Goal: Feedback & Contribution: Contribute content

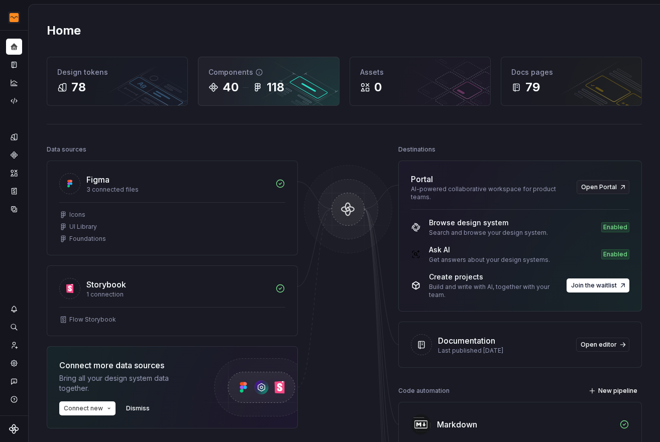
click at [267, 93] on div "118" at bounding box center [276, 87] width 18 height 16
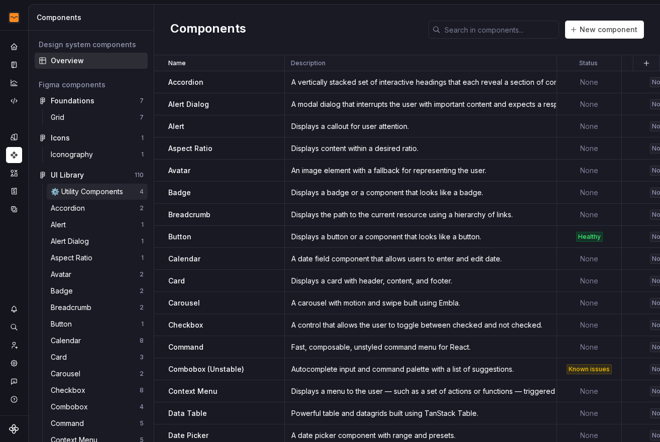
click at [89, 193] on div "⚙️ Utility Components" at bounding box center [89, 192] width 76 height 10
click at [205, 233] on div "Button" at bounding box center [226, 237] width 116 height 10
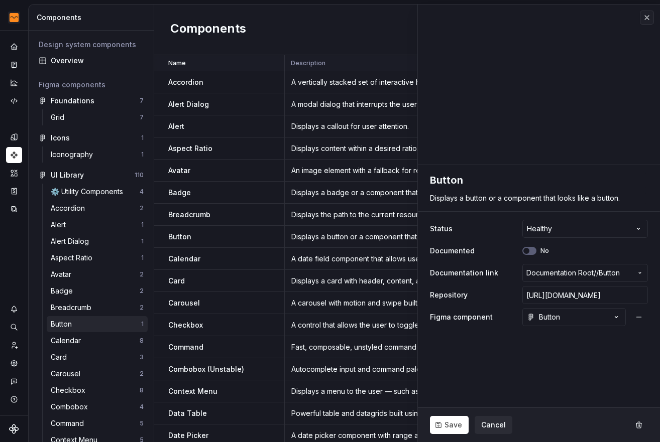
click at [75, 317] on div "Button 1" at bounding box center [97, 324] width 101 height 16
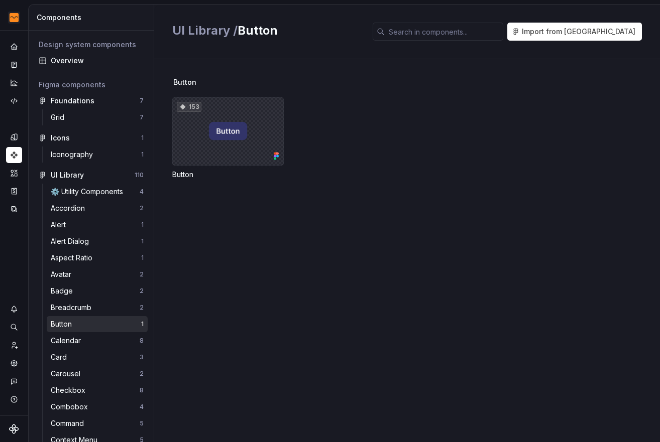
click at [266, 142] on div "153" at bounding box center [227, 131] width 111 height 68
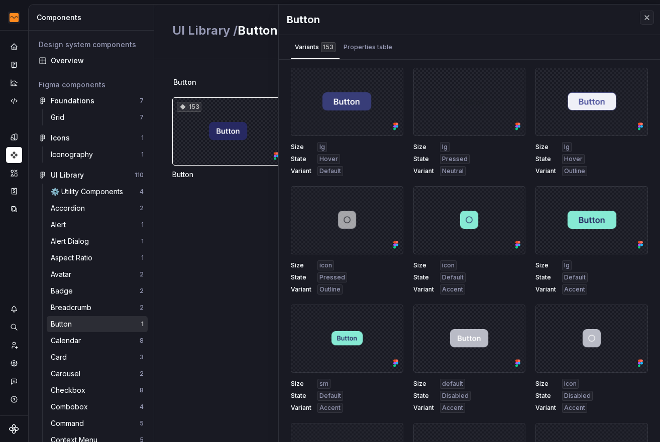
click at [260, 74] on div "Button 153 Button" at bounding box center [416, 250] width 488 height 383
click at [646, 18] on button "button" at bounding box center [647, 18] width 14 height 14
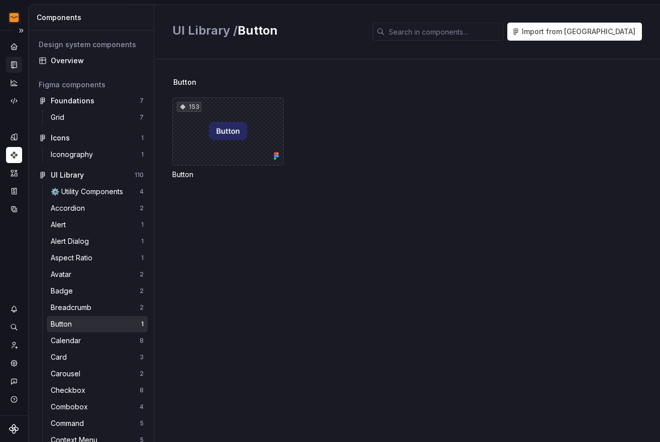
click at [15, 58] on div "Documentation" at bounding box center [14, 65] width 16 height 16
click at [19, 66] on div "Documentation" at bounding box center [14, 65] width 16 height 16
click at [20, 31] on button "Expand sidebar" at bounding box center [21, 31] width 14 height 14
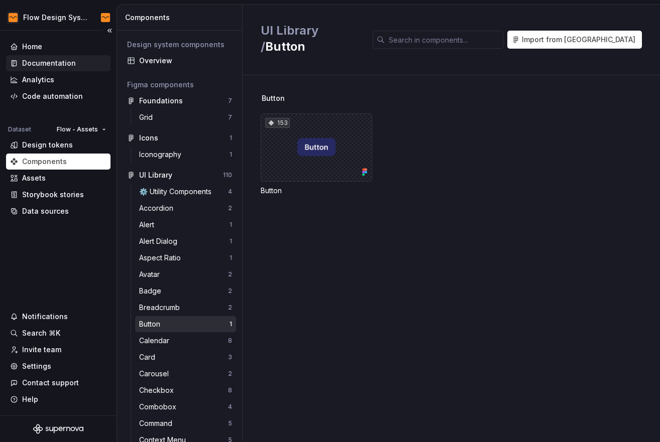
click at [48, 67] on div "Documentation" at bounding box center [49, 63] width 54 height 10
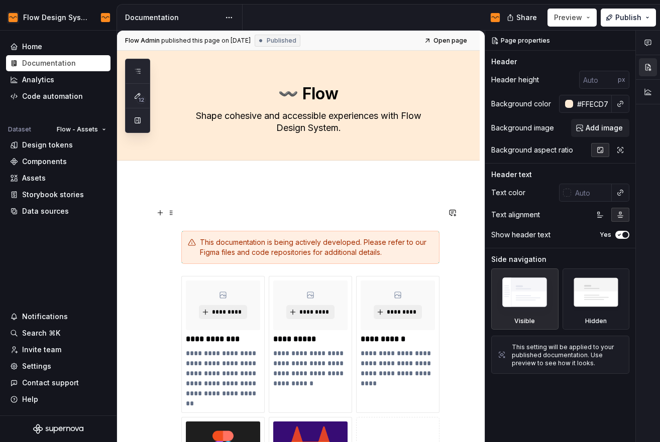
scroll to position [2, 0]
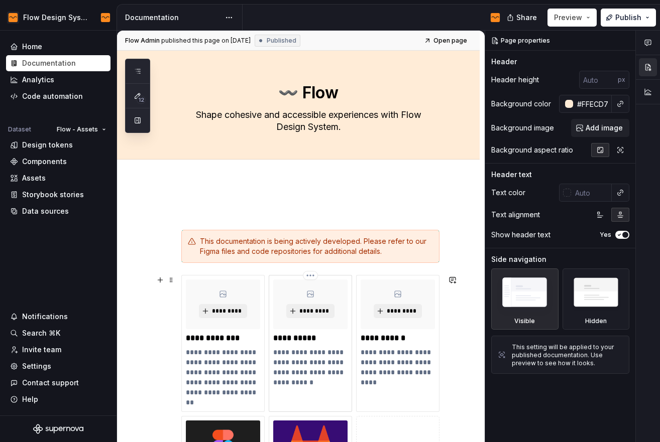
click at [305, 350] on p "**********" at bounding box center [310, 368] width 74 height 40
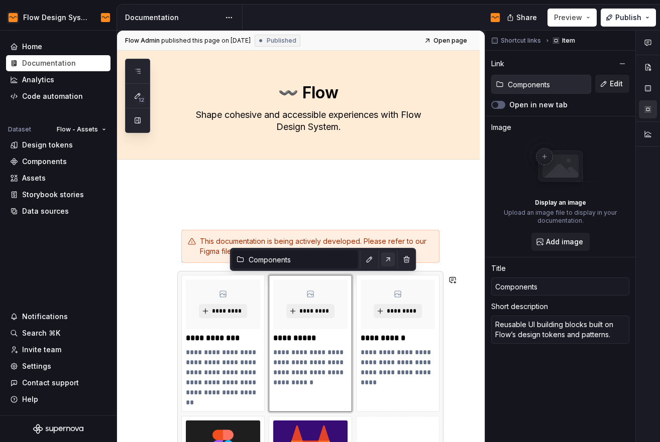
click at [381, 260] on button "button" at bounding box center [388, 260] width 14 height 14
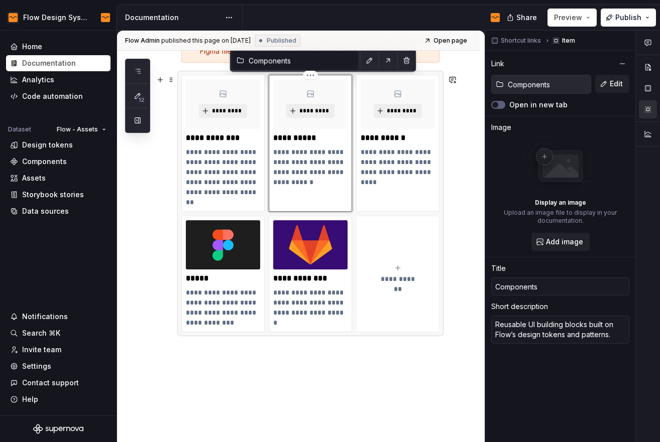
scroll to position [201, 0]
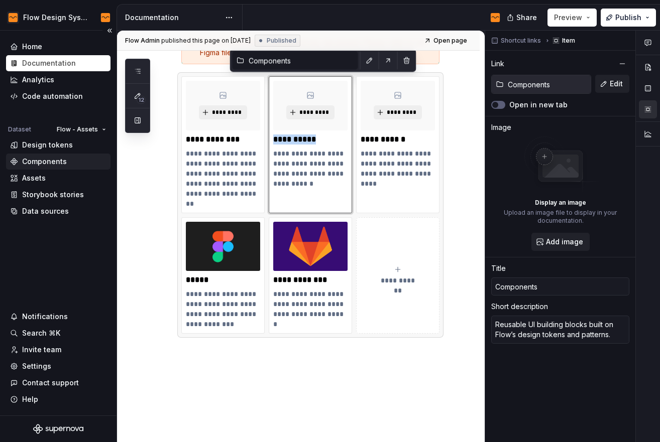
click at [52, 163] on div "Components" at bounding box center [44, 162] width 45 height 10
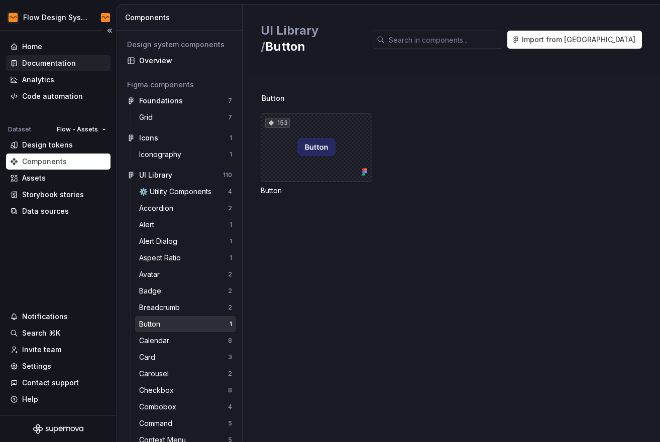
click at [68, 64] on div "Documentation" at bounding box center [49, 63] width 54 height 10
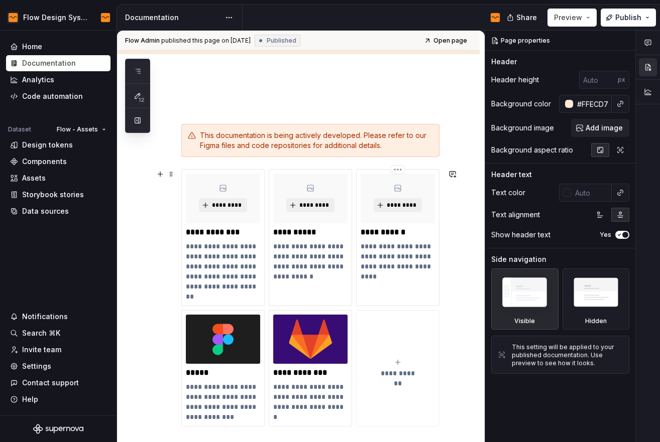
scroll to position [261, 0]
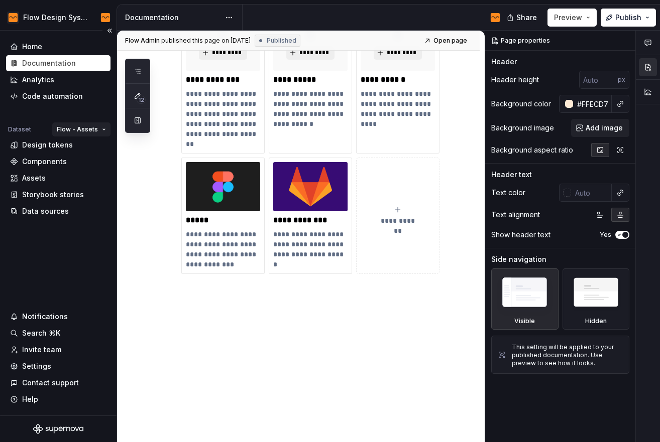
click at [78, 131] on html "Flow Design System Home Documentation Analytics Code automation Dataset Flow - …" at bounding box center [330, 221] width 660 height 442
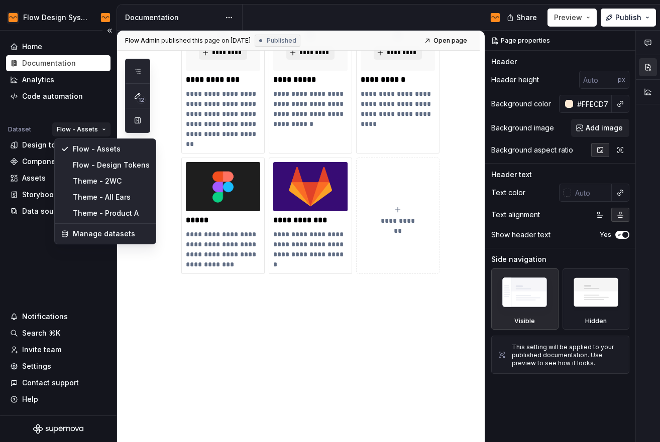
click at [78, 131] on html "Flow Design System Home Documentation Analytics Code automation Dataset Flow - …" at bounding box center [330, 221] width 660 height 442
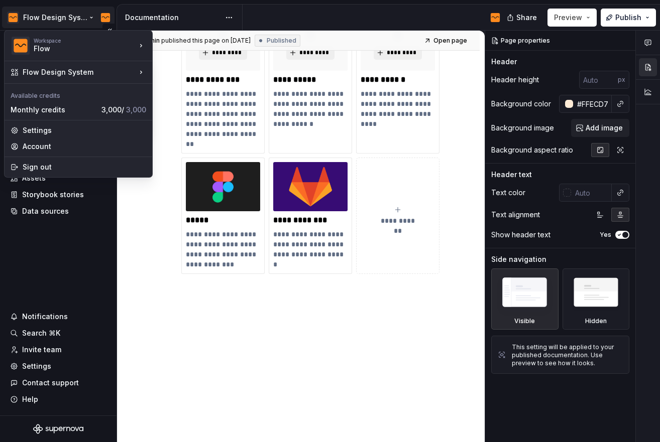
click at [48, 26] on html "Flow Design System Home Documentation Analytics Code automation Dataset Flow - …" at bounding box center [330, 221] width 660 height 442
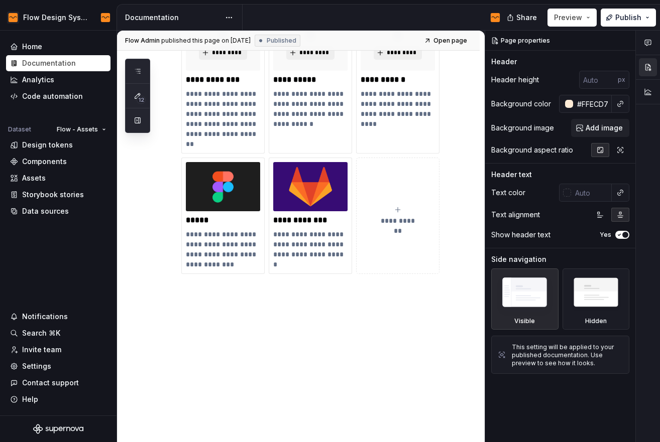
click at [389, 285] on html "Flow Design System Home Documentation Analytics Code automation Dataset Flow - …" at bounding box center [330, 221] width 660 height 442
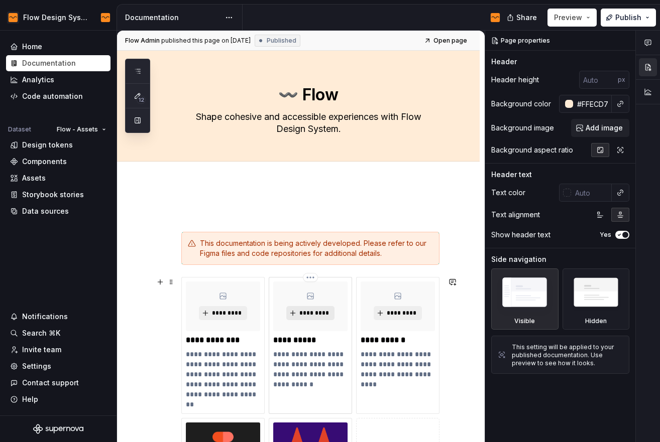
scroll to position [87, 0]
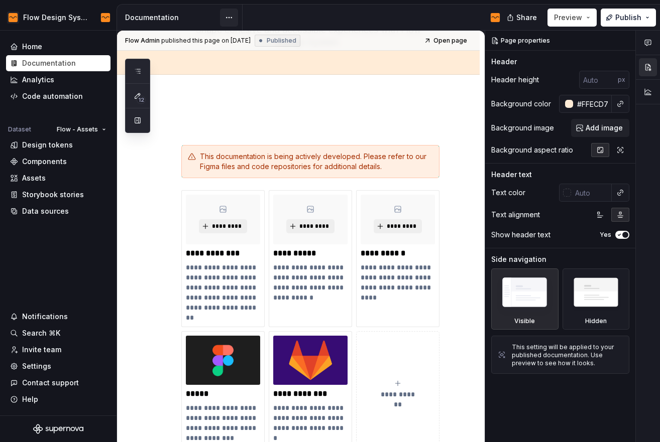
click at [231, 21] on html "Flow Design System Home Documentation Analytics Code automation Dataset Flow - …" at bounding box center [330, 221] width 660 height 442
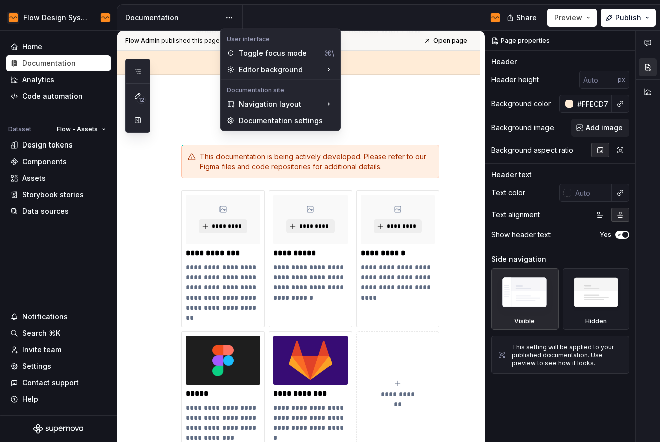
click at [368, 16] on html "Flow Design System Home Documentation Analytics Code automation Dataset Flow - …" at bounding box center [330, 221] width 660 height 442
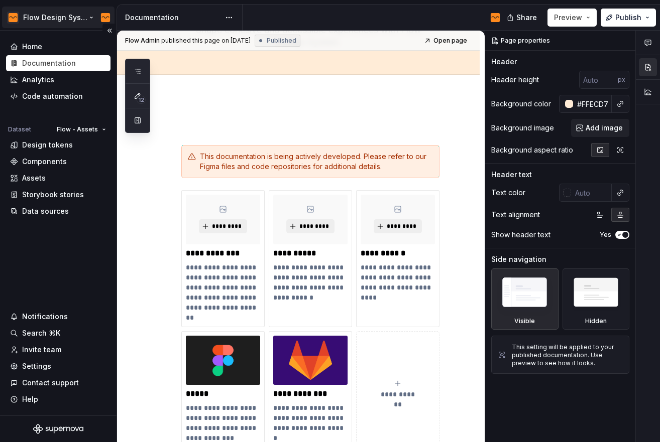
click at [30, 22] on html "Flow Design System Home Documentation Analytics Code automation Dataset Flow - …" at bounding box center [330, 221] width 660 height 442
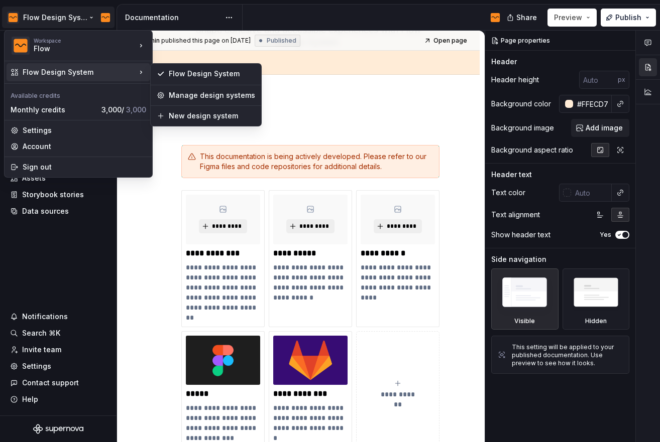
click at [52, 70] on div "Flow Design System" at bounding box center [80, 72] width 114 height 10
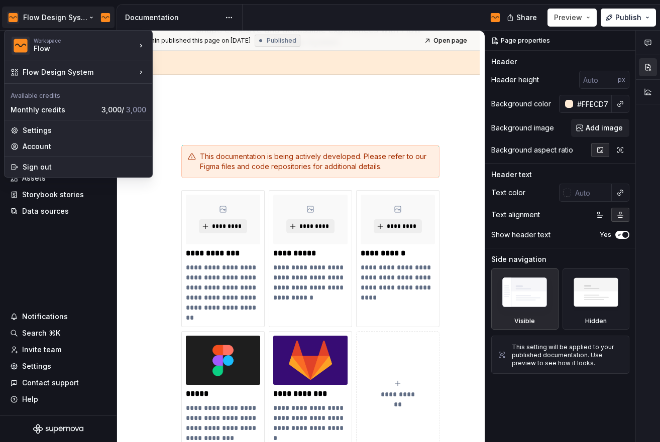
click at [201, 24] on html "Flow Design System Home Documentation Analytics Code automation Dataset Flow - …" at bounding box center [330, 221] width 660 height 442
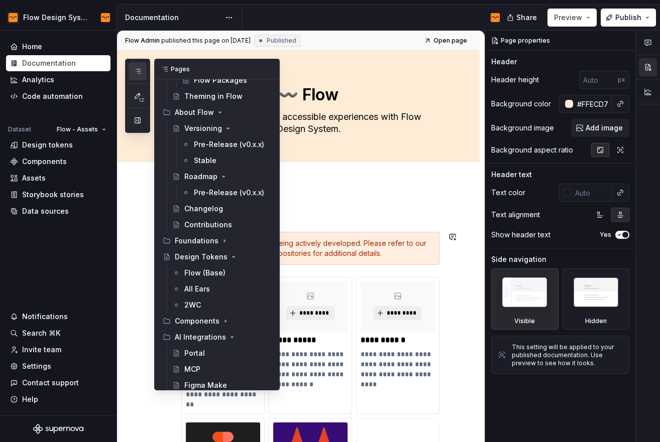
scroll to position [324, 0]
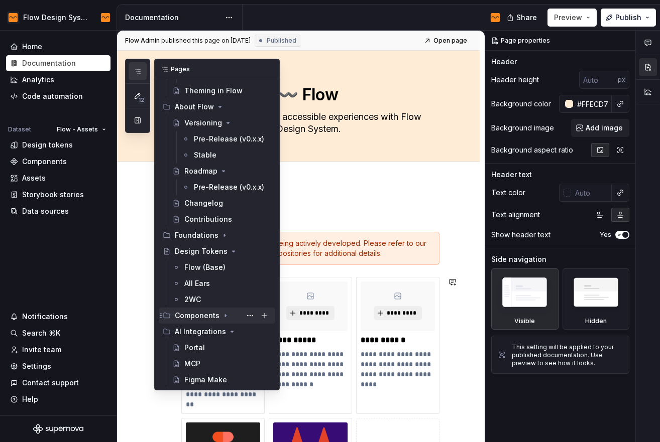
click at [193, 314] on div "Components" at bounding box center [197, 316] width 45 height 10
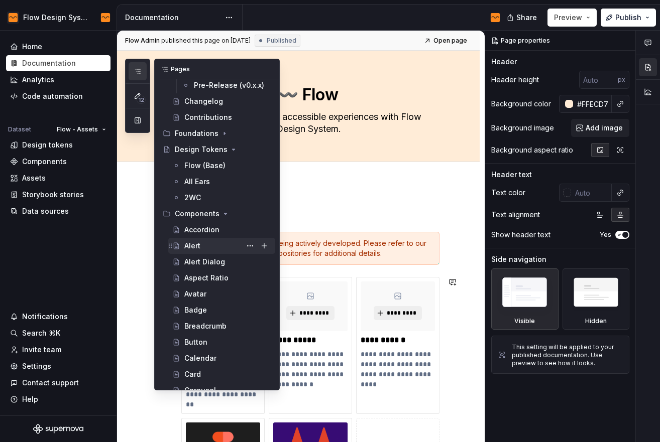
scroll to position [493, 0]
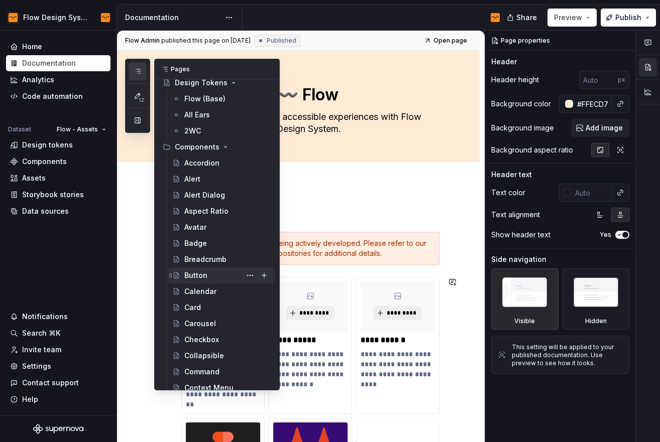
click at [206, 276] on div "Button" at bounding box center [195, 276] width 23 height 10
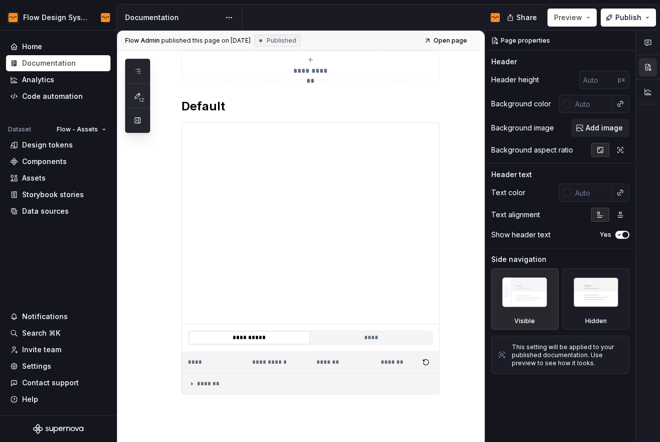
scroll to position [372, 0]
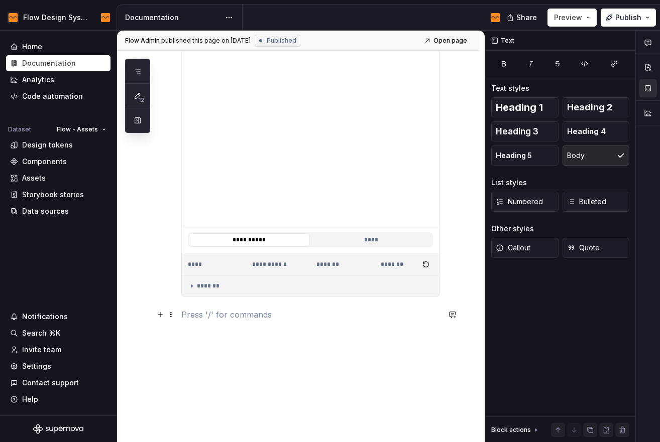
click at [303, 317] on p at bounding box center [310, 315] width 258 height 12
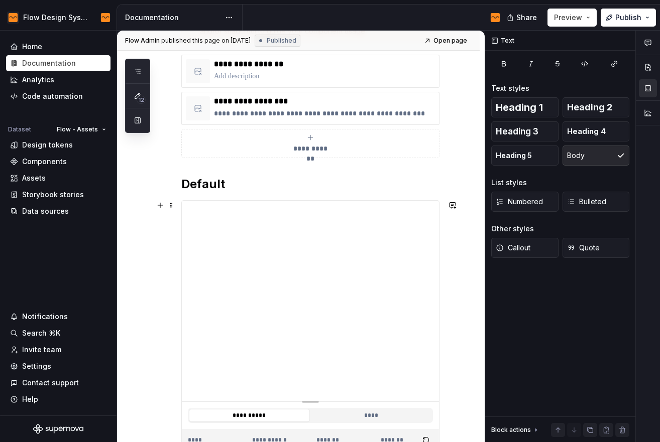
scroll to position [395, 0]
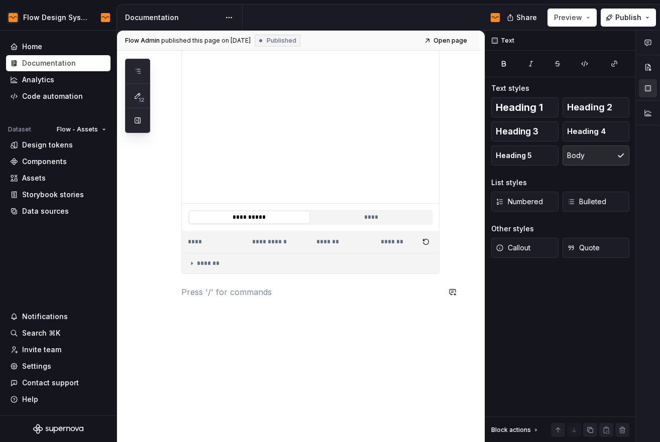
click at [266, 301] on div "**********" at bounding box center [310, 55] width 258 height 509
click at [264, 286] on p at bounding box center [310, 292] width 258 height 12
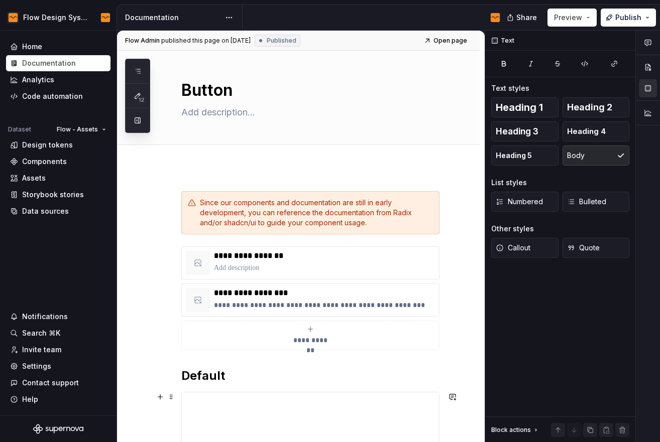
scroll to position [4, 0]
click at [222, 118] on textarea at bounding box center [308, 113] width 258 height 16
click at [243, 114] on textarea at bounding box center [308, 113] width 258 height 16
paste textarea "Displays a button or a component that looks like a button."
type textarea "*"
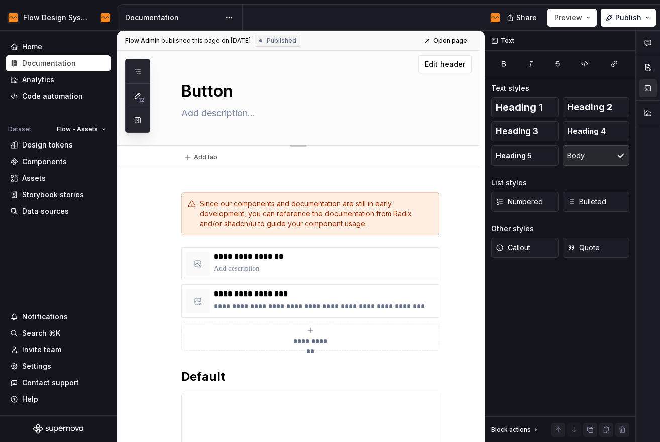
type textarea "Displays a button or a component that looks like a button."
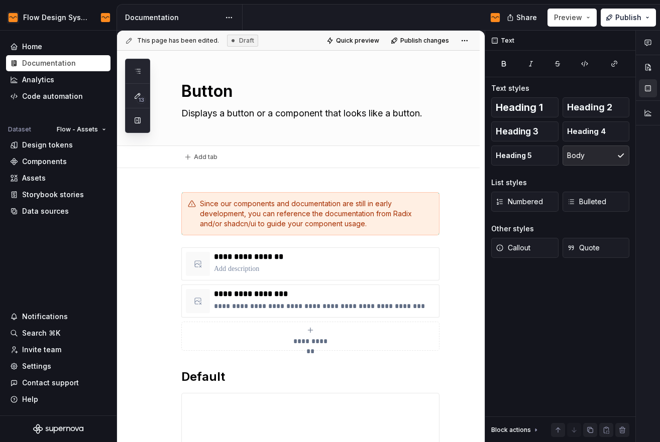
type textarea "*"
type textarea "Displays a button or a component that looks like a button."
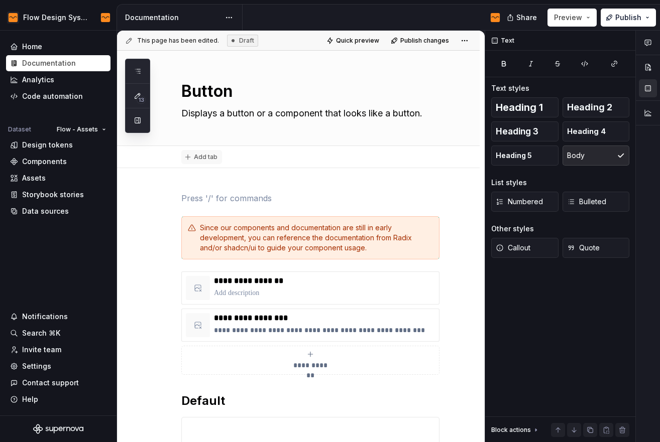
click at [212, 159] on span "Add tab" at bounding box center [206, 157] width 24 height 8
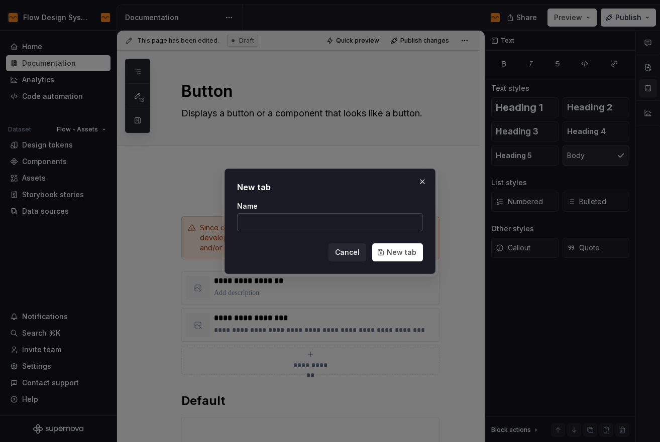
type textarea "*"
click at [318, 218] on input "Name" at bounding box center [330, 222] width 186 height 18
type input "Component"
click at [351, 256] on span "Cancel" at bounding box center [347, 253] width 25 height 10
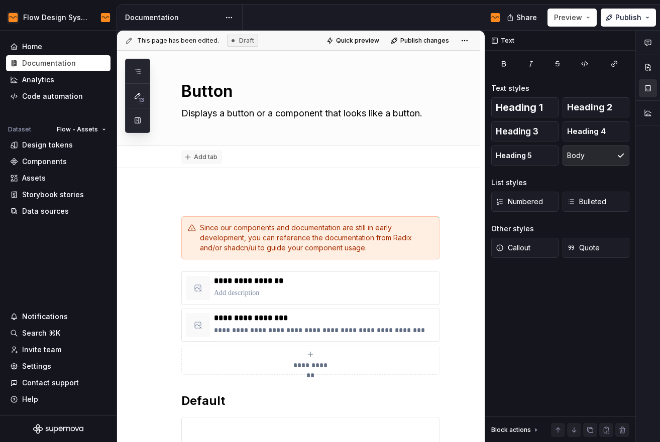
click at [207, 161] on span "Add tab" at bounding box center [206, 157] width 24 height 8
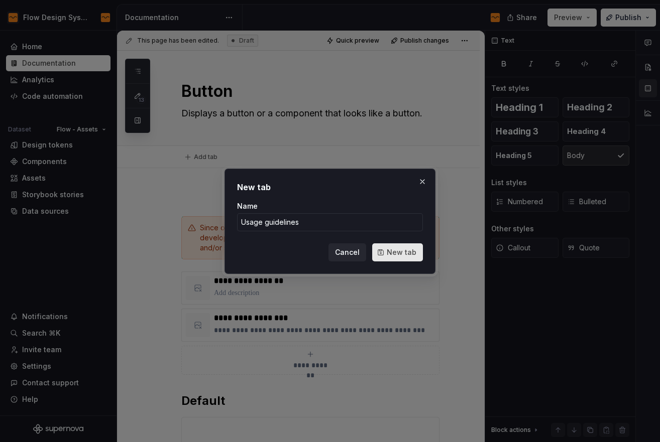
type input "Usage guidelines"
click at [409, 256] on span "New tab" at bounding box center [402, 253] width 30 height 10
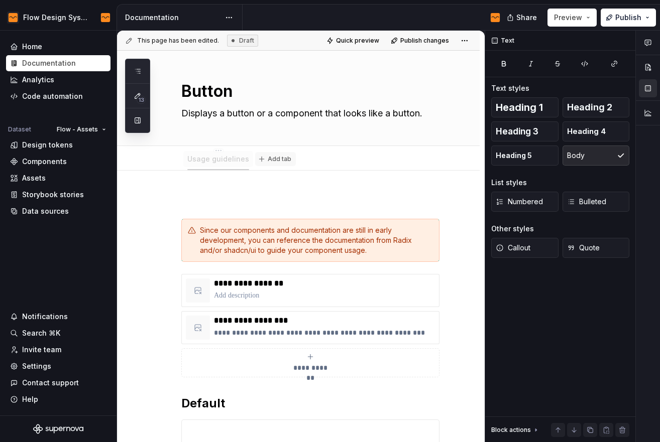
drag, startPoint x: 226, startPoint y: 157, endPoint x: 286, endPoint y: 162, distance: 60.5
click at [274, 159] on span "Add tab" at bounding box center [280, 159] width 24 height 8
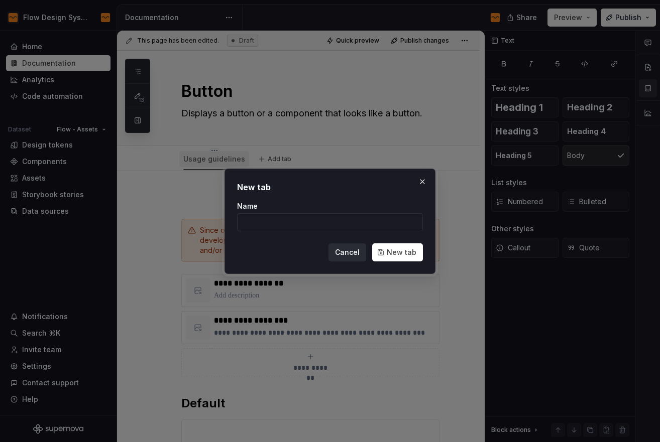
click at [356, 251] on span "Cancel" at bounding box center [347, 253] width 25 height 10
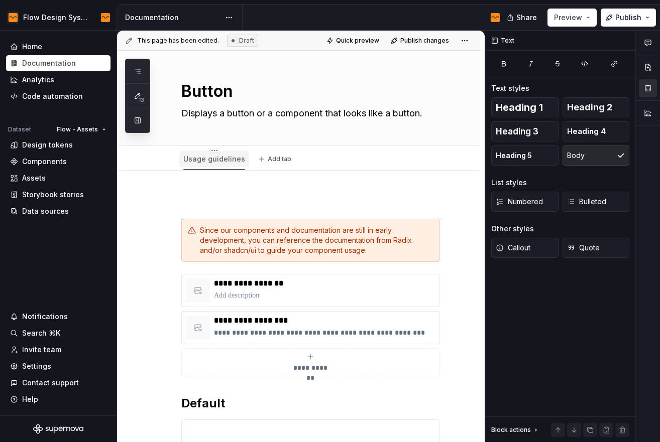
click at [216, 160] on link "Usage guidelines" at bounding box center [214, 159] width 62 height 9
click at [207, 161] on link "Usage guidelines" at bounding box center [214, 159] width 62 height 9
click at [271, 165] on button "Add tab" at bounding box center [275, 159] width 41 height 14
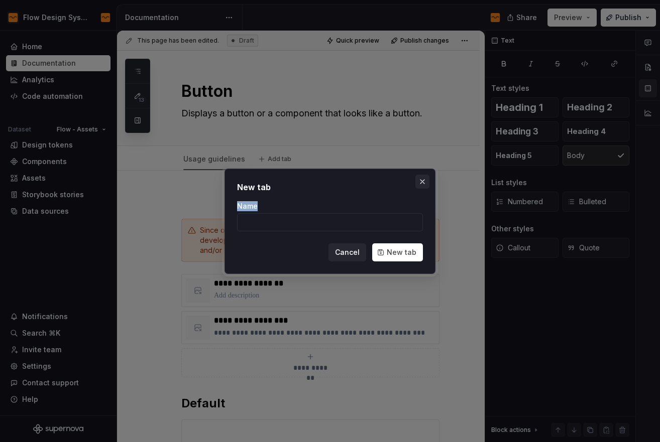
click at [420, 188] on div "New tab Name Cancel New tab" at bounding box center [330, 221] width 216 height 110
click at [420, 184] on button "button" at bounding box center [422, 182] width 14 height 14
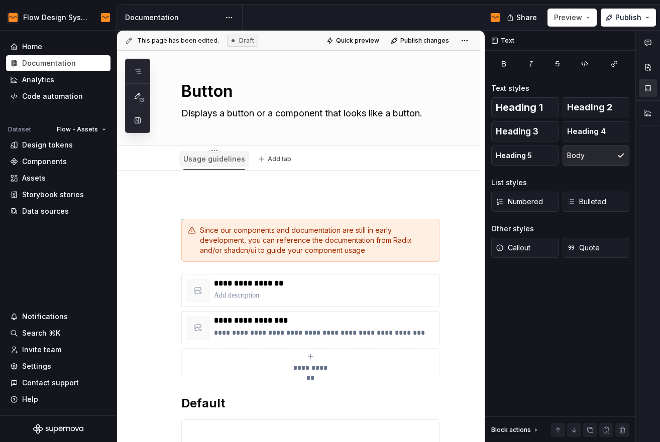
click at [207, 154] on div "Usage guidelines" at bounding box center [214, 159] width 62 height 12
click at [206, 155] on link "Usage guidelines" at bounding box center [214, 159] width 62 height 9
click at [204, 158] on link "Usage guidelines" at bounding box center [214, 159] width 62 height 9
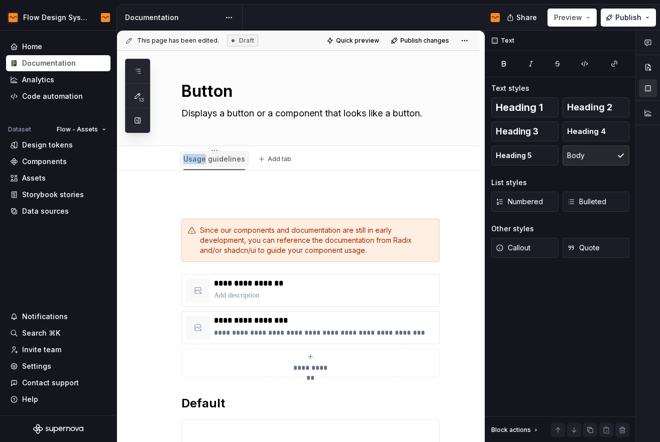
click at [204, 158] on link "Usage guidelines" at bounding box center [214, 159] width 62 height 9
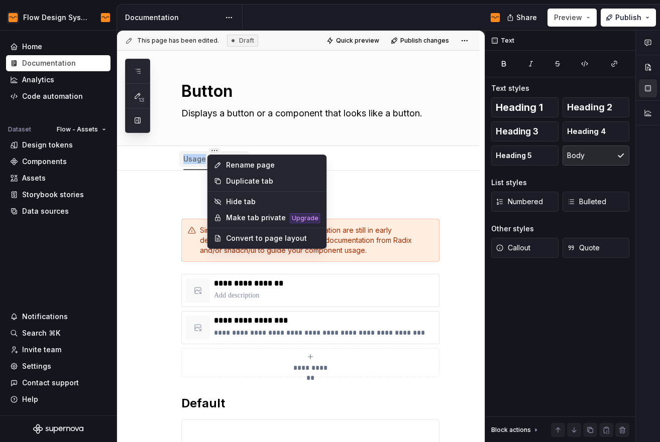
click at [211, 150] on html "Flow Design System Home Documentation Analytics Code automation Dataset Flow - …" at bounding box center [330, 221] width 660 height 442
type textarea "*"
click at [246, 165] on div "Rename page" at bounding box center [273, 165] width 94 height 10
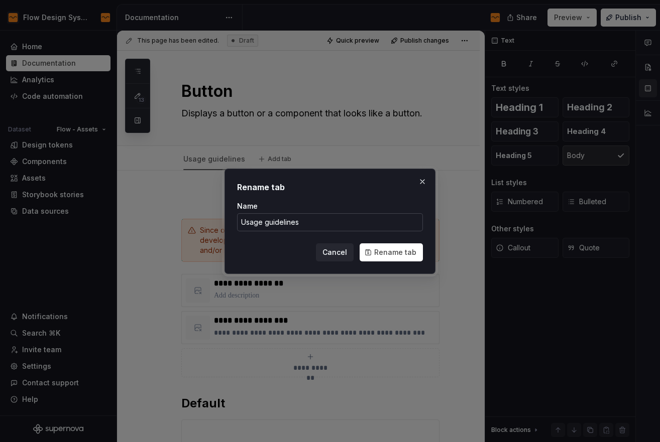
click at [319, 215] on input "Usage guidelines" at bounding box center [330, 222] width 186 height 18
type input "Component"
type textarea "*"
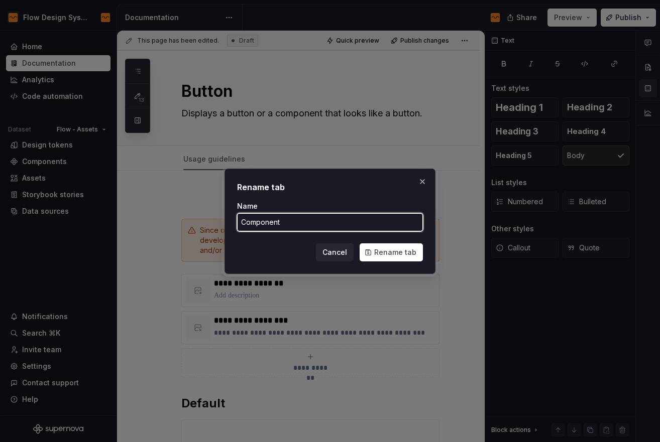
type input "Component"
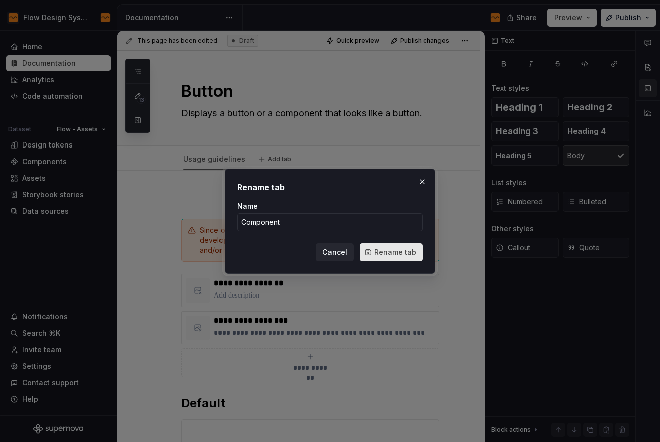
click at [386, 247] on button "Rename tab" at bounding box center [391, 253] width 63 height 18
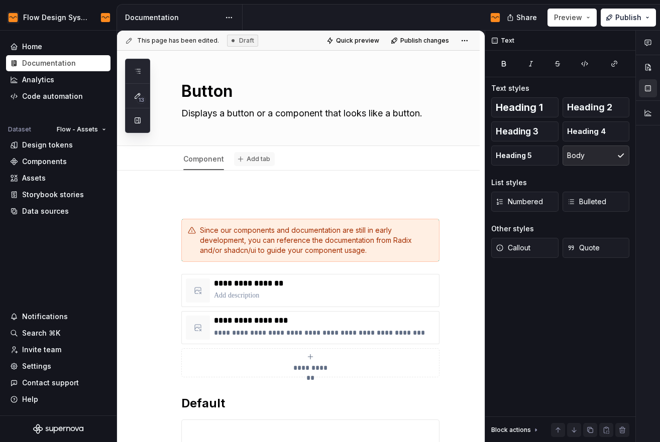
click at [255, 160] on span "Add tab" at bounding box center [259, 159] width 24 height 8
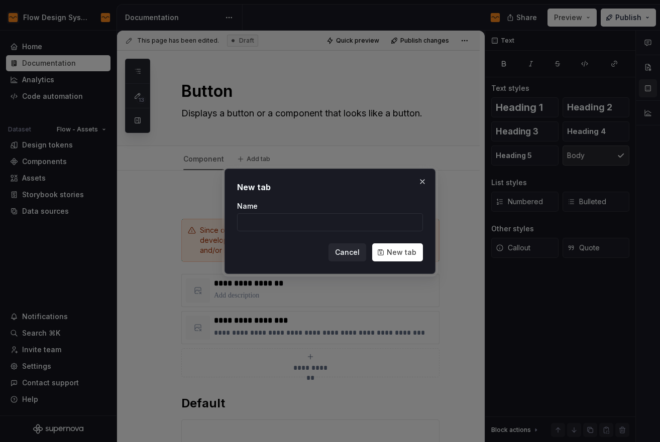
type textarea "*"
type input "Usa"
type textarea "*"
type input "Usage Guidelines"
click at [397, 254] on span "New tab" at bounding box center [402, 253] width 30 height 10
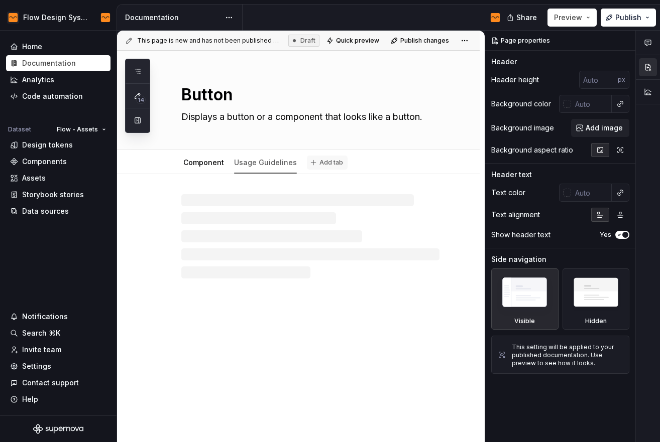
click at [338, 162] on button "Add tab" at bounding box center [327, 163] width 41 height 14
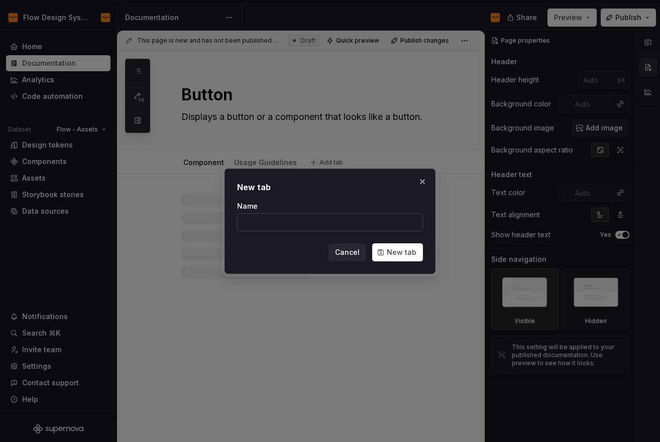
click at [301, 221] on input "Name" at bounding box center [330, 222] width 186 height 18
type textarea "*"
type input "Acce"
type textarea "*"
type input "Access"
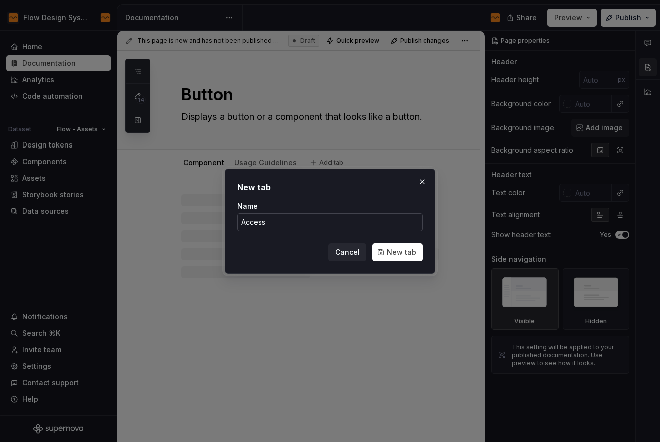
type textarea "*"
type input "Accessibility"
click button "New tab" at bounding box center [397, 253] width 51 height 18
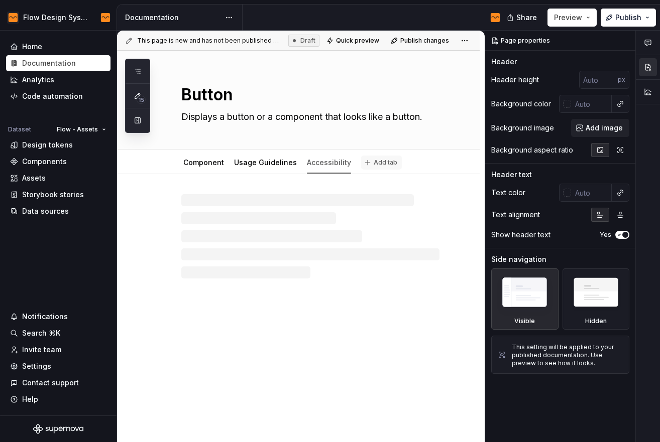
click at [380, 161] on span "Add tab" at bounding box center [386, 163] width 24 height 8
type textarea "*"
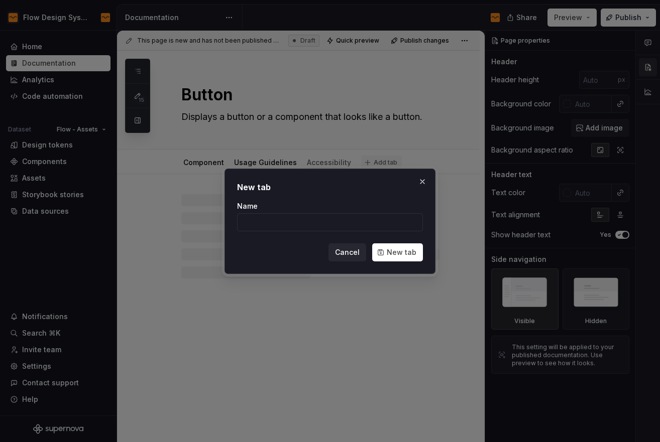
type input "C"
type textarea "*"
type input "Content"
type textarea "*"
type input "Content Guidelin"
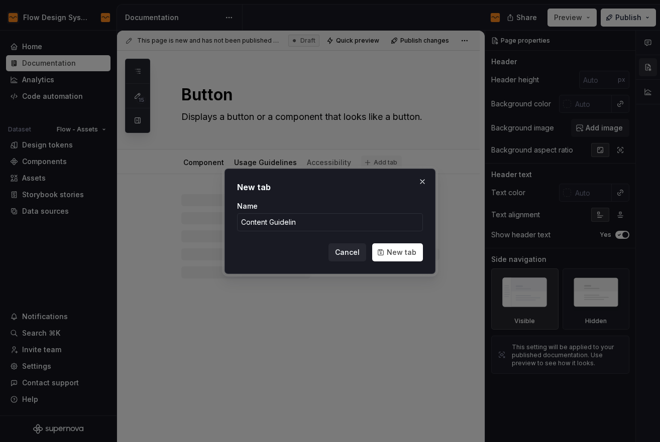
type textarea "*"
type input "Content Guidelines"
click button "New tab" at bounding box center [397, 253] width 51 height 18
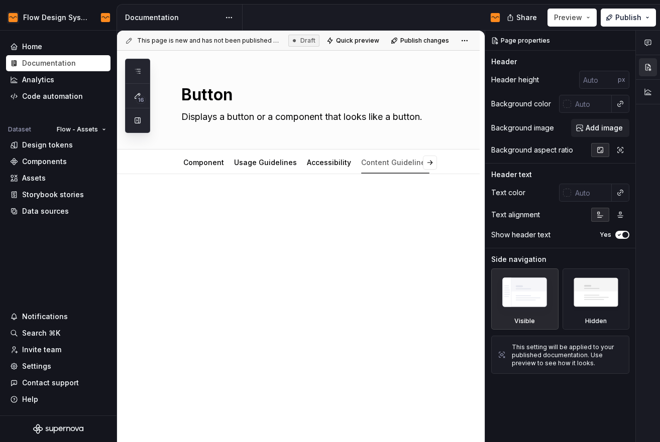
click at [213, 191] on div at bounding box center [298, 277] width 363 height 207
drag, startPoint x: 196, startPoint y: 206, endPoint x: 186, endPoint y: 203, distance: 10.5
click at [196, 205] on p at bounding box center [310, 204] width 258 height 12
click at [173, 203] on div at bounding box center [298, 277] width 363 height 207
click at [211, 202] on p at bounding box center [310, 204] width 258 height 12
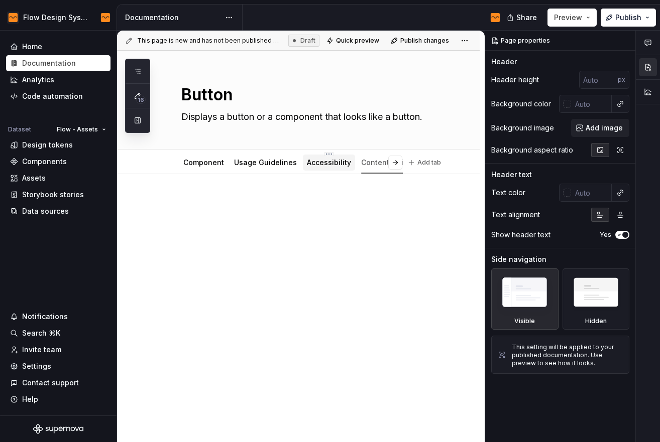
click at [325, 158] on div "Accessibility" at bounding box center [329, 163] width 44 height 10
click at [215, 194] on div at bounding box center [298, 277] width 363 height 207
type textarea "*"
click at [206, 213] on div at bounding box center [310, 217] width 258 height 38
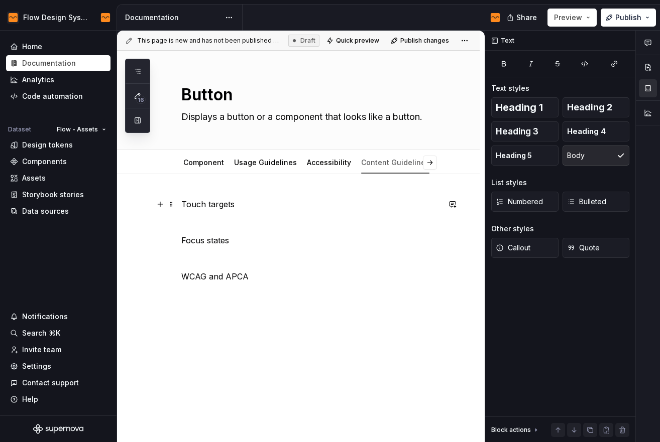
click at [241, 206] on p "Touch targets" at bounding box center [310, 204] width 258 height 12
click at [221, 204] on p "Touch targets" at bounding box center [310, 204] width 258 height 12
click at [212, 215] on div "Touch targets Focus states WCAG and APCA" at bounding box center [310, 249] width 258 height 102
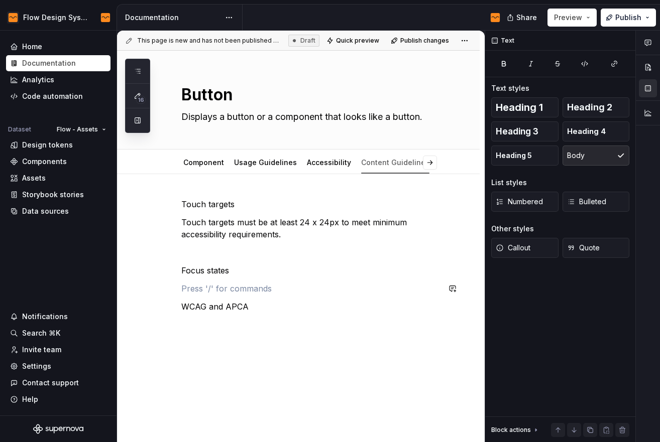
click at [217, 282] on div "Touch targets Touch targets must be at least 24 x 24px to meet minimum accessib…" at bounding box center [310, 255] width 258 height 115
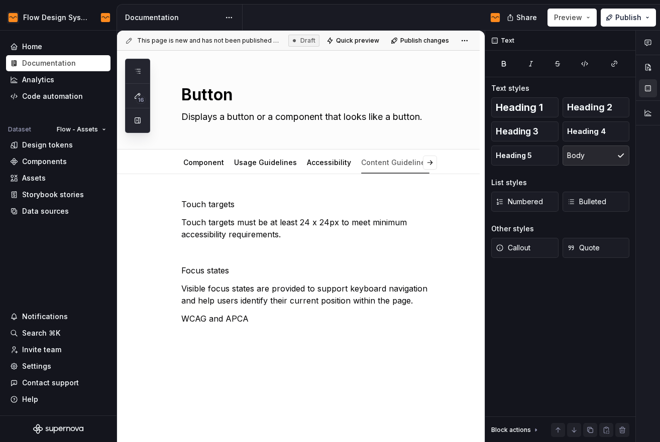
click at [209, 346] on div "Touch targets Touch targets must be at least 24 x 24px to meet minimum accessib…" at bounding box center [298, 321] width 363 height 295
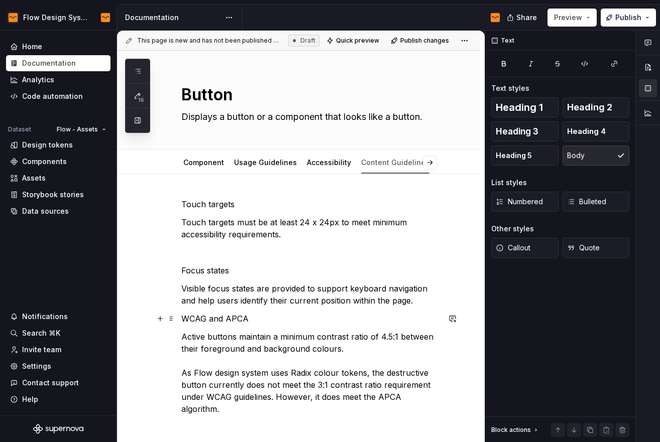
click at [241, 317] on p "WCAG and APCA" at bounding box center [310, 319] width 258 height 12
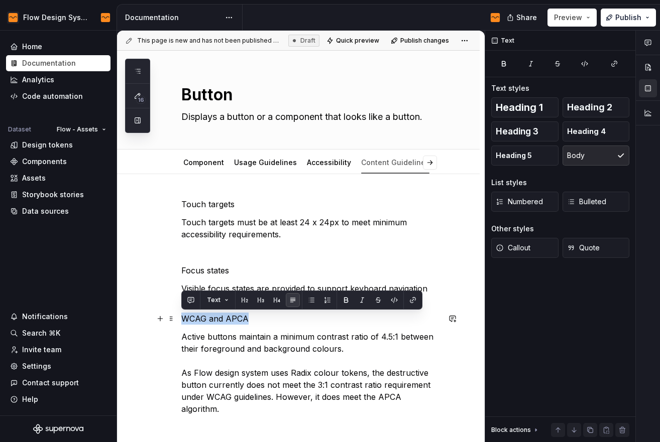
click at [241, 317] on p "WCAG and APCA" at bounding box center [310, 319] width 258 height 12
click at [605, 106] on span "Heading 2" at bounding box center [589, 107] width 45 height 10
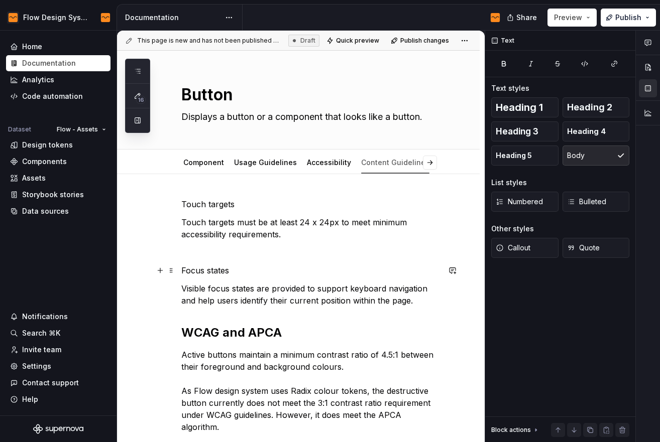
click at [224, 270] on p "Focus states" at bounding box center [310, 271] width 258 height 12
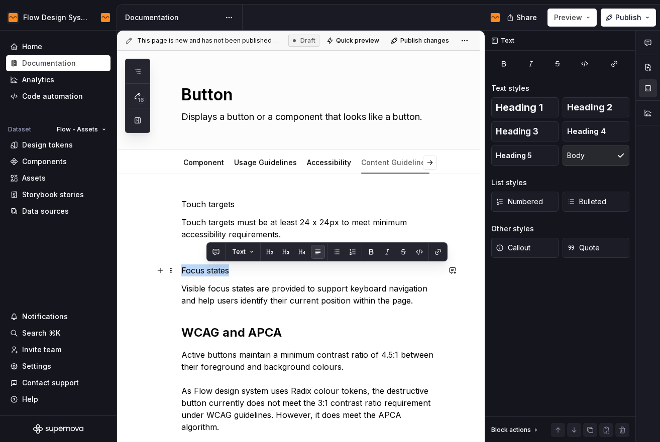
click at [224, 270] on p "Focus states" at bounding box center [310, 271] width 258 height 12
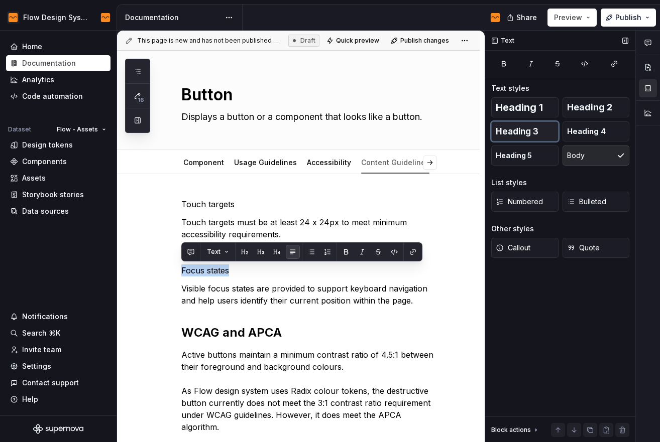
click at [555, 134] on button "Heading 3" at bounding box center [524, 132] width 67 height 20
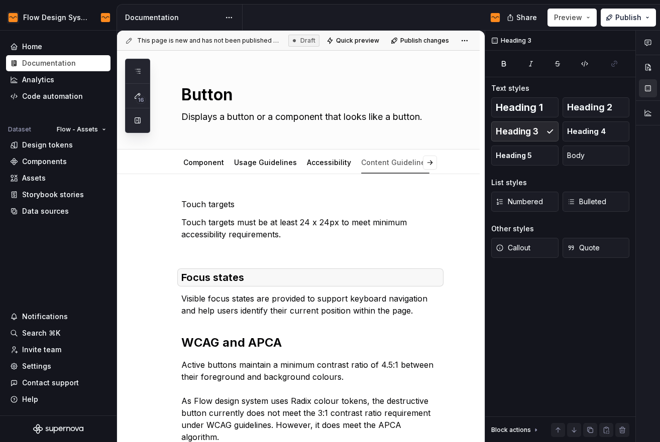
click at [380, 231] on p "Touch targets must be at least 24 x 24px to meet minimum accessibility requirem…" at bounding box center [310, 228] width 258 height 24
click at [202, 195] on div "Touch targets Touch targets must be at least 24 x 24px to meet minimum accessib…" at bounding box center [298, 381] width 363 height 414
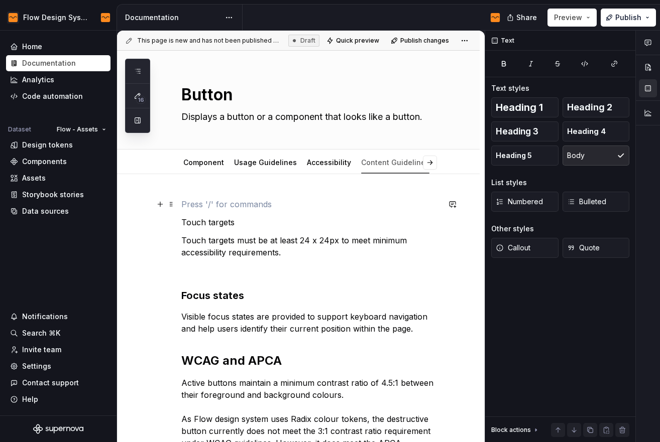
click at [200, 200] on p at bounding box center [310, 204] width 258 height 12
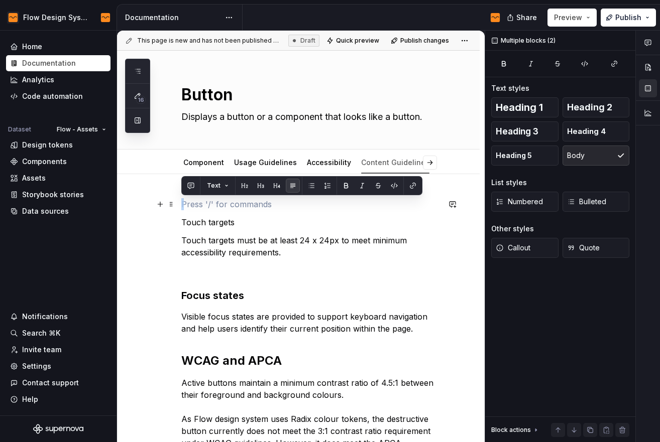
click at [200, 200] on p at bounding box center [310, 204] width 258 height 12
click at [198, 218] on p "Touch targets" at bounding box center [310, 222] width 258 height 12
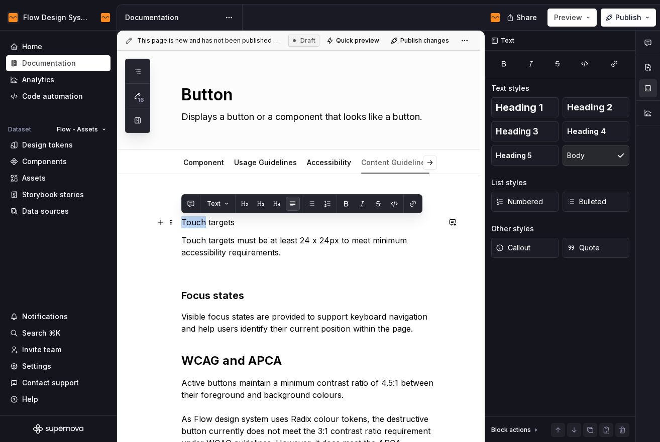
click at [198, 218] on p "Touch targets" at bounding box center [310, 222] width 258 height 12
click at [542, 135] on button "Heading 3" at bounding box center [524, 132] width 67 height 20
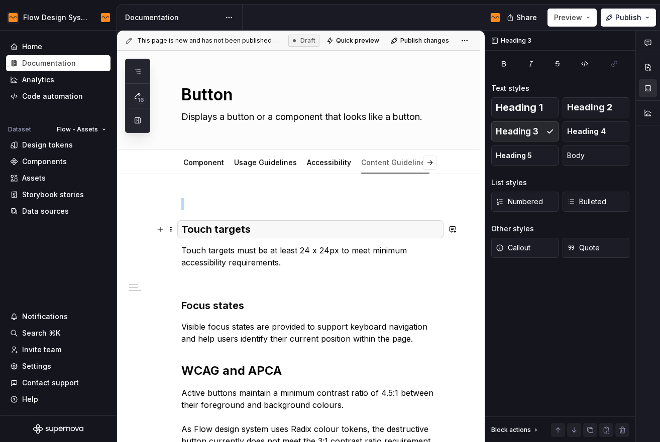
click at [336, 232] on h3 "Touch targets" at bounding box center [310, 229] width 258 height 14
click at [282, 289] on div "Touch targets Touch targets must be at least 24 x 24px to meet minimum accessib…" at bounding box center [310, 334] width 258 height 273
click at [242, 286] on p at bounding box center [310, 281] width 258 height 12
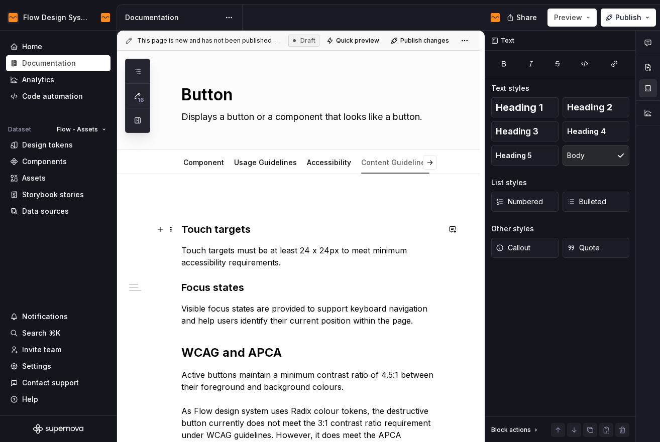
click at [184, 229] on h3 "Touch targets" at bounding box center [310, 229] width 258 height 14
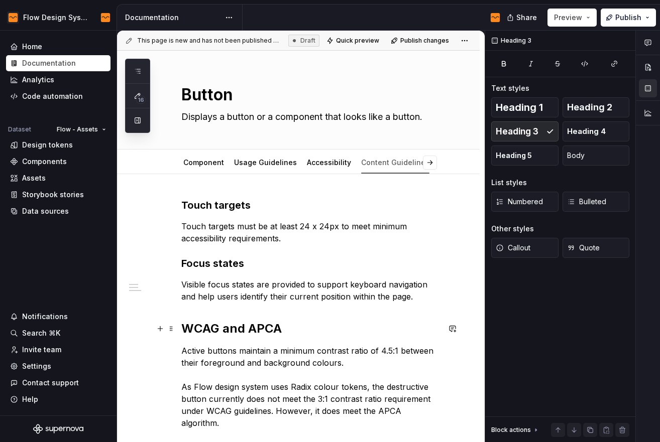
click at [249, 327] on h2 "WCAG and APCA" at bounding box center [310, 329] width 258 height 16
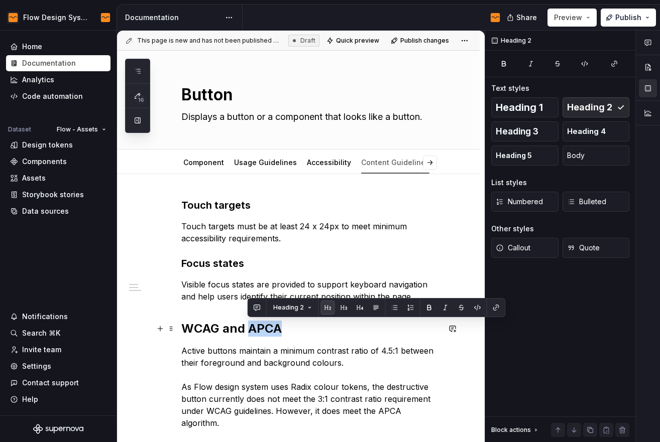
click at [249, 327] on h2 "WCAG and APCA" at bounding box center [310, 329] width 258 height 16
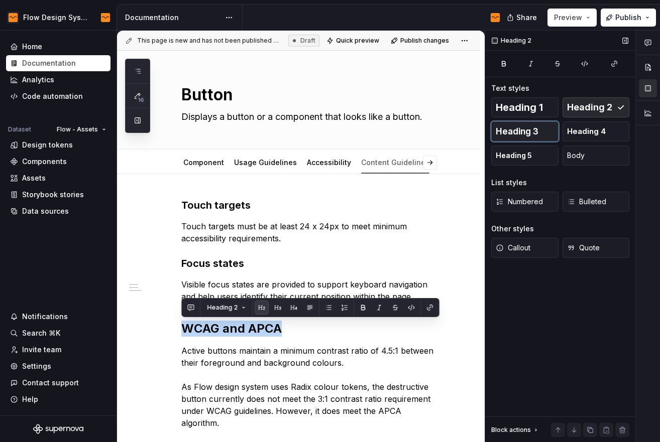
click at [521, 128] on span "Heading 3" at bounding box center [517, 132] width 43 height 10
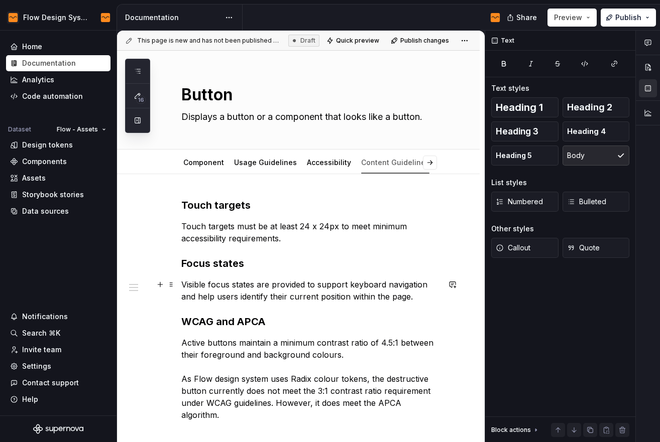
click at [270, 288] on p "Visible focus states are provided to support keyboard navigation and help users…" at bounding box center [310, 291] width 258 height 24
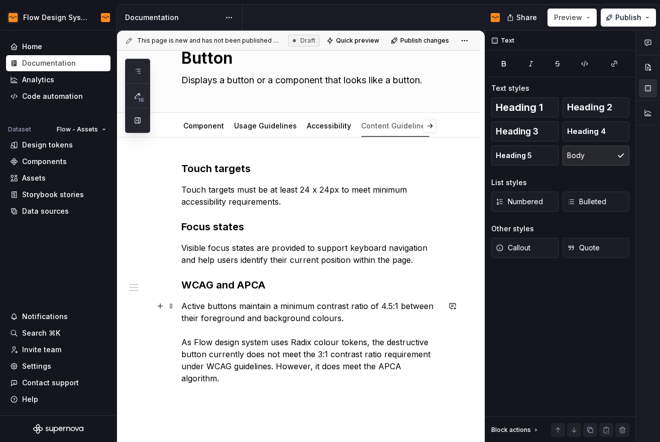
scroll to position [41, 0]
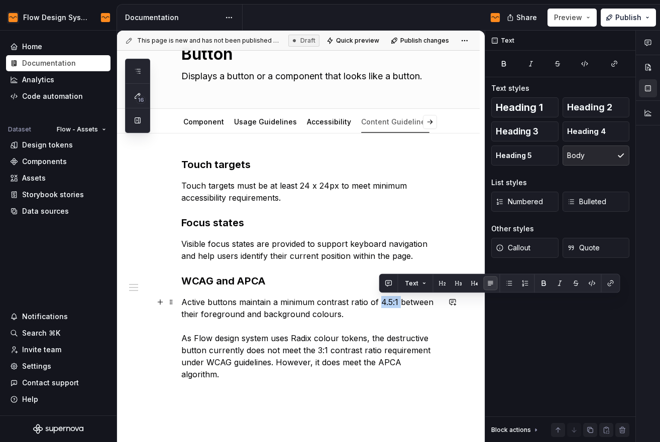
drag, startPoint x: 380, startPoint y: 302, endPoint x: 397, endPoint y: 304, distance: 17.6
click at [397, 304] on p "Active buttons maintain a minimum contrast ratio of 4.5:1 between their foregro…" at bounding box center [310, 338] width 258 height 84
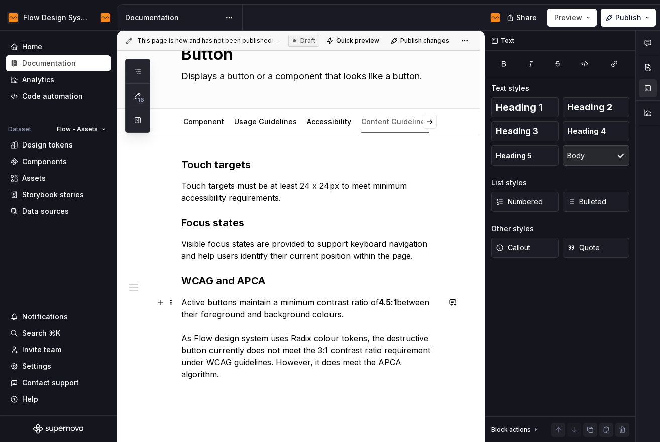
click at [331, 339] on p "Active buttons maintain a minimum contrast ratio of 4.5:1 between their foregro…" at bounding box center [310, 338] width 258 height 84
click at [273, 372] on p "Active buttons maintain a minimum contrast ratio of 4.5:1 between their foregro…" at bounding box center [310, 338] width 258 height 84
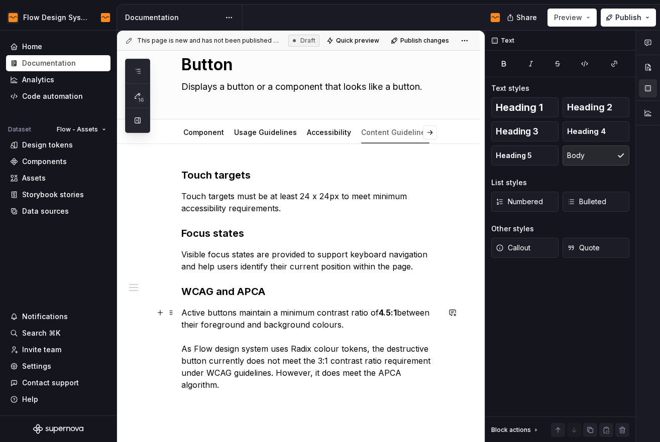
scroll to position [18, 0]
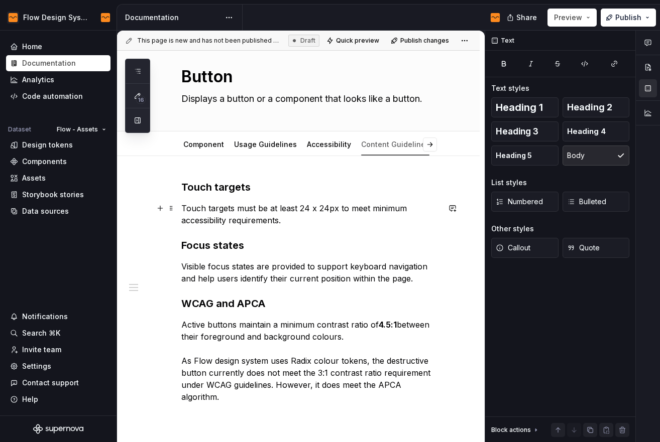
click at [293, 221] on p "Touch targets must be at least 24 x 24px to meet minimum accessibility requirem…" at bounding box center [310, 214] width 258 height 24
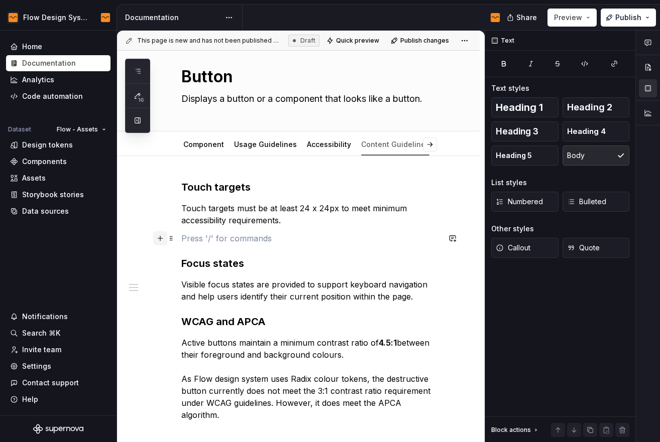
click at [163, 241] on button "button" at bounding box center [160, 239] width 14 height 14
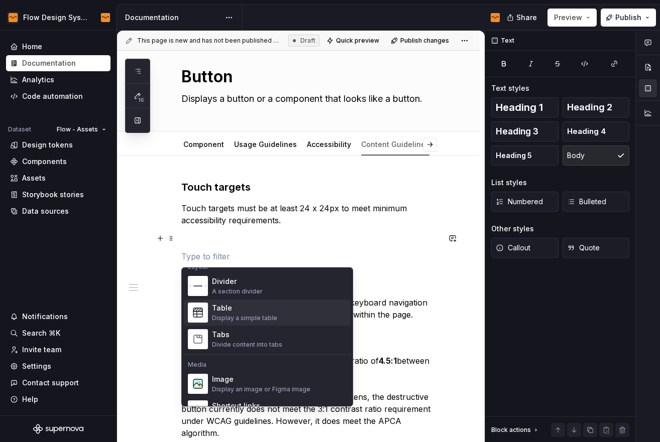
scroll to position [342, 0]
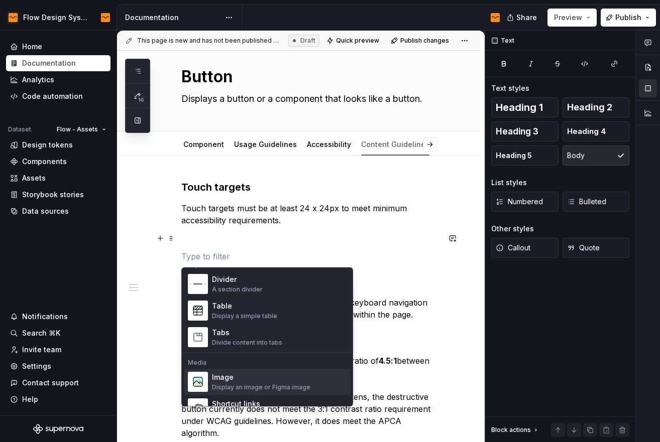
click at [241, 379] on div "Image" at bounding box center [261, 378] width 98 height 10
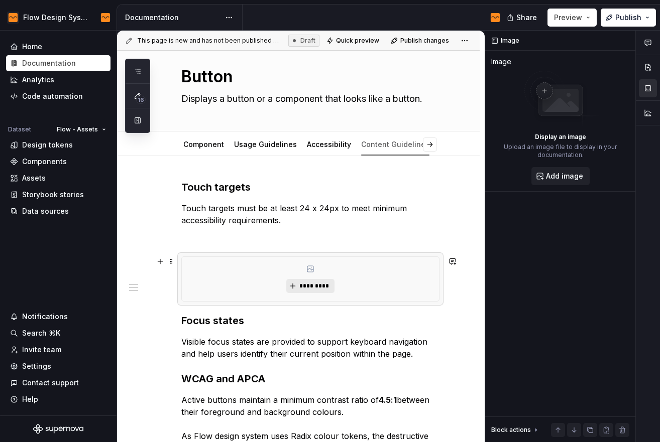
click at [297, 283] on button "*********" at bounding box center [310, 286] width 48 height 14
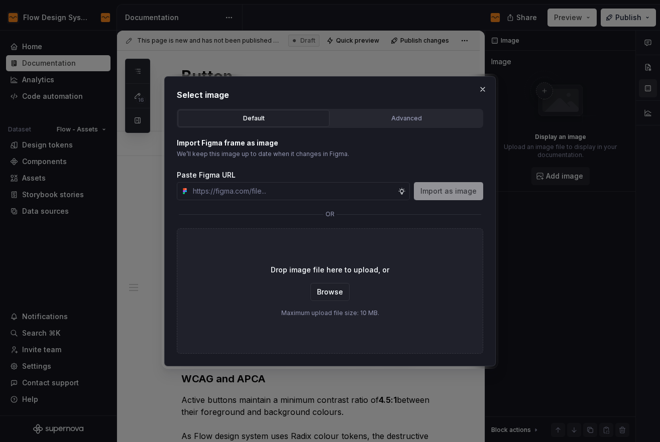
type textarea "*"
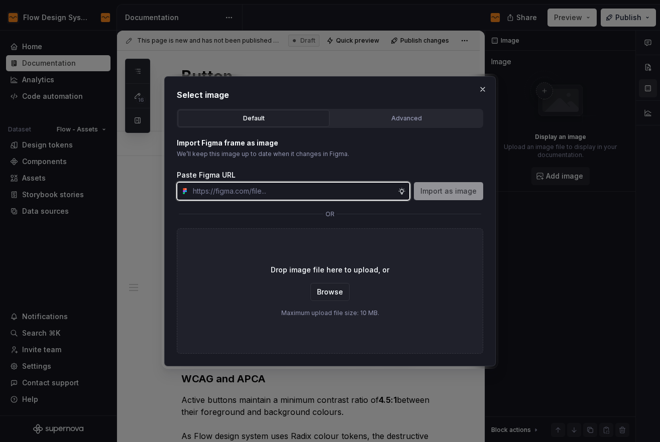
click at [303, 187] on input "text" at bounding box center [293, 191] width 209 height 18
paste input "[URL][DOMAIN_NAME]"
type input "[URL][DOMAIN_NAME]"
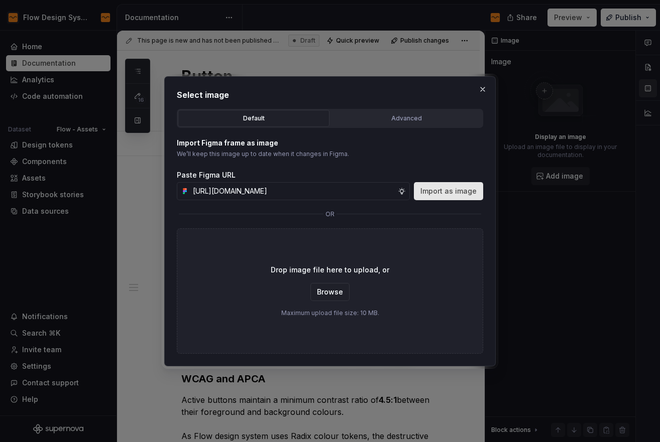
scroll to position [0, 0]
click at [466, 195] on span "Import as image" at bounding box center [448, 191] width 56 height 10
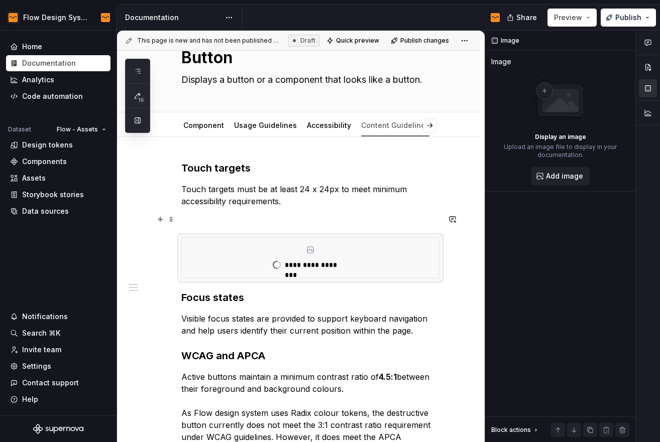
scroll to position [38, 0]
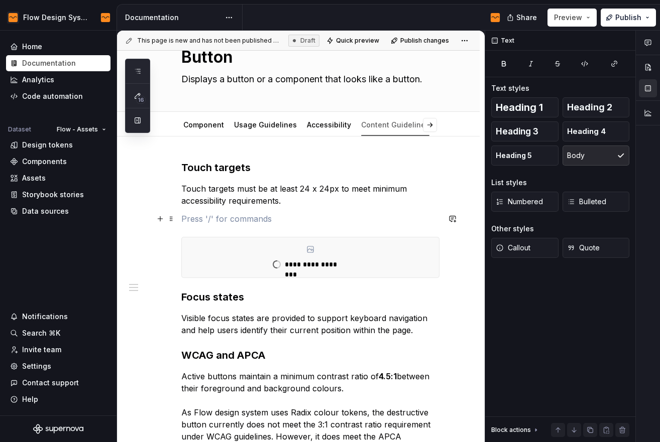
click at [323, 214] on p at bounding box center [310, 219] width 258 height 12
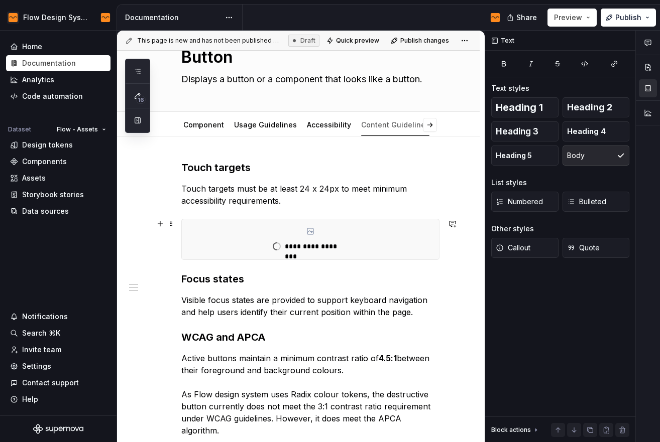
scroll to position [40, 0]
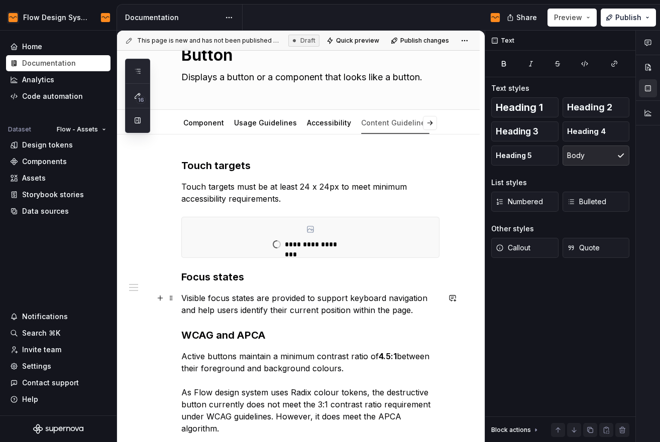
click at [423, 310] on p "Visible focus states are provided to support keyboard navigation and help users…" at bounding box center [310, 304] width 258 height 24
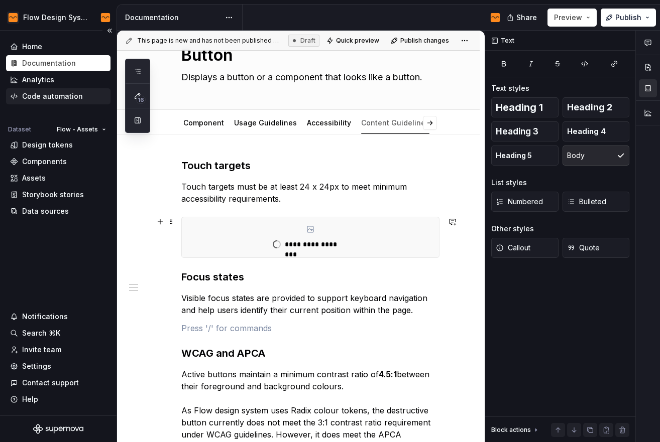
type textarea "*"
click at [247, 327] on p at bounding box center [310, 328] width 258 height 12
click at [163, 328] on button "button" at bounding box center [160, 328] width 14 height 14
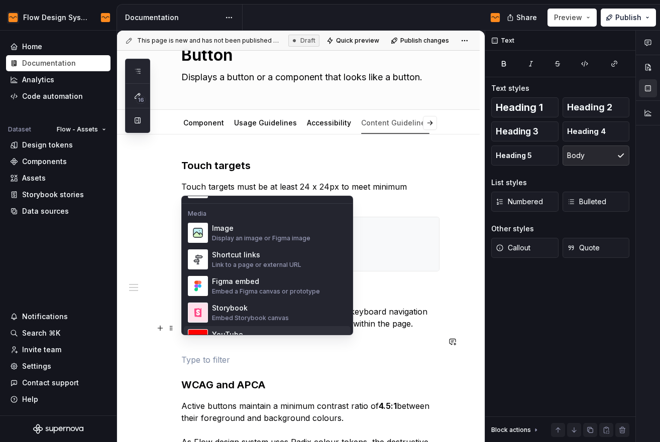
scroll to position [417, 0]
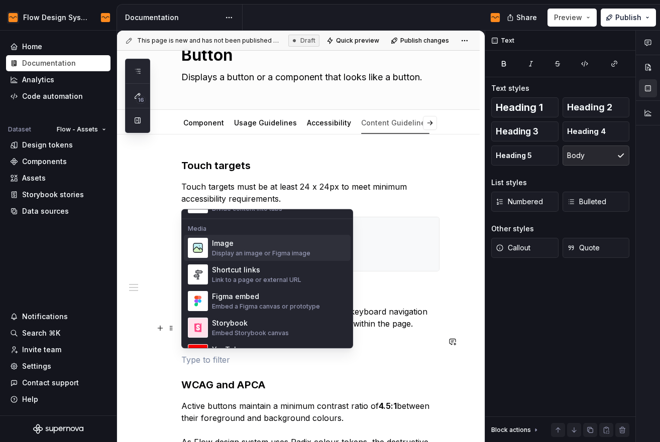
click at [289, 248] on div "Image" at bounding box center [261, 244] width 98 height 10
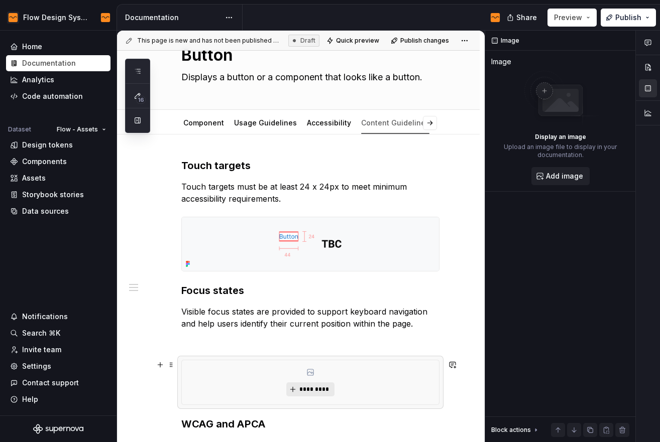
click at [319, 390] on span "*********" at bounding box center [314, 390] width 31 height 8
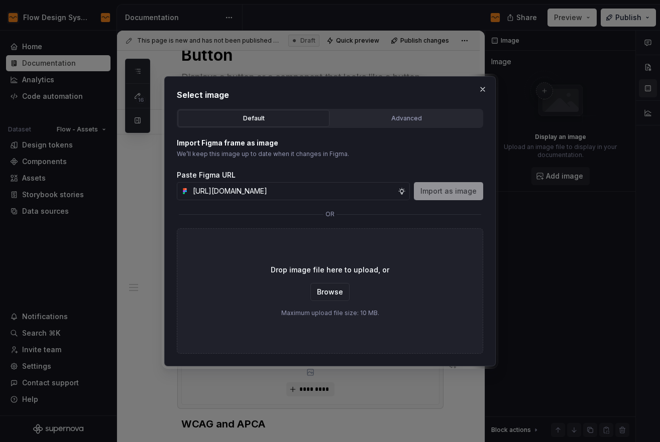
scroll to position [0, 201]
type input "[URL][DOMAIN_NAME]"
click at [448, 197] on button "Import as image" at bounding box center [448, 191] width 69 height 18
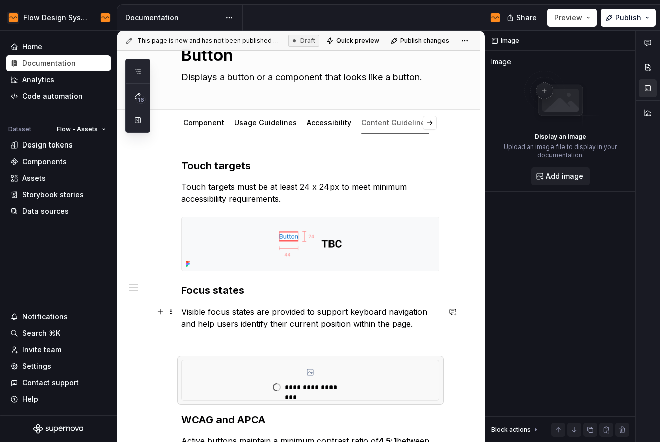
scroll to position [126, 0]
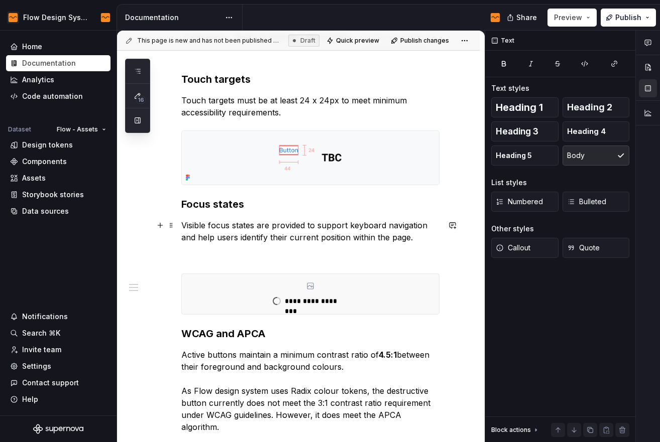
click at [328, 225] on p "Visible focus states are provided to support keyboard navigation and help users…" at bounding box center [310, 231] width 258 height 24
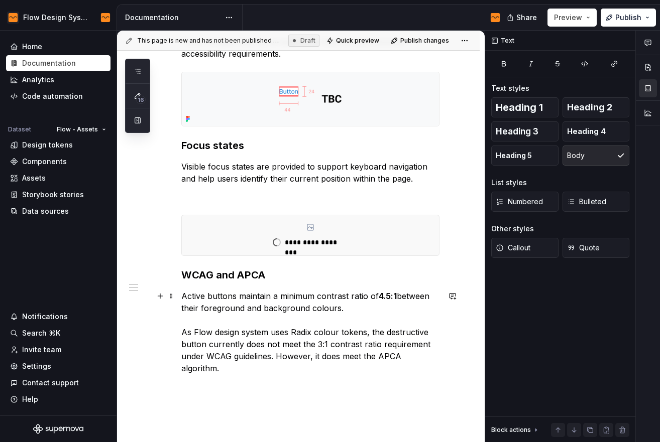
scroll to position [199, 0]
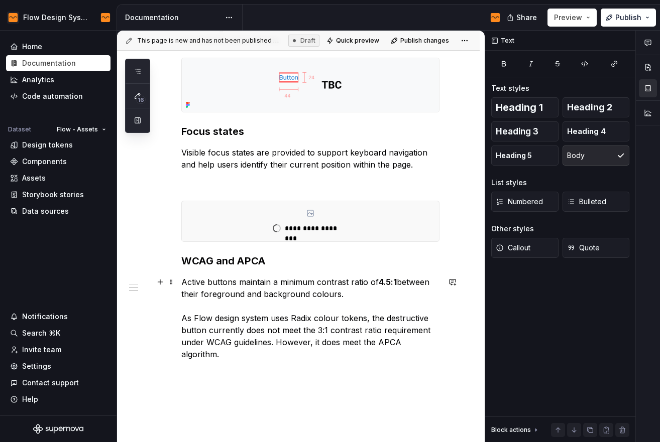
click at [270, 358] on p "Active buttons maintain a minimum contrast ratio of 4.5:1 between their foregro…" at bounding box center [310, 318] width 258 height 84
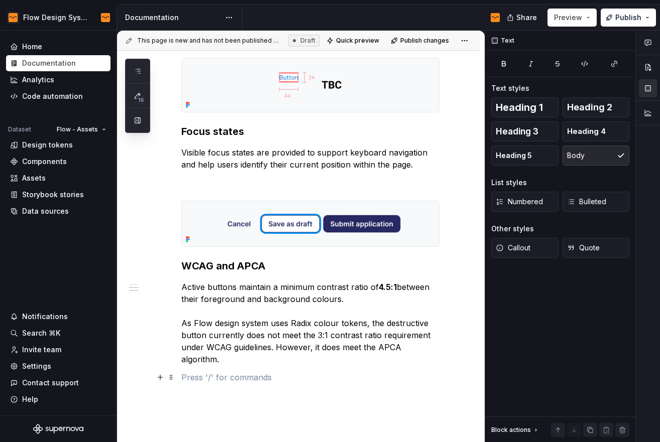
click at [218, 379] on p at bounding box center [310, 378] width 258 height 12
click at [162, 378] on button "button" at bounding box center [160, 378] width 14 height 14
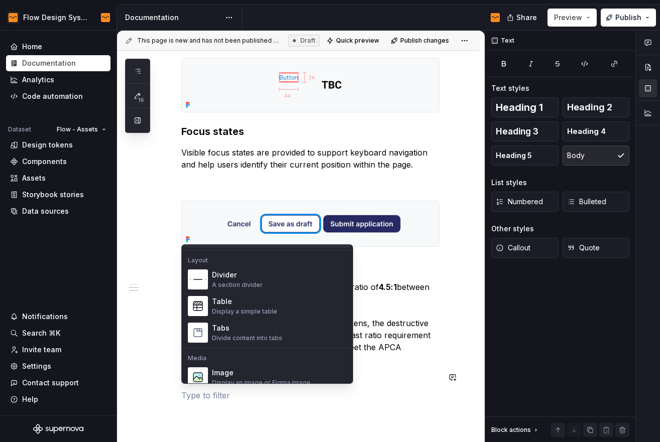
scroll to position [346, 0]
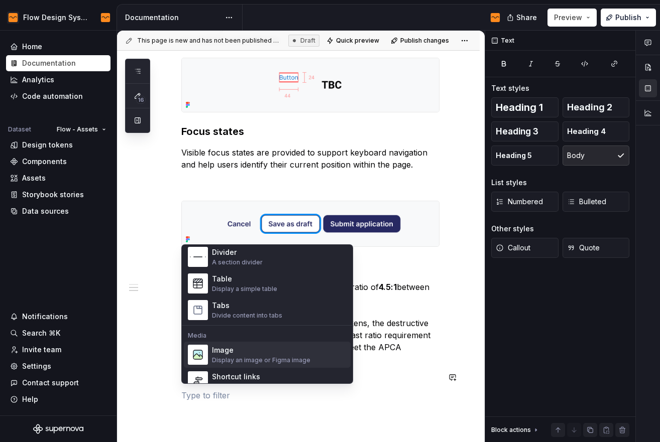
click at [259, 350] on div "Image" at bounding box center [261, 351] width 98 height 10
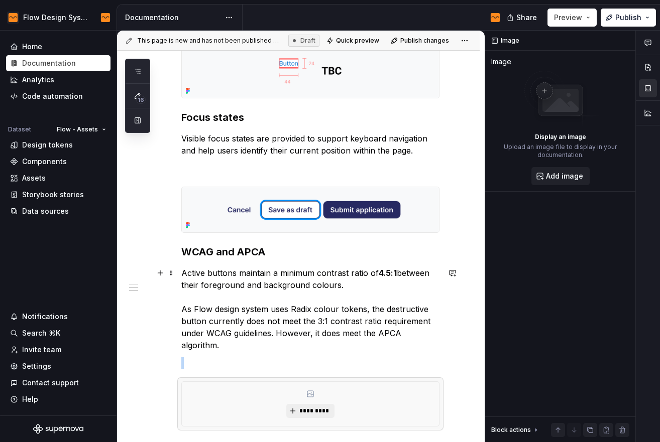
scroll to position [215, 0]
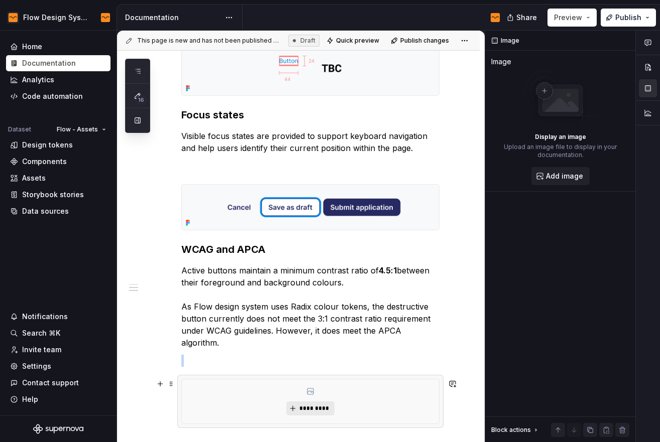
click at [308, 403] on button "*********" at bounding box center [310, 409] width 48 height 14
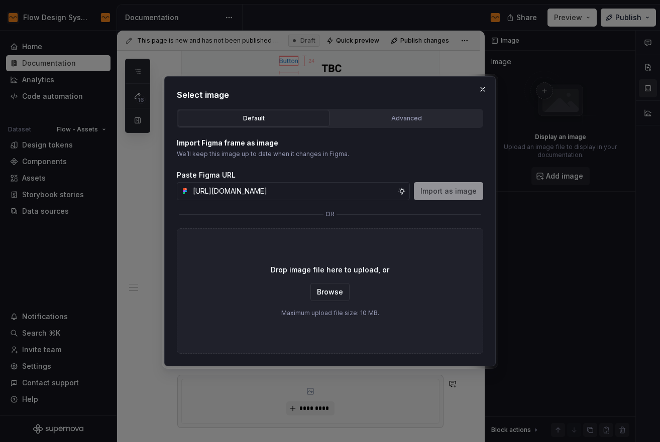
scroll to position [0, 198]
type input "[URL][DOMAIN_NAME]"
click at [438, 188] on span "Import as image" at bounding box center [448, 191] width 56 height 10
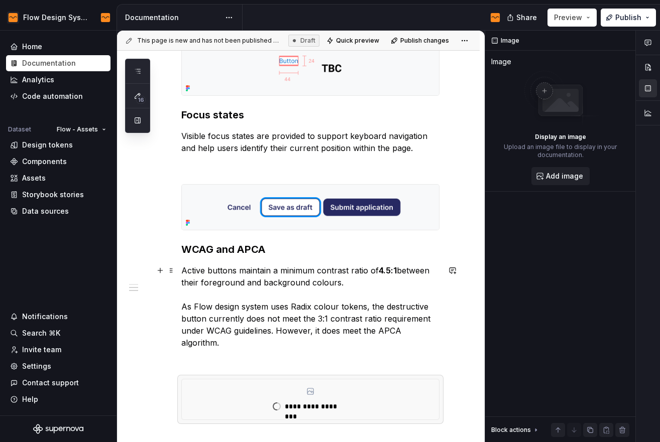
click at [262, 358] on p at bounding box center [310, 361] width 258 height 12
click at [224, 395] on div "**********" at bounding box center [310, 400] width 257 height 40
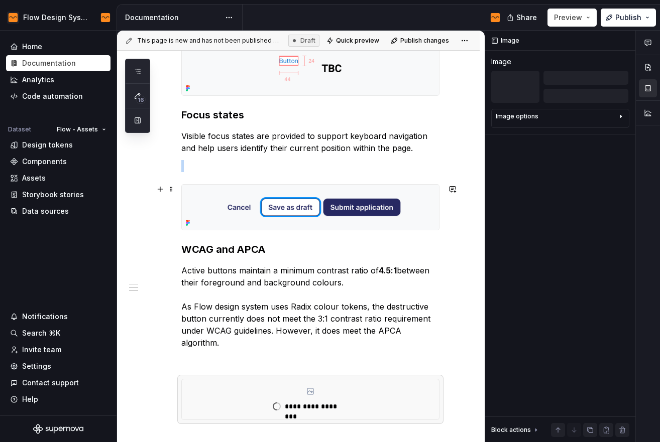
click at [328, 221] on img at bounding box center [310, 207] width 257 height 45
click at [606, 115] on div "Image options" at bounding box center [556, 118] width 121 height 12
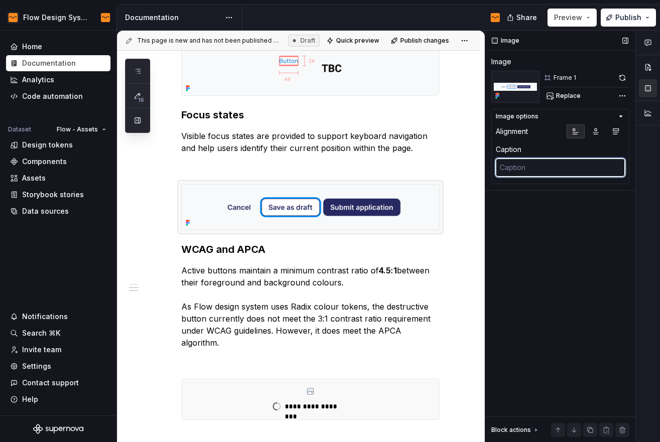
click at [549, 173] on textarea at bounding box center [560, 168] width 129 height 18
type textarea "*"
type textarea "F"
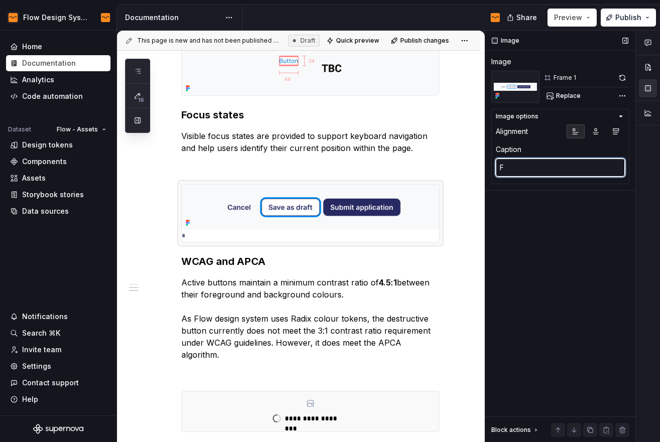
type textarea "*"
type textarea "Fo"
type textarea "*"
type textarea "Foc"
type textarea "*"
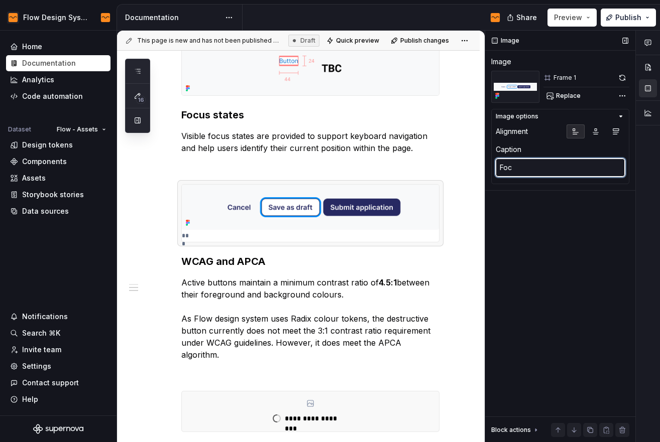
type textarea "Focu"
type textarea "*"
type textarea "Focus"
type textarea "*"
type textarea "Focus s"
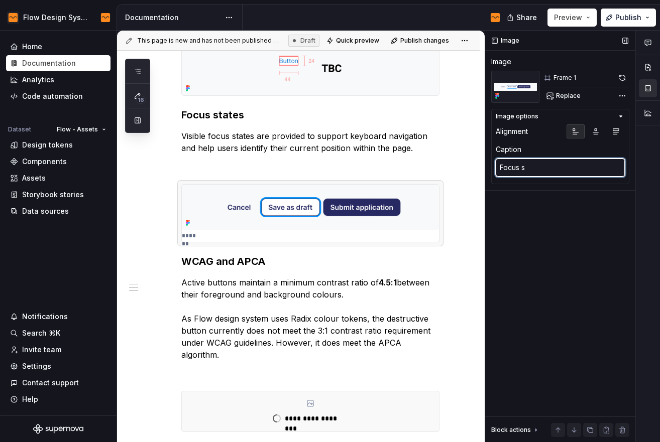
type textarea "*"
type textarea "Focus st"
type textarea "*"
type textarea "Focus sta"
type textarea "*"
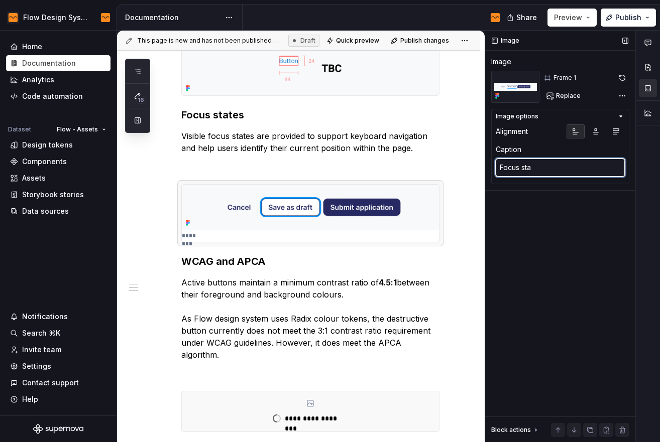
type textarea "Focus stat"
type textarea "*"
type textarea "Focus state"
type textarea "*"
type textarea "Focus states"
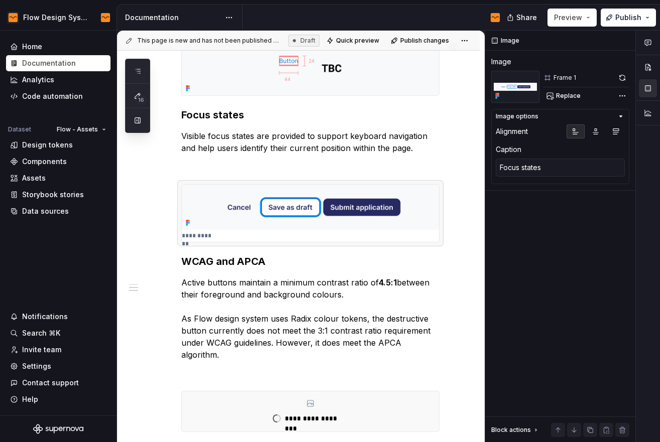
type textarea "*"
click at [359, 81] on img at bounding box center [310, 69] width 257 height 54
click at [535, 176] on textarea at bounding box center [560, 168] width 129 height 18
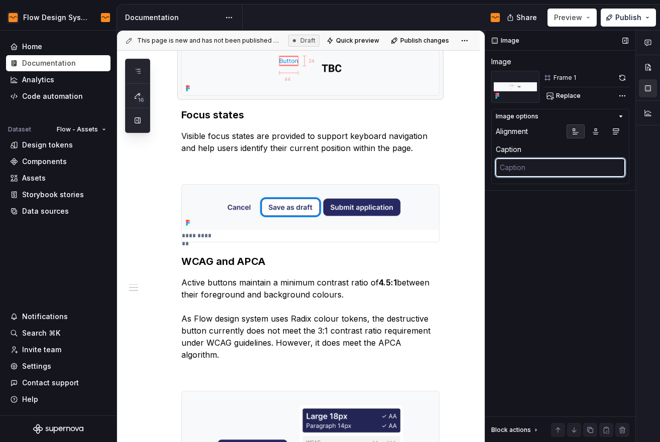
type textarea "*"
type textarea "T"
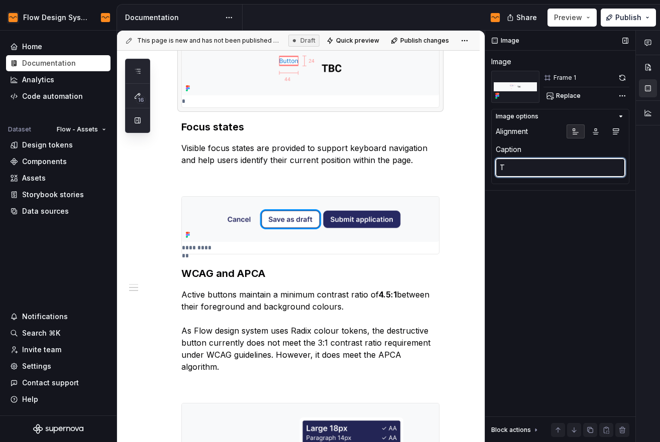
type textarea "*"
type textarea "To"
type textarea "*"
type textarea "Tou"
type textarea "*"
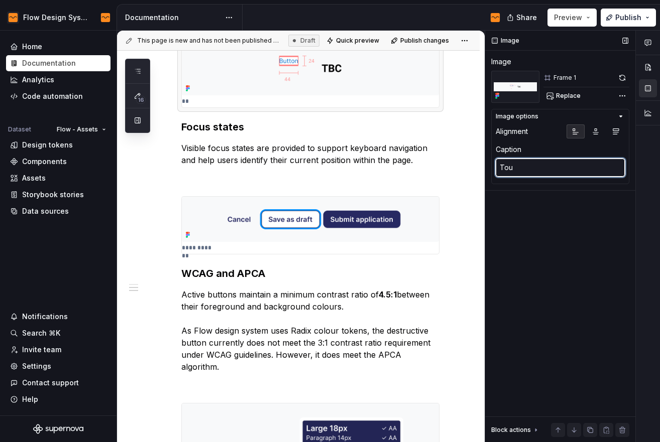
type textarea "Touc"
type textarea "*"
type textarea "Touch"
type textarea "*"
type textarea "Touch"
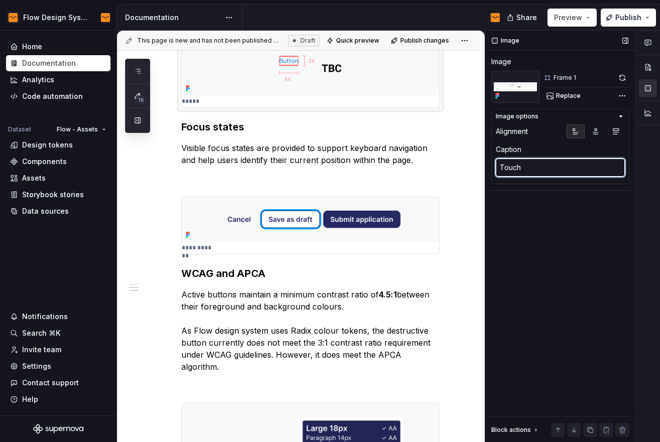
type textarea "*"
type textarea "Touch t"
type textarea "*"
type textarea "Touch ta"
type textarea "*"
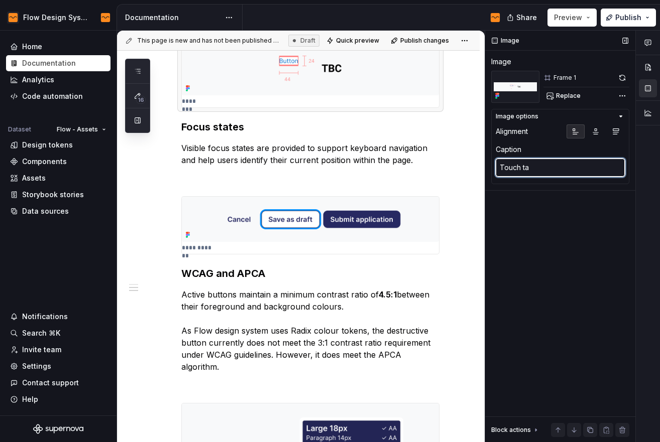
type textarea "Touch tar"
type textarea "*"
type textarea "Touch targ"
type textarea "*"
type textarea "Touch targe"
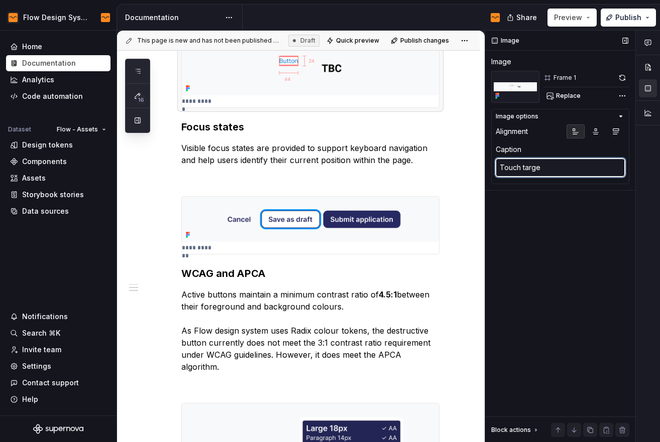
type textarea "*"
type textarea "Touch target"
type textarea "*"
type textarea "Touch targets"
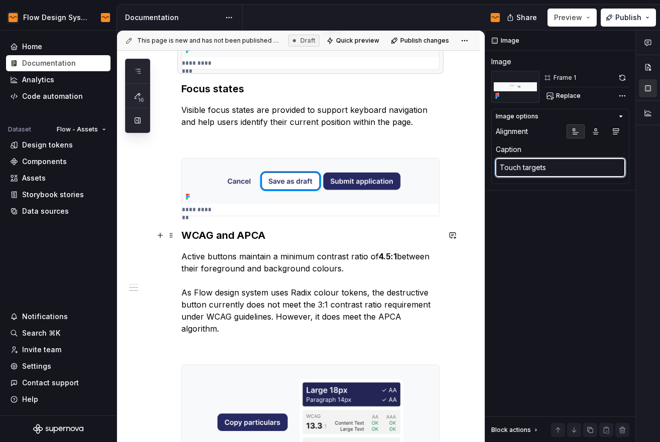
scroll to position [306, 0]
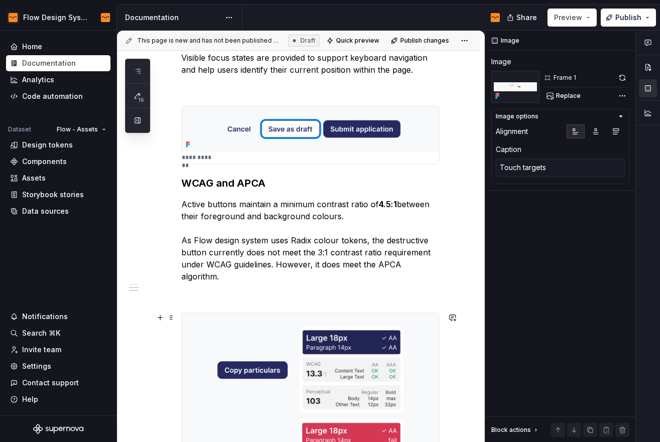
type textarea "*"
click at [278, 351] on img at bounding box center [310, 416] width 257 height 206
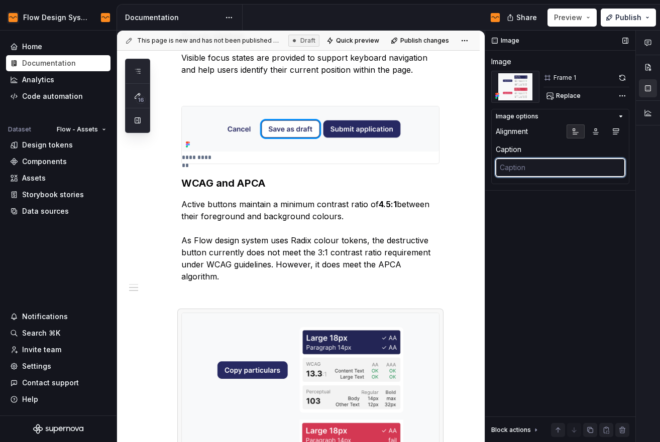
click at [557, 172] on textarea at bounding box center [560, 168] width 129 height 18
type textarea "*"
type textarea "W"
type textarea "*"
type textarea "WC"
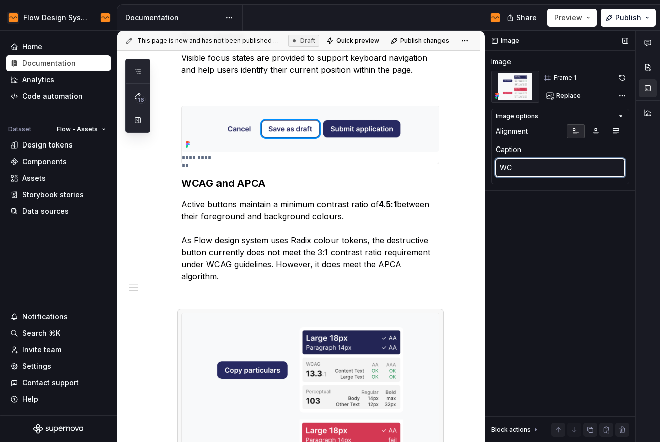
type textarea "*"
type textarea "WCA"
type textarea "*"
type textarea "WCAG"
type textarea "*"
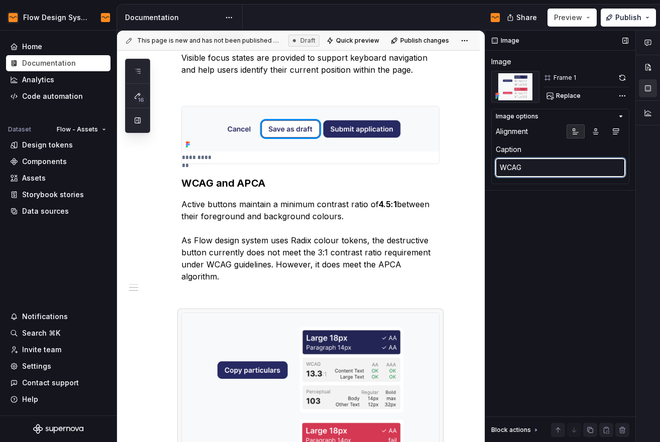
type textarea "WCAG"
type textarea "*"
type textarea "WCAG a"
type textarea "*"
type textarea "WCAG and"
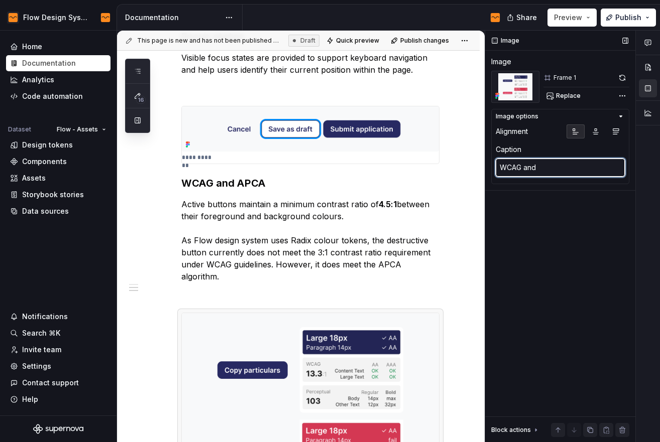
type textarea "*"
type textarea "WCAG and"
type textarea "*"
type textarea "WCAG and A"
type textarea "*"
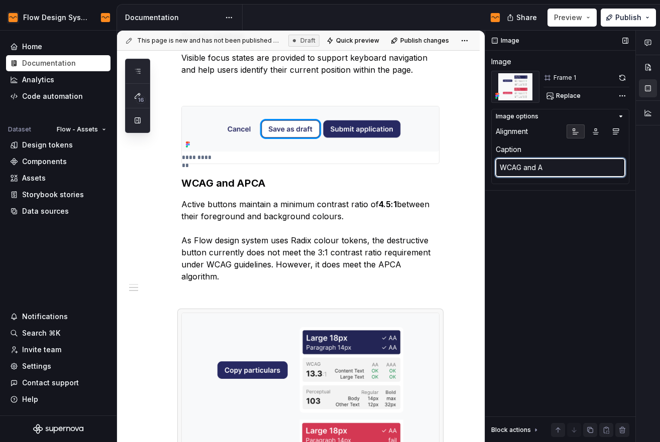
type textarea "WCAG and AO"
type textarea "*"
type textarea "WCAG and AOC"
type textarea "*"
type textarea "WCAG and AO"
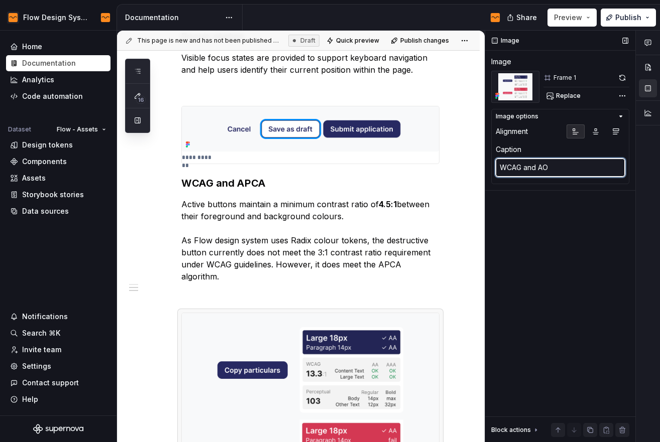
type textarea "*"
type textarea "WCAG and A"
type textarea "*"
type textarea "WCAG and AP"
type textarea "*"
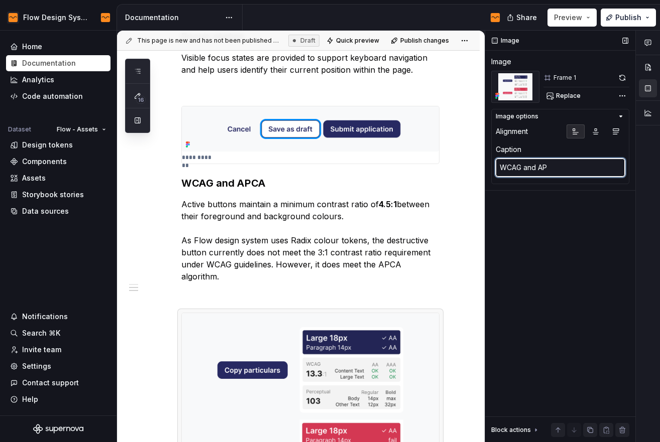
type textarea "WCAG and APC"
type textarea "*"
type textarea "WCAG and APCA"
click at [304, 296] on p at bounding box center [310, 295] width 258 height 12
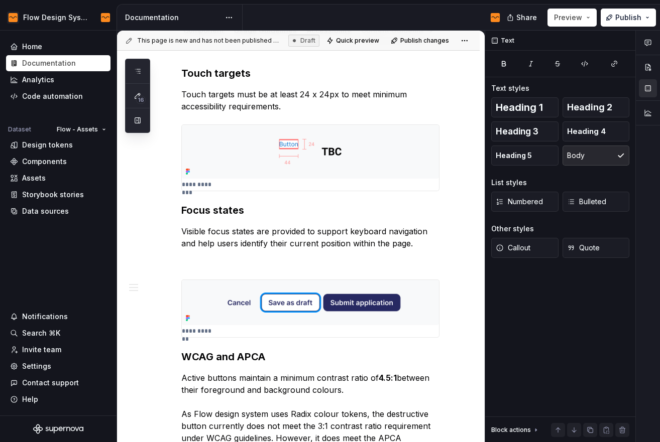
scroll to position [29, 0]
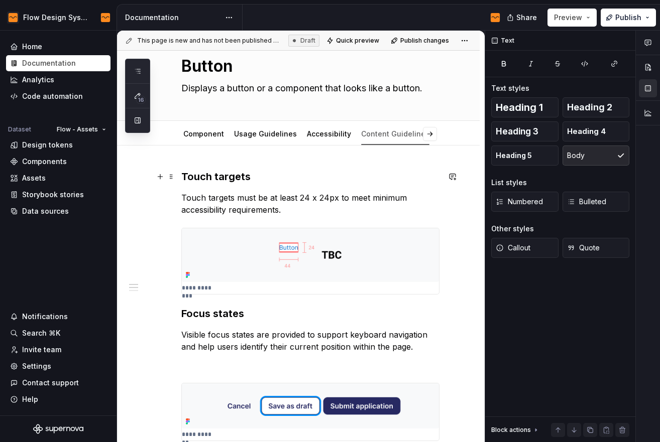
click at [342, 181] on h3 "Touch targets" at bounding box center [310, 177] width 258 height 14
click at [311, 130] on link "Accessibility" at bounding box center [329, 134] width 44 height 9
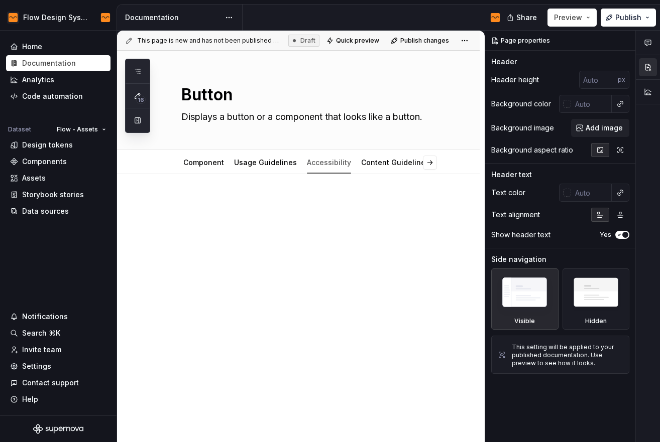
click at [227, 190] on div at bounding box center [298, 277] width 363 height 207
type textarea "*"
click at [168, 204] on div at bounding box center [298, 277] width 363 height 207
click at [183, 202] on p at bounding box center [310, 204] width 258 height 12
click at [169, 203] on div at bounding box center [298, 277] width 363 height 207
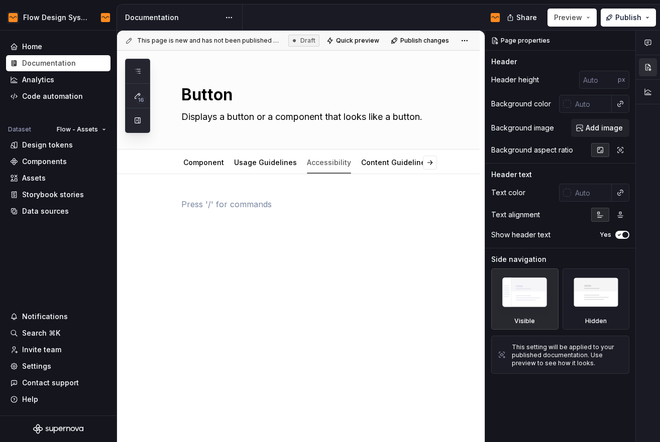
click at [226, 206] on p at bounding box center [310, 204] width 258 height 12
click at [232, 264] on div at bounding box center [298, 277] width 363 height 207
click at [201, 201] on p at bounding box center [310, 204] width 258 height 12
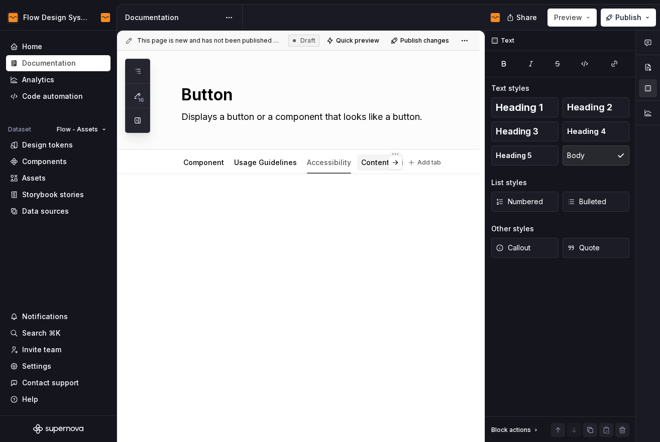
click at [369, 160] on link "Content Guidelines" at bounding box center [395, 162] width 68 height 9
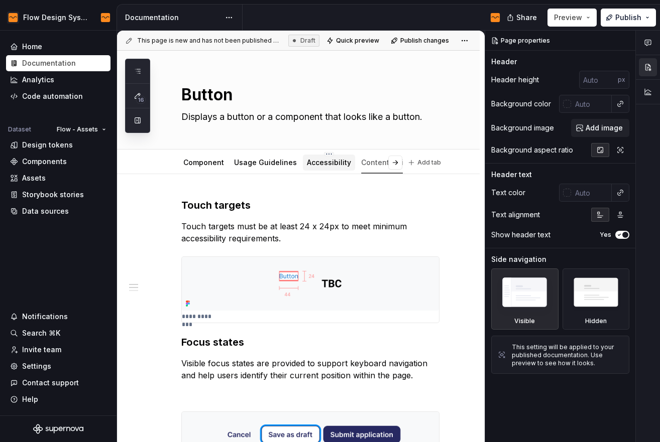
click at [334, 164] on link "Accessibility" at bounding box center [329, 162] width 44 height 9
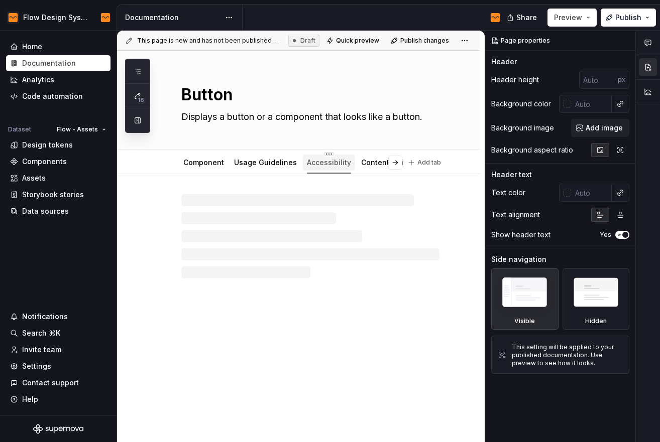
click at [321, 154] on html "Flow Design System Home Documentation Analytics Code automation Dataset Flow - …" at bounding box center [330, 221] width 660 height 442
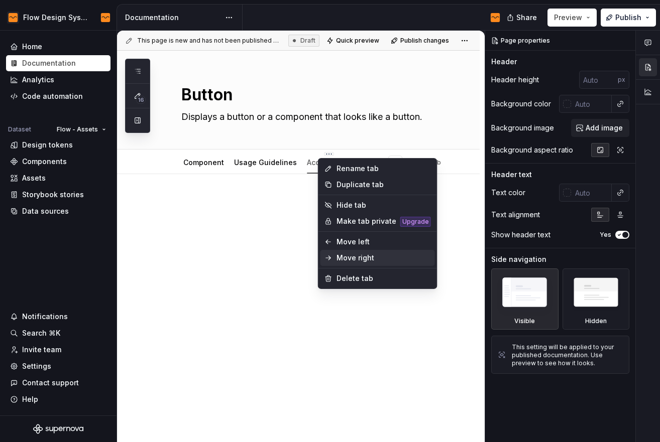
click at [344, 259] on div "Move right" at bounding box center [383, 258] width 94 height 10
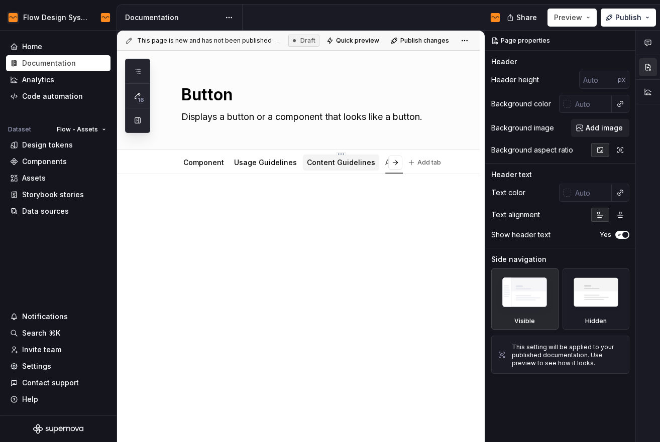
click at [335, 163] on link "Content Guidelines" at bounding box center [341, 162] width 68 height 9
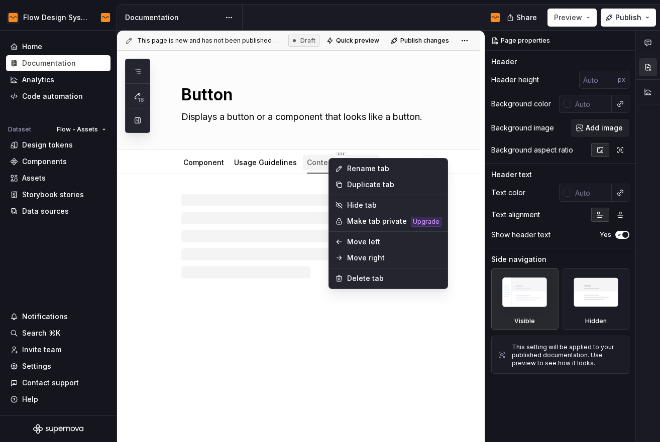
click at [334, 153] on html "Flow Design System Home Documentation Analytics Code automation Dataset Flow - …" at bounding box center [330, 221] width 660 height 442
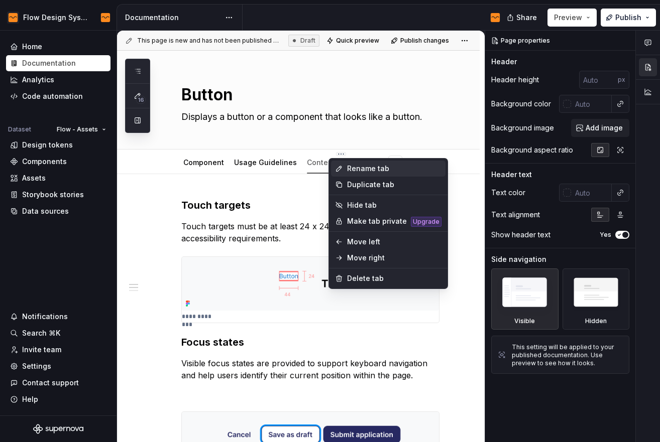
click at [339, 163] on div "Rename tab" at bounding box center [388, 169] width 115 height 16
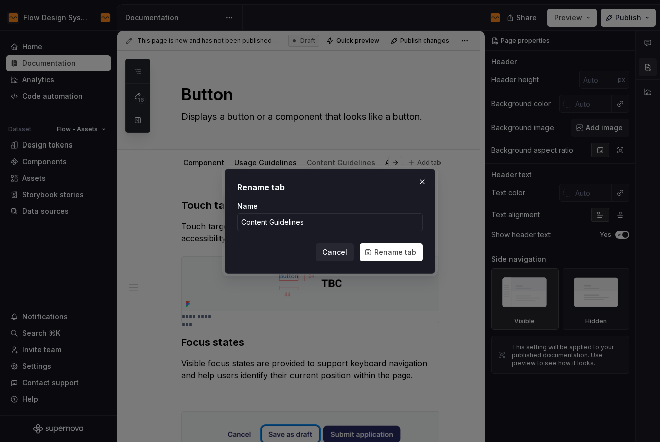
type textarea "*"
click at [272, 222] on input "Content Guidelines" at bounding box center [330, 222] width 186 height 18
type input "Accessibility"
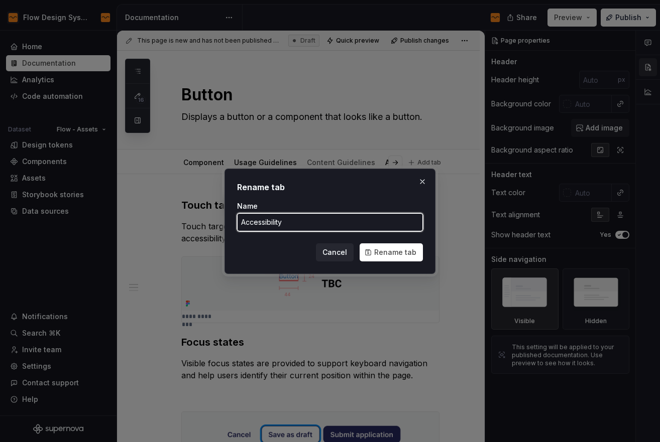
click button "Rename tab" at bounding box center [391, 253] width 63 height 18
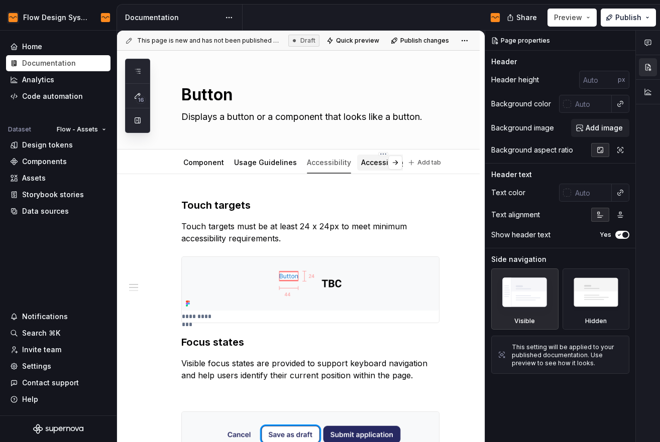
click at [377, 163] on link "Accessibility" at bounding box center [383, 162] width 44 height 9
click at [376, 154] on html "Flow Design System Home Documentation Analytics Code automation Dataset Flow - …" at bounding box center [330, 221] width 660 height 442
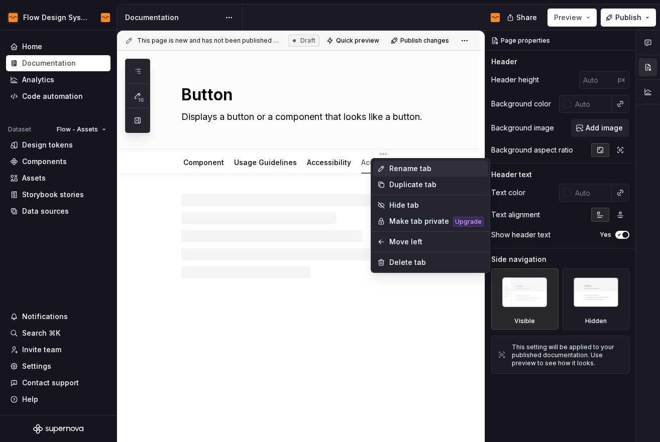
click at [388, 168] on div "Rename tab" at bounding box center [430, 169] width 115 height 16
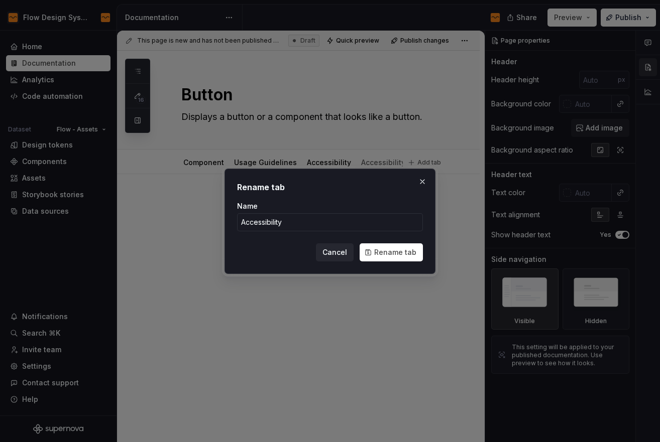
type textarea "*"
click at [276, 216] on input "Accessibility" at bounding box center [330, 222] width 186 height 18
type input "Content Guidelines"
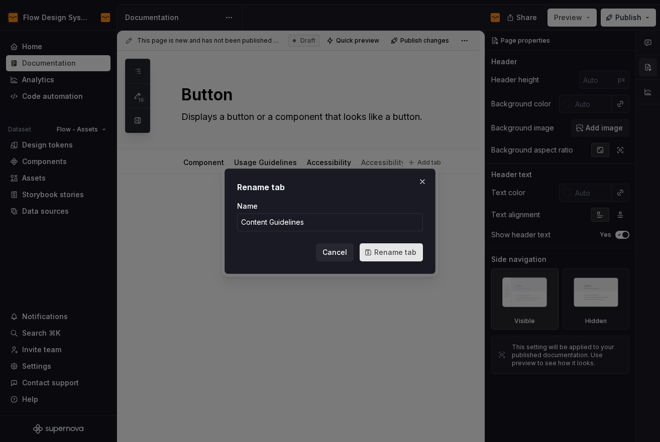
click at [392, 260] on button "Rename tab" at bounding box center [391, 253] width 63 height 18
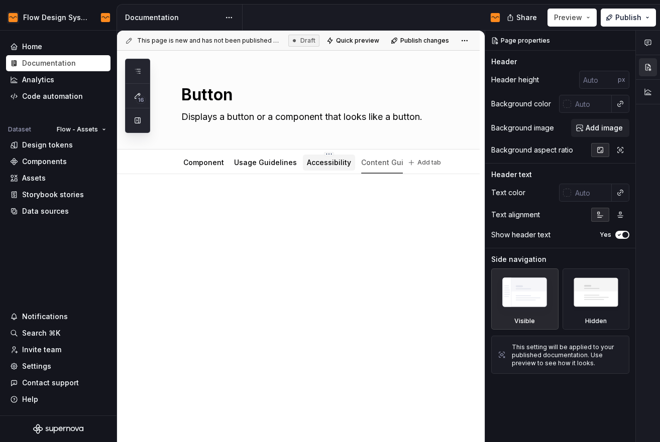
click at [318, 165] on link "Accessibility" at bounding box center [329, 162] width 44 height 9
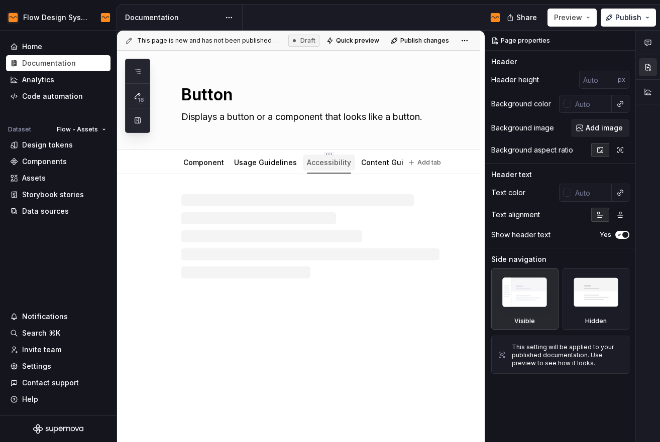
click at [313, 165] on link "Accessibility" at bounding box center [329, 162] width 44 height 9
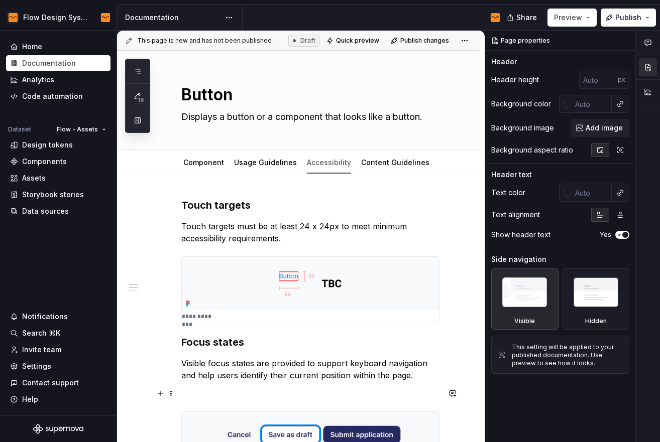
click at [238, 395] on p at bounding box center [310, 394] width 258 height 12
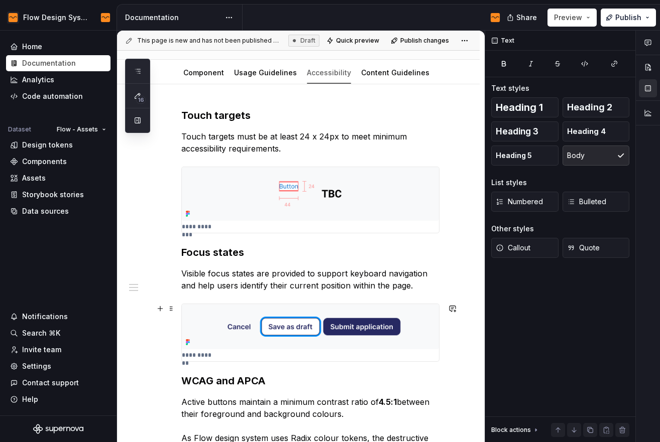
scroll to position [86, 0]
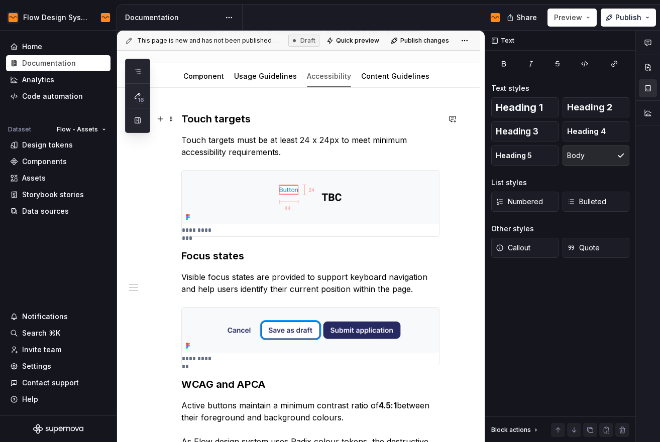
click at [239, 124] on h3 "Touch targets" at bounding box center [310, 119] width 258 height 14
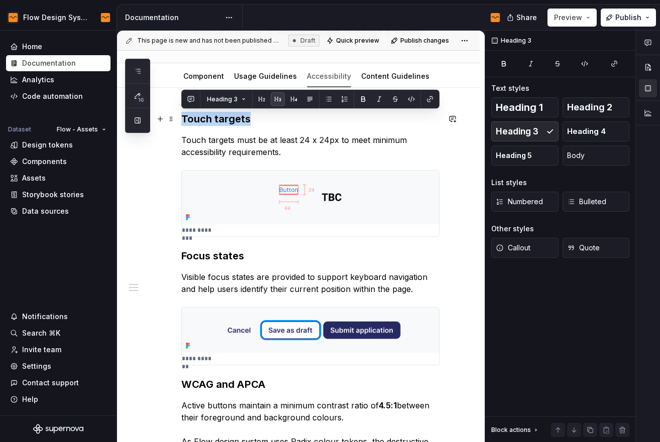
click at [239, 124] on h3 "Touch targets" at bounding box center [310, 119] width 258 height 14
click at [577, 106] on span "Heading 2" at bounding box center [589, 107] width 45 height 10
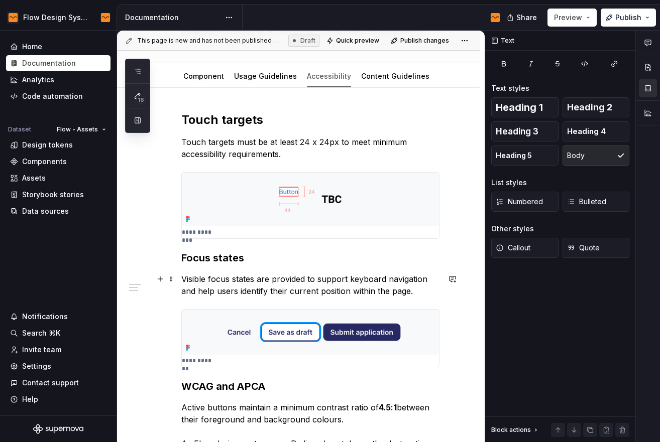
click at [250, 276] on p "Visible focus states are provided to support keyboard navigation and help users…" at bounding box center [310, 285] width 258 height 24
click at [199, 255] on h3 "Focus states" at bounding box center [310, 258] width 258 height 14
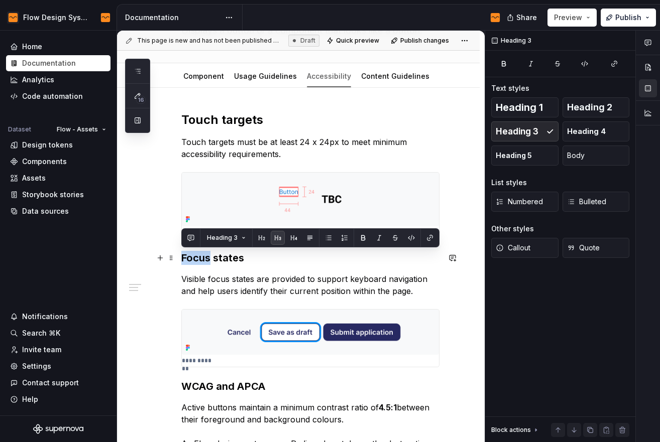
click at [199, 255] on h3 "Focus states" at bounding box center [310, 258] width 258 height 14
click at [601, 103] on span "Heading 2" at bounding box center [589, 107] width 45 height 10
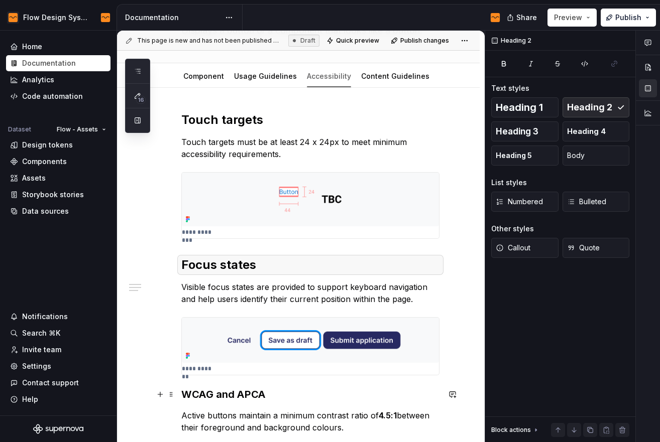
click at [228, 391] on h3 "WCAG and APCA" at bounding box center [310, 395] width 258 height 14
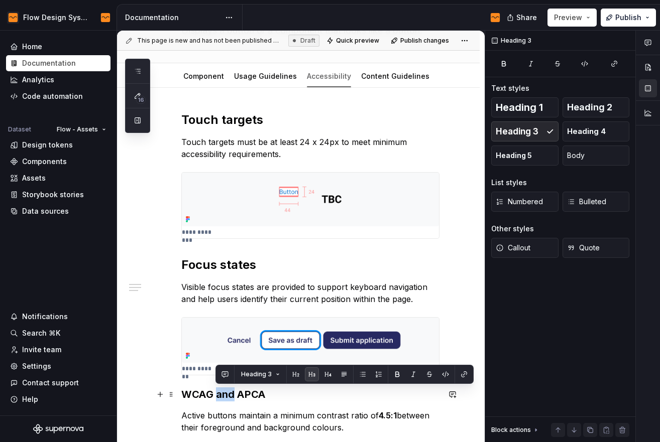
click at [228, 391] on h3 "WCAG and APCA" at bounding box center [310, 395] width 258 height 14
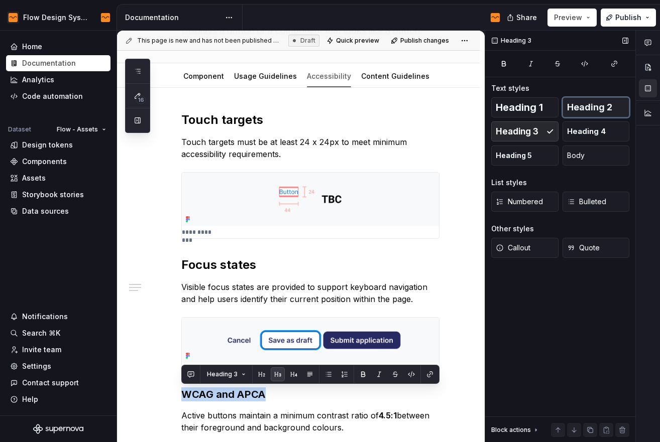
click at [615, 105] on button "Heading 2" at bounding box center [595, 107] width 67 height 20
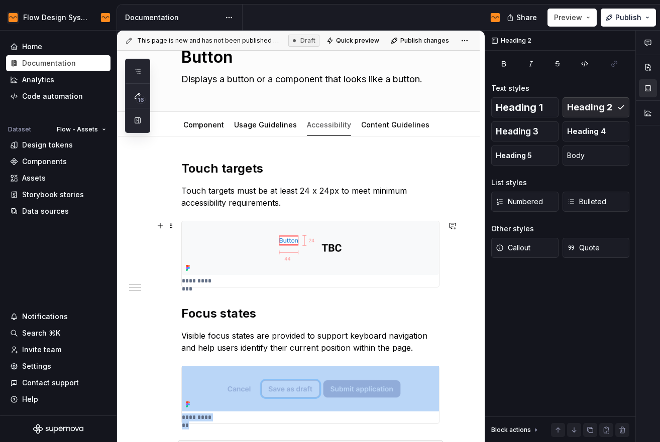
scroll to position [29, 0]
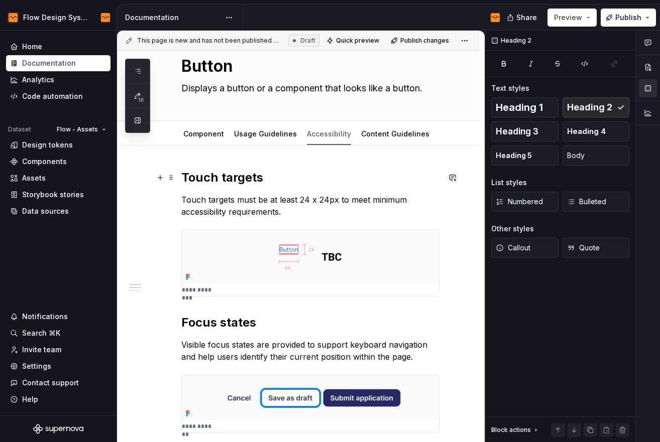
click at [224, 178] on h2 "Touch targets" at bounding box center [310, 178] width 258 height 16
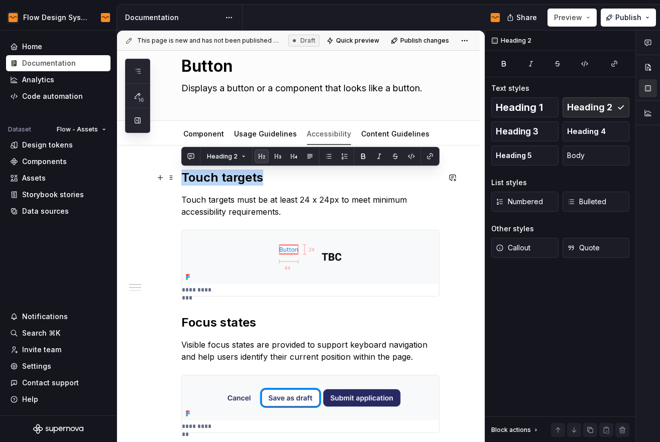
click at [224, 178] on h2 "Touch targets" at bounding box center [310, 178] width 258 height 16
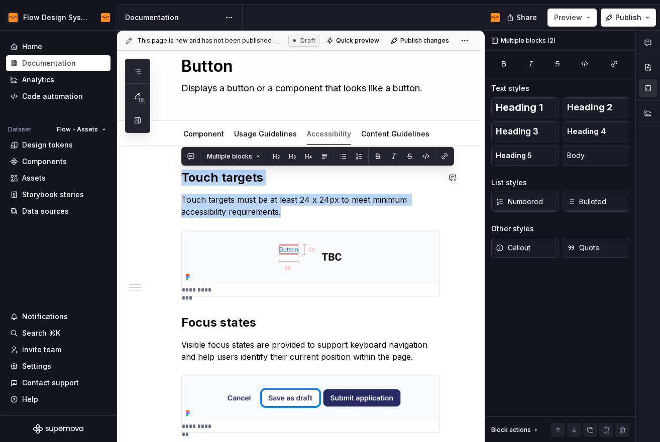
drag, startPoint x: 303, startPoint y: 212, endPoint x: 167, endPoint y: 166, distance: 143.3
copy div "Touch targets Touch targets must be at least 24 x 24px to meet minimum accessib…"
click at [386, 136] on link "Content Guidelines" at bounding box center [395, 134] width 68 height 9
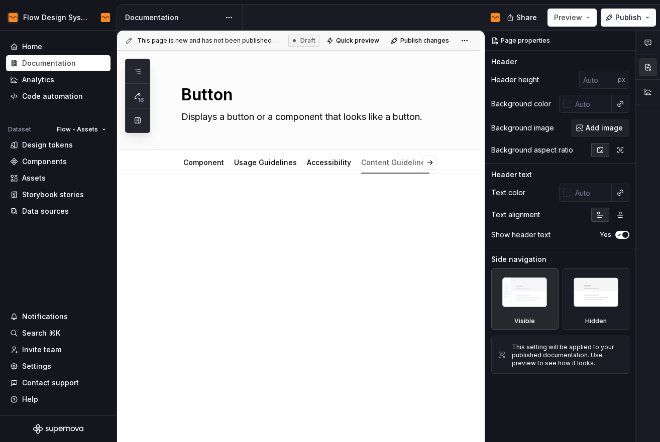
click at [258, 206] on p at bounding box center [310, 204] width 258 height 12
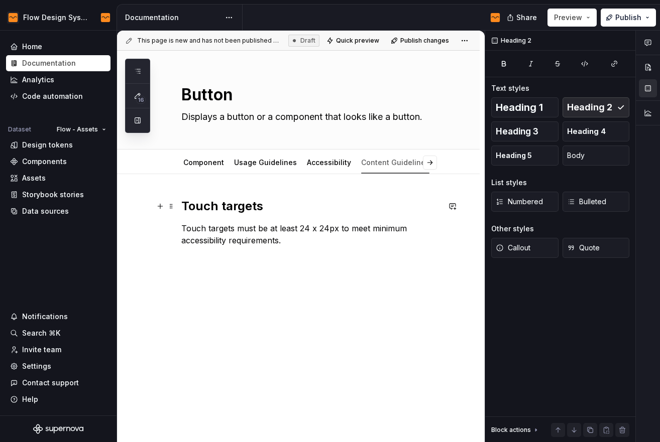
click at [231, 207] on h2 "Touch targets" at bounding box center [310, 206] width 258 height 16
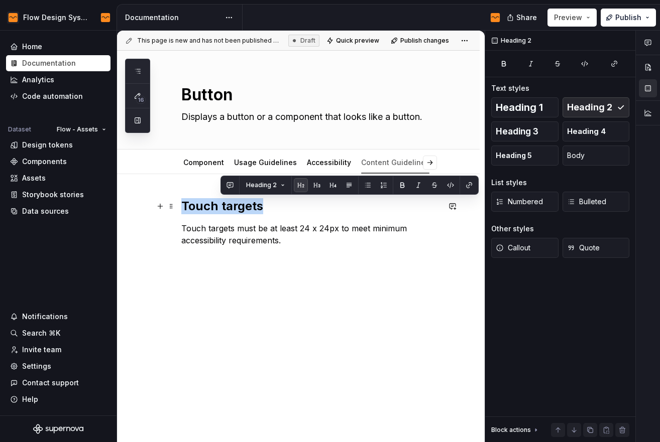
click at [231, 207] on h2 "Touch targets" at bounding box center [310, 206] width 258 height 16
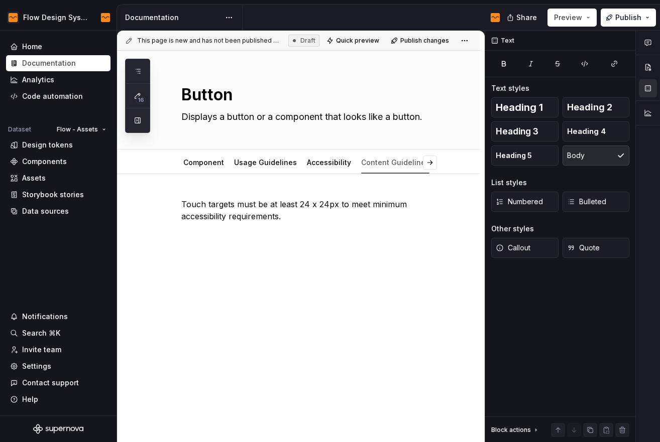
click at [227, 215] on p "Touch targets must be at least 24 x 24px to meet minimum accessibility requirem…" at bounding box center [310, 210] width 258 height 24
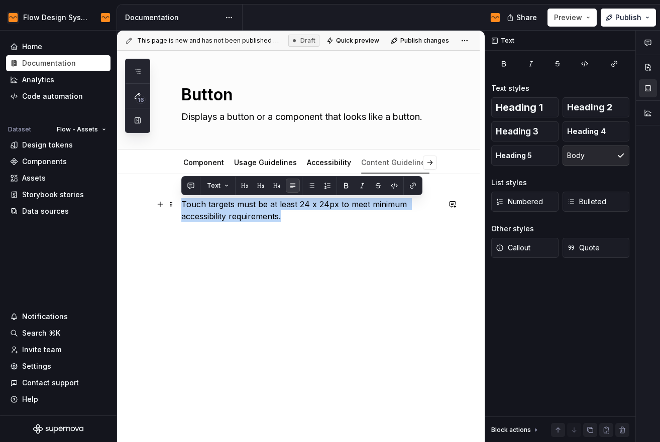
click at [227, 215] on p "Touch targets must be at least 24 x 24px to meet minimum accessibility requirem…" at bounding box center [310, 210] width 258 height 24
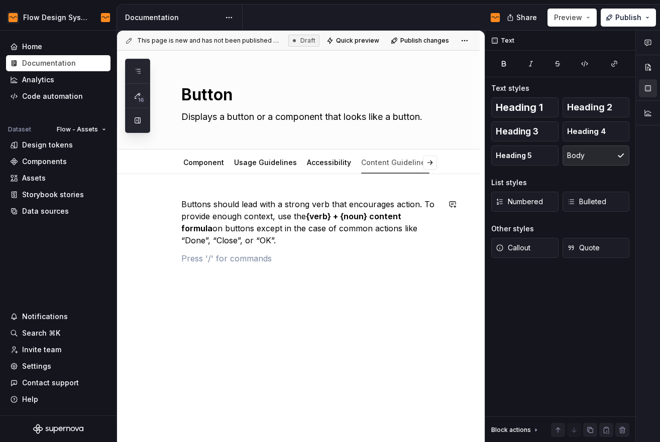
type textarea "*"
click at [165, 260] on button "button" at bounding box center [160, 259] width 14 height 14
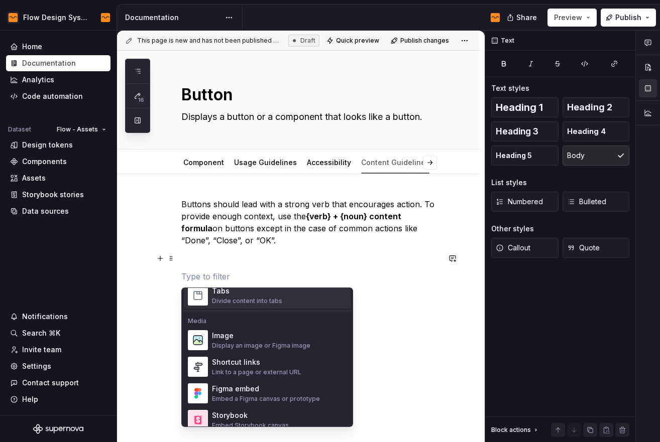
scroll to position [414, 0]
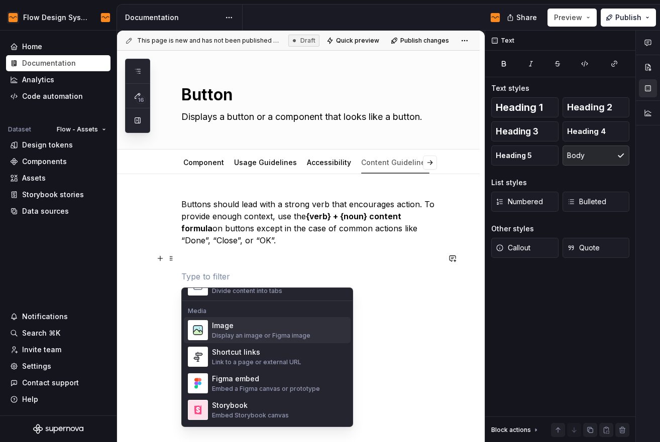
click at [263, 334] on div "Display an image or Figma image" at bounding box center [261, 336] width 98 height 8
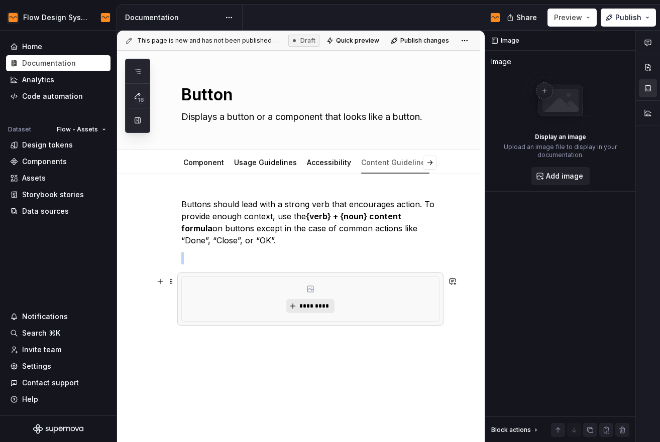
click at [308, 307] on span "*********" at bounding box center [314, 306] width 31 height 8
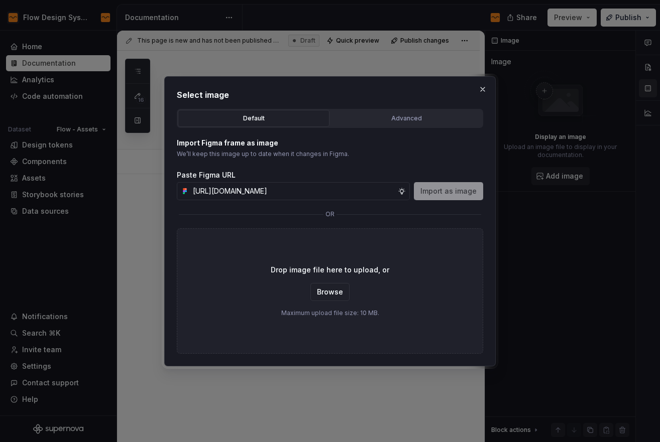
scroll to position [0, 199]
type input "[URL][DOMAIN_NAME]"
click at [452, 193] on span "Import as image" at bounding box center [448, 191] width 56 height 10
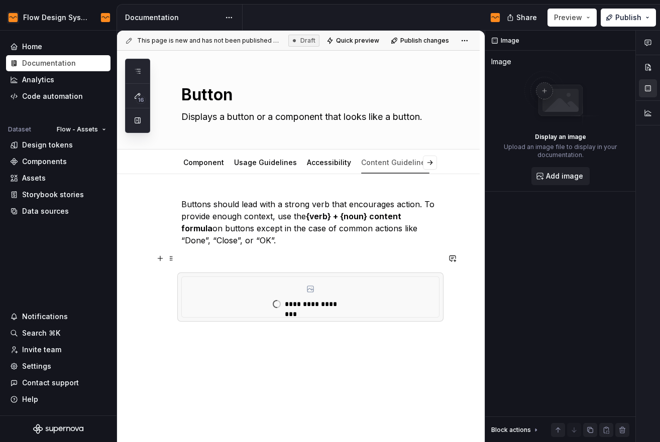
click at [281, 260] on p at bounding box center [310, 259] width 258 height 12
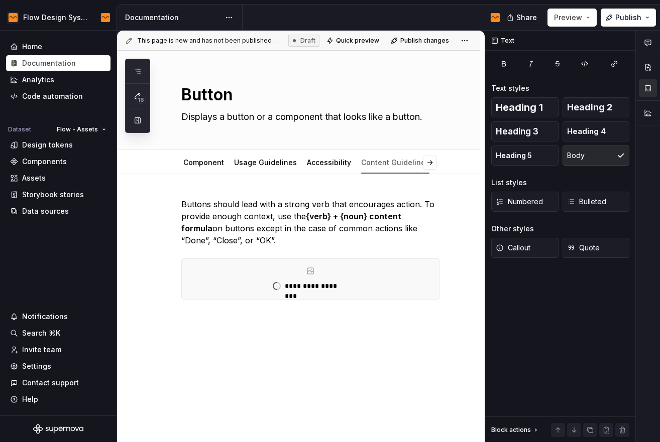
click at [222, 321] on div "**********" at bounding box center [298, 309] width 363 height 270
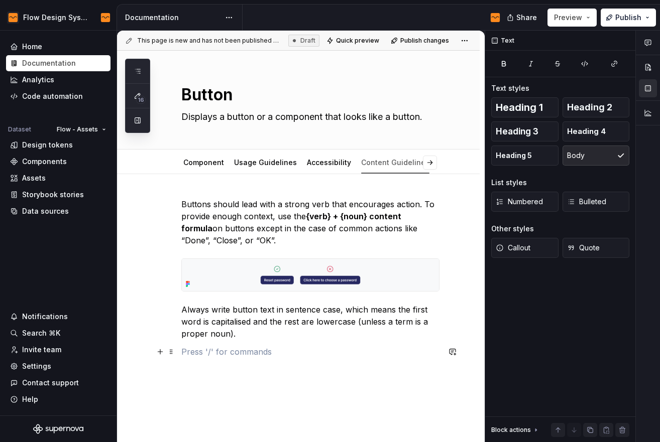
click at [187, 346] on p at bounding box center [310, 352] width 258 height 12
click at [161, 353] on button "button" at bounding box center [160, 352] width 14 height 14
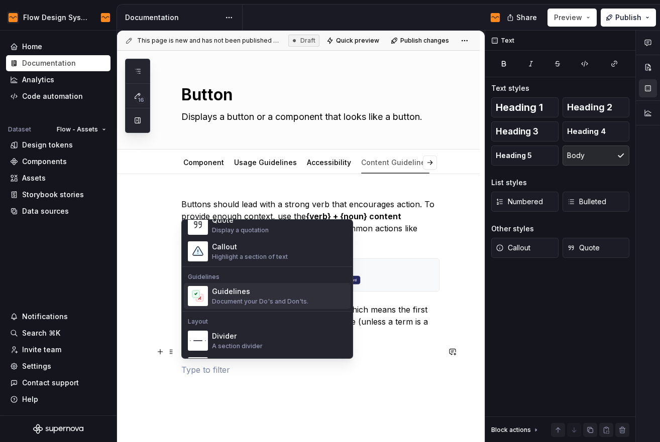
scroll to position [241, 0]
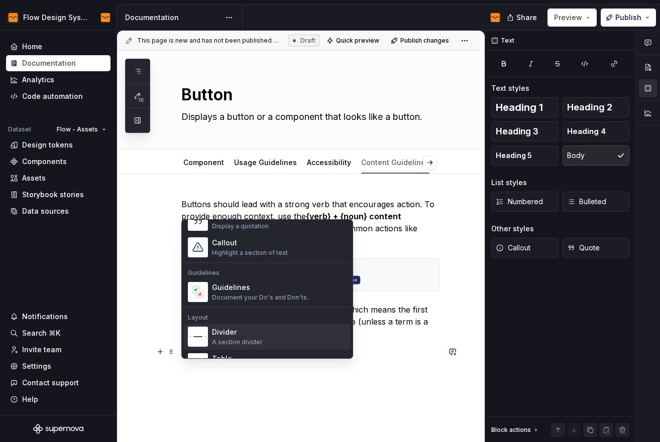
drag, startPoint x: 233, startPoint y: 286, endPoint x: 299, endPoint y: 326, distance: 77.3
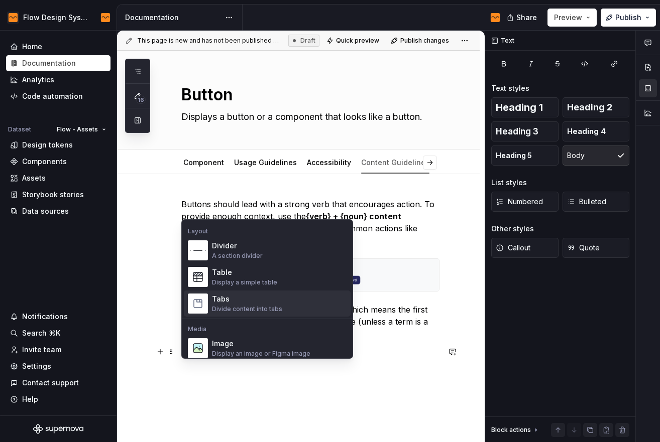
scroll to position [330, 0]
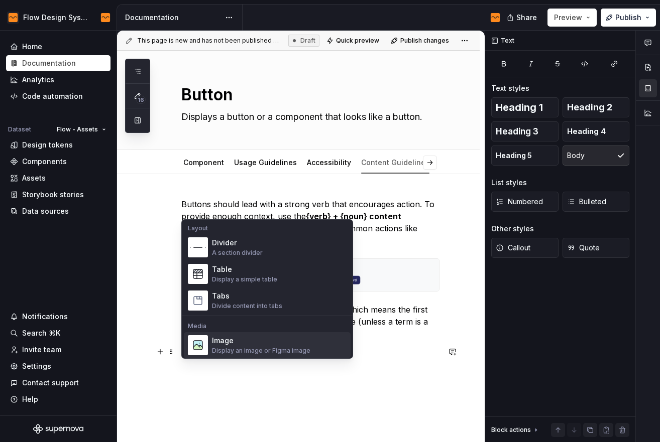
click at [255, 342] on div "Image" at bounding box center [261, 341] width 98 height 10
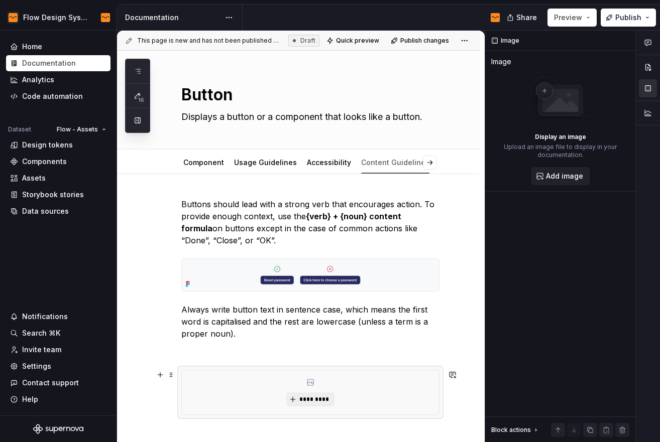
click at [235, 389] on div "*********" at bounding box center [310, 393] width 257 height 44
click at [341, 400] on div "*********" at bounding box center [310, 393] width 257 height 44
click at [310, 400] on span "*********" at bounding box center [314, 400] width 31 height 8
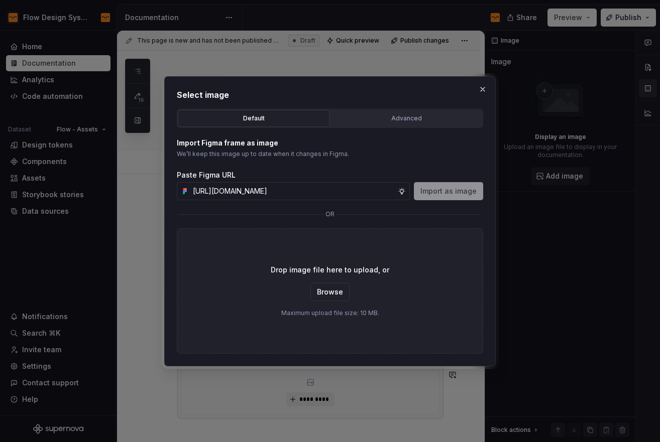
scroll to position [0, 200]
type input "[URL][DOMAIN_NAME]"
click at [451, 185] on button "Import as image" at bounding box center [448, 191] width 69 height 18
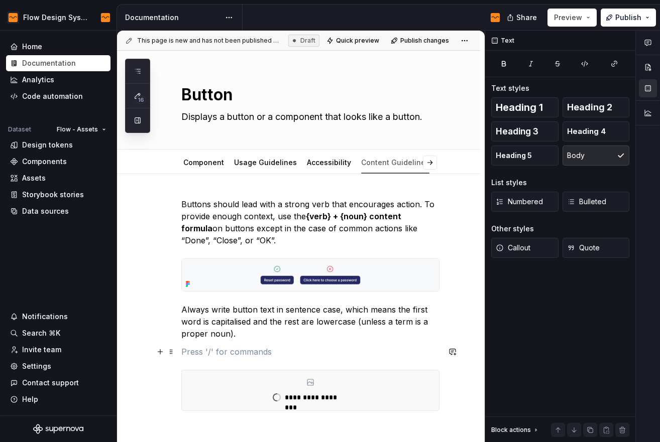
click at [261, 352] on p at bounding box center [310, 352] width 258 height 12
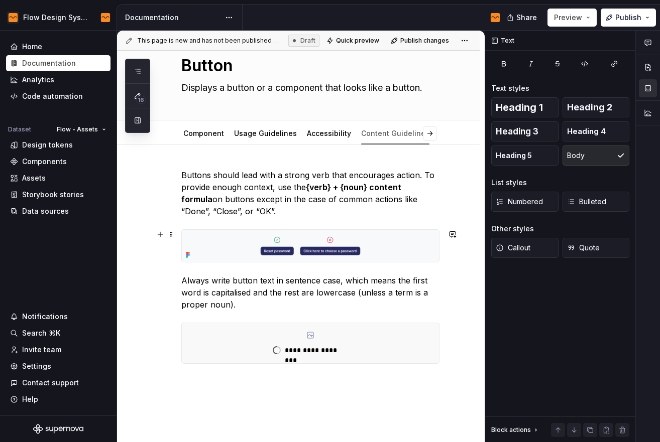
scroll to position [55, 0]
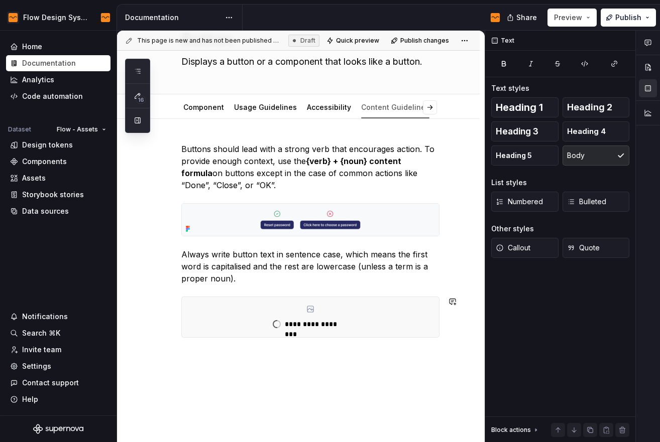
click at [239, 366] on div "**********" at bounding box center [298, 301] width 363 height 364
click at [232, 346] on div "**********" at bounding box center [310, 252] width 258 height 219
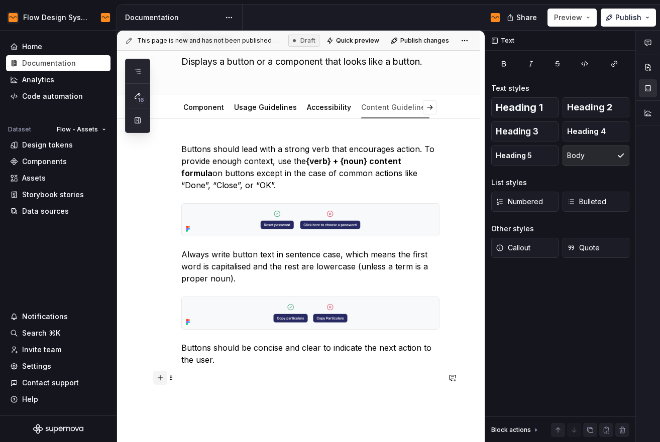
click at [162, 379] on button "button" at bounding box center [160, 378] width 14 height 14
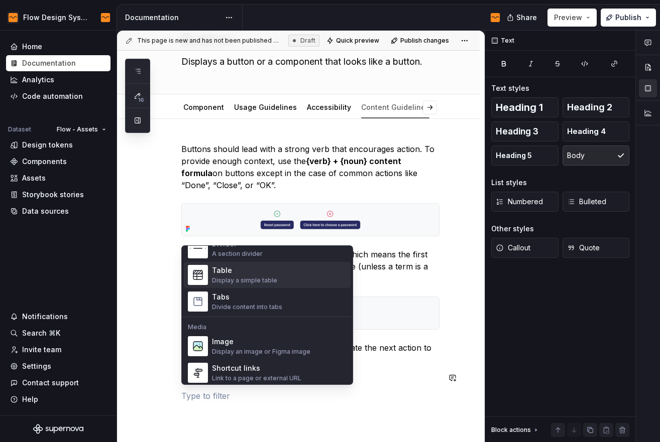
scroll to position [367, 0]
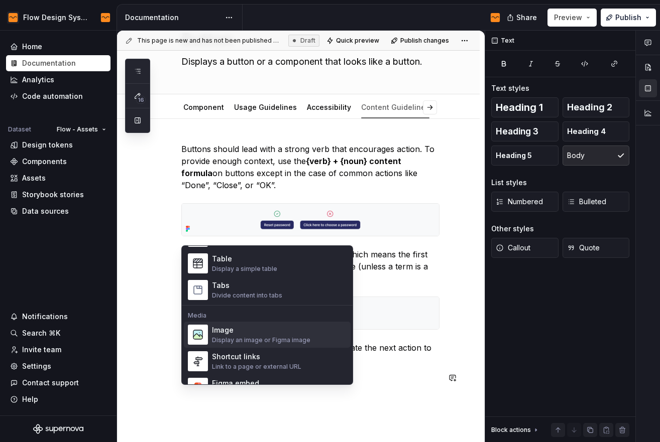
click at [253, 335] on div "Image Display an image or Figma image" at bounding box center [261, 334] width 98 height 19
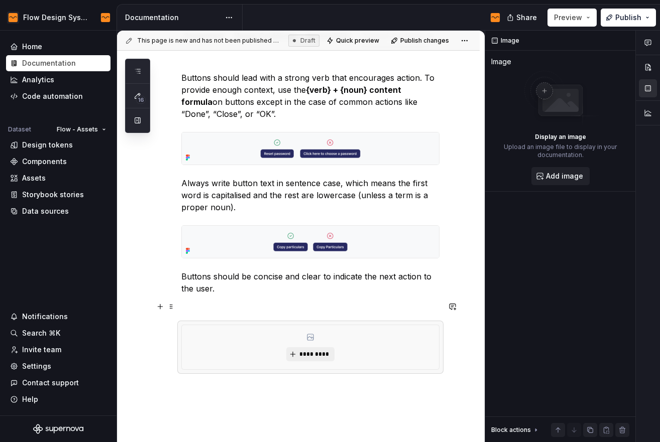
scroll to position [133, 0]
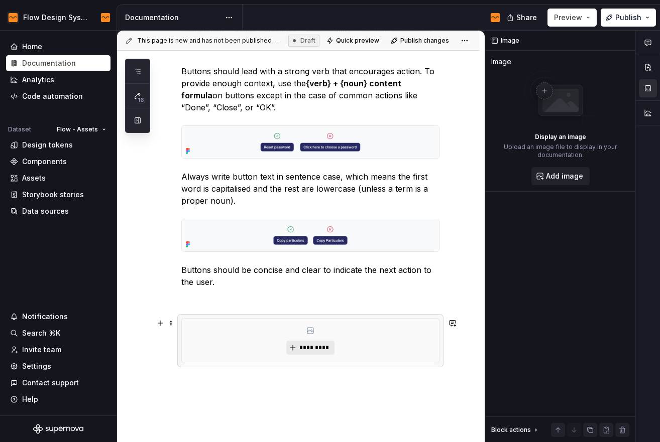
click at [319, 353] on button "*********" at bounding box center [310, 348] width 48 height 14
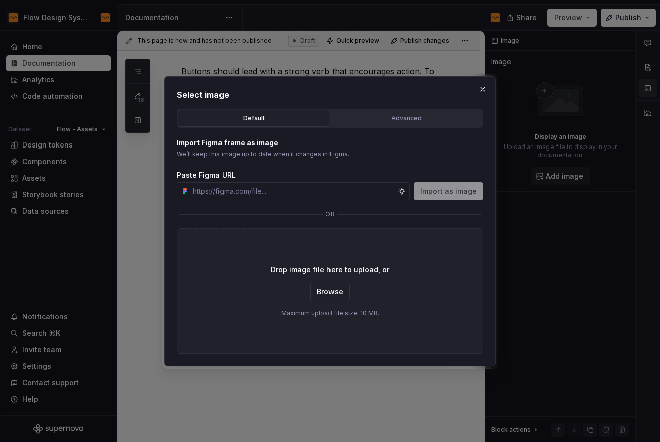
type textarea "*"
type input "[URL][DOMAIN_NAME]"
type textarea "*"
type input "[URL][DOMAIN_NAME]"
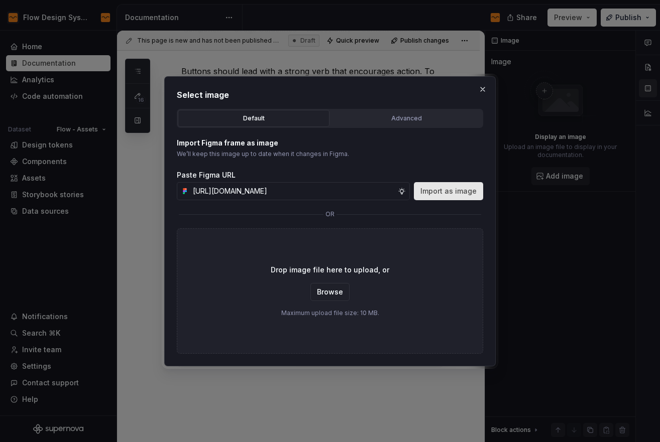
click at [435, 196] on button "Import as image" at bounding box center [448, 191] width 69 height 18
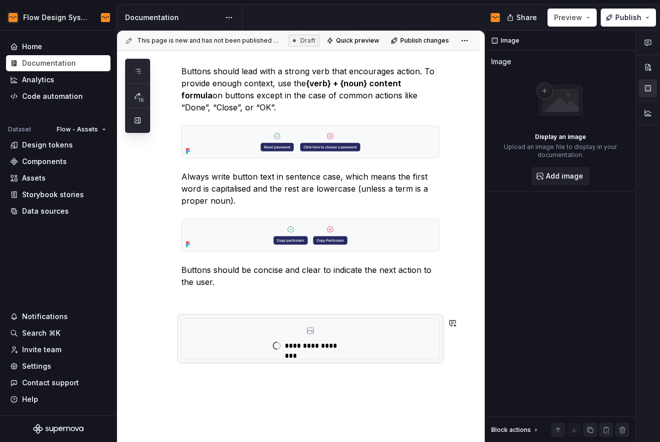
type textarea "*"
click at [278, 301] on p at bounding box center [310, 300] width 258 height 12
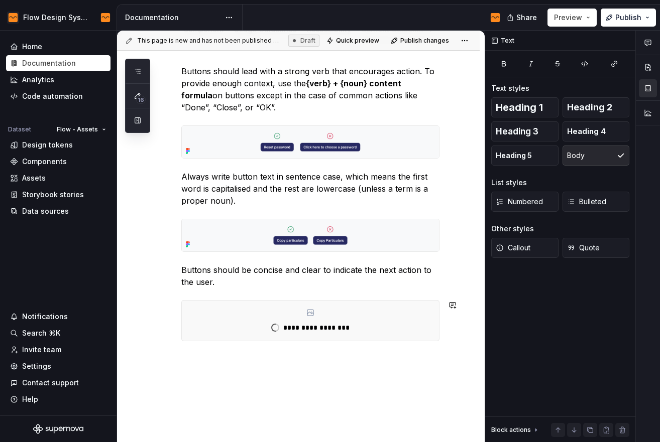
click at [250, 365] on div "**********" at bounding box center [298, 263] width 363 height 445
click at [255, 355] on p at bounding box center [310, 360] width 258 height 12
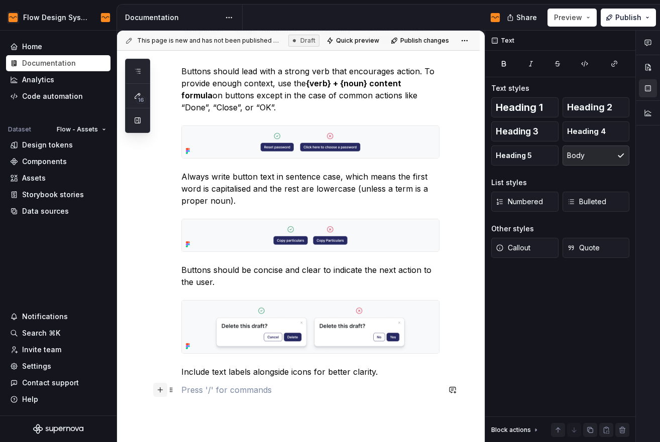
click at [162, 392] on button "button" at bounding box center [160, 390] width 14 height 14
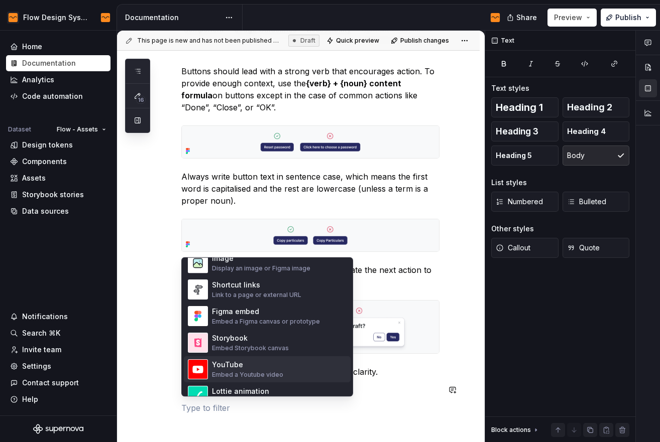
scroll to position [435, 0]
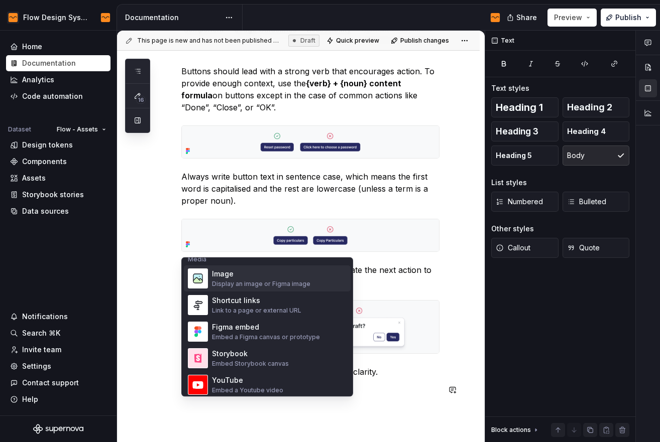
click at [267, 283] on div "Display an image or Figma image" at bounding box center [261, 285] width 98 height 8
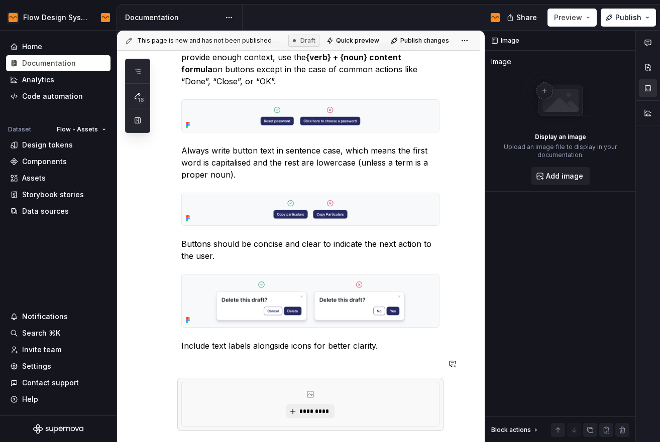
scroll to position [162, 0]
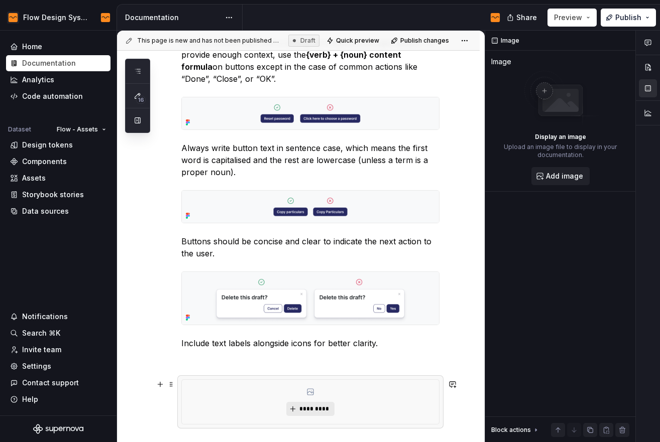
click at [308, 407] on span "*********" at bounding box center [314, 409] width 31 height 8
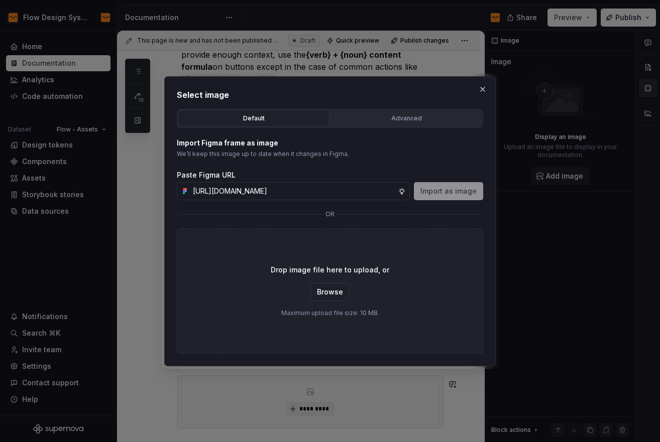
scroll to position [0, 201]
type input "[URL][DOMAIN_NAME]"
click at [430, 192] on span "Import as image" at bounding box center [448, 191] width 56 height 10
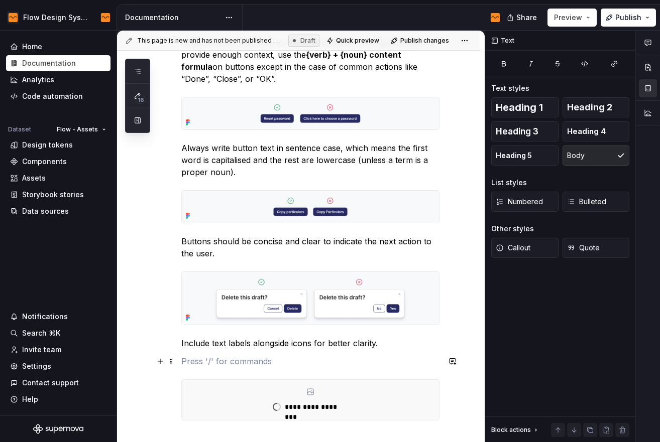
click at [219, 362] on p at bounding box center [310, 362] width 258 height 12
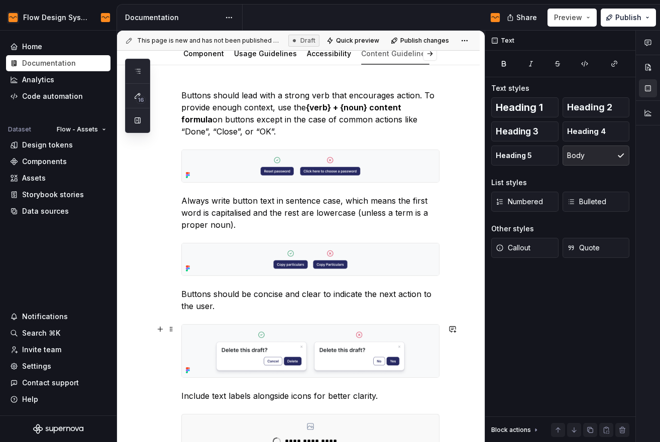
scroll to position [107, 0]
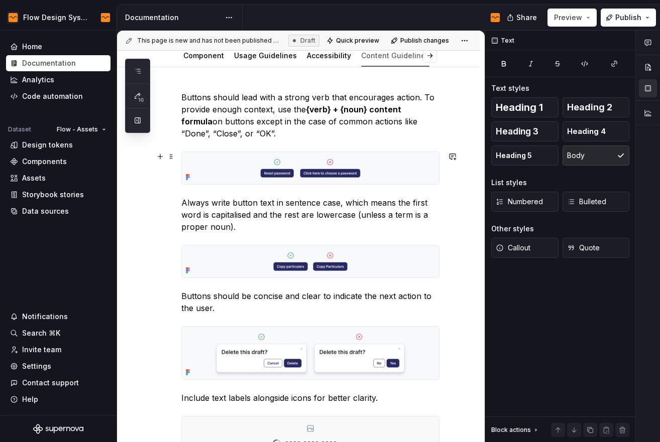
type textarea "*"
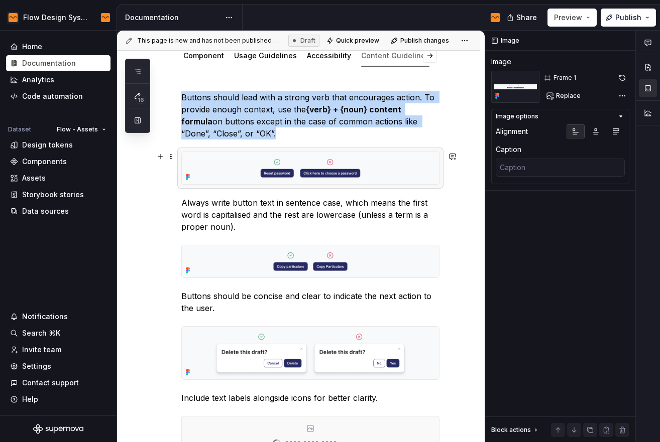
click at [227, 179] on img at bounding box center [310, 168] width 257 height 32
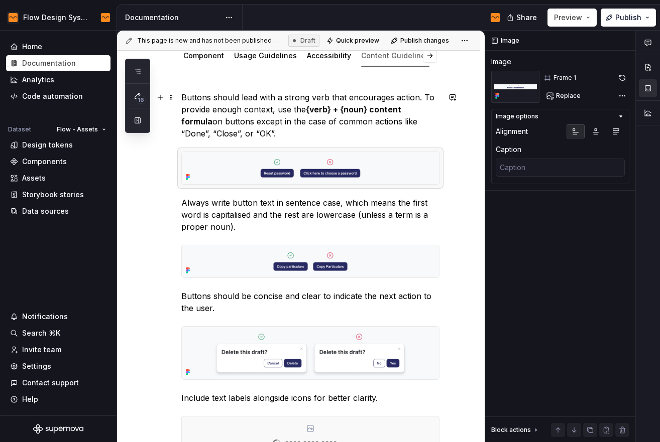
click at [181, 96] on p "Buttons should lead with a strong verb that encourages action. To provide enoug…" at bounding box center [310, 115] width 258 height 48
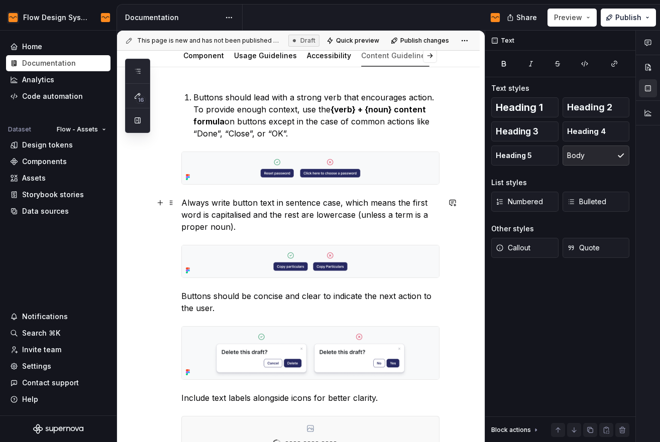
click at [181, 203] on p "Always write button text in sentence case, which means the first word is capita…" at bounding box center [310, 215] width 258 height 36
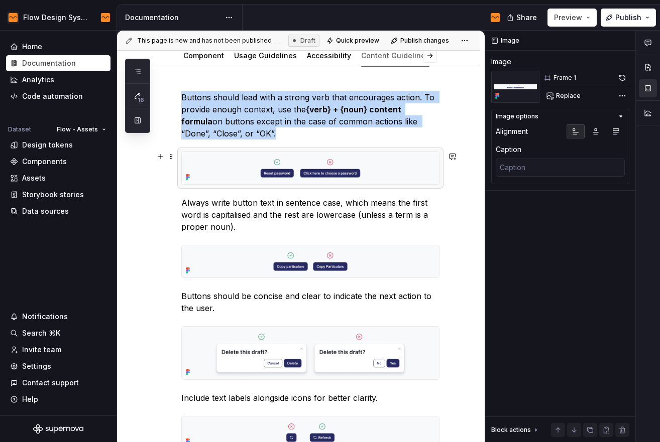
click at [214, 161] on img at bounding box center [310, 168] width 257 height 32
click at [250, 135] on p "Buttons should lead with a strong verb that encourages action. To provide enoug…" at bounding box center [310, 115] width 258 height 48
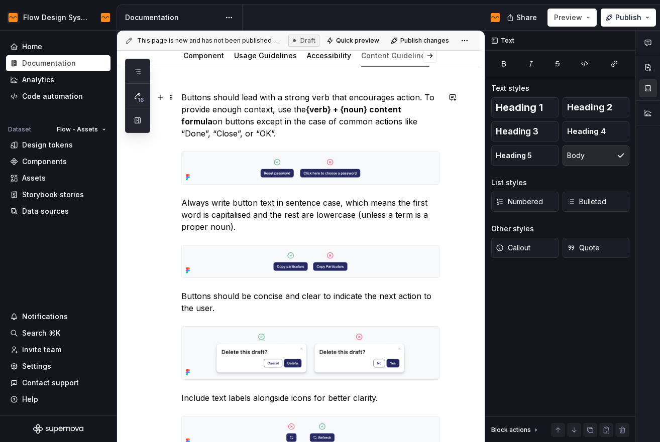
click at [184, 95] on p "Buttons should lead with a strong verb that encourages action. To provide enoug…" at bounding box center [310, 115] width 258 height 48
click at [182, 95] on p "Buttons should lead with a strong verb that encourages action. To provide enoug…" at bounding box center [310, 115] width 258 height 48
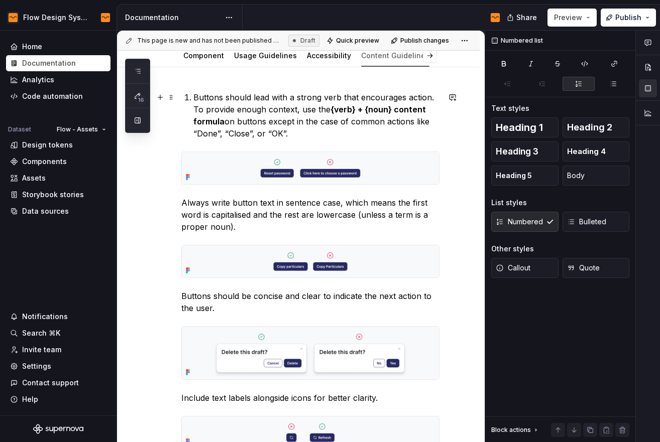
click at [311, 137] on p "Buttons should lead with a strong verb that encourages action. To provide enoug…" at bounding box center [316, 115] width 246 height 48
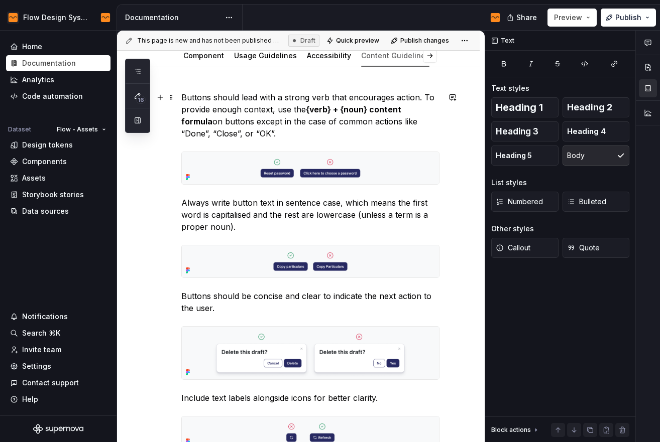
click at [218, 103] on p "Buttons should lead with a strong verb that encourages action. To provide enoug…" at bounding box center [310, 115] width 258 height 48
click at [169, 93] on span at bounding box center [171, 97] width 8 height 14
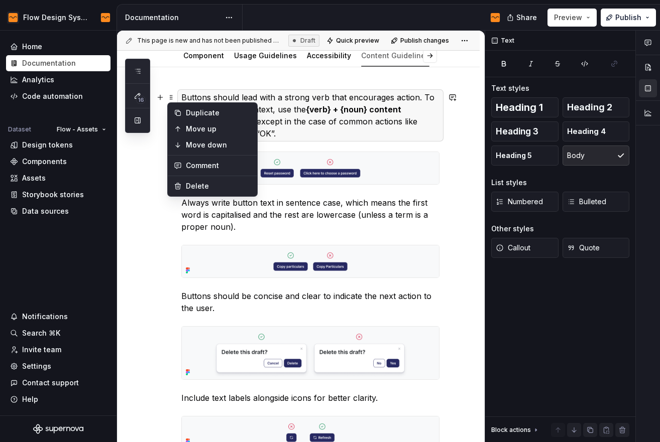
click at [337, 123] on p "Buttons should lead with a strong verb that encourages action. To provide enoug…" at bounding box center [310, 115] width 258 height 48
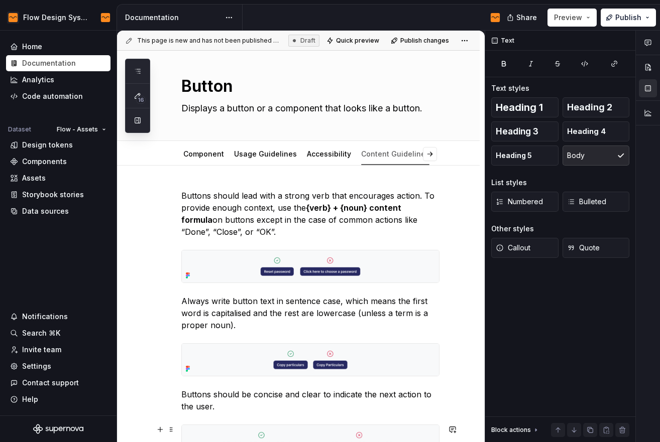
scroll to position [0, 0]
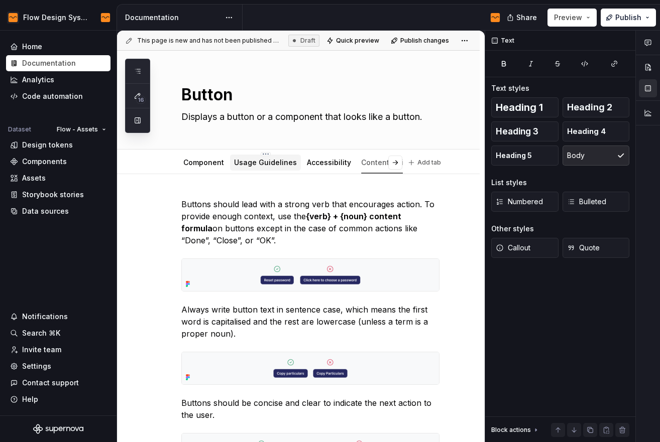
click at [261, 168] on div "Usage Guidelines" at bounding box center [265, 163] width 63 height 12
click at [260, 163] on link "Usage Guidelines" at bounding box center [265, 162] width 63 height 9
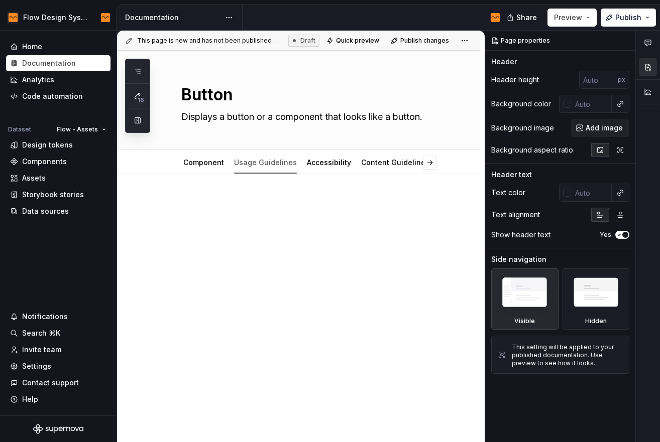
click at [215, 193] on div at bounding box center [298, 277] width 363 height 207
type textarea "*"
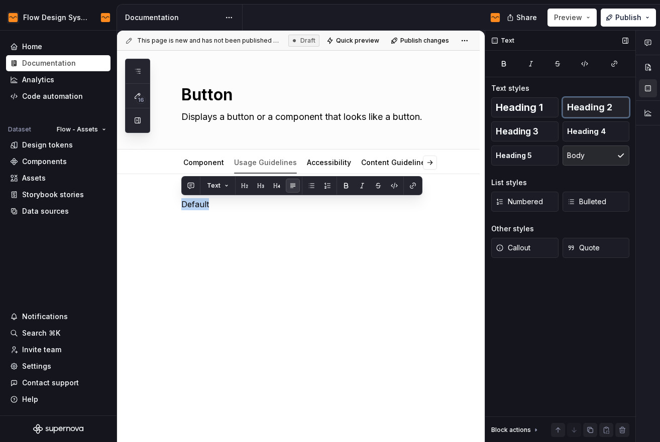
click at [597, 107] on span "Heading 2" at bounding box center [589, 107] width 45 height 10
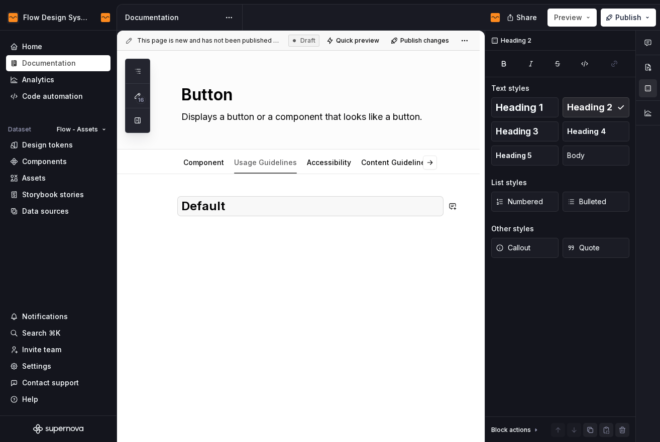
click at [265, 222] on div "Default" at bounding box center [310, 217] width 258 height 38
click at [239, 235] on div "Default" at bounding box center [310, 217] width 258 height 38
click at [269, 235] on div "Default" at bounding box center [310, 217] width 258 height 38
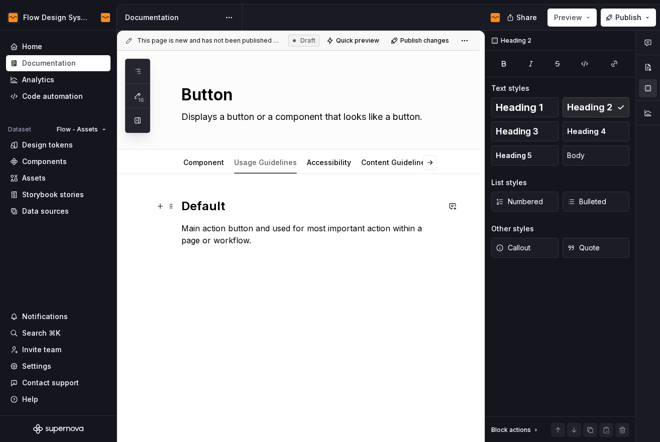
click at [184, 203] on h2 "Default" at bounding box center [310, 206] width 258 height 16
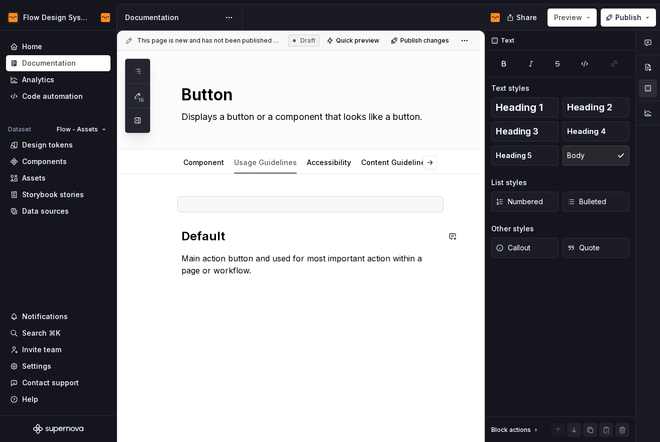
click at [225, 209] on p at bounding box center [310, 204] width 258 height 12
click at [221, 202] on p "Which style to use?" at bounding box center [310, 204] width 258 height 12
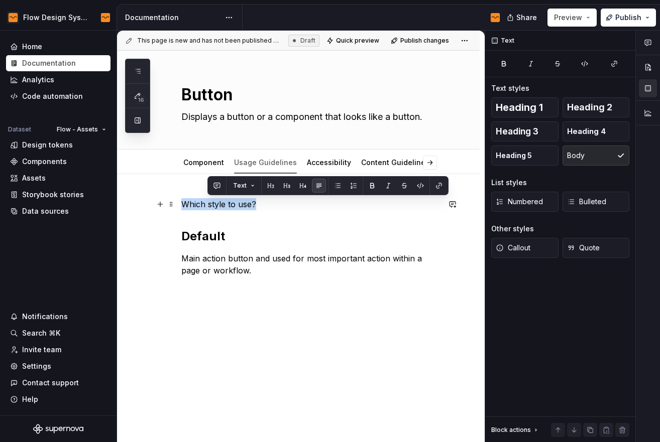
click at [221, 202] on p "Which style to use?" at bounding box center [310, 204] width 258 height 12
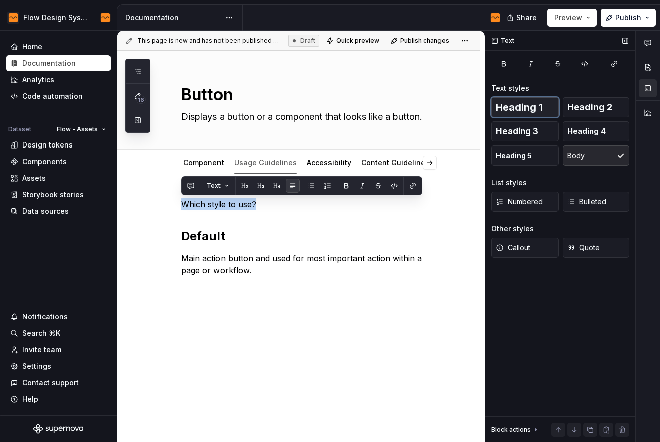
click at [523, 109] on span "Heading 1" at bounding box center [519, 107] width 47 height 10
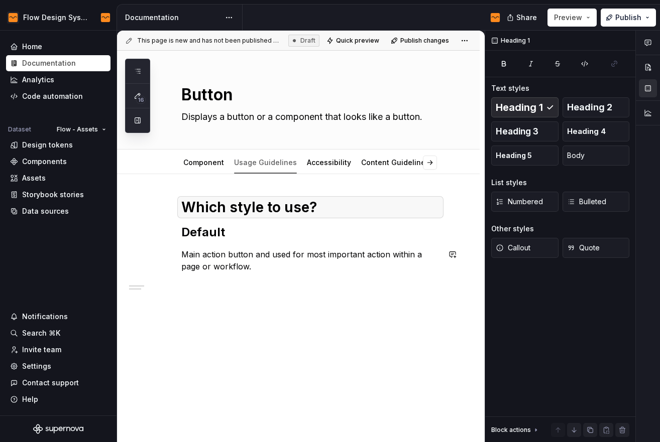
click at [289, 284] on div "This page is new and has not been published yet. Draft Quick preview Publish ch…" at bounding box center [301, 237] width 368 height 412
click at [275, 270] on p "Main action button and used for most important action within a page or workflow." at bounding box center [310, 261] width 258 height 24
click at [261, 266] on p "Main action button and used for most important action within a page or workflow." at bounding box center [310, 261] width 258 height 24
click at [169, 254] on span at bounding box center [171, 255] width 8 height 14
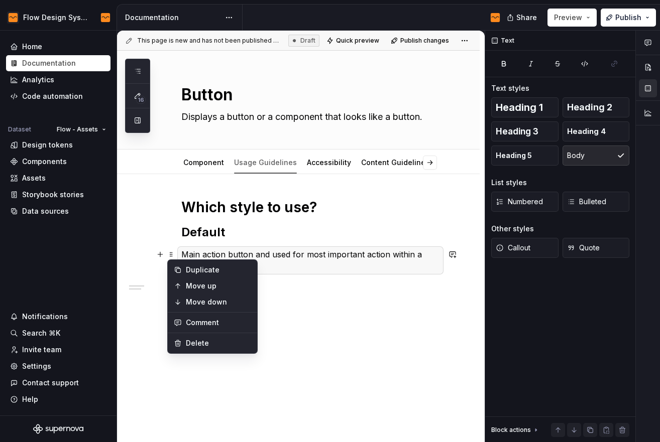
click at [348, 257] on p "Main action button and used for most important action within a page or workflow." at bounding box center [310, 261] width 258 height 24
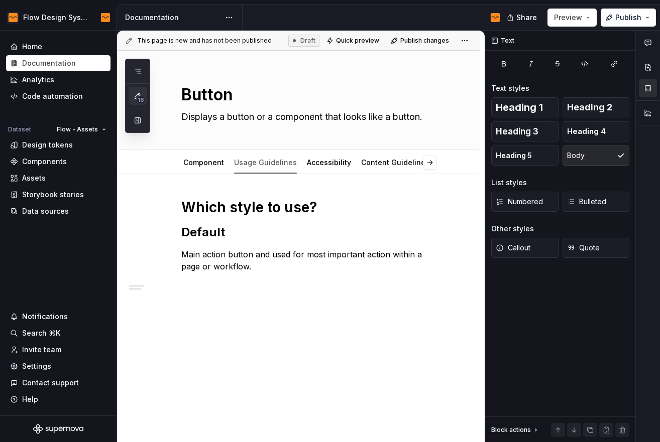
scroll to position [48, 0]
click at [165, 255] on button "button" at bounding box center [160, 255] width 14 height 14
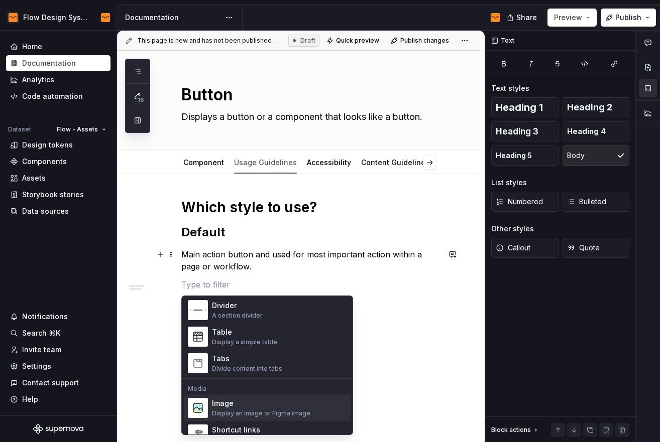
scroll to position [323, 0]
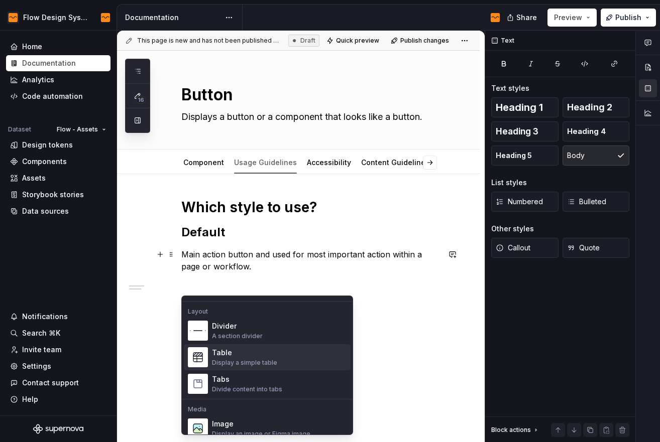
click at [248, 361] on div "Display a simple table" at bounding box center [244, 363] width 65 height 8
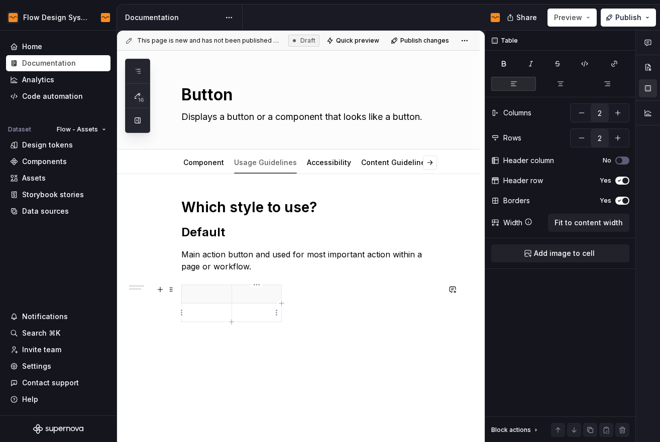
click at [273, 317] on p at bounding box center [257, 313] width 38 height 10
click at [262, 313] on p at bounding box center [257, 313] width 38 height 10
click at [169, 290] on span at bounding box center [171, 290] width 8 height 14
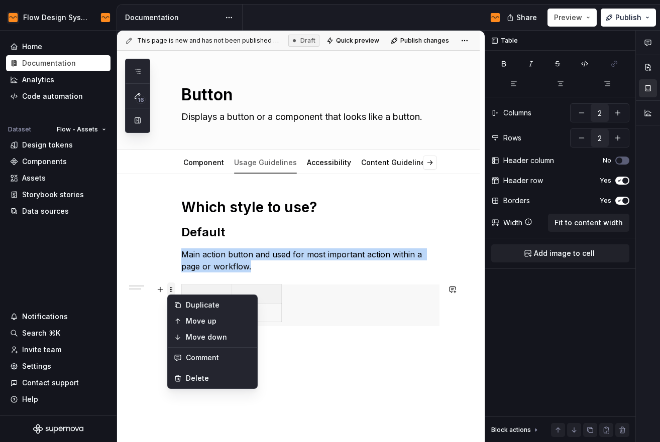
click at [169, 290] on span at bounding box center [171, 290] width 8 height 14
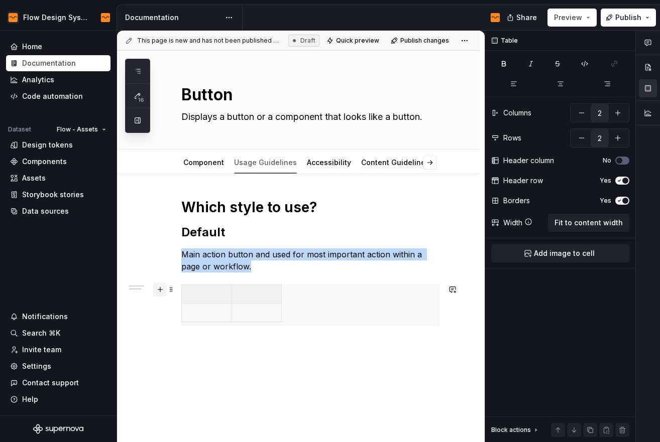
click at [162, 292] on button "button" at bounding box center [160, 290] width 14 height 14
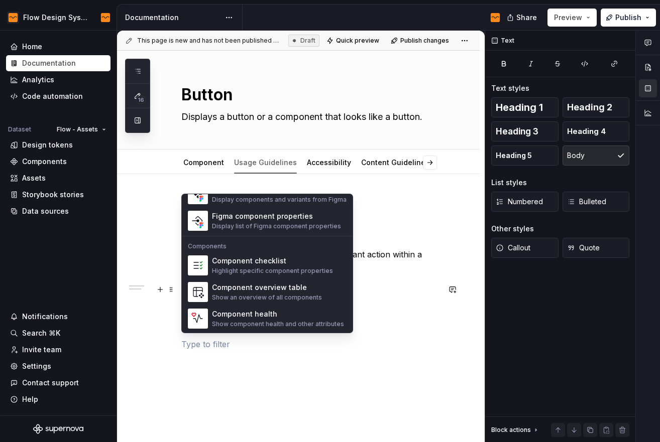
scroll to position [1000, 0]
click at [304, 290] on div "Component overview table" at bounding box center [267, 287] width 110 height 10
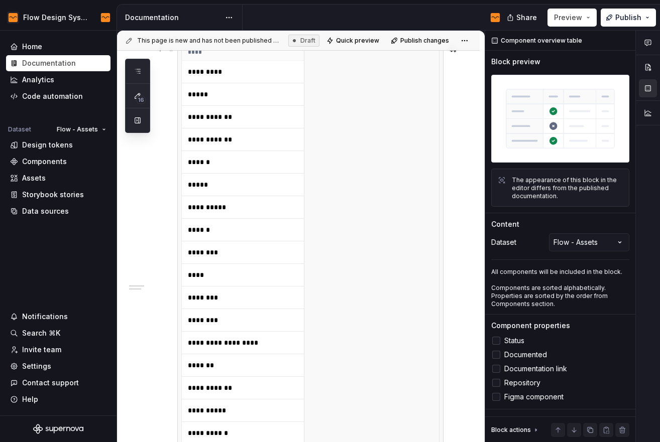
scroll to position [323, 0]
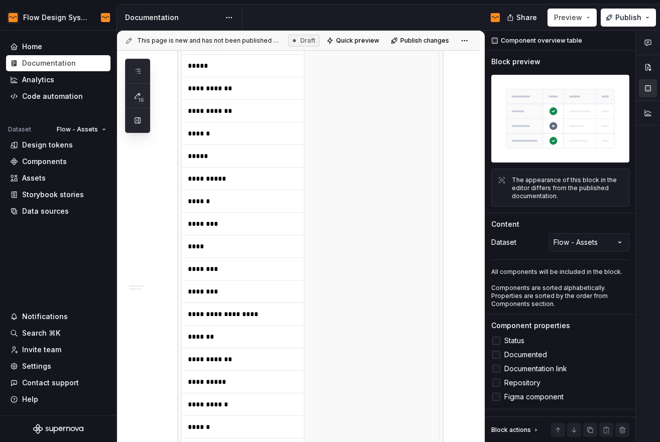
click at [247, 199] on p "******" at bounding box center [245, 201] width 114 height 10
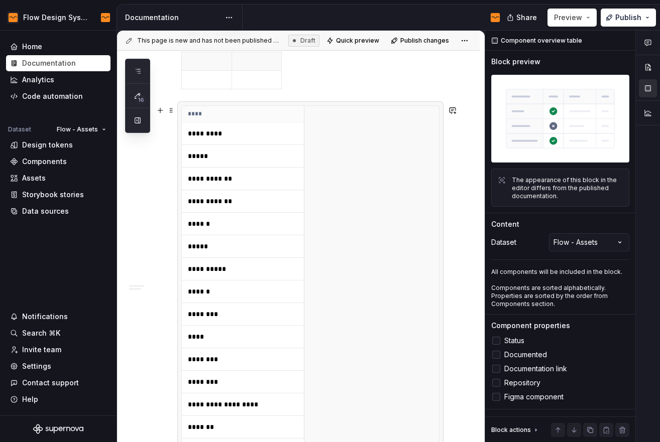
scroll to position [233, 0]
click at [171, 108] on span at bounding box center [171, 111] width 8 height 14
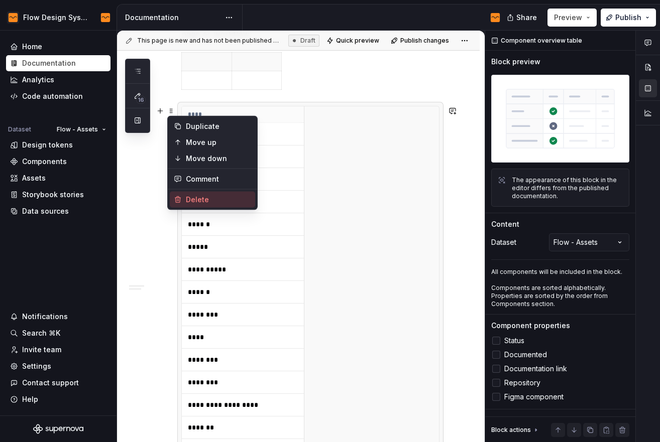
click at [211, 197] on div "Delete" at bounding box center [218, 200] width 65 height 10
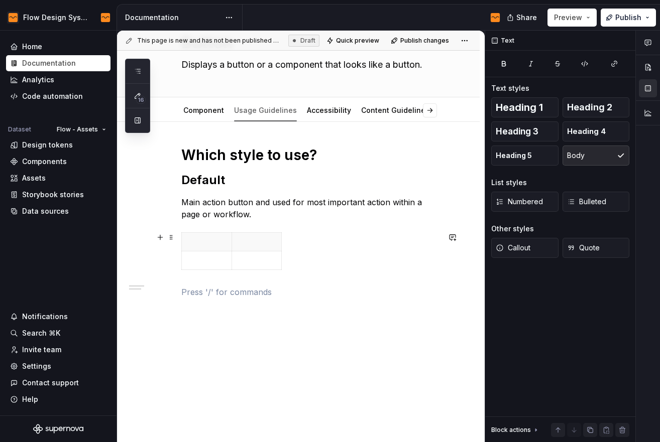
click at [181, 239] on html "Flow Design System Home Documentation Analytics Code automation Dataset Flow - …" at bounding box center [330, 221] width 660 height 442
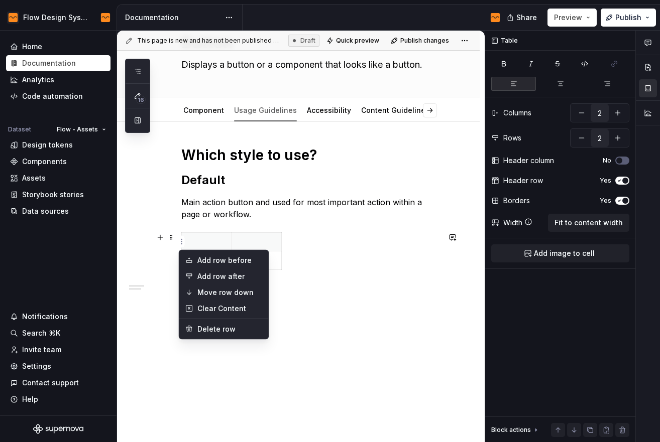
click at [170, 237] on html "Flow Design System Home Documentation Analytics Code automation Dataset Flow - …" at bounding box center [330, 221] width 660 height 442
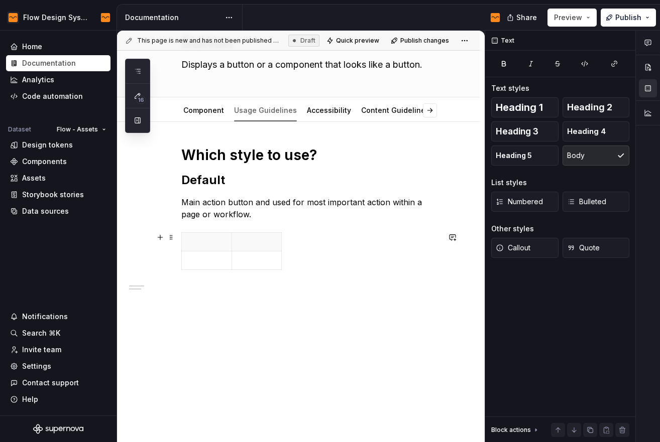
click at [170, 237] on span at bounding box center [171, 238] width 8 height 14
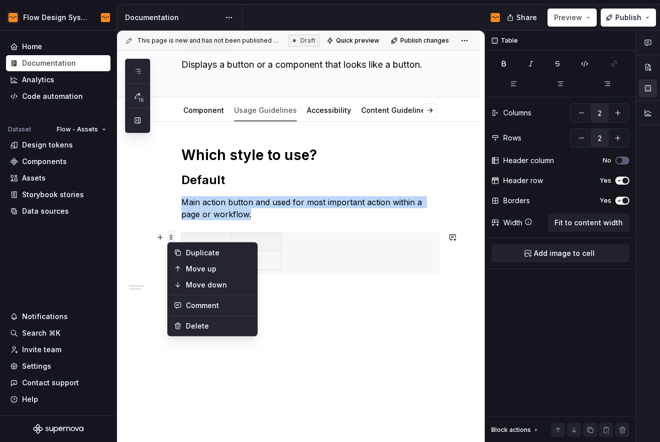
click at [170, 235] on span at bounding box center [171, 238] width 8 height 14
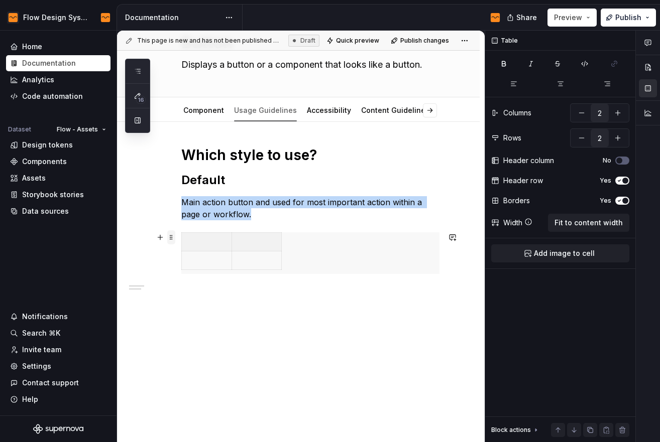
click at [169, 236] on span at bounding box center [171, 238] width 8 height 14
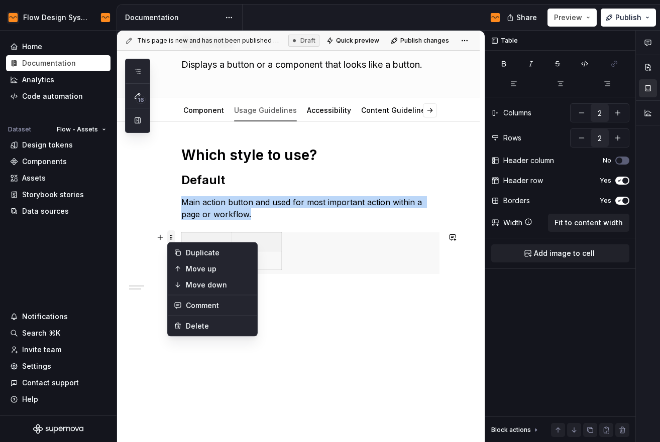
click at [169, 236] on span at bounding box center [171, 238] width 8 height 14
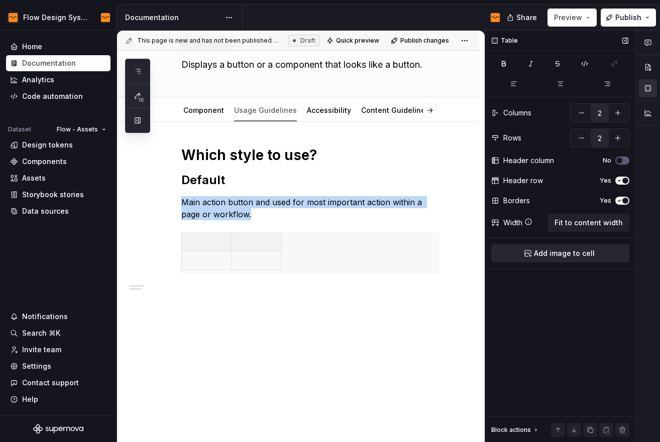
click at [548, 260] on button "Add image to cell" at bounding box center [560, 254] width 138 height 18
click at [255, 260] on p at bounding box center [257, 261] width 38 height 10
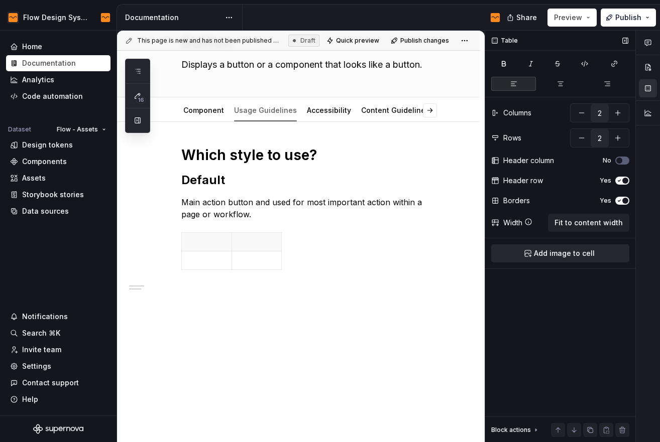
click at [557, 253] on span "Add image to cell" at bounding box center [564, 254] width 61 height 10
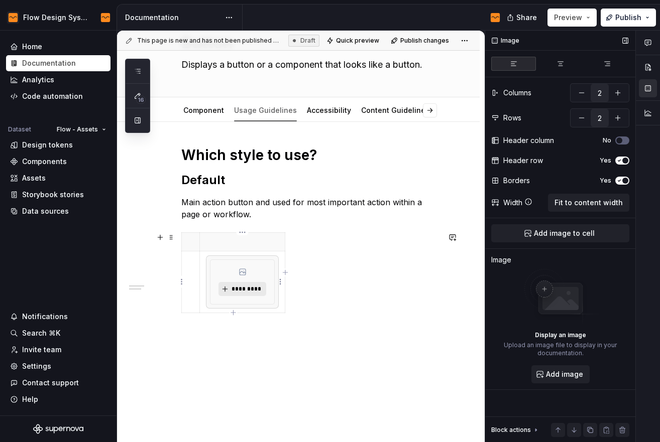
click at [244, 287] on span "*********" at bounding box center [246, 289] width 31 height 8
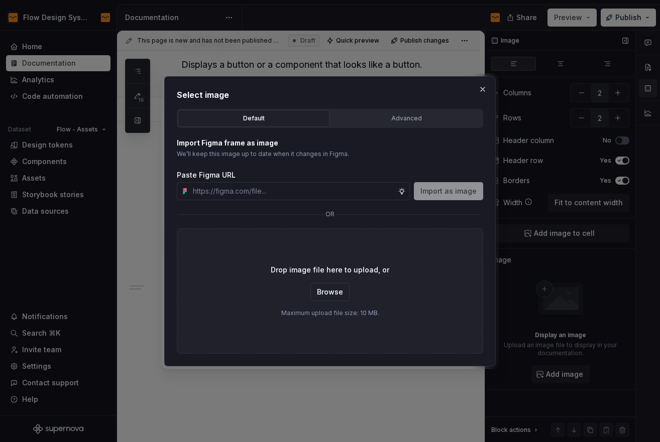
type textarea "*"
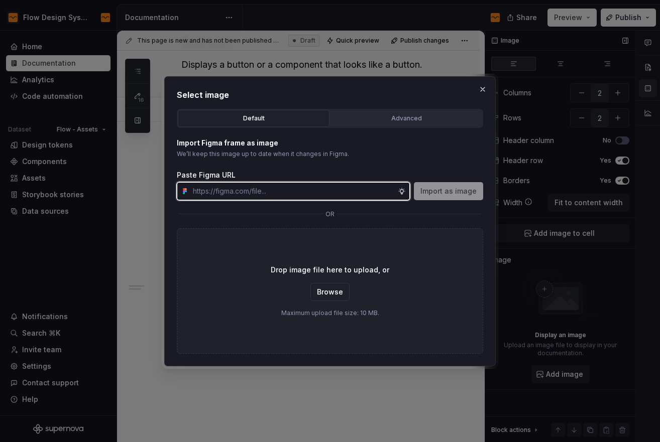
click at [332, 191] on input "text" at bounding box center [293, 191] width 209 height 18
paste input "[URL][DOMAIN_NAME]"
type input "[URL][DOMAIN_NAME]"
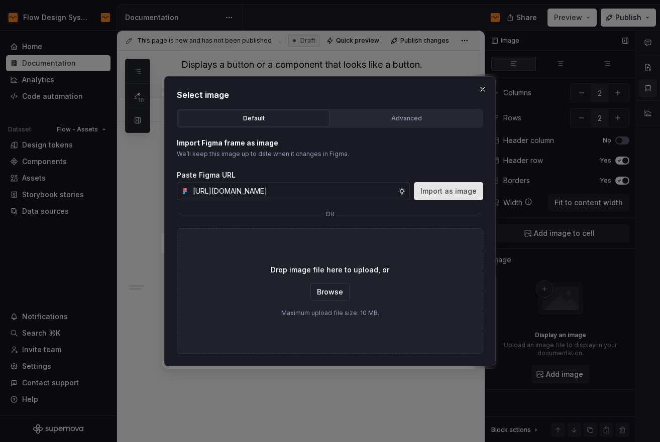
scroll to position [0, 0]
click at [459, 189] on span "Import as image" at bounding box center [448, 191] width 56 height 10
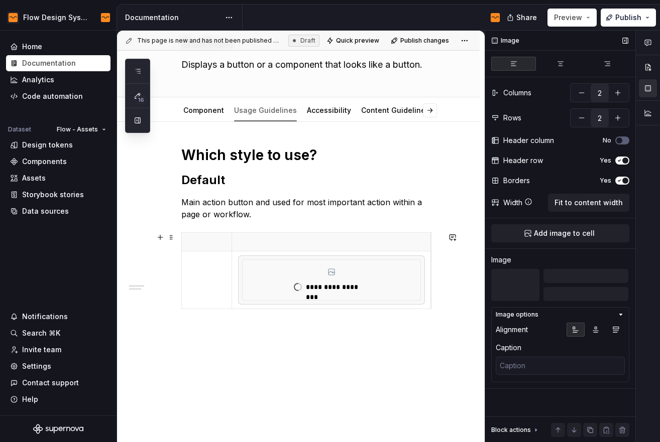
drag, startPoint x: 281, startPoint y: 253, endPoint x: 430, endPoint y: 255, distance: 149.7
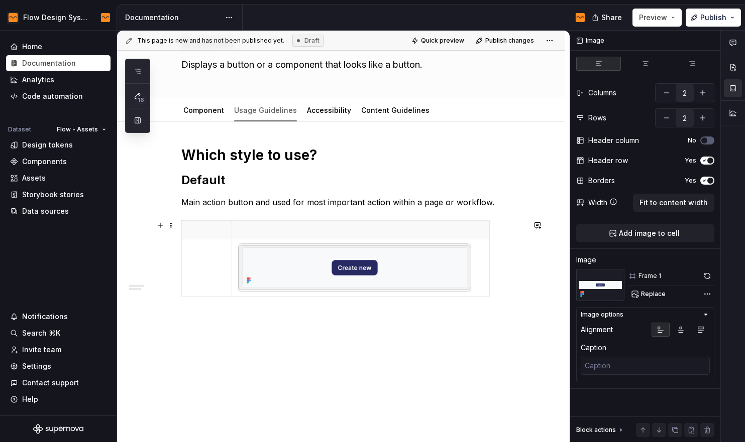
drag, startPoint x: 429, startPoint y: 233, endPoint x: 488, endPoint y: 241, distance: 58.8
click at [404, 347] on div "Which style to use? Default Main action button and used for most important acti…" at bounding box center [340, 296] width 447 height 348
click at [182, 253] on td at bounding box center [207, 268] width 50 height 57
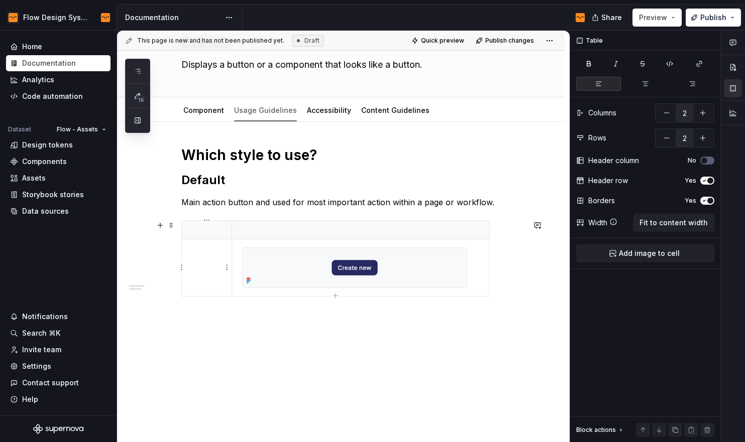
click at [208, 253] on p at bounding box center [207, 249] width 38 height 10
click at [201, 251] on p at bounding box center [207, 249] width 38 height 10
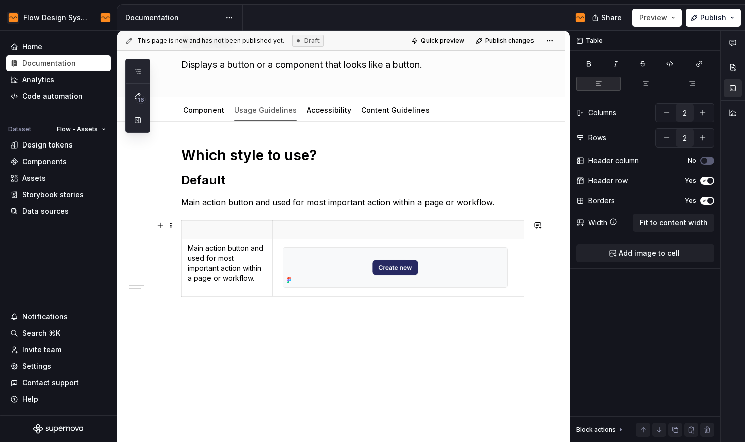
drag, startPoint x: 231, startPoint y: 233, endPoint x: 272, endPoint y: 237, distance: 40.9
click at [347, 352] on div "Which style to use? Default Main action button and used for most important acti…" at bounding box center [340, 296] width 447 height 348
click at [324, 267] on img at bounding box center [395, 268] width 224 height 40
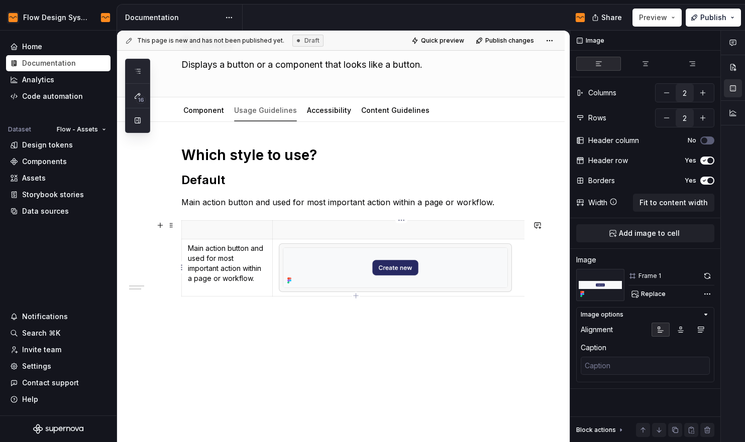
click at [342, 349] on div "Which style to use? Default Main action button and used for most important acti…" at bounding box center [340, 296] width 447 height 348
click at [298, 257] on img at bounding box center [395, 268] width 224 height 40
click at [278, 257] on td at bounding box center [401, 268] width 258 height 57
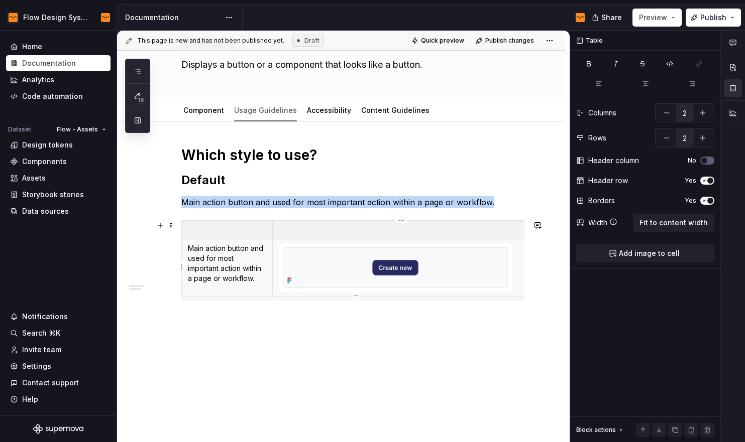
click at [283, 257] on div at bounding box center [395, 268] width 225 height 41
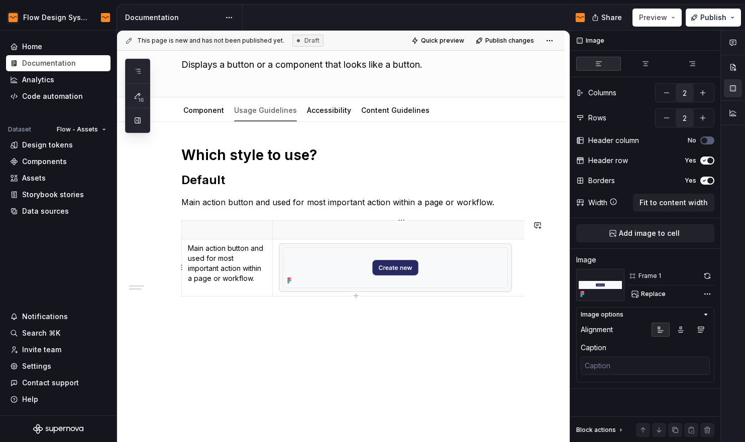
click at [399, 356] on div "Which style to use? Default Main action button and used for most important acti…" at bounding box center [340, 296] width 447 height 348
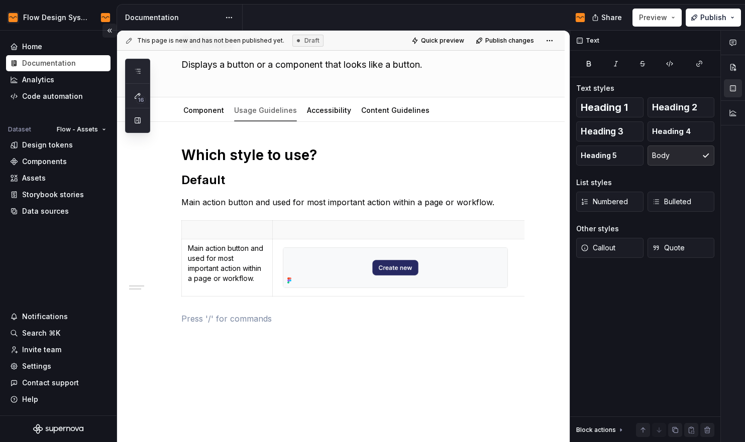
click at [107, 27] on button "Collapse sidebar" at bounding box center [109, 31] width 14 height 14
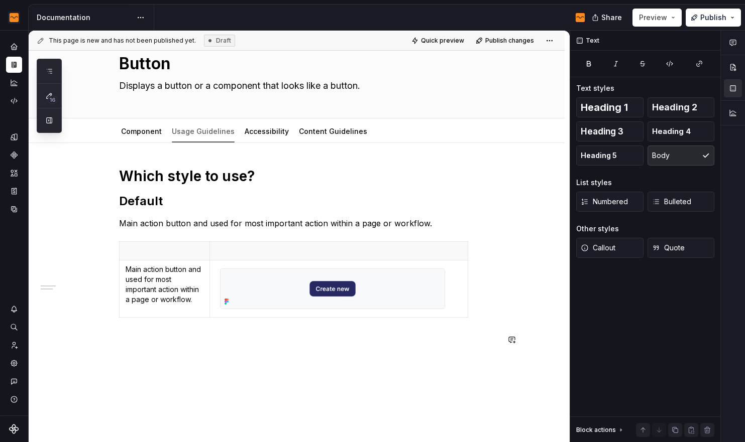
scroll to position [30, 0]
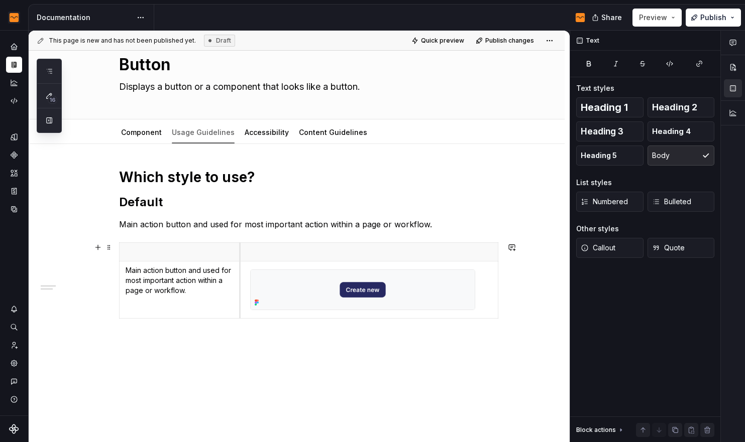
drag, startPoint x: 209, startPoint y: 268, endPoint x: 240, endPoint y: 270, distance: 30.2
click at [240, 270] on td at bounding box center [369, 290] width 258 height 57
click at [126, 270] on p "Main action button and used for most important action within a page or workflow." at bounding box center [180, 281] width 108 height 30
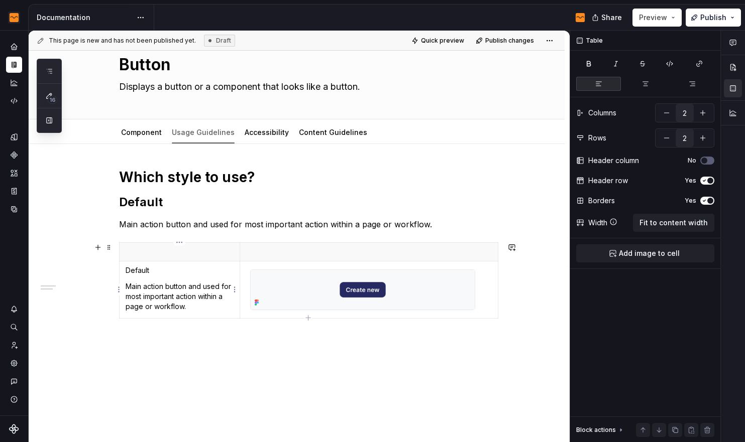
click at [144, 271] on p "Default" at bounding box center [180, 271] width 108 height 10
click at [197, 309] on strong "Main action button and used for most important action within a page or workflow." at bounding box center [177, 296] width 103 height 29
drag, startPoint x: 218, startPoint y: 307, endPoint x: 126, endPoint y: 287, distance: 94.5
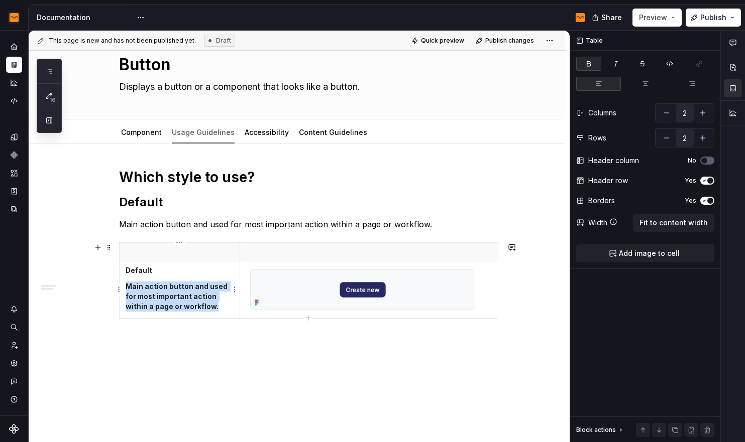
click at [126, 287] on p "Main action button and used for most important action within a page or workflow." at bounding box center [180, 297] width 108 height 30
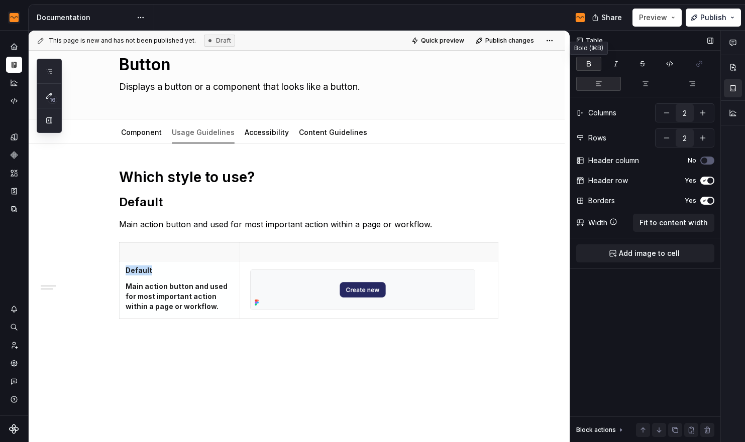
click at [595, 66] on button "button" at bounding box center [588, 64] width 25 height 14
type textarea "*"
click at [139, 273] on p "Default" at bounding box center [180, 271] width 108 height 10
click at [177, 243] on table "Default Main action button and used for most important action within a page or …" at bounding box center [308, 281] width 379 height 76
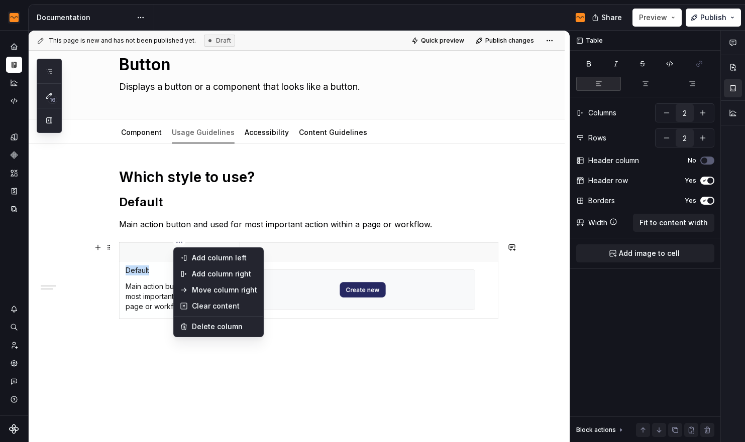
click at [179, 243] on html "Flow Design System Dataset Flow - Assets Documentation Share Preview Publish 16…" at bounding box center [372, 221] width 745 height 442
click at [184, 257] on icon at bounding box center [184, 258] width 8 height 8
type input "3"
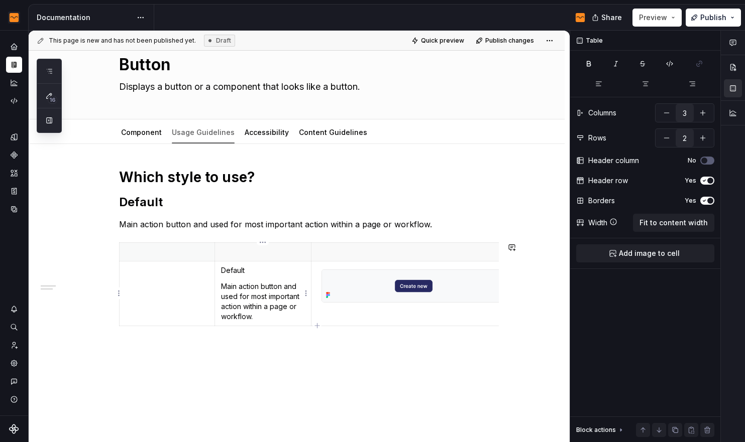
type textarea "*"
click at [229, 272] on p "Default" at bounding box center [262, 271] width 83 height 10
copy p "Default"
click at [180, 279] on td at bounding box center [167, 294] width 96 height 65
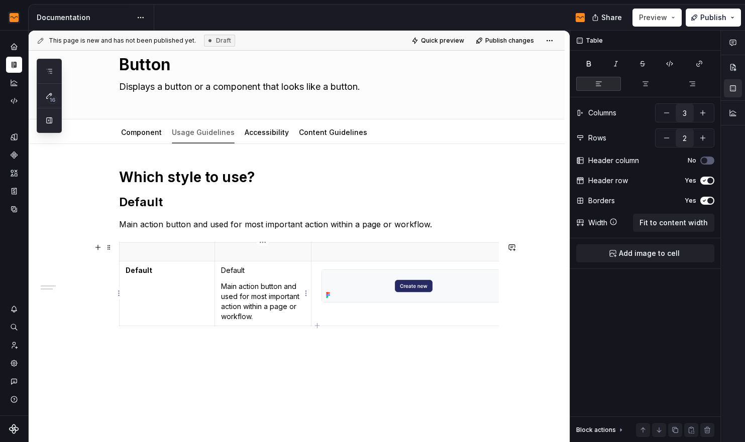
click at [248, 272] on p "Default" at bounding box center [262, 271] width 83 height 10
click at [246, 272] on p "Default" at bounding box center [262, 271] width 83 height 10
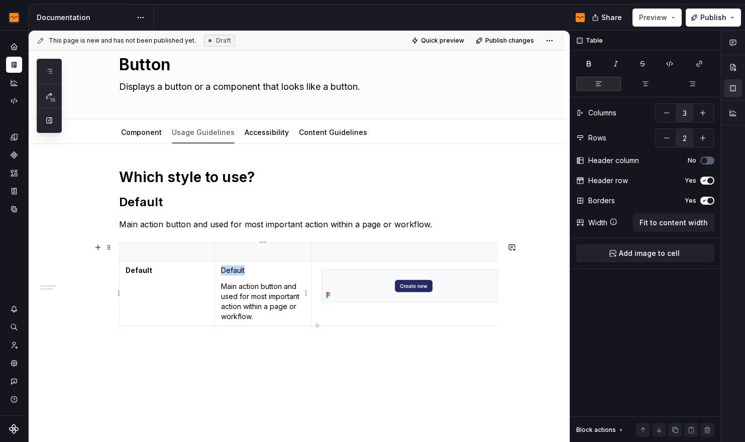
click at [246, 272] on p "Default" at bounding box center [262, 271] width 83 height 10
click at [244, 272] on p "Default" at bounding box center [262, 271] width 83 height 10
click at [240, 270] on p "Default" at bounding box center [262, 271] width 83 height 10
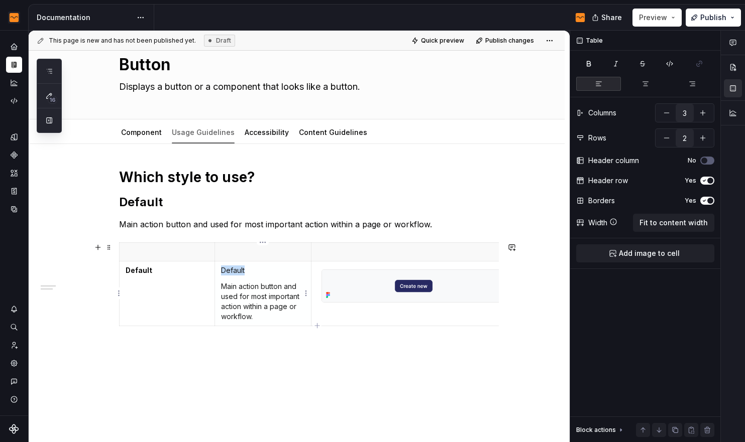
click at [240, 270] on p "Default" at bounding box center [262, 271] width 83 height 10
click at [139, 257] on th at bounding box center [167, 252] width 96 height 19
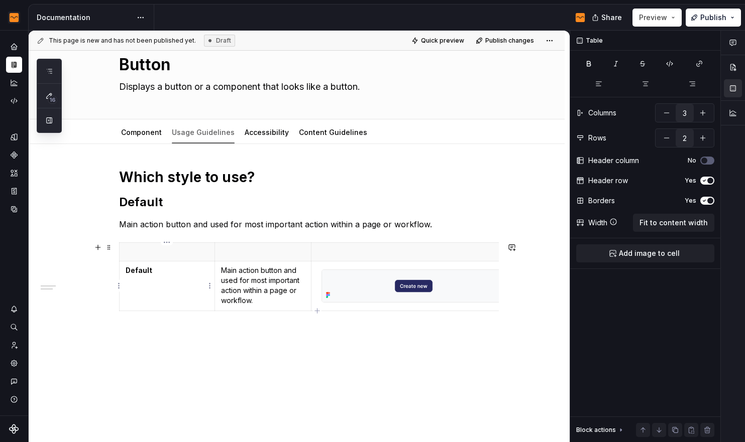
click at [128, 294] on td "Default" at bounding box center [167, 287] width 96 height 50
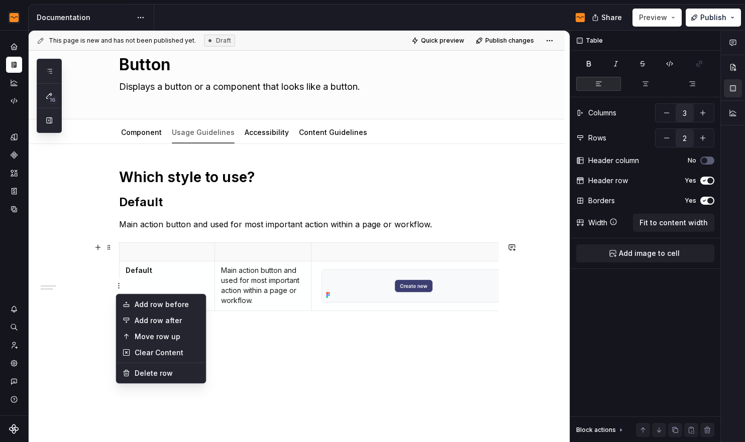
click at [120, 286] on html "Flow Design System Dataset Flow - Assets Documentation Share Preview Publish 16…" at bounding box center [372, 221] width 745 height 442
click at [136, 320] on div "Add row after" at bounding box center [167, 321] width 65 height 10
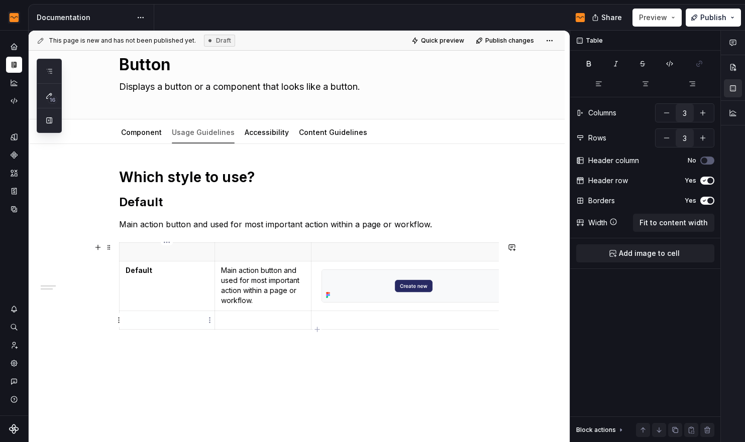
click at [116, 319] on html "Flow Design System Dataset Flow - Assets Documentation Share Preview Publish 16…" at bounding box center [372, 221] width 745 height 442
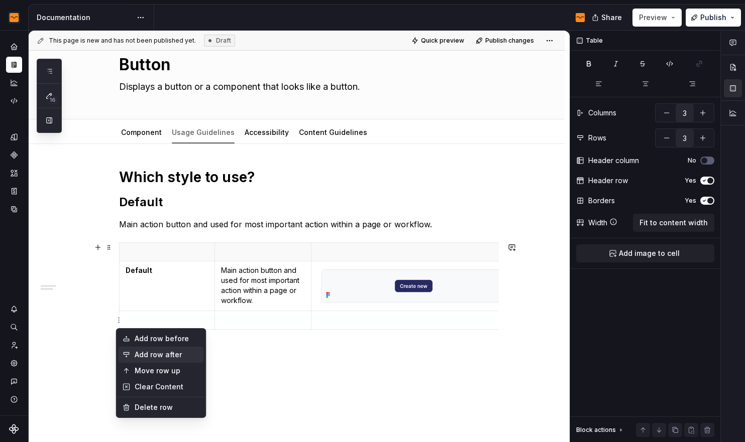
click at [148, 349] on div "Add row after" at bounding box center [161, 355] width 85 height 16
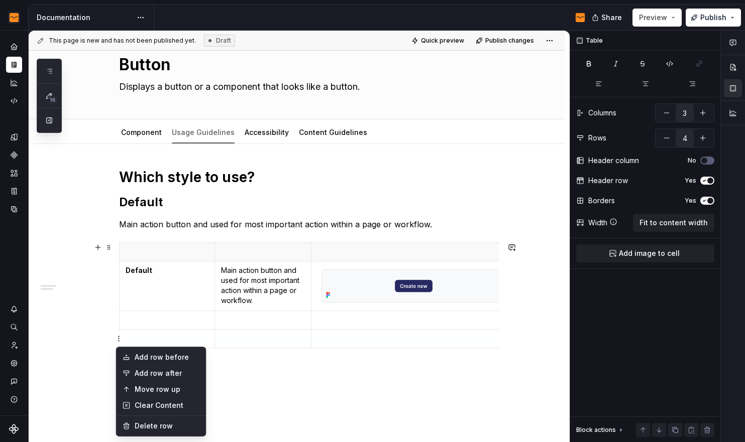
click at [118, 338] on html "Flow Design System Dataset Flow - Assets Documentation Share Preview Publish 16…" at bounding box center [372, 221] width 745 height 442
click at [142, 370] on div "Add row after" at bounding box center [167, 374] width 65 height 10
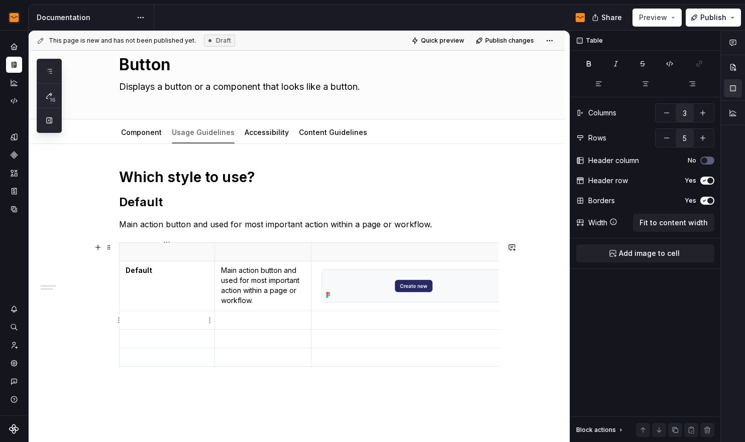
click at [155, 320] on p at bounding box center [167, 320] width 83 height 10
click at [242, 322] on p at bounding box center [262, 320] width 83 height 10
click at [282, 379] on p at bounding box center [262, 379] width 83 height 10
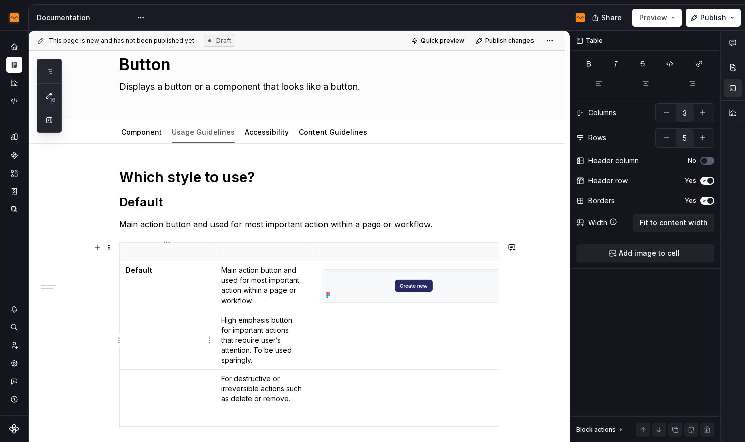
click at [195, 345] on td at bounding box center [167, 340] width 96 height 59
click at [266, 415] on p at bounding box center [262, 418] width 83 height 10
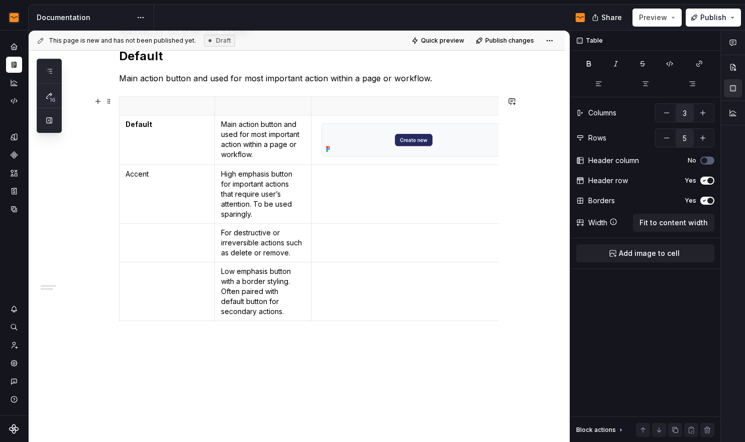
scroll to position [202, 0]
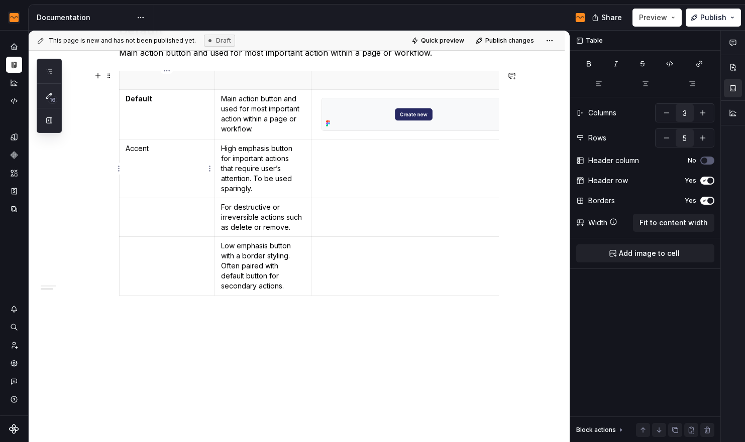
click at [140, 151] on p "Accent" at bounding box center [167, 149] width 83 height 10
click at [151, 212] on td at bounding box center [167, 217] width 96 height 39
click at [154, 257] on td at bounding box center [167, 266] width 96 height 59
click at [145, 253] on td at bounding box center [167, 266] width 96 height 59
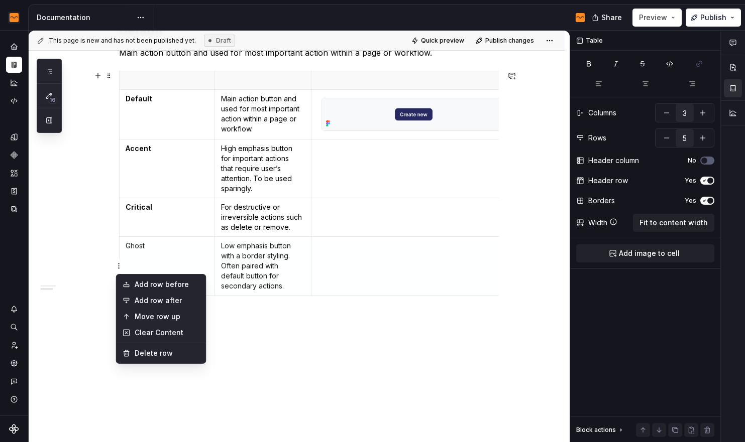
click at [119, 262] on html "Flow Design System Dataset Flow - Assets Documentation Share Preview Publish 16…" at bounding box center [372, 221] width 745 height 442
click at [142, 301] on div "Add row after" at bounding box center [167, 301] width 65 height 10
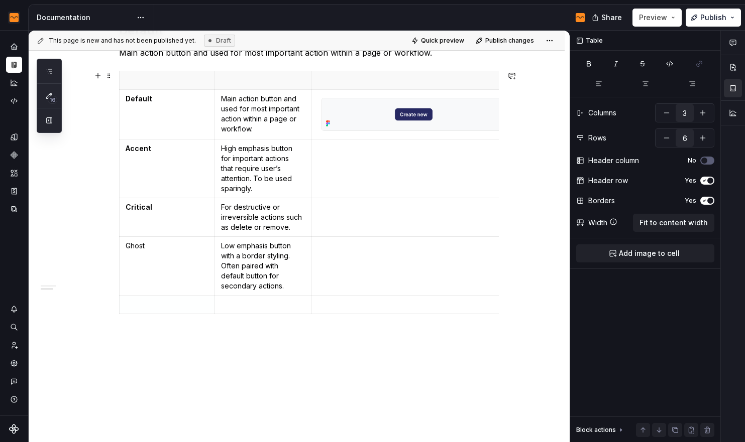
click at [117, 304] on div "Which style to use? Default Main action button and used for most important acti…" at bounding box center [297, 229] width 536 height 515
click at [123, 305] on td at bounding box center [167, 305] width 96 height 19
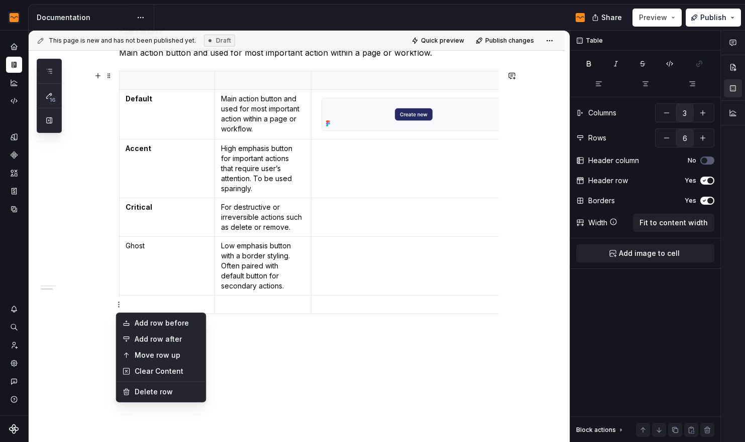
click at [119, 305] on html "Flow Design System Dataset Flow - Assets Documentation Share Preview Publish 16…" at bounding box center [372, 221] width 745 height 442
click at [149, 336] on div "Add row after" at bounding box center [167, 339] width 65 height 10
type input "7"
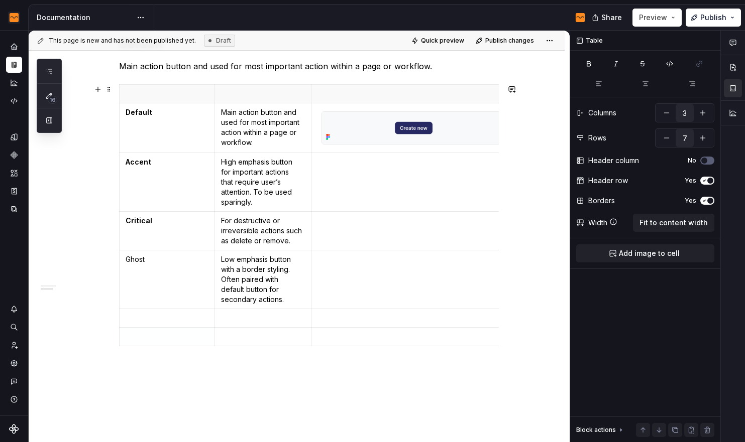
scroll to position [186, 0]
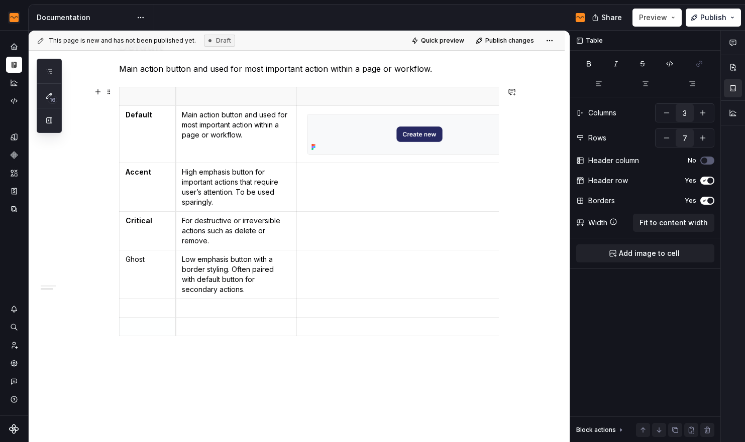
drag, startPoint x: 214, startPoint y: 92, endPoint x: 174, endPoint y: 95, distance: 39.8
click at [136, 264] on p "Ghost" at bounding box center [148, 260] width 44 height 10
click at [135, 307] on p at bounding box center [148, 308] width 44 height 10
drag, startPoint x: 144, startPoint y: 310, endPoint x: 127, endPoint y: 308, distance: 17.6
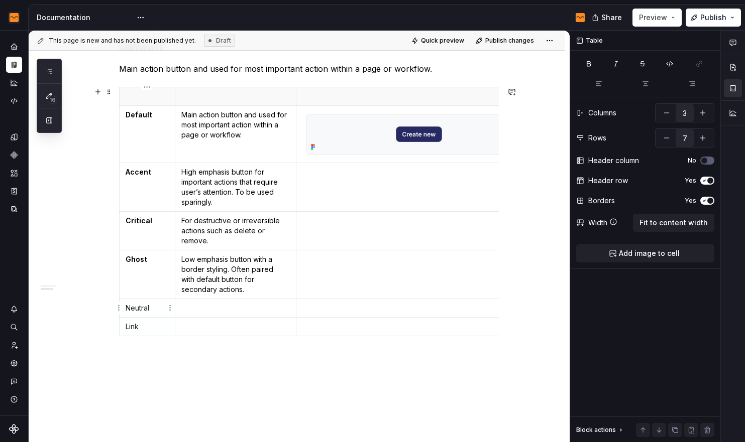
click at [127, 308] on tbody "Default Main action button and used for most important action within a page or …" at bounding box center [336, 211] width 435 height 249
click at [126, 308] on p "Neutral" at bounding box center [148, 308] width 44 height 10
click at [133, 326] on p "Link" at bounding box center [148, 327] width 44 height 10
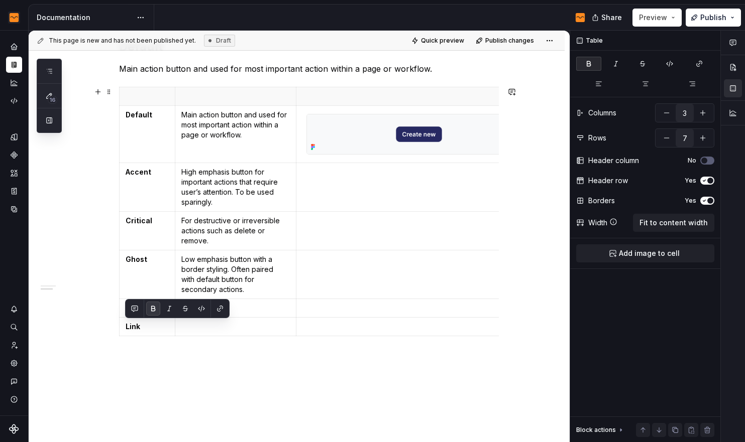
click at [237, 310] on p at bounding box center [235, 308] width 108 height 10
click at [203, 308] on p at bounding box center [235, 308] width 108 height 10
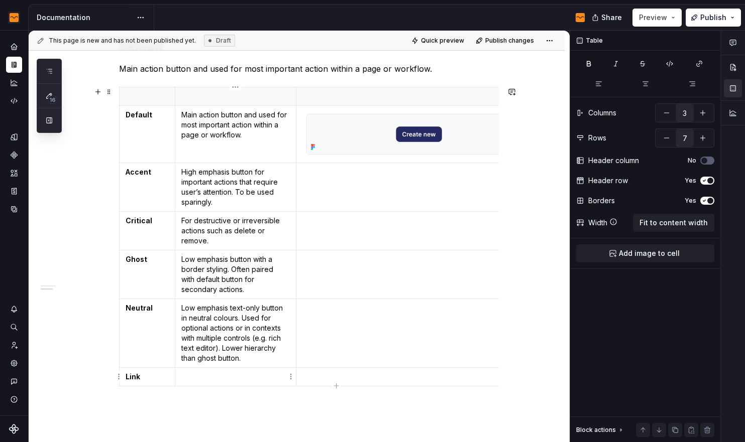
click at [227, 378] on p at bounding box center [235, 377] width 108 height 10
click at [370, 331] on td at bounding box center [425, 333] width 258 height 69
click at [366, 379] on p at bounding box center [424, 377] width 245 height 10
click at [659, 257] on span "Add image to cell" at bounding box center [649, 254] width 61 height 10
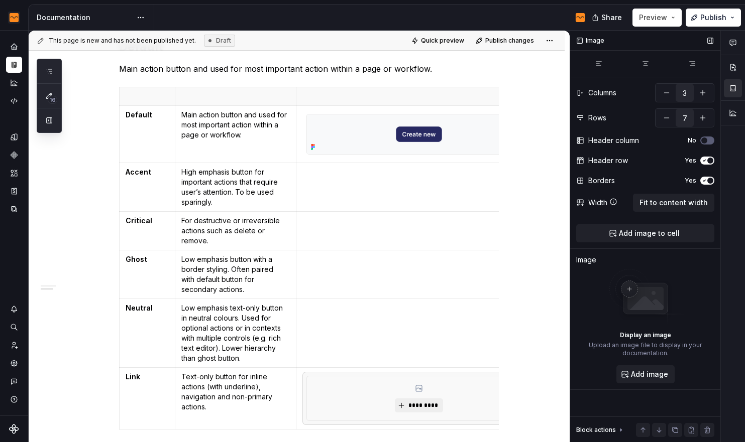
scroll to position [0, 35]
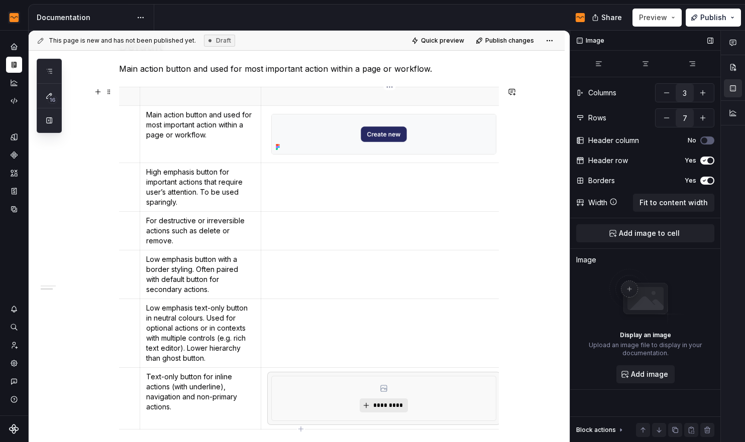
click at [384, 406] on span "*********" at bounding box center [387, 406] width 31 height 8
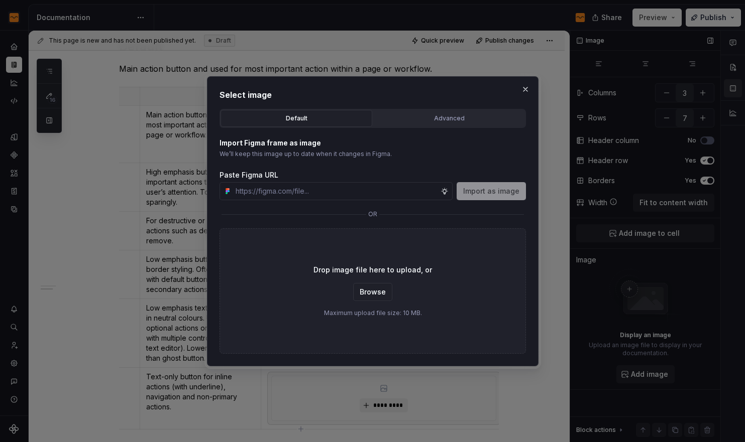
type textarea "*"
type input "[URL][DOMAIN_NAME]"
type textarea "*"
type input "[URL][DOMAIN_NAME]"
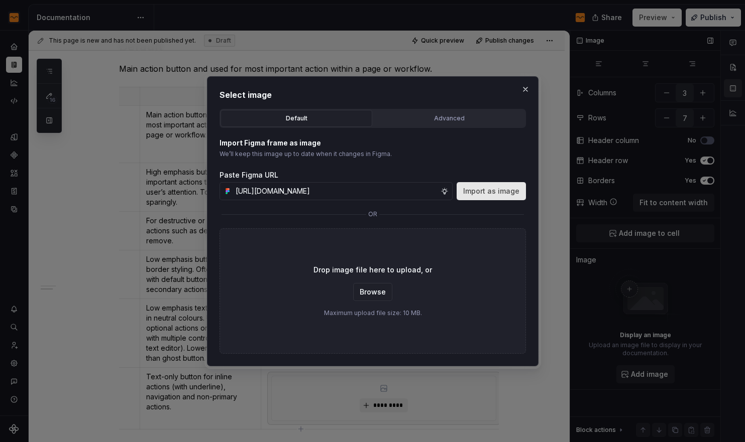
click at [477, 192] on span "Import as image" at bounding box center [491, 191] width 56 height 10
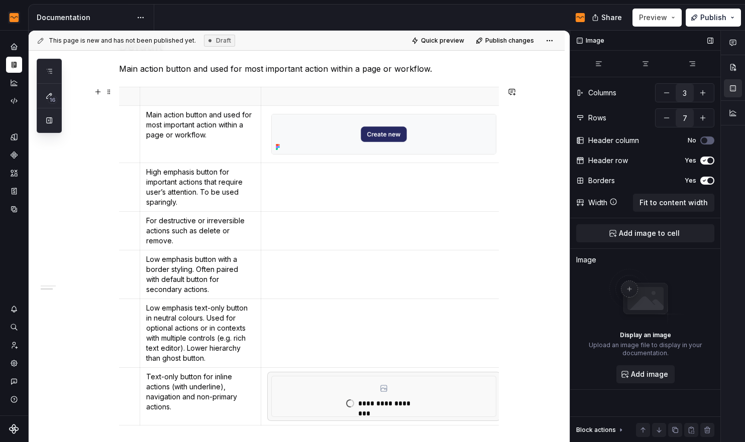
type textarea "*"
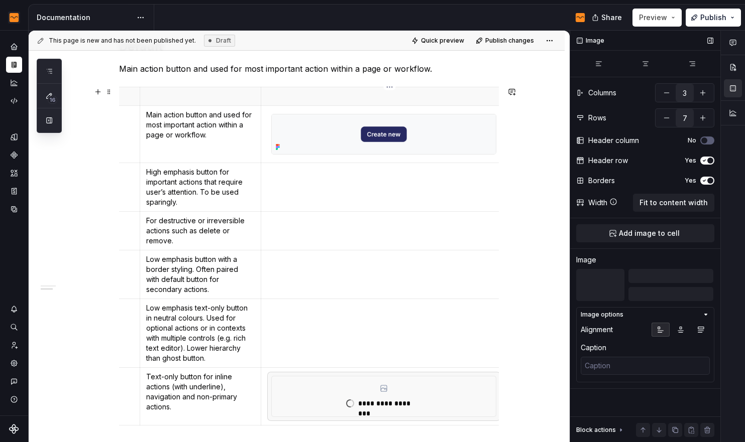
click at [339, 320] on td at bounding box center [390, 333] width 258 height 69
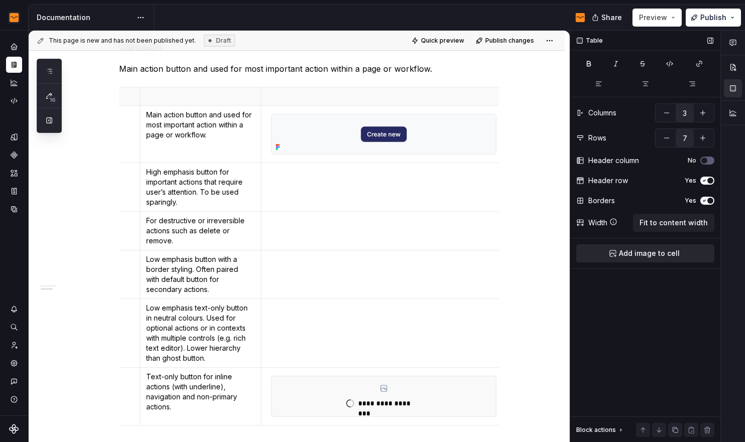
click at [659, 255] on button "Add image to cell" at bounding box center [645, 254] width 138 height 18
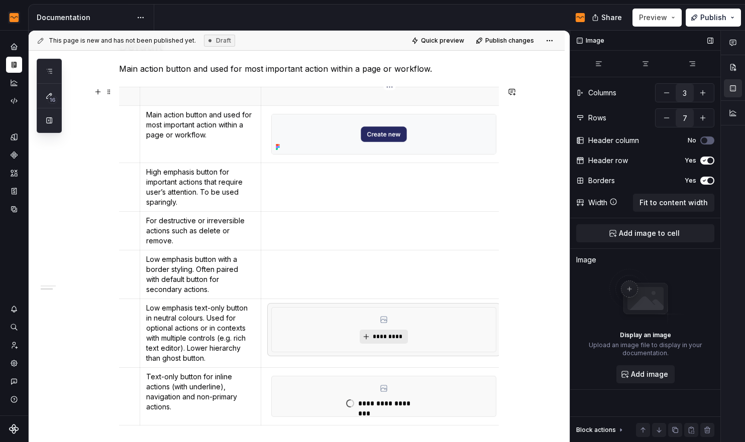
click at [381, 334] on span "*********" at bounding box center [387, 337] width 31 height 8
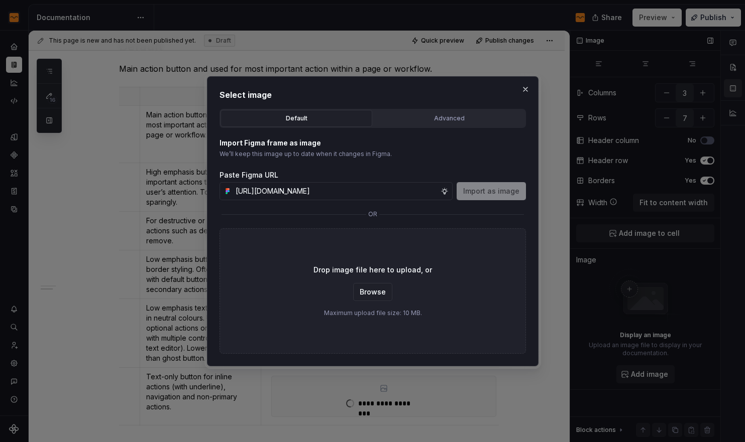
scroll to position [0, 201]
type input "[URL][DOMAIN_NAME]"
click at [475, 191] on span "Import as image" at bounding box center [491, 191] width 56 height 10
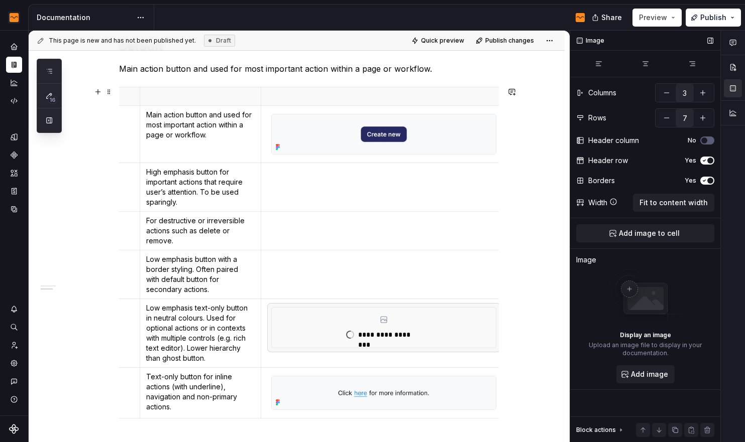
type textarea "*"
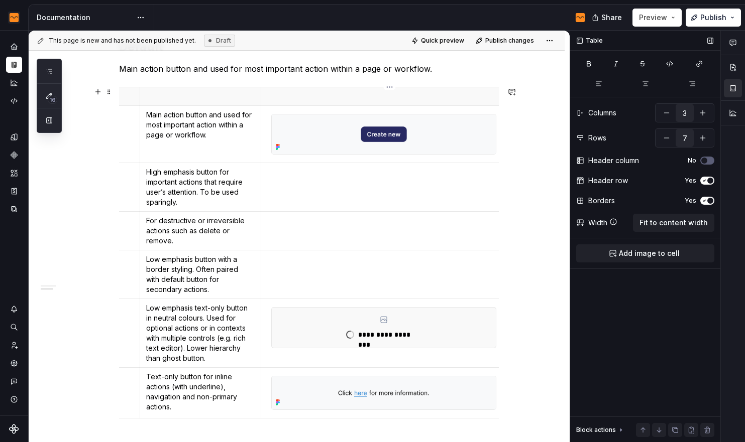
click at [353, 272] on td at bounding box center [390, 274] width 258 height 49
click at [648, 255] on span "Add image to cell" at bounding box center [649, 254] width 61 height 10
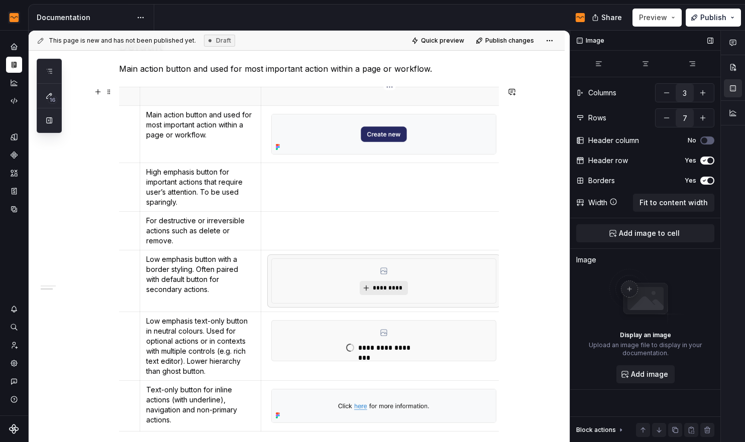
click at [397, 292] on button "*********" at bounding box center [384, 288] width 48 height 14
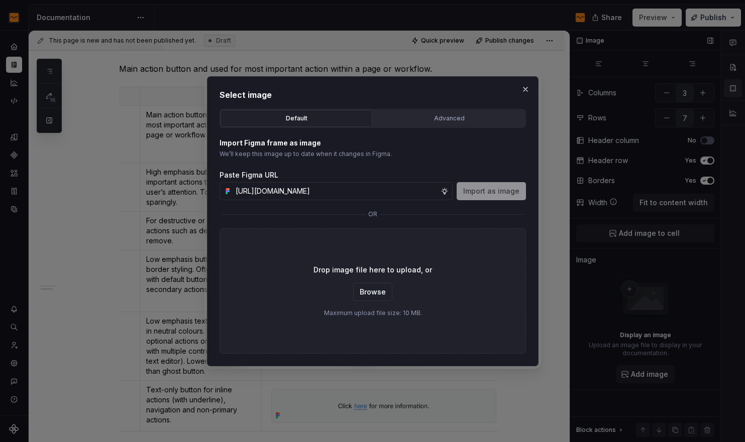
scroll to position [0, 200]
type input "[URL][DOMAIN_NAME]"
click at [484, 191] on span "Import as image" at bounding box center [491, 191] width 56 height 10
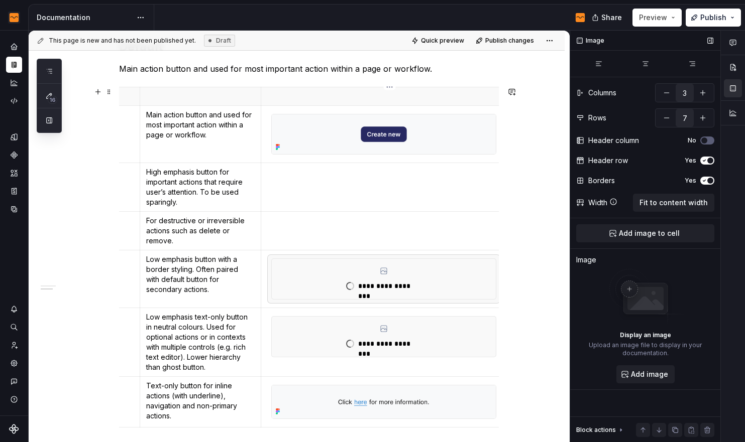
click at [352, 227] on td at bounding box center [390, 230] width 258 height 39
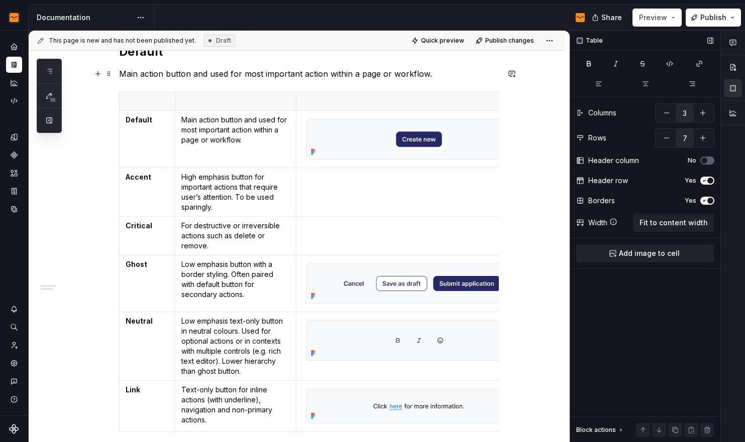
click at [357, 182] on td at bounding box center [425, 192] width 258 height 49
click at [659, 252] on span "Add image to cell" at bounding box center [649, 254] width 61 height 10
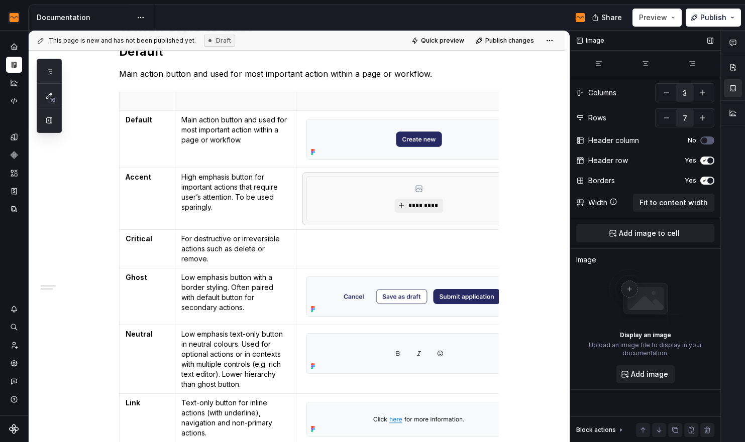
scroll to position [0, 35]
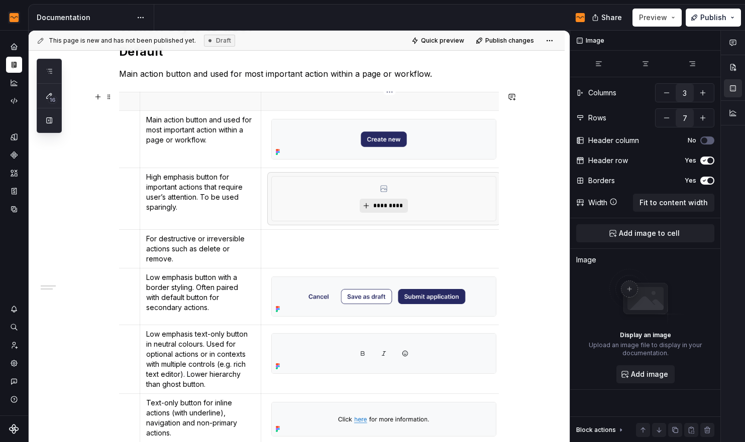
click at [383, 202] on span "*********" at bounding box center [387, 206] width 31 height 8
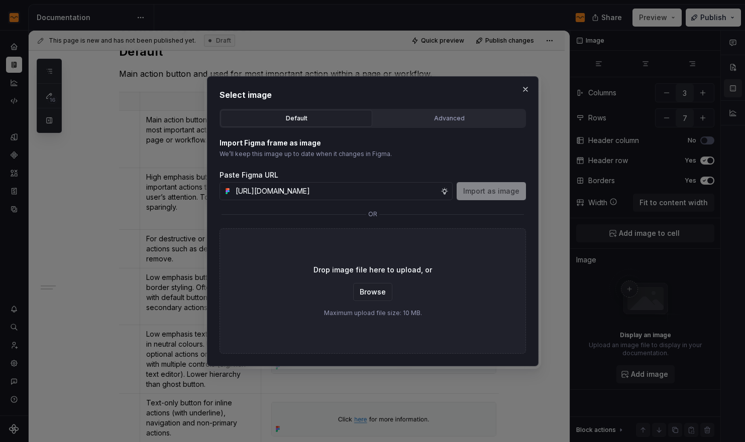
scroll to position [0, 201]
type input "[URL][DOMAIN_NAME]"
click at [488, 193] on span "Import as image" at bounding box center [491, 191] width 56 height 10
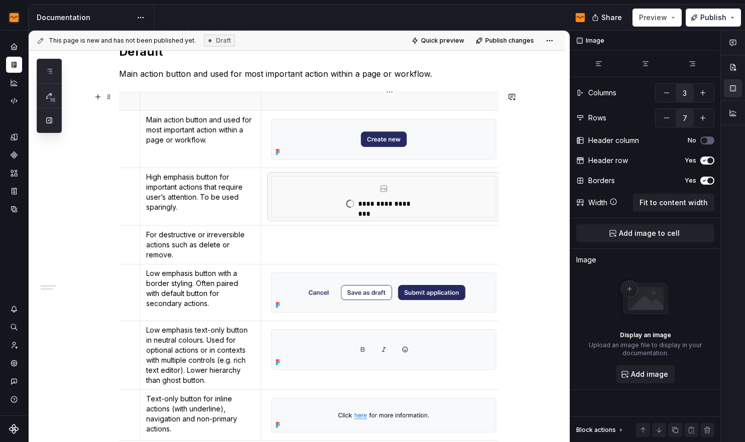
click at [386, 249] on td at bounding box center [390, 244] width 258 height 39
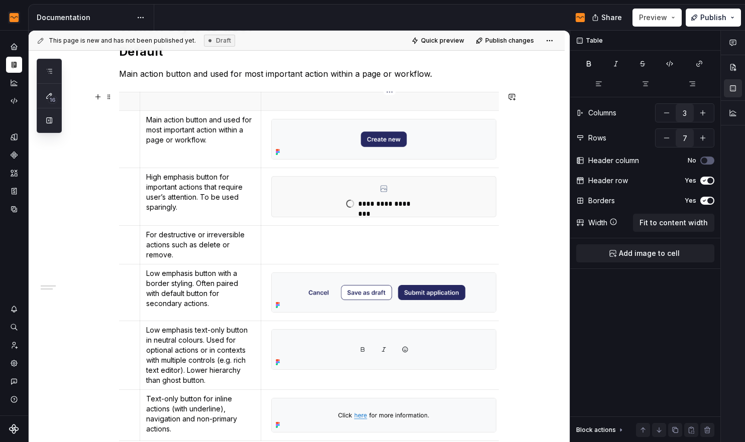
click at [364, 238] on p at bounding box center [390, 235] width 246 height 10
click at [624, 251] on span "Add image to cell" at bounding box center [649, 254] width 61 height 10
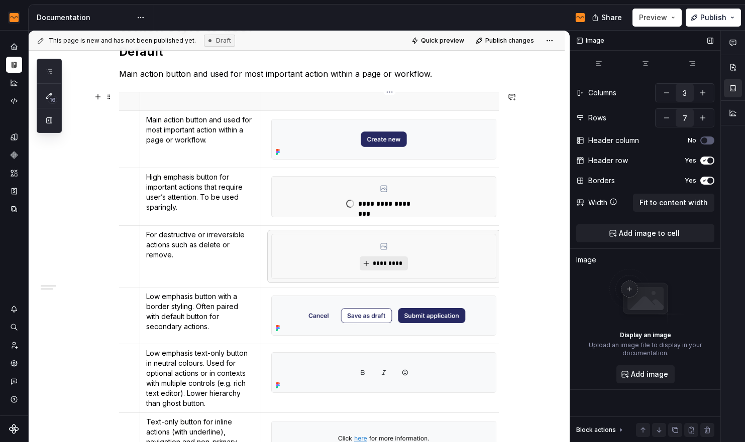
click at [386, 260] on span "*********" at bounding box center [387, 264] width 31 height 8
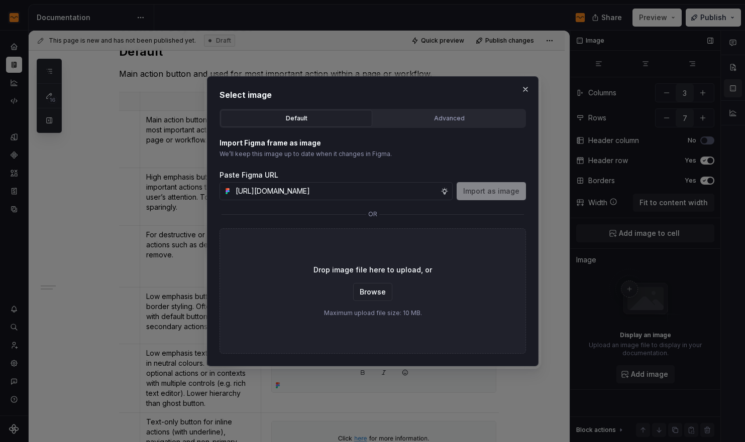
scroll to position [0, 201]
type input "[URL][DOMAIN_NAME]"
click at [482, 192] on span "Import as image" at bounding box center [491, 191] width 56 height 10
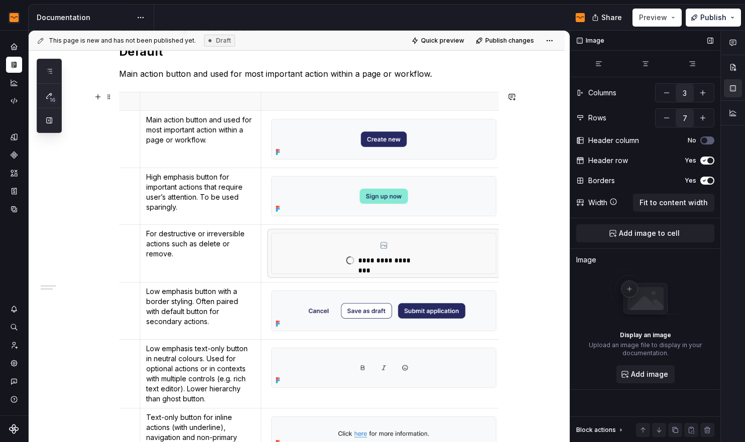
type textarea "*"
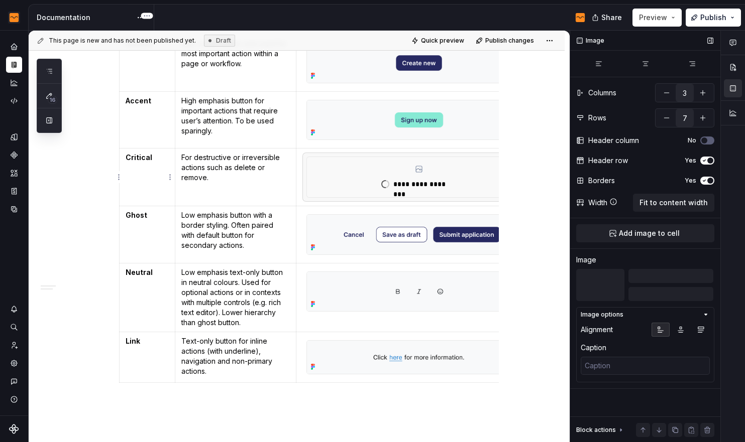
click at [123, 197] on td "Critical" at bounding box center [147, 178] width 56 height 58
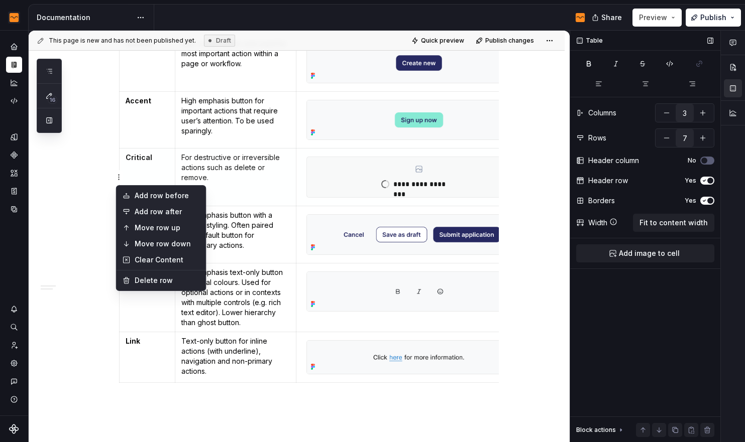
click at [119, 178] on html "Flow Design System Dataset Flow - Assets Documentation Share Preview Publish 16…" at bounding box center [372, 221] width 745 height 442
click at [146, 213] on div "Add row after" at bounding box center [167, 212] width 65 height 10
type input "8"
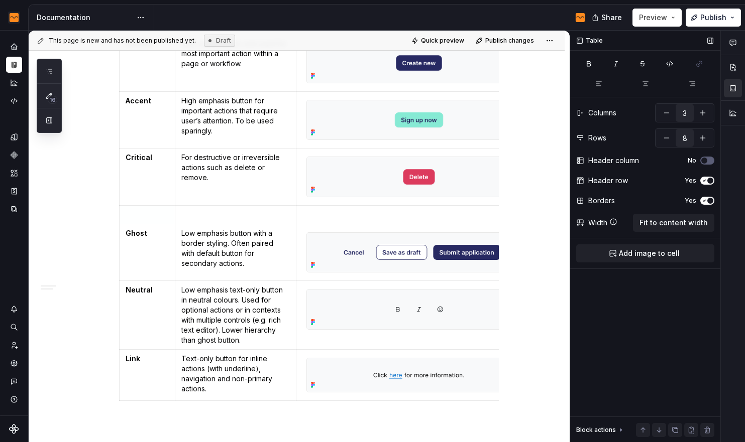
click at [145, 214] on p at bounding box center [148, 215] width 44 height 10
click at [204, 207] on td at bounding box center [235, 214] width 121 height 19
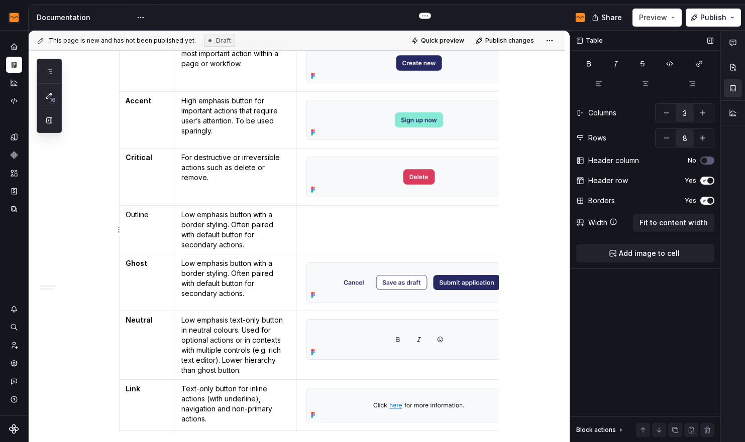
click at [354, 213] on p at bounding box center [424, 215] width 245 height 10
click at [634, 251] on span "Add image to cell" at bounding box center [649, 254] width 61 height 10
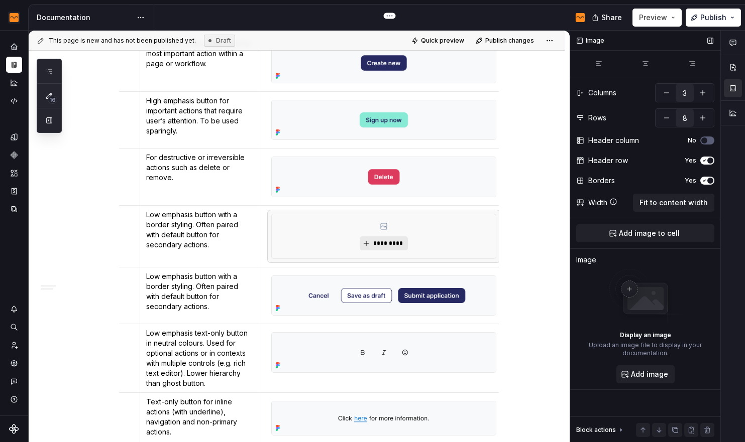
click at [375, 242] on span "*********" at bounding box center [387, 244] width 31 height 8
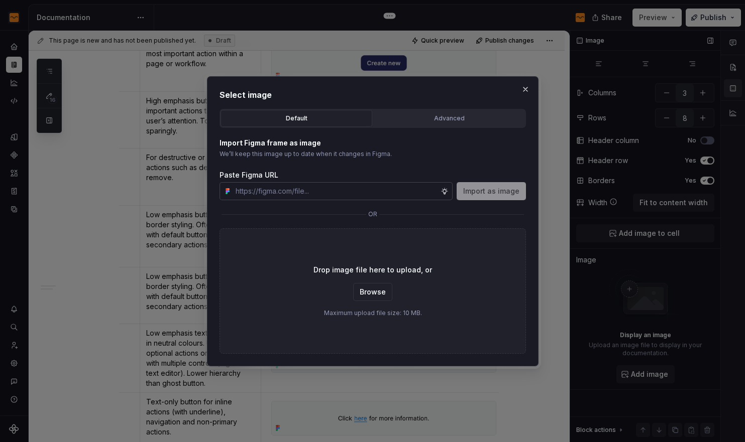
type textarea "*"
type input "[URL][DOMAIN_NAME]"
type textarea "*"
type input "[URL][DOMAIN_NAME]"
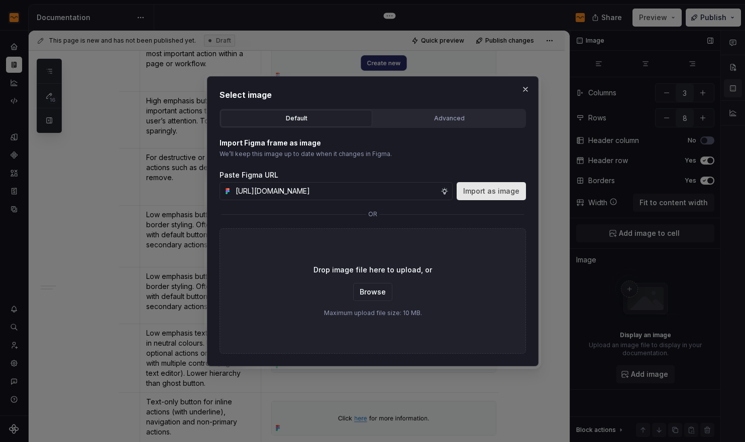
scroll to position [0, 0]
click at [492, 188] on span "Import as image" at bounding box center [491, 191] width 56 height 10
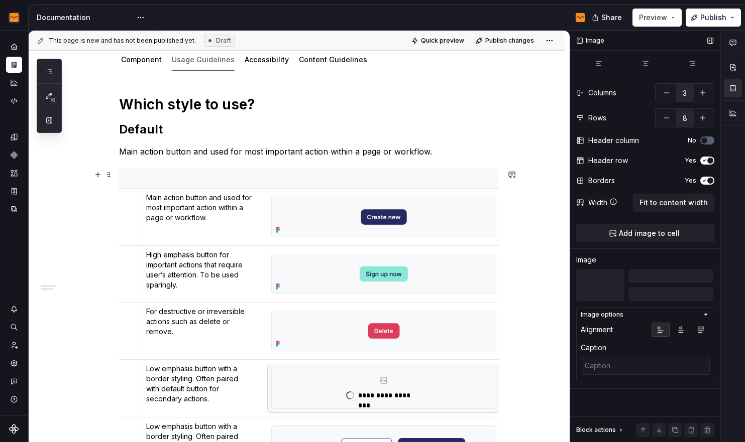
scroll to position [103, 0]
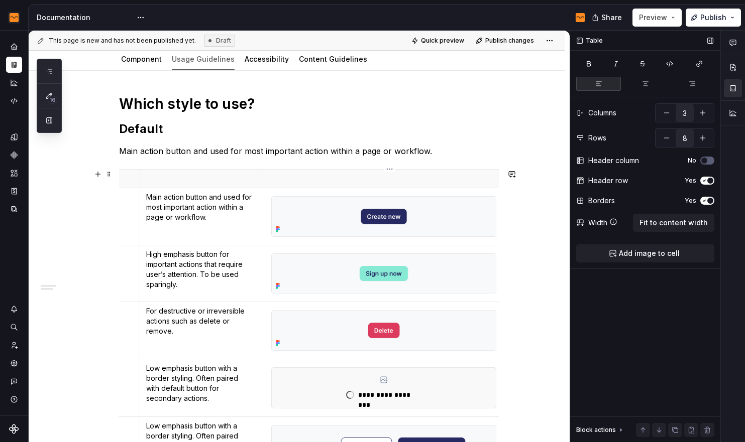
click at [347, 176] on p at bounding box center [390, 179] width 246 height 10
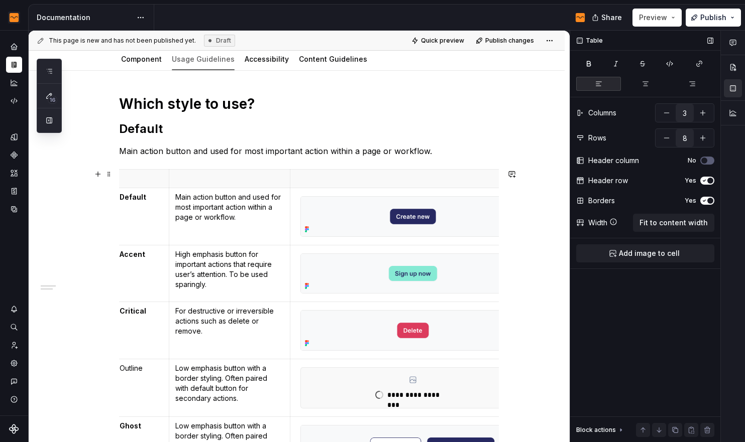
scroll to position [0, 0]
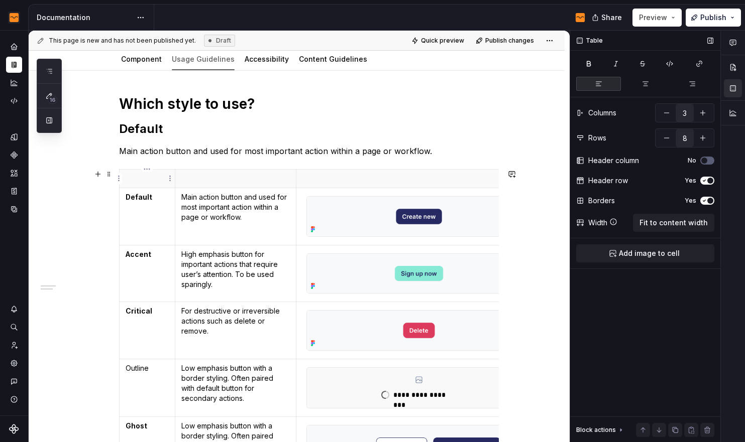
click at [143, 178] on p at bounding box center [148, 179] width 44 height 10
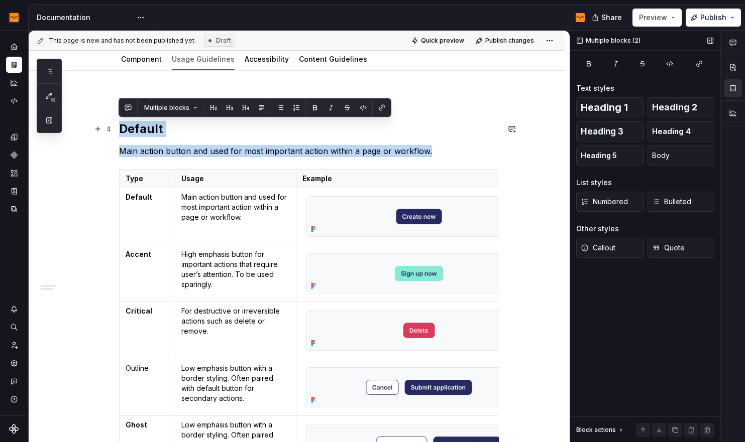
drag, startPoint x: 446, startPoint y: 148, endPoint x: 116, endPoint y: 128, distance: 331.1
click at [116, 128] on div "Which style to use? Default Main action button and used for most important acti…" at bounding box center [297, 419] width 536 height 696
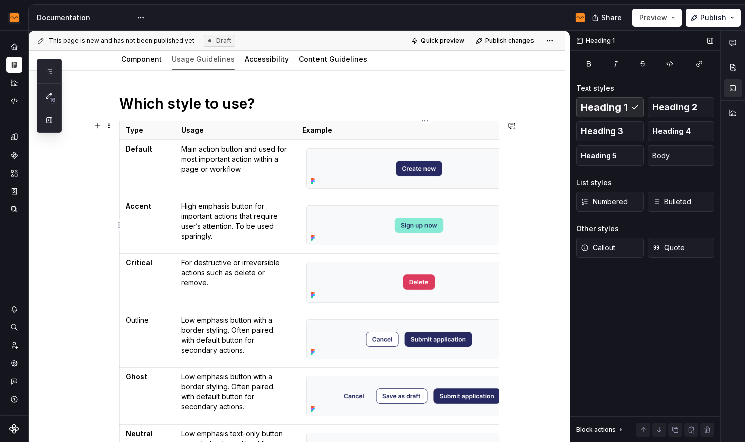
click at [454, 231] on img at bounding box center [419, 226] width 224 height 40
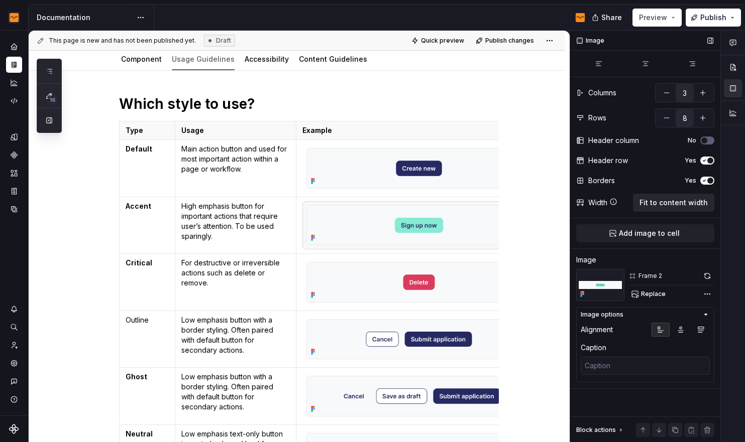
click at [659, 205] on span "Fit to content width" at bounding box center [673, 203] width 68 height 10
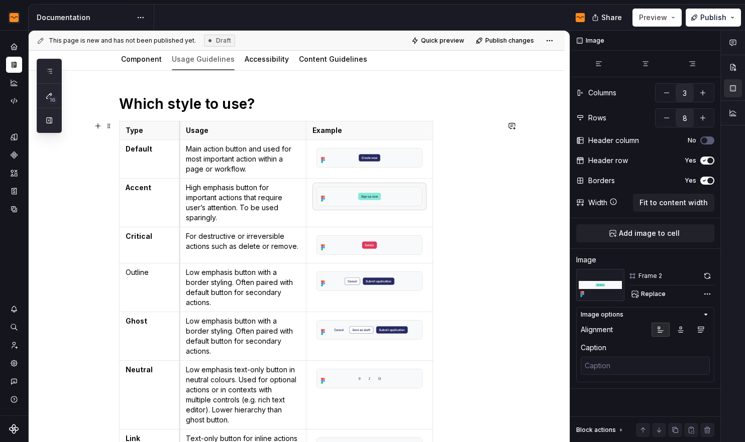
drag, startPoint x: 244, startPoint y: 133, endPoint x: 178, endPoint y: 135, distance: 65.8
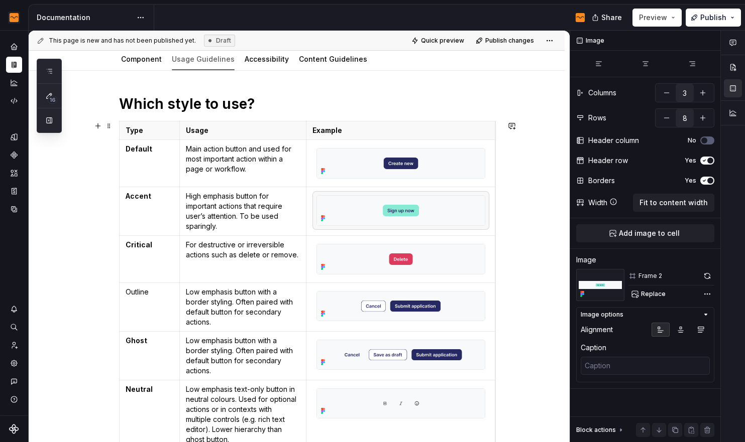
drag, startPoint x: 431, startPoint y: 138, endPoint x: 494, endPoint y: 138, distance: 62.8
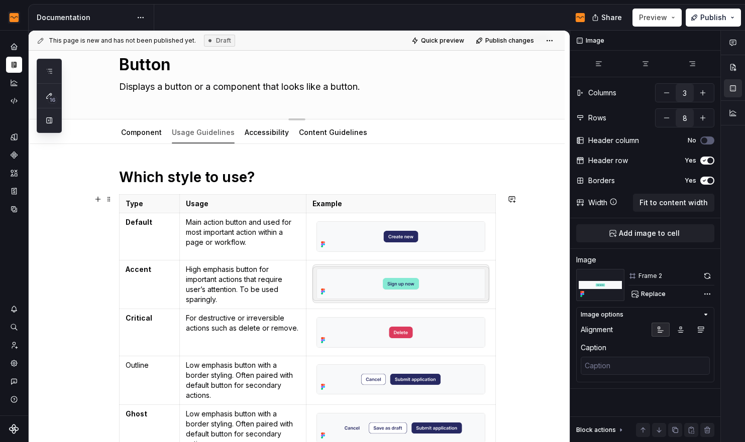
scroll to position [28, 0]
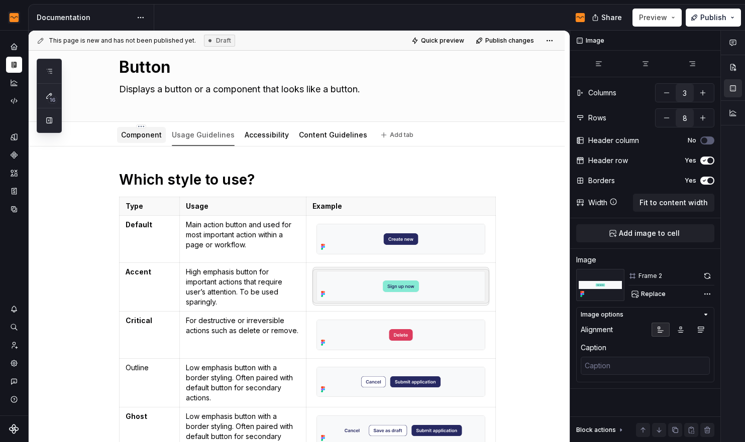
click at [136, 129] on div "Component" at bounding box center [141, 135] width 41 height 12
click at [137, 133] on link "Component" at bounding box center [141, 135] width 41 height 9
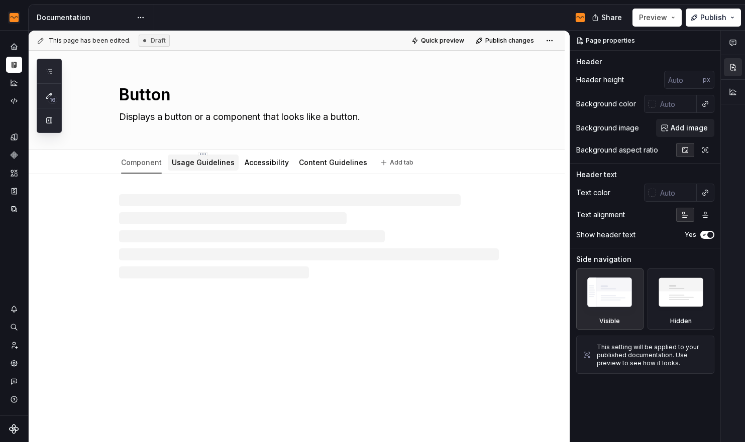
click at [190, 159] on link "Usage Guidelines" at bounding box center [203, 162] width 63 height 9
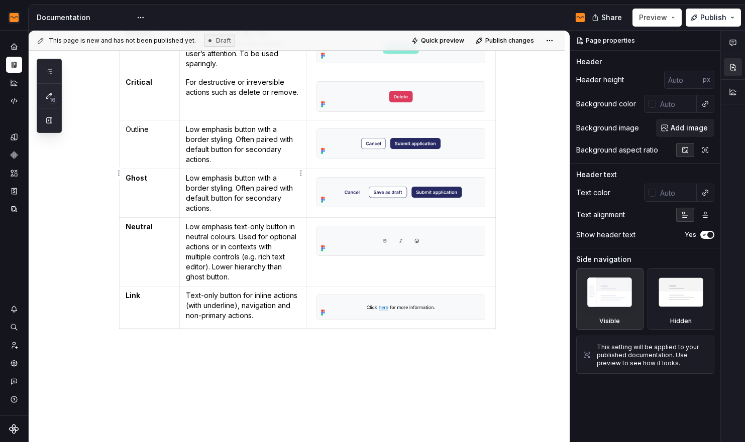
scroll to position [286, 0]
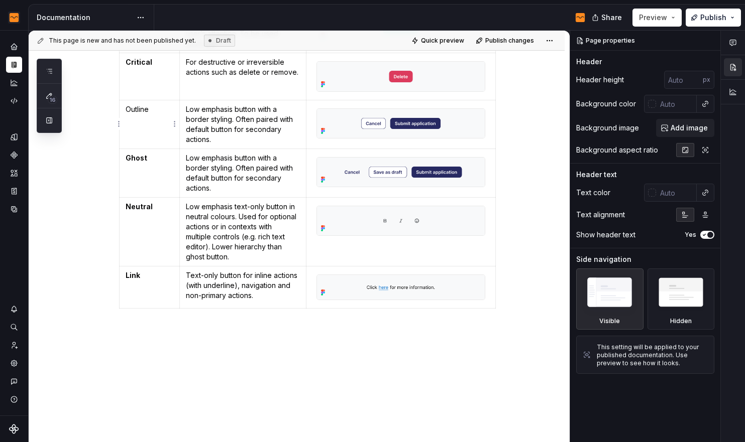
click at [136, 114] on td "Outline" at bounding box center [149, 124] width 61 height 49
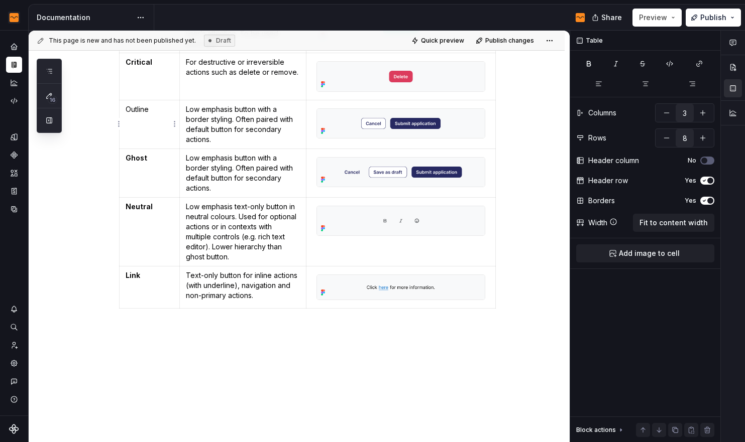
click at [136, 114] on td "Outline" at bounding box center [149, 124] width 61 height 49
click at [136, 111] on p "Outline" at bounding box center [150, 109] width 48 height 10
click at [238, 142] on p "Low emphasis button with a border styling. Often paired with default button for…" at bounding box center [243, 124] width 114 height 40
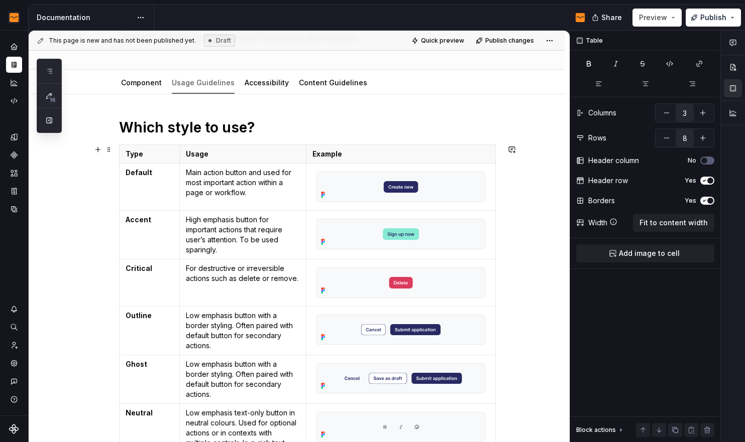
scroll to position [79, 0]
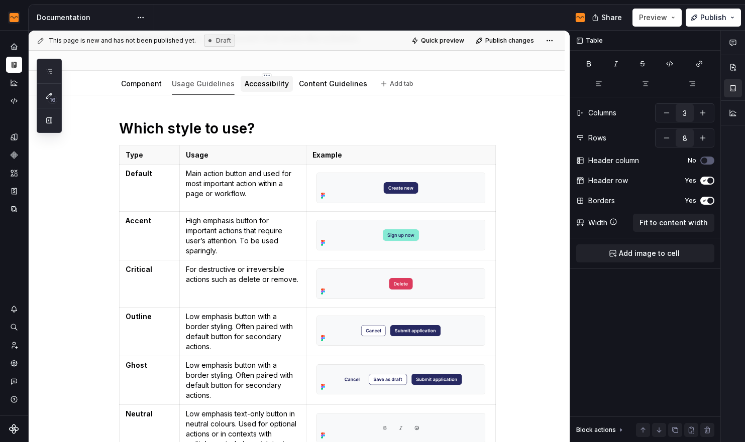
click at [267, 78] on div "Accessibility" at bounding box center [267, 84] width 44 height 12
click at [270, 90] on div "Accessibility" at bounding box center [267, 84] width 52 height 16
click at [245, 87] on link "Accessibility" at bounding box center [267, 83] width 44 height 9
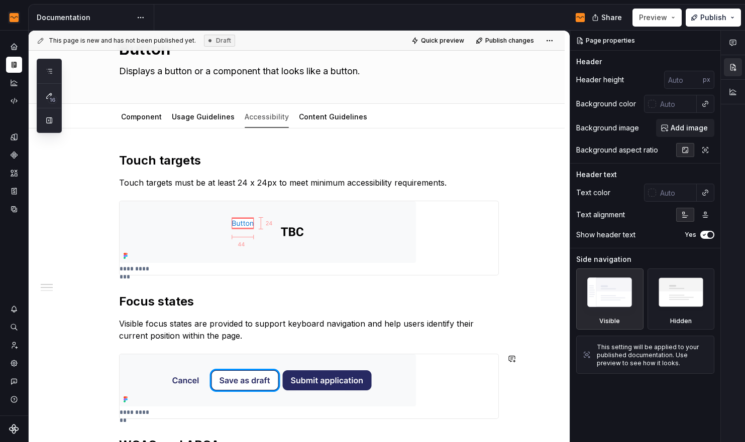
scroll to position [49, 0]
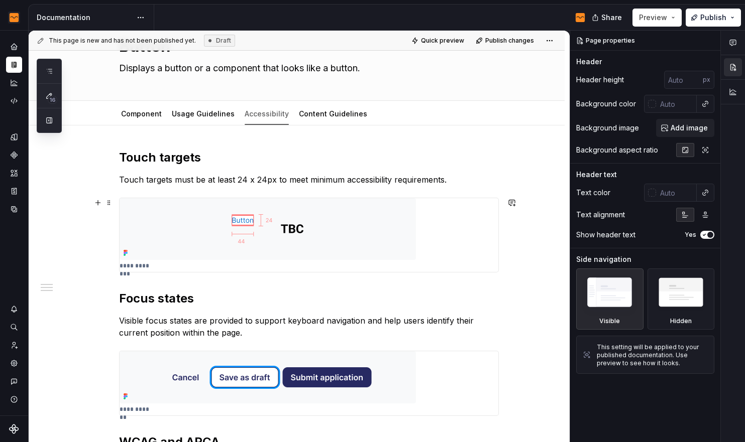
click at [431, 221] on div "**********" at bounding box center [309, 235] width 379 height 74
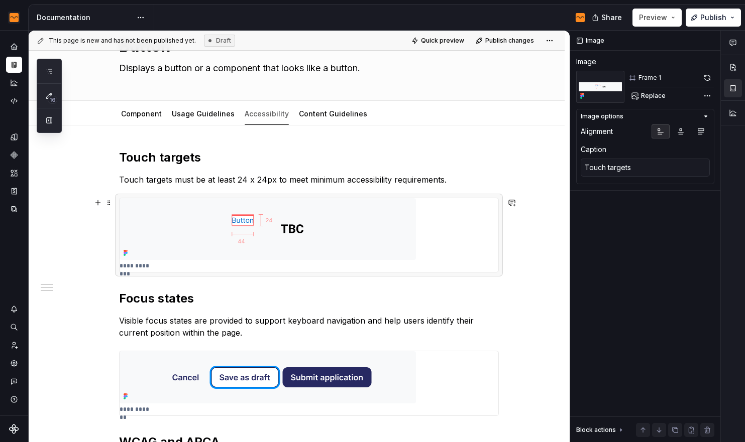
click at [395, 221] on img at bounding box center [268, 229] width 296 height 62
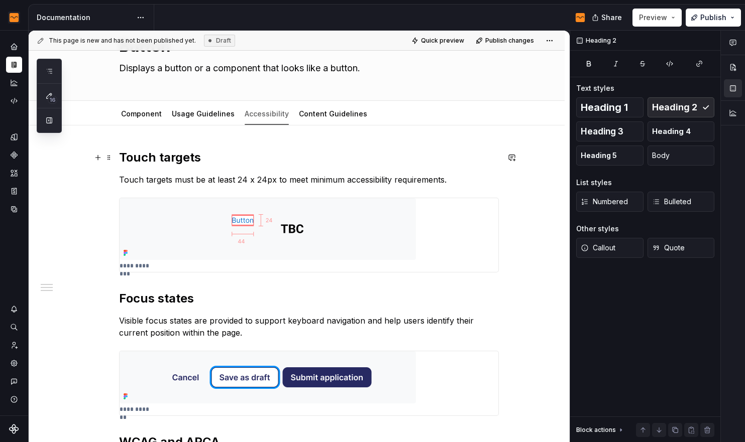
click at [417, 160] on h2 "Touch targets" at bounding box center [309, 158] width 380 height 16
click at [434, 178] on p "Touch targets must be at least 24 x 24px to meet minimum accessibility requirem…" at bounding box center [309, 180] width 380 height 12
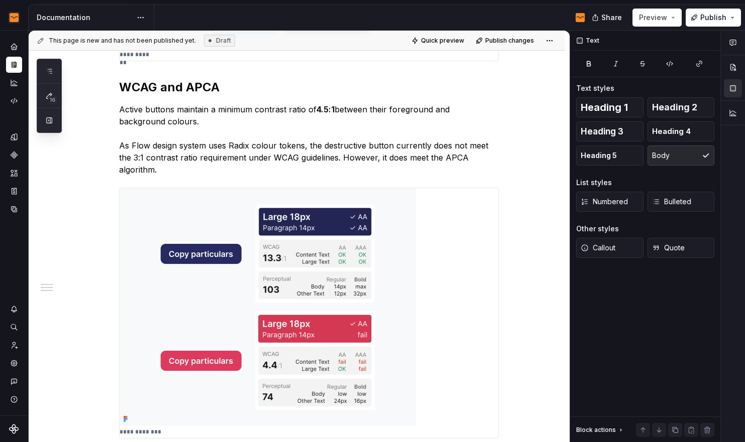
scroll to position [0, 0]
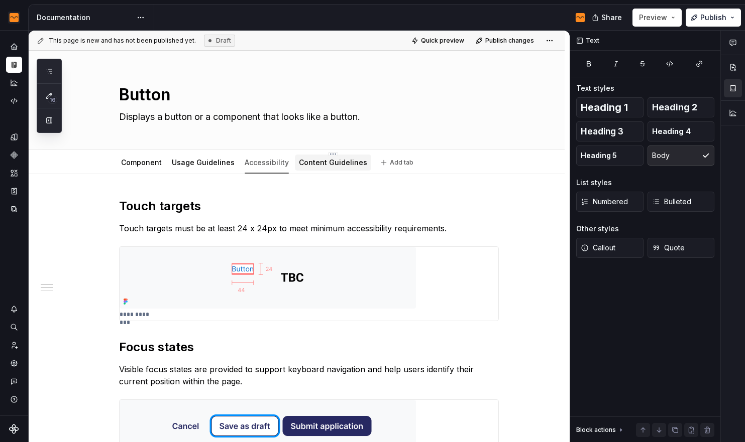
click at [330, 166] on link "Content Guidelines" at bounding box center [333, 162] width 68 height 9
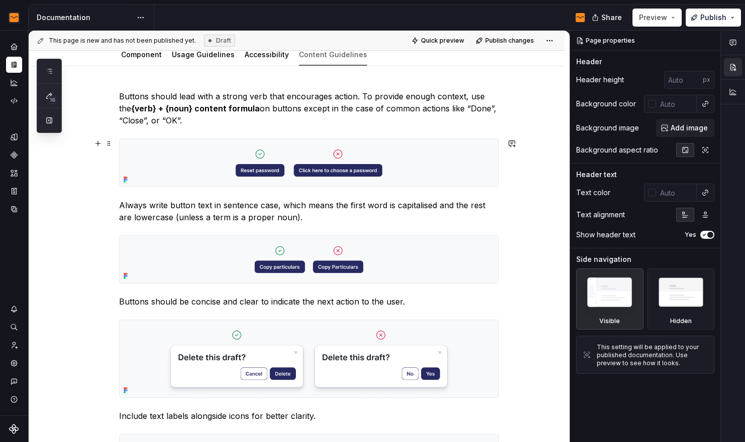
scroll to position [23, 0]
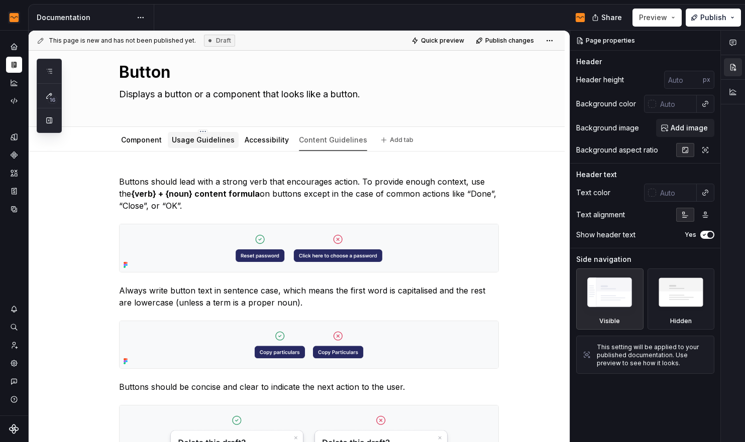
click at [202, 140] on link "Usage Guidelines" at bounding box center [203, 140] width 63 height 9
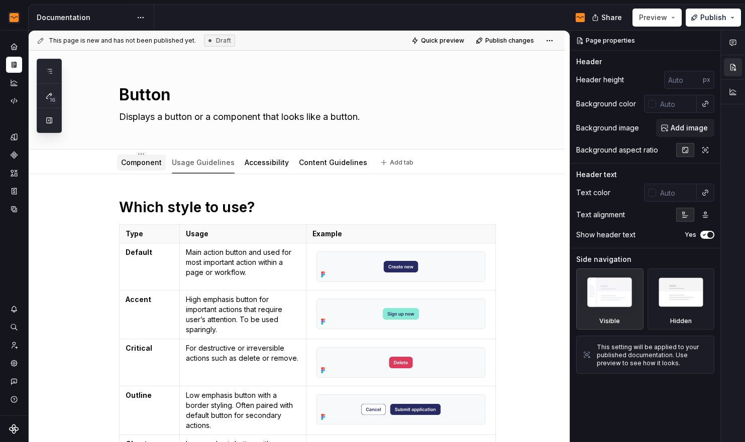
click at [154, 157] on div "Component" at bounding box center [141, 163] width 41 height 12
click at [147, 162] on link "Component" at bounding box center [141, 162] width 41 height 9
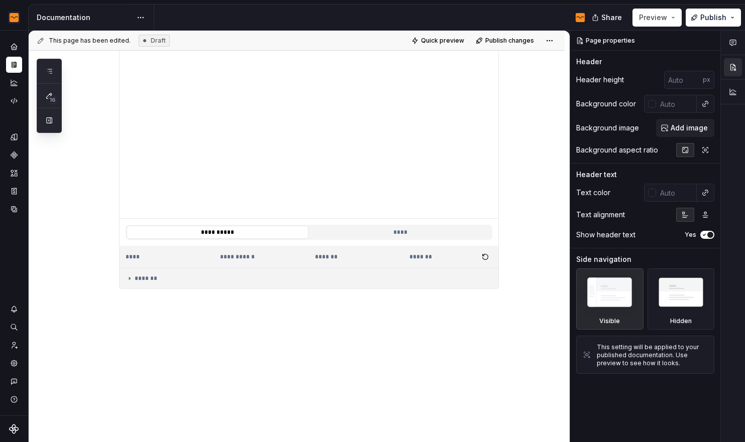
scroll to position [398, 0]
click at [279, 330] on div "**********" at bounding box center [297, 117] width 536 height 680
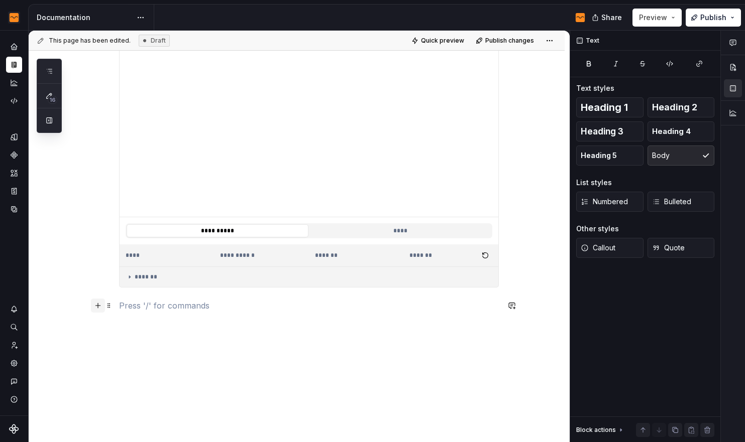
click at [97, 307] on button "button" at bounding box center [98, 306] width 14 height 14
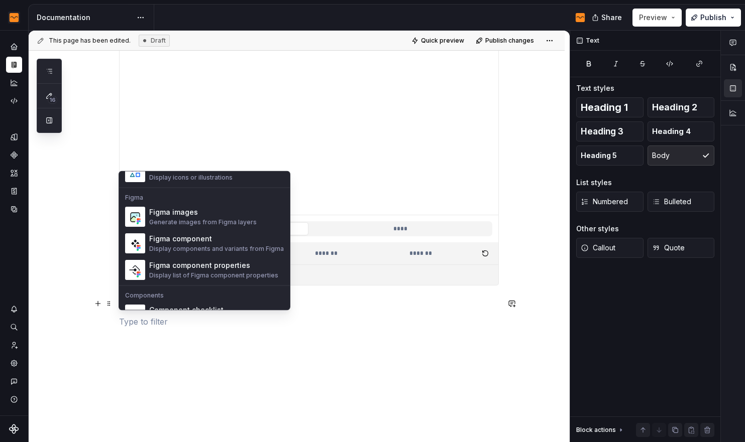
scroll to position [929, 0]
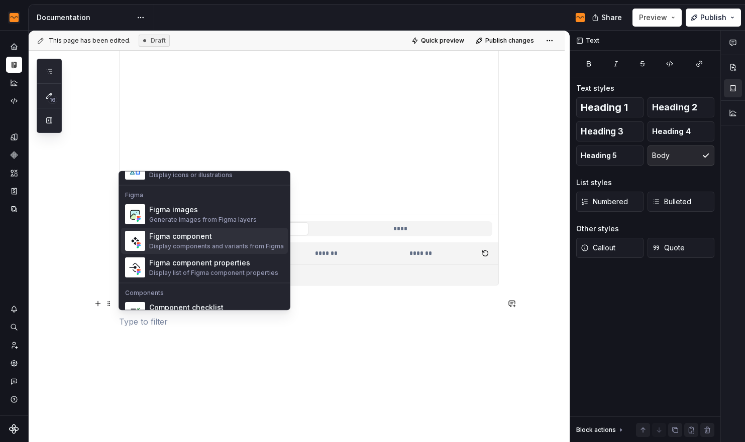
click at [249, 245] on div "Display components and variants from Figma" at bounding box center [216, 247] width 135 height 8
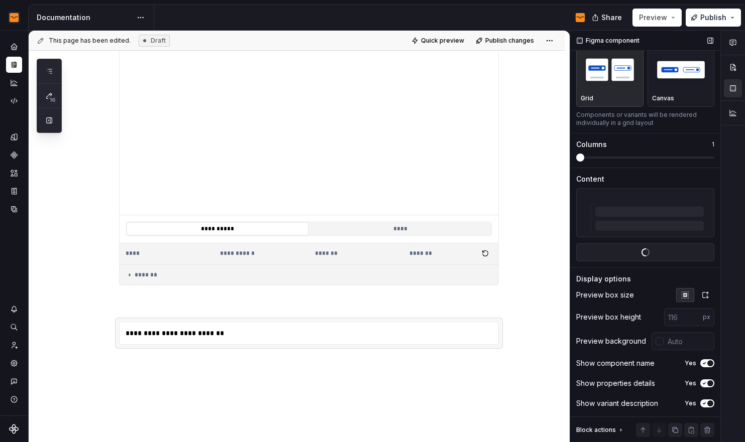
scroll to position [0, 0]
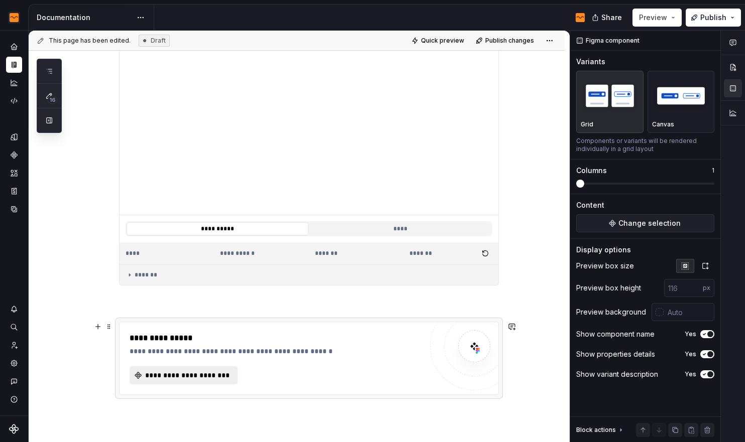
click at [194, 372] on span "**********" at bounding box center [187, 376] width 87 height 10
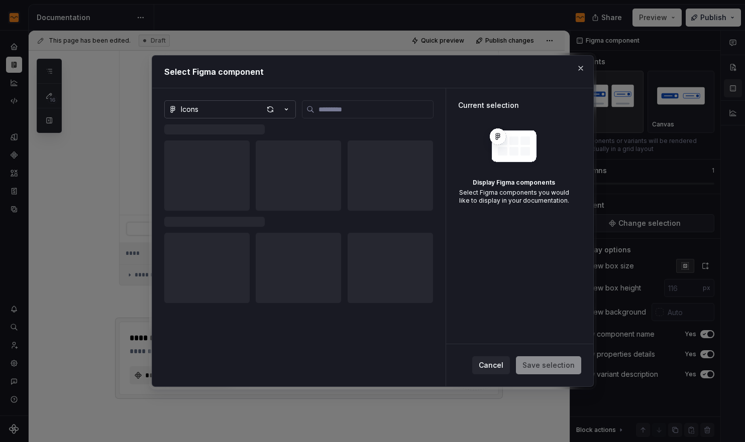
click at [258, 111] on button "Icons" at bounding box center [230, 109] width 132 height 18
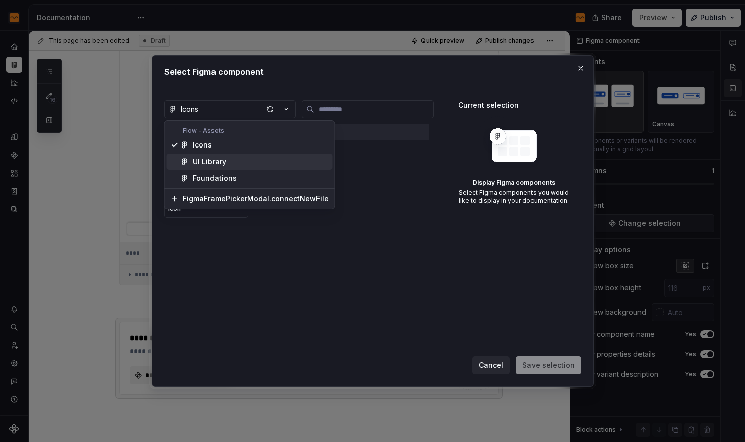
click at [242, 161] on div "UI Library" at bounding box center [261, 162] width 136 height 10
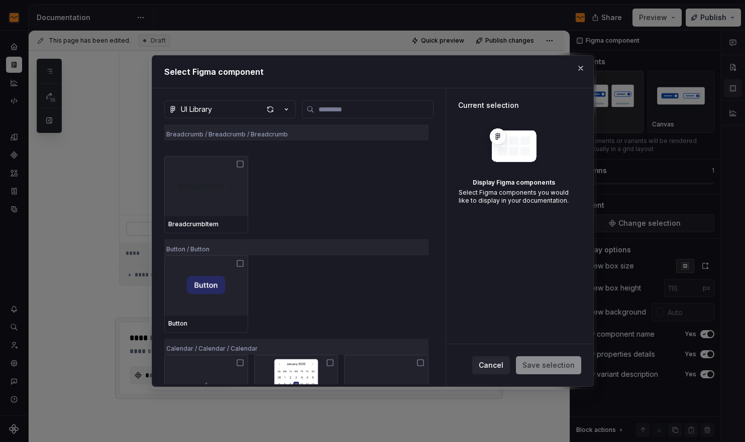
scroll to position [924, 0]
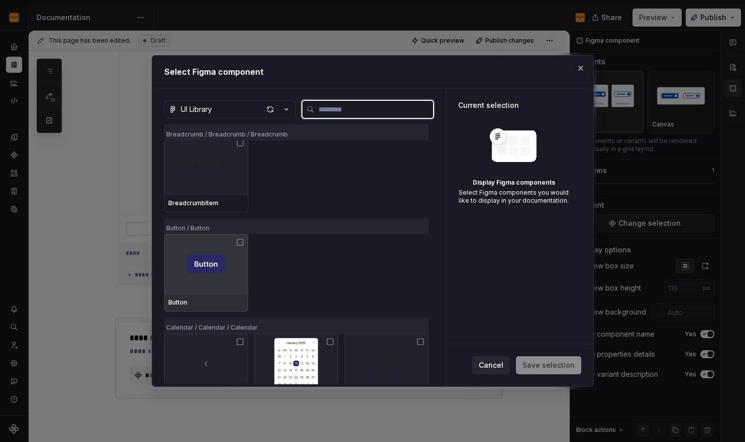
click at [239, 242] on icon at bounding box center [240, 243] width 8 height 8
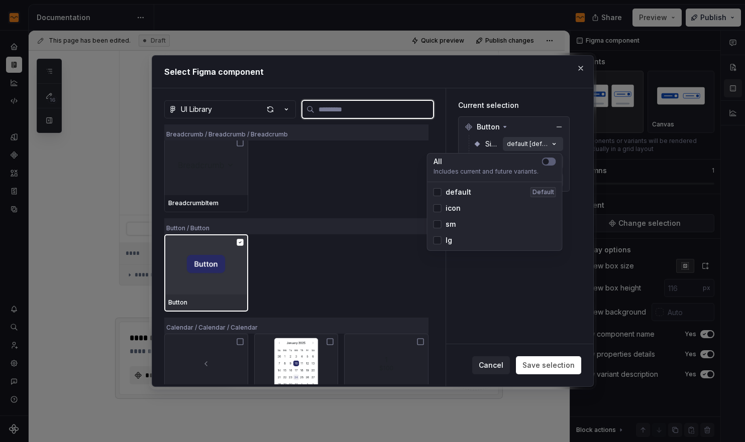
click at [538, 139] on button "default [default]" at bounding box center [533, 144] width 60 height 14
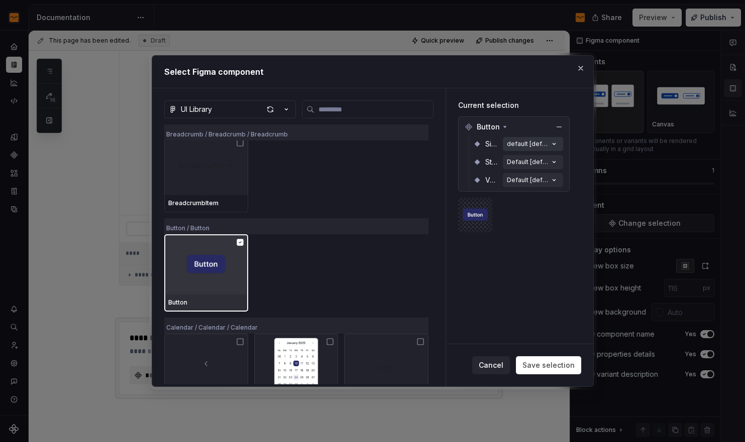
click at [538, 139] on button "default [default]" at bounding box center [533, 144] width 60 height 14
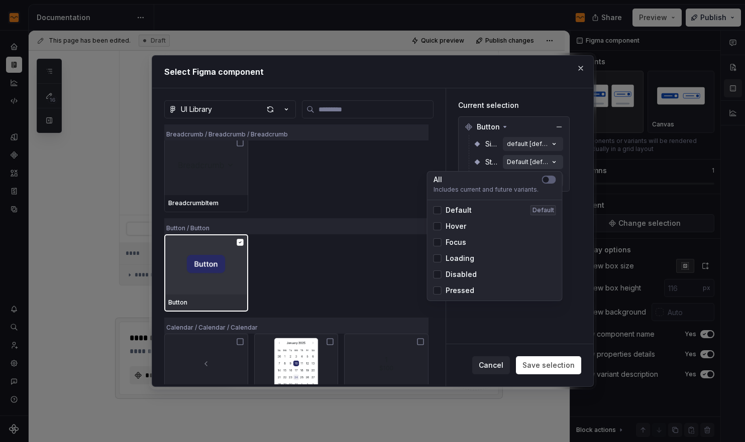
click at [529, 163] on div "Default [default]" at bounding box center [528, 162] width 42 height 8
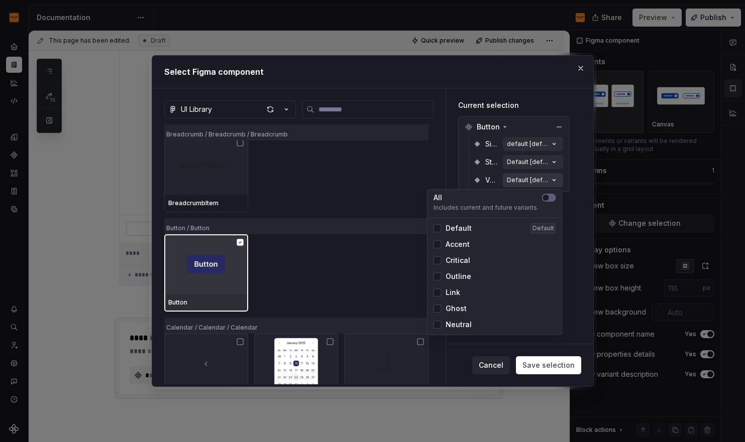
click at [525, 177] on div "Default [default]" at bounding box center [528, 180] width 42 height 8
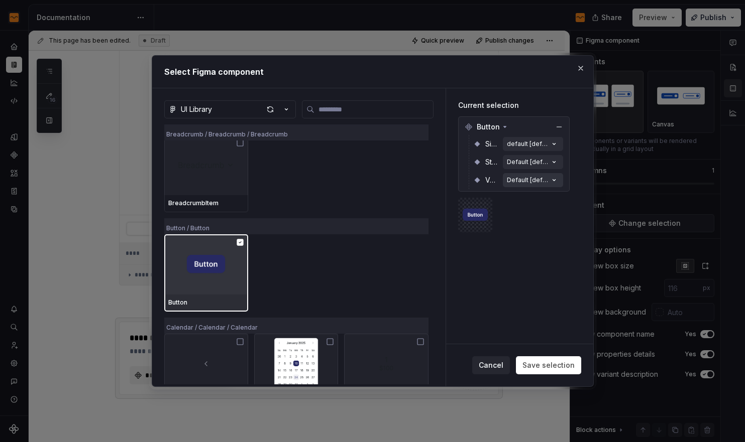
click at [525, 177] on div "Default [default]" at bounding box center [528, 180] width 42 height 8
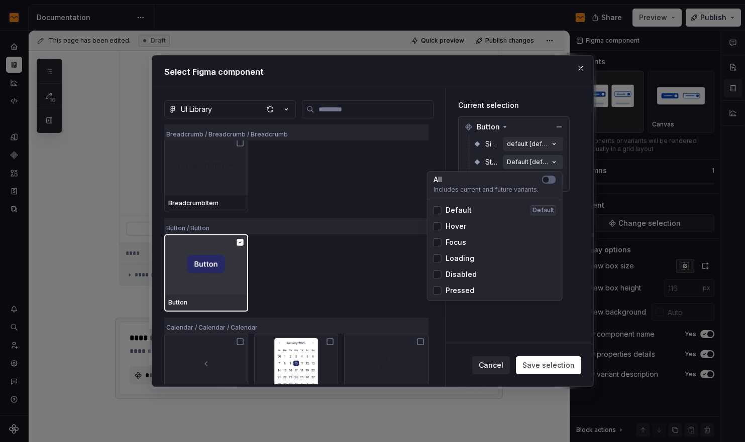
click at [519, 157] on button "Default [default]" at bounding box center [533, 162] width 60 height 14
click at [459, 210] on span "Default" at bounding box center [458, 210] width 26 height 10
click at [459, 222] on span "Hover" at bounding box center [455, 226] width 21 height 10
click at [453, 243] on span "Focus" at bounding box center [455, 243] width 21 height 10
click at [452, 261] on span "Loading" at bounding box center [459, 259] width 29 height 10
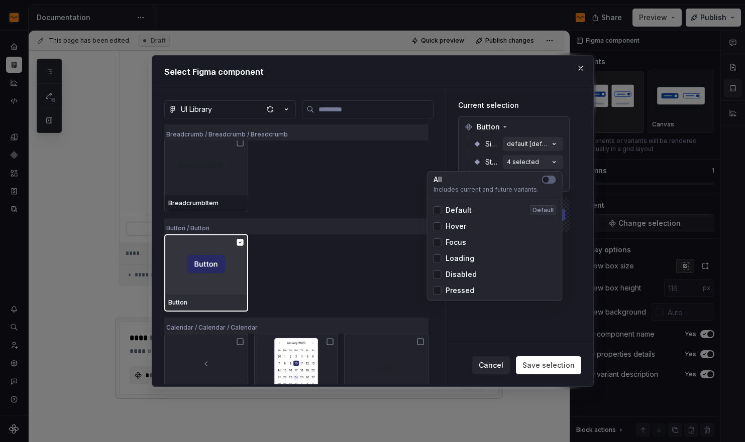
click at [453, 277] on span "Disabled" at bounding box center [460, 275] width 31 height 10
click at [454, 292] on span "Pressed" at bounding box center [459, 291] width 29 height 10
click at [572, 210] on div "Current selection Button Size default [default] State 6 selected Variant Defaul…" at bounding box center [514, 185] width 136 height 194
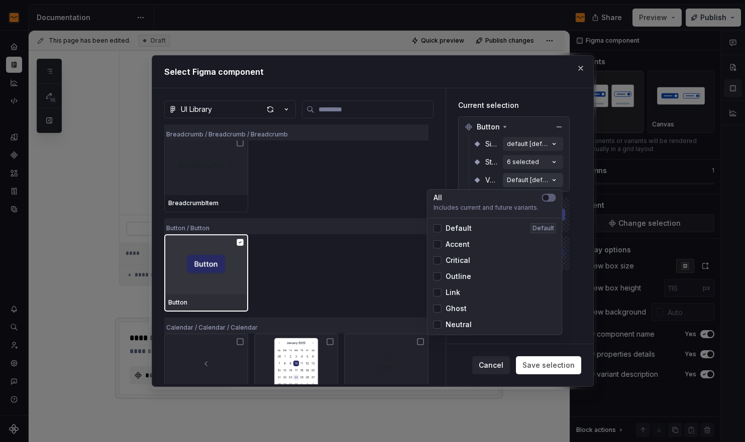
click at [545, 180] on div "Default [default]" at bounding box center [528, 180] width 42 height 8
click at [454, 227] on span "Default" at bounding box center [458, 228] width 26 height 10
click at [455, 242] on span "Accent" at bounding box center [457, 245] width 24 height 10
click at [456, 254] on div "Critical" at bounding box center [494, 261] width 131 height 16
click at [456, 281] on span "Outline" at bounding box center [458, 277] width 26 height 10
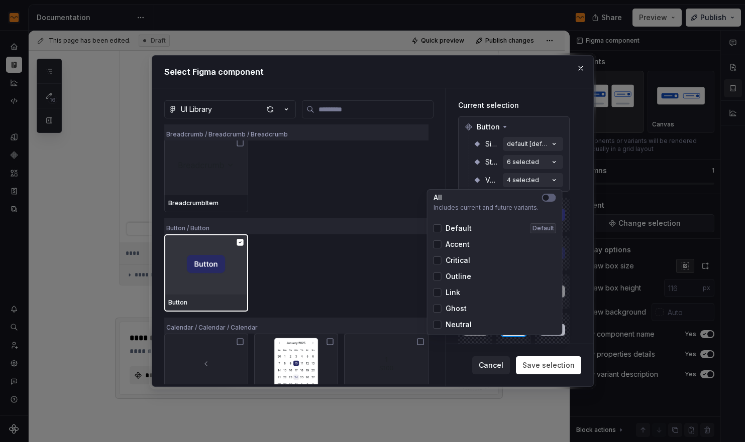
click at [456, 293] on span "Link" at bounding box center [452, 293] width 15 height 10
click at [453, 311] on span "Ghost" at bounding box center [455, 309] width 21 height 10
click at [454, 321] on span "Neutral" at bounding box center [458, 325] width 26 height 10
click at [567, 173] on div "Button Size default [default] State 6 selected Variant 7 selected" at bounding box center [513, 154] width 111 height 75
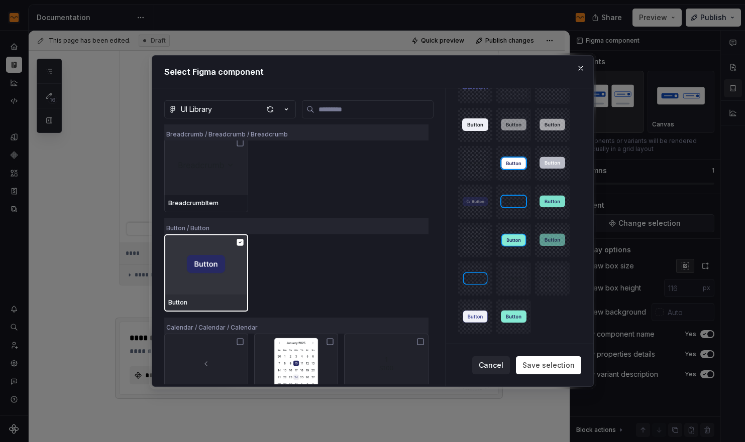
scroll to position [0, 0]
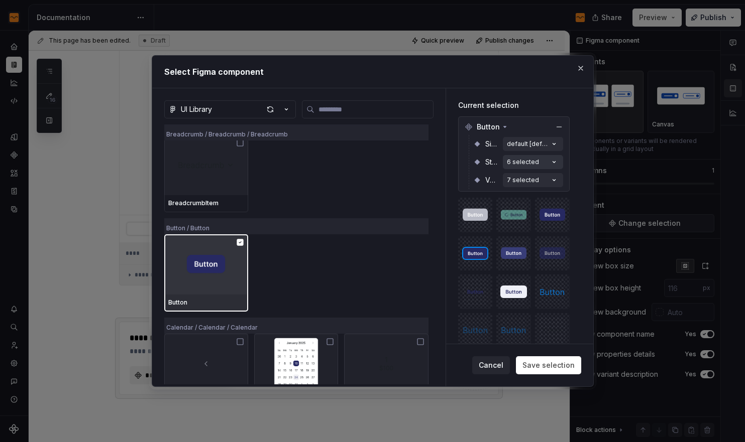
click at [523, 162] on div "6 selected" at bounding box center [523, 162] width 32 height 8
click at [527, 145] on div "default [default]" at bounding box center [528, 144] width 42 height 8
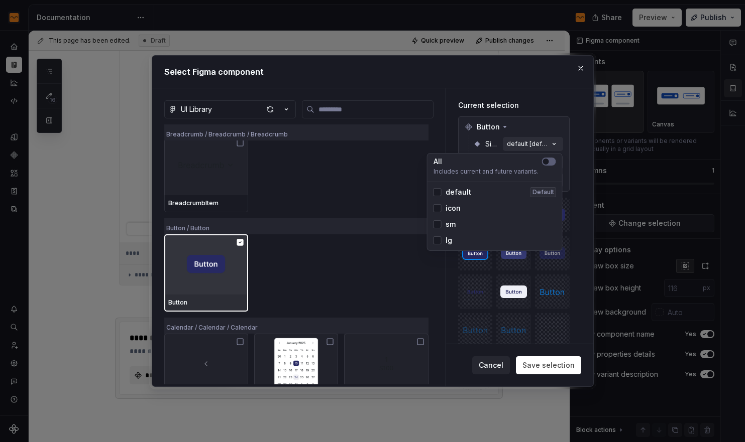
click at [452, 191] on span "default" at bounding box center [458, 192] width 26 height 10
click at [443, 205] on div "icon" at bounding box center [446, 208] width 27 height 10
click at [442, 219] on div "sm" at bounding box center [444, 224] width 22 height 10
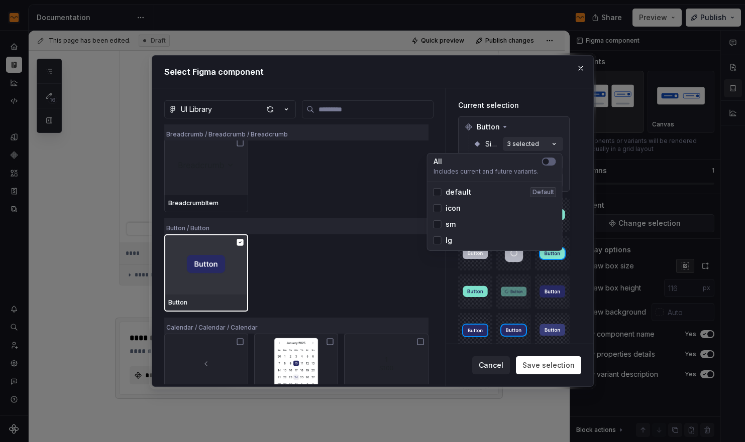
click at [444, 238] on div "lg" at bounding box center [442, 241] width 19 height 10
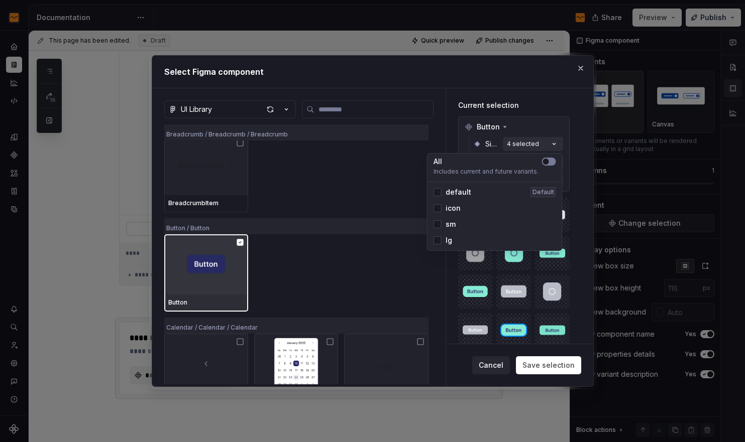
click at [552, 158] on button "button" at bounding box center [549, 162] width 14 height 8
click at [559, 150] on button "All" at bounding box center [533, 144] width 60 height 14
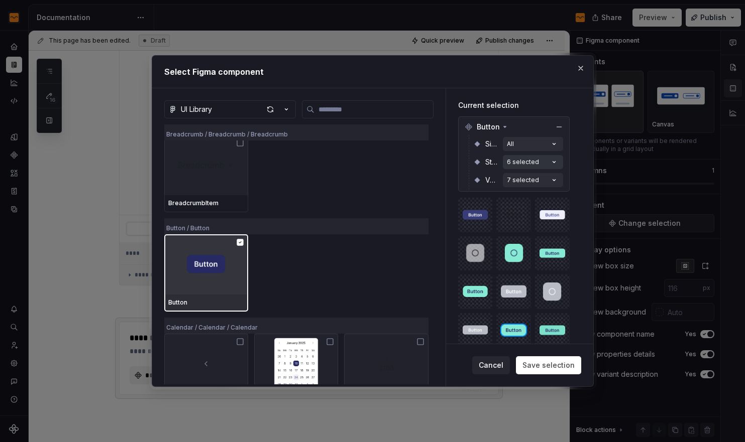
click at [550, 161] on icon "button" at bounding box center [554, 162] width 10 height 10
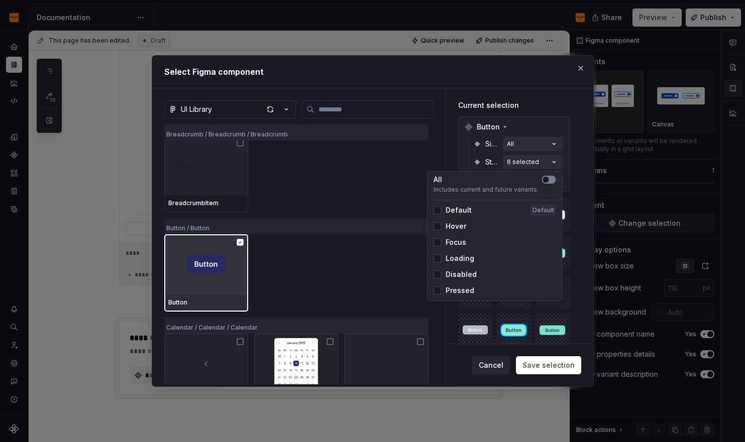
click at [545, 179] on span "button" at bounding box center [546, 180] width 6 height 6
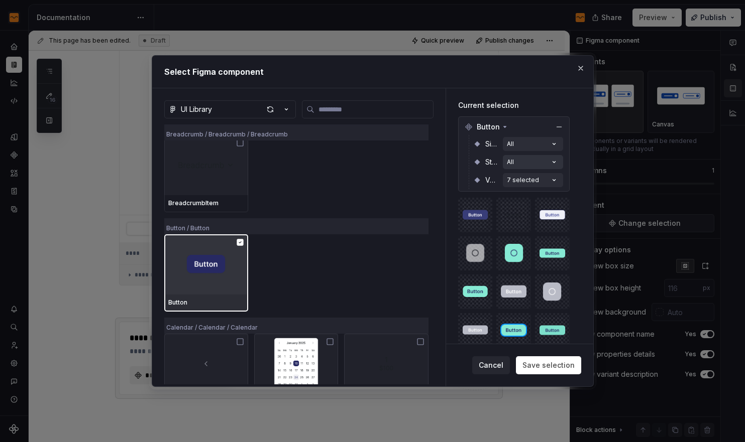
click at [559, 165] on button "All" at bounding box center [533, 162] width 60 height 14
click at [550, 177] on icon "button" at bounding box center [554, 180] width 10 height 10
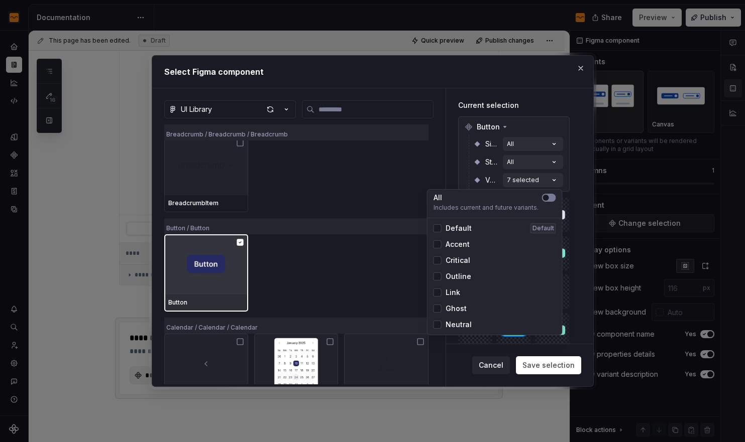
click at [547, 195] on span "button" at bounding box center [546, 198] width 6 height 6
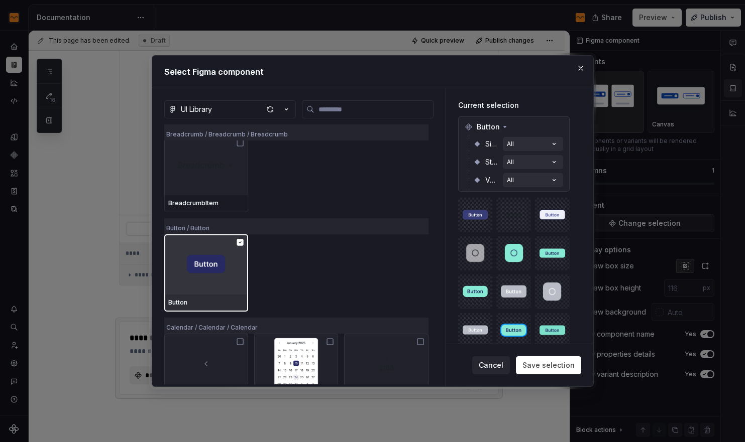
click at [567, 181] on div "Button Size All State All Variant All" at bounding box center [513, 154] width 111 height 75
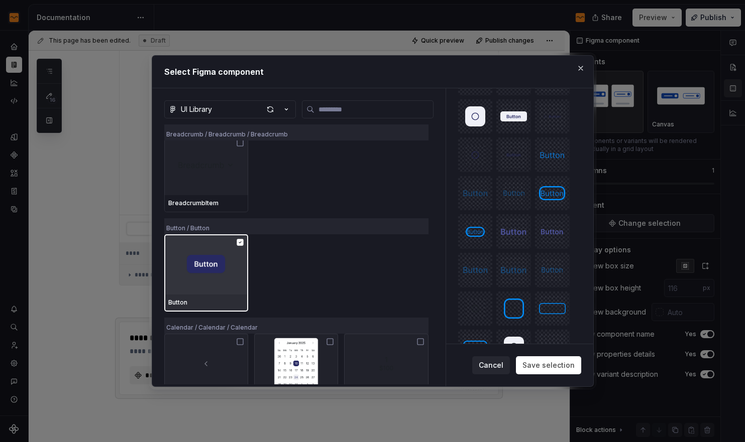
scroll to position [963, 0]
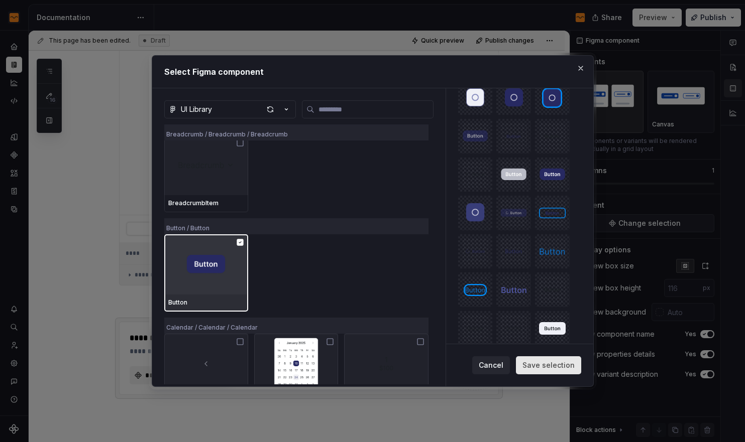
click at [547, 365] on span "Save selection" at bounding box center [548, 366] width 52 height 10
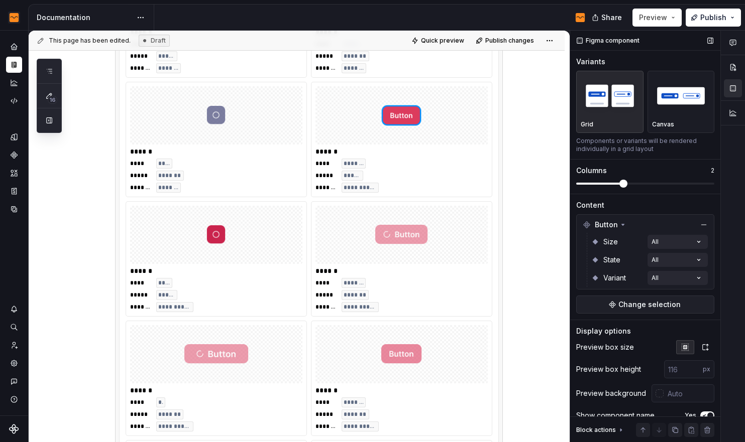
scroll to position [691, 0]
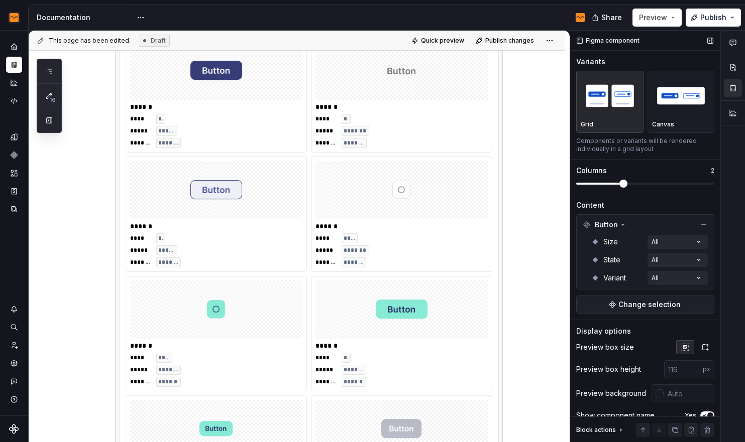
click at [635, 183] on span at bounding box center [645, 184] width 138 height 2
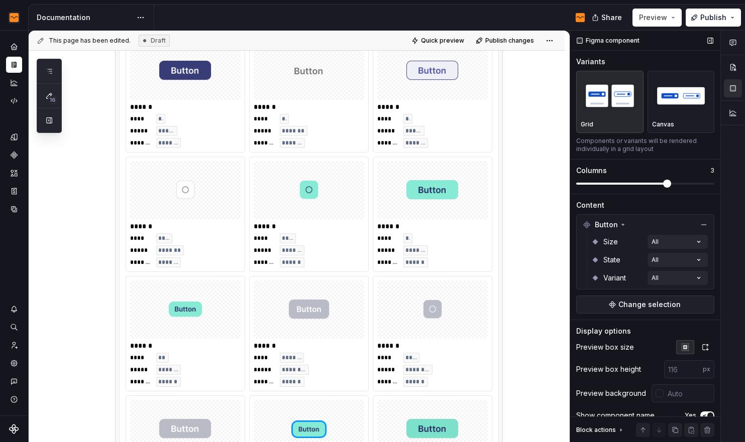
click at [659, 182] on span at bounding box center [667, 184] width 8 height 8
click at [659, 183] on span at bounding box center [667, 184] width 8 height 8
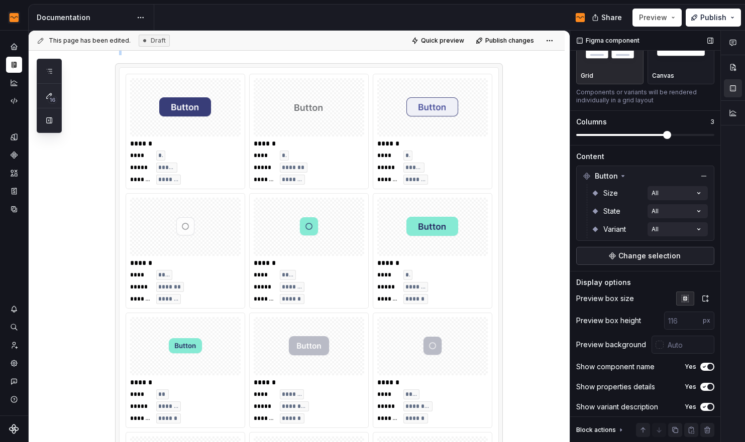
scroll to position [54, 0]
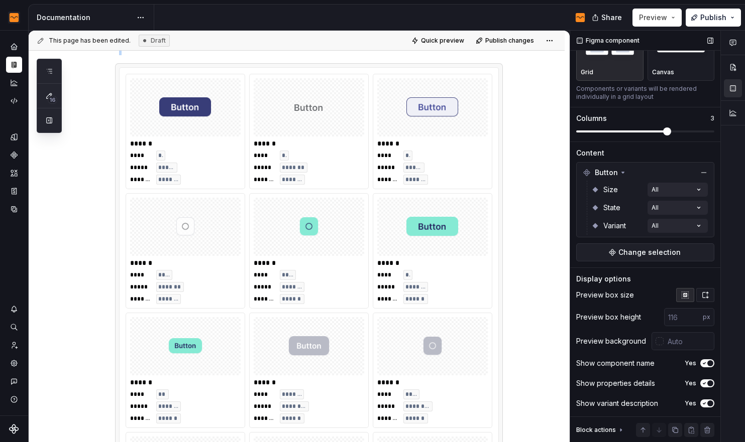
click at [659, 292] on button "button" at bounding box center [705, 295] width 18 height 14
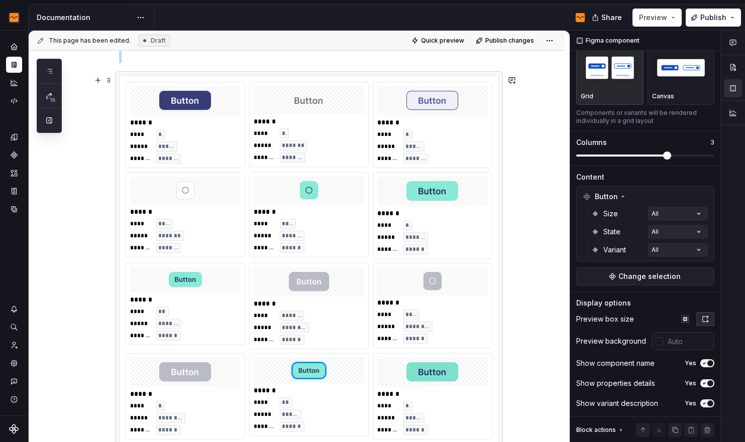
scroll to position [441, 0]
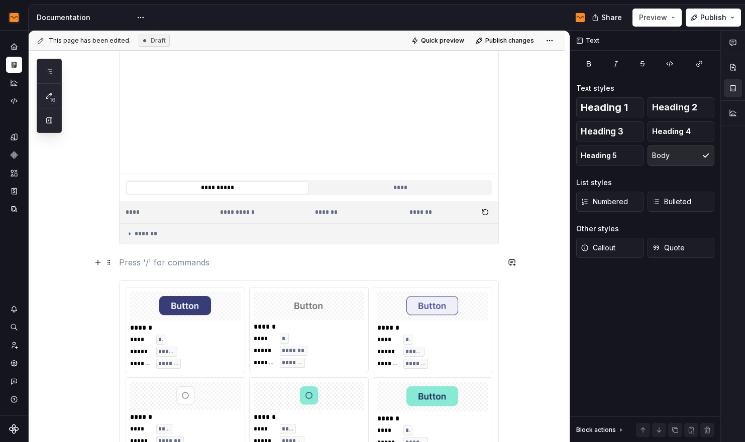
click at [269, 265] on p at bounding box center [309, 263] width 380 height 12
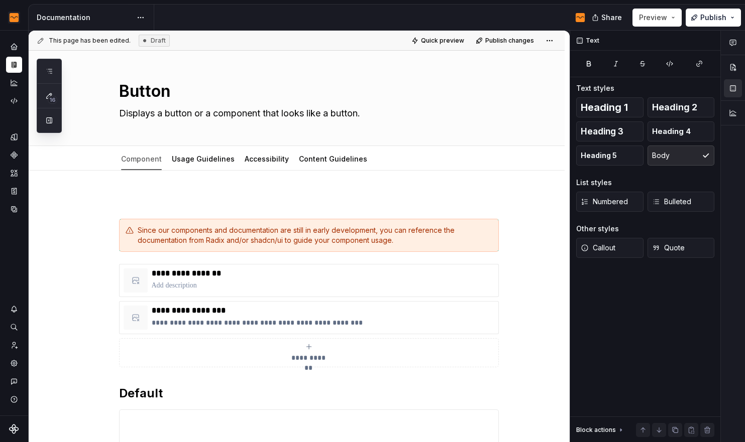
scroll to position [0, 0]
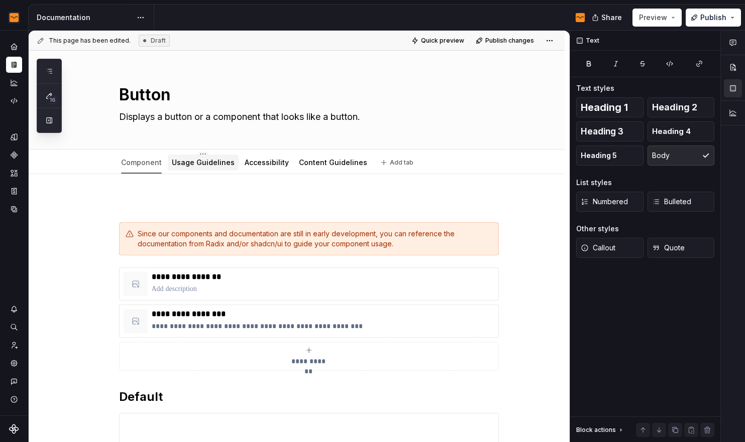
click at [197, 163] on link "Usage Guidelines" at bounding box center [203, 162] width 63 height 9
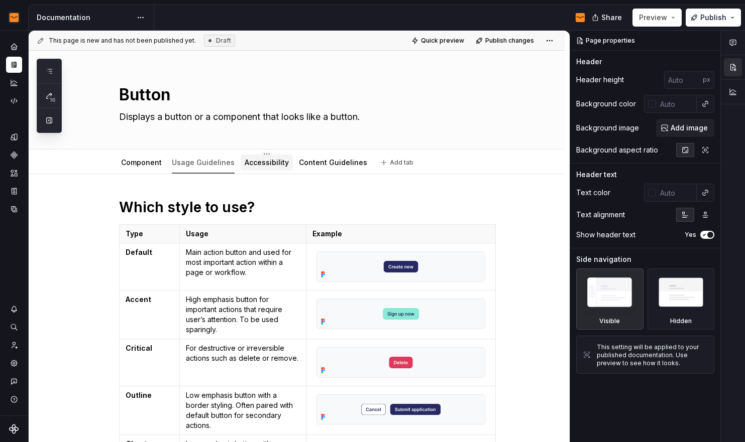
click at [271, 170] on div "Accessibility" at bounding box center [267, 163] width 52 height 16
click at [303, 163] on link "Content Guidelines" at bounding box center [333, 162] width 68 height 9
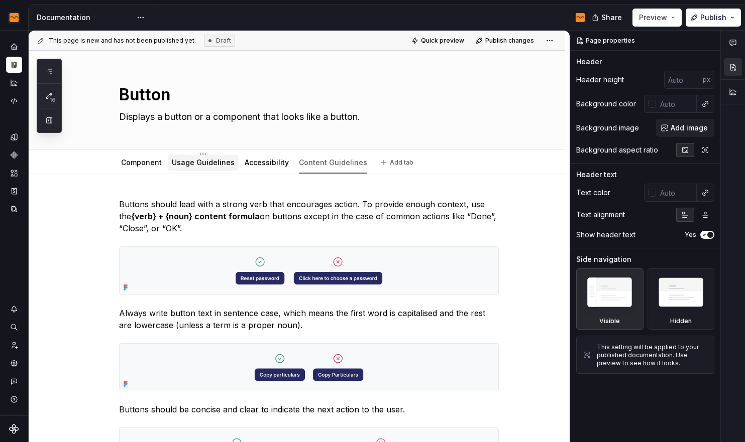
click at [204, 153] on div "Usage Guidelines" at bounding box center [203, 162] width 71 height 21
click at [146, 159] on link "Component" at bounding box center [141, 162] width 41 height 9
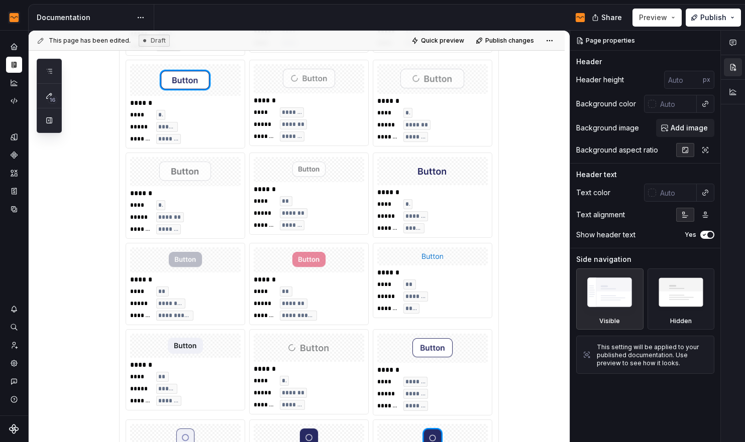
scroll to position [2535, 0]
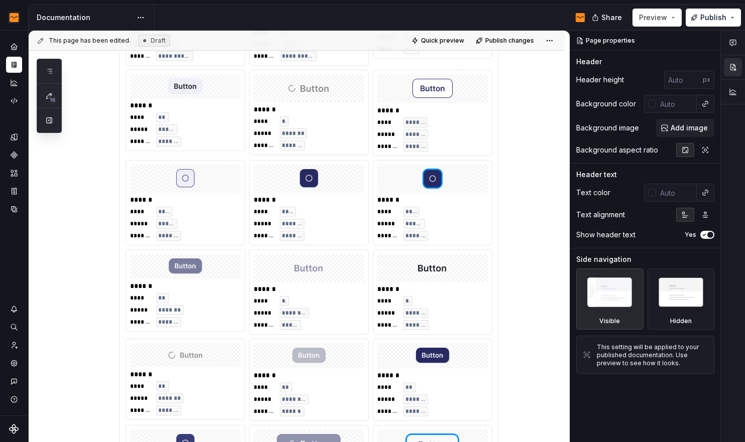
click at [406, 330] on div "*******" at bounding box center [415, 325] width 25 height 10
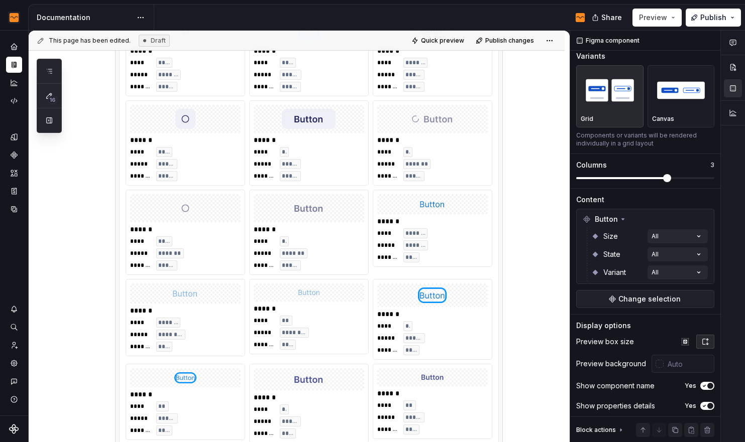
scroll to position [1387, 0]
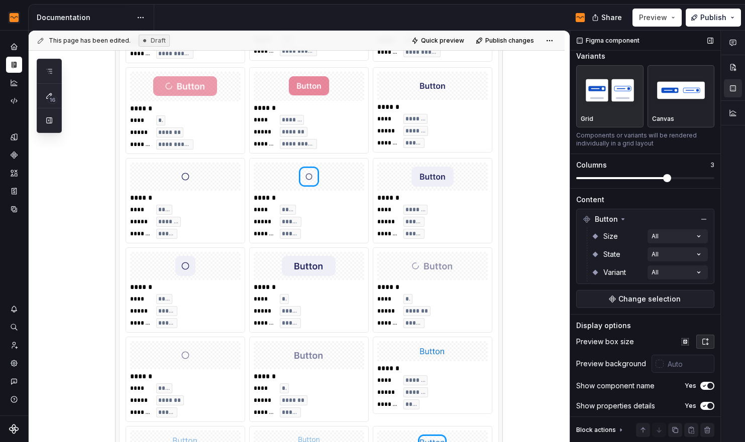
click at [652, 111] on div "Canvas" at bounding box center [681, 96] width 58 height 53
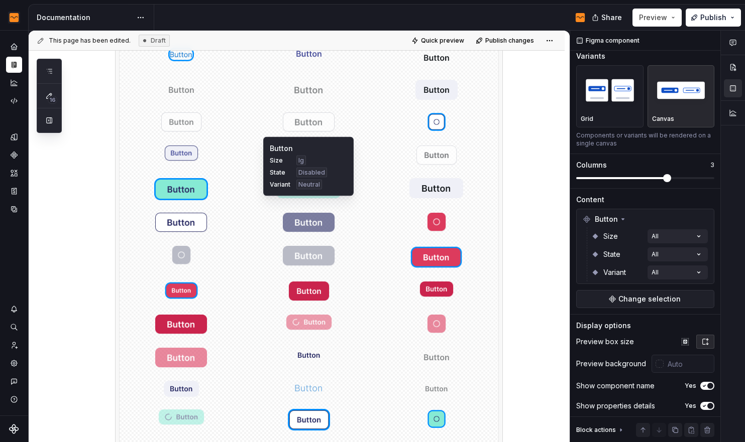
scroll to position [1858, 0]
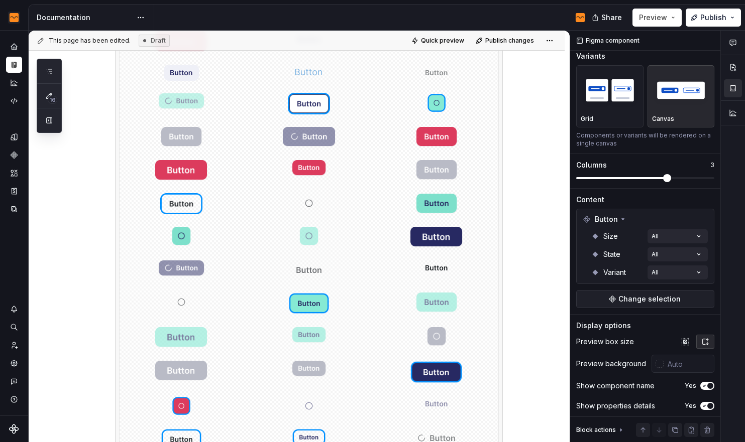
click at [642, 304] on span "Change selection" at bounding box center [649, 299] width 62 height 10
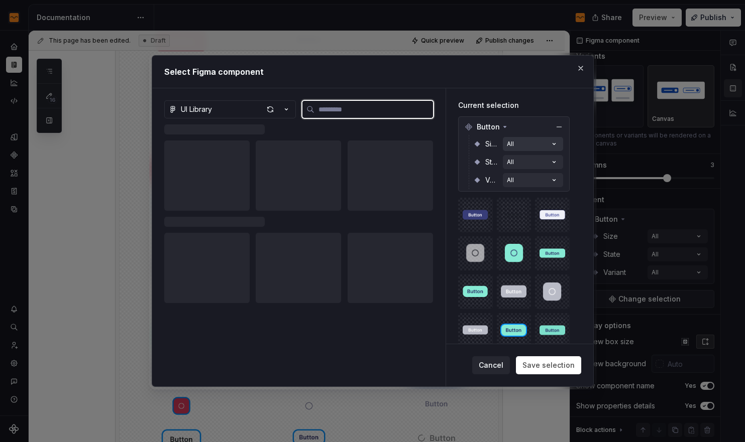
click at [531, 147] on button "All" at bounding box center [533, 144] width 60 height 14
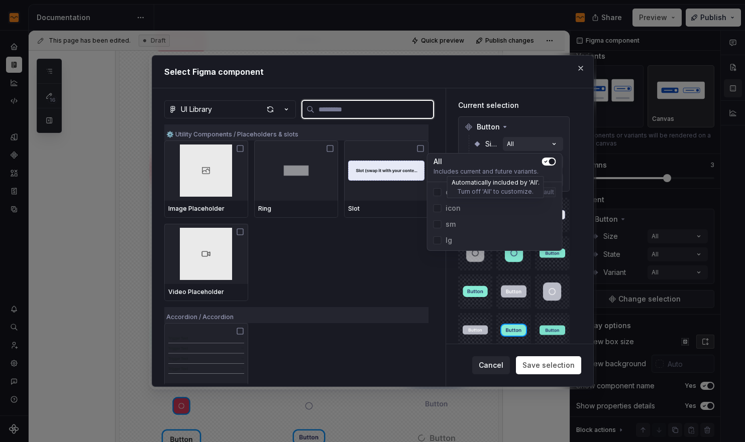
click at [447, 209] on span "icon" at bounding box center [494, 208] width 131 height 16
click at [438, 210] on span "icon" at bounding box center [494, 208] width 131 height 16
click at [439, 225] on span "sm" at bounding box center [494, 224] width 131 height 16
click at [438, 208] on span "icon" at bounding box center [494, 208] width 131 height 16
click at [547, 163] on icon "button" at bounding box center [546, 162] width 8 height 6
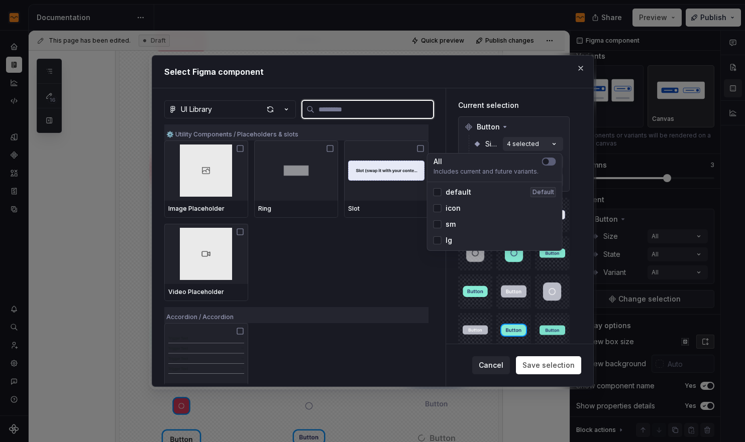
click at [429, 212] on div "icon" at bounding box center [494, 208] width 131 height 16
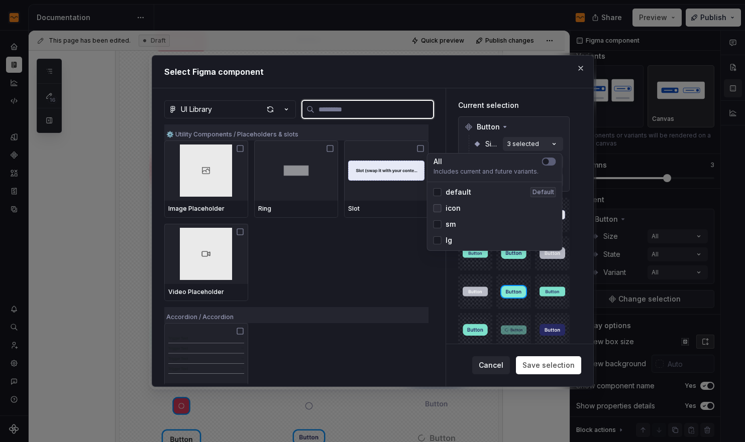
click at [433, 210] on div at bounding box center [437, 208] width 8 height 8
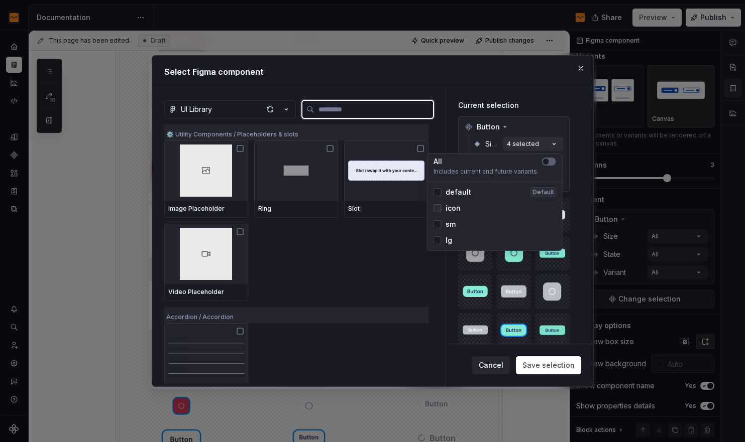
click at [437, 208] on icon at bounding box center [437, 208] width 0 height 0
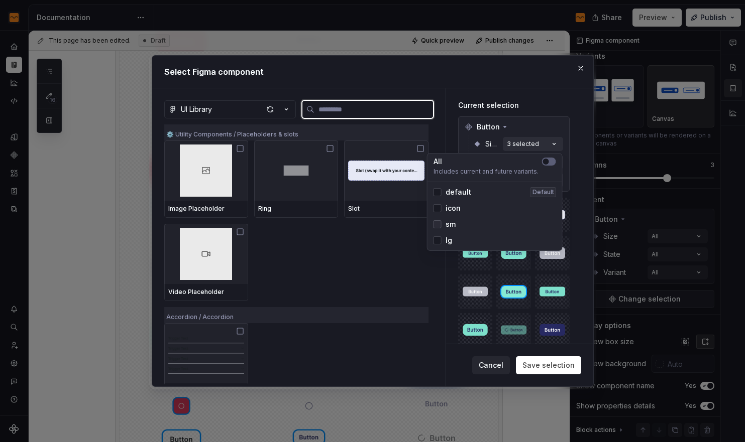
click at [437, 224] on icon at bounding box center [437, 224] width 0 height 0
click at [437, 241] on icon at bounding box center [437, 241] width 0 height 0
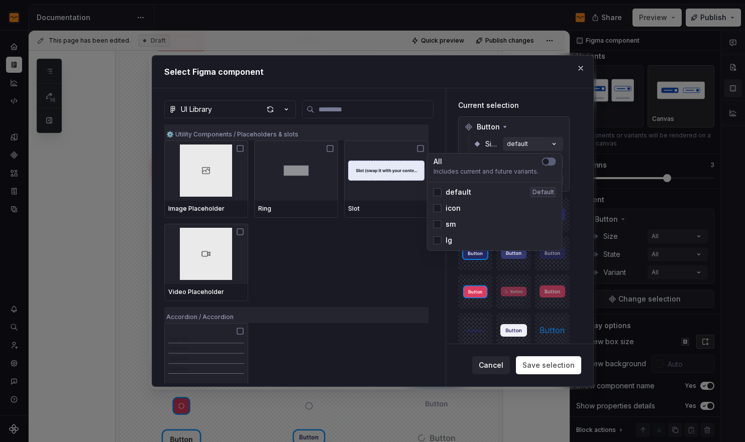
click at [541, 99] on div "Current selection Button Size default State All Variant All" at bounding box center [514, 416] width 136 height 656
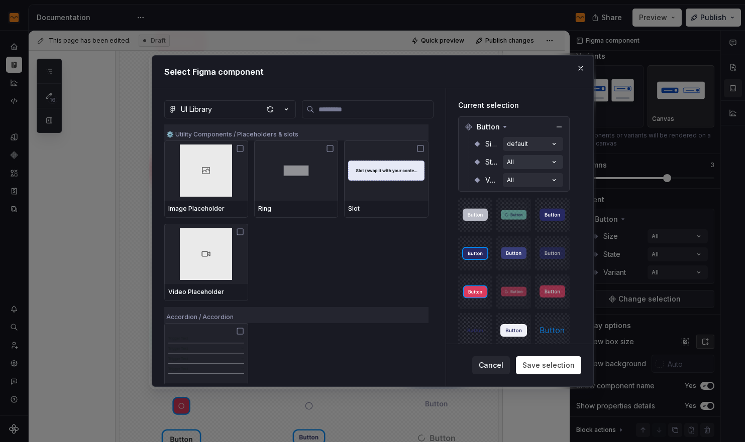
click at [543, 163] on button "All" at bounding box center [533, 162] width 60 height 14
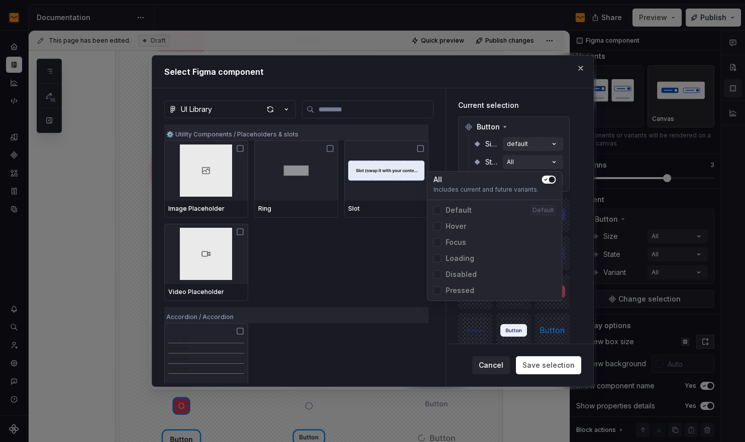
click at [542, 177] on icon "button" at bounding box center [546, 180] width 8 height 6
click at [437, 227] on icon at bounding box center [437, 227] width 0 height 0
click at [437, 243] on icon at bounding box center [437, 243] width 0 height 0
click at [437, 259] on icon at bounding box center [437, 259] width 0 height 0
click at [437, 275] on icon at bounding box center [437, 275] width 0 height 0
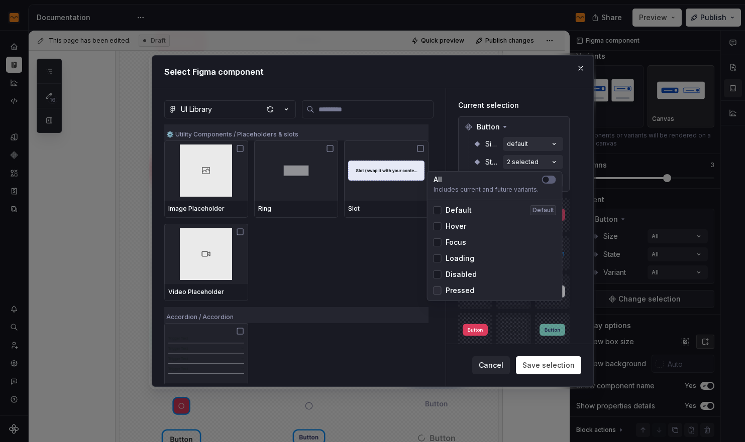
click at [437, 291] on icon at bounding box center [437, 291] width 0 height 0
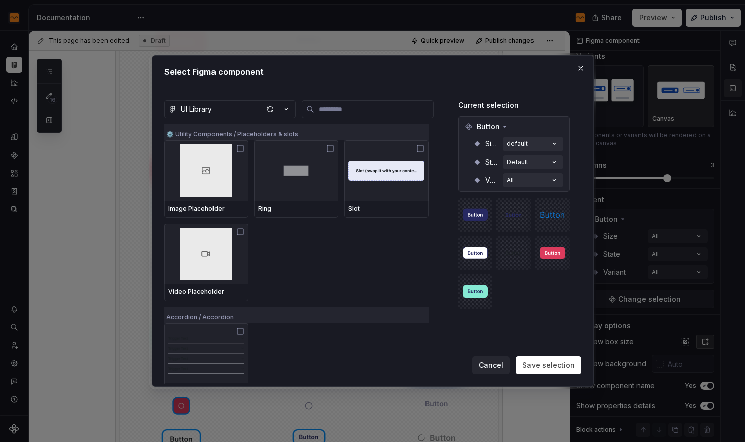
click at [537, 108] on div "Current selection" at bounding box center [513, 105] width 111 height 10
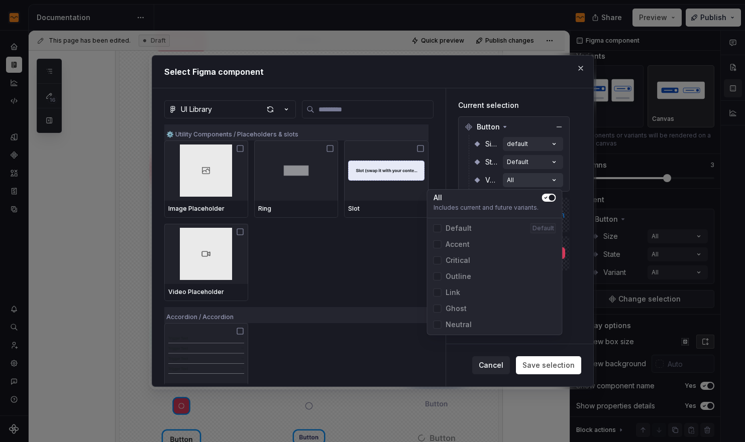
click at [535, 179] on button "All" at bounding box center [533, 180] width 60 height 14
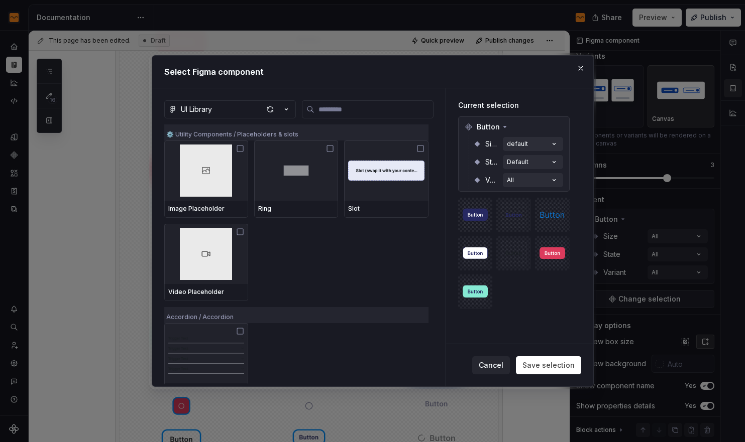
drag, startPoint x: 548, startPoint y: 363, endPoint x: 525, endPoint y: 192, distance: 172.8
click at [526, 249] on div "Current selection Button Size default State Default Variant All Cancel Save sel…" at bounding box center [519, 237] width 147 height 298
click at [534, 174] on button "All" at bounding box center [533, 180] width 60 height 14
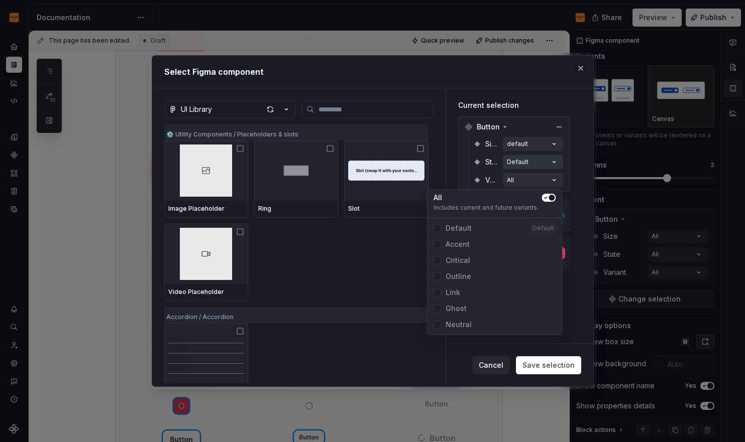
click at [544, 162] on button "Default" at bounding box center [533, 162] width 60 height 14
click at [546, 180] on span "button" at bounding box center [546, 180] width 6 height 6
click at [570, 154] on div "Current selection Button Size default State All Variant All" at bounding box center [514, 416] width 136 height 656
click at [554, 179] on icon "button" at bounding box center [554, 180] width 10 height 10
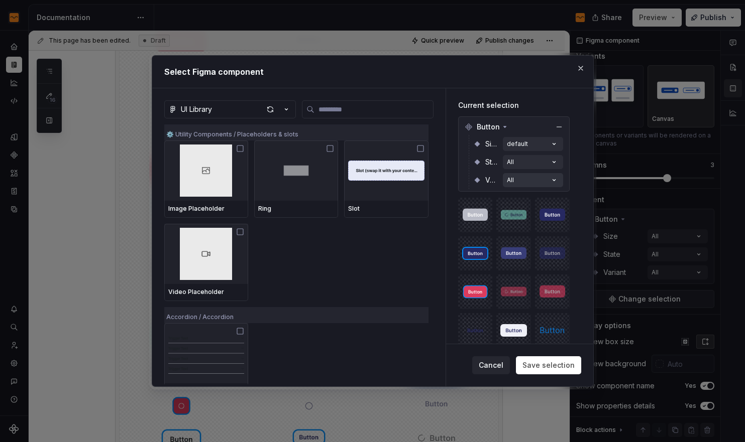
click at [554, 180] on icon "button" at bounding box center [553, 181] width 3 height 2
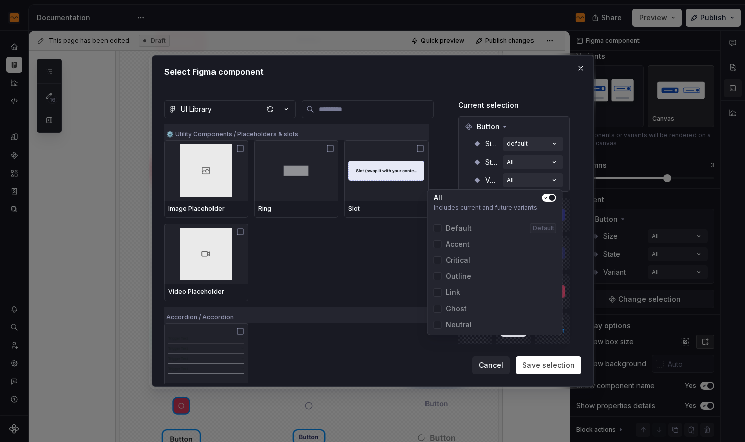
click at [549, 197] on span "button" at bounding box center [552, 198] width 6 height 6
click at [461, 228] on span "Default" at bounding box center [458, 228] width 26 height 10
click at [455, 244] on span "Accent" at bounding box center [457, 245] width 24 height 10
click at [454, 256] on span "Critical" at bounding box center [457, 261] width 25 height 10
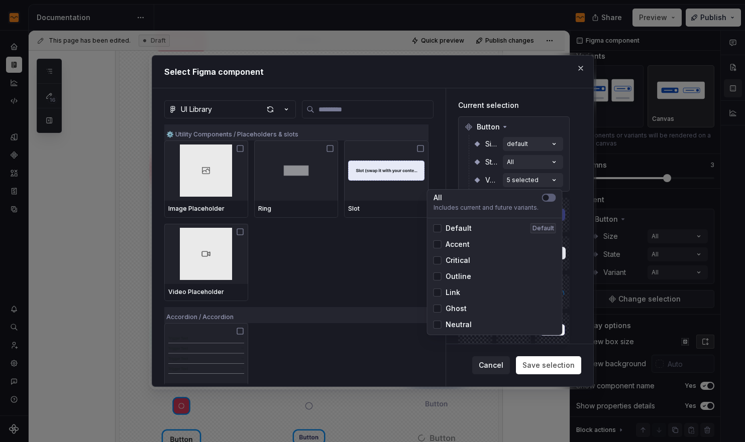
click at [456, 271] on div "Outline" at bounding box center [494, 277] width 131 height 16
click at [450, 293] on span "Link" at bounding box center [452, 293] width 15 height 10
click at [454, 305] on span "Ghost" at bounding box center [455, 309] width 21 height 10
click at [445, 324] on span "Neutral" at bounding box center [458, 325] width 26 height 10
click at [555, 364] on span "Save selection" at bounding box center [548, 366] width 52 height 10
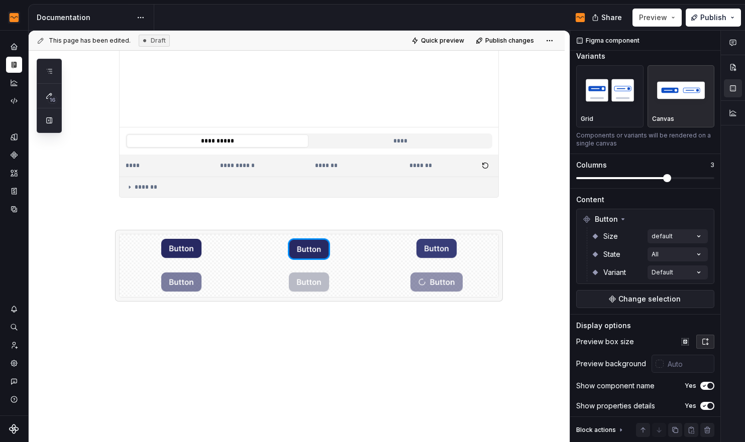
scroll to position [487, 0]
click at [270, 221] on p at bounding box center [309, 216] width 380 height 12
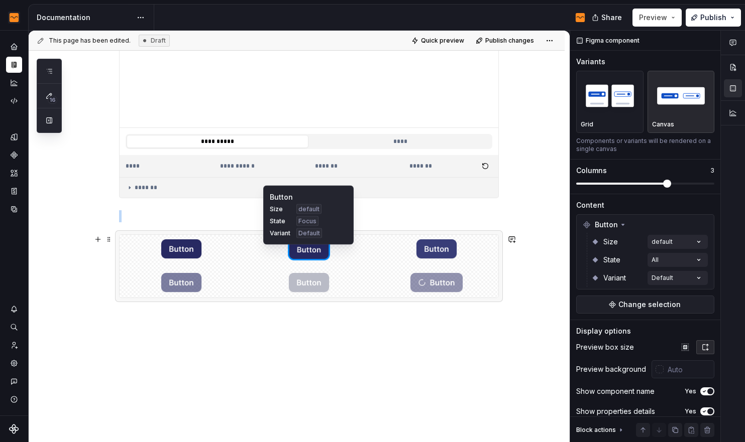
click at [281, 253] on div at bounding box center [309, 250] width 124 height 30
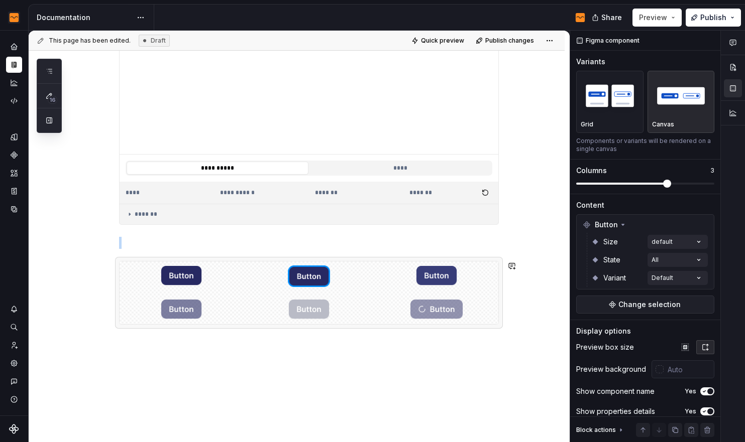
scroll to position [432, 0]
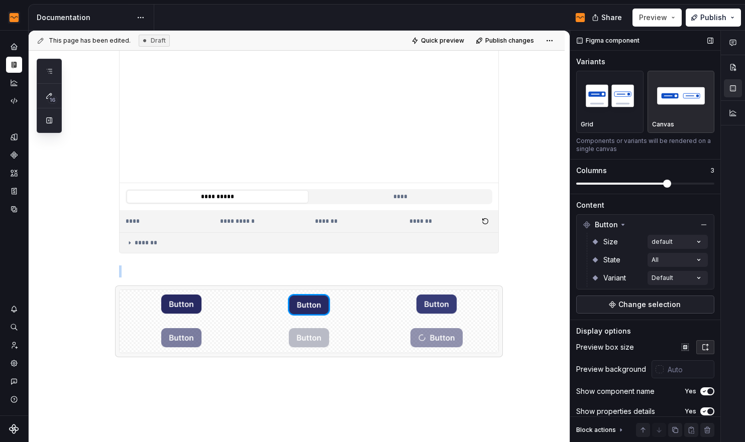
click at [620, 303] on span "Change selection" at bounding box center [649, 305] width 62 height 10
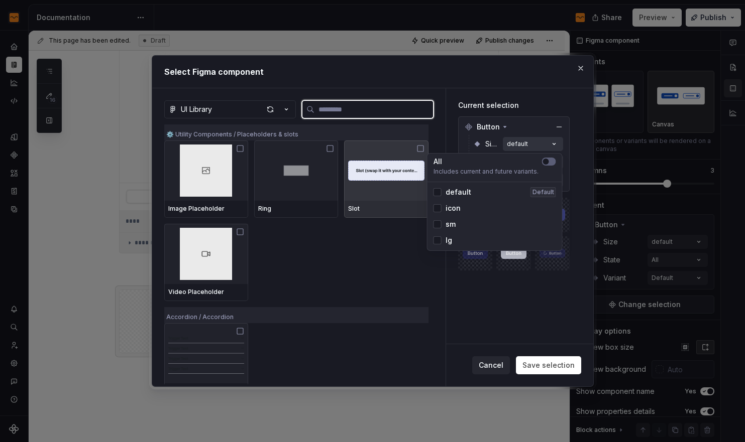
click at [533, 142] on button "default" at bounding box center [533, 144] width 60 height 14
click at [524, 121] on div "Button" at bounding box center [514, 127] width 106 height 16
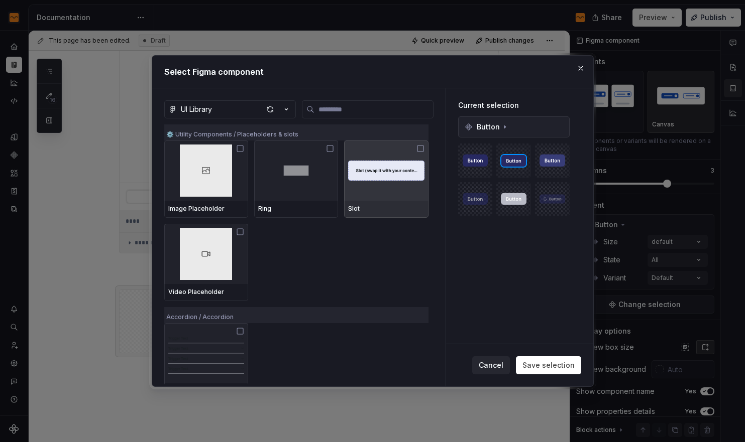
click at [524, 118] on div "Button" at bounding box center [513, 127] width 111 height 21
click at [517, 133] on div "Button" at bounding box center [514, 127] width 106 height 16
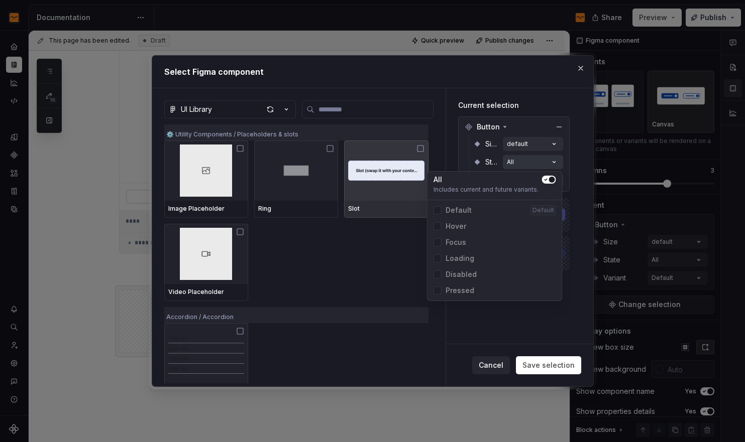
click at [516, 160] on button "All" at bounding box center [533, 162] width 60 height 14
click at [544, 180] on icon "button" at bounding box center [545, 180] width 3 height 2
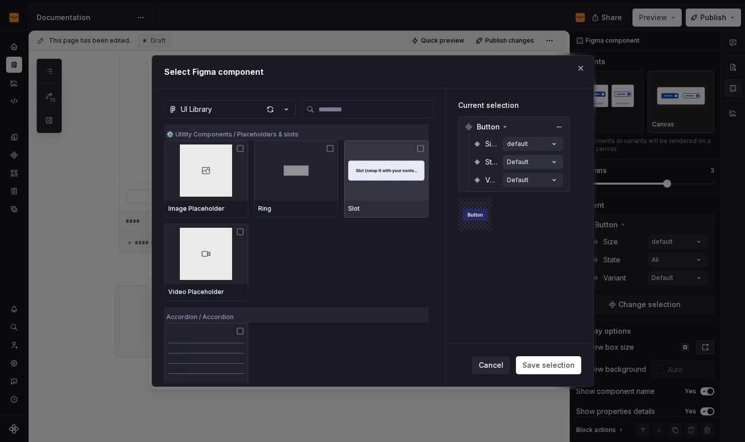
click at [546, 163] on button "Default" at bounding box center [533, 162] width 60 height 14
click at [536, 190] on div "Button Size default State Default Variant Default" at bounding box center [513, 154] width 111 height 75
click at [538, 183] on button "Default" at bounding box center [533, 180] width 60 height 14
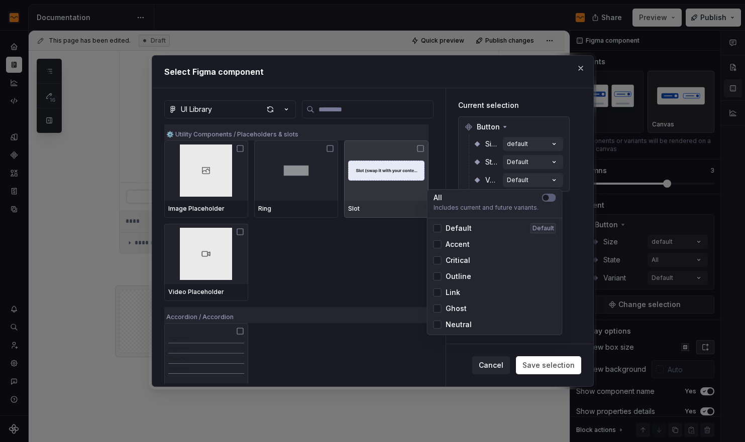
click at [459, 242] on span "Accent" at bounding box center [457, 245] width 24 height 10
click at [453, 260] on span "Critical" at bounding box center [457, 261] width 25 height 10
click at [553, 195] on button "button" at bounding box center [549, 198] width 14 height 8
click at [538, 154] on div "State Default" at bounding box center [518, 162] width 90 height 18
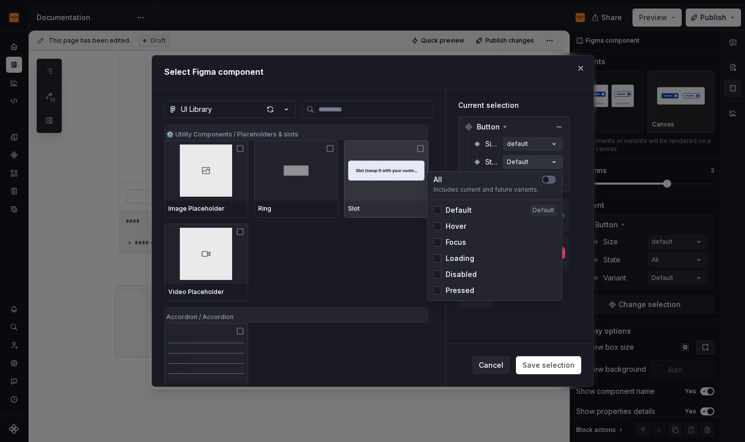
click at [535, 164] on button "Default" at bounding box center [533, 162] width 60 height 14
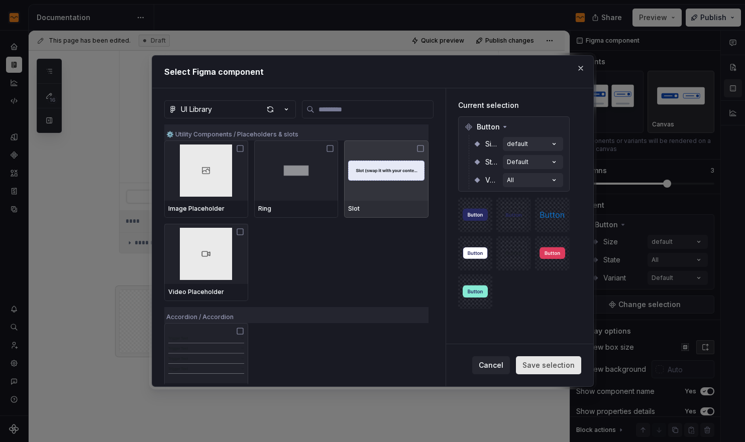
click at [530, 366] on span "Save selection" at bounding box center [548, 366] width 52 height 10
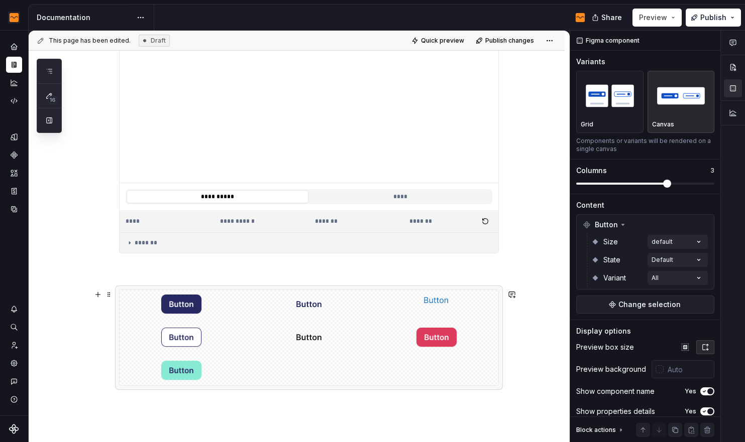
click at [529, 348] on div "**********" at bounding box center [297, 136] width 536 height 788
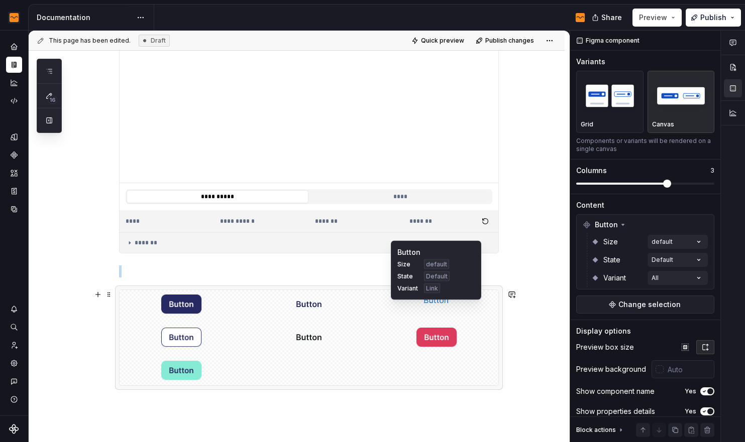
click at [451, 309] on div at bounding box center [437, 300] width 124 height 20
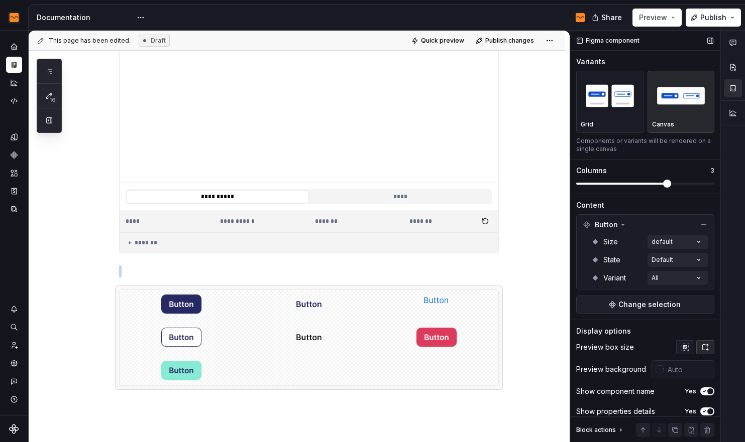
click at [659, 342] on button "button" at bounding box center [685, 348] width 18 height 14
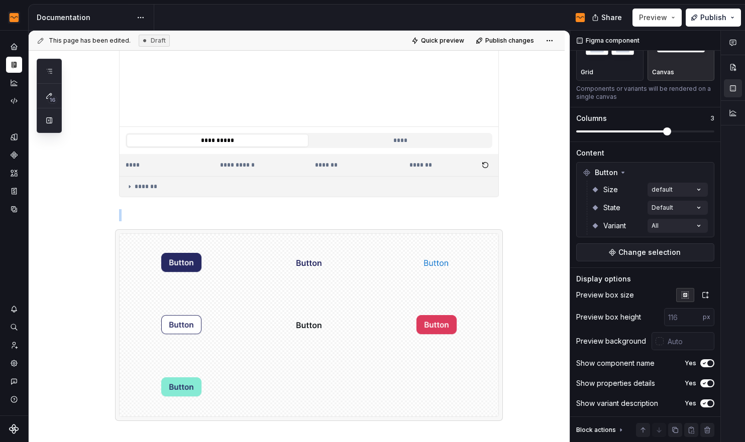
scroll to position [485, 0]
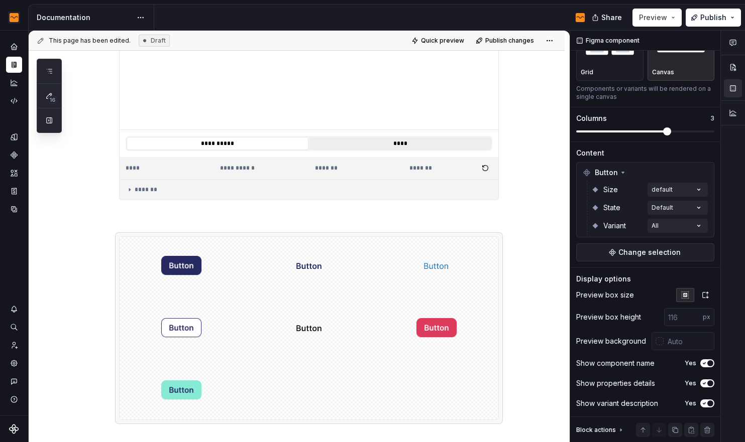
click at [386, 146] on button "****" at bounding box center [400, 143] width 182 height 13
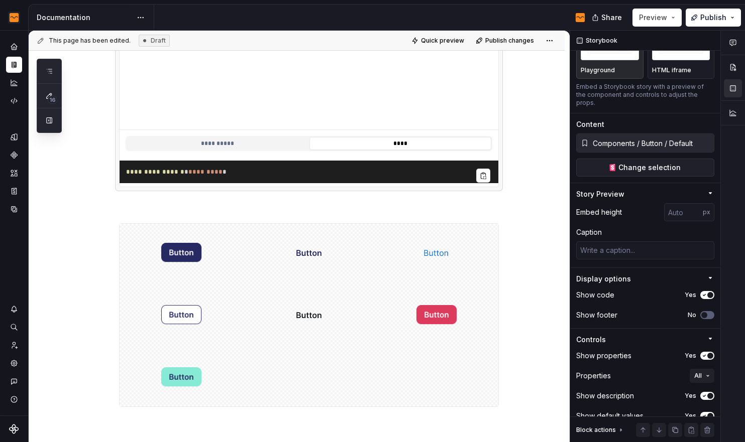
click at [373, 147] on button "****" at bounding box center [400, 143] width 182 height 13
click at [242, 140] on button "**********" at bounding box center [218, 143] width 182 height 13
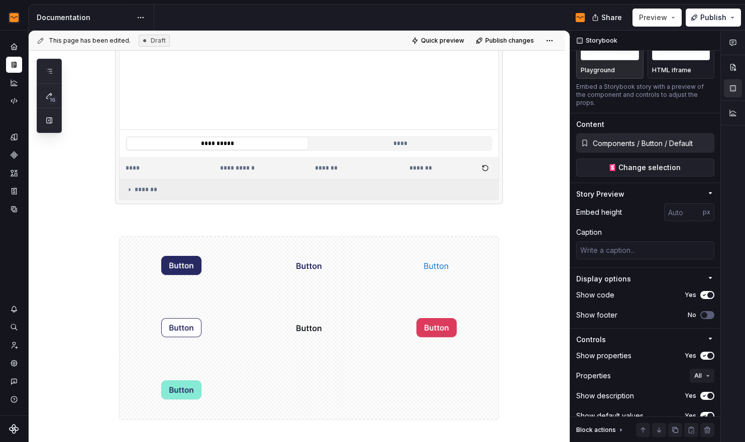
click at [133, 191] on icon at bounding box center [130, 190] width 8 height 8
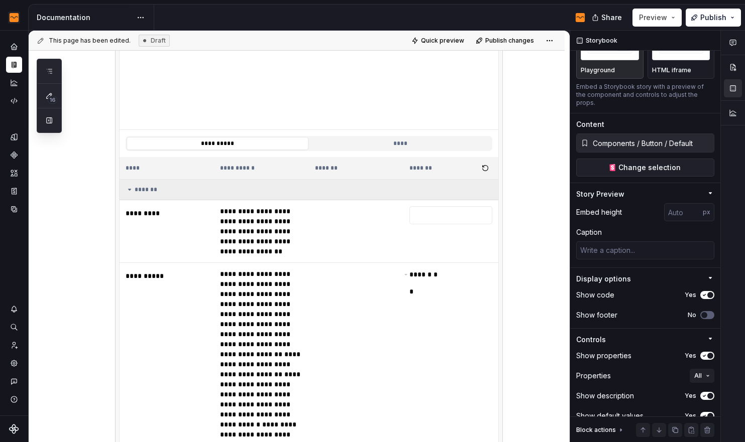
click at [133, 191] on icon at bounding box center [130, 190] width 8 height 8
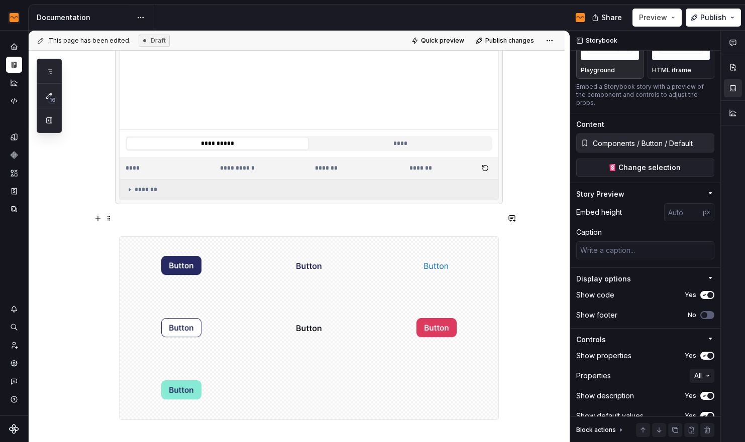
click at [238, 220] on p at bounding box center [309, 218] width 380 height 12
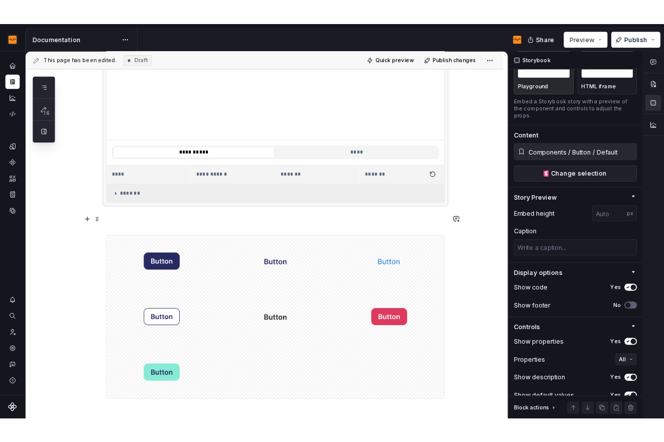
scroll to position [0, 0]
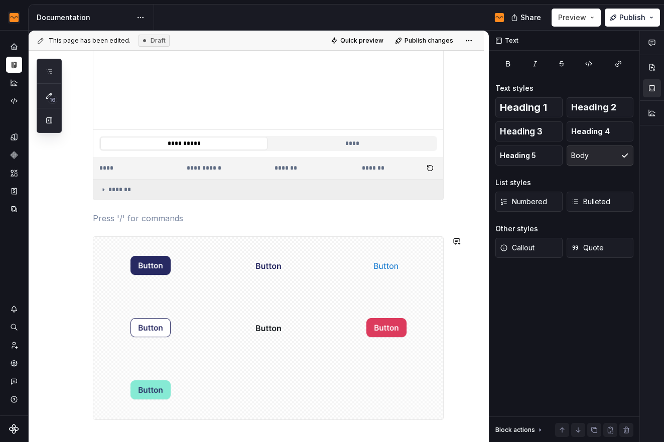
type textarea "*"
click at [183, 223] on p at bounding box center [268, 218] width 351 height 12
click at [98, 227] on div "**********" at bounding box center [268, 66] width 351 height 707
click at [101, 219] on p "Sizes" at bounding box center [268, 218] width 351 height 12
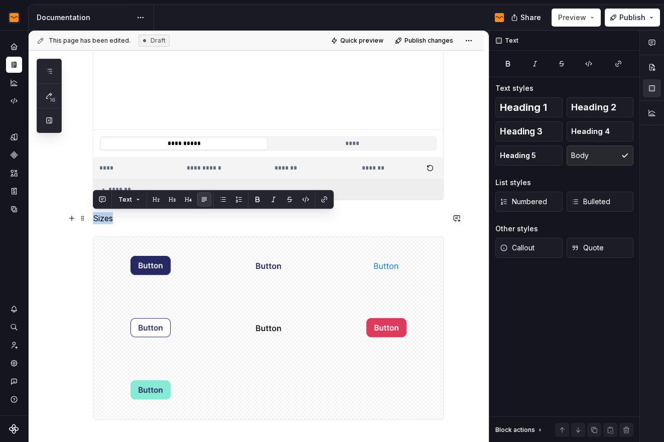
click at [101, 219] on p "Sizes" at bounding box center [268, 218] width 351 height 12
click at [542, 132] on span "Heading 3" at bounding box center [521, 132] width 43 height 10
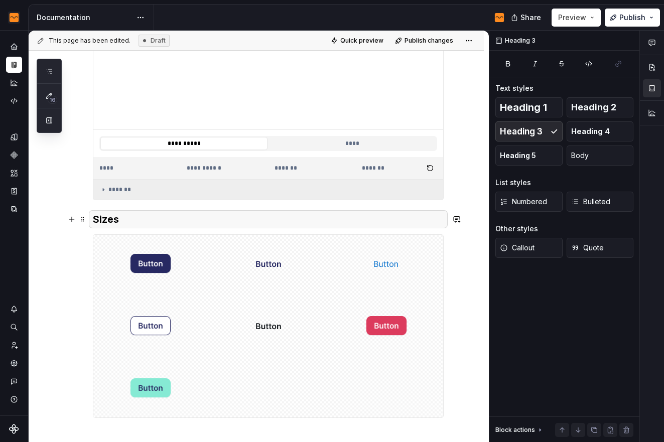
click at [258, 217] on h3 "Sizes" at bounding box center [268, 219] width 351 height 14
click at [210, 217] on h3 "Sizes" at bounding box center [268, 219] width 351 height 14
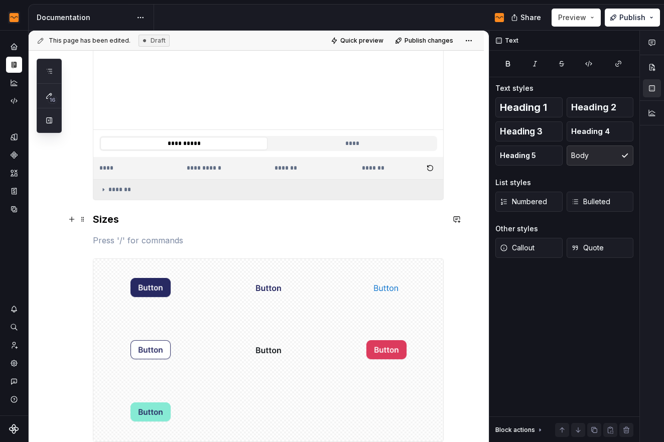
click at [110, 221] on h3 "Sizes" at bounding box center [268, 219] width 351 height 14
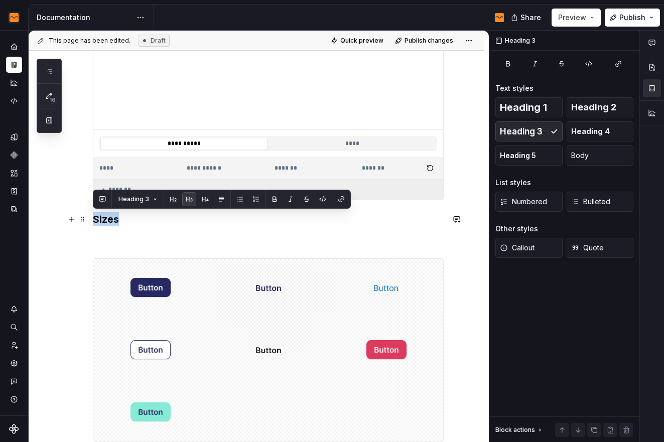
click at [110, 221] on h3 "Sizes" at bounding box center [268, 219] width 351 height 14
click at [592, 136] on span "Heading 4" at bounding box center [591, 132] width 39 height 10
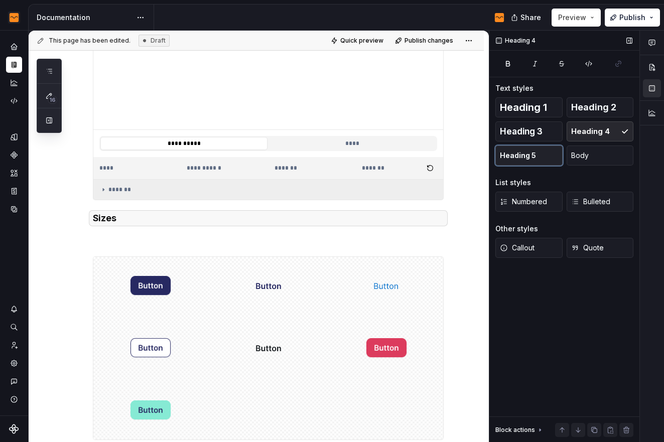
click at [546, 155] on button "Heading 5" at bounding box center [529, 156] width 67 height 20
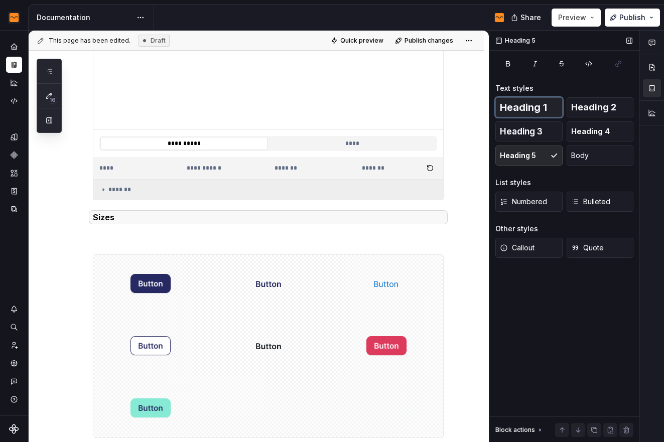
click at [521, 107] on span "Heading 1" at bounding box center [523, 107] width 47 height 10
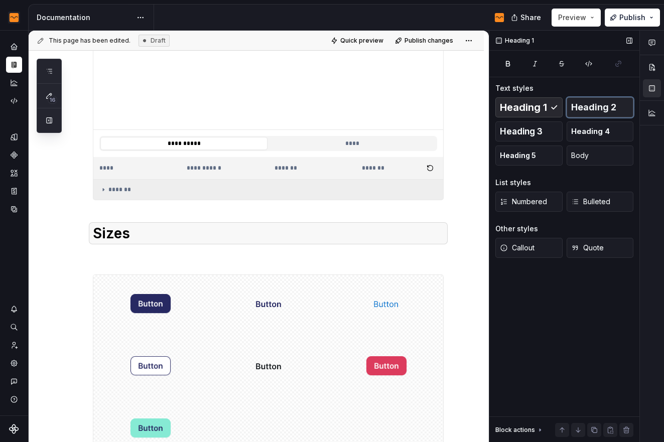
click at [571, 111] on button "Heading 2" at bounding box center [600, 107] width 67 height 20
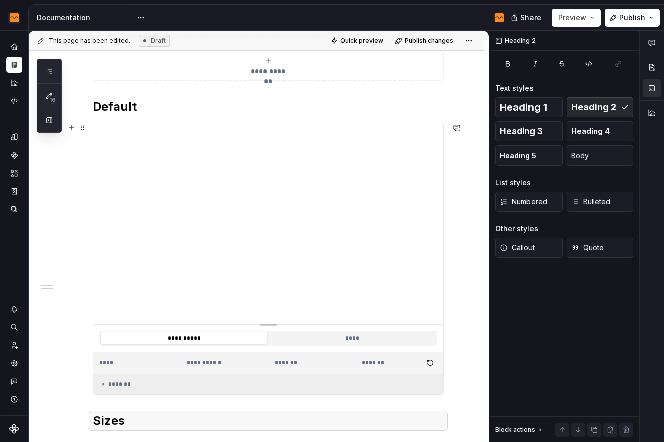
scroll to position [499, 0]
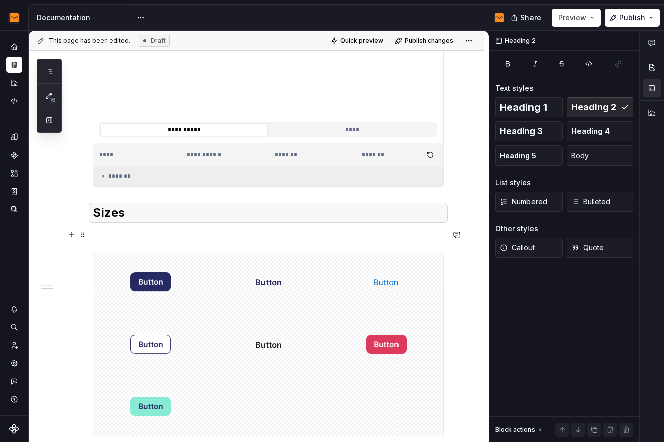
click at [138, 234] on p at bounding box center [268, 235] width 351 height 12
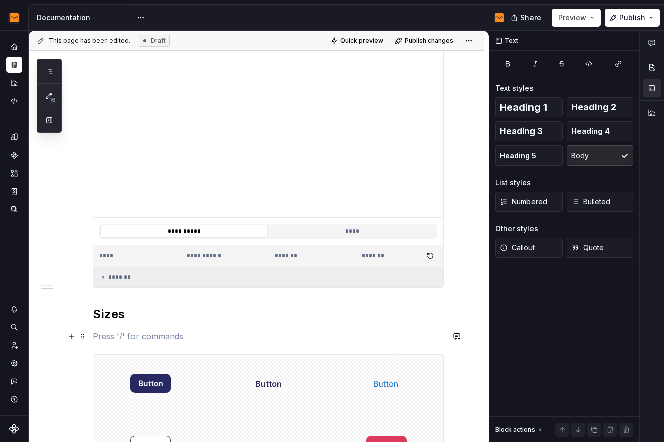
scroll to position [400, 0]
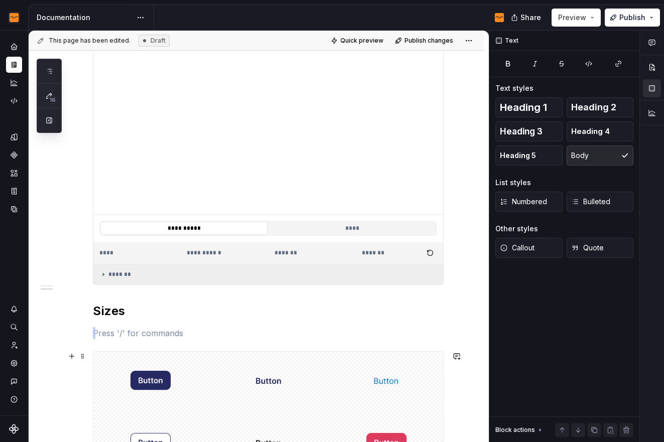
click at [152, 371] on img at bounding box center [151, 381] width 42 height 50
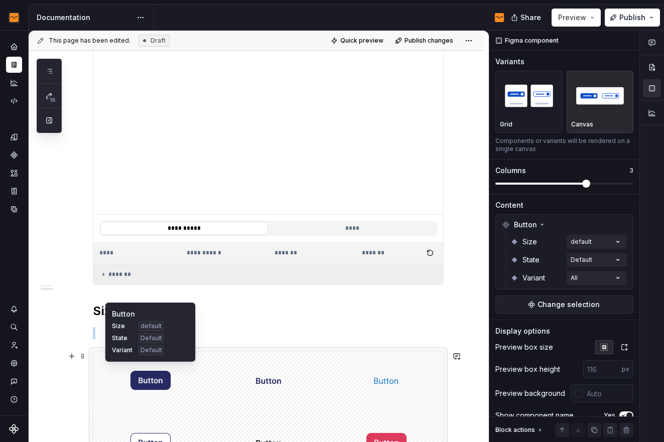
copy br
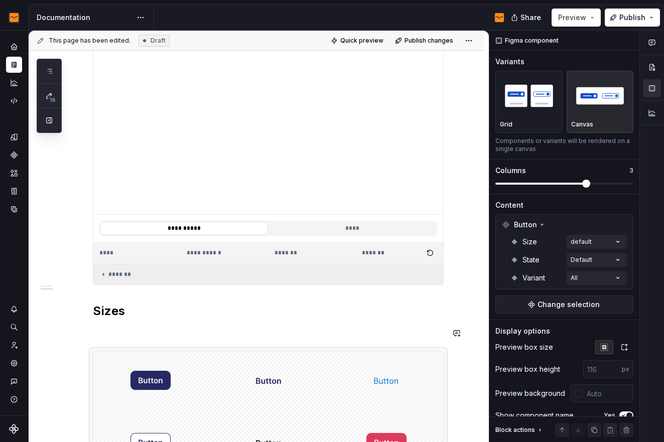
click at [246, 327] on div "**********" at bounding box center [268, 166] width 351 height 737
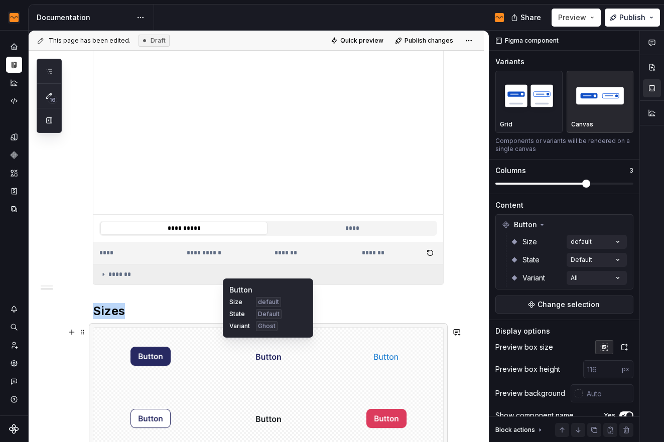
click at [314, 374] on div at bounding box center [268, 357] width 114 height 58
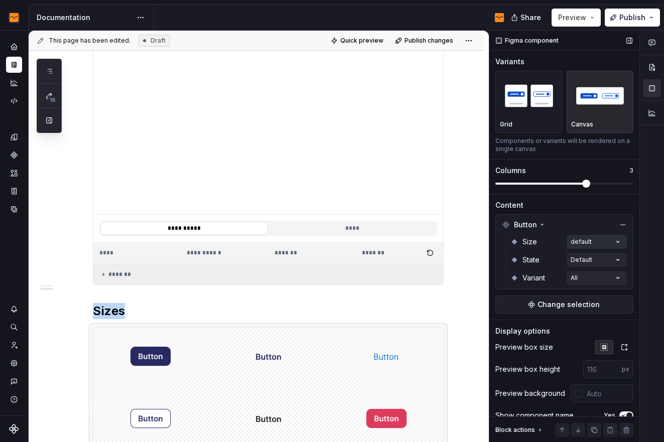
click at [590, 237] on div "Comments Open comments No comments yet Select ‘Comment’ from the block context …" at bounding box center [577, 237] width 175 height 412
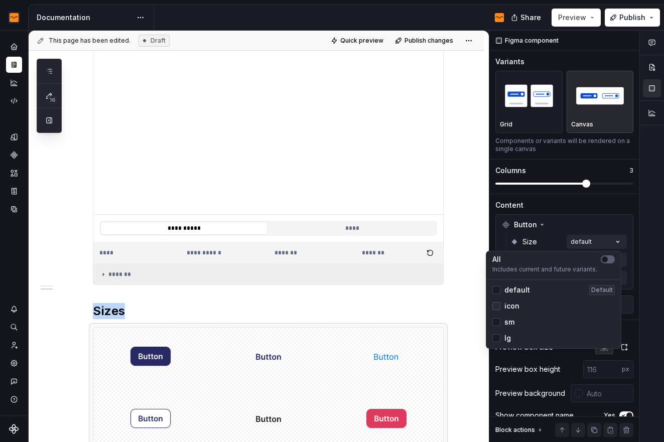
click at [497, 308] on div at bounding box center [497, 306] width 8 height 8
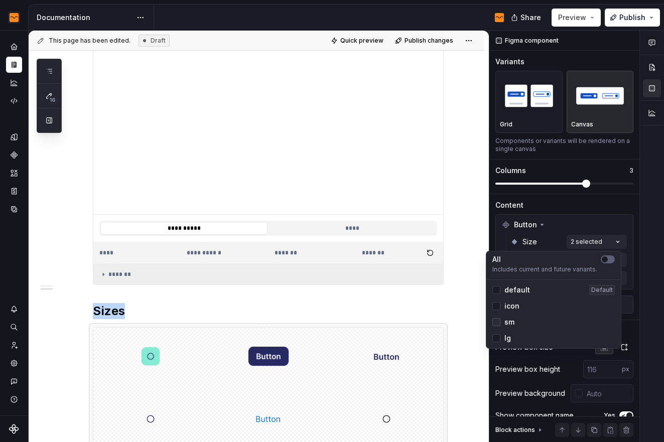
click at [499, 324] on div at bounding box center [497, 322] width 8 height 8
click at [496, 338] on div at bounding box center [497, 338] width 8 height 8
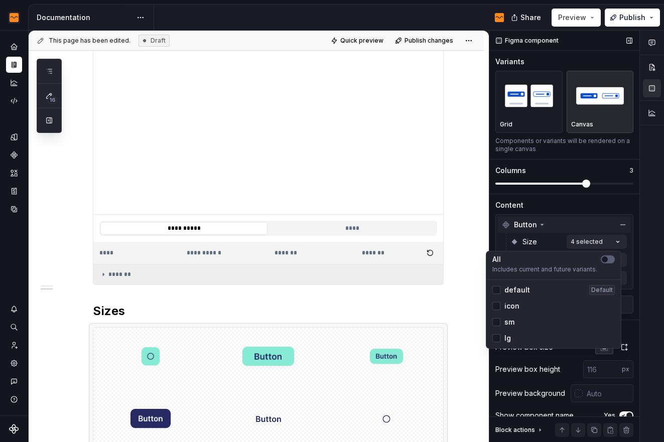
click at [572, 225] on div "Comments Open comments No comments yet Select ‘Comment’ from the block context …" at bounding box center [577, 237] width 175 height 412
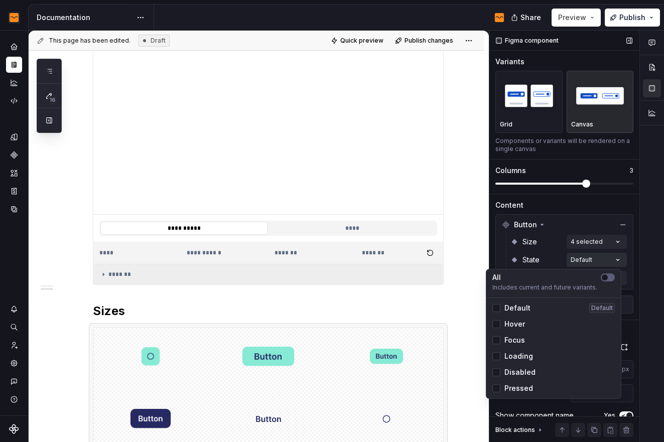
click at [593, 257] on div "Comments Open comments No comments yet Select ‘Comment’ from the block context …" at bounding box center [577, 237] width 175 height 412
click at [497, 308] on polyline at bounding box center [497, 308] width 0 height 0
click at [497, 309] on div at bounding box center [497, 308] width 8 height 8
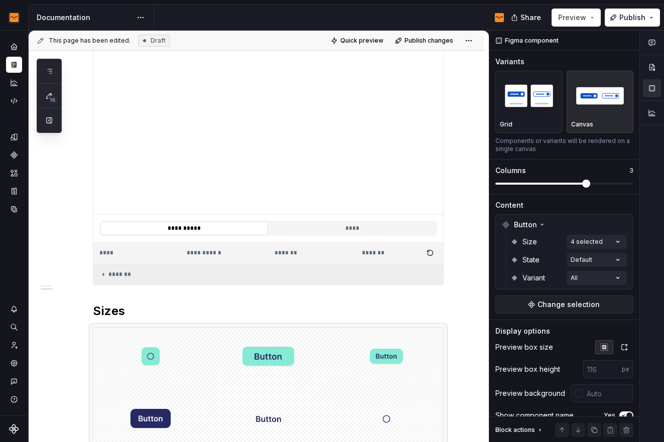
click at [578, 212] on div "Comments Open comments No comments yet Select ‘Comment’ from the block context …" at bounding box center [577, 237] width 175 height 412
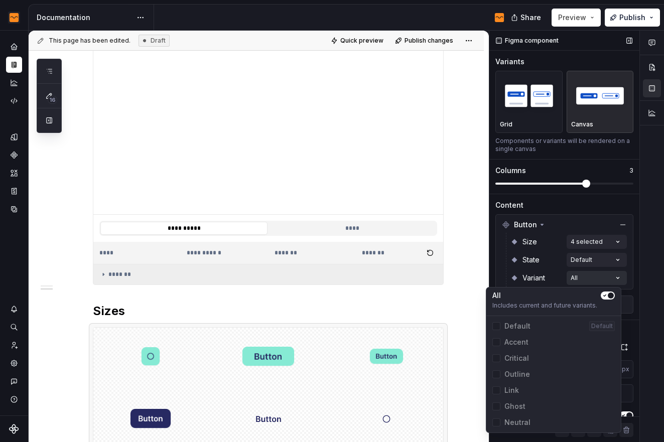
click at [577, 278] on div "Comments Open comments No comments yet Select ‘Comment’ from the block context …" at bounding box center [577, 237] width 175 height 412
click at [608, 293] on icon "button" at bounding box center [605, 296] width 8 height 6
click at [509, 344] on span "Accent" at bounding box center [517, 342] width 24 height 10
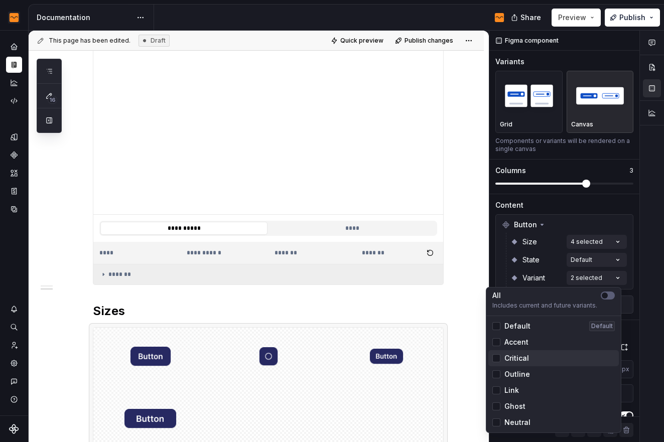
click at [501, 359] on div "Critical" at bounding box center [511, 359] width 37 height 10
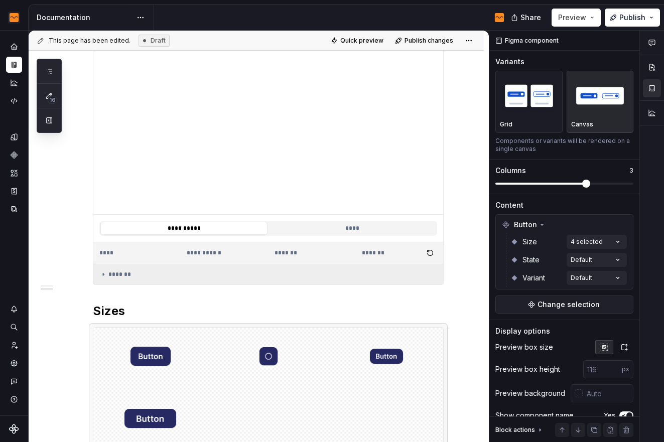
click at [465, 311] on html "Flow Design System Dataset Flow - Assets Documentation Share Preview Publish 16…" at bounding box center [332, 221] width 664 height 442
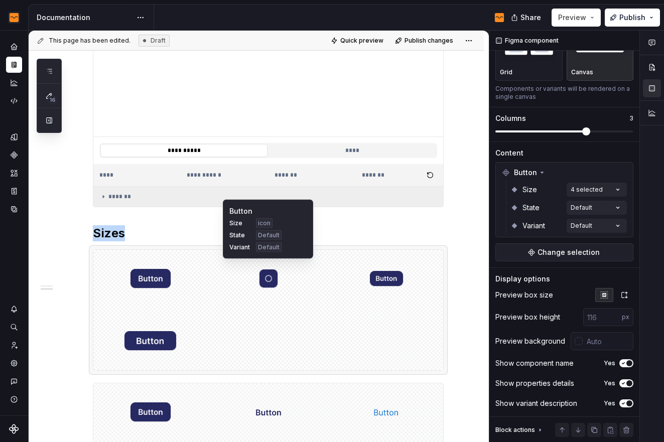
scroll to position [563, 0]
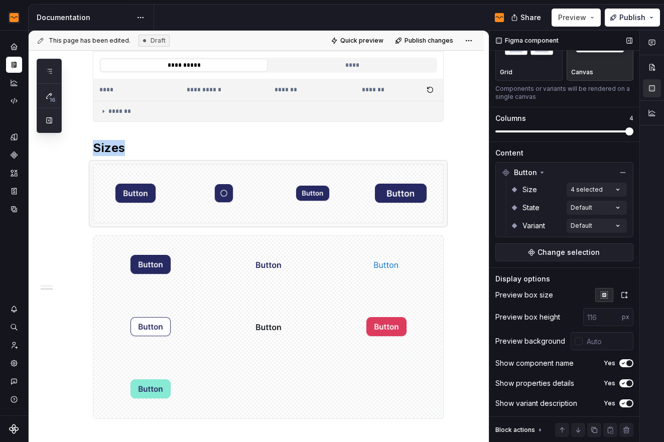
click at [626, 129] on span at bounding box center [630, 132] width 8 height 8
click at [454, 200] on div "**********" at bounding box center [257, 87] width 456 height 953
click at [129, 149] on h2 "Sizes" at bounding box center [268, 148] width 351 height 16
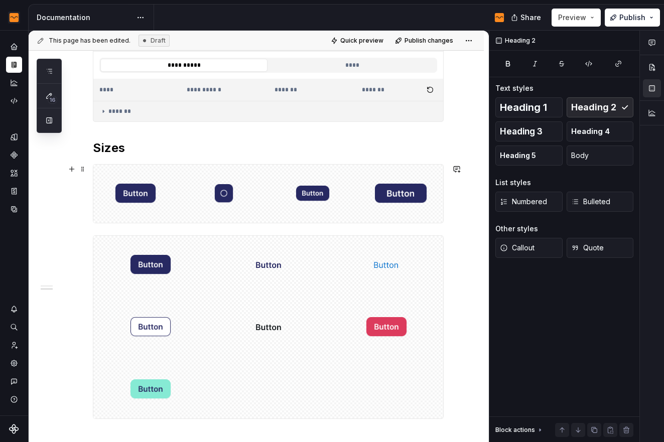
click at [449, 227] on div "**********" at bounding box center [257, 87] width 456 height 953
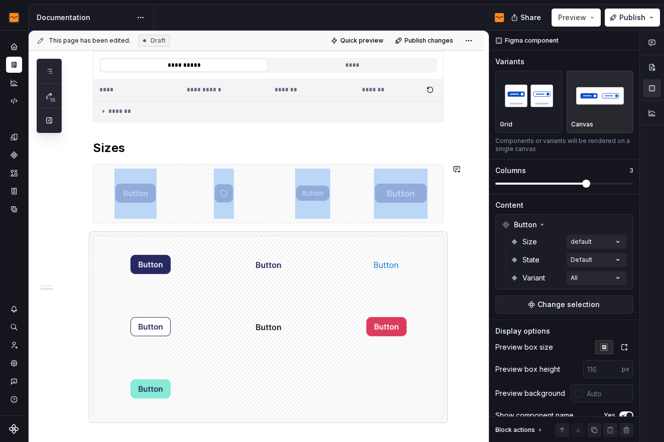
click at [435, 251] on div at bounding box center [386, 265] width 114 height 58
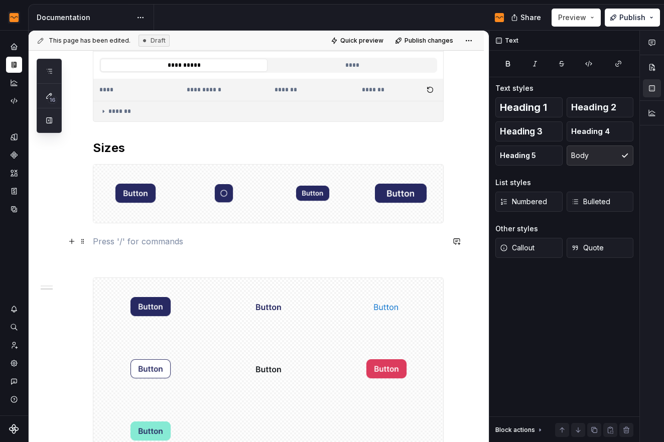
click at [173, 246] on p at bounding box center [268, 242] width 351 height 12
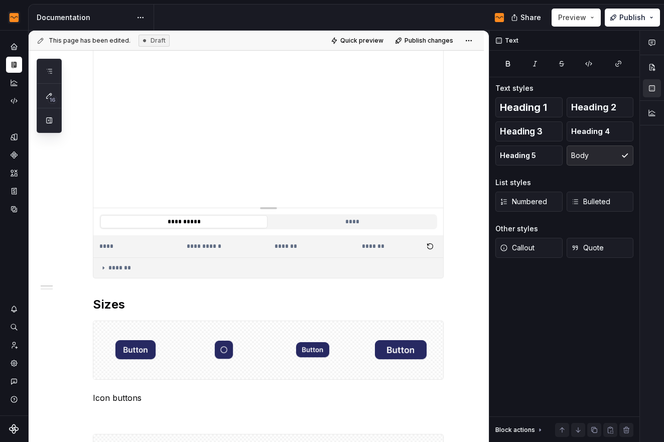
scroll to position [461, 0]
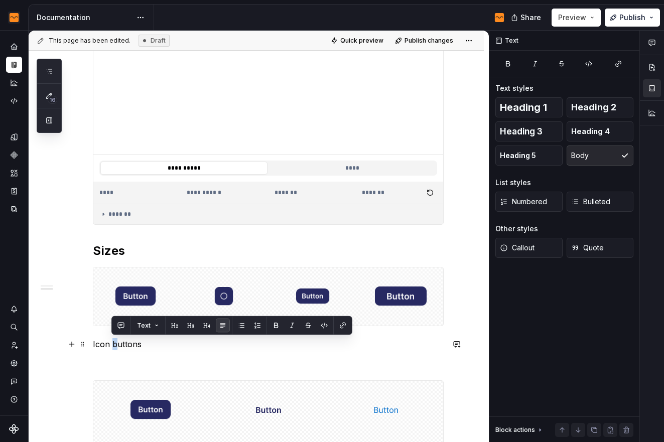
click at [112, 345] on p "Icon buttons" at bounding box center [268, 344] width 351 height 12
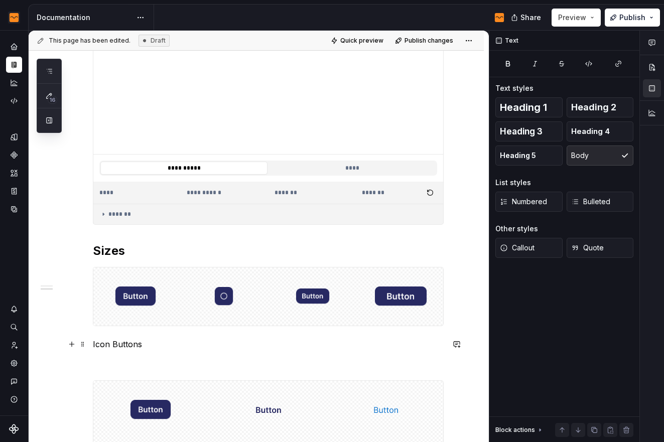
click at [176, 345] on p "Icon Buttons" at bounding box center [268, 344] width 351 height 12
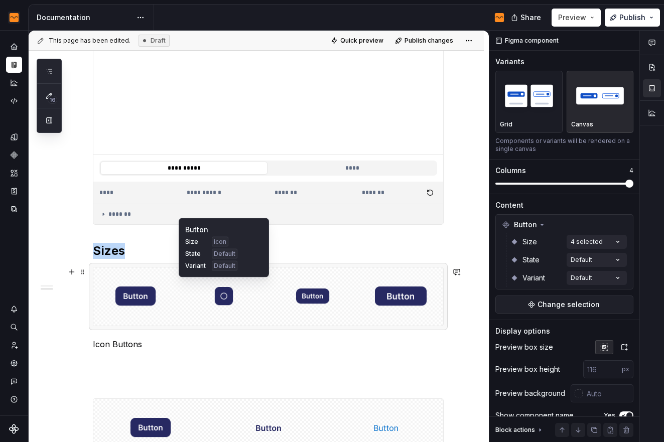
click at [191, 309] on div at bounding box center [224, 297] width 84 height 58
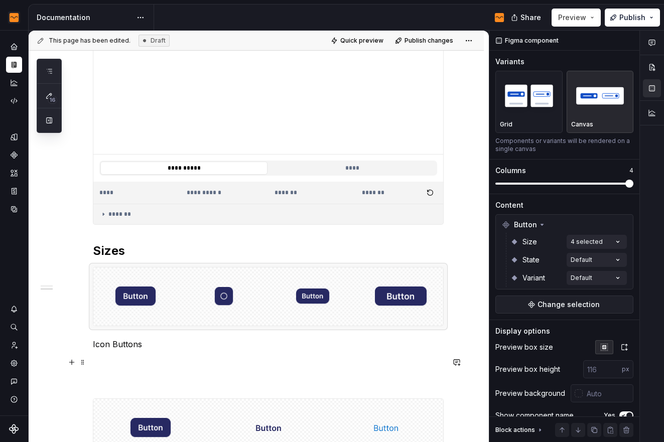
click at [141, 362] on p at bounding box center [268, 363] width 351 height 12
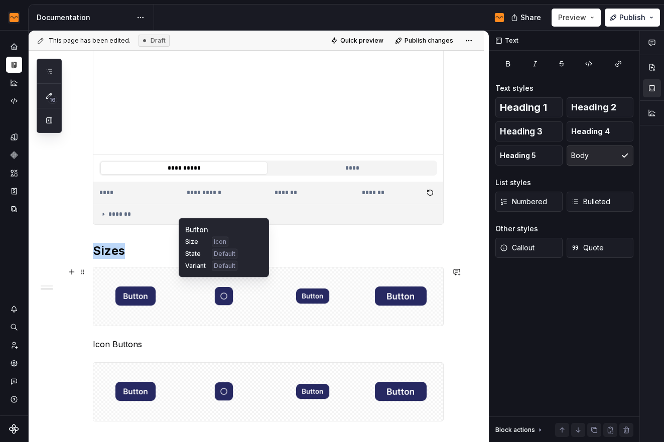
click at [214, 298] on img at bounding box center [224, 297] width 20 height 50
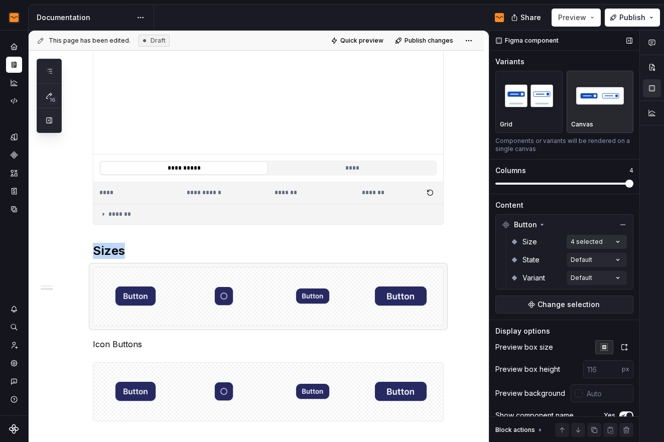
click at [604, 243] on div "Comments Open comments No comments yet Select ‘Comment’ from the block context …" at bounding box center [577, 237] width 175 height 412
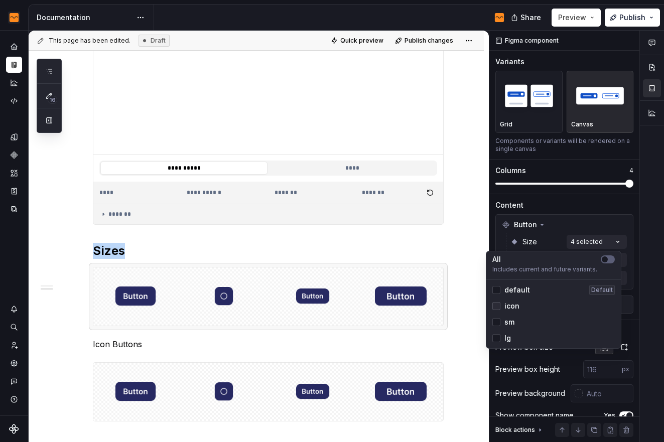
click at [497, 306] on icon at bounding box center [497, 306] width 0 height 0
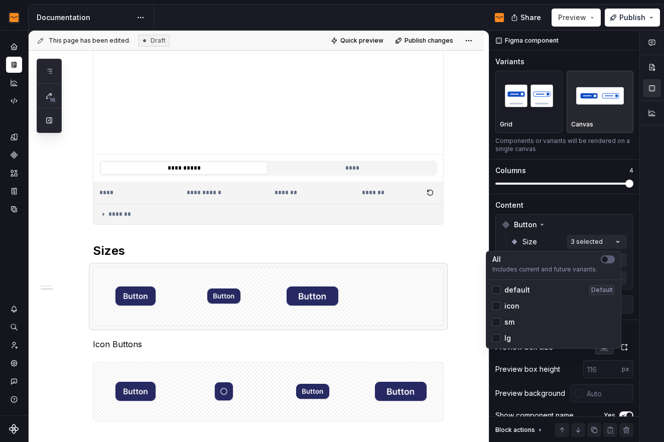
click at [391, 358] on html "Flow Design System Dataset Flow - Assets Documentation Share Preview Publish 16…" at bounding box center [332, 221] width 664 height 442
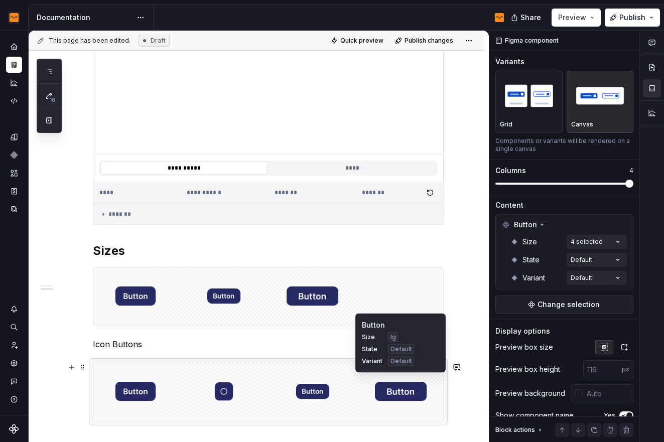
click at [384, 373] on body "Flow Design System Dataset Flow - Assets Documentation Share Preview Publish 16…" at bounding box center [332, 221] width 664 height 442
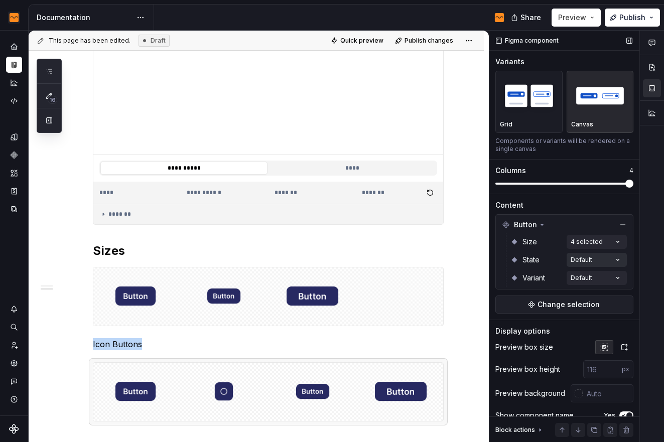
scroll to position [489, 0]
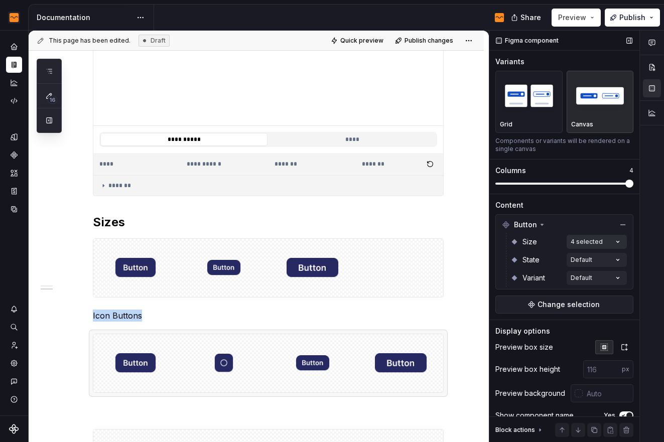
click at [590, 240] on div "Comments Open comments No comments yet Select ‘Comment’ from the block context …" at bounding box center [577, 237] width 175 height 412
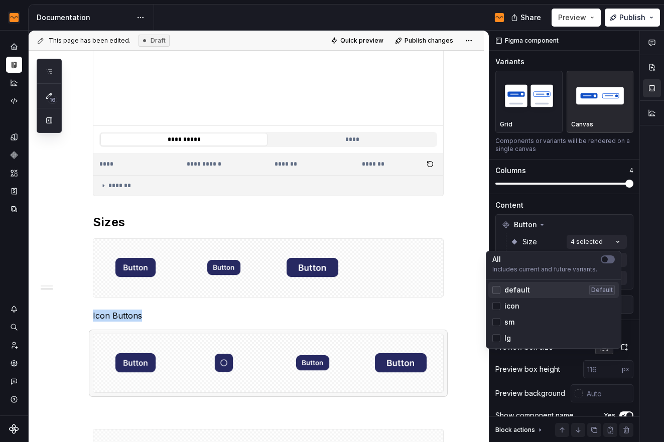
click at [497, 290] on icon at bounding box center [497, 290] width 0 height 0
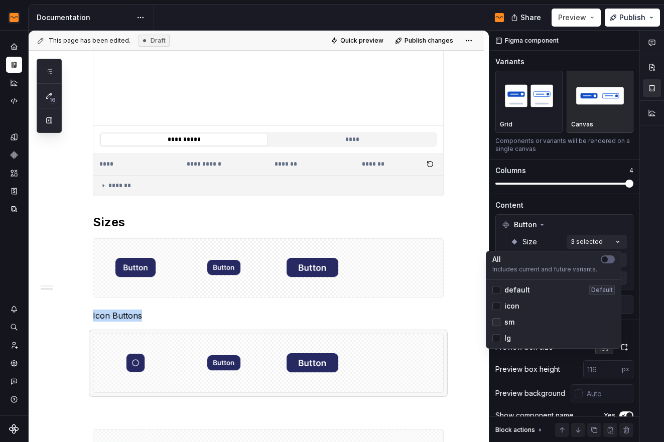
click at [497, 322] on icon at bounding box center [497, 322] width 0 height 0
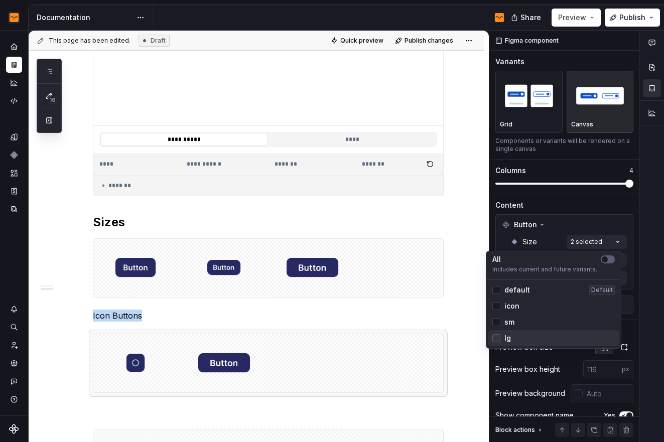
click at [497, 338] on polyline at bounding box center [497, 338] width 0 height 0
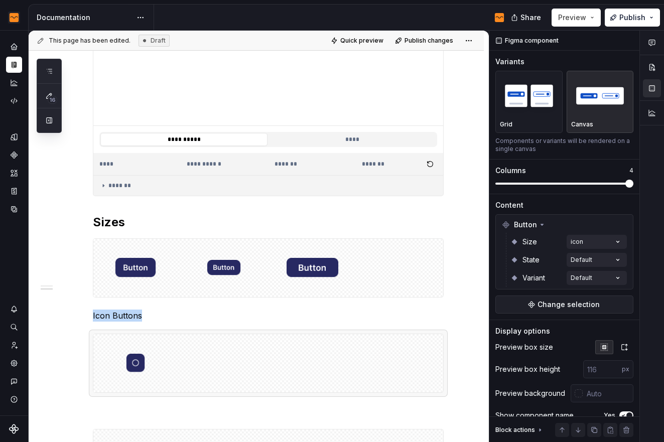
click at [362, 319] on html "Flow Design System Dataset Flow - Assets Documentation Share Preview Publish 16…" at bounding box center [332, 221] width 664 height 442
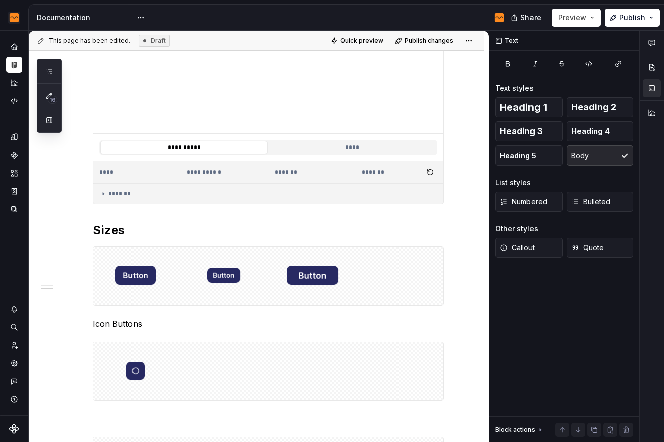
scroll to position [480, 0]
click at [106, 329] on p "Icon Buttons" at bounding box center [268, 325] width 351 height 12
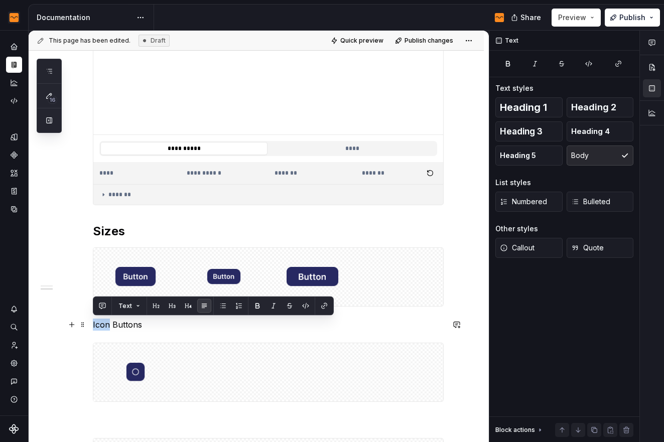
click at [106, 329] on p "Icon Buttons" at bounding box center [268, 325] width 351 height 12
click at [577, 108] on span "Heading 2" at bounding box center [594, 107] width 45 height 10
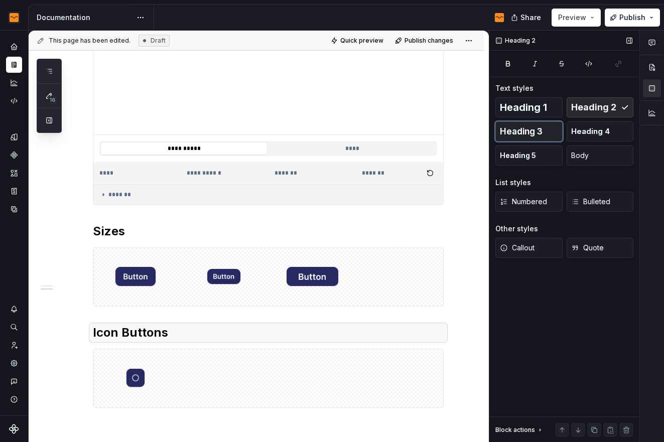
click at [524, 130] on span "Heading 3" at bounding box center [521, 132] width 43 height 10
click at [108, 233] on h2 "Sizes" at bounding box center [268, 231] width 351 height 16
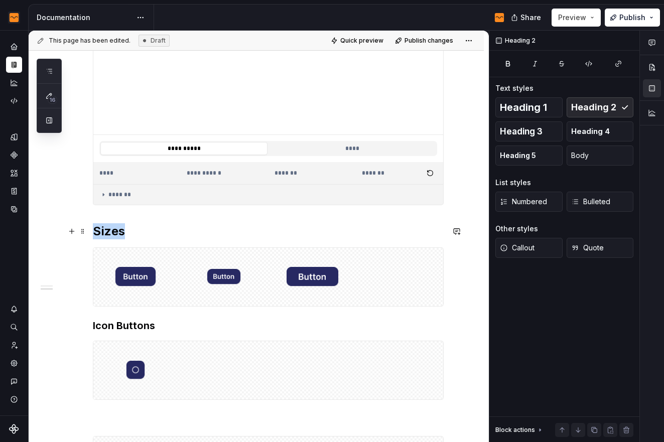
click at [108, 233] on h2 "Sizes" at bounding box center [268, 231] width 351 height 16
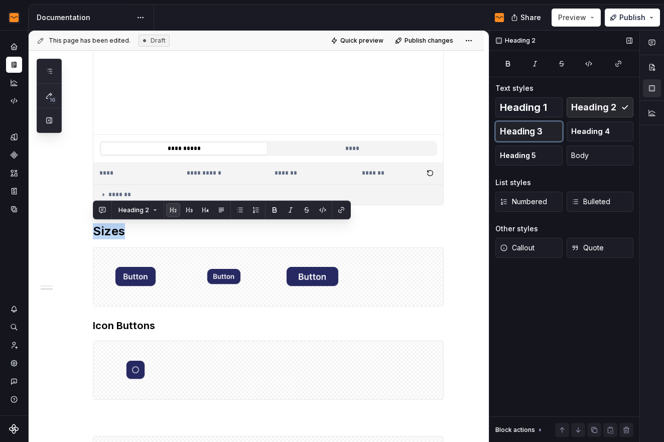
click at [544, 132] on button "Heading 3" at bounding box center [529, 132] width 67 height 20
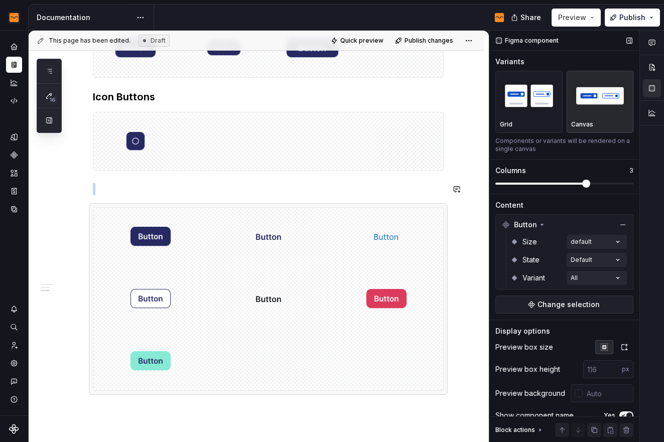
click at [234, 405] on div "**********" at bounding box center [257, 4] width 456 height 1063
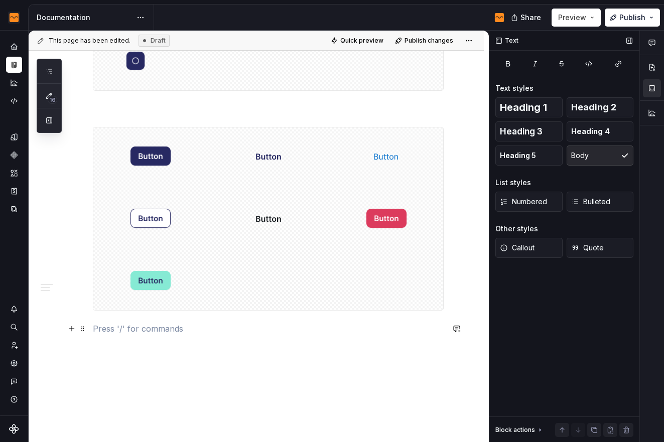
scroll to position [758, 0]
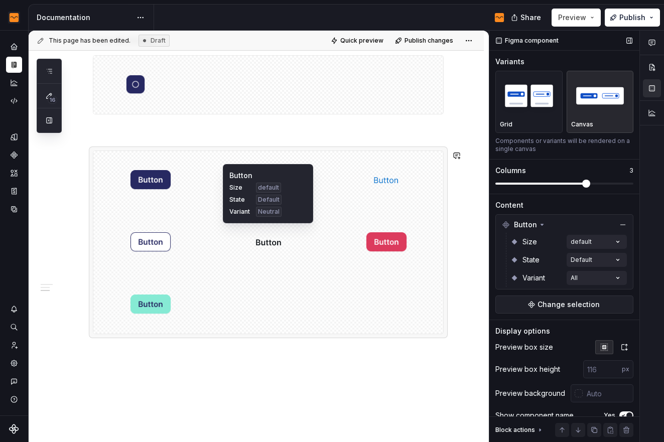
click at [238, 201] on span "State" at bounding box center [240, 200] width 21 height 8
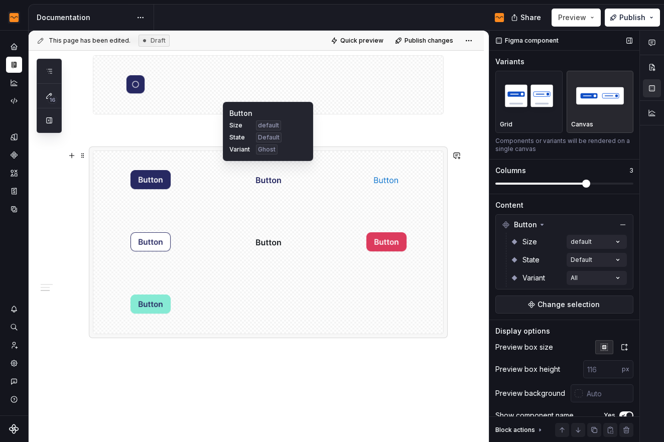
scroll to position [616, 0]
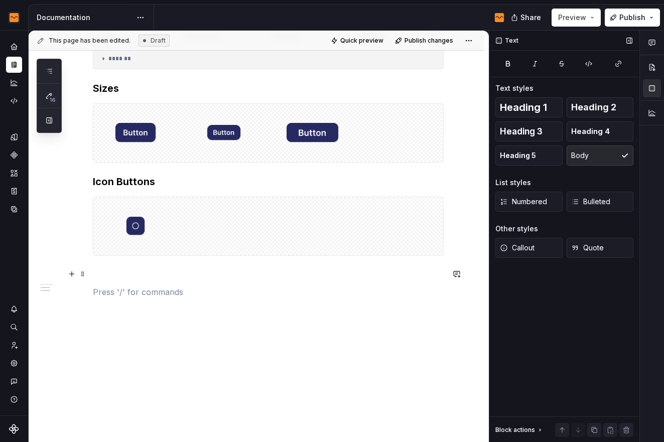
click at [148, 274] on p at bounding box center [268, 274] width 351 height 12
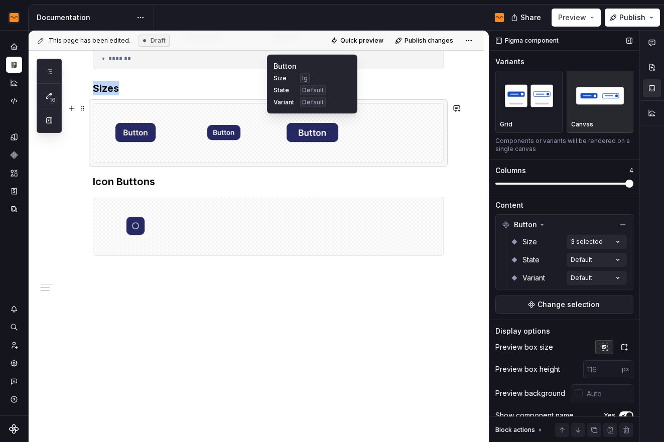
click at [313, 157] on img at bounding box center [313, 133] width 54 height 50
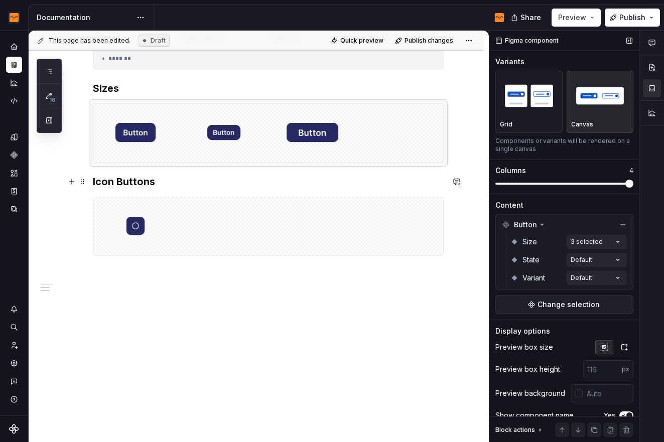
click at [158, 188] on h3 "Icon Buttons" at bounding box center [268, 182] width 351 height 14
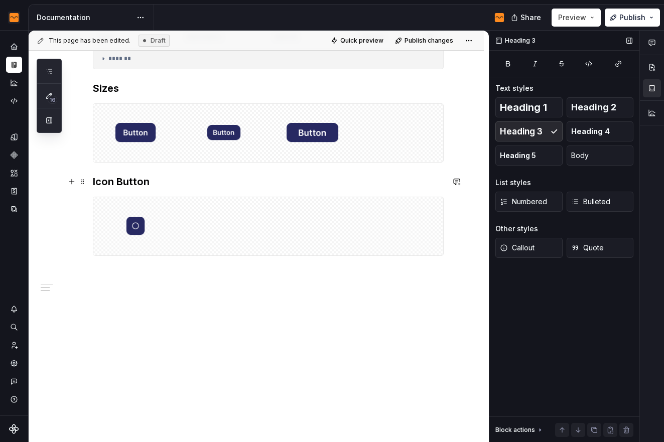
click at [94, 181] on h3 "Icon Button" at bounding box center [268, 182] width 351 height 14
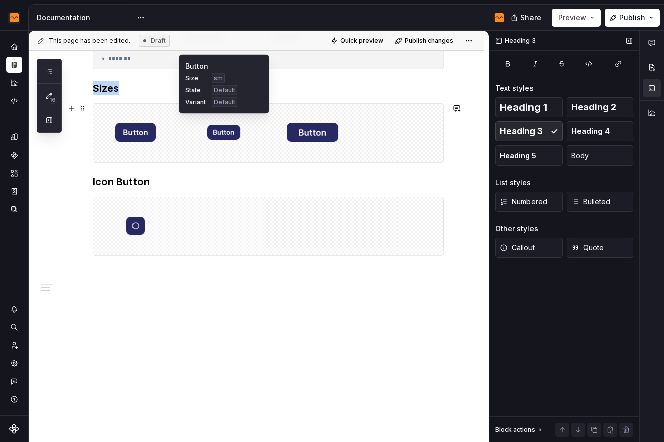
click at [204, 151] on div at bounding box center [224, 133] width 84 height 58
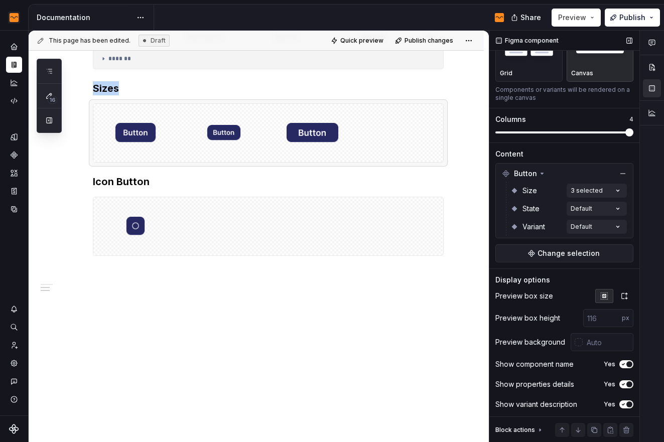
scroll to position [54, 0]
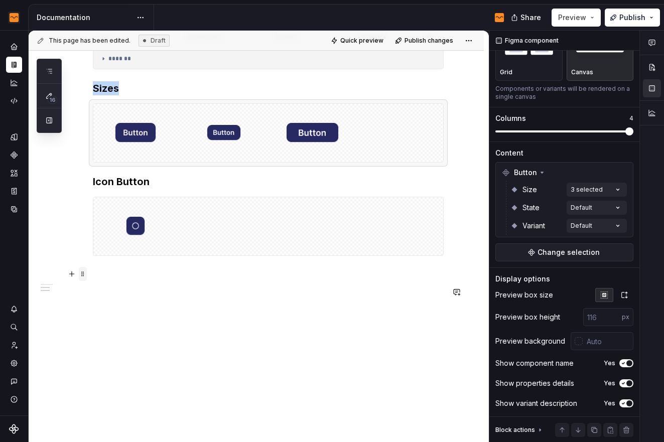
click at [80, 280] on span at bounding box center [83, 274] width 8 height 14
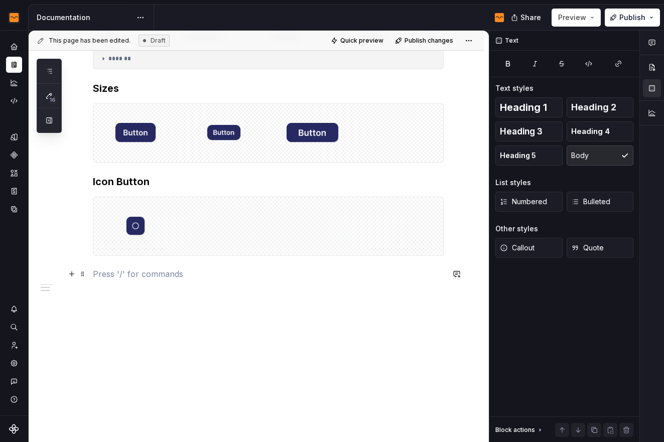
click at [190, 270] on p at bounding box center [268, 274] width 351 height 12
click at [95, 87] on h3 "Sizes" at bounding box center [268, 88] width 351 height 14
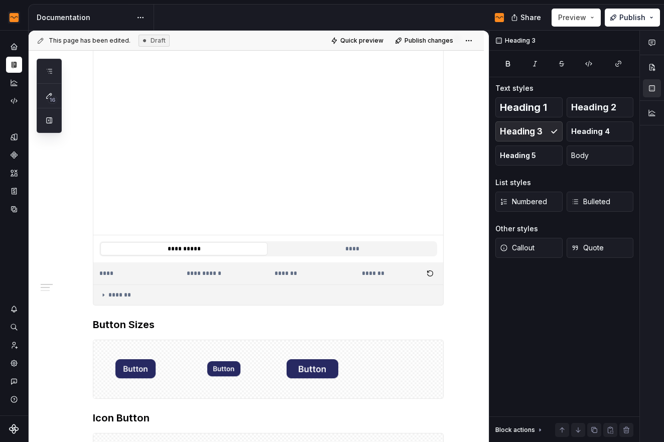
scroll to position [425, 0]
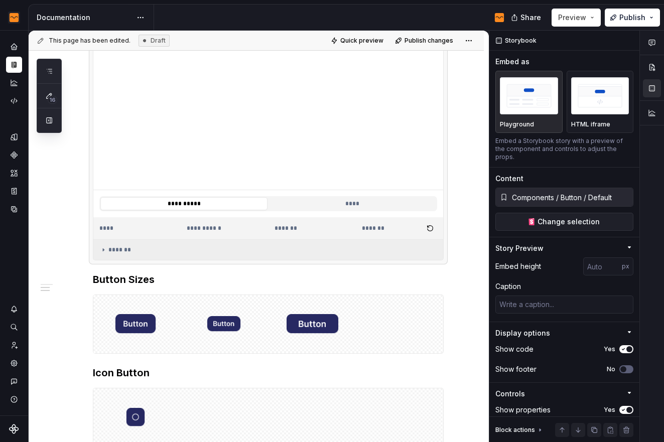
click at [119, 254] on td "*******" at bounding box center [268, 250] width 350 height 21
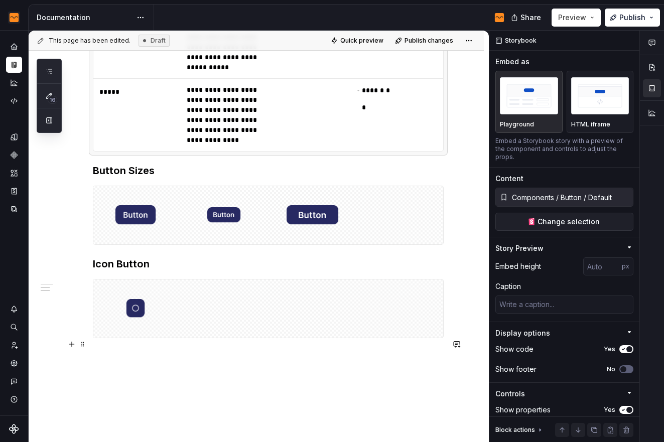
scroll to position [959, 0]
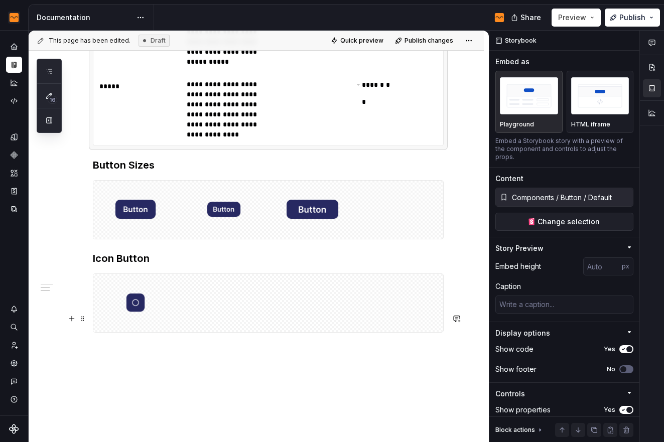
click at [259, 266] on h3 "Icon Button" at bounding box center [268, 259] width 351 height 14
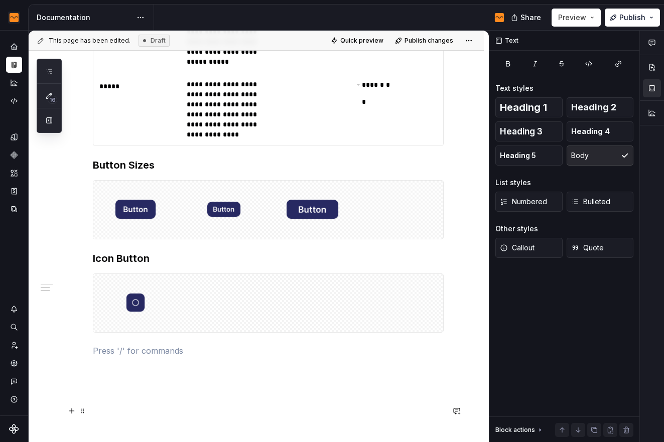
click at [149, 357] on p at bounding box center [268, 351] width 351 height 12
click at [147, 172] on h3 "Button Sizes" at bounding box center [268, 165] width 351 height 14
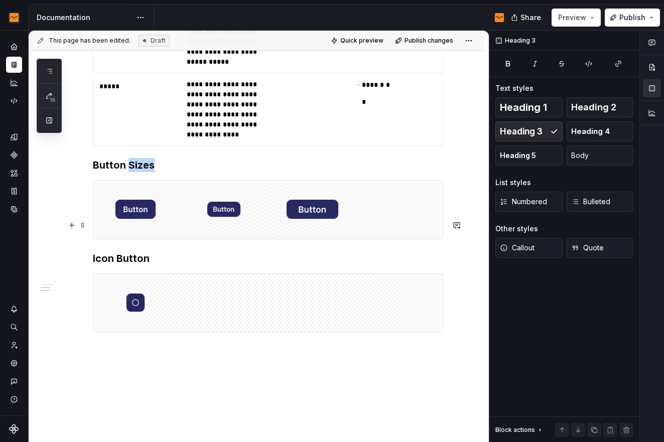
click at [147, 172] on h3 "Button Sizes" at bounding box center [268, 165] width 351 height 14
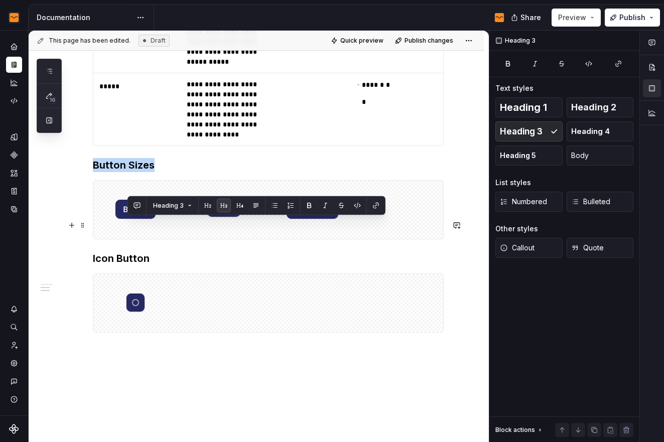
click at [147, 172] on h3 "Button Sizes" at bounding box center [268, 165] width 351 height 14
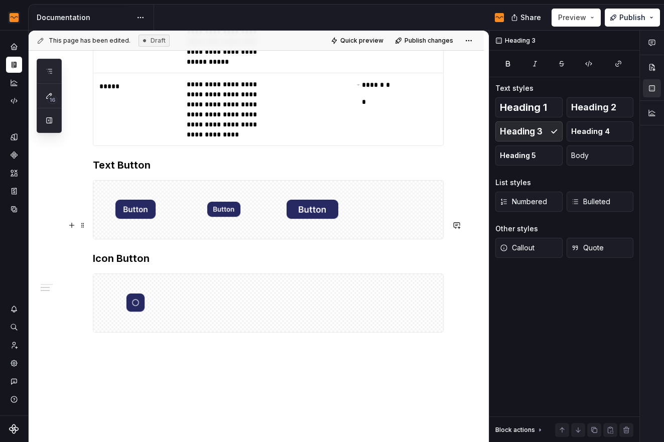
click at [164, 172] on h3 "Text Button" at bounding box center [268, 165] width 351 height 14
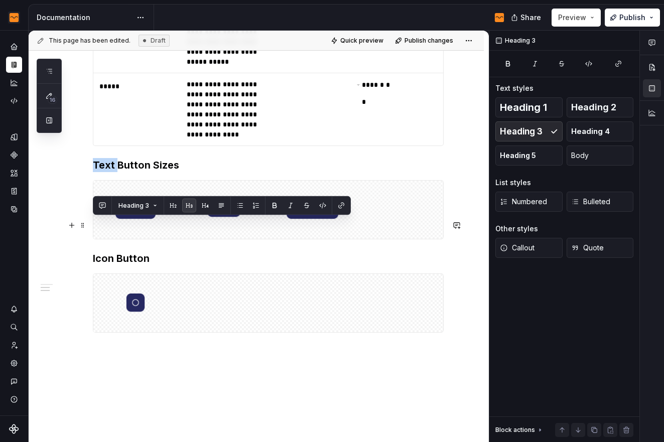
drag, startPoint x: 117, startPoint y: 227, endPoint x: 90, endPoint y: 227, distance: 26.6
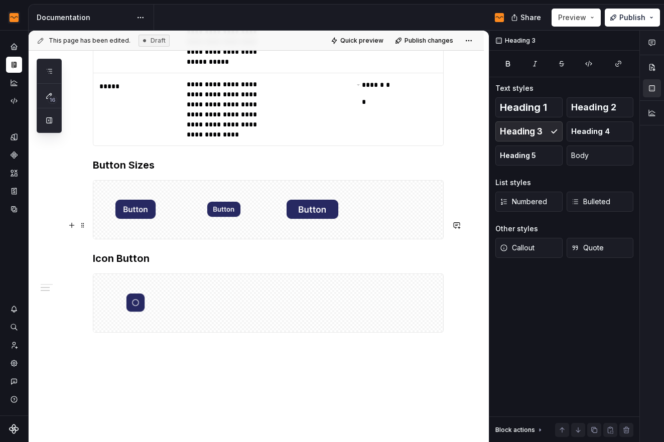
click at [165, 172] on h3 "Button Sizes" at bounding box center [268, 165] width 351 height 14
click at [157, 172] on h3 "Text Button Sizes" at bounding box center [268, 165] width 351 height 14
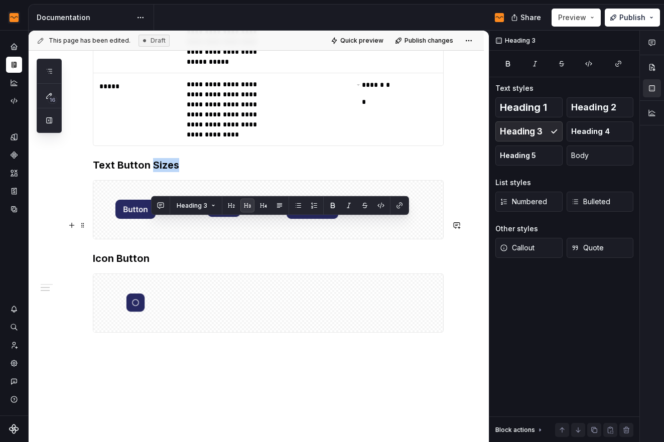
click at [157, 172] on h3 "Text Button Sizes" at bounding box center [268, 165] width 351 height 14
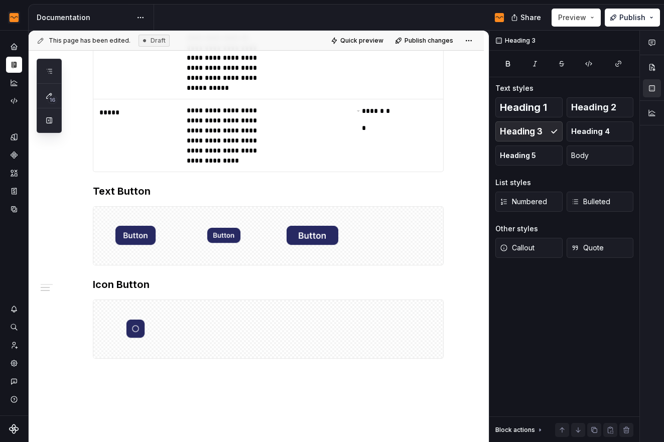
scroll to position [1096, 0]
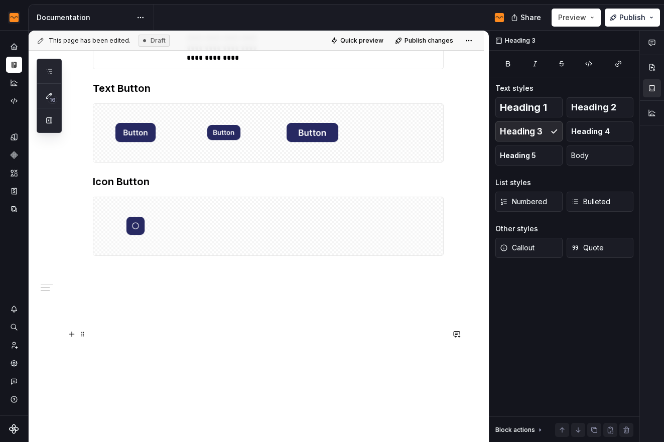
click at [154, 277] on p at bounding box center [268, 274] width 351 height 12
click at [189, 91] on h3 "Text Button" at bounding box center [268, 88] width 351 height 14
click at [152, 256] on div at bounding box center [268, 226] width 351 height 59
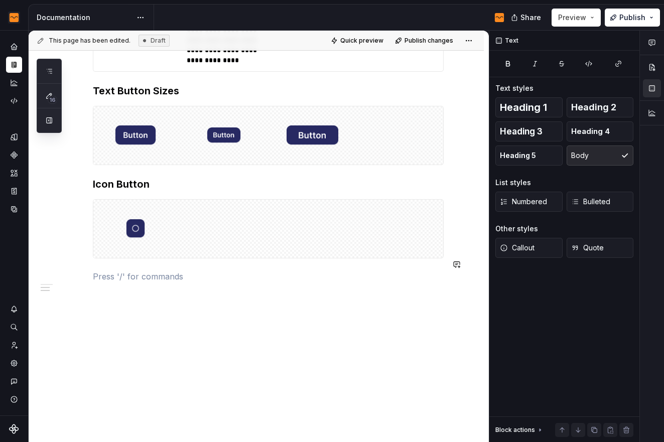
scroll to position [1035, 0]
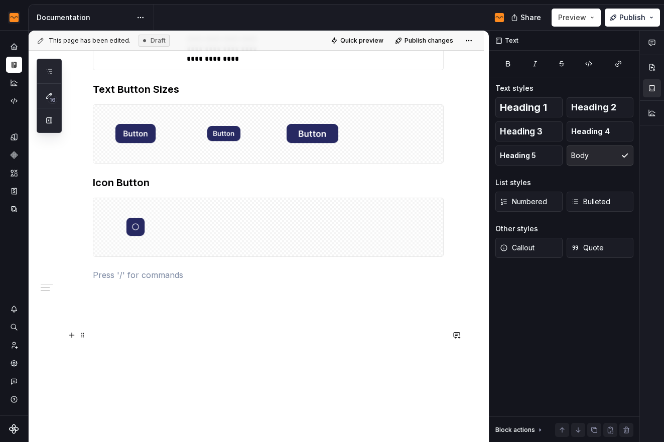
click at [145, 281] on p at bounding box center [268, 275] width 351 height 12
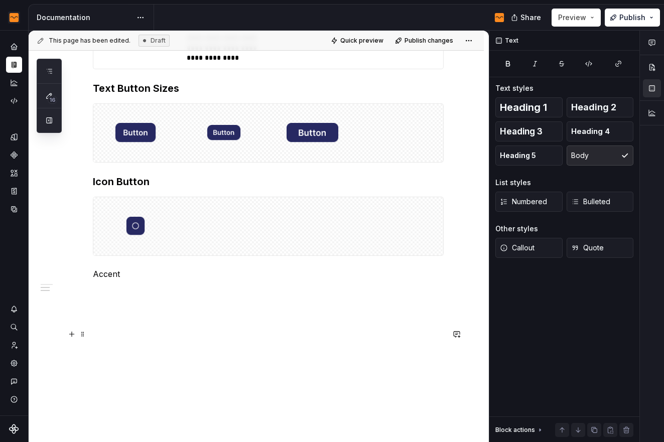
click at [103, 276] on p "Accent" at bounding box center [268, 274] width 351 height 12
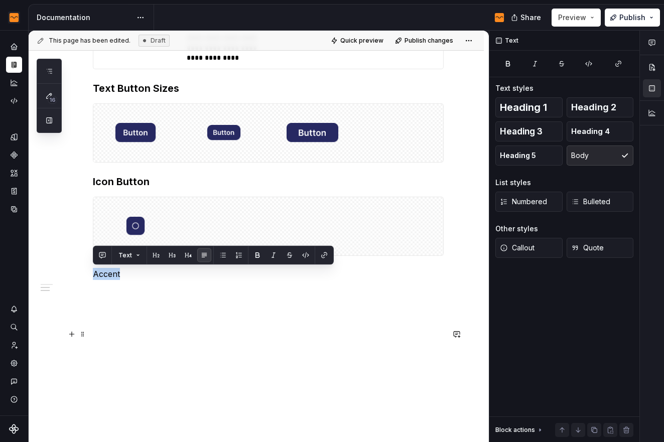
click at [103, 276] on p "Accent" at bounding box center [268, 274] width 351 height 12
click at [539, 109] on span "Heading 1" at bounding box center [523, 107] width 47 height 10
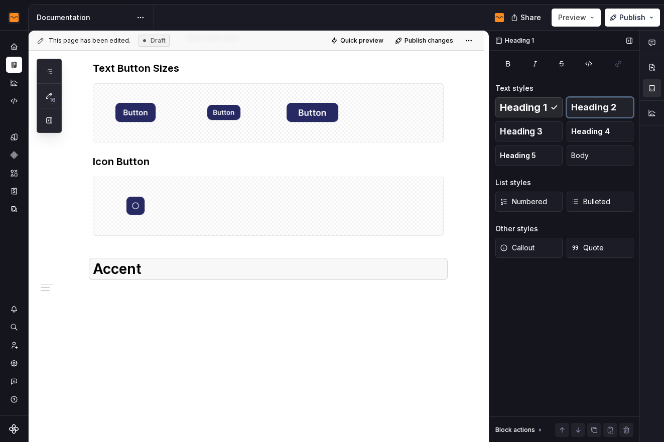
click at [594, 106] on span "Heading 2" at bounding box center [594, 107] width 45 height 10
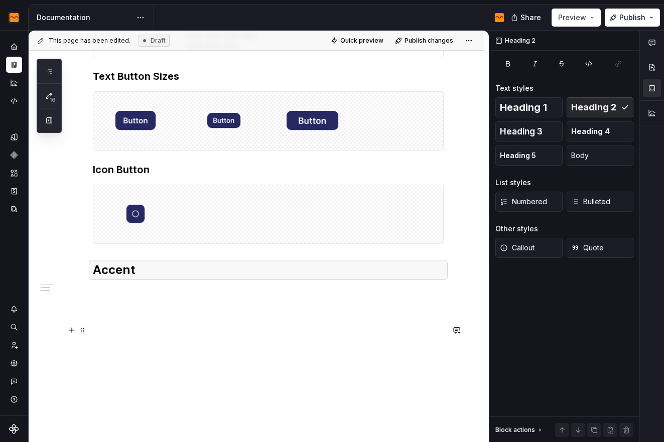
click at [120, 278] on h2 "Accent" at bounding box center [268, 270] width 351 height 16
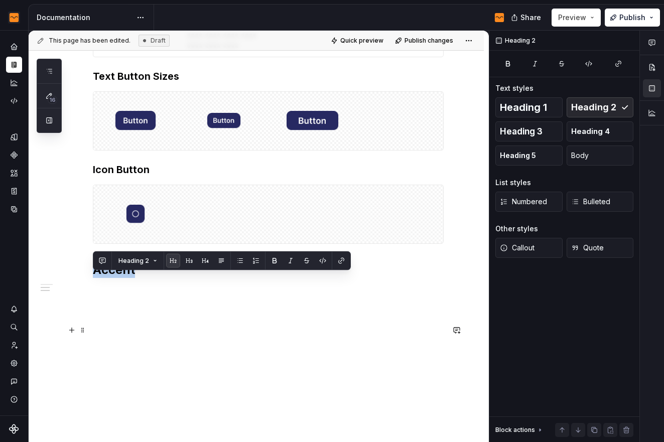
click at [120, 278] on h2 "Accent" at bounding box center [268, 270] width 351 height 16
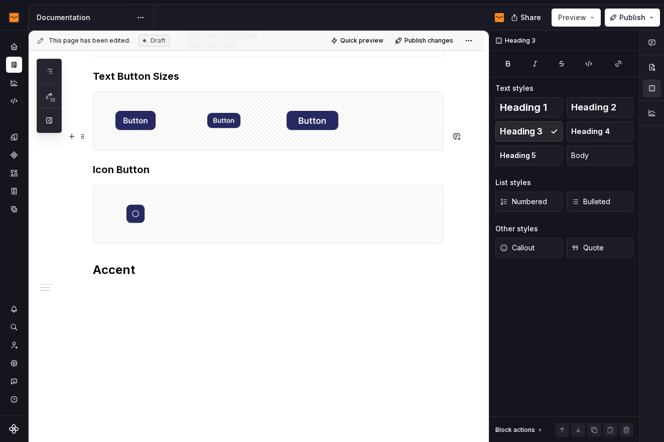
click at [216, 83] on h3 "Text Button Sizes" at bounding box center [268, 76] width 351 height 14
click at [96, 83] on h3 "Text Button Sizes" at bounding box center [268, 76] width 351 height 14
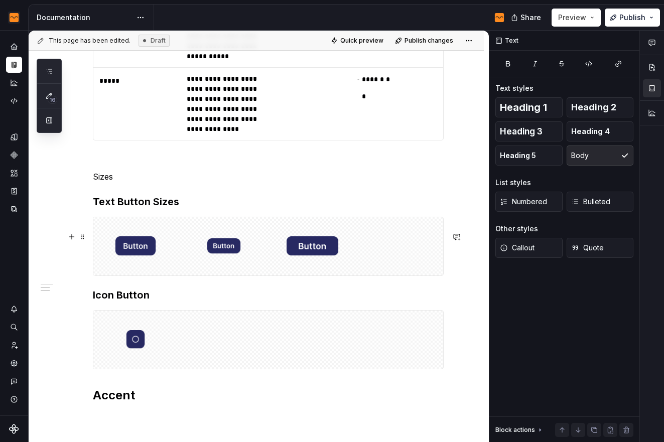
click at [113, 183] on p "Sizes" at bounding box center [268, 177] width 351 height 12
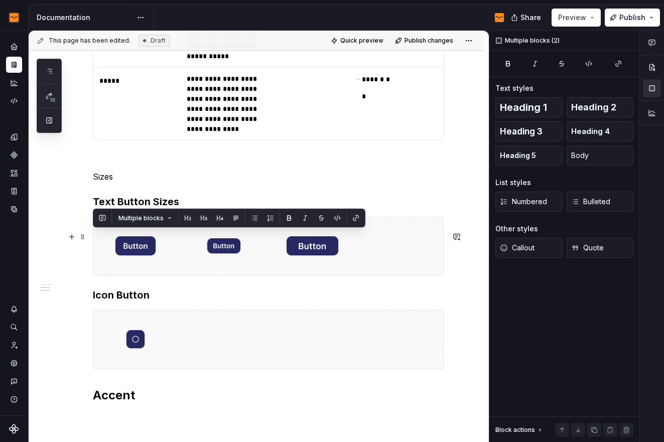
click at [113, 183] on p "Sizes" at bounding box center [268, 177] width 351 height 12
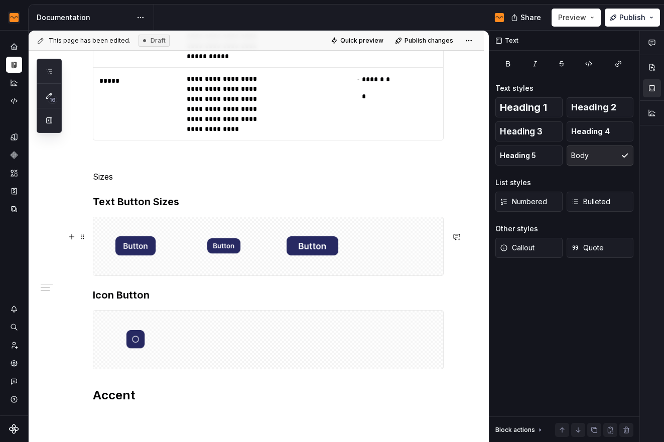
click at [97, 183] on p "Sizes" at bounding box center [268, 177] width 351 height 12
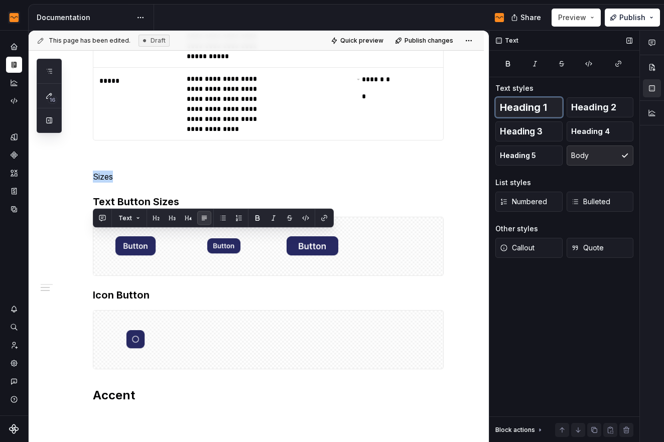
click at [538, 111] on span "Heading 1" at bounding box center [523, 107] width 47 height 10
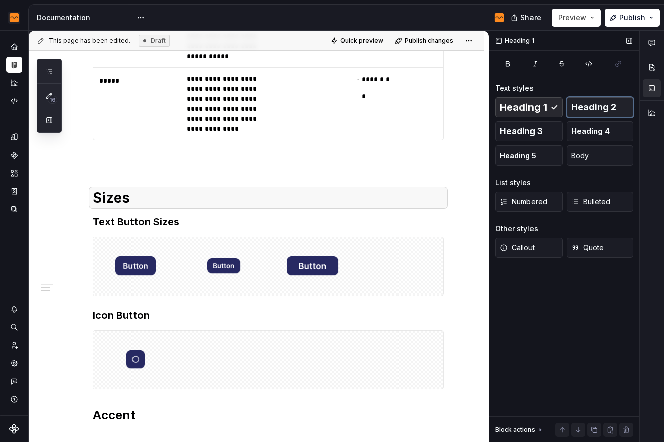
click at [580, 109] on span "Heading 2" at bounding box center [594, 107] width 45 height 10
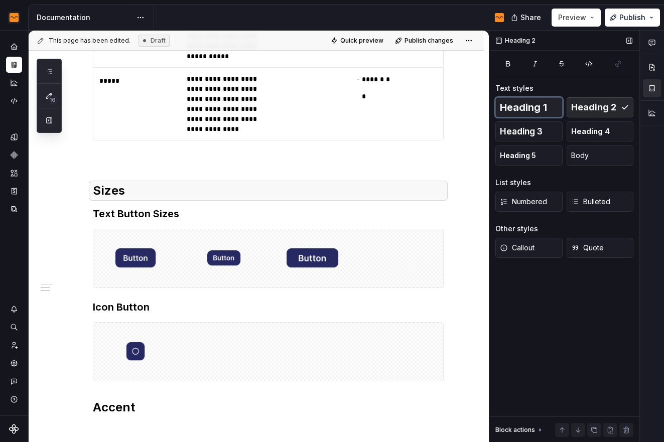
click at [542, 110] on span "Heading 1" at bounding box center [523, 107] width 47 height 10
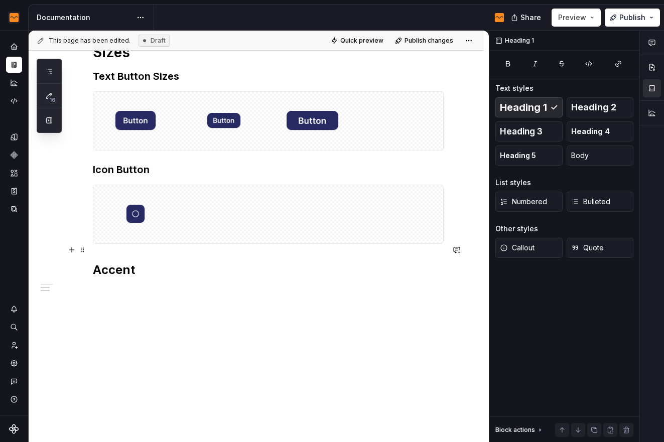
scroll to position [1136, 0]
click at [108, 278] on h2 "Accent" at bounding box center [268, 270] width 351 height 16
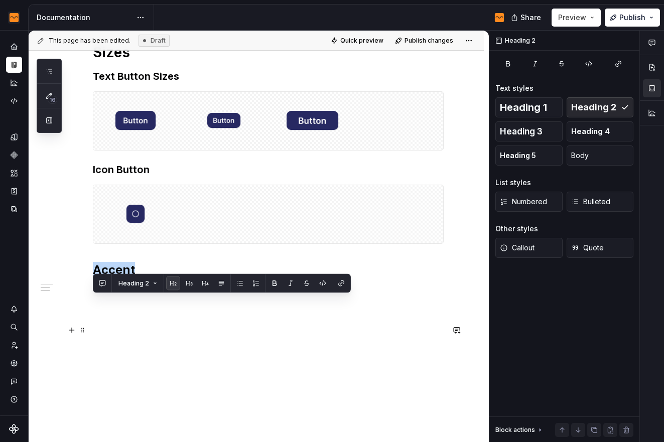
click at [108, 278] on h2 "Accent" at bounding box center [268, 270] width 351 height 16
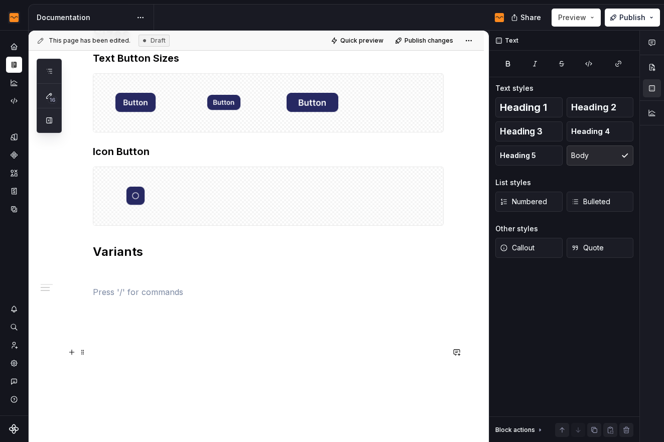
click at [245, 298] on p at bounding box center [268, 292] width 351 height 12
click at [228, 280] on p at bounding box center [268, 274] width 351 height 12
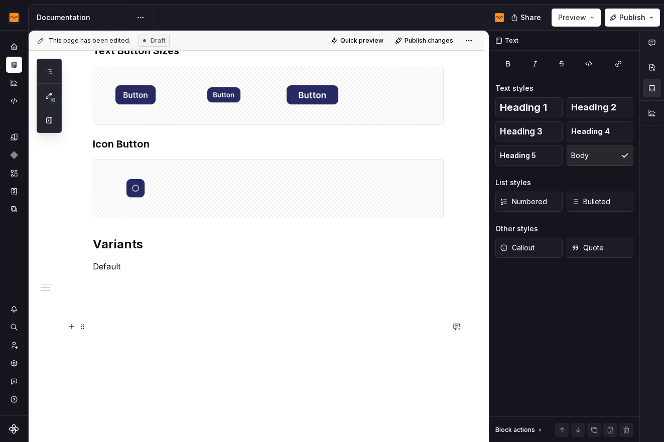
click at [107, 273] on p "Default" at bounding box center [268, 267] width 351 height 12
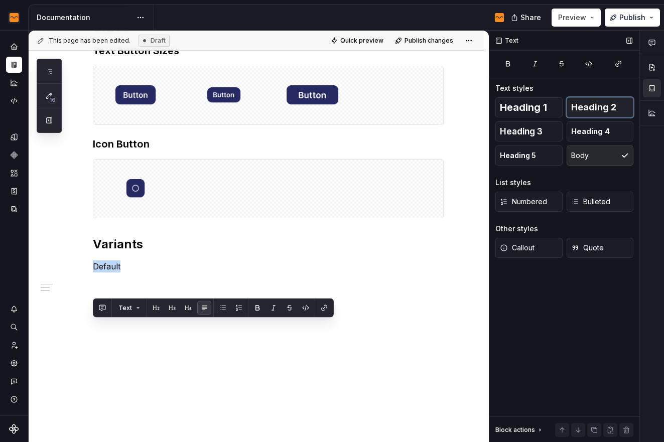
click at [587, 114] on button "Heading 2" at bounding box center [600, 107] width 67 height 20
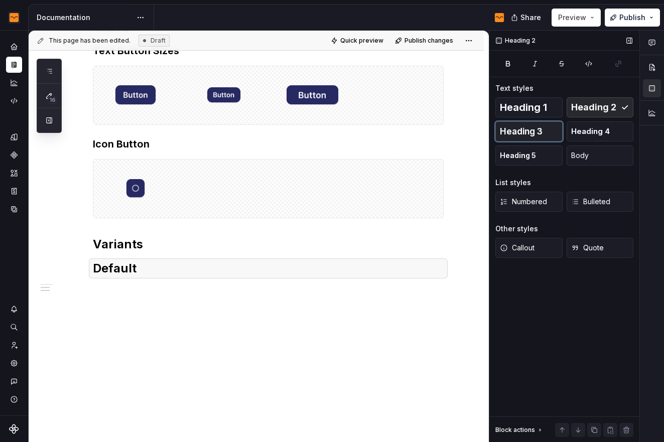
click at [533, 129] on span "Heading 3" at bounding box center [521, 132] width 43 height 10
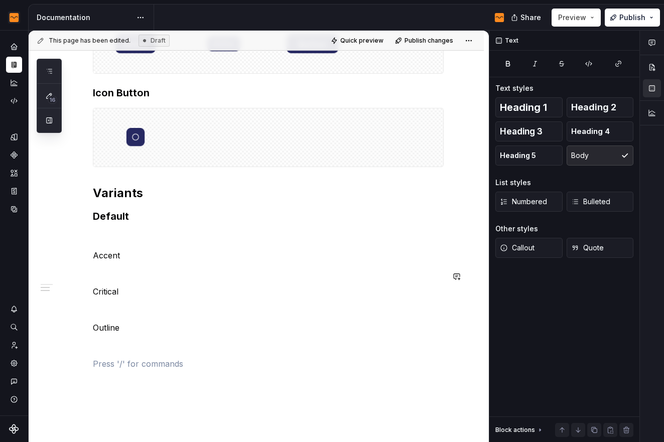
scroll to position [1223, 0]
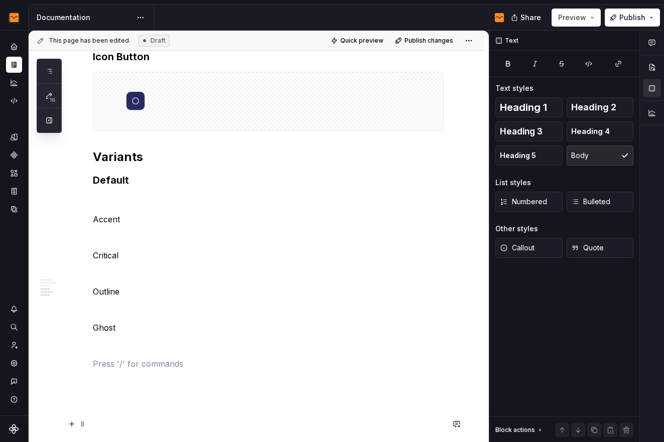
click at [126, 370] on p at bounding box center [268, 364] width 351 height 12
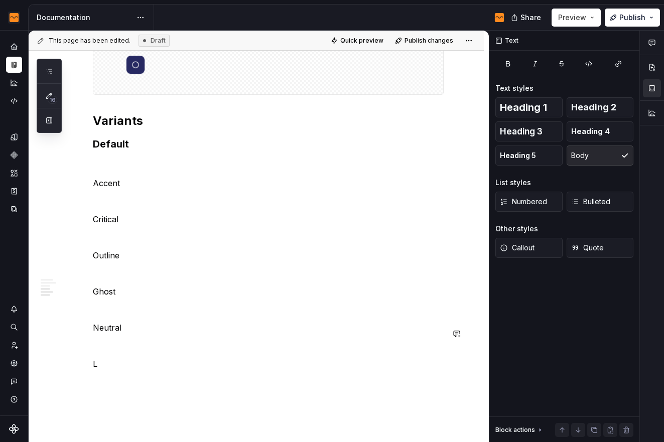
scroll to position [1295, 0]
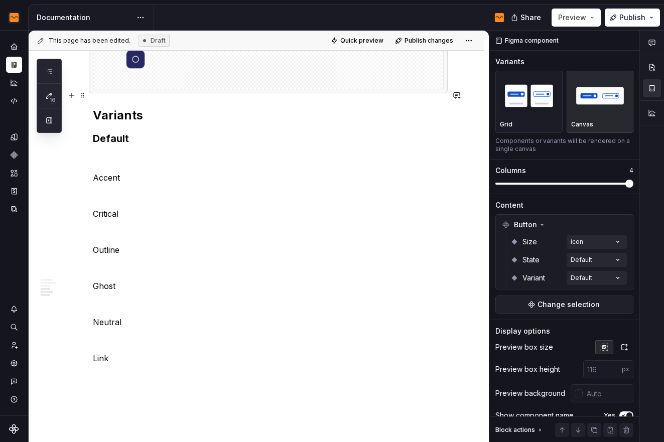
click at [252, 89] on div at bounding box center [268, 60] width 350 height 58
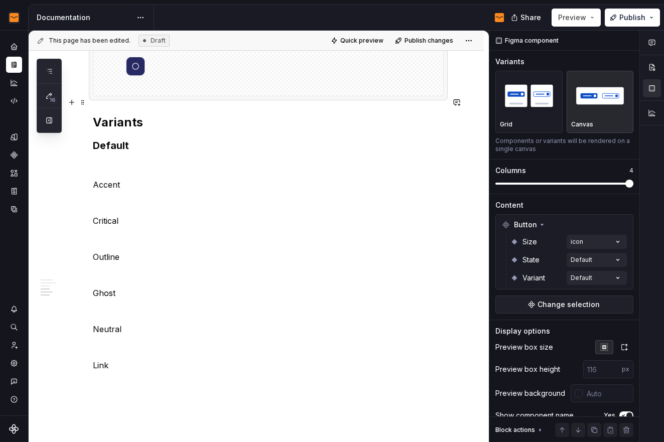
scroll to position [1244, 0]
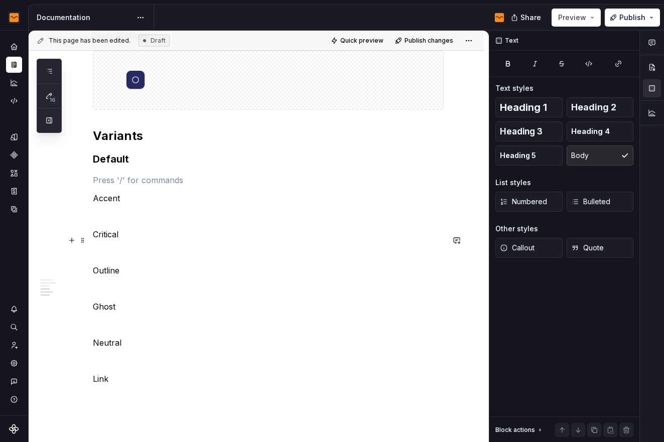
click at [140, 186] on p at bounding box center [268, 180] width 351 height 12
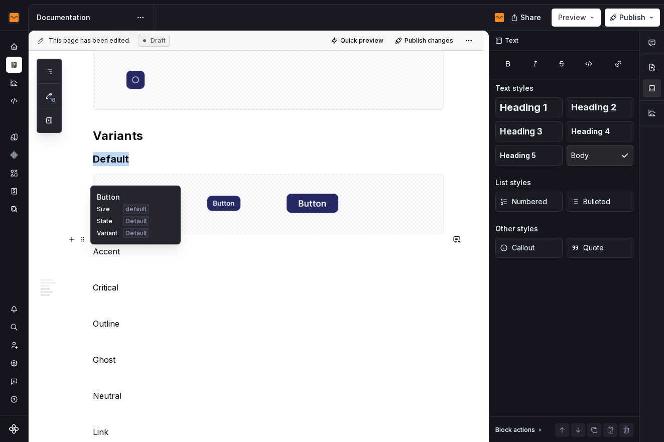
click at [195, 233] on div at bounding box center [224, 204] width 84 height 58
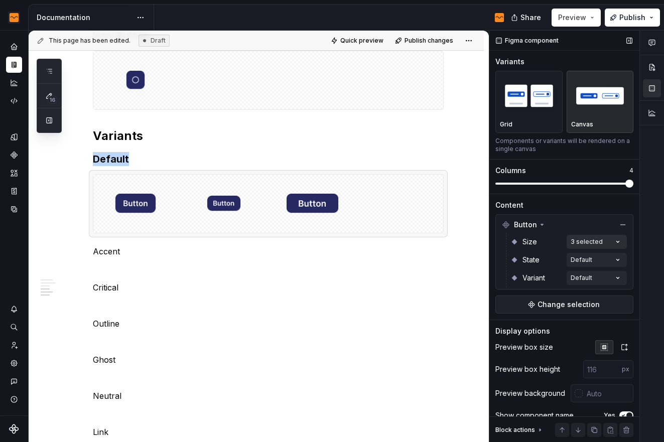
click at [606, 242] on div "Comments Open comments No comments yet Select ‘Comment’ from the block context …" at bounding box center [577, 237] width 175 height 412
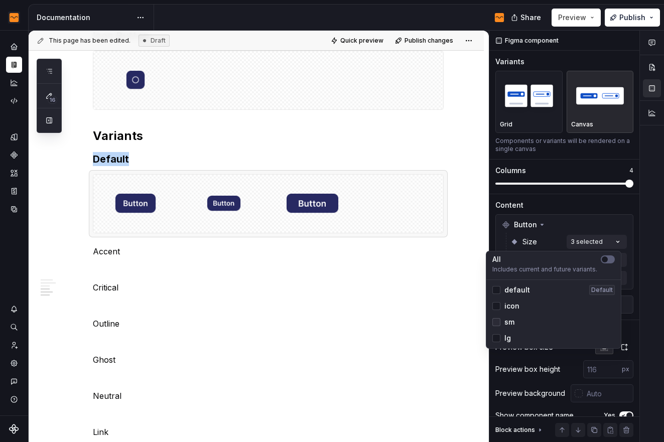
click at [497, 322] on icon at bounding box center [497, 322] width 0 height 0
click at [497, 338] on icon at bounding box center [497, 338] width 0 height 0
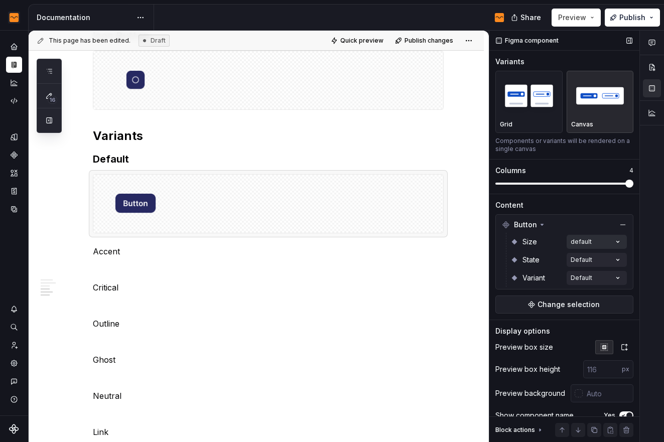
drag, startPoint x: 596, startPoint y: 212, endPoint x: 592, endPoint y: 241, distance: 29.3
click at [596, 212] on div "Comments Open comments No comments yet Select ‘Comment’ from the block context …" at bounding box center [577, 237] width 175 height 412
click at [593, 265] on div "Comments Open comments No comments yet Select ‘Comment’ from the block context …" at bounding box center [577, 237] width 175 height 412
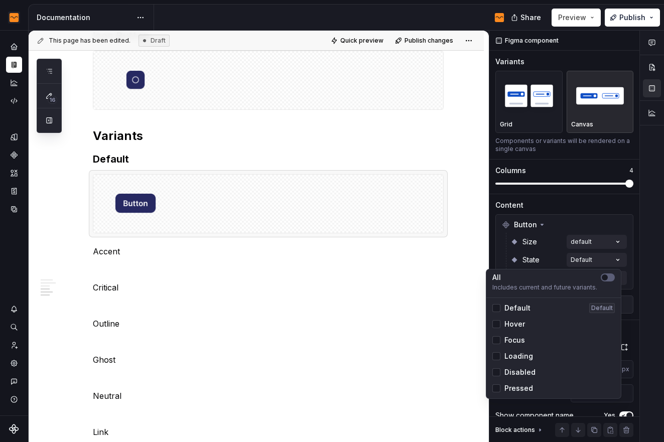
click at [509, 323] on span "Hover" at bounding box center [515, 324] width 21 height 10
click at [510, 341] on span "Focus" at bounding box center [515, 340] width 21 height 10
click at [511, 359] on span "Loading" at bounding box center [519, 357] width 29 height 10
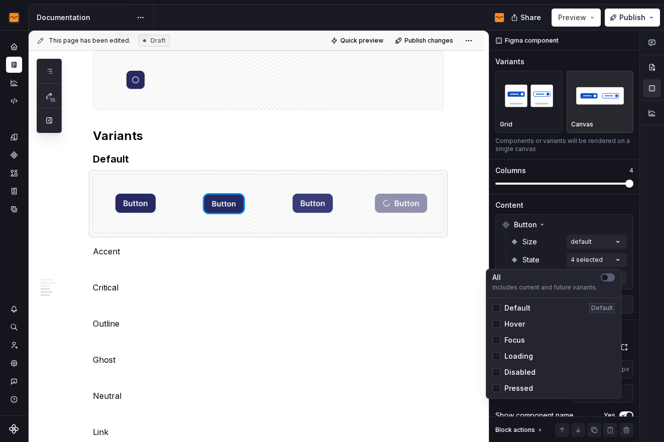
click at [510, 371] on span "Disabled" at bounding box center [520, 373] width 31 height 10
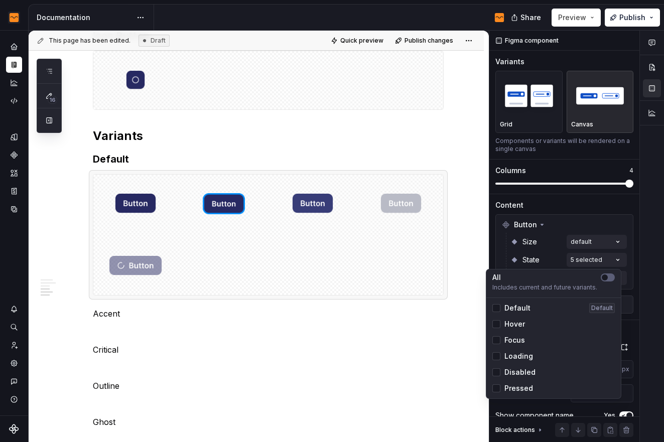
click at [510, 386] on span "Pressed" at bounding box center [519, 389] width 29 height 10
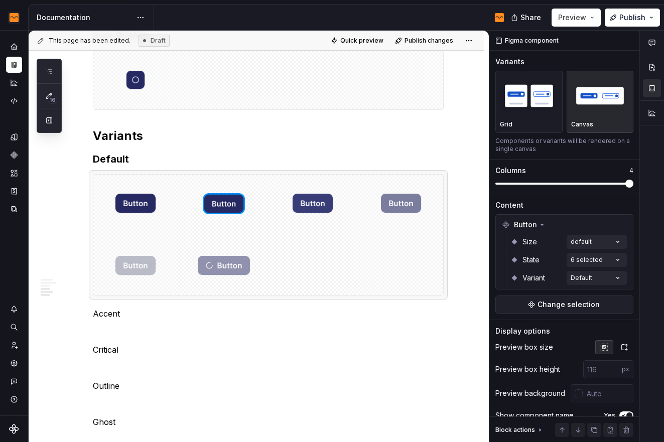
click at [624, 184] on div "Comments Open comments No comments yet Select ‘Comment’ from the block context …" at bounding box center [577, 237] width 175 height 412
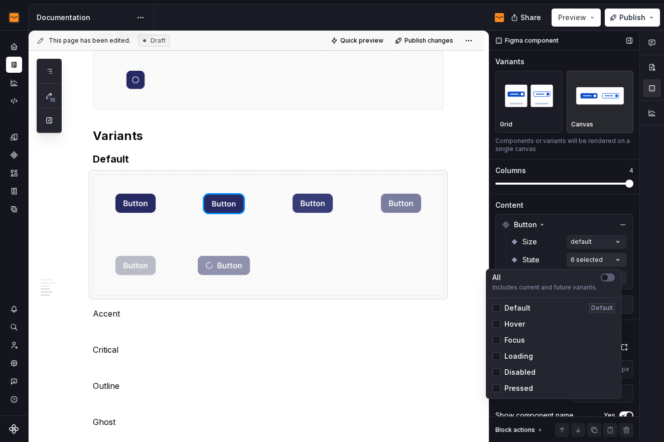
click at [589, 261] on div "Comments Open comments No comments yet Select ‘Comment’ from the block context …" at bounding box center [577, 237] width 175 height 412
click at [514, 327] on span "Hover" at bounding box center [515, 324] width 21 height 10
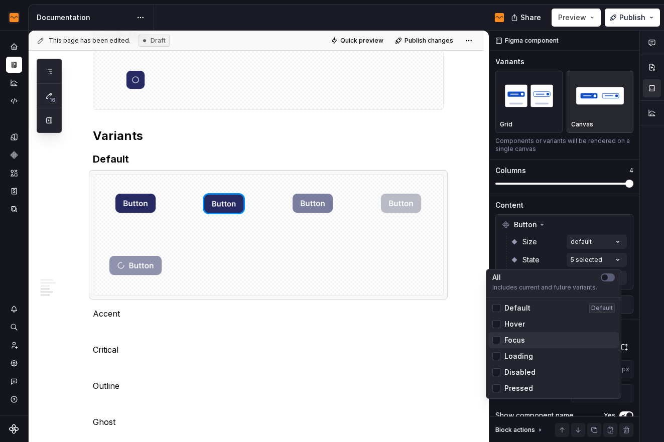
click at [515, 340] on span "Focus" at bounding box center [515, 340] width 21 height 10
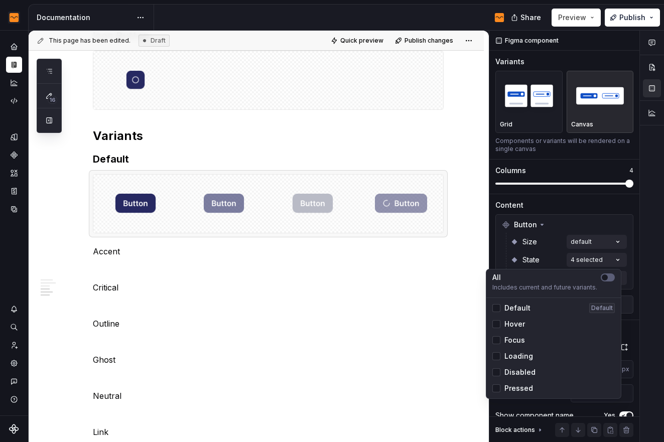
click at [516, 359] on span "Loading" at bounding box center [519, 357] width 29 height 10
click at [515, 375] on span "Disabled" at bounding box center [520, 373] width 31 height 10
click at [514, 395] on div "Pressed" at bounding box center [554, 389] width 131 height 16
click at [564, 215] on div "Comments Open comments No comments yet Select ‘Comment’ from the block context …" at bounding box center [577, 237] width 175 height 412
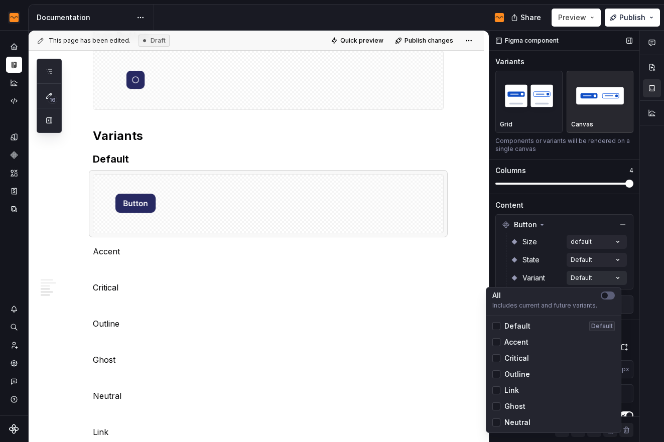
click at [605, 275] on div "Comments Open comments No comments yet Select ‘Comment’ from the block context …" at bounding box center [577, 237] width 175 height 412
click at [216, 314] on html "Flow Design System Dataset Flow - Assets Documentation Share Preview Publish 16…" at bounding box center [332, 221] width 664 height 442
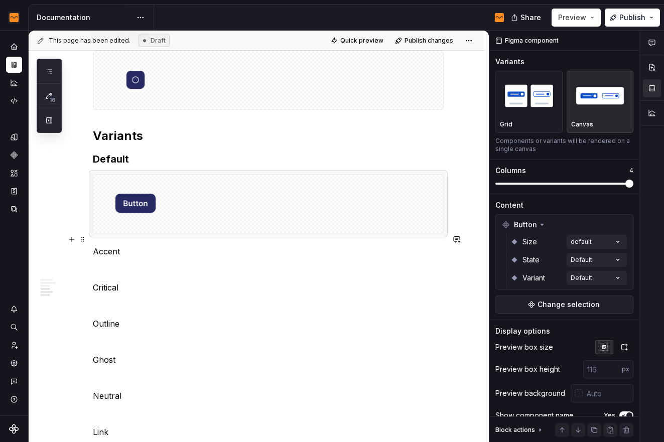
click at [211, 233] on div at bounding box center [268, 204] width 350 height 58
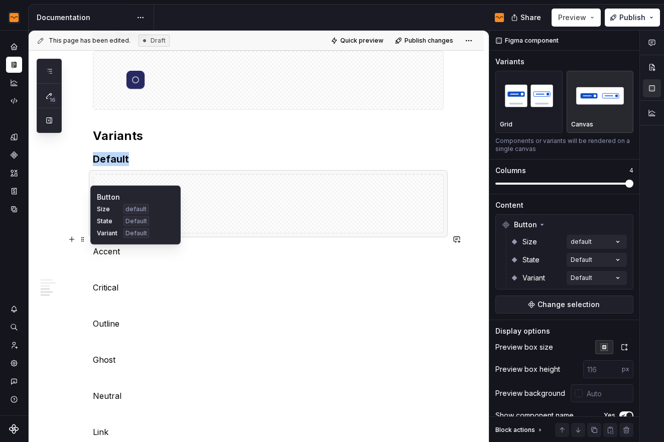
click at [98, 233] on div at bounding box center [135, 204] width 84 height 58
copy h3 "Default"
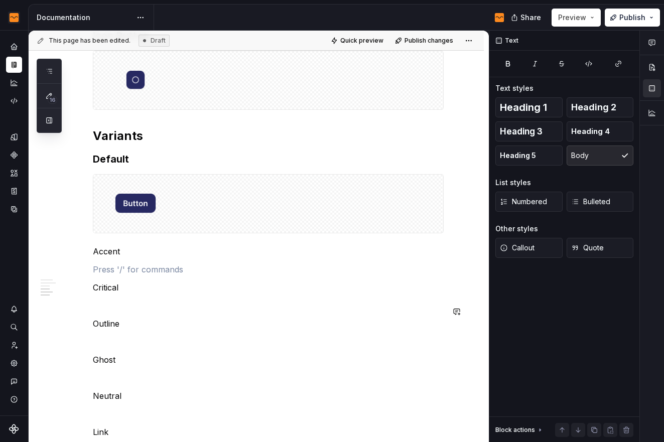
click at [138, 276] on p at bounding box center [268, 270] width 351 height 12
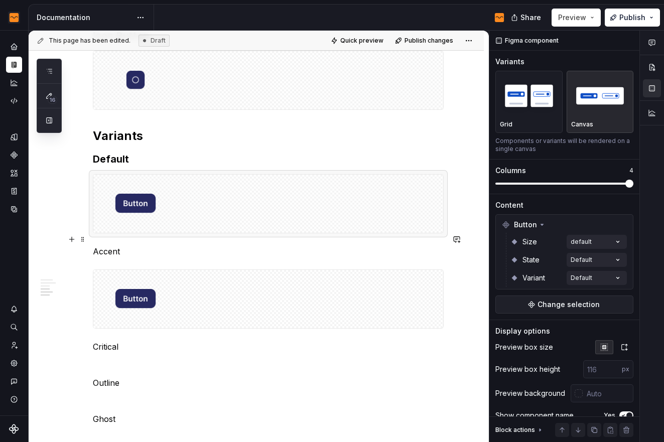
click at [188, 233] on div at bounding box center [268, 204] width 350 height 58
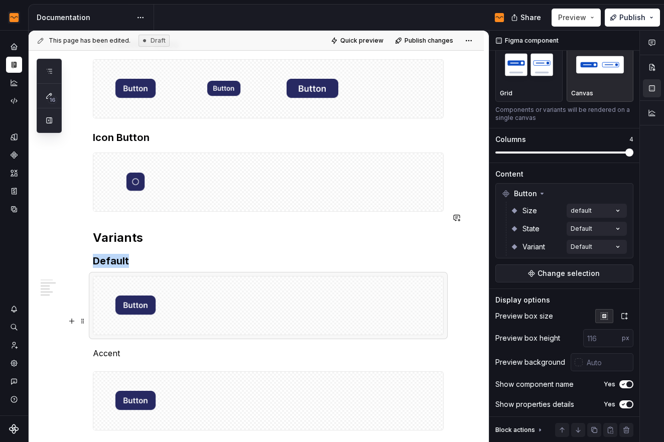
scroll to position [1145, 0]
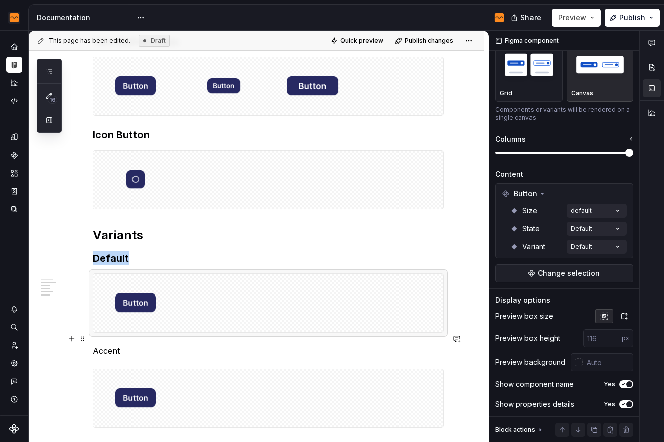
click at [217, 332] on div at bounding box center [268, 303] width 350 height 58
click at [248, 332] on div at bounding box center [268, 303] width 350 height 58
click at [237, 332] on div at bounding box center [268, 303] width 350 height 58
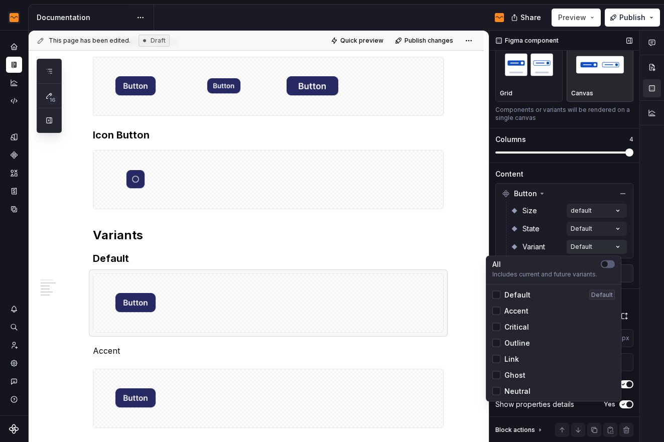
click at [603, 245] on div "Comments Open comments No comments yet Select ‘Comment’ from the block context …" at bounding box center [577, 237] width 175 height 412
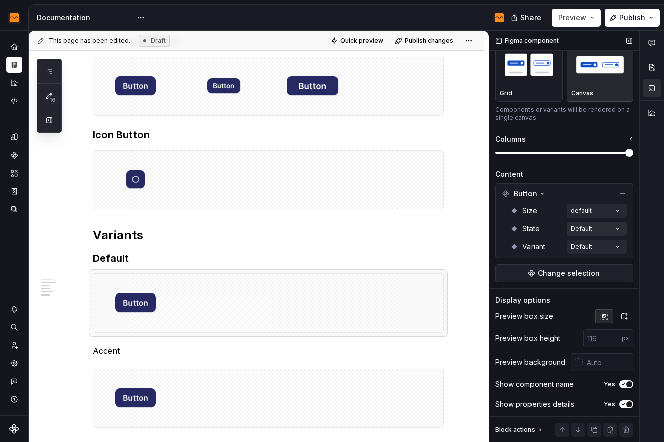
click at [601, 229] on div "Comments Open comments No comments yet Select ‘Comment’ from the block context …" at bounding box center [577, 237] width 175 height 412
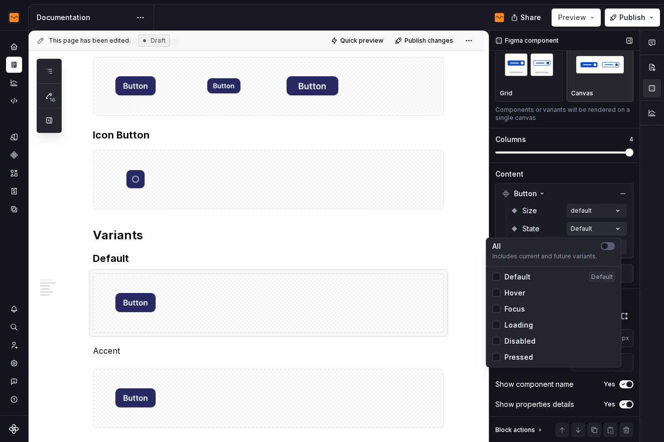
click at [589, 227] on div "Comments Open comments No comments yet Select ‘Comment’ from the block context …" at bounding box center [577, 237] width 175 height 412
click at [505, 295] on span "Hover" at bounding box center [515, 293] width 21 height 10
click at [506, 309] on span "Focus" at bounding box center [515, 309] width 21 height 10
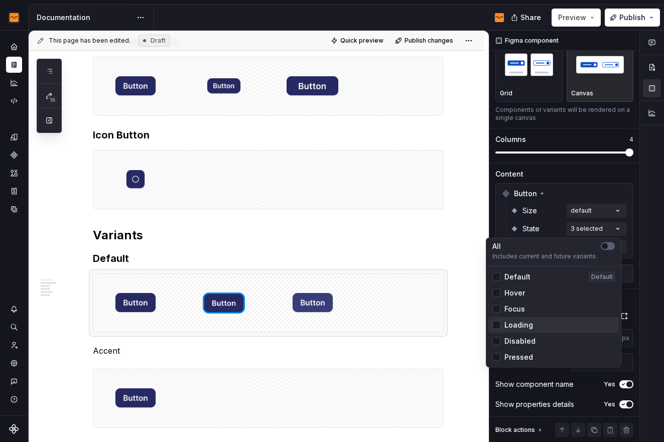
click at [507, 323] on span "Loading" at bounding box center [519, 325] width 29 height 10
click at [507, 343] on span "Disabled" at bounding box center [520, 341] width 31 height 10
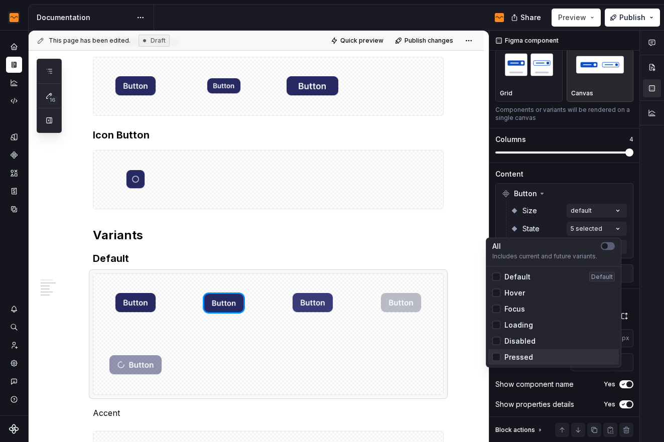
click at [506, 356] on span "Pressed" at bounding box center [519, 358] width 29 height 10
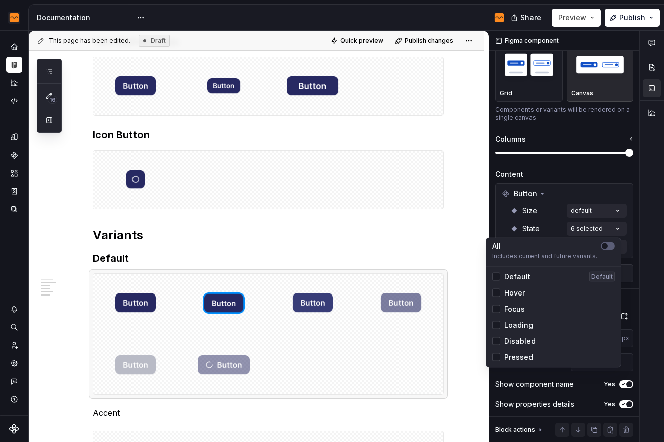
click at [346, 392] on html "Flow Design System Dataset Flow - Assets Documentation Share Preview Publish 16…" at bounding box center [332, 221] width 664 height 442
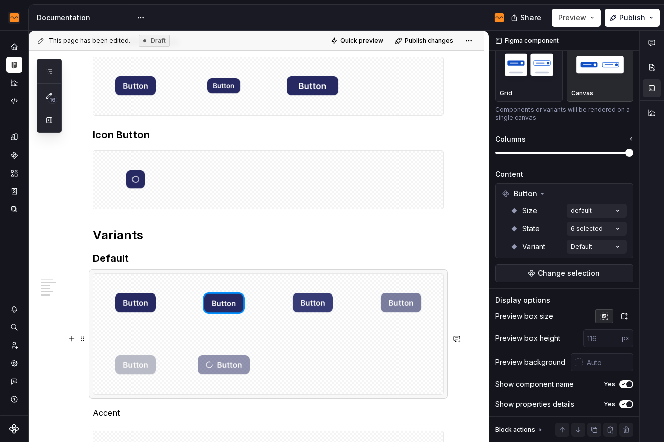
click at [335, 395] on div at bounding box center [268, 334] width 350 height 121
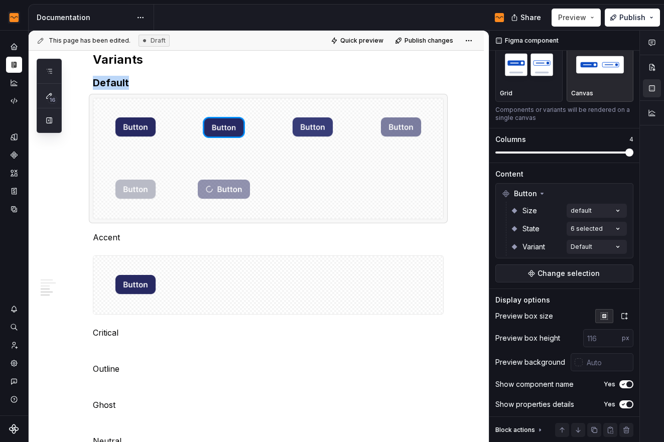
scroll to position [1327, 0]
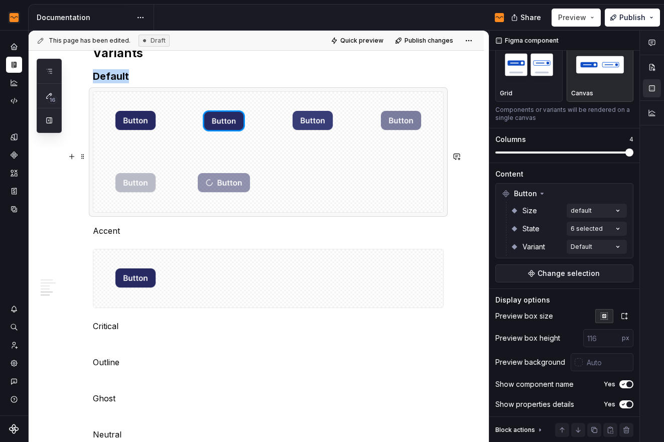
click at [303, 212] on div at bounding box center [268, 152] width 350 height 121
click at [267, 308] on div at bounding box center [268, 279] width 350 height 58
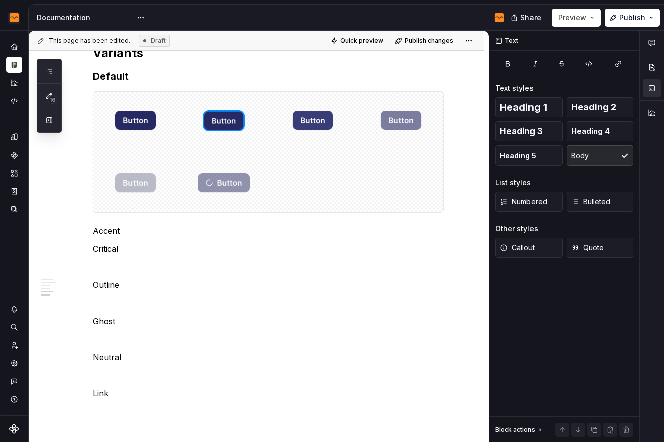
scroll to position [0, 0]
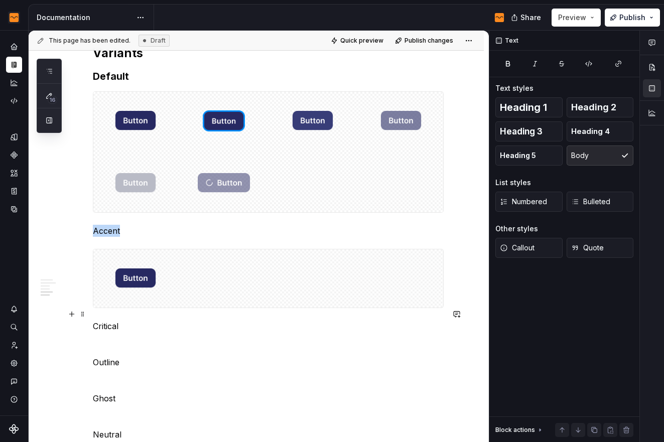
click at [256, 308] on div at bounding box center [268, 279] width 350 height 58
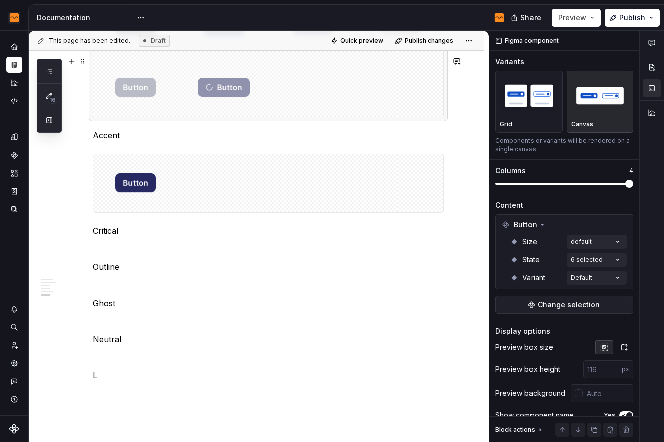
click at [343, 117] on div at bounding box center [268, 56] width 350 height 121
click at [208, 212] on div at bounding box center [268, 183] width 350 height 58
click at [193, 212] on div at bounding box center [268, 183] width 350 height 58
click at [590, 244] on div "Comments Open comments No comments yet Select ‘Comment’ from the block context …" at bounding box center [577, 237] width 175 height 412
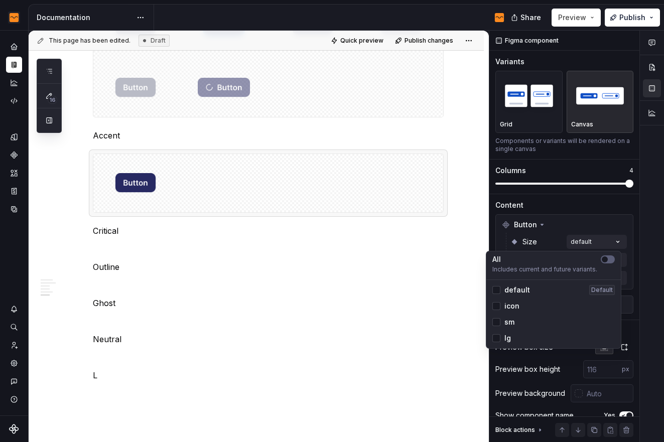
click at [598, 219] on div "Comments Open comments No comments yet Select ‘Comment’ from the block context …" at bounding box center [577, 237] width 175 height 412
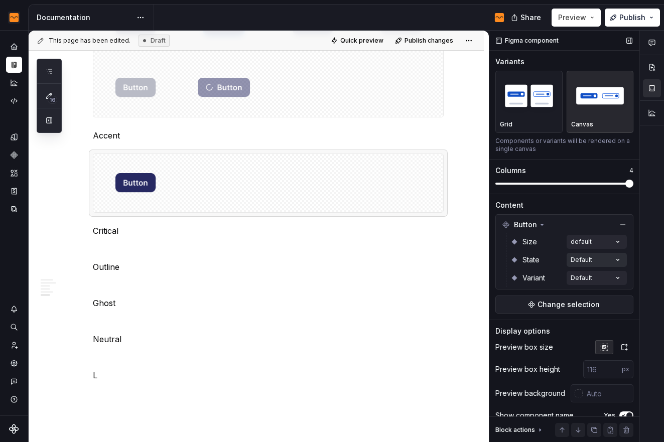
click at [598, 262] on div "Comments Open comments No comments yet Select ‘Comment’ from the block context …" at bounding box center [577, 237] width 175 height 412
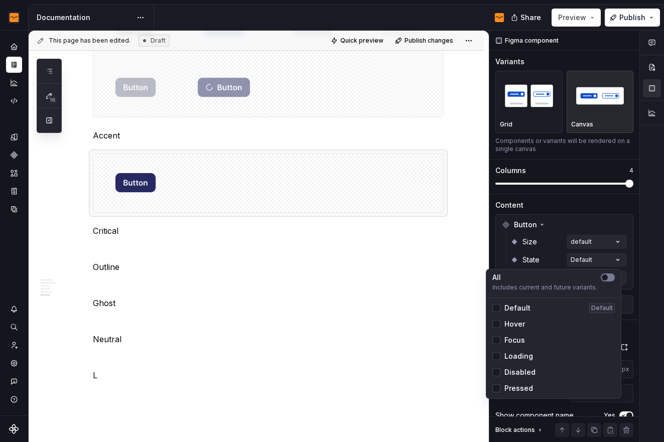
click at [606, 276] on span "button" at bounding box center [605, 278] width 6 height 6
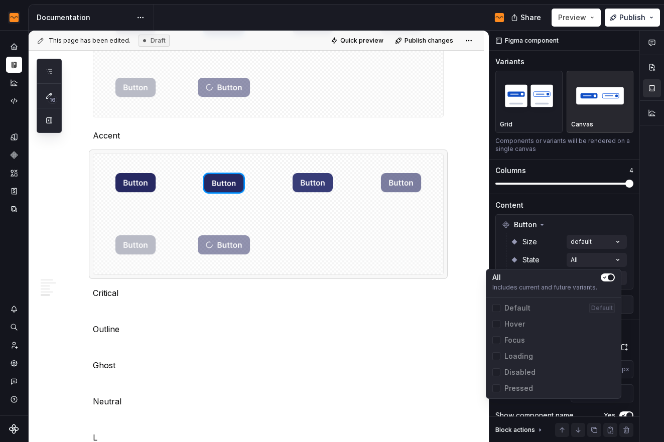
click at [597, 199] on div "Comments Open comments No comments yet Select ‘Comment’ from the block context …" at bounding box center [577, 237] width 175 height 412
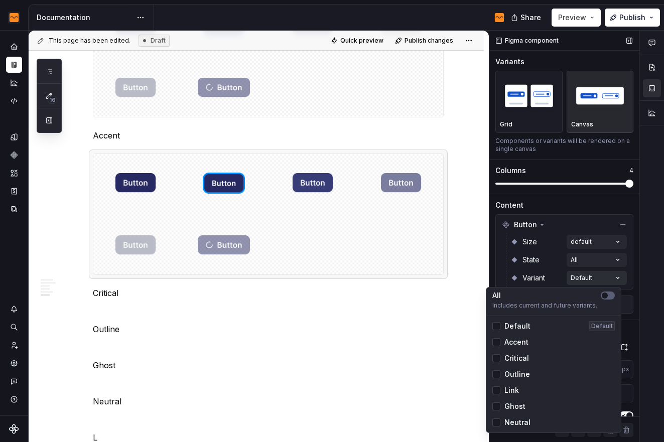
click at [588, 279] on div "Comments Open comments No comments yet Select ‘Comment’ from the block context …" at bounding box center [577, 237] width 175 height 412
click at [497, 326] on icon at bounding box center [497, 326] width 0 height 0
click at [498, 340] on div at bounding box center [497, 342] width 8 height 8
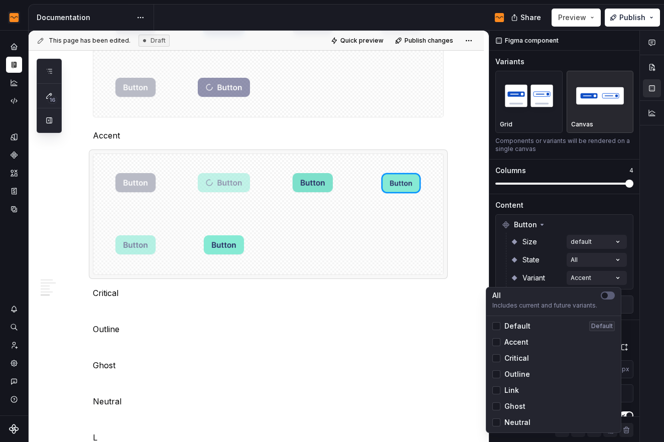
click at [451, 266] on html "Flow Design System Dataset Flow - Assets Documentation Share Preview Publish 16…" at bounding box center [332, 221] width 664 height 442
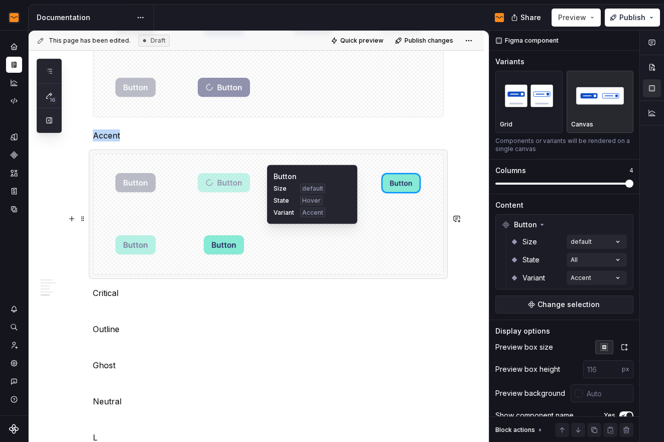
click at [278, 212] on div at bounding box center [313, 183] width 84 height 58
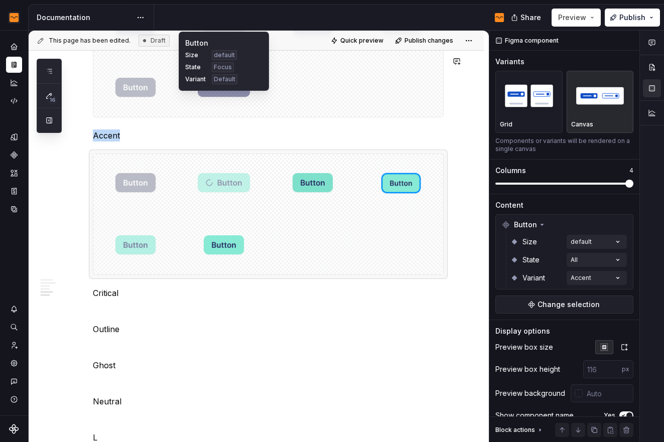
scroll to position [1398, 0]
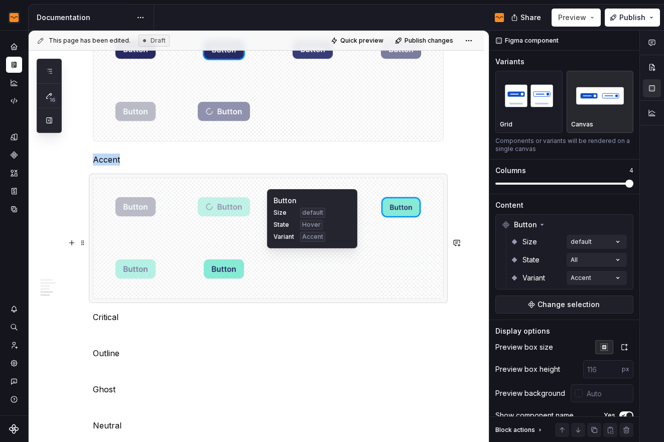
click at [295, 299] on div at bounding box center [268, 238] width 350 height 121
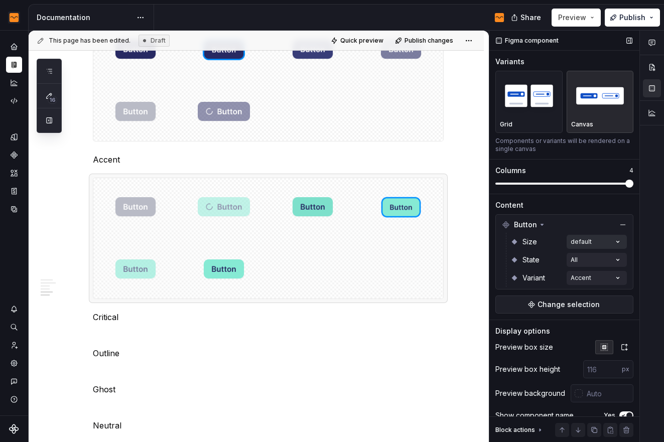
click at [607, 242] on div "Comments Open comments No comments yet Select ‘Comment’ from the block context …" at bounding box center [577, 237] width 175 height 412
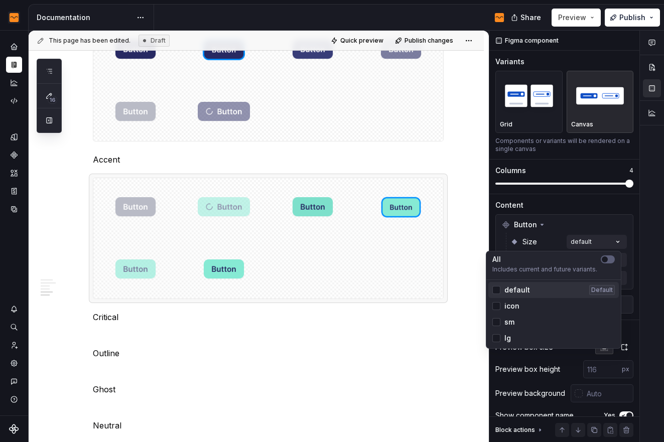
click at [513, 288] on span "default" at bounding box center [518, 290] width 26 height 10
click at [568, 197] on div "Comments Open comments No comments yet Select ‘Comment’ from the block context …" at bounding box center [577, 237] width 175 height 412
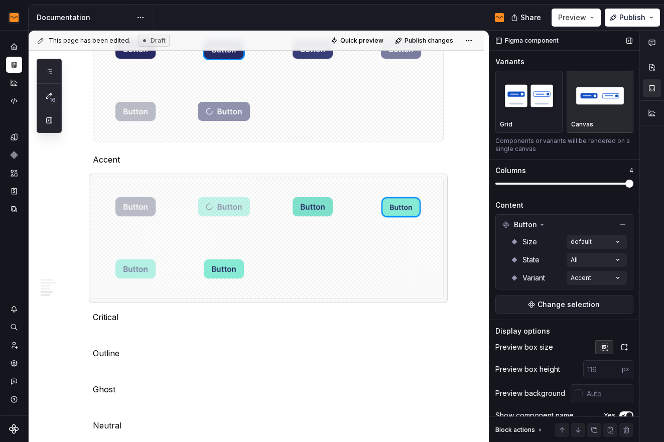
click at [570, 189] on div "Variants Grid Canvas Components or variants will be rendered on a single canvas…" at bounding box center [565, 125] width 138 height 137
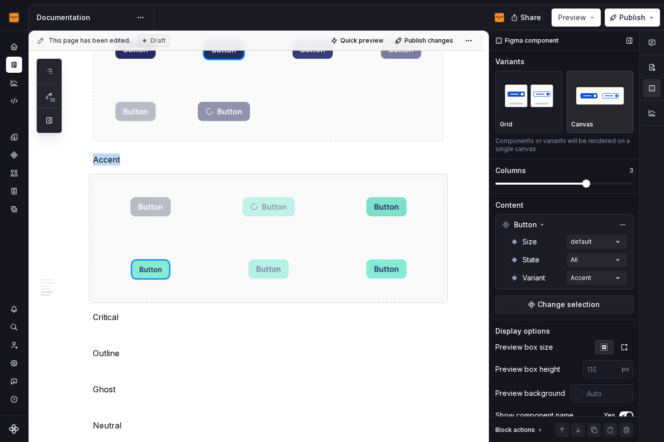
scroll to position [1564, 0]
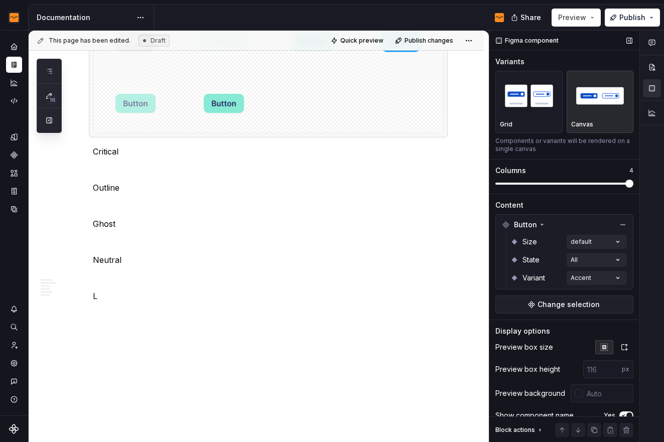
click at [634, 180] on span at bounding box center [565, 184] width 138 height 8
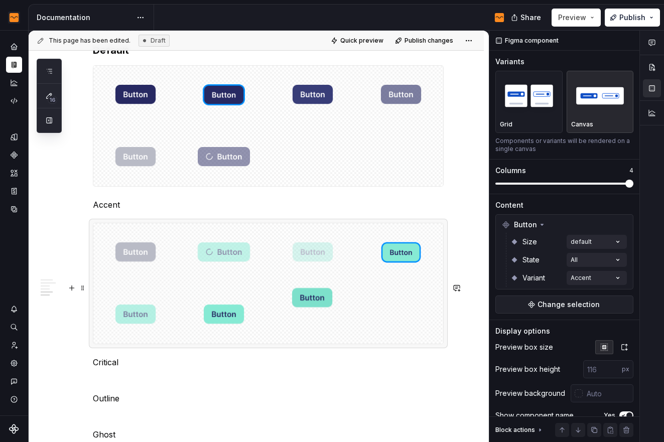
drag, startPoint x: 325, startPoint y: 306, endPoint x: 350, endPoint y: 316, distance: 26.3
click at [350, 316] on body "Flow Design System Dataset Flow - Assets Documentation Share Preview Publish 16…" at bounding box center [332, 221] width 664 height 442
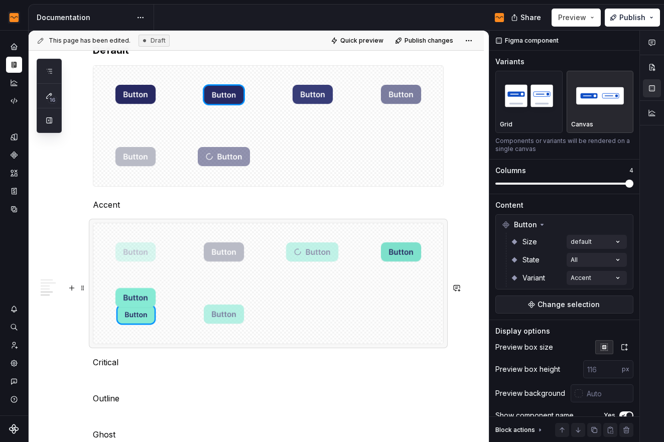
drag, startPoint x: 231, startPoint y: 370, endPoint x: 135, endPoint y: 303, distance: 117.2
click at [135, 303] on body "Flow Design System Dataset Flow - Assets Documentation Share Preview Publish 16…" at bounding box center [332, 221] width 664 height 442
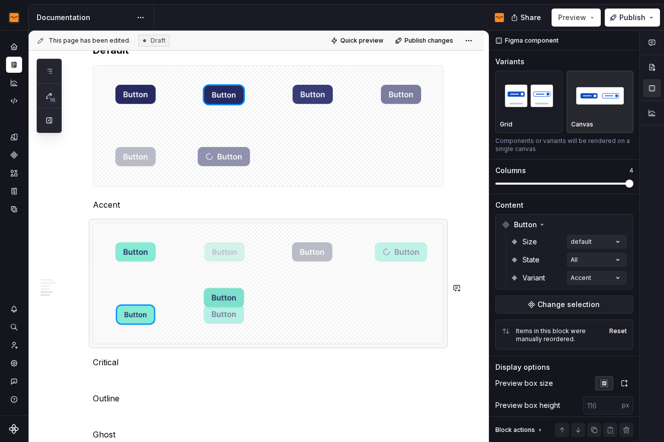
drag, startPoint x: 391, startPoint y: 314, endPoint x: 228, endPoint y: 321, distance: 162.9
click at [228, 321] on body "Flow Design System Dataset Flow - Assets Documentation Share Preview Publish 16…" at bounding box center [332, 221] width 664 height 442
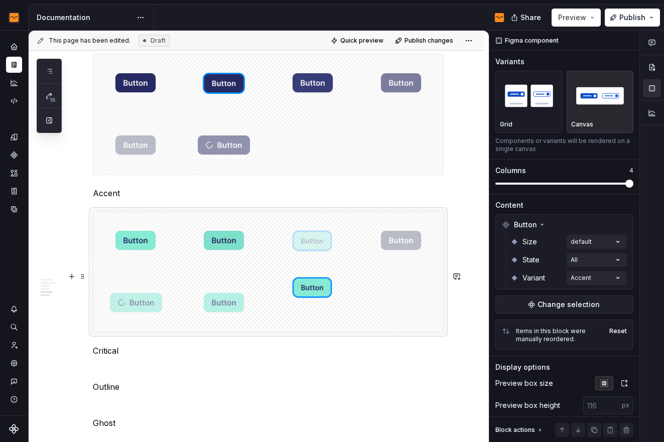
drag, startPoint x: 150, startPoint y: 370, endPoint x: 353, endPoint y: 316, distance: 210.3
click at [353, 316] on body "Flow Design System Dataset Flow - Assets Documentation Share Preview Publish 16…" at bounding box center [332, 221] width 664 height 442
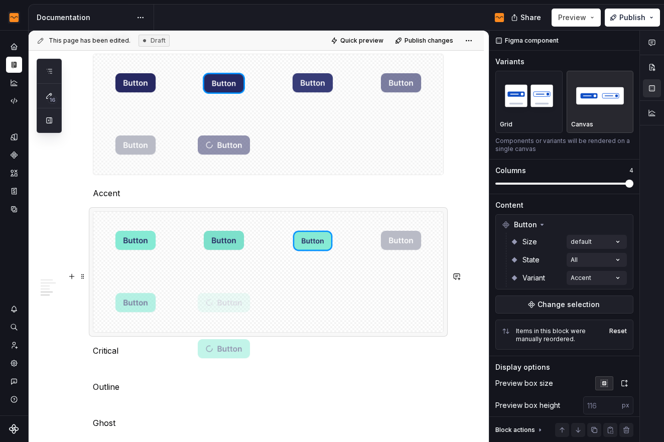
drag, startPoint x: 124, startPoint y: 362, endPoint x: 212, endPoint y: 362, distance: 88.4
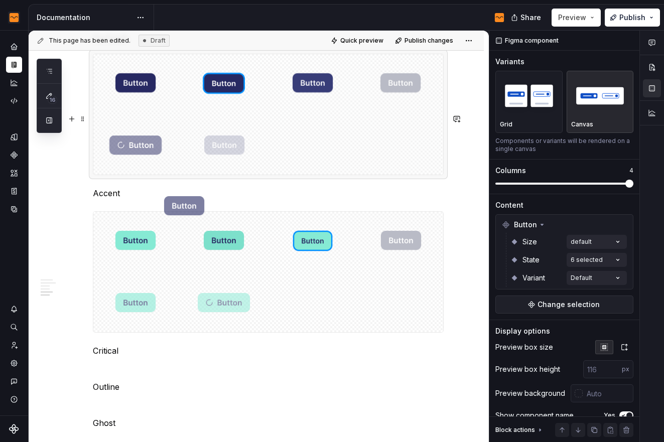
drag, startPoint x: 398, startPoint y: 142, endPoint x: 182, endPoint y: 219, distance: 229.9
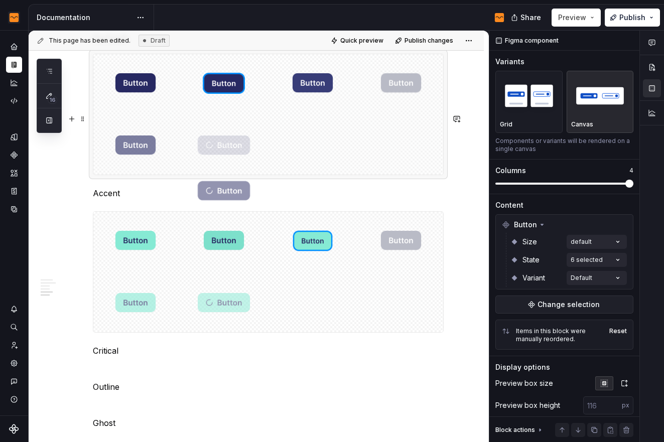
drag, startPoint x: 140, startPoint y: 203, endPoint x: 219, endPoint y: 207, distance: 79.9
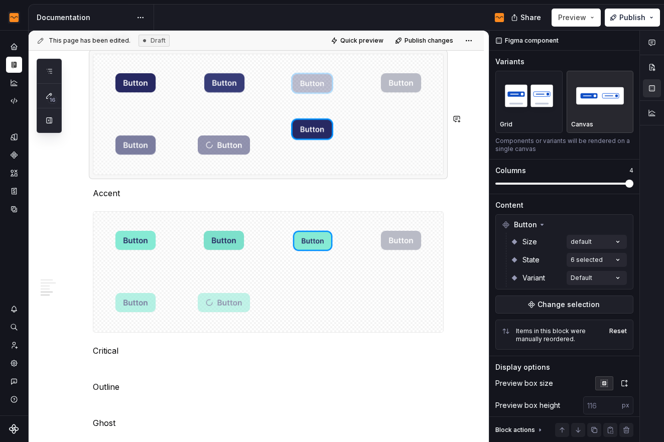
drag, startPoint x: 239, startPoint y: 146, endPoint x: 316, endPoint y: 144, distance: 77.4
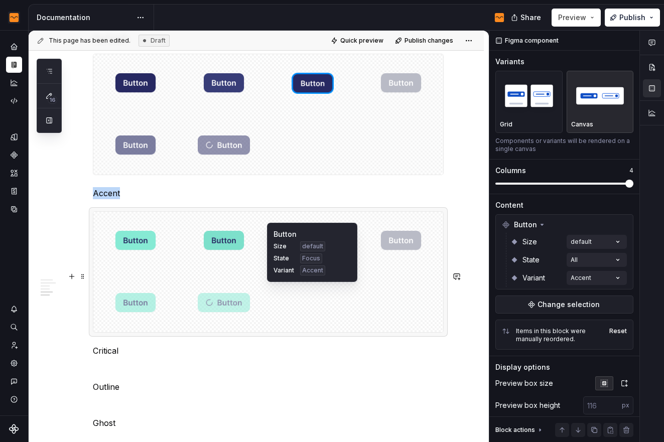
click at [284, 270] on div at bounding box center [313, 241] width 84 height 58
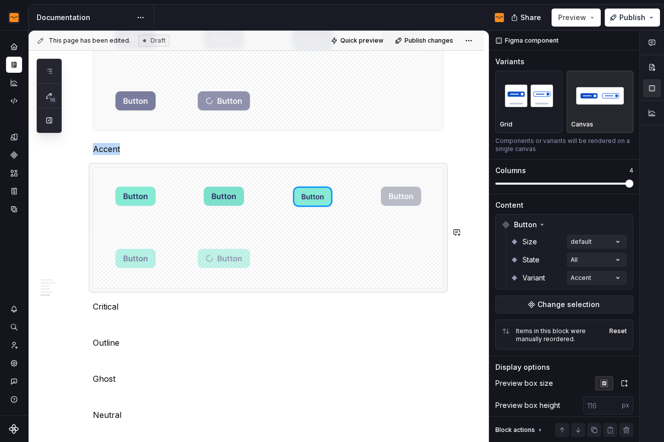
scroll to position [1430, 0]
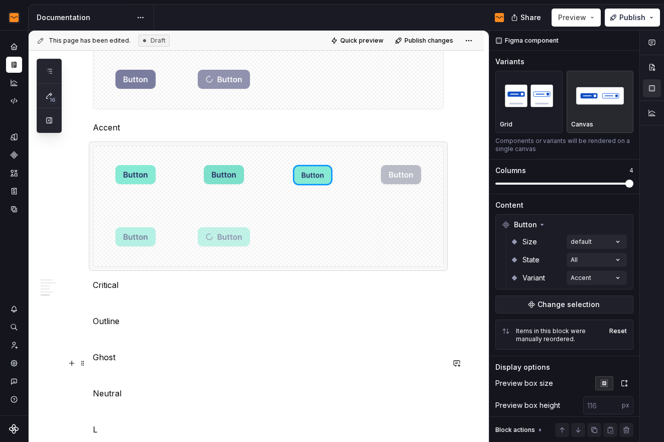
click at [145, 309] on p at bounding box center [268, 303] width 351 height 12
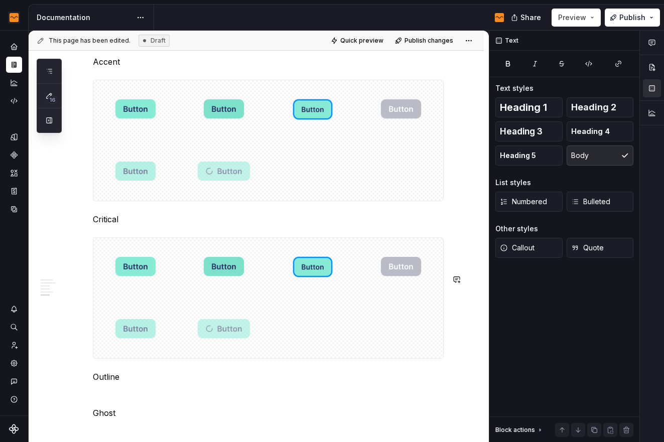
scroll to position [1507, 0]
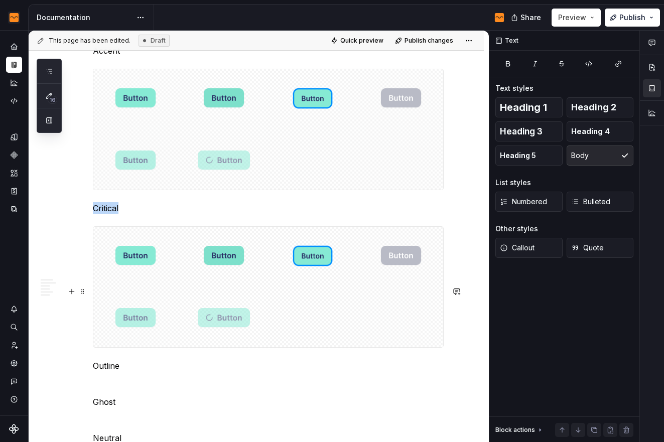
click at [325, 348] on div at bounding box center [268, 287] width 350 height 121
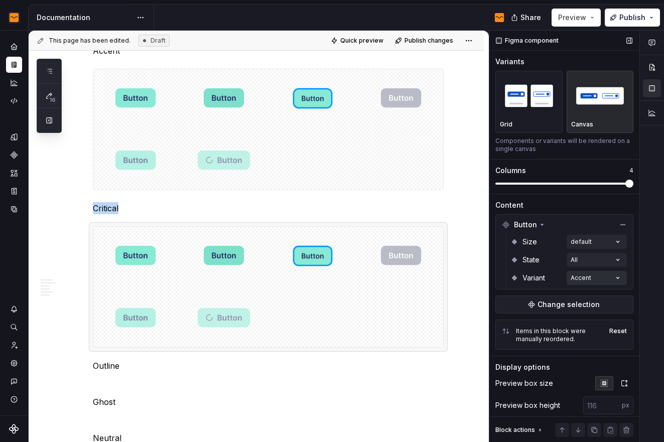
click at [582, 281] on div "Comments Open comments No comments yet Select ‘Comment’ from the block context …" at bounding box center [577, 237] width 175 height 412
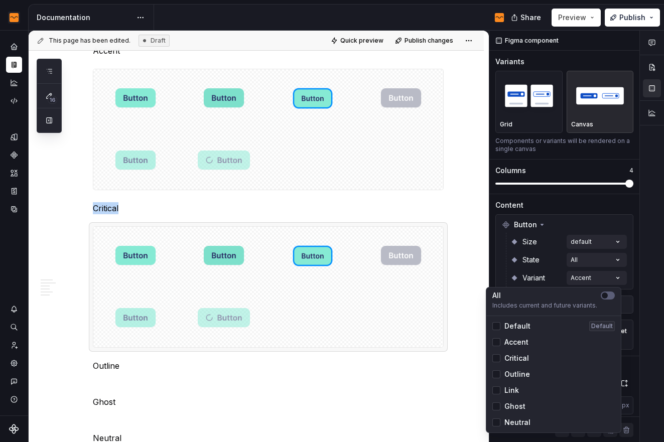
click at [501, 341] on div "Accent" at bounding box center [511, 342] width 36 height 10
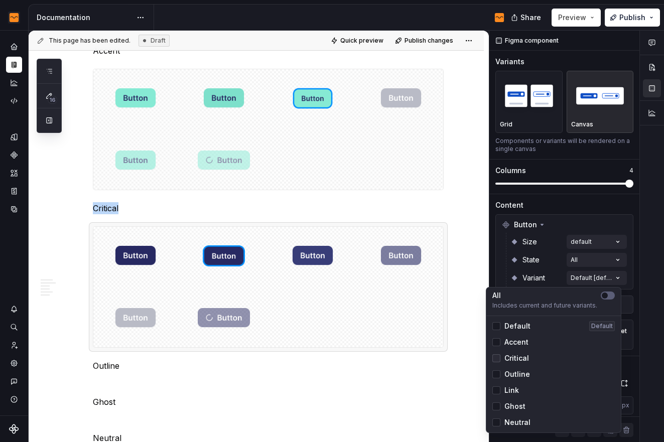
click at [500, 356] on div at bounding box center [497, 359] width 8 height 8
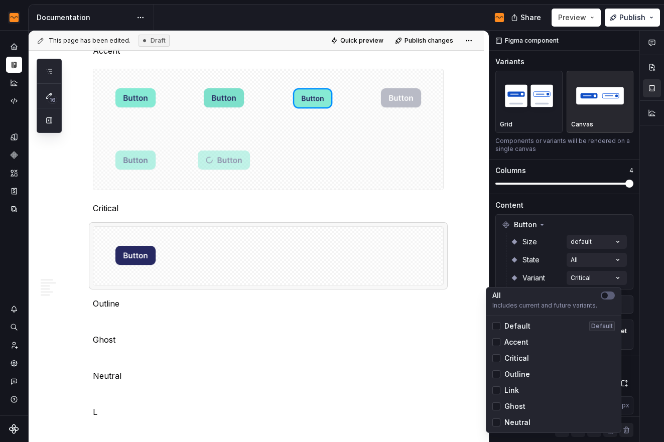
click at [589, 255] on div "Comments Open comments No comments yet Select ‘Comment’ from the block context …" at bounding box center [577, 237] width 175 height 412
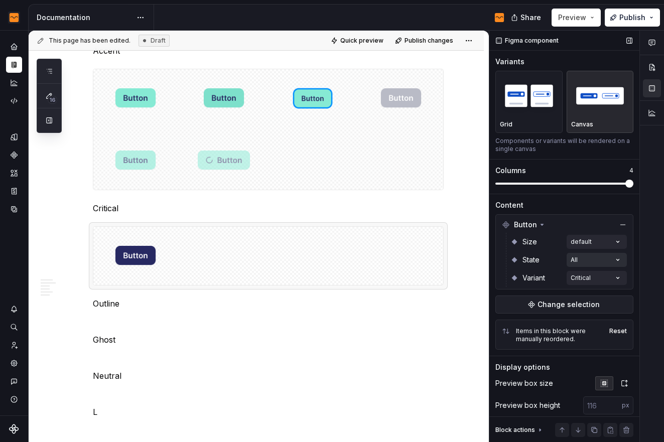
click at [588, 259] on div "Comments Open comments No comments yet Select ‘Comment’ from the block context …" at bounding box center [577, 237] width 175 height 412
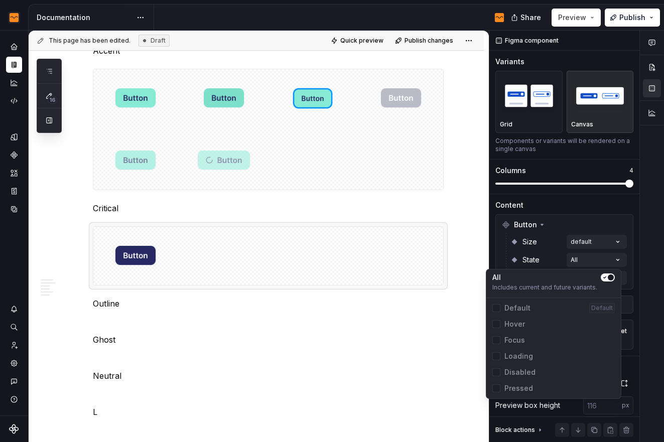
click at [597, 244] on div "Comments Open comments No comments yet Select ‘Comment’ from the block context …" at bounding box center [577, 237] width 175 height 412
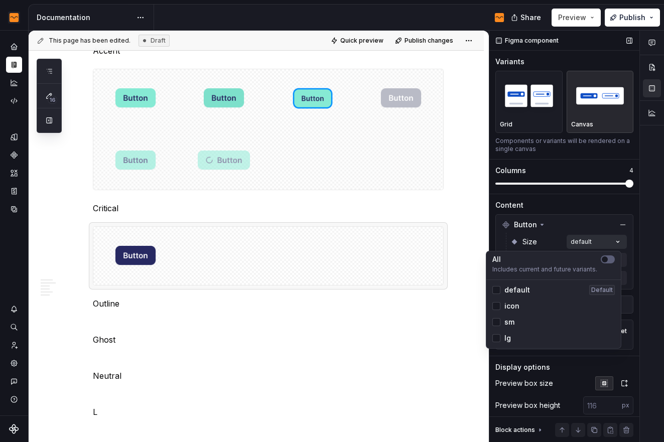
click at [597, 243] on div "Comments Open comments No comments yet Select ‘Comment’ from the block context …" at bounding box center [577, 237] width 175 height 412
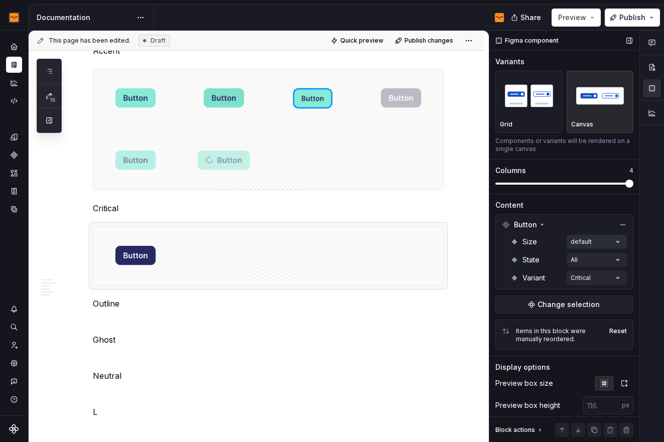
click at [597, 243] on div "Comments Open comments No comments yet Select ‘Comment’ from the block context …" at bounding box center [577, 237] width 175 height 412
click at [598, 275] on div "Comments Open comments No comments yet Select ‘Comment’ from the block context …" at bounding box center [577, 237] width 175 height 412
click at [602, 264] on div "Comments Open comments No comments yet Select ‘Comment’ from the block context …" at bounding box center [577, 237] width 175 height 412
click at [603, 261] on div "Comments Open comments No comments yet Select ‘Comment’ from the block context …" at bounding box center [577, 237] width 175 height 412
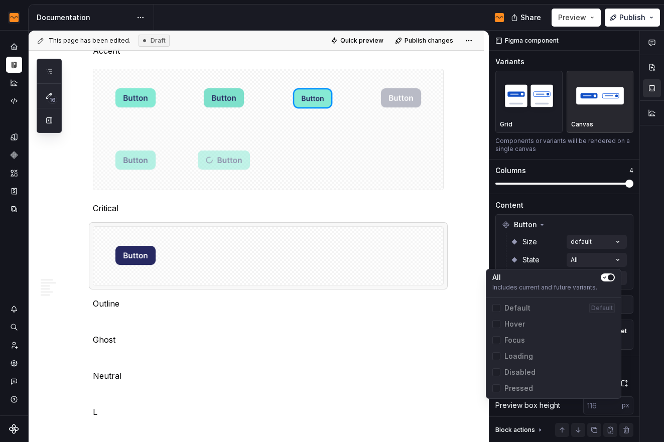
click at [606, 281] on button "button" at bounding box center [608, 278] width 14 height 8
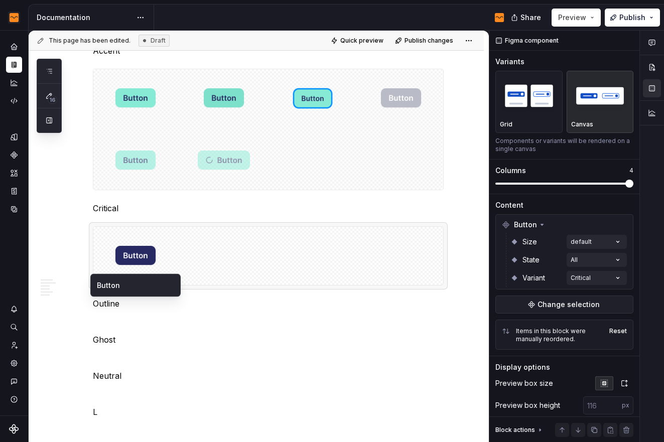
click at [136, 315] on html "Flow Design System Dataset Flow - Assets Documentation Share Preview Publish 16…" at bounding box center [332, 221] width 664 height 442
click at [229, 285] on div at bounding box center [268, 256] width 350 height 58
click at [617, 331] on div "Reset" at bounding box center [619, 331] width 18 height 8
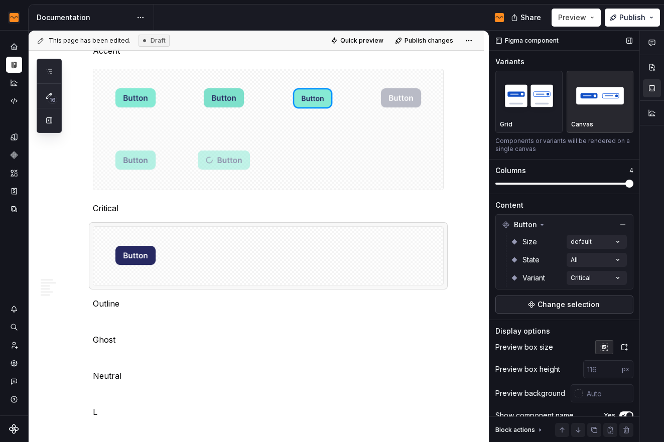
click at [576, 306] on span "Change selection" at bounding box center [569, 305] width 62 height 10
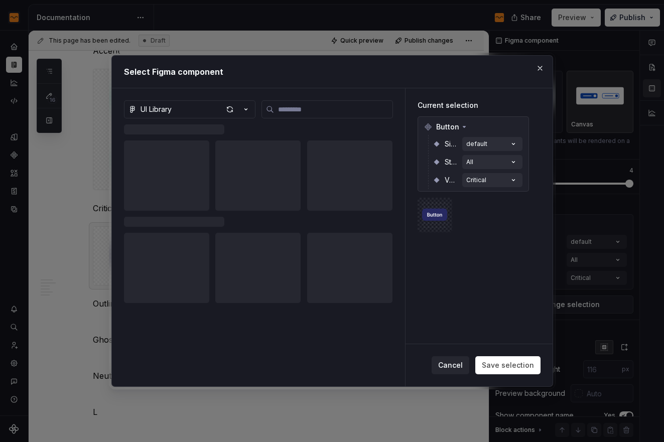
type textarea "*"
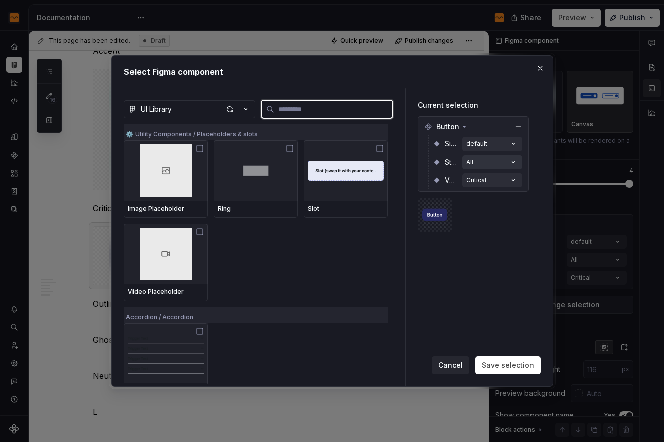
click at [510, 162] on icon "button" at bounding box center [514, 162] width 10 height 10
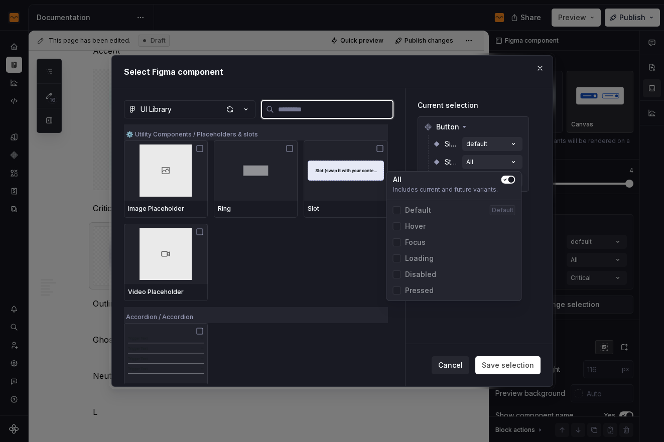
click at [507, 181] on icon "button" at bounding box center [506, 180] width 8 height 6
click at [507, 181] on span "button" at bounding box center [506, 180] width 6 height 6
click at [531, 259] on div "Current selection Button Size default State All Variant Critical" at bounding box center [479, 216] width 147 height 256
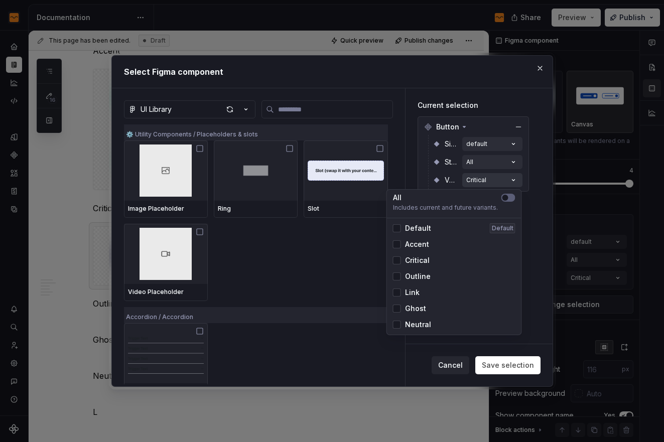
click at [514, 183] on icon "button" at bounding box center [514, 180] width 10 height 10
click at [511, 199] on button "button" at bounding box center [509, 198] width 14 height 8
click at [511, 199] on span "button" at bounding box center [512, 198] width 6 height 6
click at [421, 258] on span "Critical" at bounding box center [417, 261] width 25 height 10
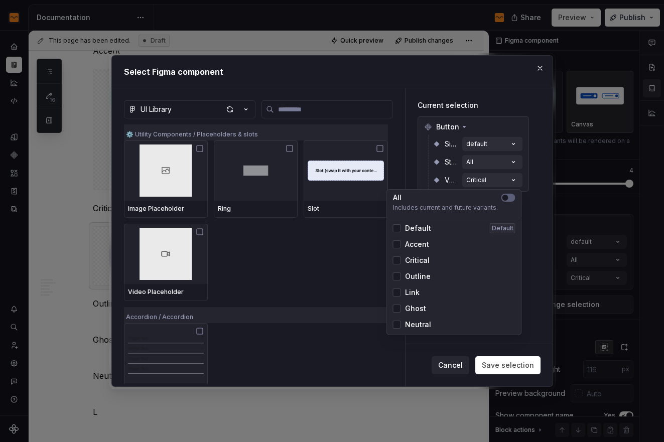
click at [526, 301] on div "Current selection Button Size default State All Variant Critical" at bounding box center [479, 216] width 147 height 256
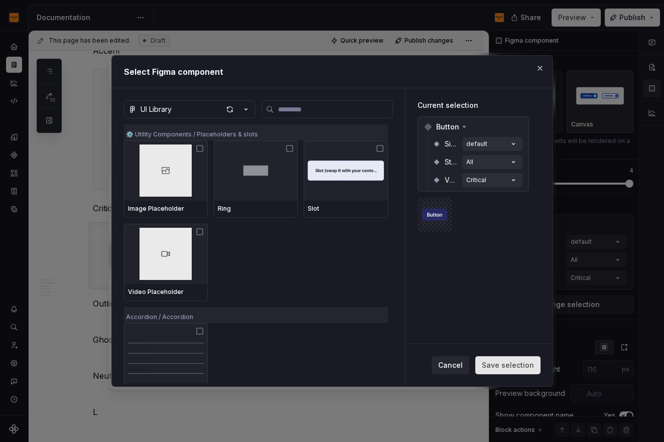
click at [521, 366] on span "Save selection" at bounding box center [508, 366] width 52 height 10
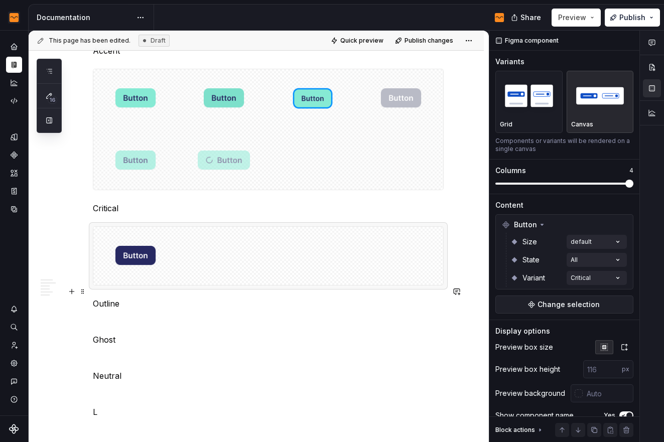
click at [194, 285] on div at bounding box center [268, 256] width 350 height 58
click at [273, 285] on div at bounding box center [268, 256] width 350 height 58
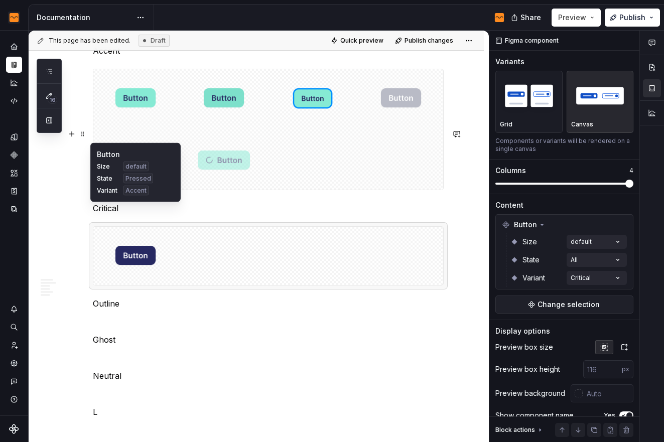
scroll to position [1313, 0]
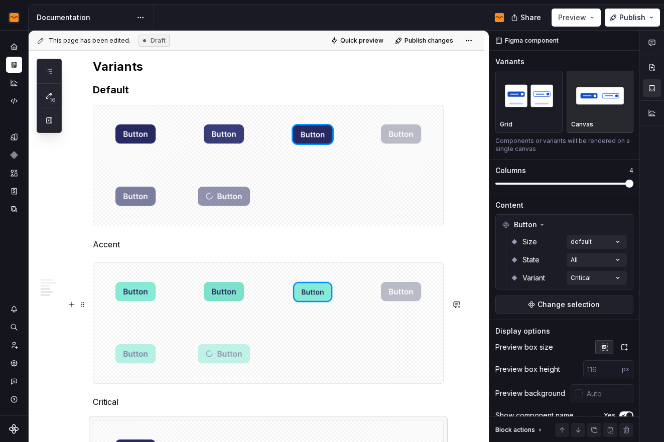
click at [108, 251] on p "Accent" at bounding box center [268, 245] width 351 height 12
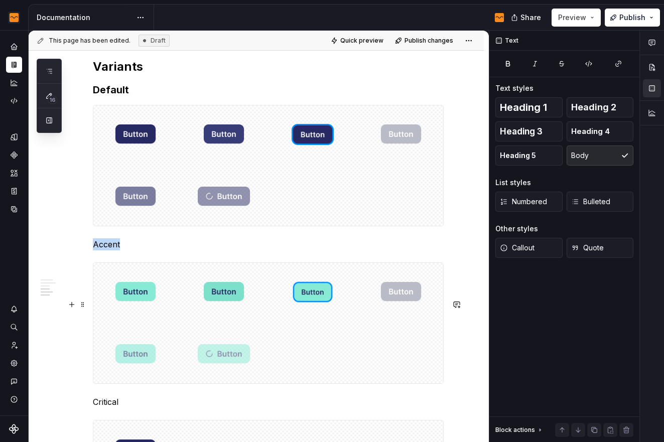
click at [108, 251] on p "Accent" at bounding box center [268, 245] width 351 height 12
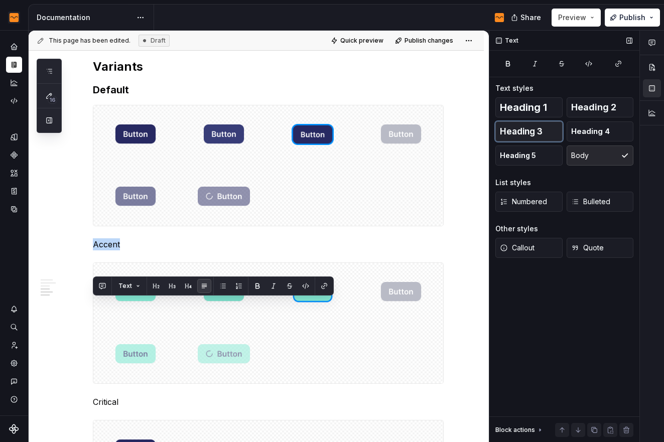
click at [542, 134] on span "Heading 3" at bounding box center [521, 132] width 43 height 10
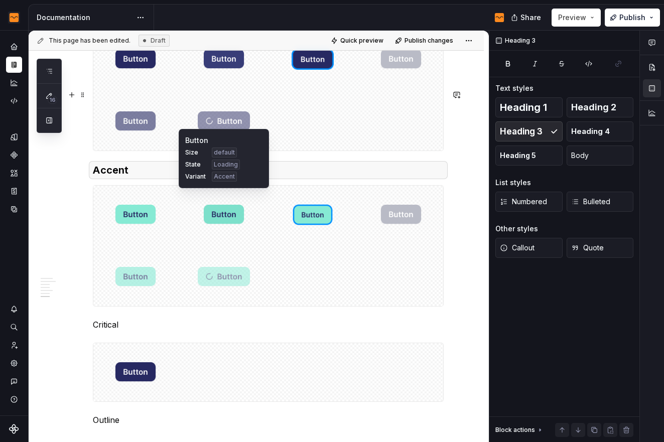
scroll to position [1519, 0]
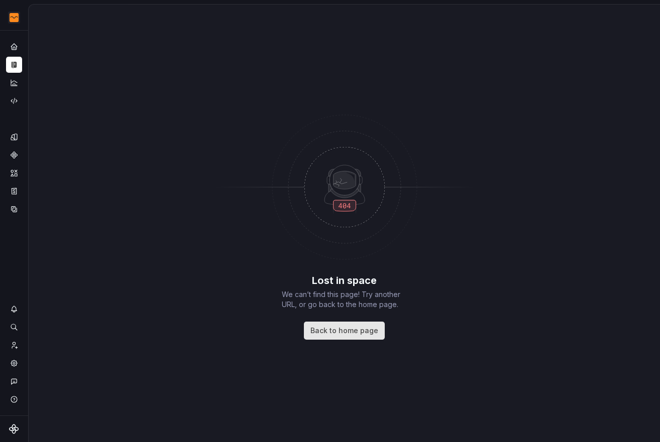
click at [366, 329] on span "Back to home page" at bounding box center [344, 331] width 68 height 10
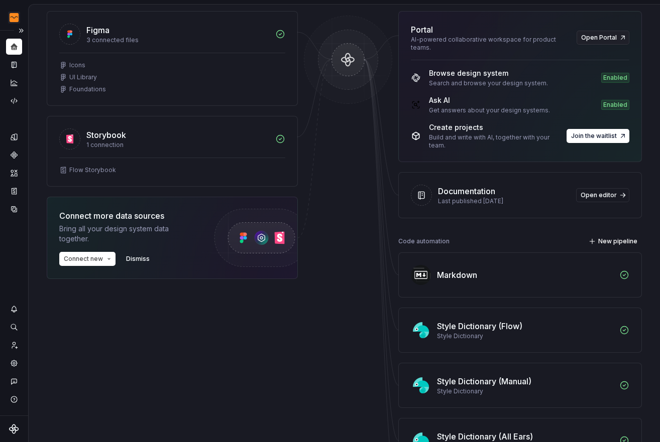
scroll to position [152, 0]
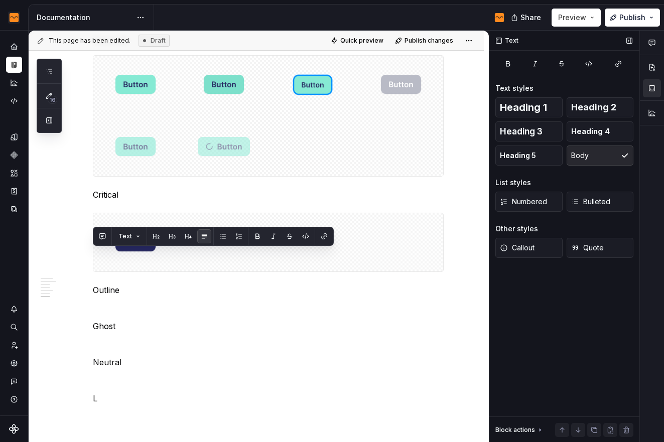
click at [525, 142] on div "Heading 1 Heading 2 Heading 3 Heading 4 Heading 5 Body" at bounding box center [565, 131] width 138 height 68
click at [525, 138] on button "Heading 3" at bounding box center [529, 132] width 67 height 20
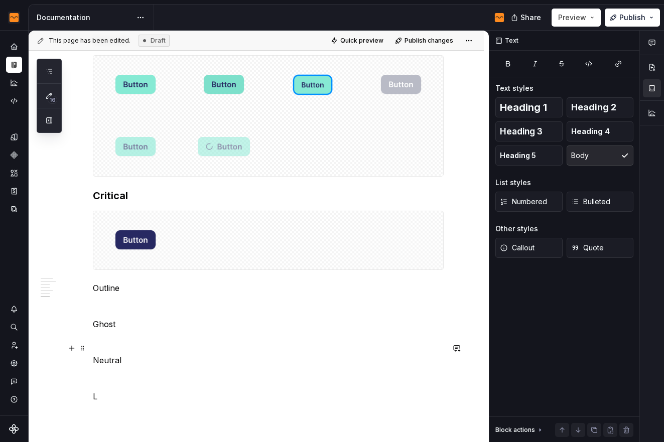
click at [115, 294] on p "Outline" at bounding box center [268, 288] width 351 height 12
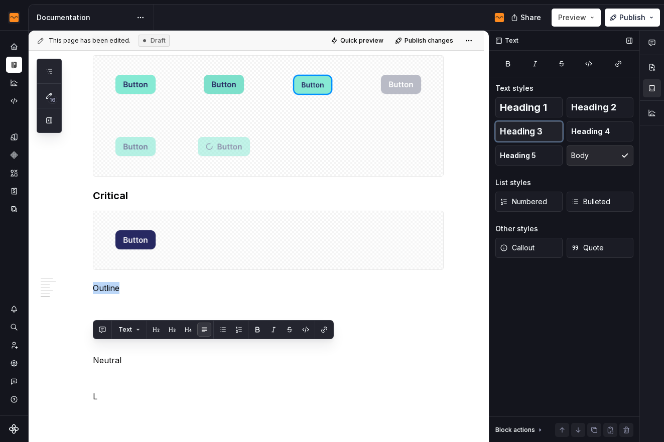
click at [524, 132] on span "Heading 3" at bounding box center [521, 132] width 43 height 10
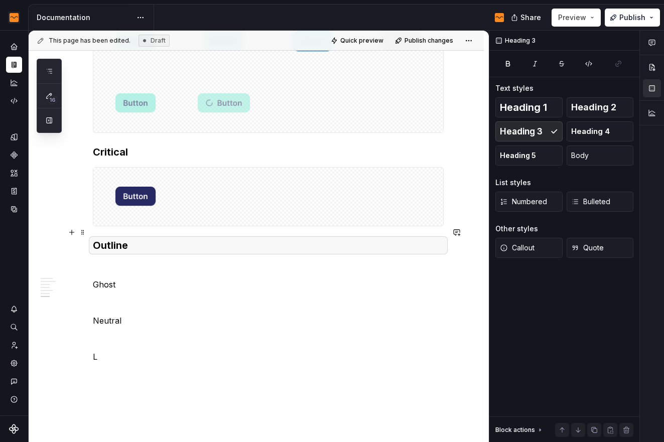
scroll to position [1585, 0]
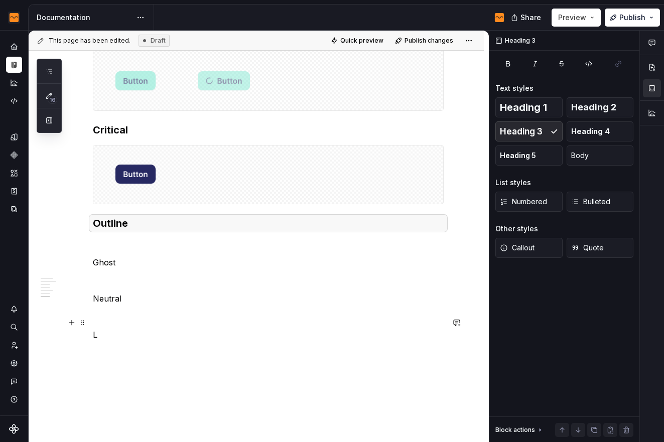
click at [97, 269] on p "Ghost" at bounding box center [268, 263] width 351 height 12
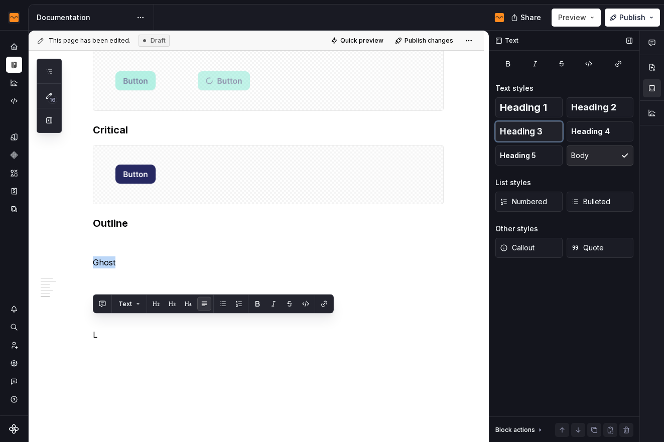
click at [531, 130] on span "Heading 3" at bounding box center [521, 132] width 43 height 10
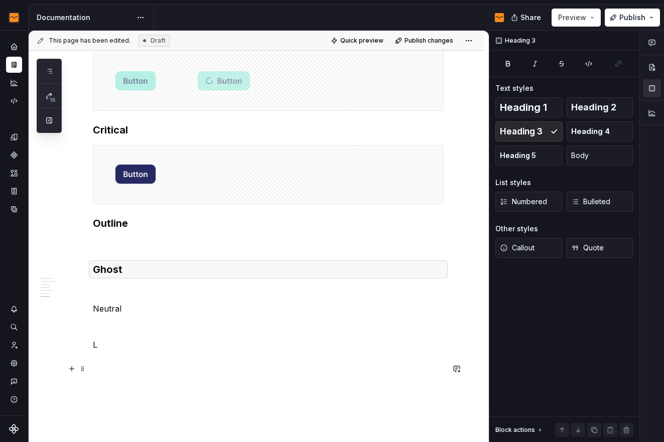
click at [108, 315] on p "Neutral" at bounding box center [268, 309] width 351 height 12
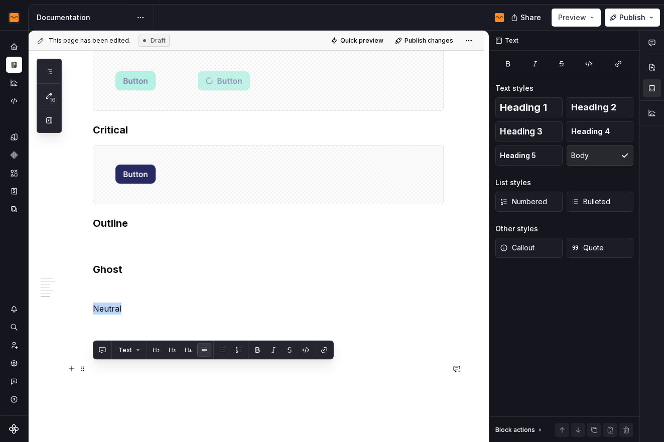
click at [108, 315] on p "Neutral" at bounding box center [268, 309] width 351 height 12
click at [519, 140] on button "Heading 3" at bounding box center [529, 132] width 67 height 20
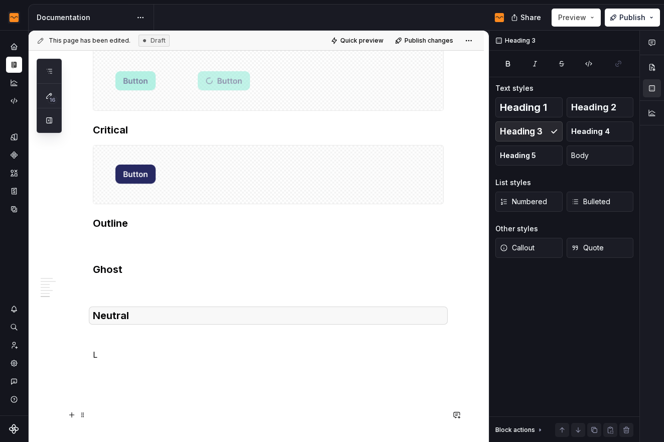
click at [102, 361] on p "L" at bounding box center [268, 355] width 351 height 12
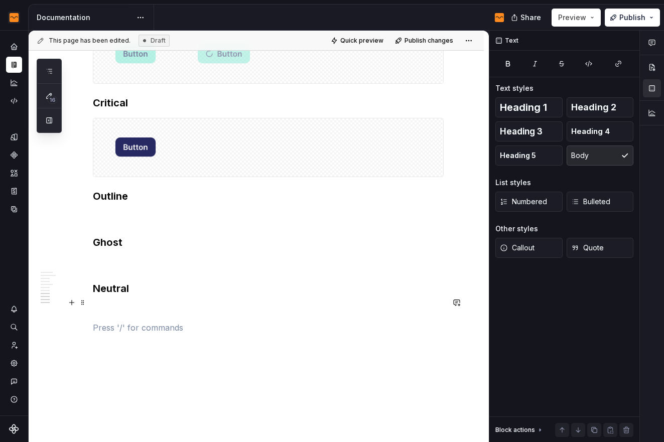
click at [177, 223] on p at bounding box center [268, 217] width 351 height 12
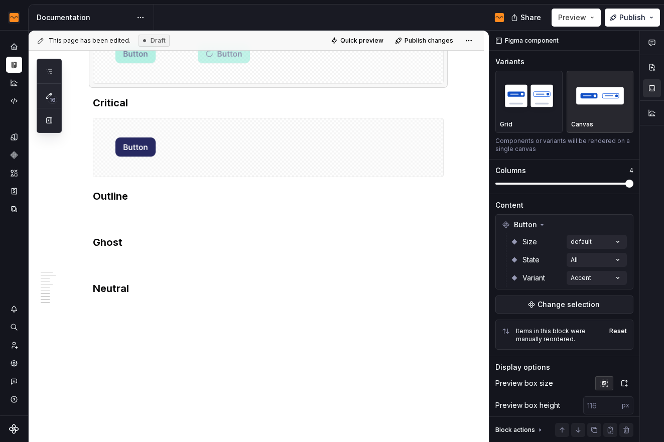
click at [274, 83] on div at bounding box center [268, 23] width 350 height 121
click at [184, 223] on p at bounding box center [268, 217] width 351 height 12
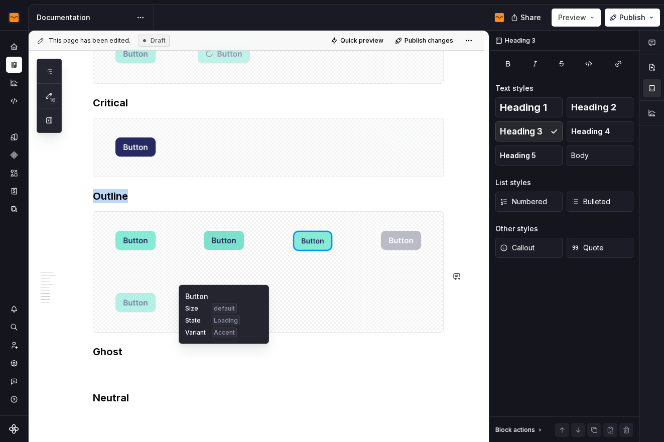
click at [250, 328] on img at bounding box center [224, 303] width 54 height 50
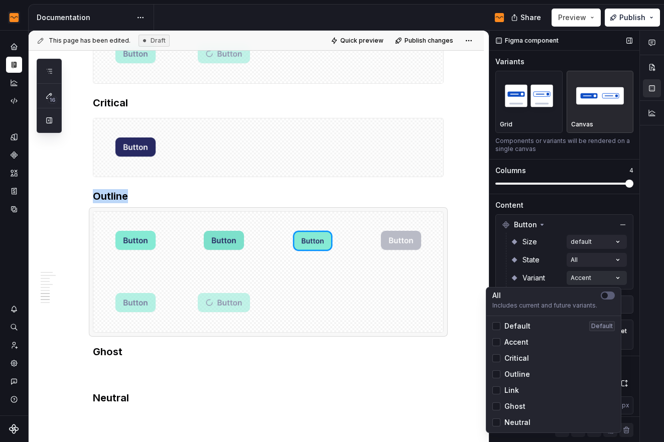
click at [594, 281] on div "Comments Open comments No comments yet Select ‘Comment’ from the block context …" at bounding box center [577, 237] width 175 height 412
click at [497, 343] on icon at bounding box center [497, 343] width 0 height 0
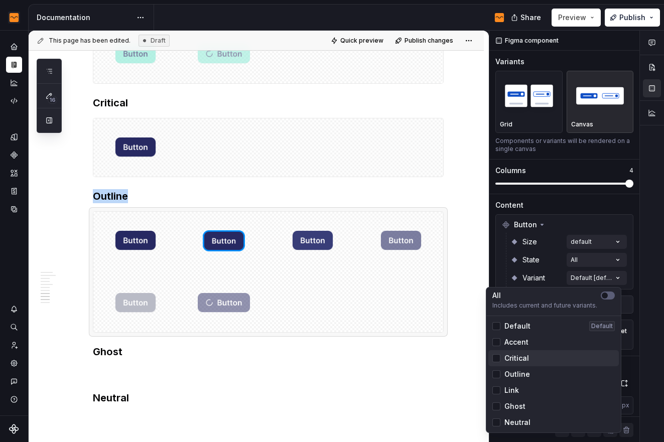
click at [498, 354] on div "Critical" at bounding box center [511, 359] width 37 height 10
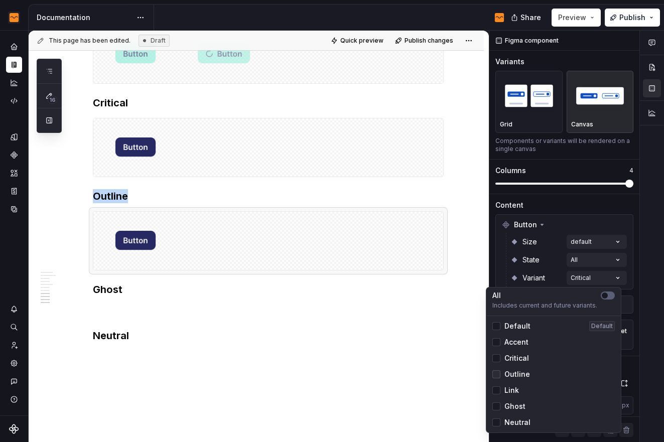
click at [496, 373] on div at bounding box center [497, 375] width 8 height 8
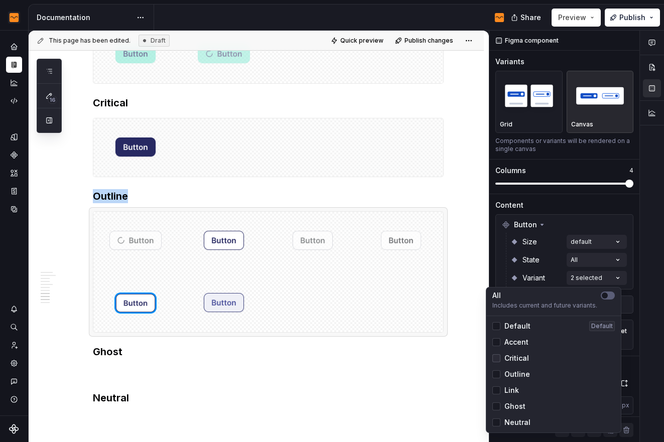
click at [497, 359] on polyline at bounding box center [497, 359] width 0 height 0
click at [218, 304] on html "Flow Design System Dataset Flow - Assets Documentation Share Preview Publish 16…" at bounding box center [332, 221] width 664 height 442
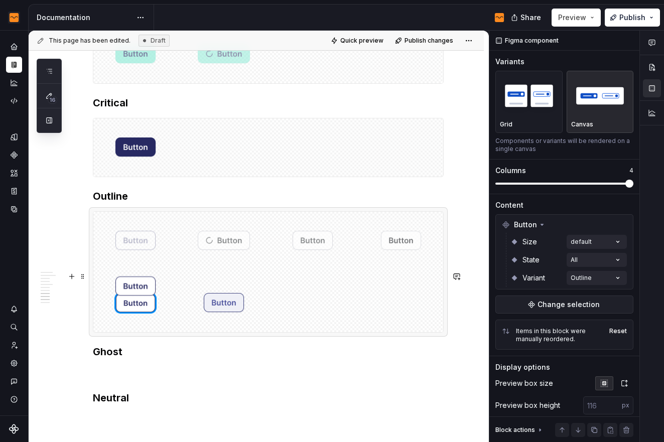
drag, startPoint x: 228, startPoint y: 305, endPoint x: 132, endPoint y: 305, distance: 95.9
click at [132, 305] on body "Flow Design System Dataset Flow - Assets Documentation Share Preview Publish 16…" at bounding box center [332, 221] width 664 height 442
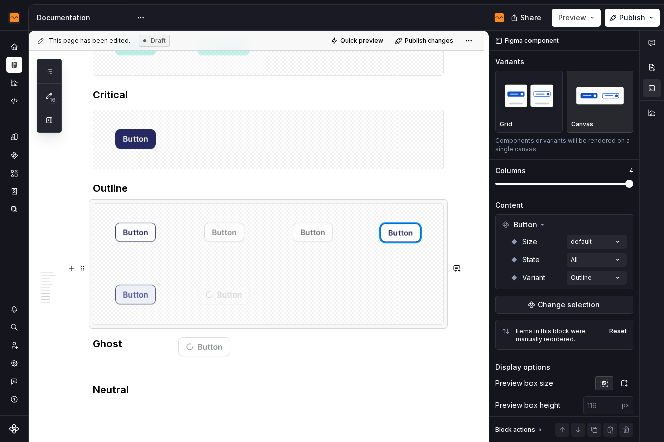
scroll to position [1627, 0]
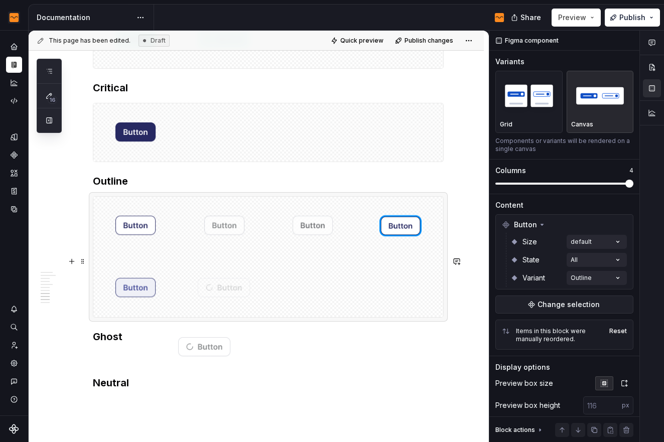
drag, startPoint x: 220, startPoint y: 301, endPoint x: 204, endPoint y: 364, distance: 64.3
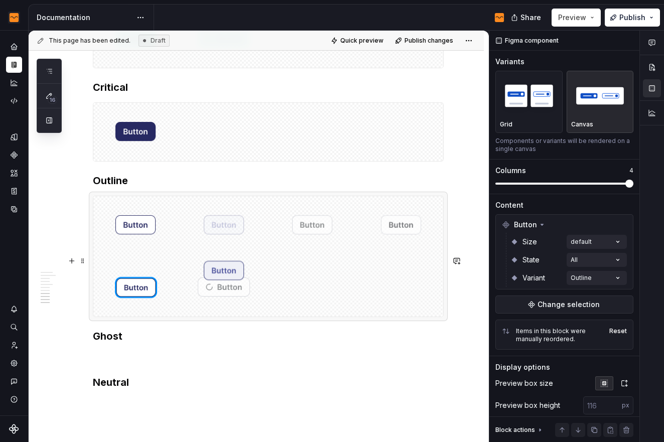
drag, startPoint x: 137, startPoint y: 350, endPoint x: 206, endPoint y: 293, distance: 89.6
click at [206, 293] on body "Flow Design System Dataset Flow - Assets Documentation Share Preview Publish 16…" at bounding box center [332, 221] width 664 height 442
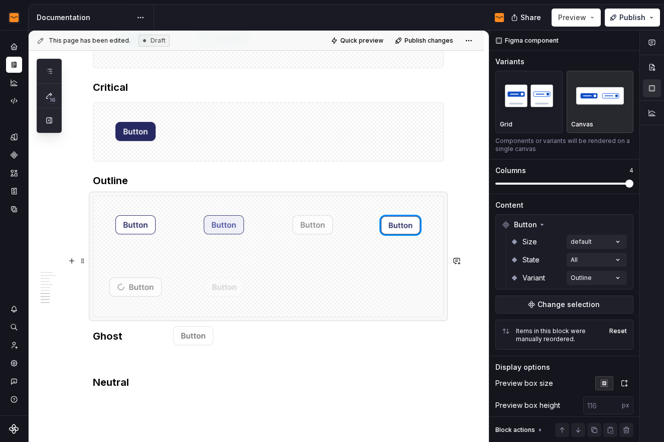
drag, startPoint x: 406, startPoint y: 283, endPoint x: 198, endPoint y: 349, distance: 217.5
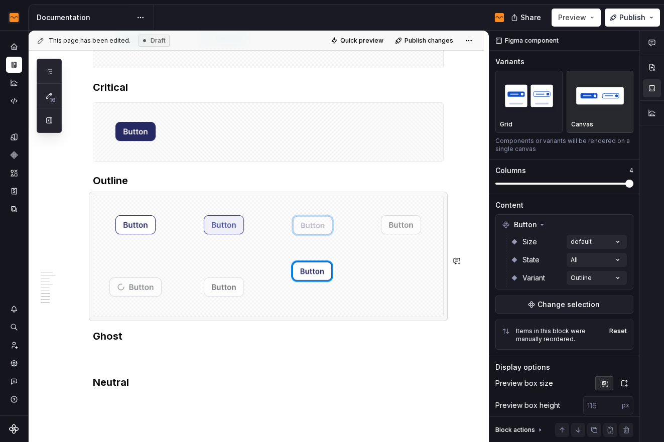
drag, startPoint x: 393, startPoint y: 287, endPoint x: 299, endPoint y: 289, distance: 93.9
click at [299, 289] on body "Flow Design System Dataset Flow - Assets Documentation Share Preview Publish 16…" at bounding box center [332, 221] width 664 height 442
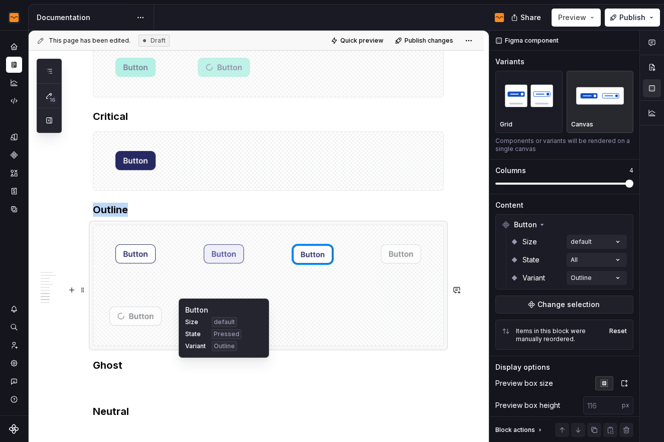
scroll to position [1612, 0]
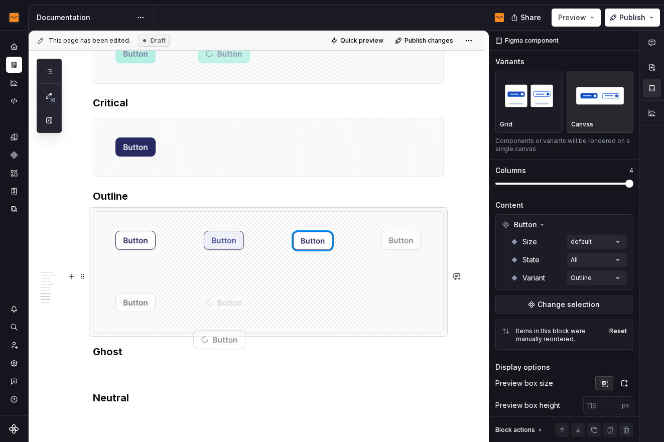
drag, startPoint x: 140, startPoint y: 368, endPoint x: 224, endPoint y: 360, distance: 85.3
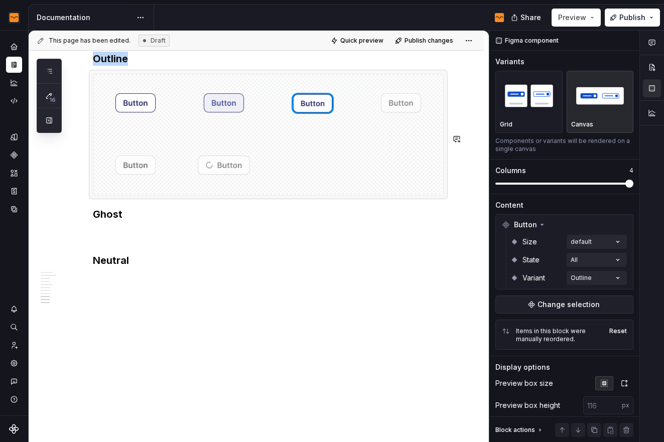
scroll to position [1779, 0]
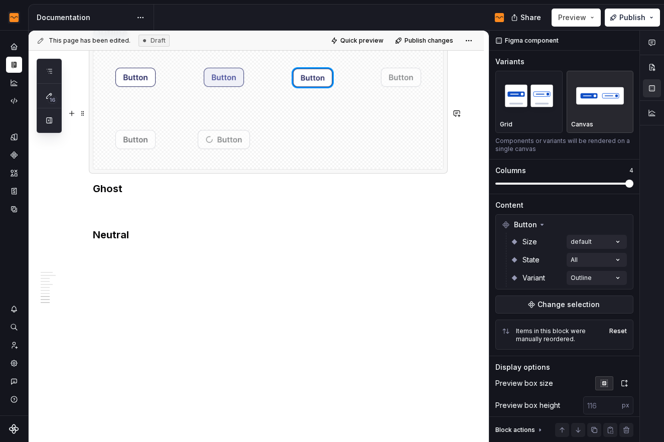
click at [396, 164] on div at bounding box center [268, 109] width 350 height 121
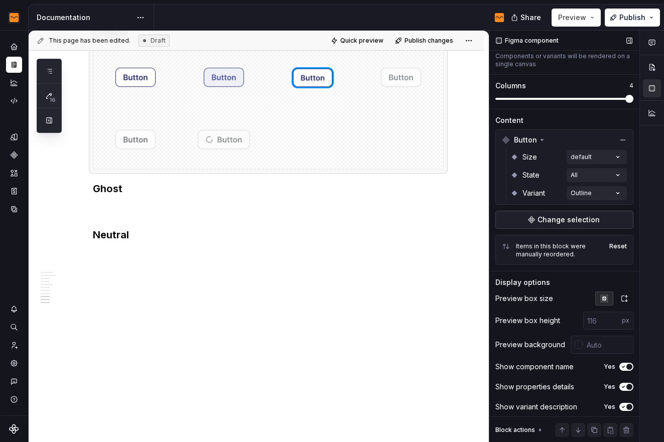
scroll to position [90, 0]
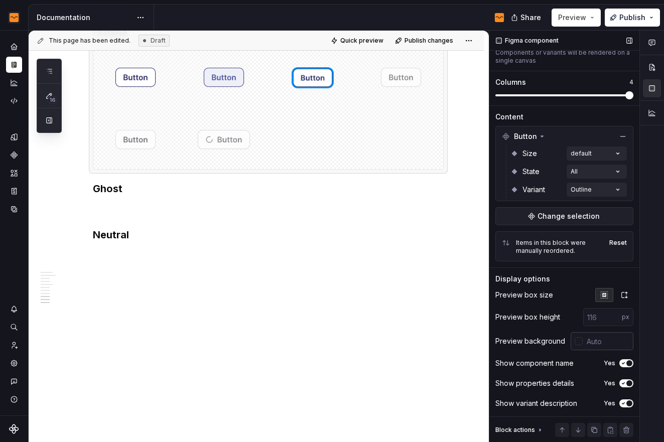
click at [610, 339] on input "text" at bounding box center [608, 341] width 51 height 18
click at [346, 169] on div at bounding box center [268, 109] width 350 height 121
click at [182, 216] on p at bounding box center [268, 210] width 351 height 12
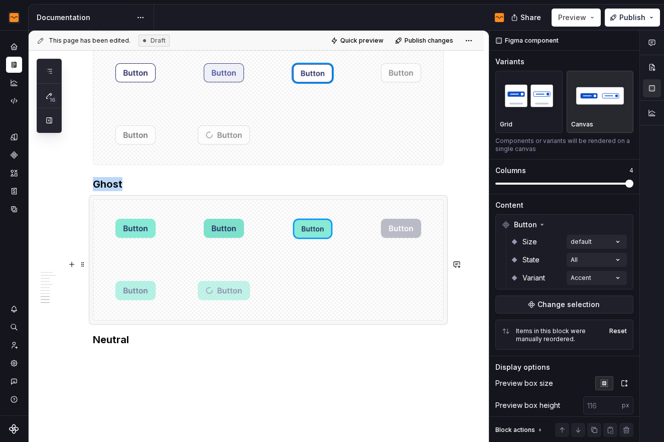
click at [302, 320] on div at bounding box center [268, 260] width 350 height 121
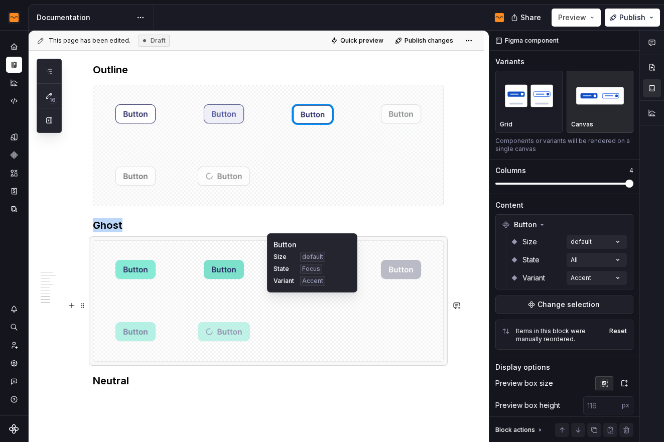
scroll to position [1824, 0]
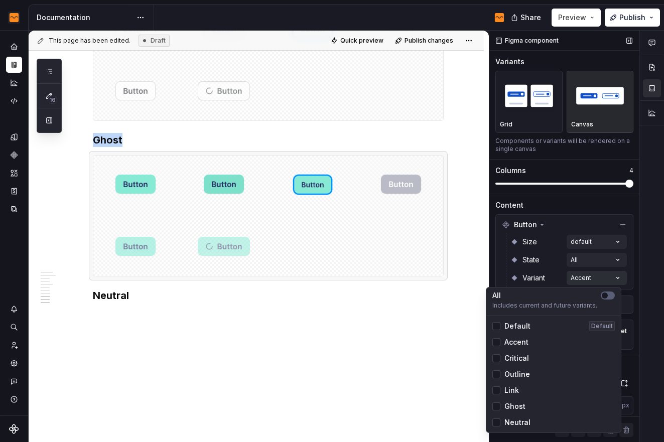
click at [594, 275] on div "Comments Open comments No comments yet Select ‘Comment’ from the block context …" at bounding box center [577, 237] width 175 height 412
click at [498, 405] on div at bounding box center [497, 407] width 8 height 8
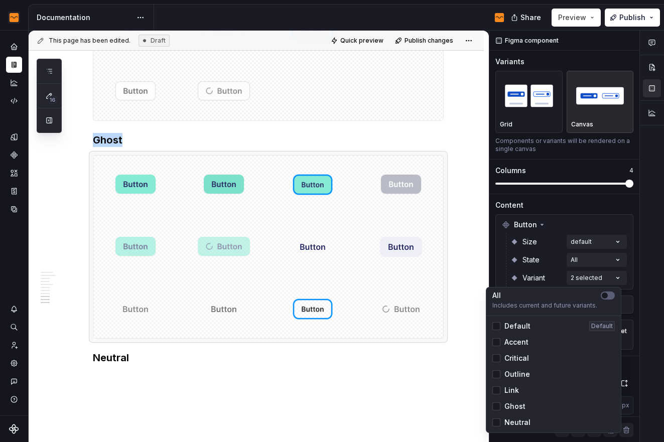
click at [498, 337] on div "Accent" at bounding box center [511, 342] width 36 height 10
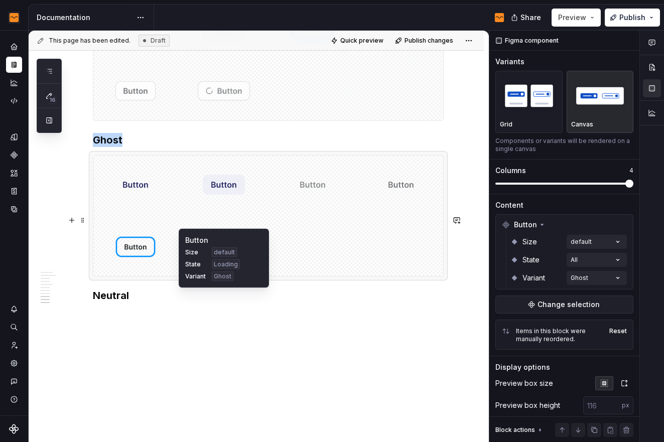
click at [247, 301] on html "Flow Design System Dataset Flow - Assets Documentation Share Preview Publish 16…" at bounding box center [332, 221] width 664 height 442
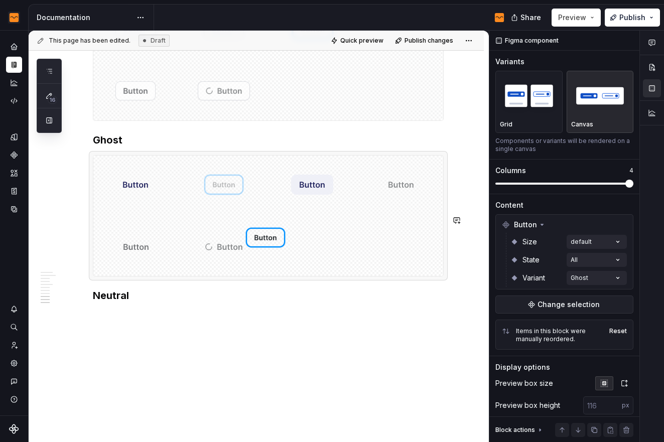
drag, startPoint x: 136, startPoint y: 305, endPoint x: 266, endPoint y: 249, distance: 141.5
click at [266, 249] on body "Flow Design System Dataset Flow - Assets Documentation Share Preview Publish 16…" at bounding box center [332, 221] width 664 height 442
drag, startPoint x: 326, startPoint y: 248, endPoint x: 245, endPoint y: 252, distance: 81.5
click at [245, 252] on body "Flow Design System Dataset Flow - Assets Documentation Share Preview Publish 16…" at bounding box center [332, 221] width 664 height 442
click at [375, 276] on div at bounding box center [268, 216] width 350 height 121
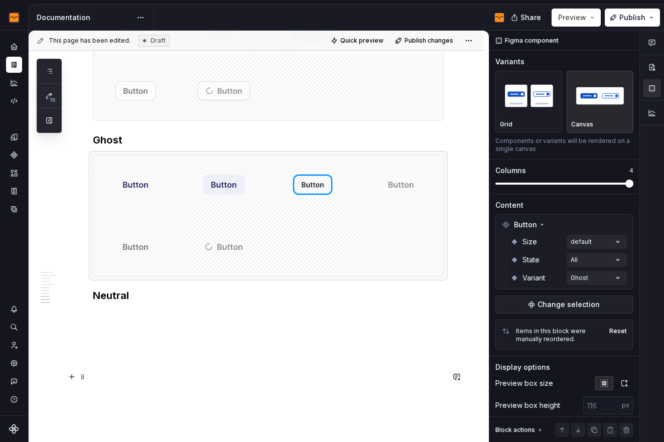
click at [213, 323] on p at bounding box center [268, 317] width 351 height 12
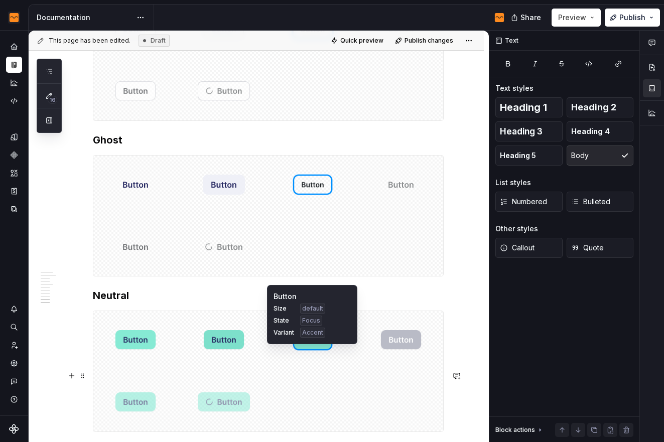
scroll to position [1861, 0]
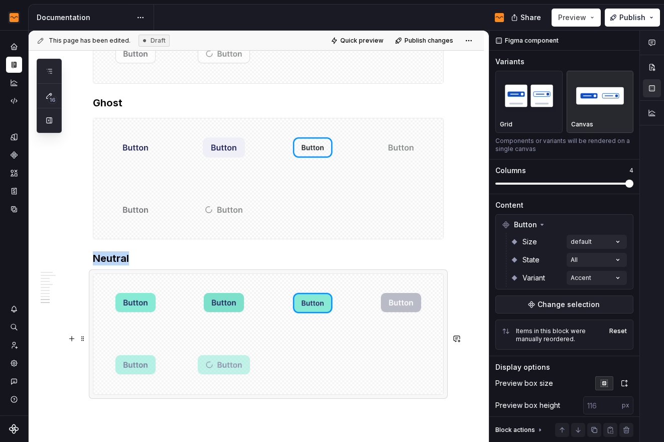
click at [329, 395] on div at bounding box center [268, 334] width 350 height 121
click at [603, 275] on div "Comments Open comments No comments yet Select ‘Comment’ from the block context …" at bounding box center [577, 237] width 175 height 412
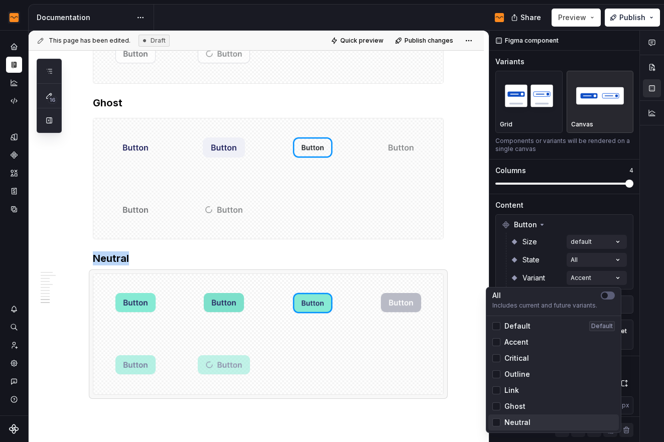
click at [513, 417] on div "Neutral" at bounding box center [554, 423] width 131 height 16
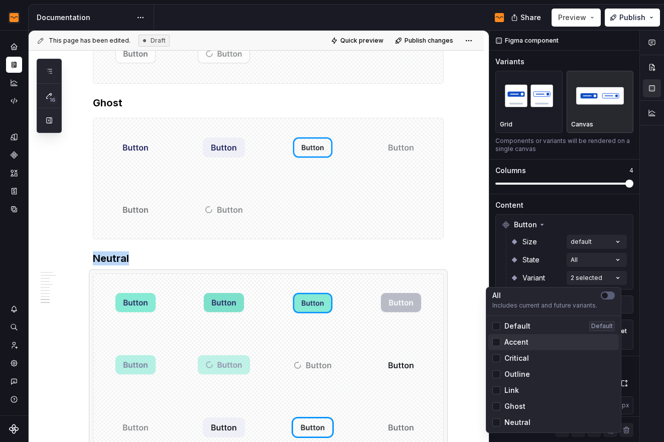
click at [498, 334] on div "Accent" at bounding box center [554, 342] width 131 height 16
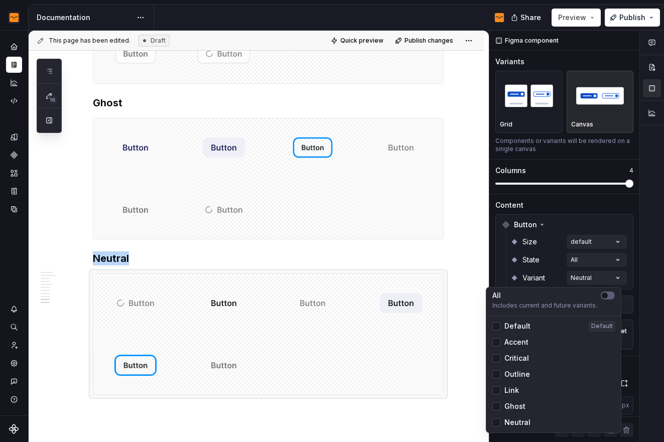
click at [464, 320] on html "Flow Design System Dataset Flow - Assets Documentation Share Preview Publish 16…" at bounding box center [332, 221] width 664 height 442
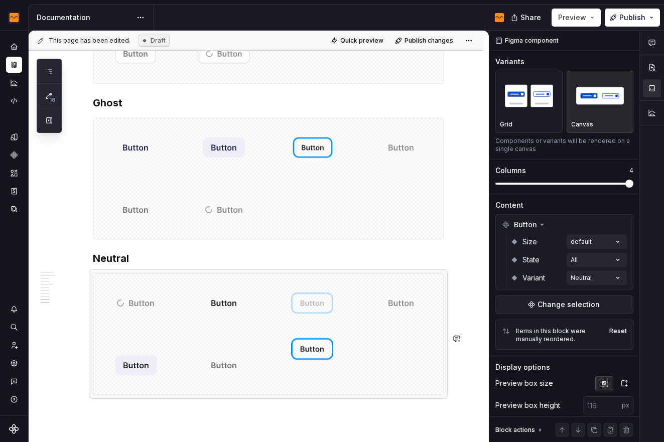
drag, startPoint x: 146, startPoint y: 420, endPoint x: 294, endPoint y: 370, distance: 156.4
click at [294, 370] on body "Flow Design System Dataset Flow - Assets Documentation Share Preview Publish 16…" at bounding box center [332, 221] width 664 height 442
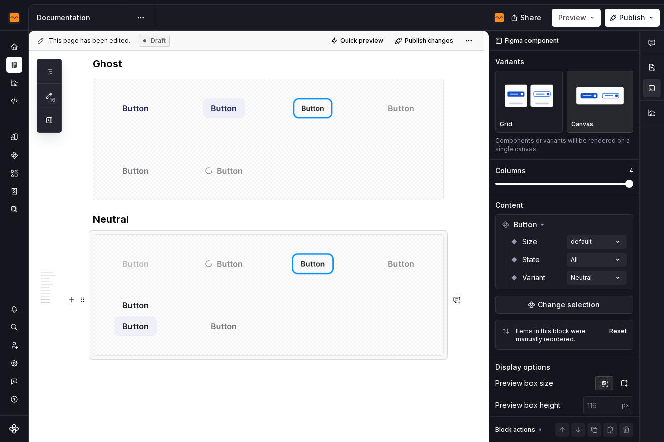
drag, startPoint x: 236, startPoint y: 366, endPoint x: 182, endPoint y: 369, distance: 53.3
click at [182, 369] on body "Flow Design System Dataset Flow - Assets Documentation Share Preview Publish 16…" at bounding box center [332, 221] width 664 height 442
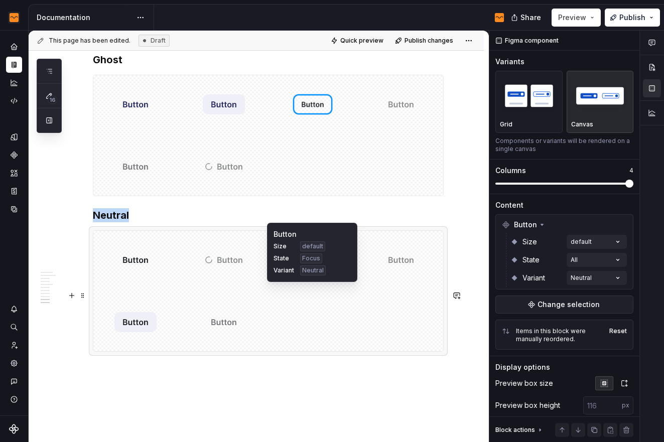
scroll to position [1923, 0]
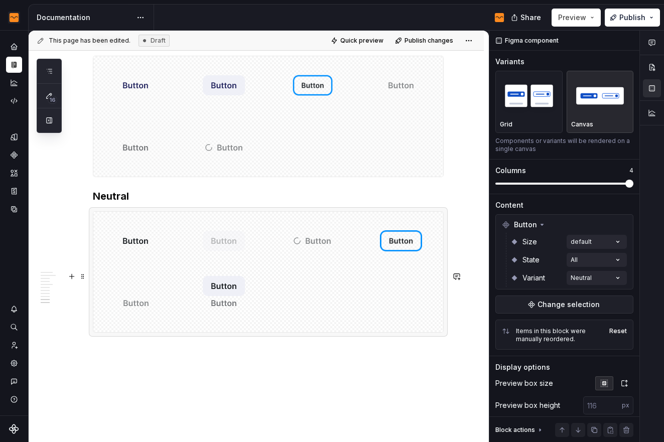
drag, startPoint x: 129, startPoint y: 360, endPoint x: 204, endPoint y: 304, distance: 93.7
click at [204, 304] on body "Flow Design System Dataset Flow - Assets Documentation Share Preview Publish 16…" at bounding box center [332, 221] width 664 height 442
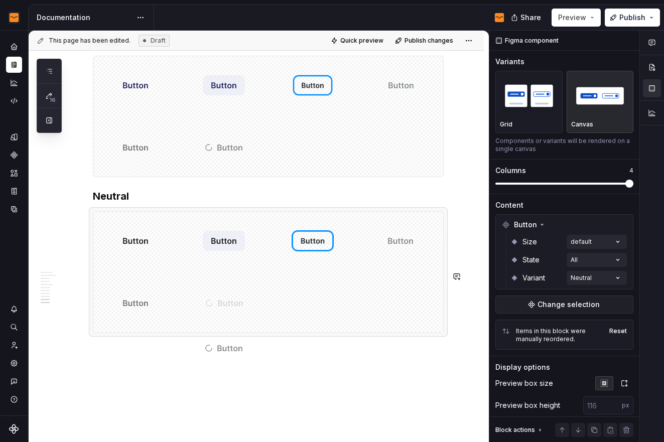
drag, startPoint x: 307, startPoint y: 302, endPoint x: 226, endPoint y: 362, distance: 100.7
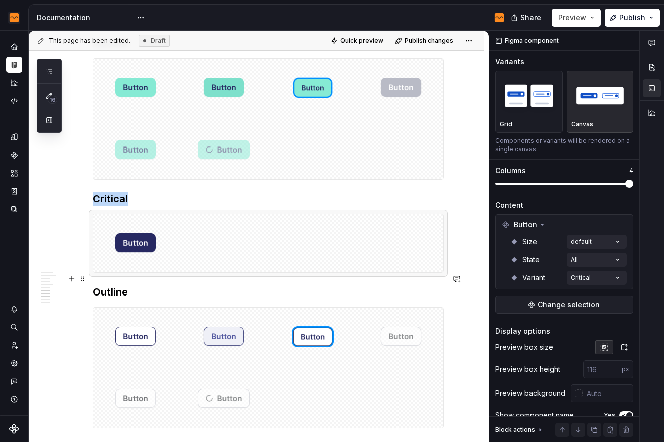
click at [258, 273] on div at bounding box center [268, 243] width 350 height 58
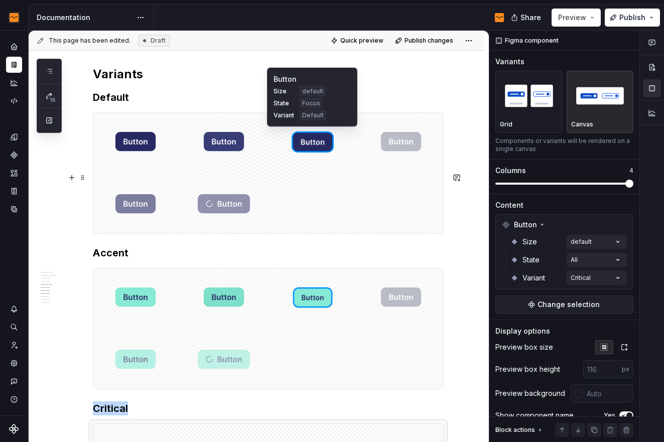
scroll to position [1147, 0]
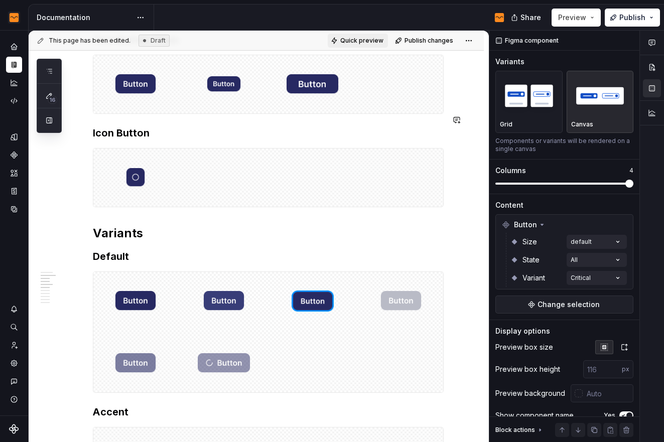
click at [368, 38] on span "Quick preview" at bounding box center [362, 41] width 43 height 8
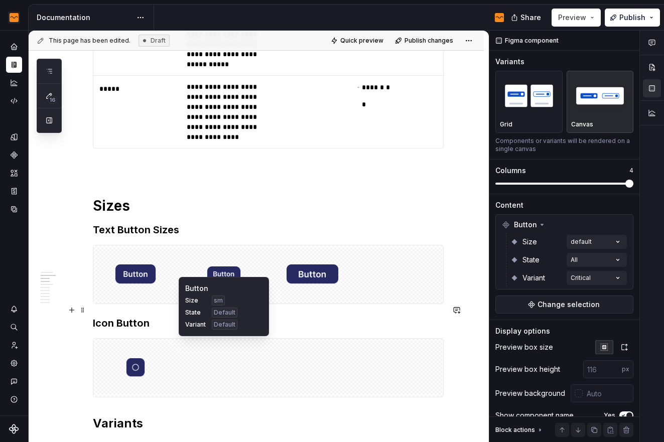
scroll to position [935, 0]
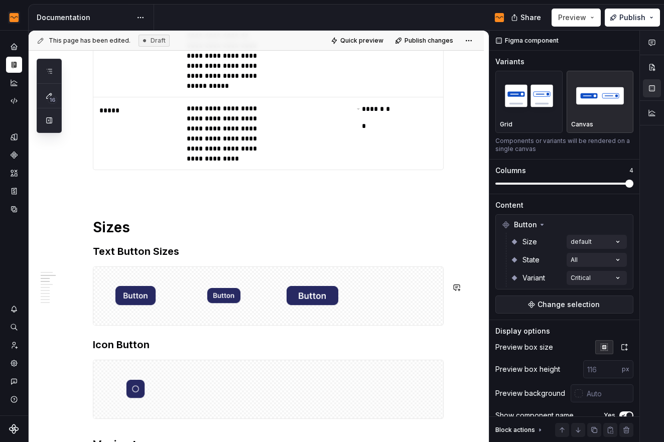
click at [157, 262] on div "**********" at bounding box center [268, 314] width 351 height 2100
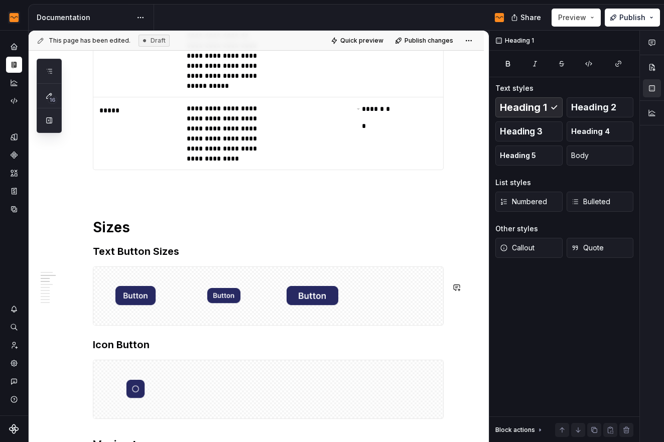
type textarea "*"
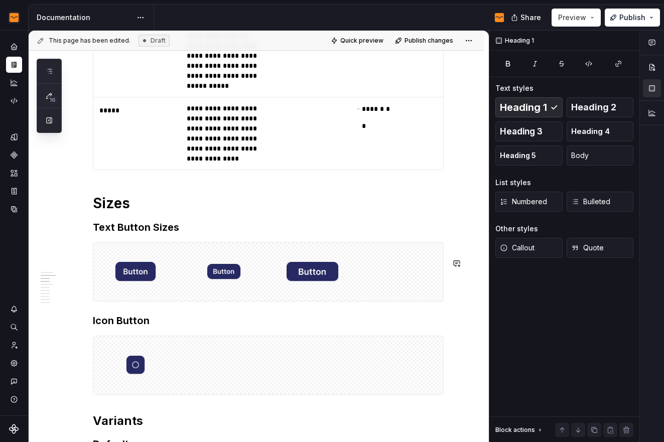
scroll to position [1120, 0]
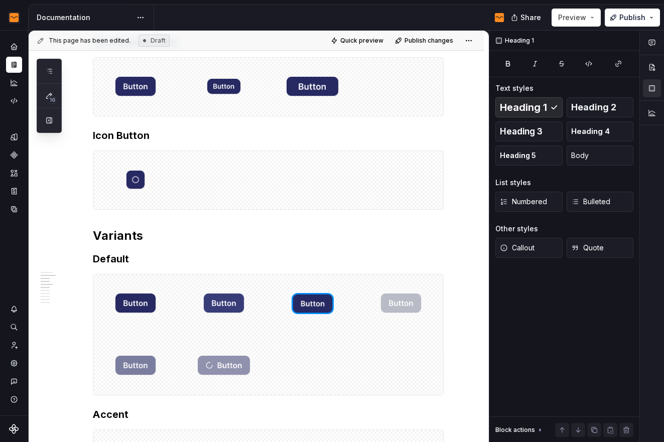
click at [401, 116] on div at bounding box center [268, 87] width 350 height 58
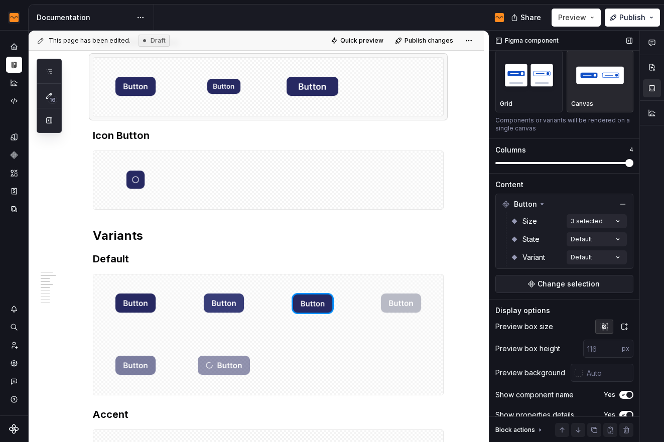
scroll to position [54, 0]
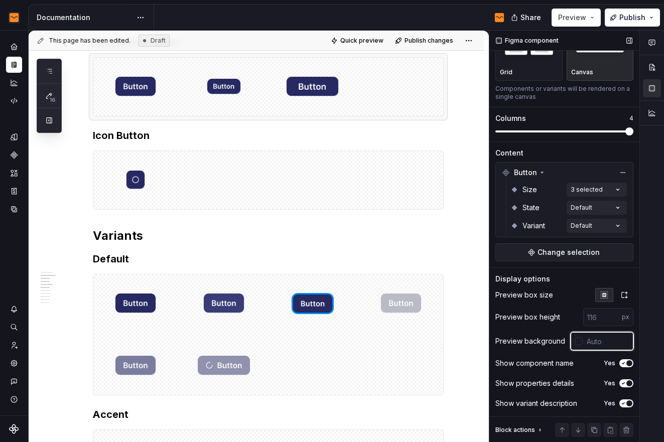
click at [596, 346] on input "text" at bounding box center [608, 341] width 51 height 18
click at [575, 340] on div at bounding box center [579, 341] width 8 height 8
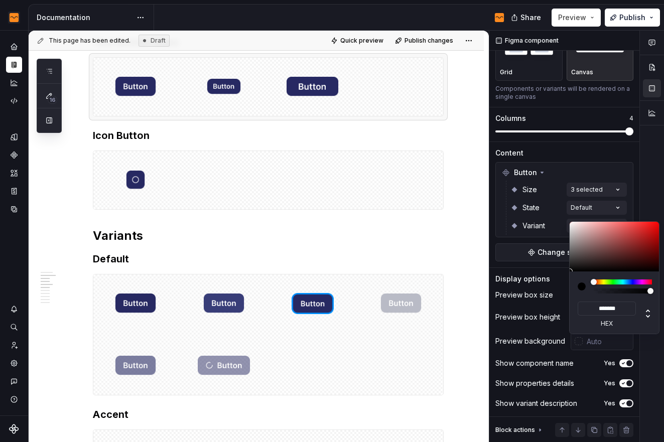
type input "#B99C9C"
type input "*******"
type input "#F2E9E9"
type input "*******"
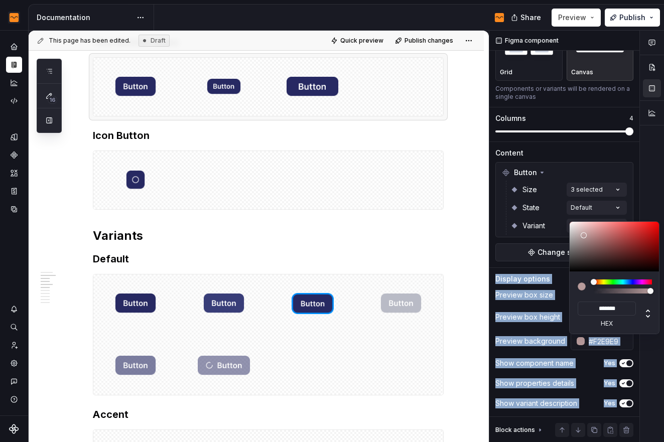
type input "#FFFFFF"
type input "*******"
drag, startPoint x: 585, startPoint y: 236, endPoint x: 518, endPoint y: 172, distance: 92.4
click at [518, 172] on body "Flow Design System Dataset Flow - Assets Documentation Share Preview Publish 16…" at bounding box center [332, 221] width 664 height 442
type input "#9B7979"
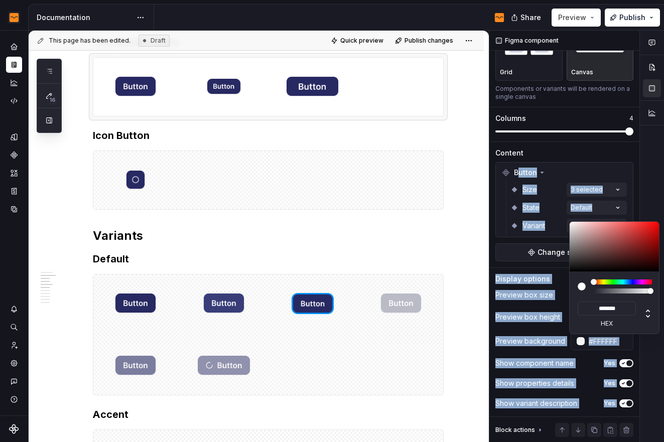
type input "*******"
type input "#9B7A7A"
type input "*******"
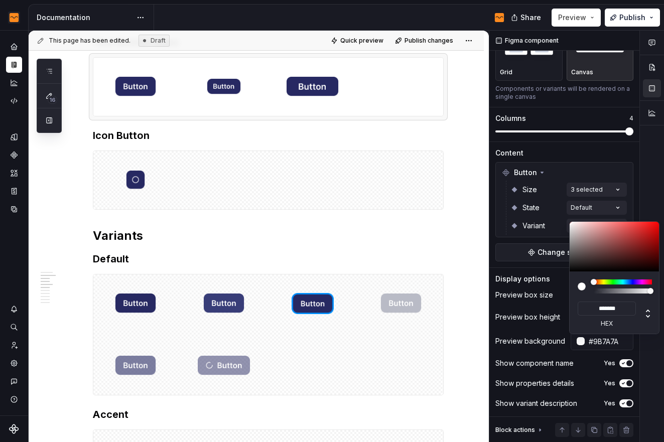
type input "#D6D6D6"
type input "*******"
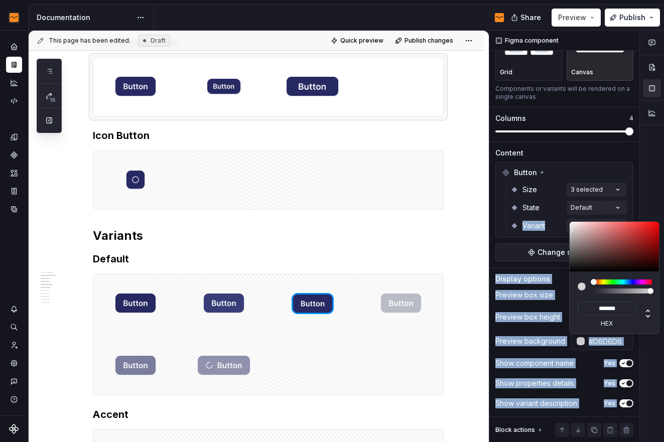
type input "#FFFFFF"
type input "*******"
drag, startPoint x: 590, startPoint y: 242, endPoint x: 519, endPoint y: 201, distance: 81.4
click at [519, 201] on body "Flow Design System Dataset Flow - Assets Documentation Share Preview Publish 16…" at bounding box center [332, 221] width 664 height 442
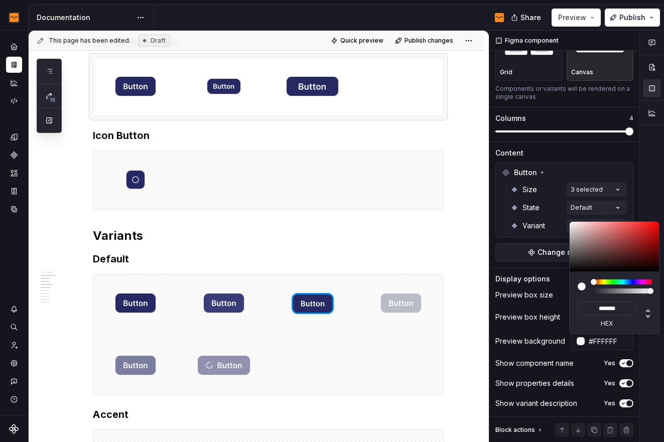
click at [449, 195] on html "Flow Design System Dataset Flow - Assets Documentation Share Preview Publish 16…" at bounding box center [332, 221] width 664 height 442
click at [376, 243] on html "Flow Design System Dataset Flow - Assets Documentation Share Preview Publish 16…" at bounding box center [332, 221] width 664 height 442
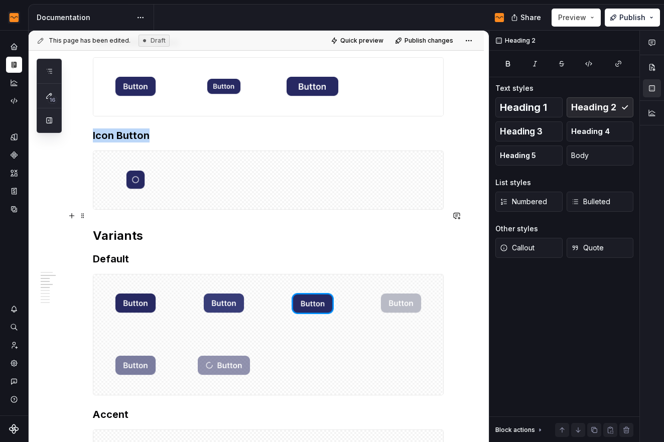
click at [328, 209] on div at bounding box center [268, 180] width 350 height 58
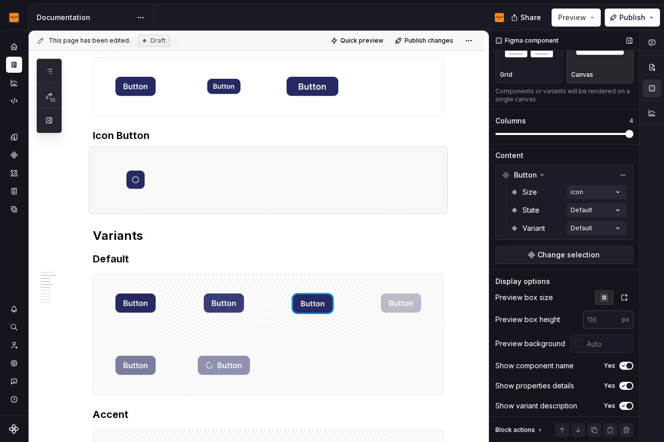
scroll to position [54, 0]
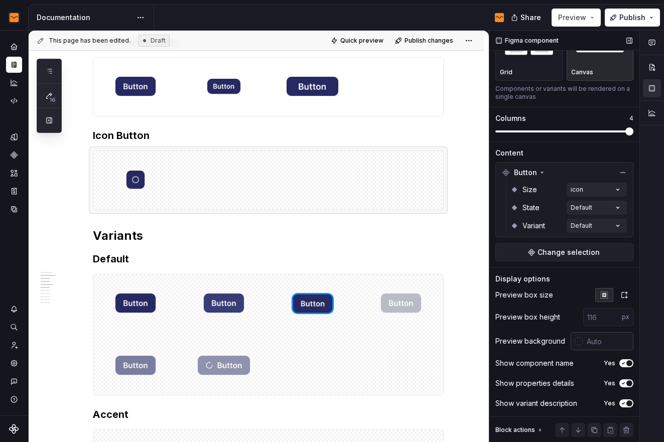
click at [575, 341] on div at bounding box center [579, 341] width 8 height 8
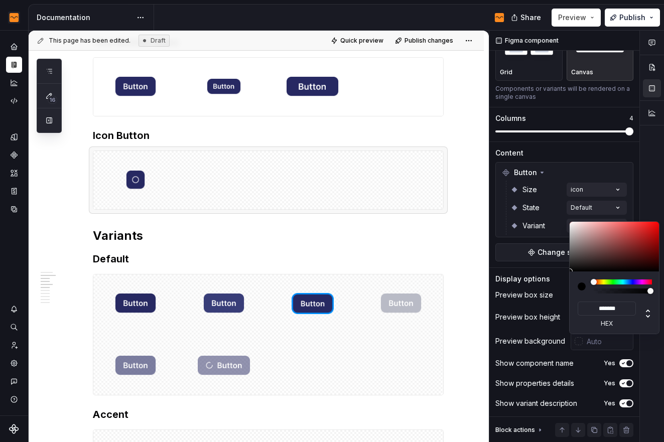
type input "#624545"
type input "*******"
type input "#9B7E7E"
type input "*******"
type input "#FFFFFF"
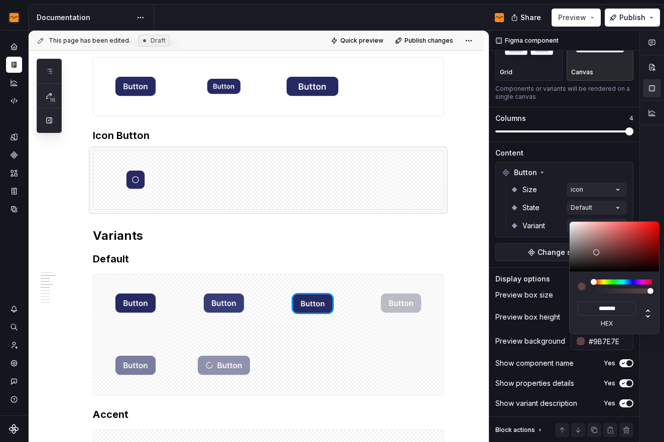
type input "*******"
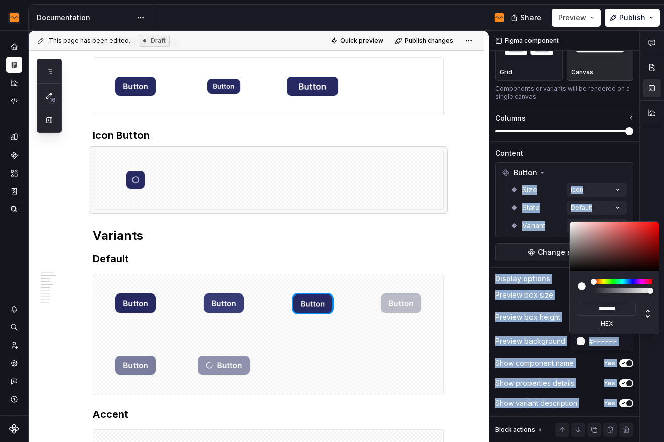
drag, startPoint x: 597, startPoint y: 253, endPoint x: 509, endPoint y: 187, distance: 109.1
click at [509, 187] on body "Flow Design System Dataset Flow - Assets Documentation Share Preview Publish 16…" at bounding box center [332, 221] width 664 height 442
type input "#D38D8D"
type input "*******"
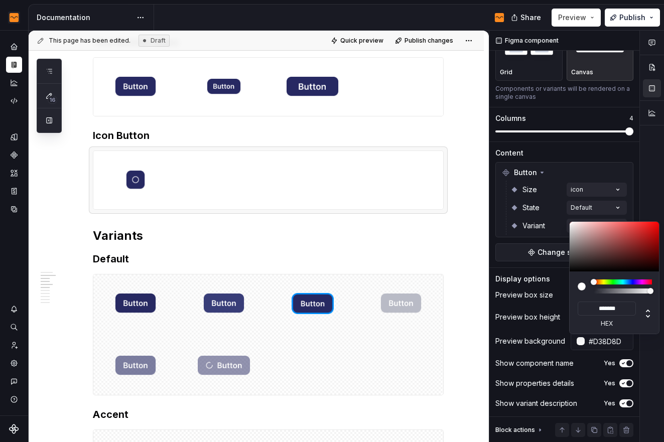
type input "#D18B8B"
type input "*******"
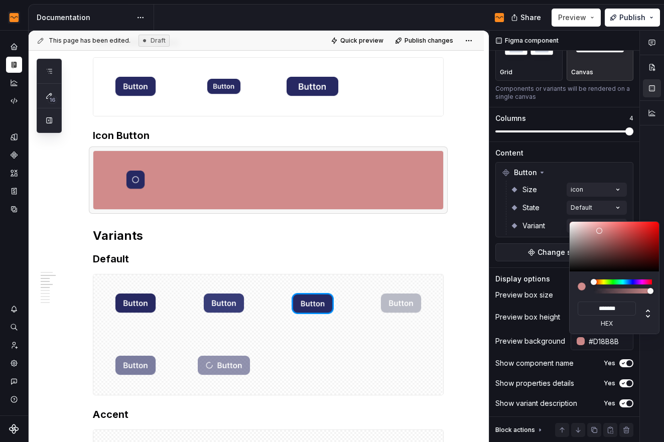
type input "#D18C8C"
type input "*******"
type input "#D8ACAC"
type input "*******"
type input "#EAE6E6"
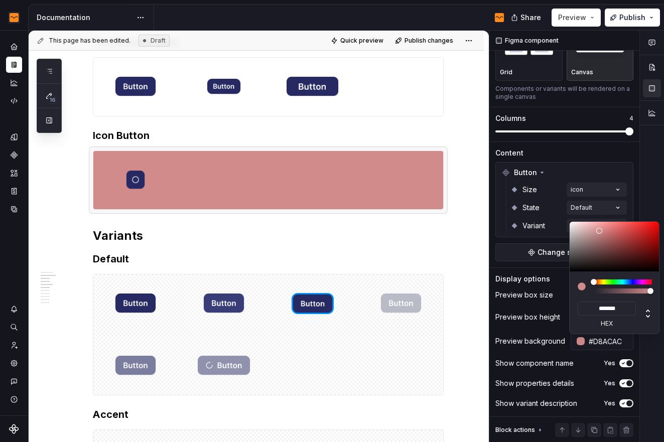
type input "*******"
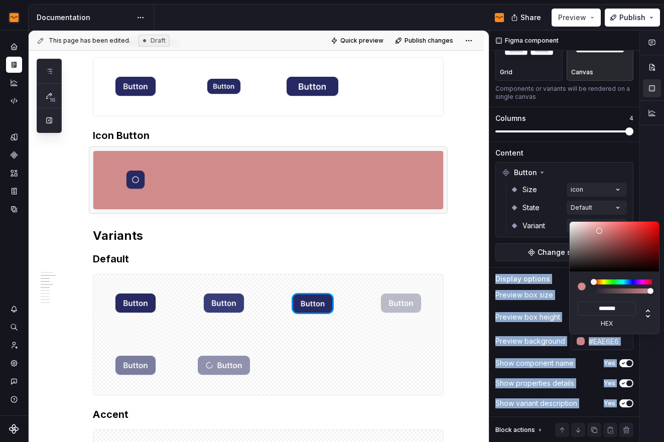
type input "#EDEDED"
type input "*******"
type input "#F0F0F0"
type input "*******"
type input "#F2F2F2"
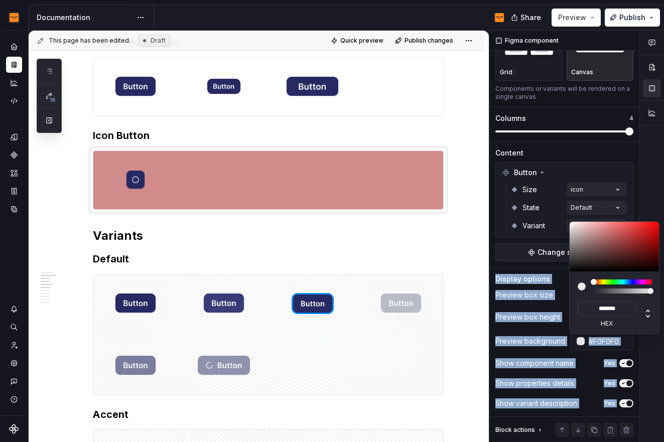
type input "*******"
type input "#F5F5F5"
type input "*******"
type input "#F7F7F7"
type input "*******"
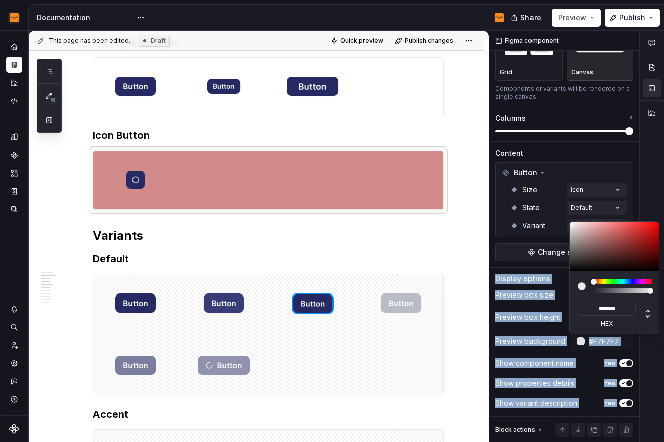
type input "#FCFCFC"
type input "*******"
type input "#FFFFFF"
type input "*******"
drag, startPoint x: 600, startPoint y: 231, endPoint x: 532, endPoint y: 214, distance: 69.8
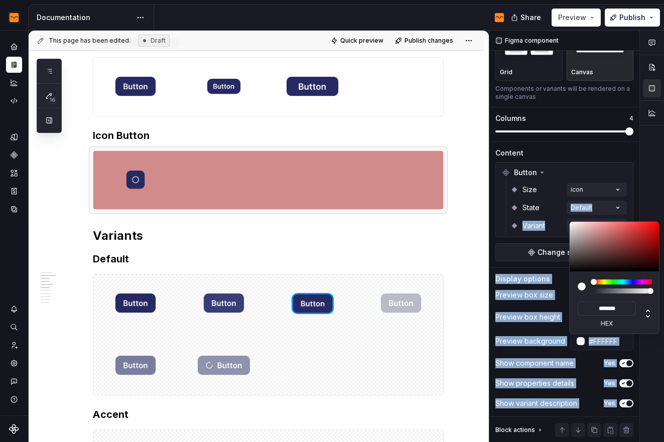
click at [532, 214] on body "Flow Design System Dataset Flow - Assets Documentation Share Preview Publish 16…" at bounding box center [332, 221] width 664 height 442
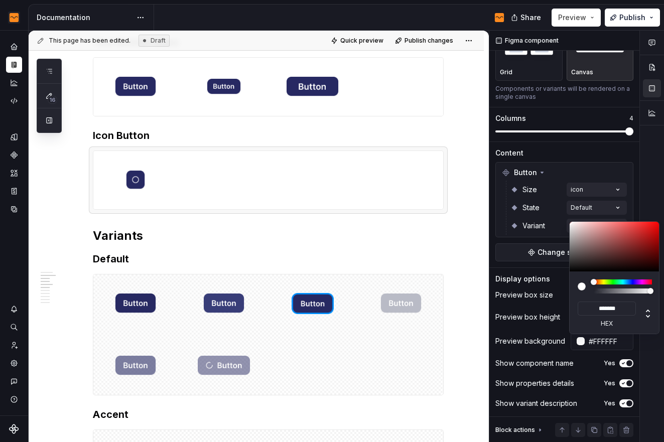
click at [453, 210] on html "Flow Design System Dataset Flow - Assets Documentation Share Preview Publish 16…" at bounding box center [332, 221] width 664 height 442
click at [342, 428] on html "Flow Design System Dataset Flow - Assets Documentation Share Preview Publish 16…" at bounding box center [332, 221] width 664 height 442
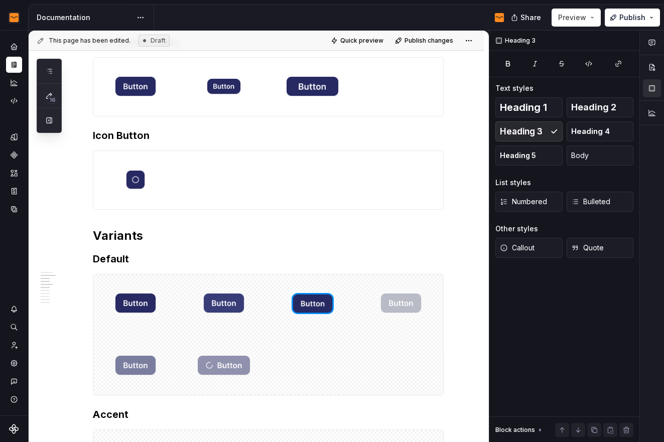
scroll to position [0, 0]
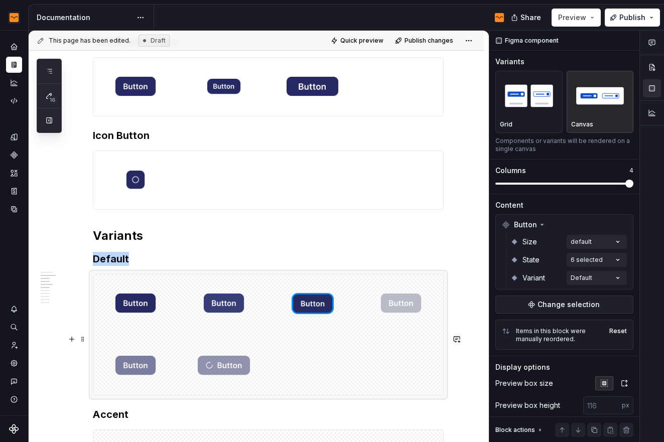
click at [333, 395] on div at bounding box center [268, 335] width 350 height 121
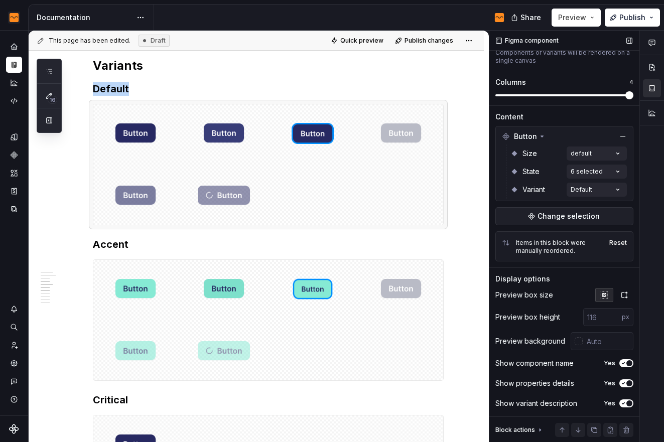
scroll to position [90, 0]
click at [576, 338] on div at bounding box center [579, 341] width 8 height 8
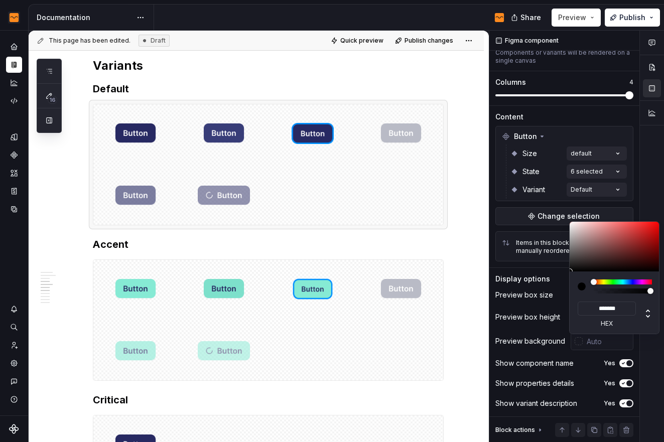
type input "#907171"
type input "*******"
type input "#907272"
type input "*******"
type input "#DDD9D9"
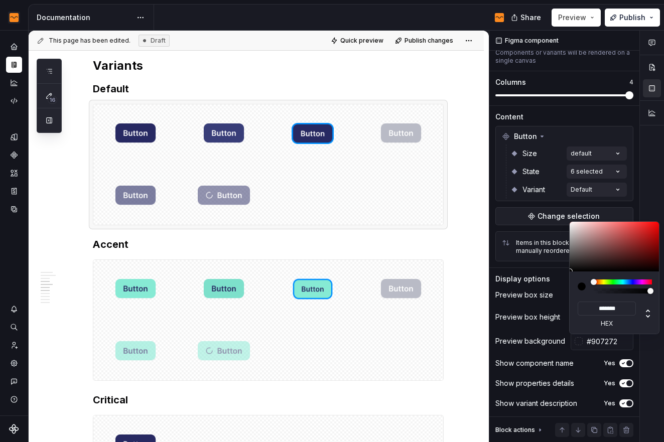
type input "*******"
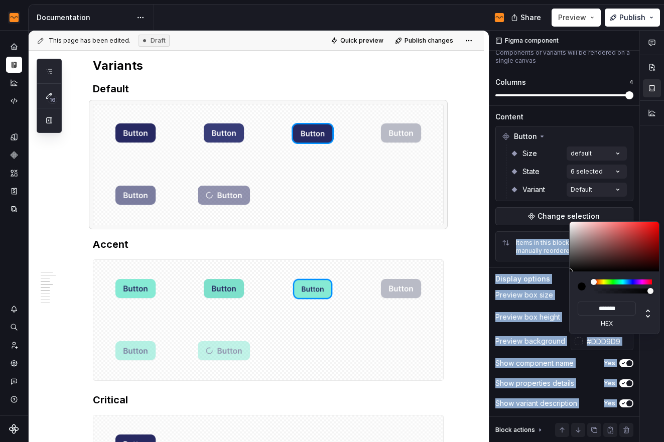
type input "#FFFFFF"
type input "*******"
type input "#CEC7C7"
type input "*******"
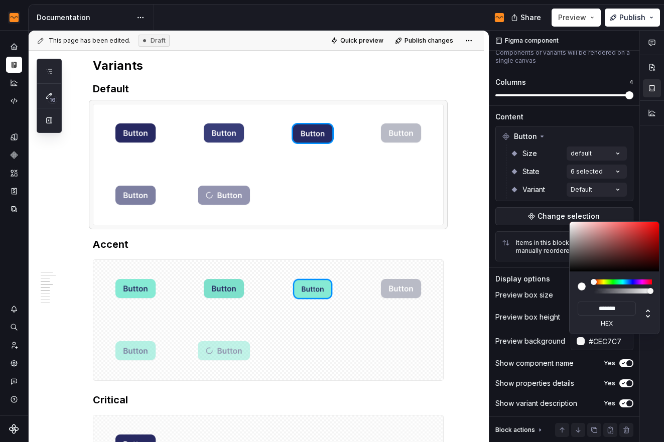
type input "#C4B5B5"
type input "*******"
type input "#C1B0B0"
type input "*******"
type input "#C1ACAC"
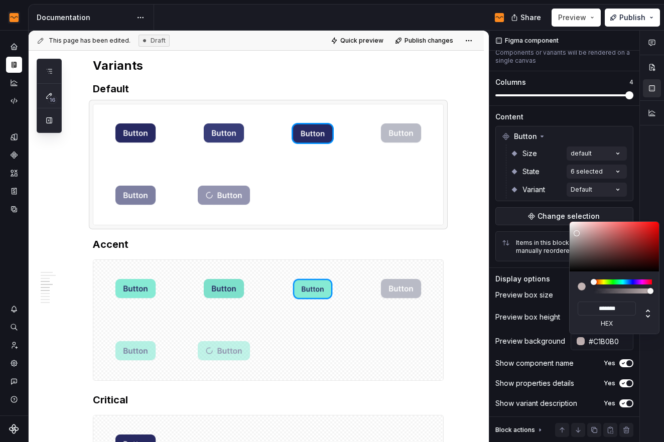
type input "*******"
type input "#C4AEAE"
type input "*******"
type input "#DDCACA"
type input "*******"
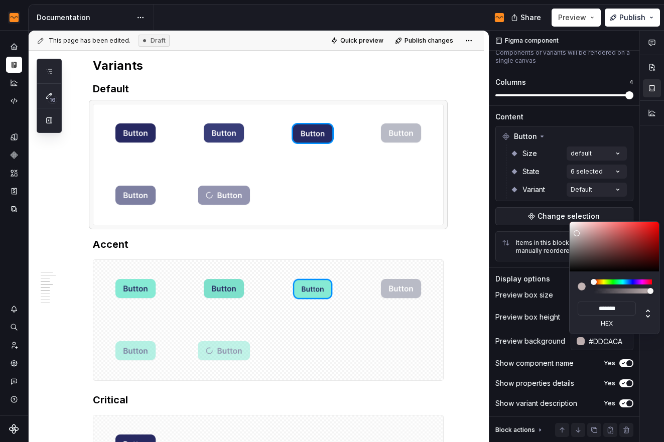
type input "#E3D1D1"
type input "*******"
type input "#E5D6D6"
type input "*******"
type input "#EADFDF"
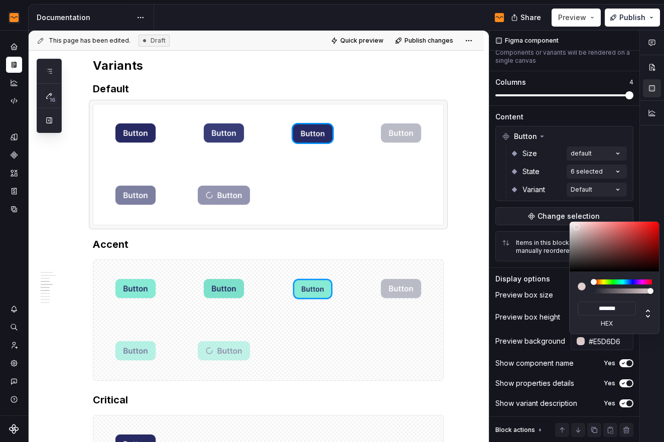
type input "*******"
type input "#EDE5E5"
type input "*******"
type input "#FAFAFA"
type input "*******"
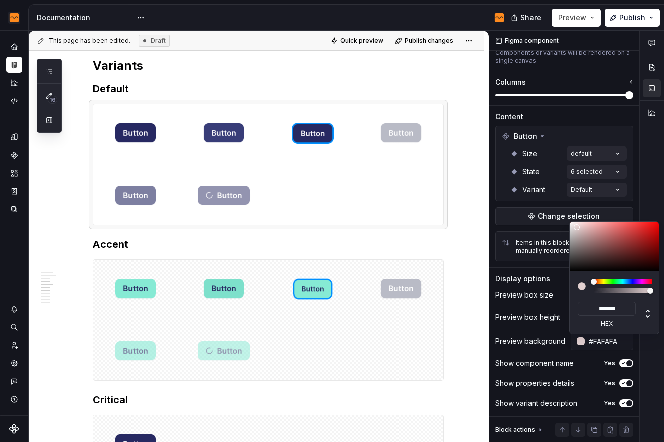
type input "#FFFFFF"
type input "*******"
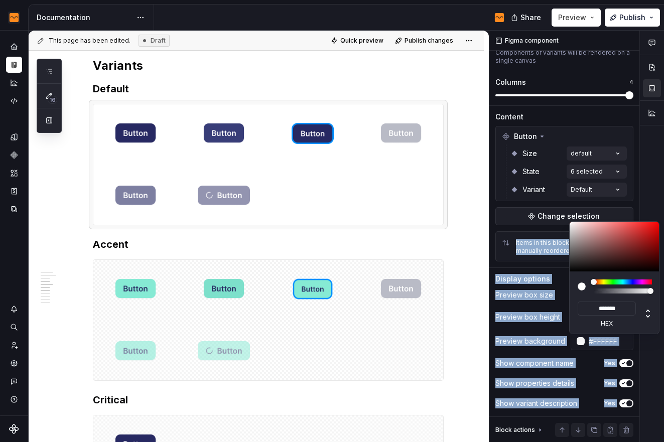
drag, startPoint x: 590, startPoint y: 244, endPoint x: 566, endPoint y: 219, distance: 34.4
click at [566, 219] on body "Flow Design System Dataset Flow - Assets Documentation Share Preview Publish 16…" at bounding box center [332, 221] width 664 height 442
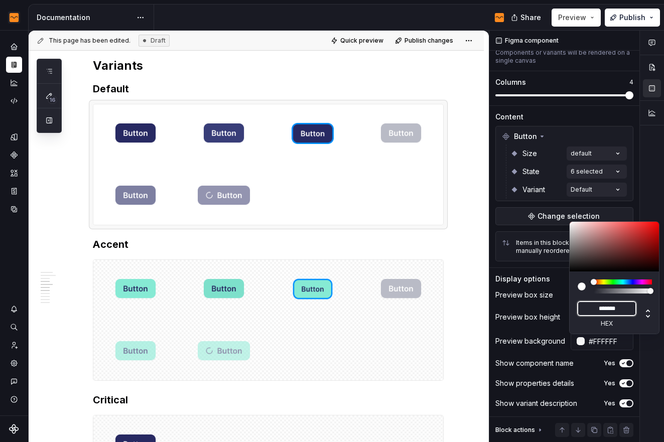
click at [626, 302] on input "*******" at bounding box center [607, 309] width 58 height 14
click at [465, 227] on html "Flow Design System Dataset Flow - Assets Documentation Share Preview Publish 16…" at bounding box center [332, 221] width 664 height 442
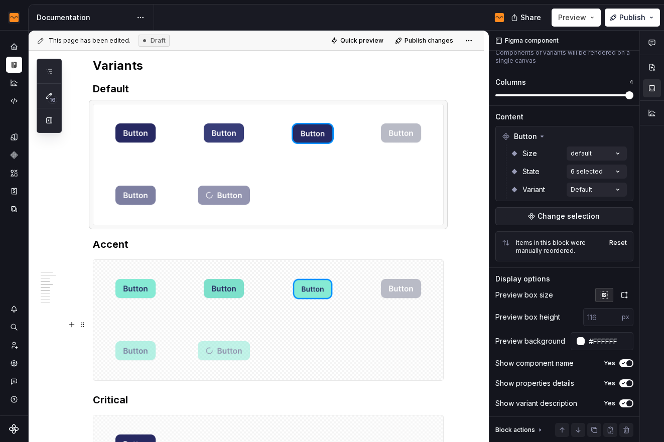
click at [412, 402] on html "Flow Design System Dataset Flow - Assets Documentation Share Preview Publish 16…" at bounding box center [332, 221] width 664 height 442
click at [356, 371] on div at bounding box center [268, 320] width 350 height 121
click at [604, 341] on input "text" at bounding box center [608, 341] width 51 height 18
paste input "#FFFFFF"
type input "#FFFFFF"
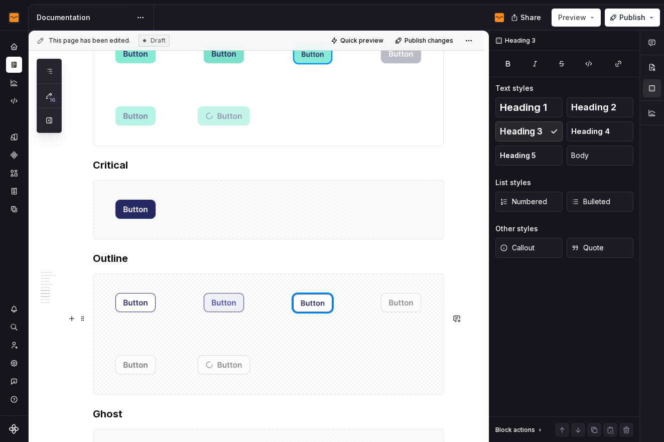
scroll to position [0, 0]
click at [390, 266] on h3 "Outline" at bounding box center [268, 259] width 351 height 14
click at [387, 239] on div at bounding box center [268, 210] width 350 height 58
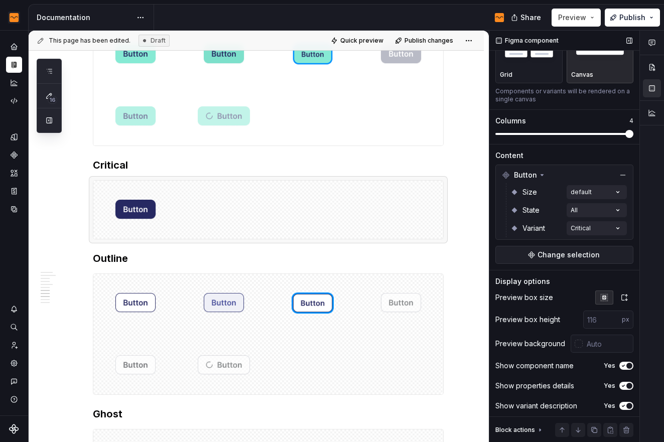
scroll to position [54, 0]
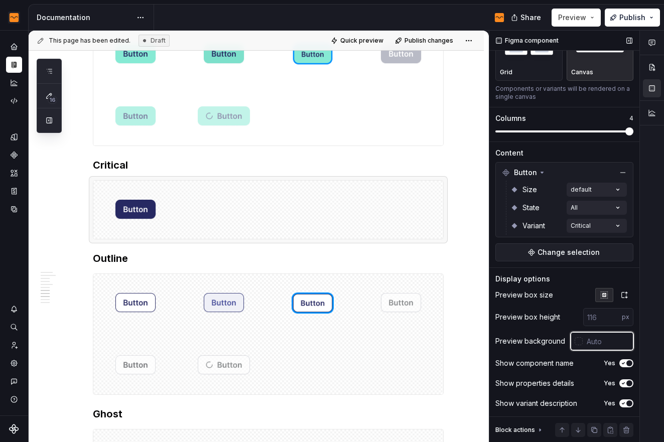
click at [585, 341] on input "text" at bounding box center [608, 341] width 51 height 18
paste input "#FFFFFF"
type input "#FFFFFF"
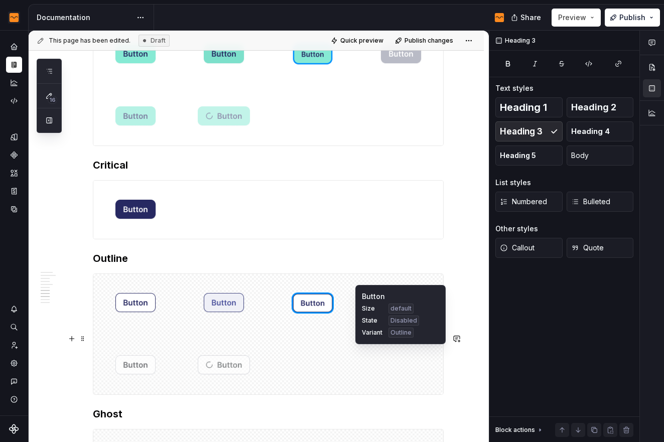
click at [409, 340] on div "Button Size default State Disabled Variant Outline" at bounding box center [401, 314] width 90 height 59
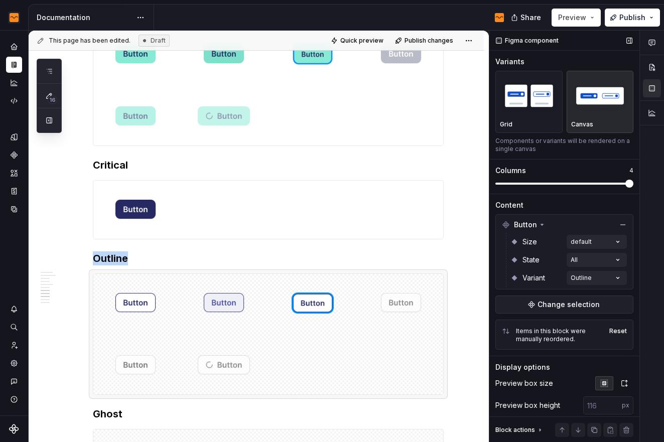
scroll to position [90, 0]
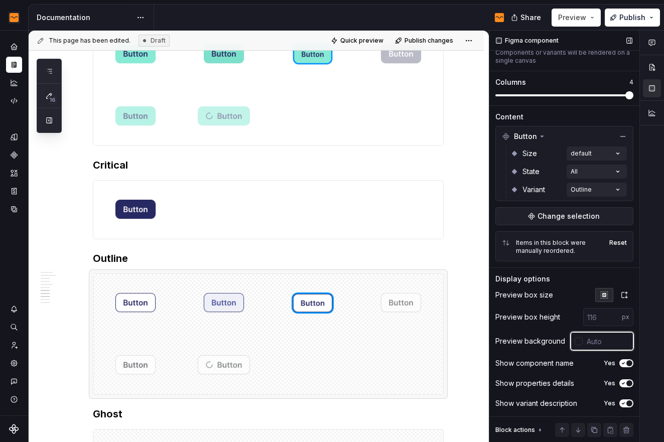
click at [599, 341] on input "text" at bounding box center [608, 341] width 51 height 18
paste input "#FFFFFF"
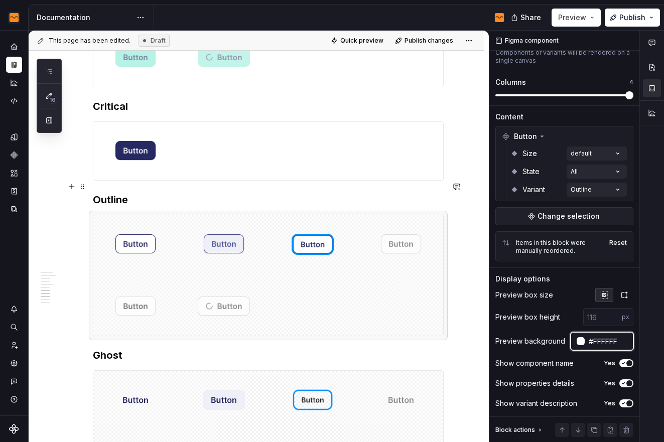
type input "#FFFFFF"
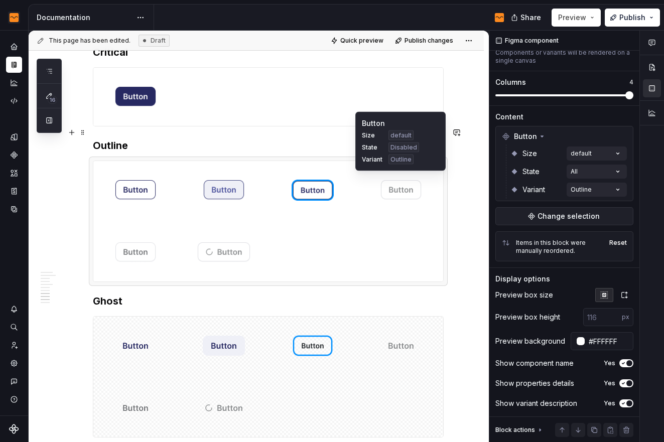
scroll to position [1699, 0]
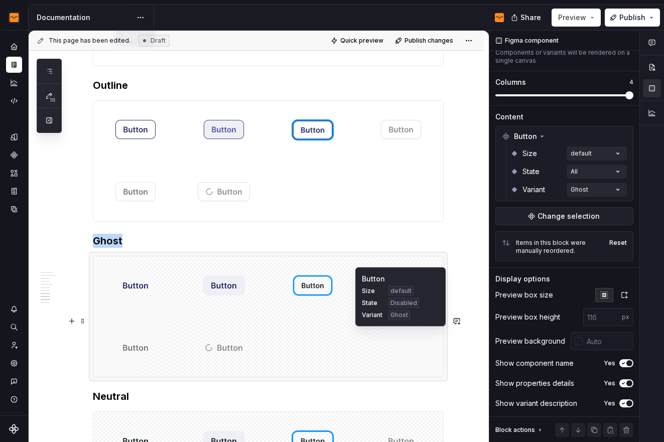
click at [432, 315] on div at bounding box center [401, 286] width 84 height 58
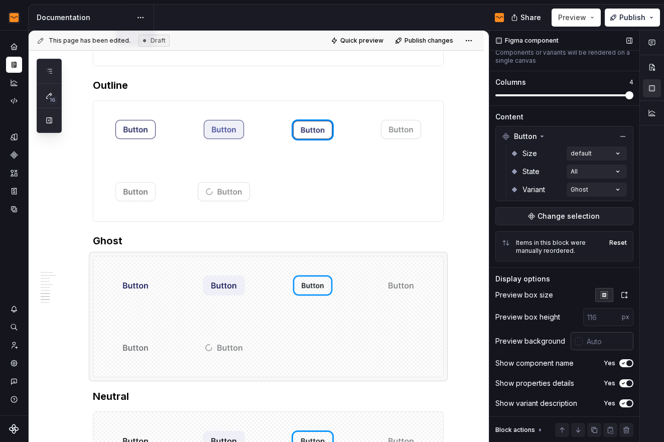
click at [597, 344] on input "text" at bounding box center [608, 341] width 51 height 18
paste input "#FFFFFF"
type input "#FFFFFF"
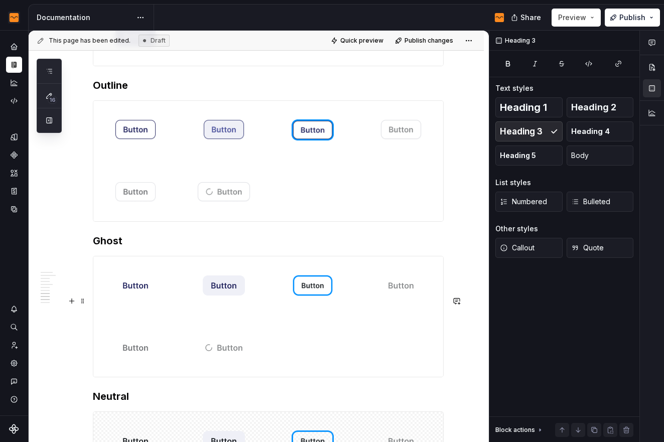
scroll to position [1891, 0]
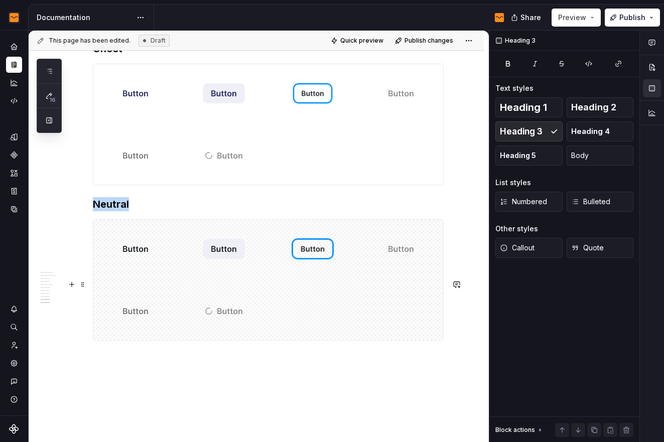
click at [393, 341] on div at bounding box center [268, 280] width 350 height 121
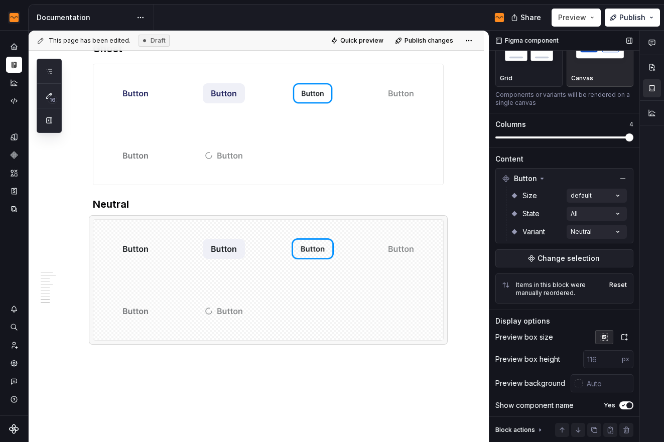
scroll to position [90, 0]
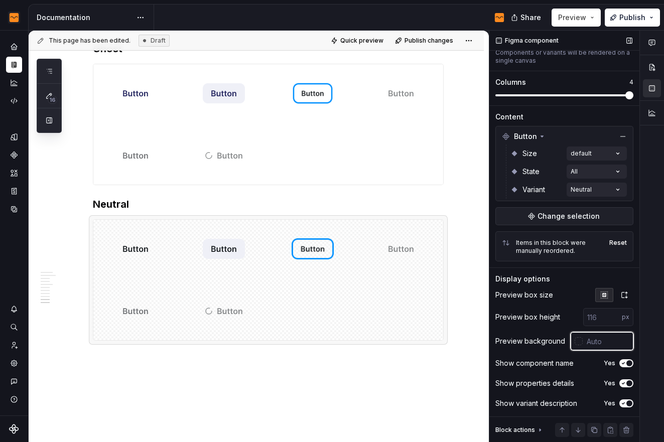
click at [596, 338] on input "text" at bounding box center [608, 341] width 51 height 18
paste input "#FFFFFF"
type input "#FFFFFF"
click at [414, 211] on h3 "Neutral" at bounding box center [268, 204] width 351 height 14
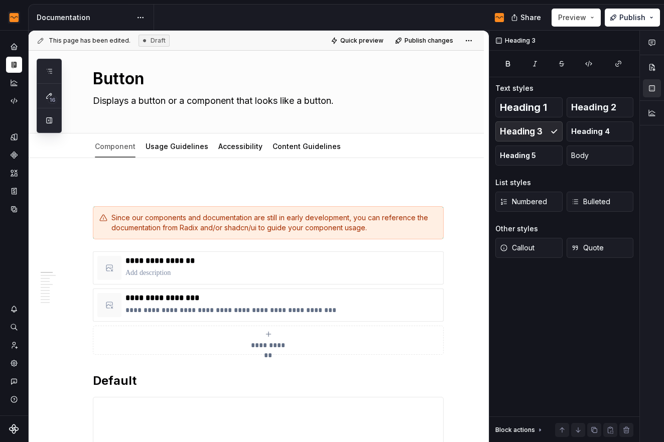
scroll to position [0, 0]
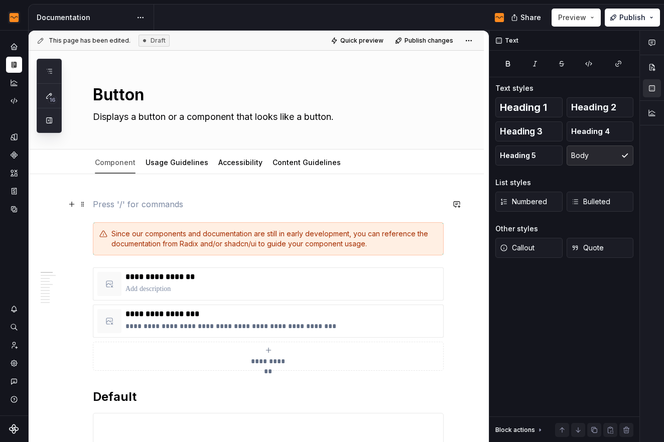
click at [149, 203] on p at bounding box center [268, 204] width 351 height 12
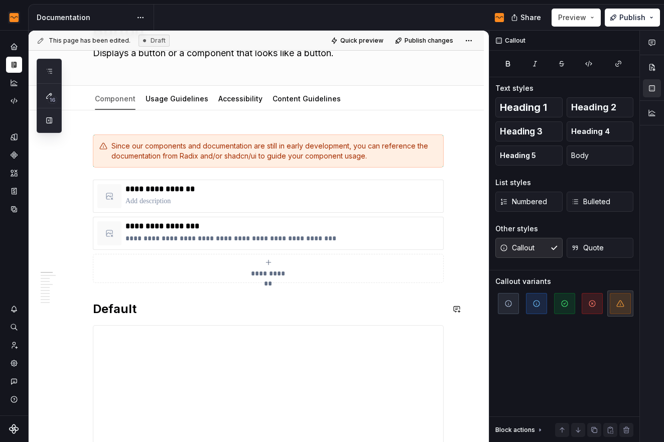
scroll to position [86, 0]
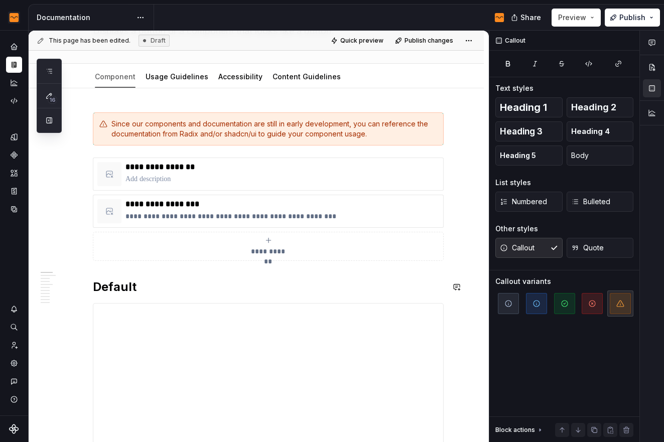
click at [117, 292] on h2 "Default" at bounding box center [268, 287] width 351 height 16
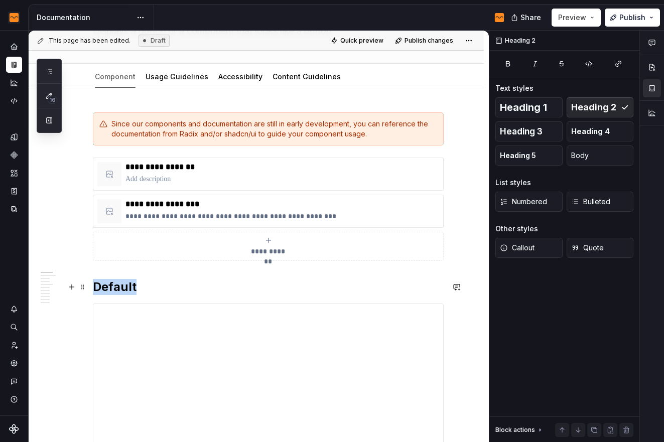
click at [117, 292] on h2 "Default" at bounding box center [268, 287] width 351 height 16
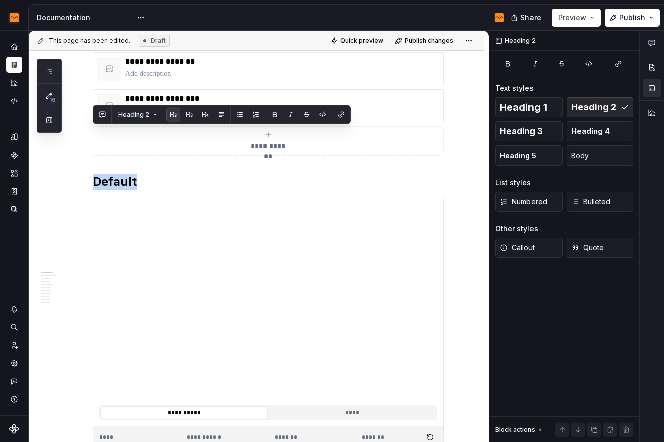
scroll to position [279, 0]
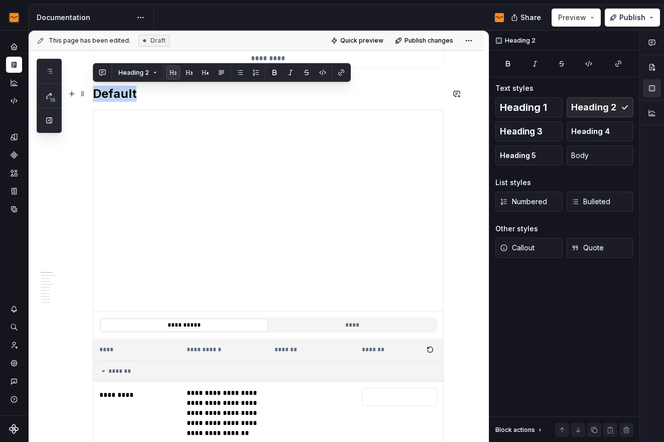
click at [139, 100] on h2 "Default" at bounding box center [268, 94] width 351 height 16
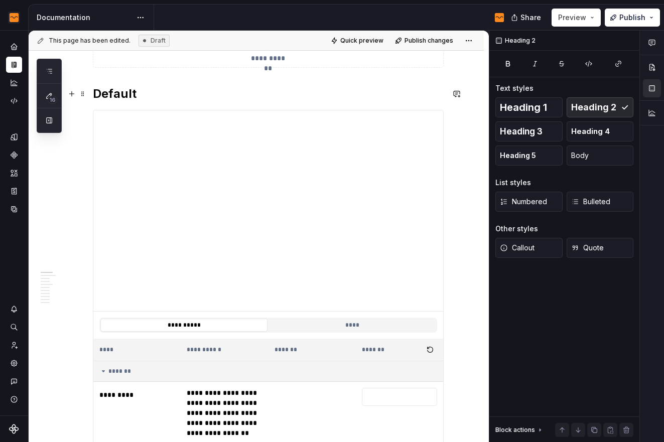
click at [139, 100] on h2 "Default" at bounding box center [268, 94] width 351 height 16
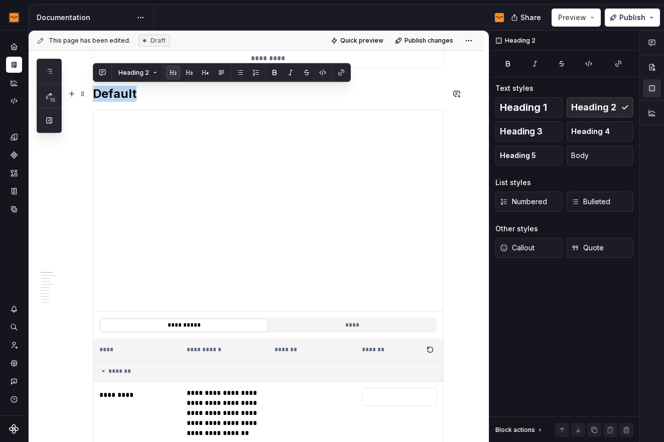
click at [139, 100] on h2 "Default" at bounding box center [268, 94] width 351 height 16
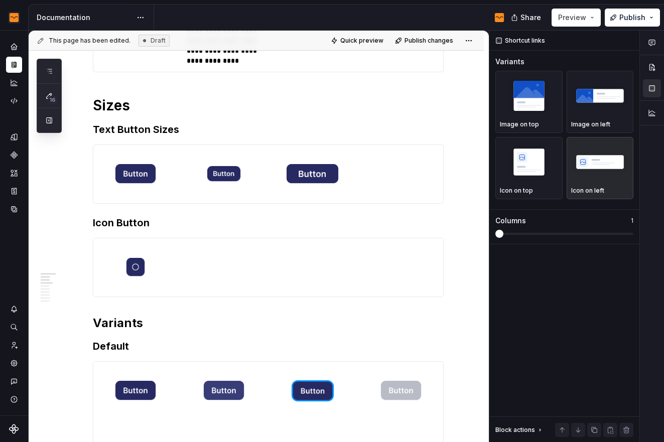
scroll to position [1001, 0]
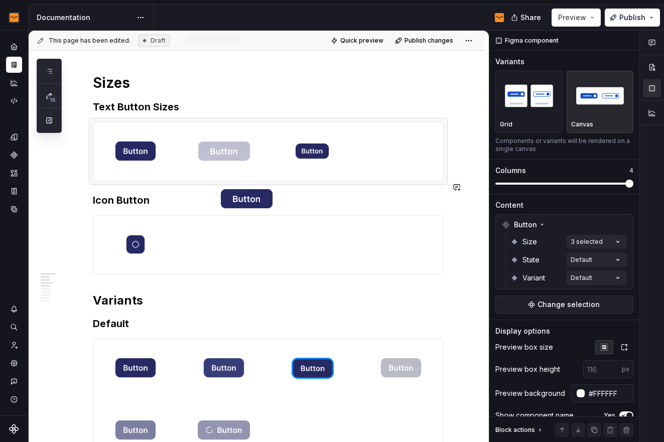
drag, startPoint x: 303, startPoint y: 215, endPoint x: 235, endPoint y: 217, distance: 67.8
click at [235, 217] on body "Flow Design System Dataset Flow - Assets Documentation Share Preview Publish 16…" at bounding box center [332, 221] width 664 height 442
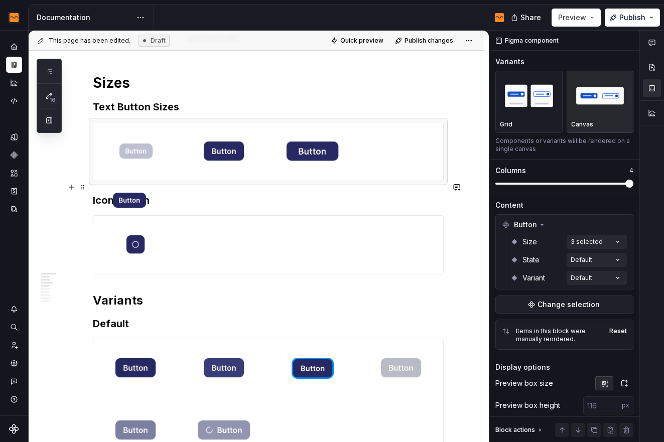
drag, startPoint x: 308, startPoint y: 214, endPoint x: 126, endPoint y: 220, distance: 182.9
click at [126, 220] on body "Flow Design System Dataset Flow - Assets Documentation Share Preview Publish 16…" at bounding box center [332, 221] width 664 height 442
click at [381, 92] on h1 "Sizes" at bounding box center [268, 83] width 351 height 18
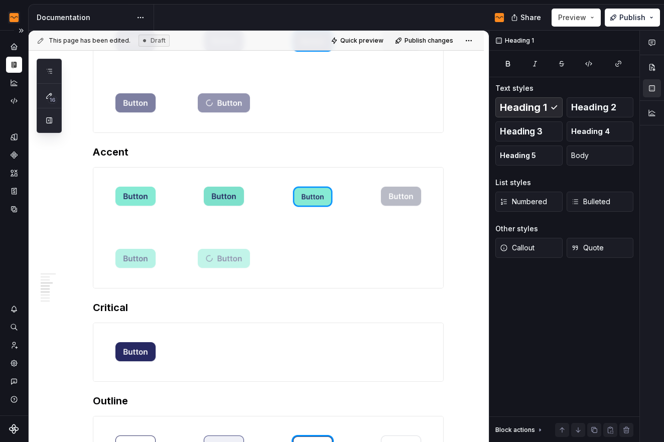
scroll to position [1317, 0]
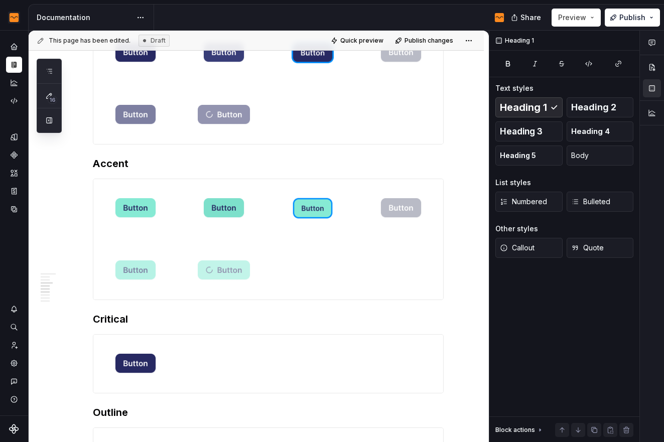
click at [116, 15] on h3 "Default" at bounding box center [268, 8] width 351 height 14
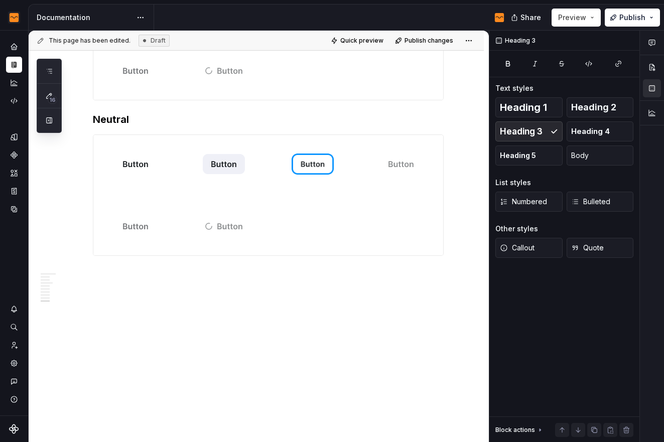
scroll to position [1982, 0]
click at [76, 346] on button "button" at bounding box center [72, 353] width 14 height 14
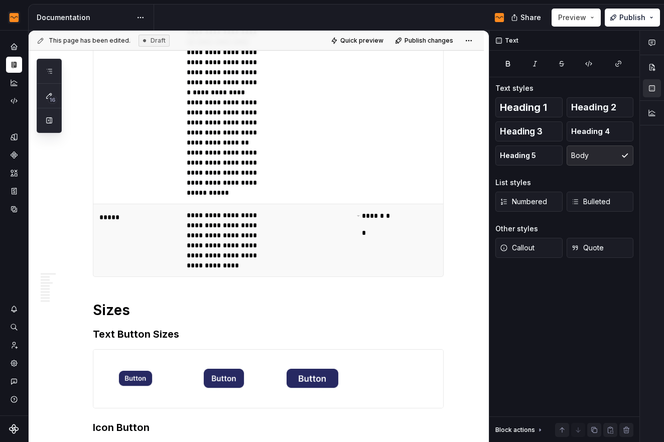
scroll to position [0, 0]
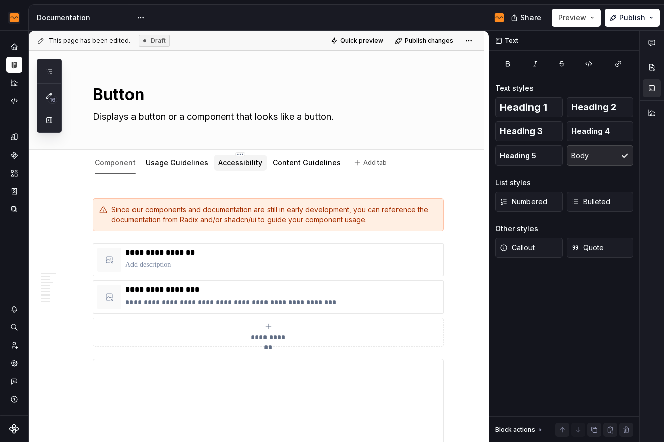
click at [245, 159] on link "Accessibility" at bounding box center [240, 162] width 44 height 9
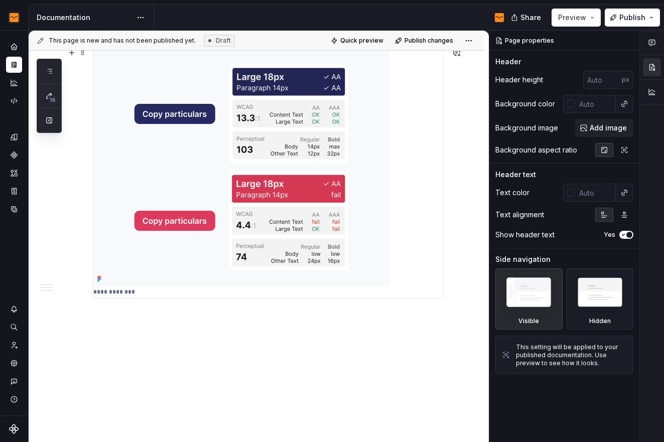
scroll to position [544, 0]
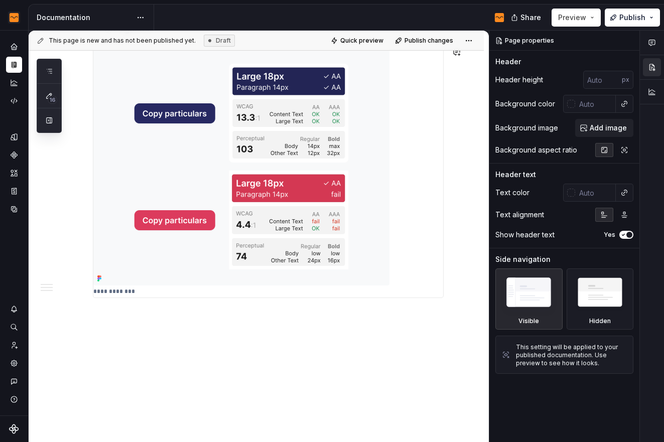
click at [192, 330] on div "**********" at bounding box center [257, 36] width 456 height 813
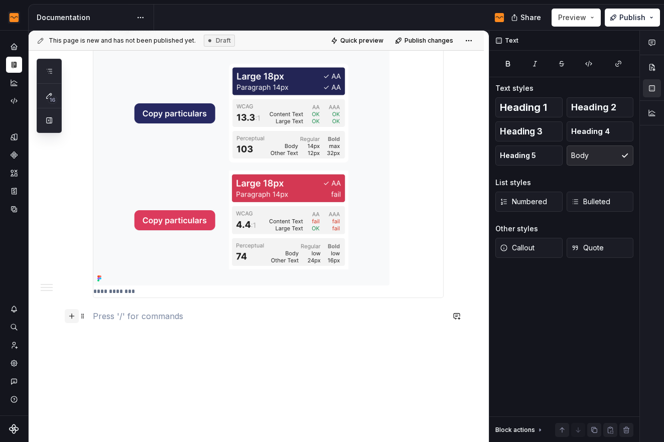
click at [76, 316] on button "button" at bounding box center [72, 316] width 14 height 14
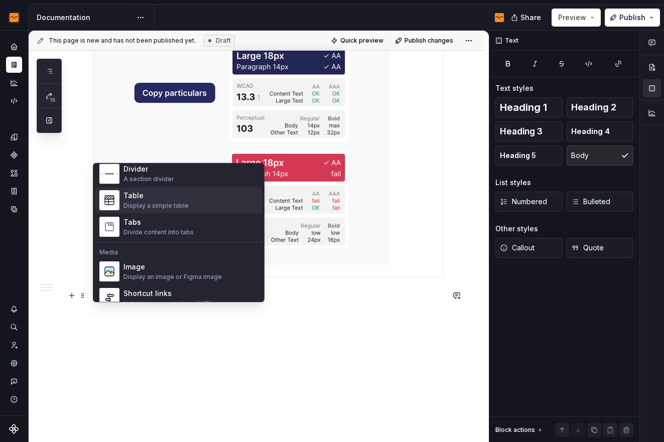
scroll to position [1000, 0]
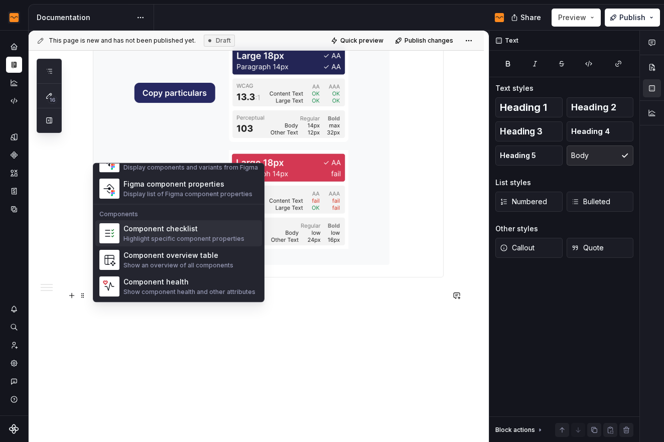
click at [228, 240] on div "Highlight specific component properties" at bounding box center [184, 240] width 121 height 8
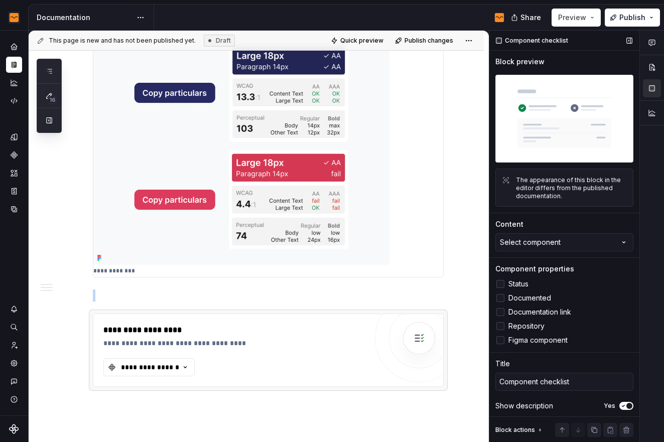
click at [510, 280] on span "Status" at bounding box center [519, 284] width 20 height 8
click at [157, 368] on div "**********" at bounding box center [150, 368] width 60 height 10
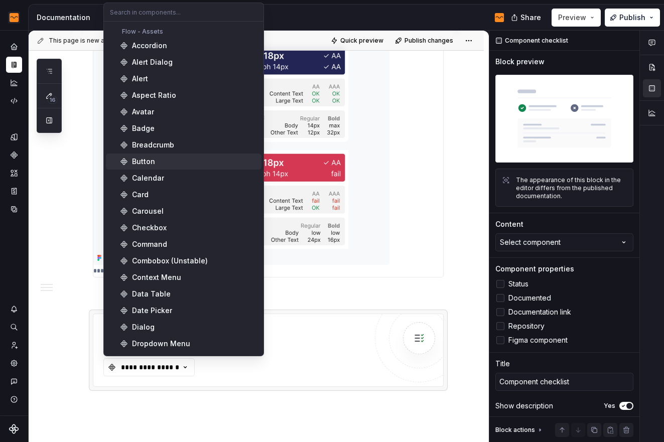
click at [176, 163] on div "Button" at bounding box center [195, 162] width 126 height 10
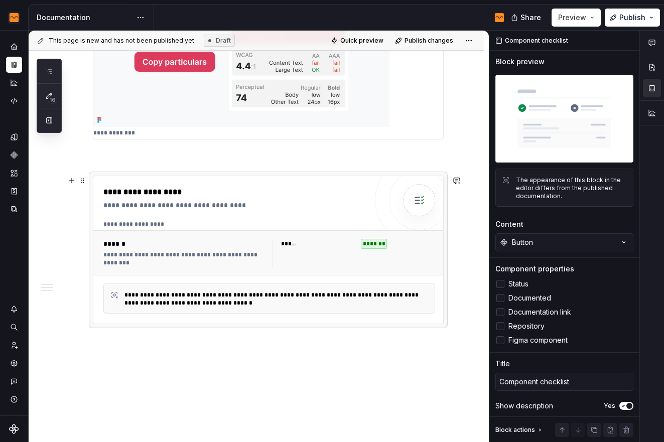
scroll to position [729, 0]
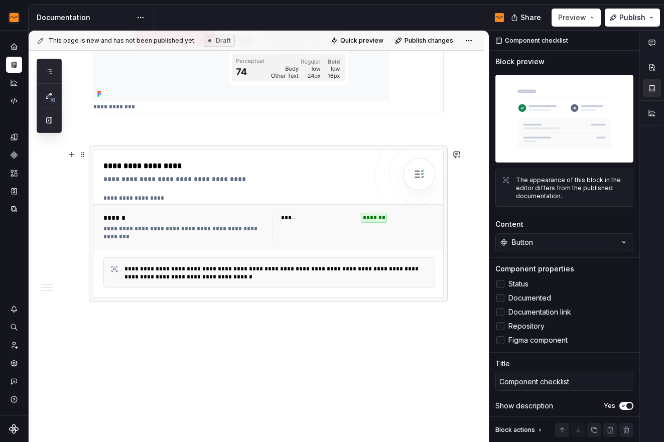
click at [263, 277] on div "**********" at bounding box center [277, 273] width 304 height 16
click at [169, 175] on div "**********" at bounding box center [234, 179] width 263 height 10
click at [162, 181] on div "**********" at bounding box center [234, 179] width 263 height 10
click at [151, 236] on div "**********" at bounding box center [184, 233] width 163 height 16
click at [139, 158] on div "**********" at bounding box center [268, 224] width 350 height 148
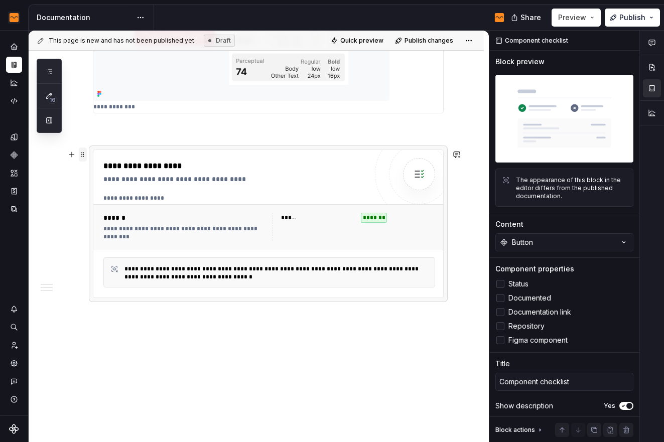
click at [81, 154] on span at bounding box center [83, 155] width 8 height 14
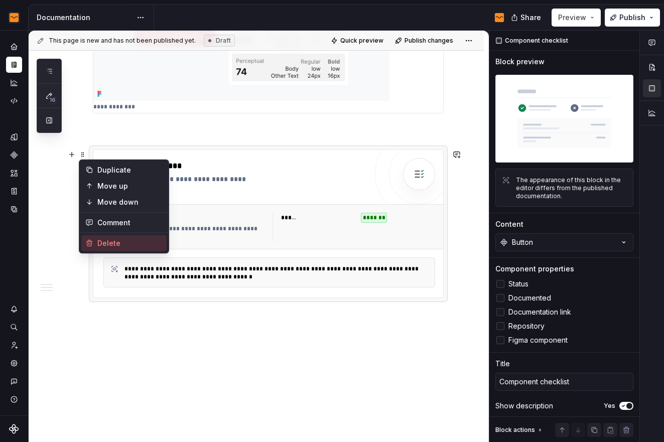
click at [129, 241] on div "Delete" at bounding box center [129, 244] width 65 height 10
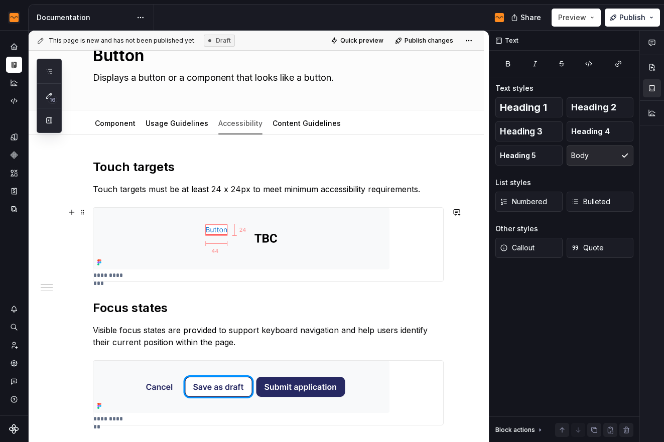
scroll to position [0, 0]
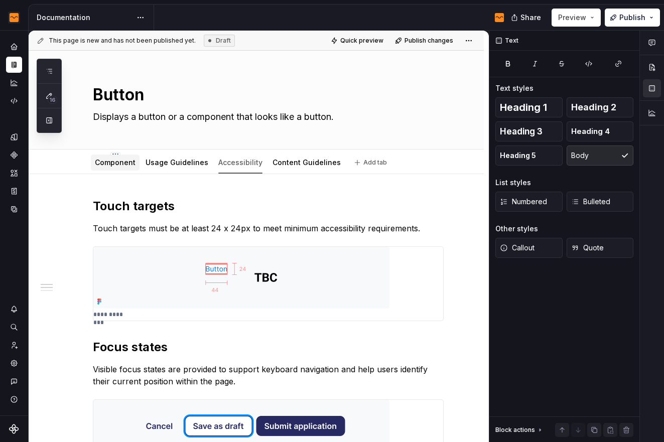
click at [110, 167] on link "Component" at bounding box center [115, 162] width 41 height 9
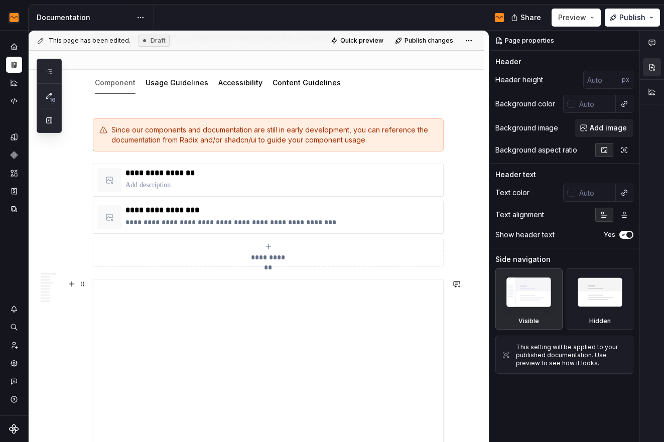
scroll to position [80, 0]
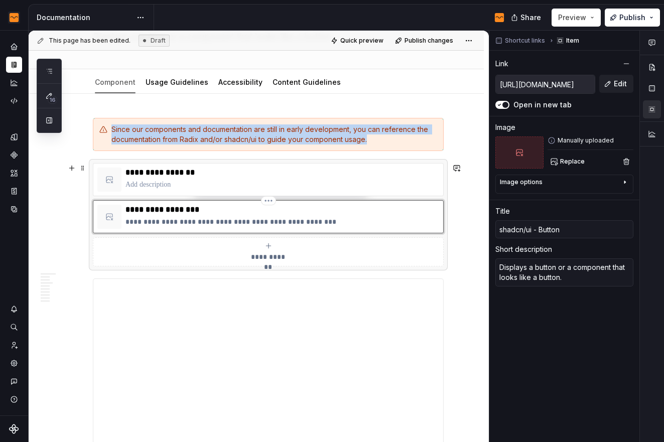
click at [424, 215] on div "**********" at bounding box center [283, 217] width 314 height 24
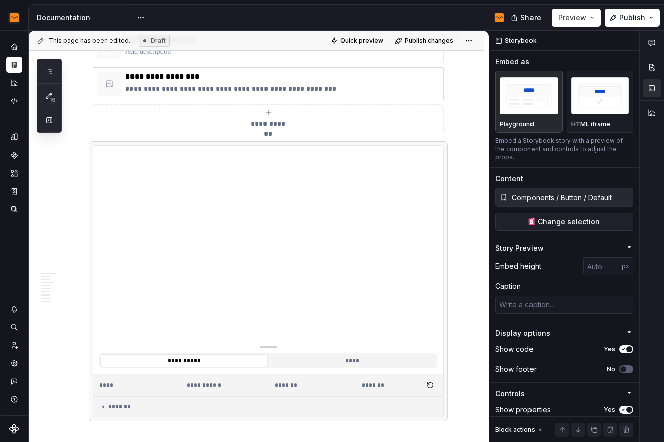
scroll to position [213, 0]
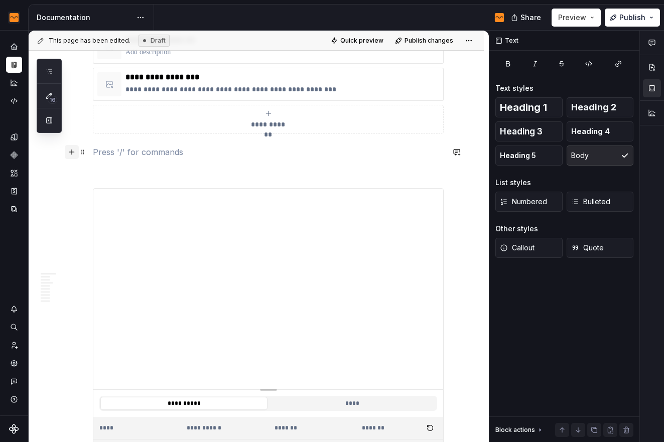
click at [73, 151] on button "button" at bounding box center [72, 152] width 14 height 14
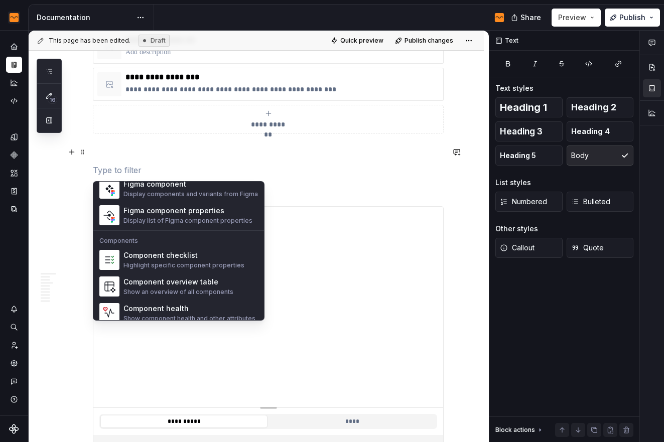
scroll to position [1000, 0]
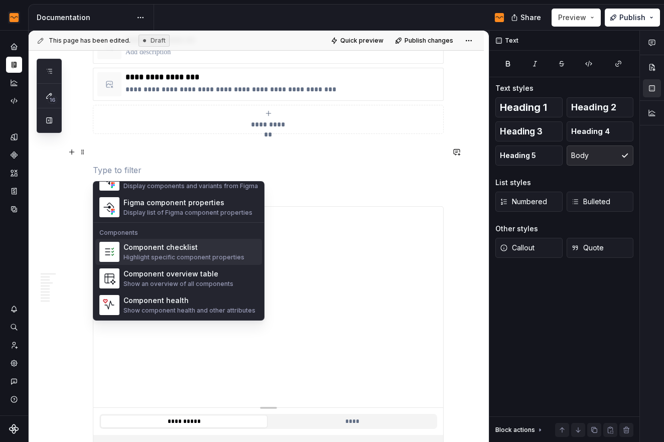
click at [207, 252] on div "Component checklist" at bounding box center [184, 248] width 121 height 10
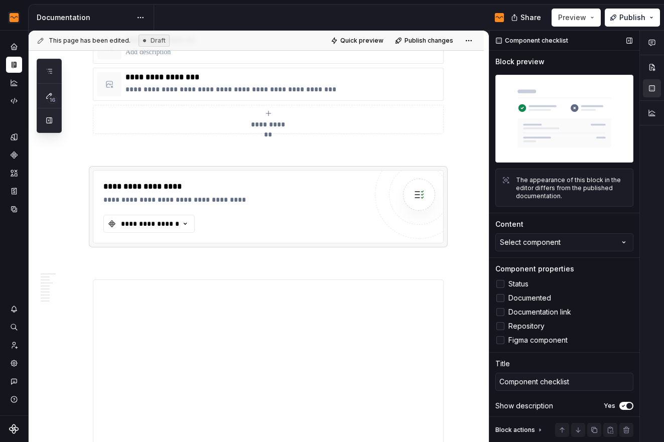
click at [527, 299] on label "Documented" at bounding box center [565, 298] width 138 height 12
click at [529, 299] on label "Documented" at bounding box center [565, 298] width 138 height 12
click at [568, 234] on button "Select component" at bounding box center [565, 243] width 138 height 18
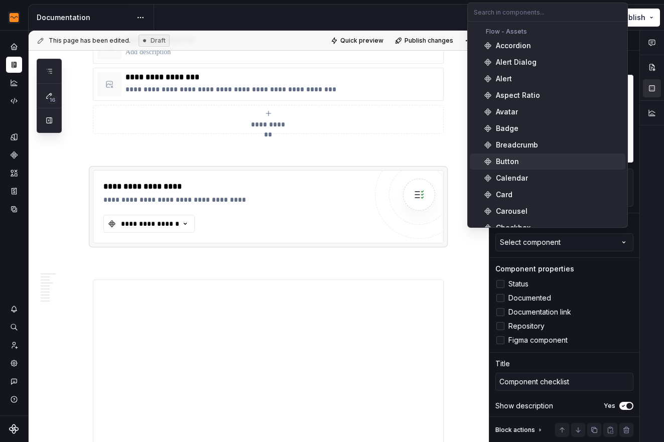
click at [524, 160] on div "Button" at bounding box center [559, 162] width 126 height 10
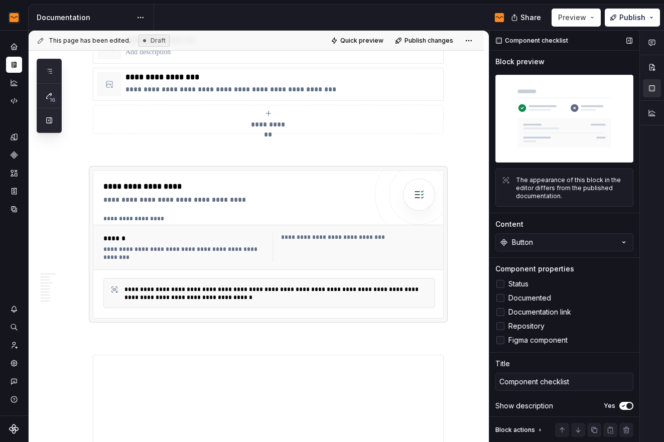
click at [530, 336] on span "Figma component" at bounding box center [538, 340] width 59 height 8
click at [517, 324] on span "Repository" at bounding box center [527, 326] width 36 height 8
click at [512, 310] on span "Documentation link" at bounding box center [540, 312] width 63 height 8
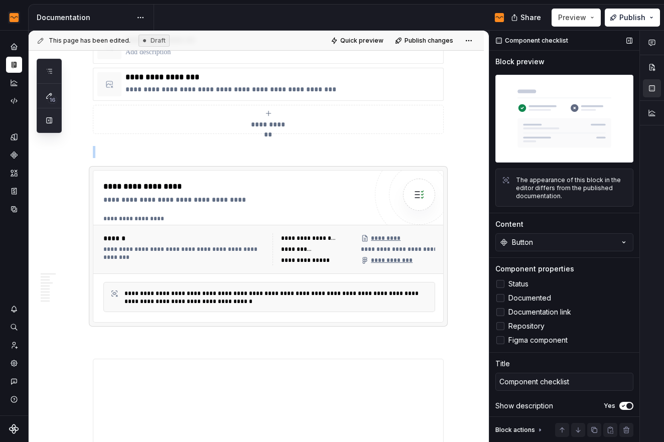
click at [512, 310] on span "Documentation link" at bounding box center [540, 312] width 63 height 8
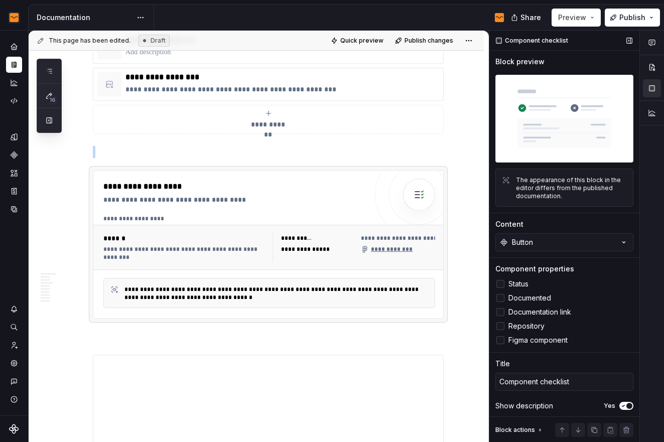
click at [515, 282] on span "Status" at bounding box center [519, 284] width 20 height 8
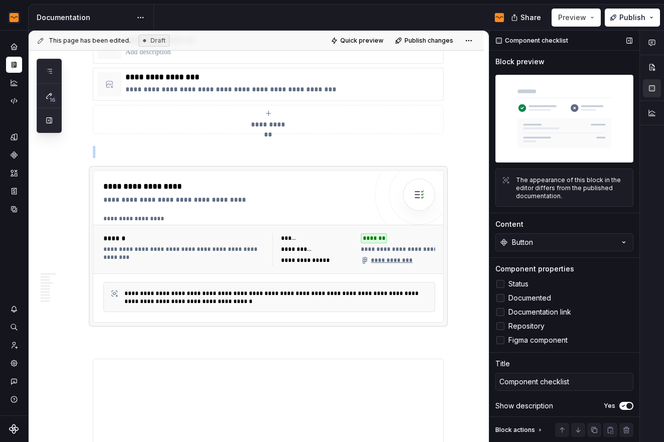
click at [525, 297] on span "Documented" at bounding box center [530, 298] width 43 height 8
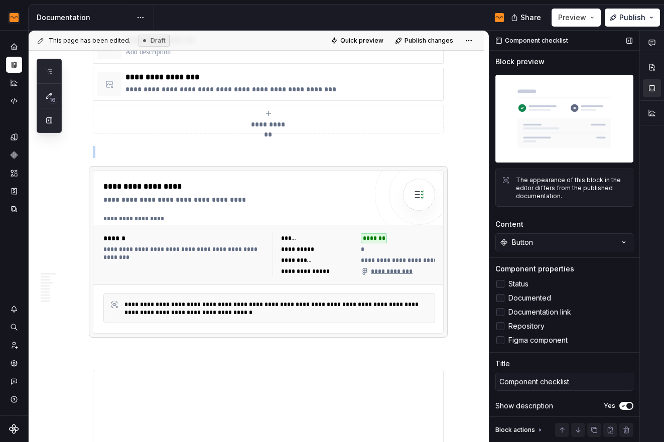
click at [525, 297] on span "Documented" at bounding box center [530, 298] width 43 height 8
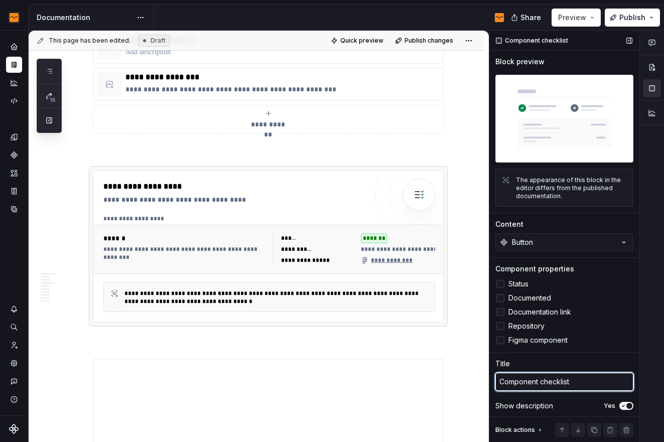
click at [598, 375] on textarea "Component checklist" at bounding box center [565, 382] width 138 height 18
click at [594, 377] on textarea "Component checklist" at bounding box center [565, 382] width 138 height 18
click at [530, 378] on textarea "Component checklist" at bounding box center [565, 382] width 138 height 18
click at [620, 403] on icon "button" at bounding box center [624, 406] width 8 height 6
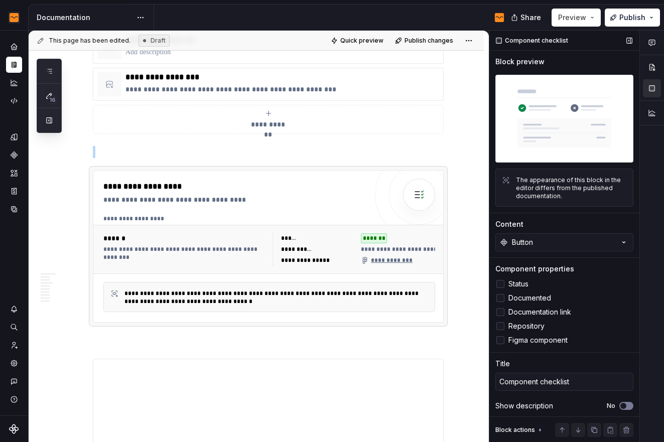
click at [621, 403] on span "button" at bounding box center [624, 406] width 6 height 6
click at [620, 403] on icon "button" at bounding box center [624, 406] width 8 height 6
click at [522, 376] on textarea "Component checklist" at bounding box center [565, 382] width 138 height 18
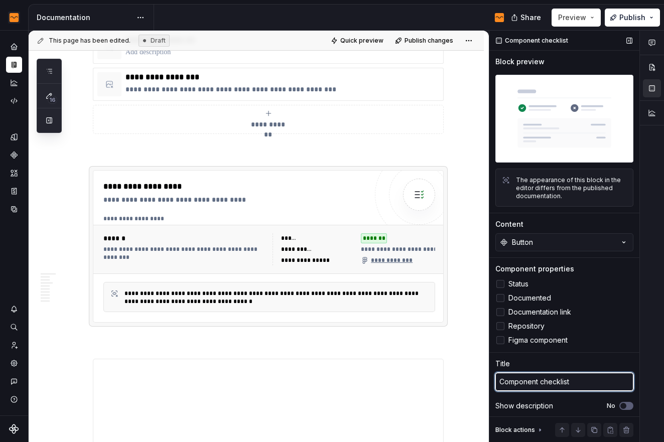
click at [581, 378] on textarea "Component checklist" at bounding box center [565, 382] width 138 height 18
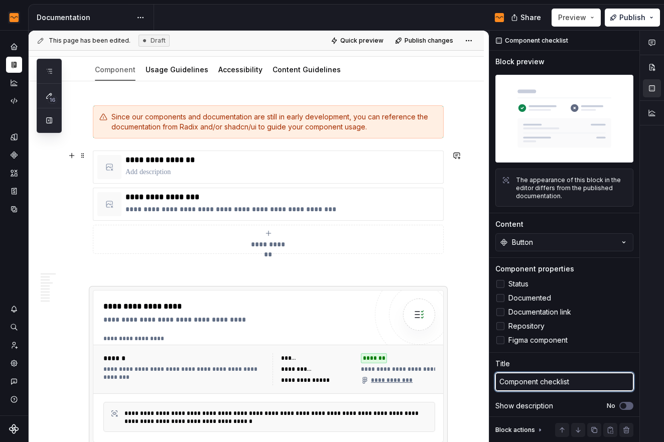
scroll to position [97, 0]
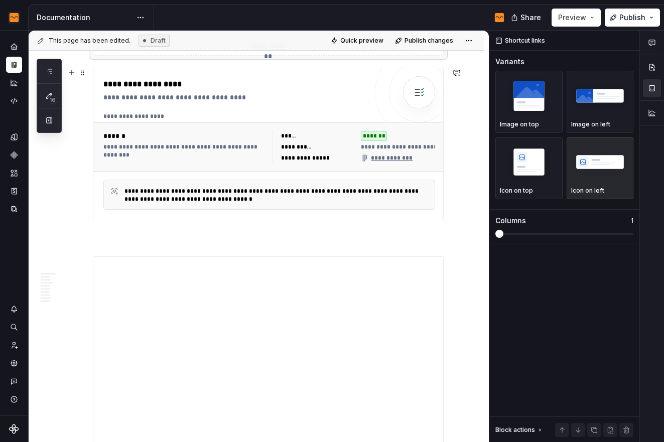
scroll to position [292, 0]
click at [190, 233] on p at bounding box center [268, 238] width 351 height 12
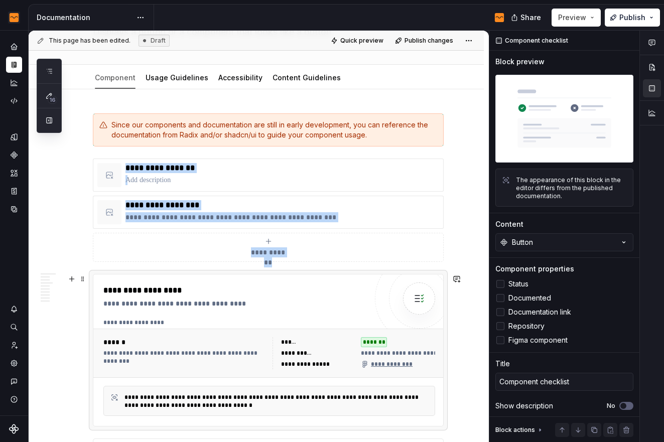
scroll to position [0, 0]
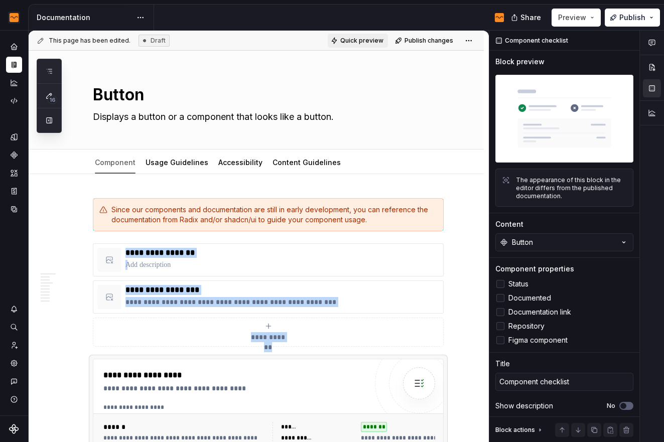
click at [350, 40] on span "Quick preview" at bounding box center [362, 41] width 43 height 8
click at [587, 15] on span "Preview" at bounding box center [572, 18] width 28 height 10
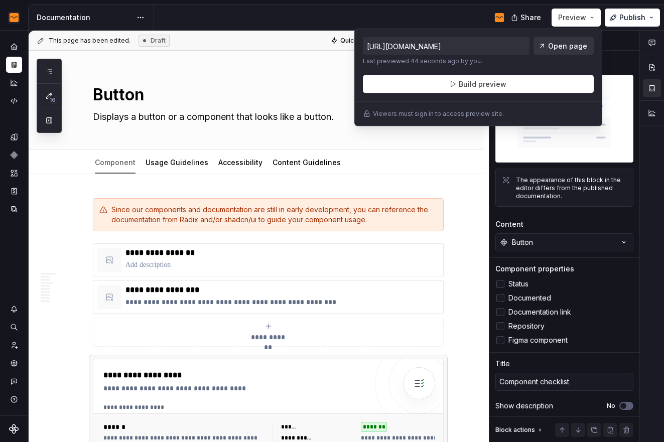
click at [564, 46] on span "Open page" at bounding box center [567, 46] width 39 height 10
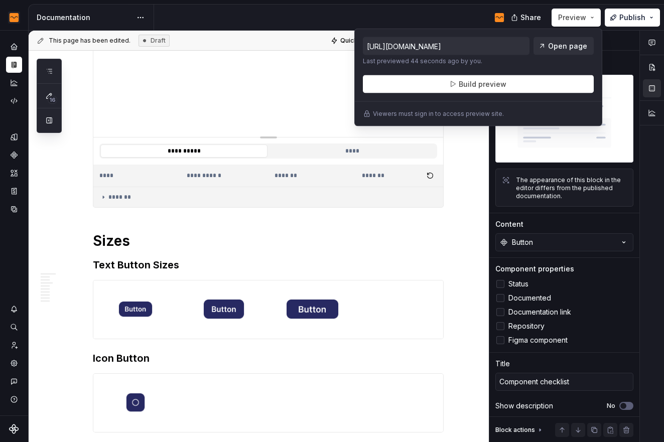
scroll to position [621, 0]
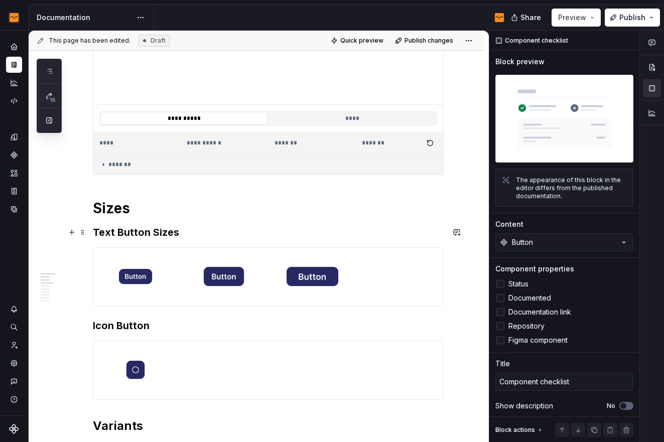
type textarea "*"
click at [169, 233] on h3 "Text Button Sizes" at bounding box center [268, 232] width 351 height 14
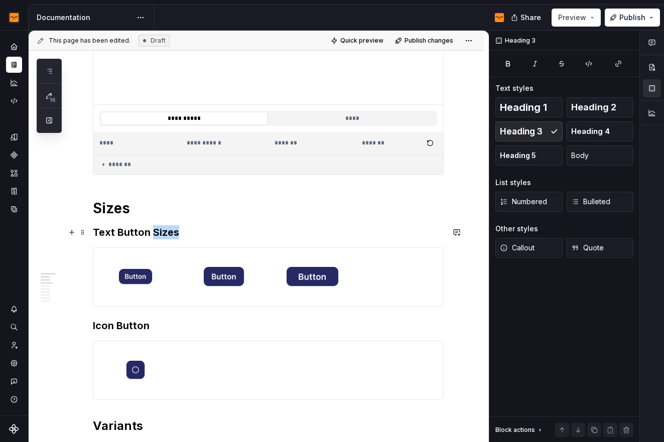
click at [169, 233] on h3 "Text Button Sizes" at bounding box center [268, 232] width 351 height 14
click at [144, 234] on h3 "Text Button" at bounding box center [268, 232] width 351 height 14
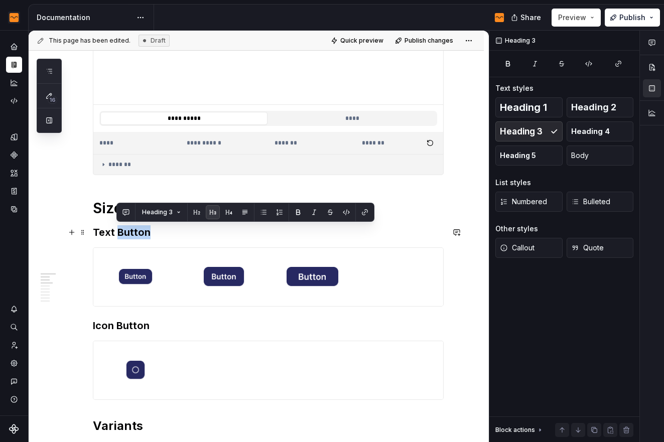
click at [144, 234] on h3 "Text Button" at bounding box center [268, 232] width 351 height 14
click at [203, 213] on button "button" at bounding box center [205, 212] width 14 height 14
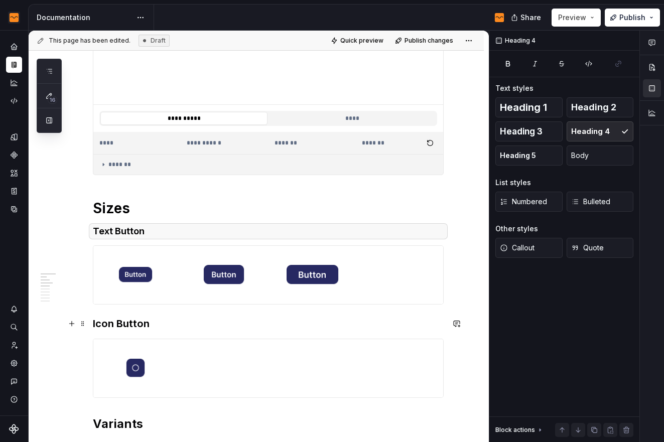
click at [125, 318] on h3 "Icon Button" at bounding box center [268, 324] width 351 height 14
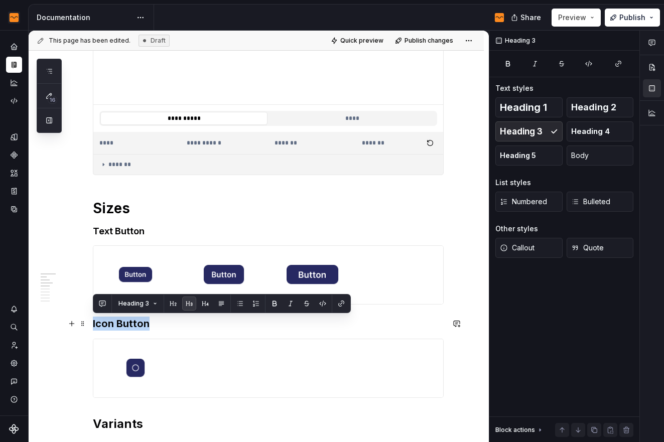
click at [125, 318] on h3 "Icon Button" at bounding box center [268, 324] width 351 height 14
click at [202, 306] on button "button" at bounding box center [205, 304] width 14 height 14
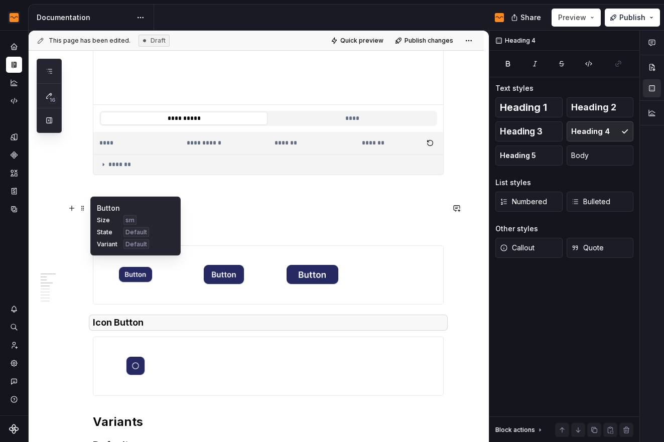
click at [166, 209] on div "Button" at bounding box center [135, 208] width 77 height 10
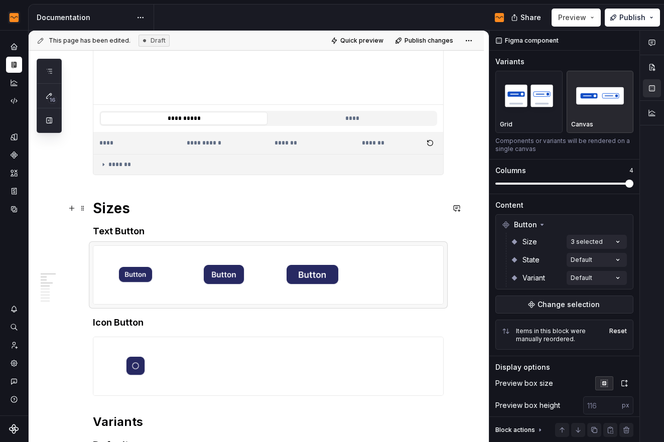
click at [272, 206] on h1 "Sizes" at bounding box center [268, 208] width 351 height 18
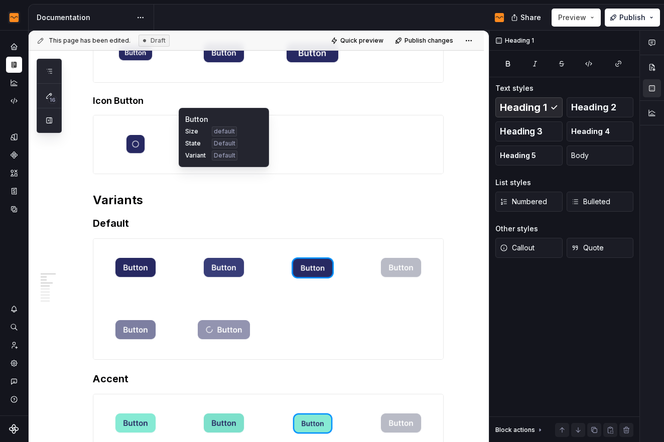
scroll to position [912, 0]
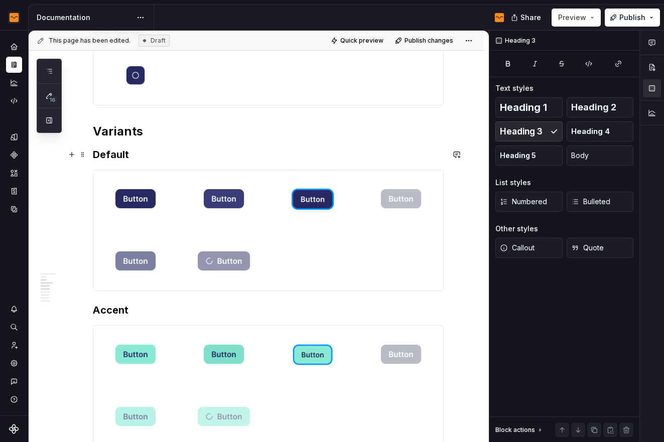
click at [125, 155] on h3 "Default" at bounding box center [268, 155] width 351 height 14
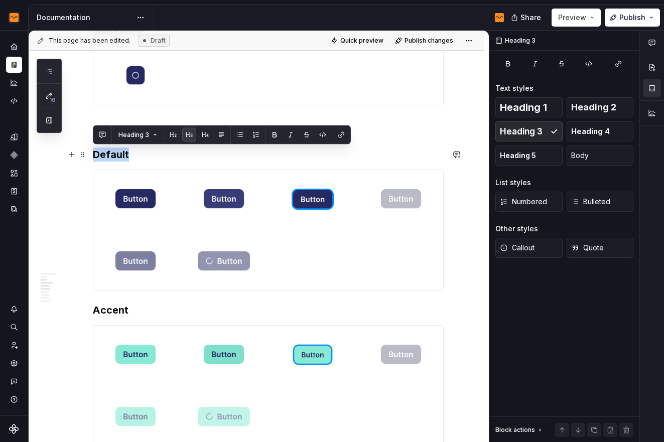
click at [125, 155] on h3 "Default" at bounding box center [268, 155] width 351 height 14
click at [205, 135] on button "button" at bounding box center [205, 135] width 14 height 14
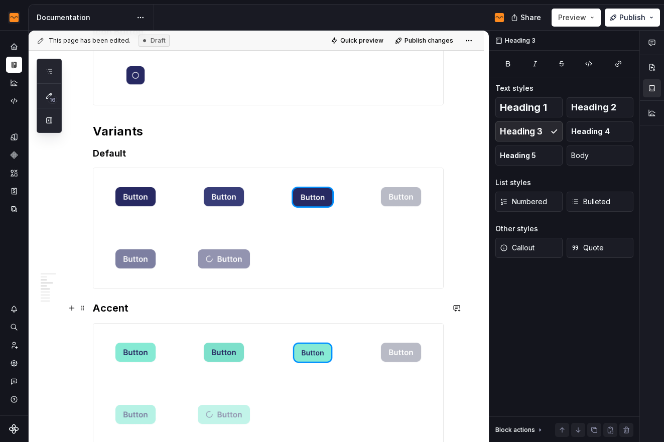
click at [103, 311] on h3 "Accent" at bounding box center [268, 308] width 351 height 14
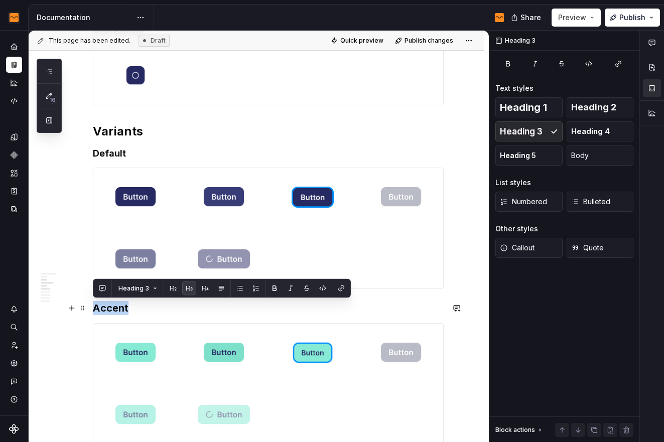
click at [103, 311] on h3 "Accent" at bounding box center [268, 308] width 351 height 14
click at [205, 291] on button "button" at bounding box center [205, 289] width 14 height 14
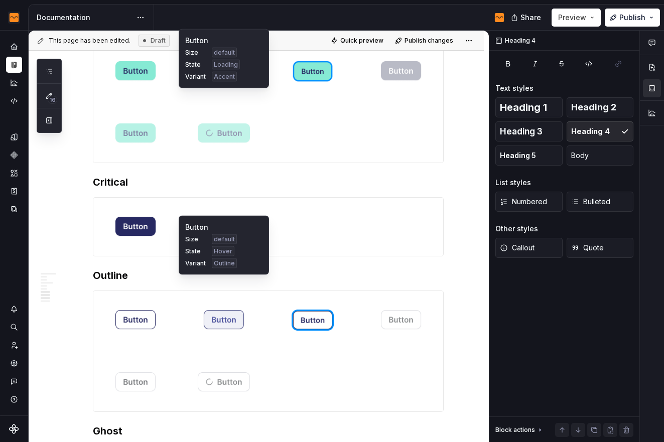
scroll to position [1217, 0]
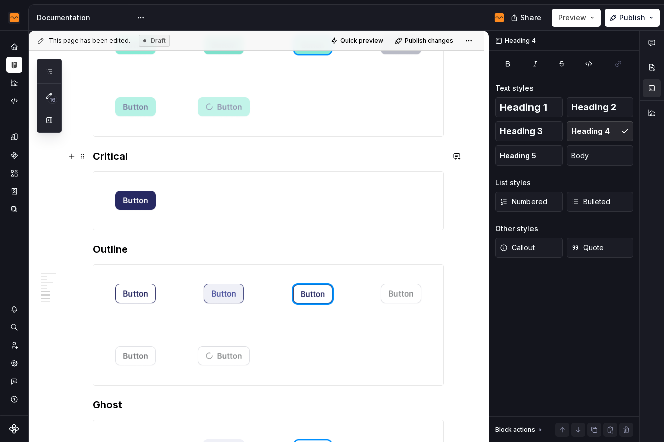
click at [117, 155] on h3 "Critical" at bounding box center [268, 156] width 351 height 14
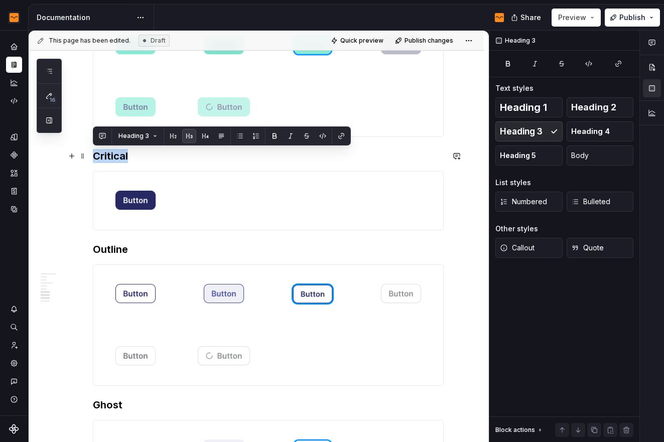
click at [117, 155] on h3 "Critical" at bounding box center [268, 156] width 351 height 14
click at [203, 135] on button "button" at bounding box center [205, 136] width 14 height 14
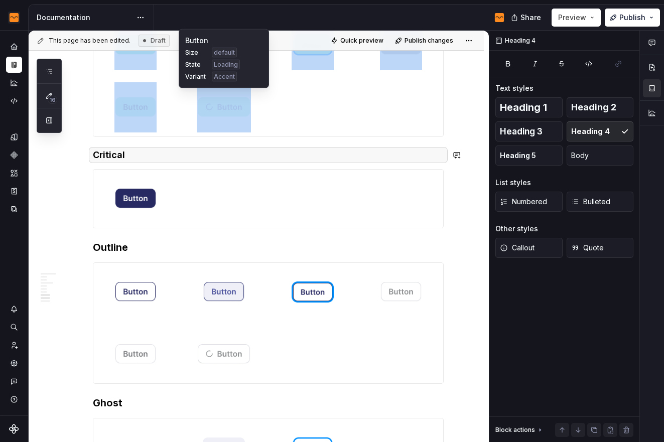
scroll to position [1215, 0]
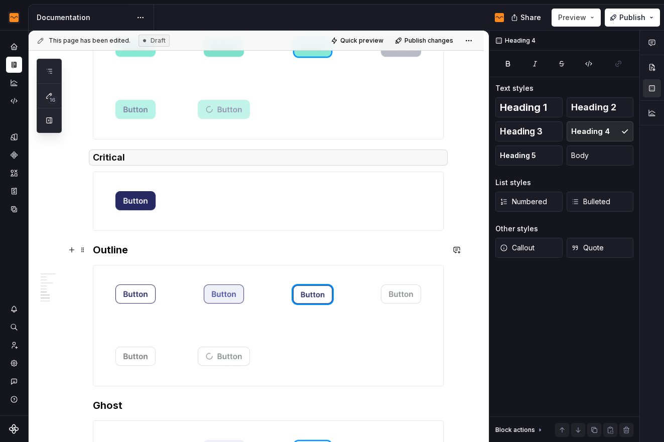
click at [102, 252] on h3 "Outline" at bounding box center [268, 250] width 351 height 14
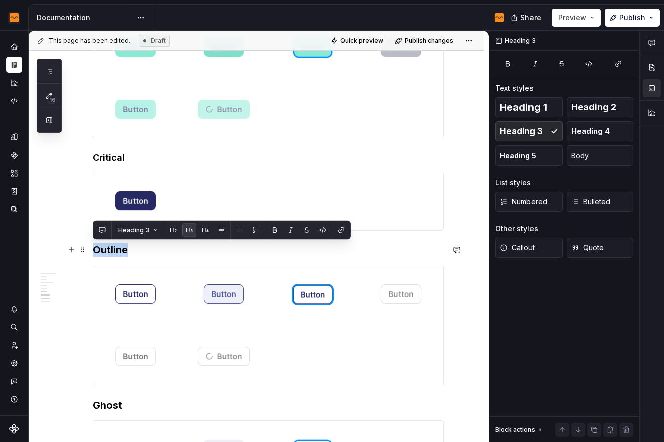
click at [102, 252] on h3 "Outline" at bounding box center [268, 250] width 351 height 14
click at [206, 234] on button "button" at bounding box center [205, 230] width 14 height 14
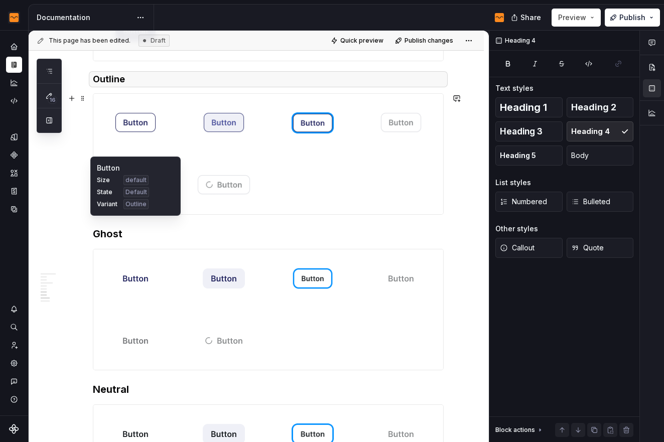
scroll to position [1389, 0]
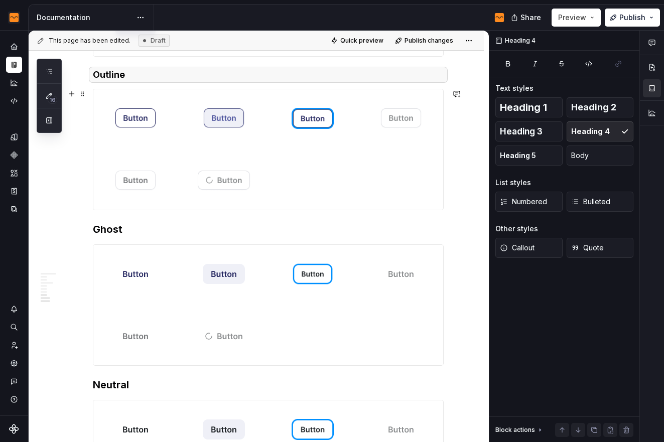
click at [120, 223] on h3 "Ghost" at bounding box center [268, 229] width 351 height 14
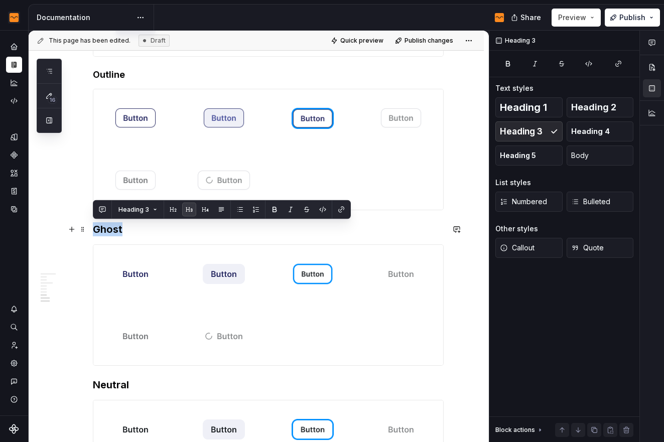
click at [120, 223] on h3 "Ghost" at bounding box center [268, 229] width 351 height 14
click at [210, 209] on button "button" at bounding box center [205, 210] width 14 height 14
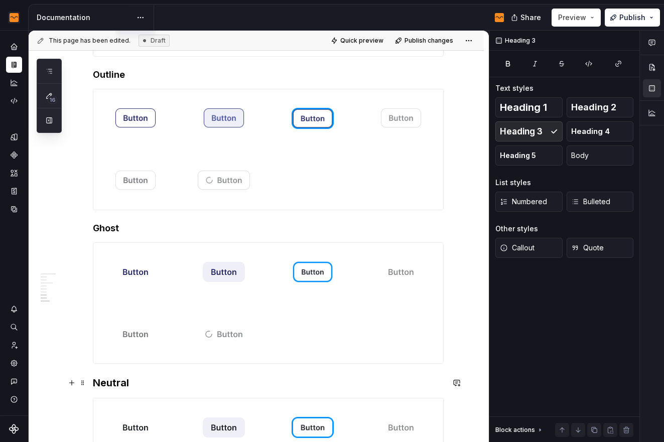
click at [116, 381] on h3 "Neutral" at bounding box center [268, 383] width 351 height 14
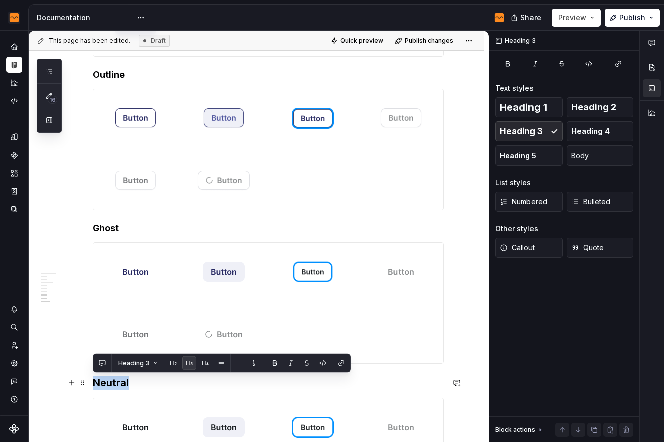
click at [116, 381] on h3 "Neutral" at bounding box center [268, 383] width 351 height 14
click at [205, 367] on button "button" at bounding box center [205, 364] width 14 height 14
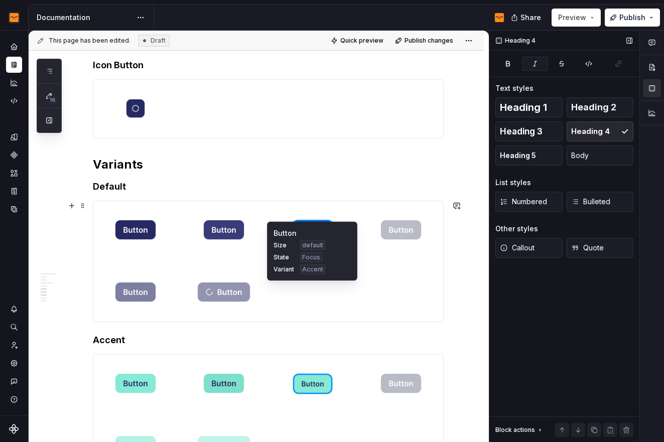
scroll to position [865, 0]
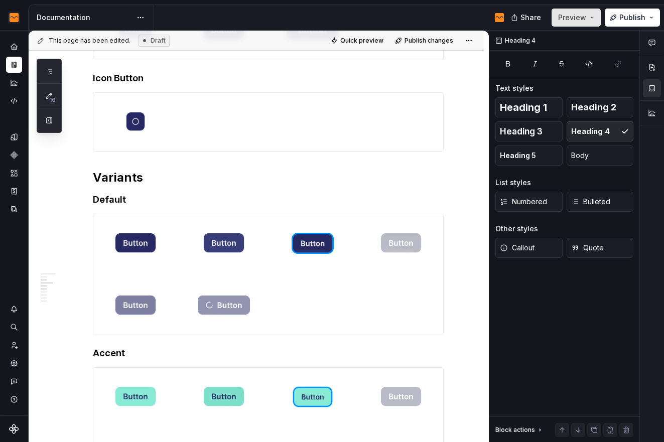
click at [579, 19] on span "Preview" at bounding box center [572, 18] width 28 height 10
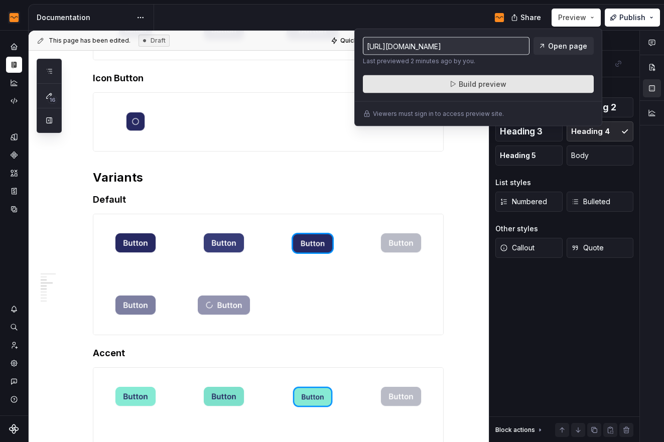
click at [500, 82] on span "Build preview" at bounding box center [483, 84] width 48 height 10
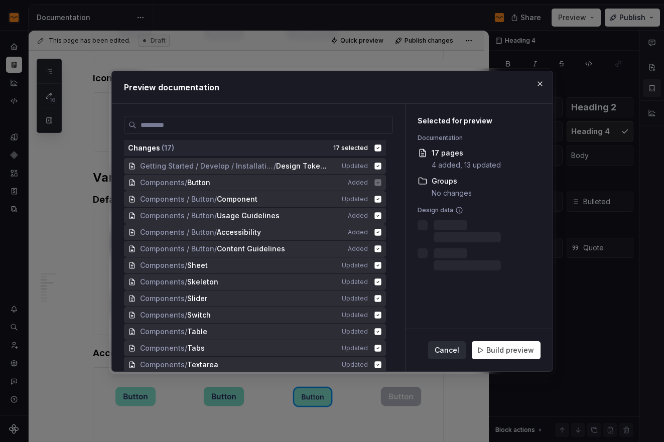
click at [449, 342] on button "Cancel" at bounding box center [447, 351] width 38 height 18
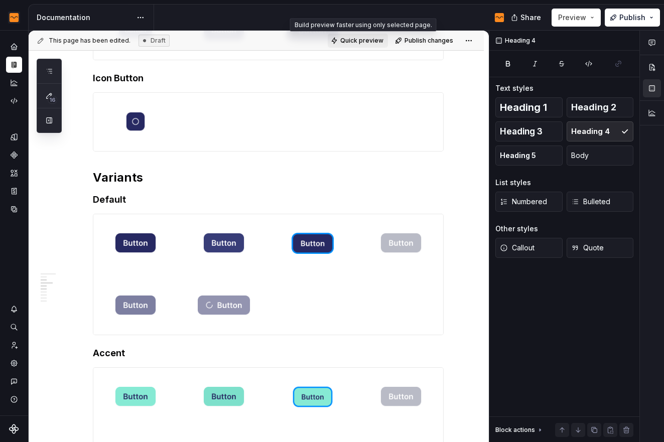
click at [364, 37] on span "Quick preview" at bounding box center [362, 41] width 43 height 8
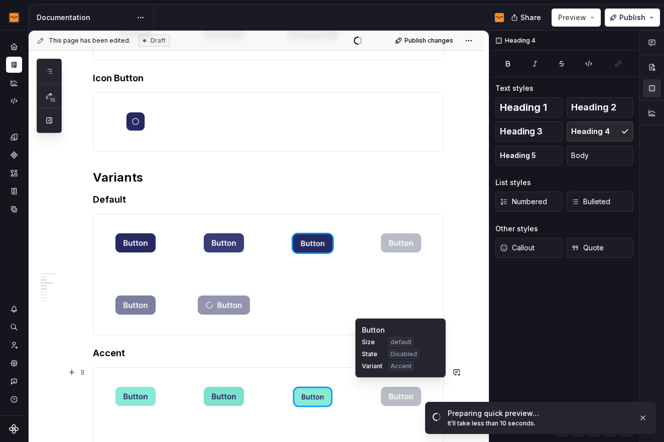
scroll to position [899, 0]
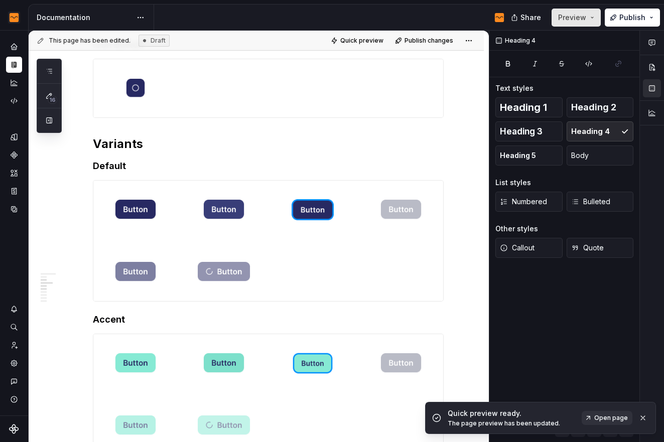
click at [574, 21] on span "Preview" at bounding box center [572, 18] width 28 height 10
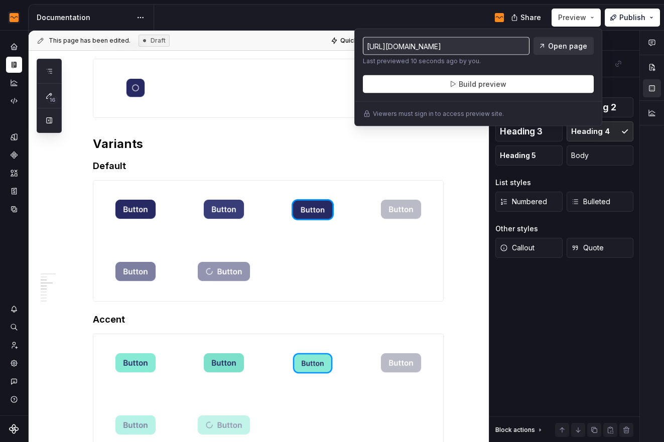
click at [558, 50] on span "Open page" at bounding box center [567, 46] width 39 height 10
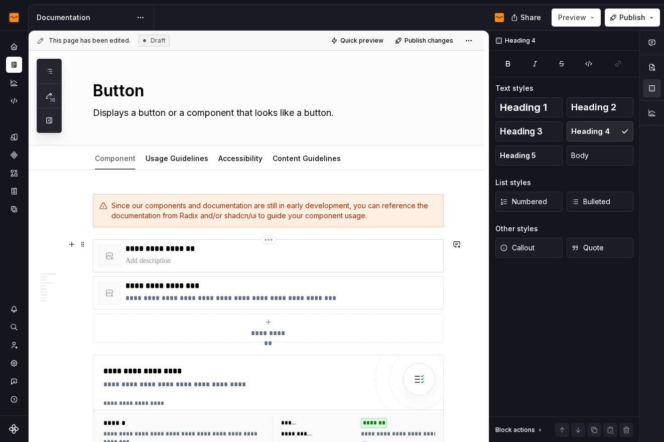
scroll to position [0, 0]
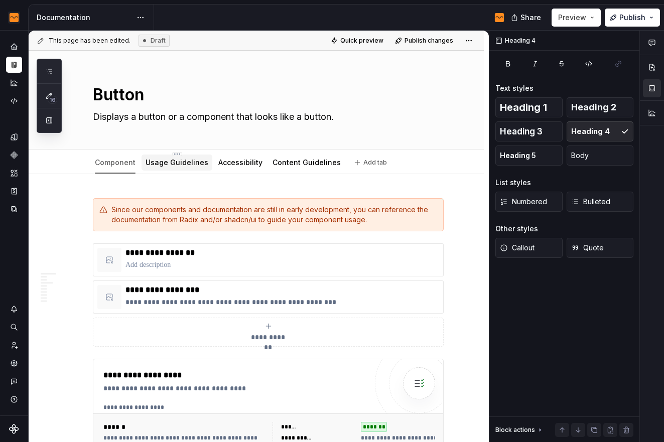
click at [185, 161] on link "Usage Guidelines" at bounding box center [177, 162] width 63 height 9
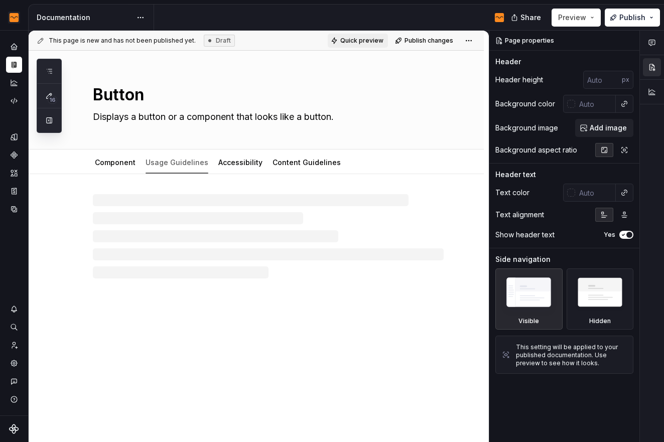
click at [360, 41] on span "Quick preview" at bounding box center [362, 41] width 43 height 8
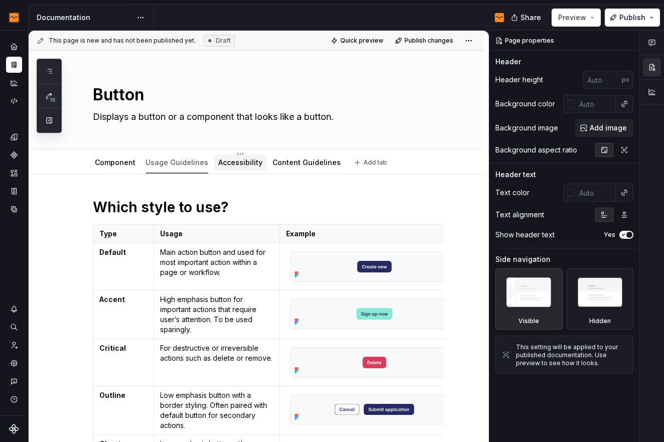
click at [232, 169] on div "Accessibility" at bounding box center [240, 163] width 52 height 16
click at [241, 165] on link "Accessibility" at bounding box center [240, 162] width 44 height 9
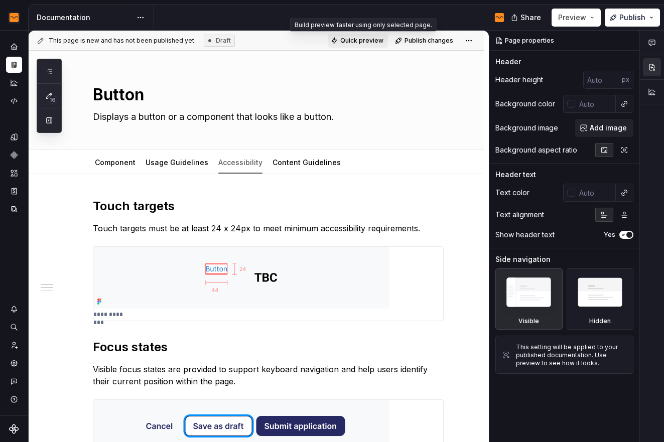
click at [366, 44] on span "Quick preview" at bounding box center [362, 41] width 43 height 8
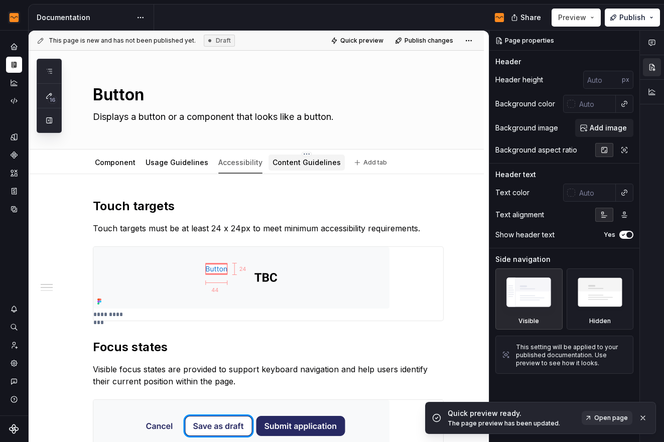
click at [295, 167] on link "Content Guidelines" at bounding box center [307, 162] width 68 height 9
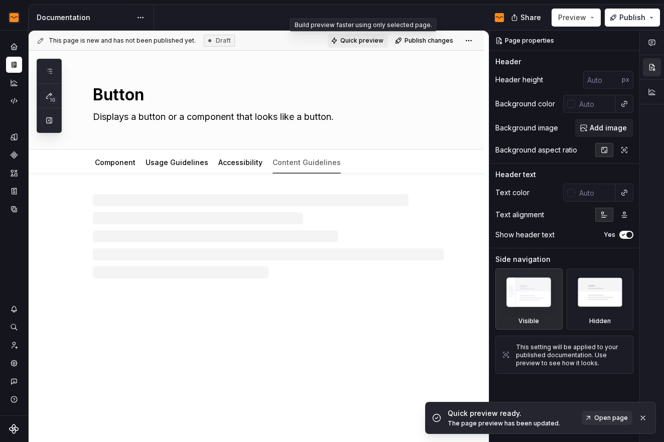
click at [361, 39] on span "Quick preview" at bounding box center [362, 41] width 43 height 8
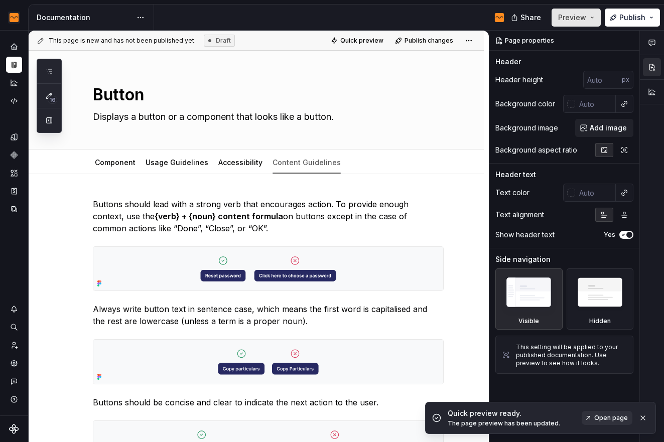
click at [567, 19] on span "Preview" at bounding box center [572, 18] width 28 height 10
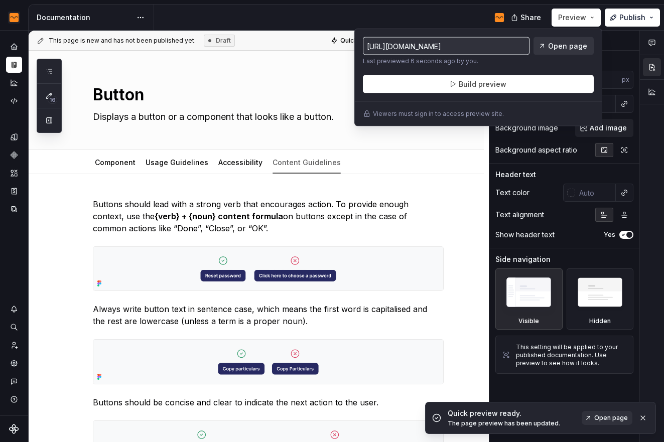
click at [555, 51] on link "Open page" at bounding box center [564, 46] width 60 height 18
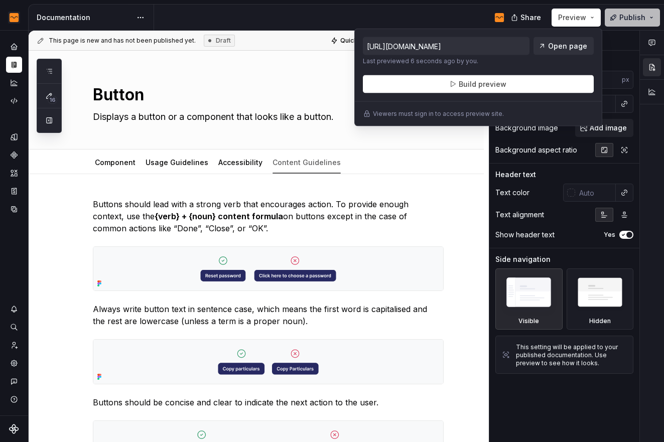
click at [626, 20] on span "Publish" at bounding box center [633, 18] width 26 height 10
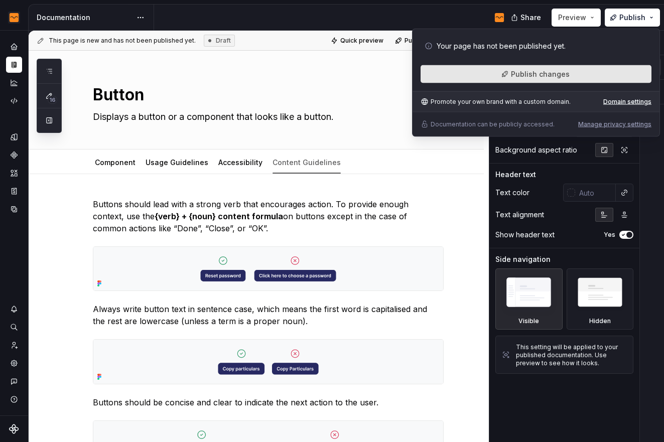
click at [540, 75] on span "Publish changes" at bounding box center [540, 74] width 59 height 10
type textarea "*"
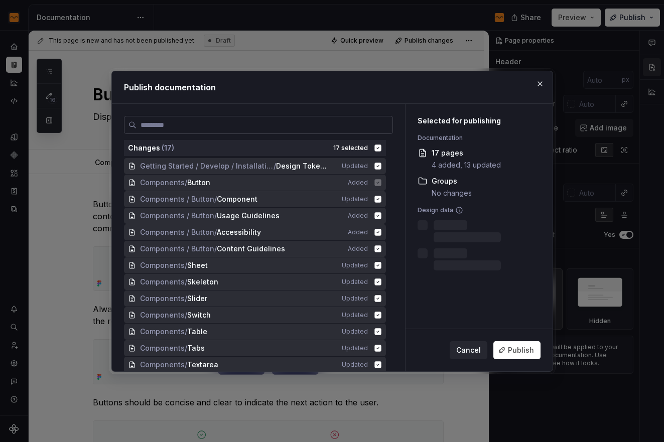
click at [297, 129] on input "search" at bounding box center [265, 125] width 256 height 10
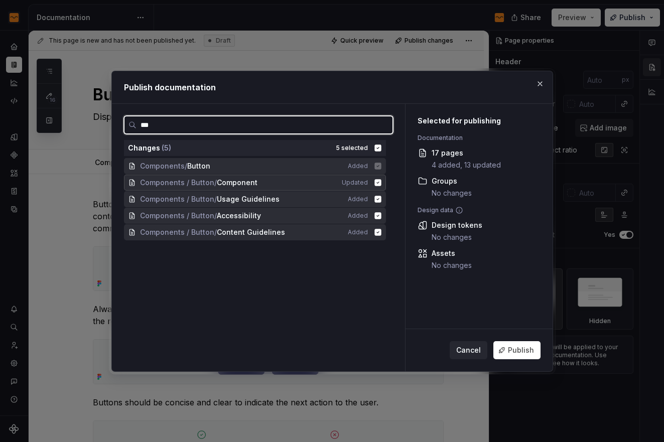
type input "****"
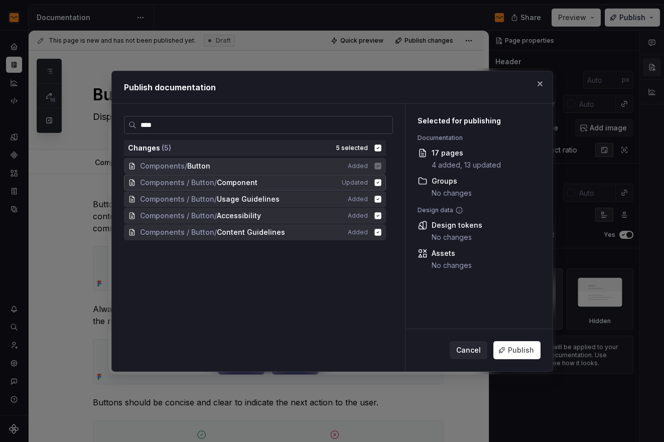
drag, startPoint x: 508, startPoint y: 351, endPoint x: 375, endPoint y: 127, distance: 259.9
click at [375, 129] on div "**** Changes ( 5 ) 5 selected Components / Button Added Components / Button / C…" at bounding box center [332, 238] width 441 height 268
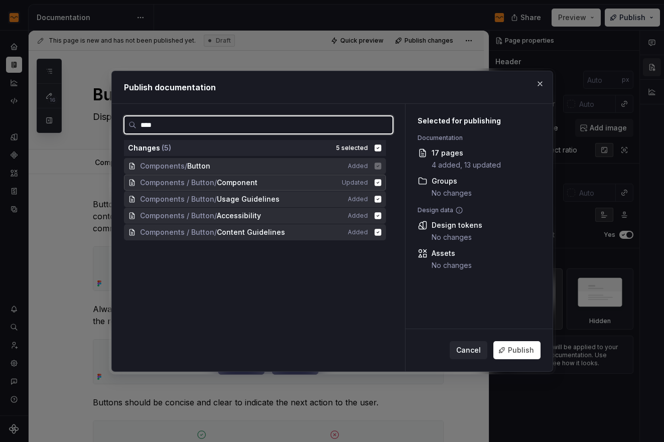
click at [382, 127] on input "****" at bounding box center [265, 125] width 256 height 10
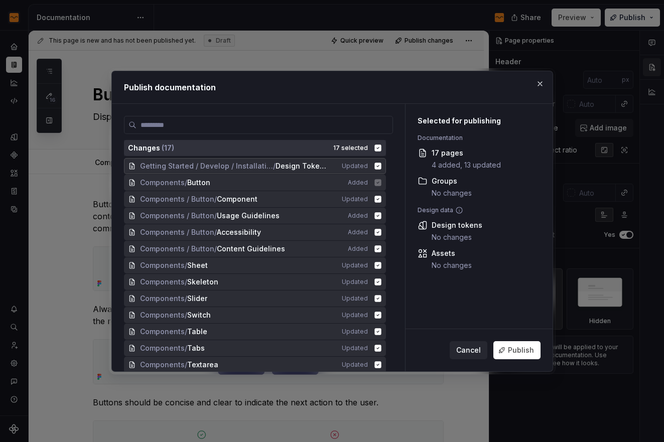
click at [380, 148] on icon at bounding box center [378, 148] width 7 height 7
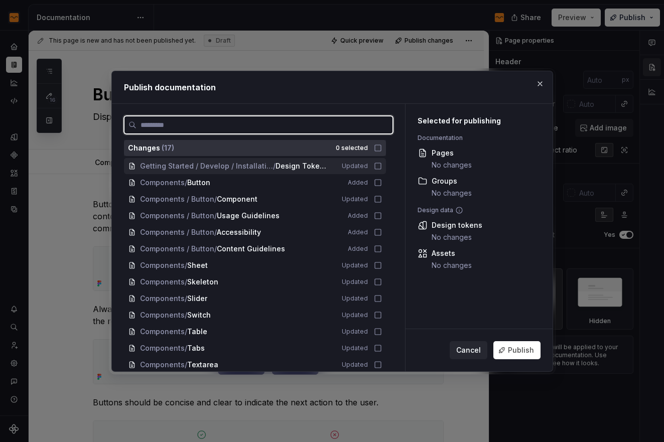
click at [351, 120] on input "search" at bounding box center [265, 125] width 256 height 10
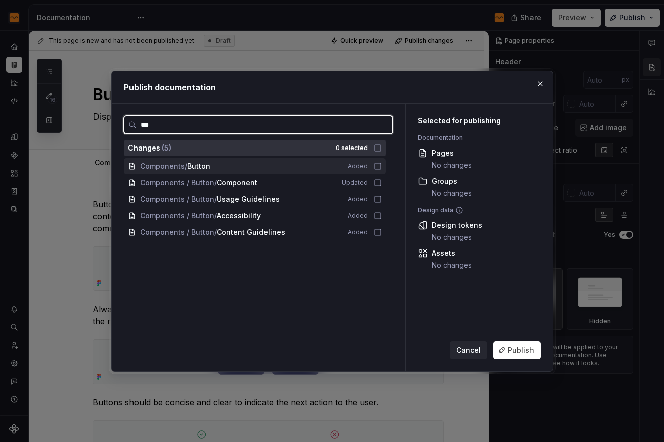
type input "****"
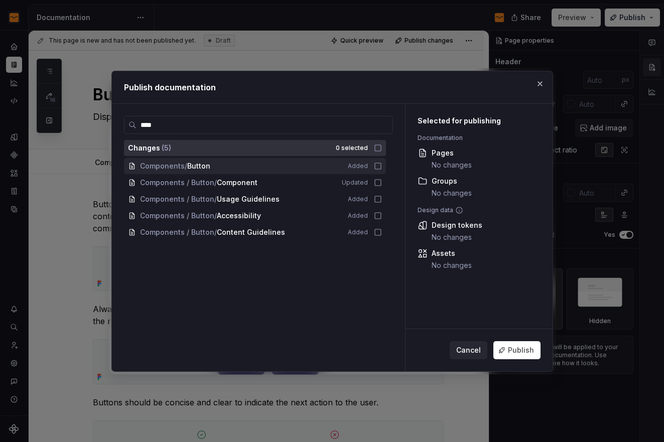
click at [375, 148] on icon at bounding box center [378, 148] width 8 height 8
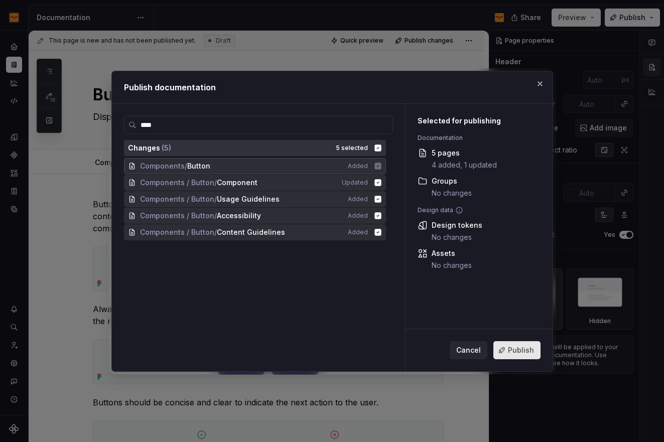
click at [514, 345] on button "Publish" at bounding box center [517, 351] width 47 height 18
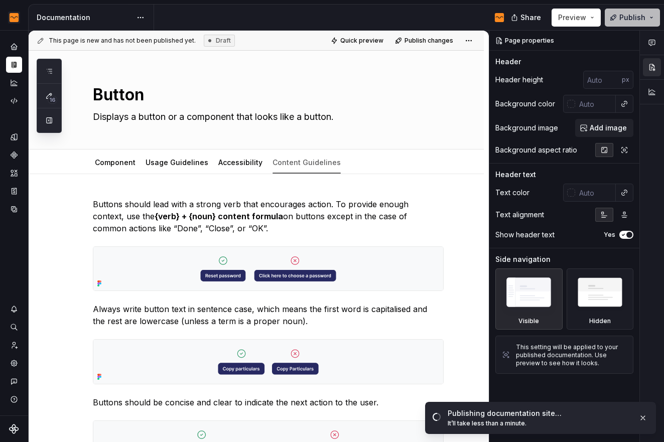
click at [650, 17] on button "Publish" at bounding box center [632, 18] width 55 height 18
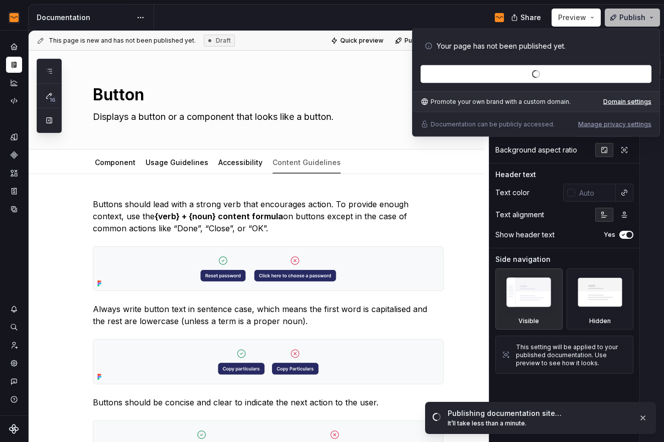
click at [650, 17] on button "Publish" at bounding box center [632, 18] width 55 height 18
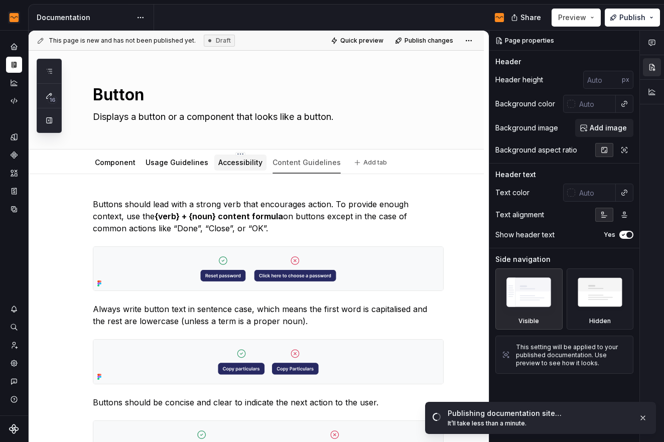
click at [218, 162] on link "Accessibility" at bounding box center [240, 162] width 44 height 9
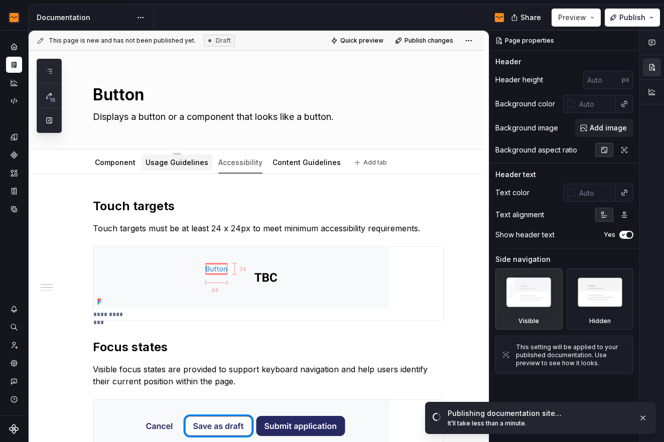
click at [188, 162] on link "Usage Guidelines" at bounding box center [177, 162] width 63 height 9
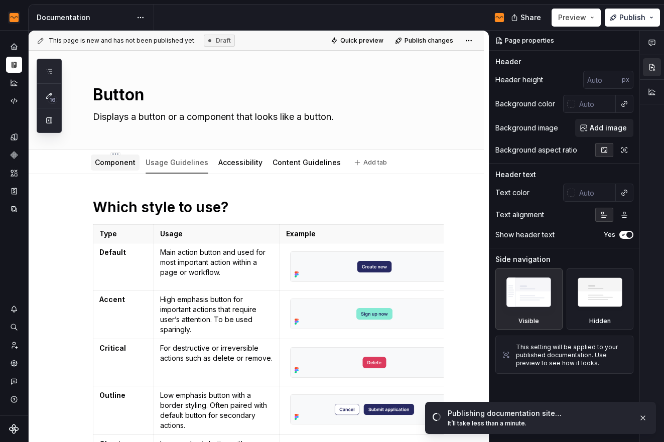
click at [120, 159] on link "Component" at bounding box center [115, 162] width 41 height 9
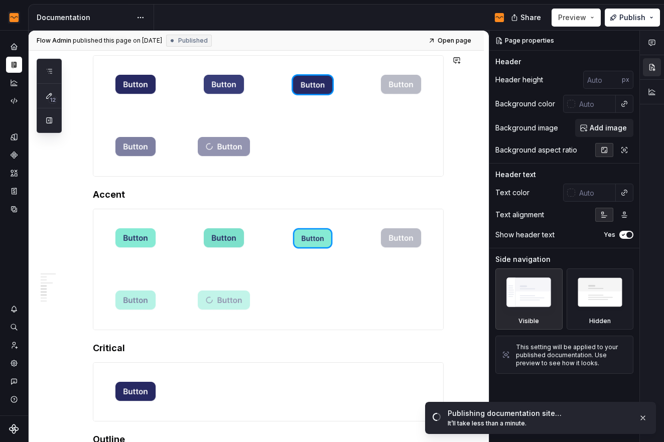
scroll to position [1023, 0]
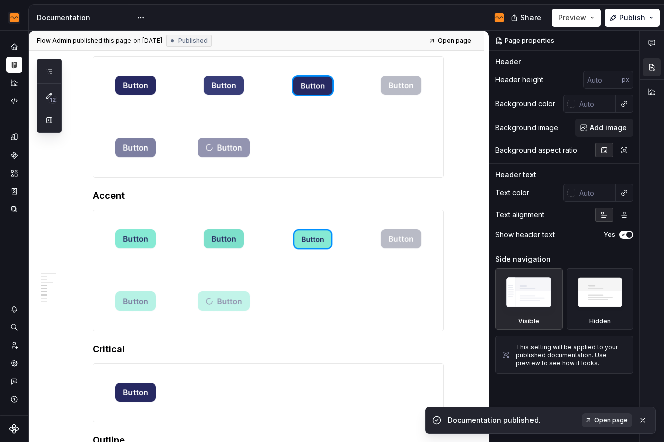
click at [618, 417] on span "Open page" at bounding box center [612, 421] width 34 height 8
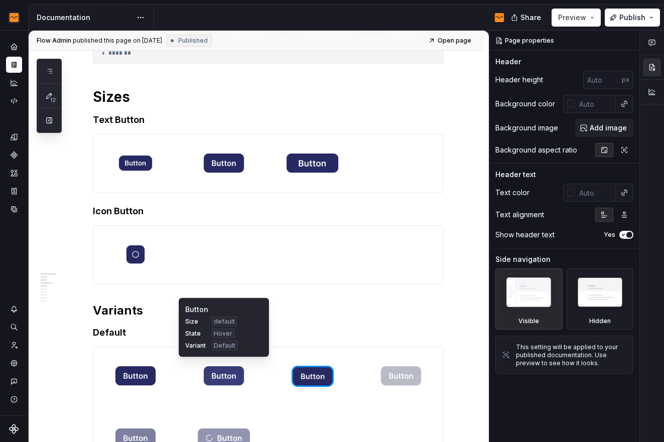
scroll to position [745, 0]
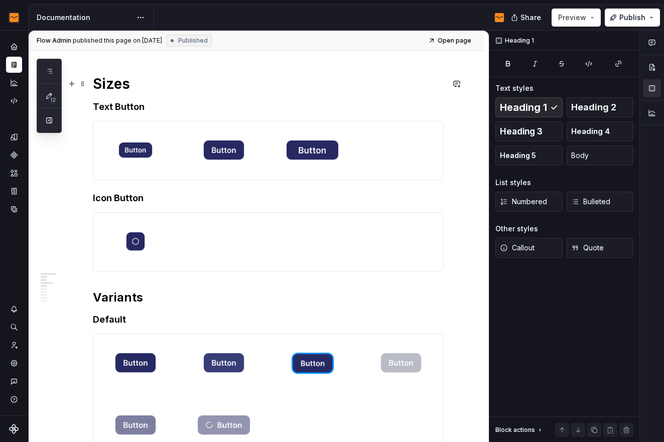
click at [119, 83] on h1 "Sizes" at bounding box center [268, 84] width 351 height 18
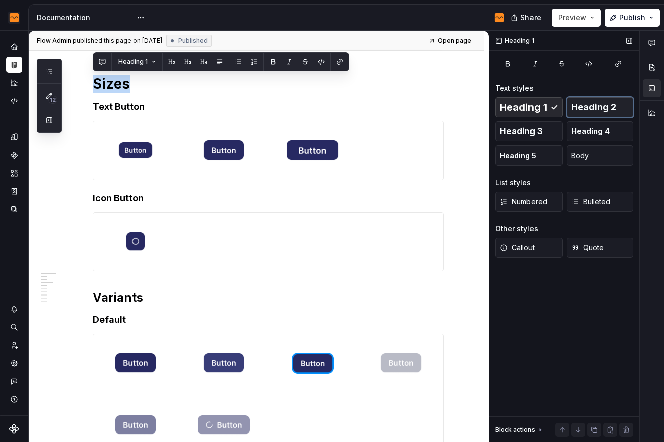
click at [582, 104] on span "Heading 2" at bounding box center [594, 107] width 45 height 10
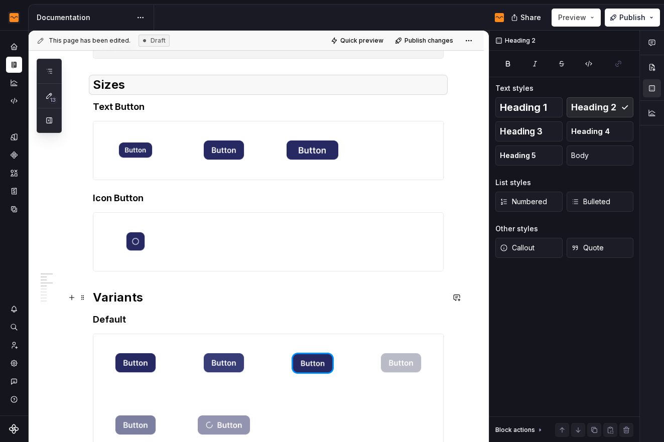
click at [125, 300] on h2 "Variants" at bounding box center [268, 298] width 351 height 16
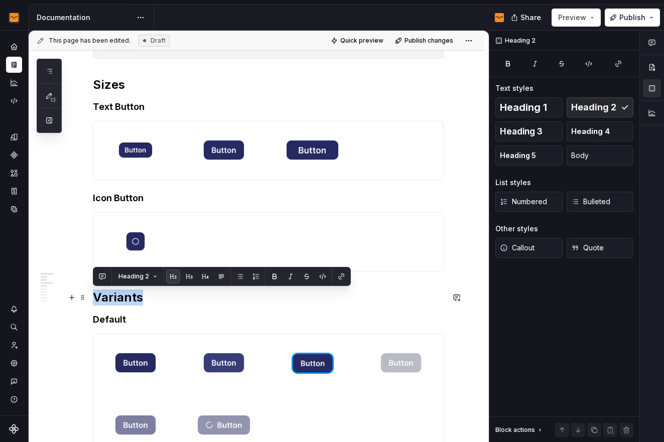
click at [125, 300] on h2 "Variants" at bounding box center [268, 298] width 351 height 16
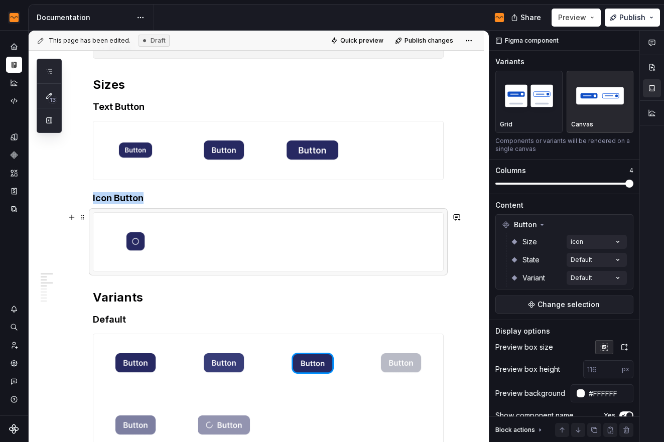
click at [289, 216] on div at bounding box center [268, 242] width 350 height 58
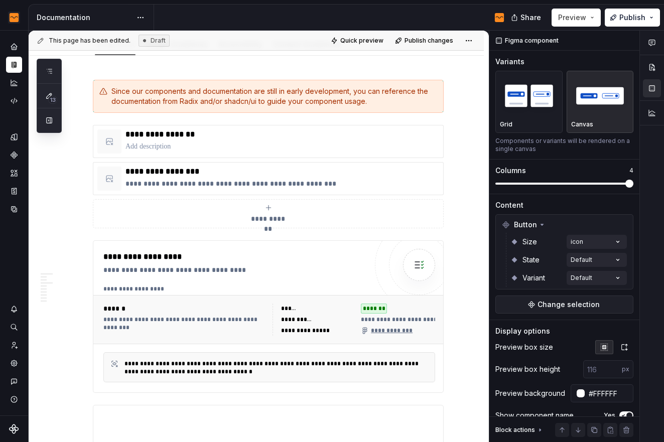
scroll to position [34, 0]
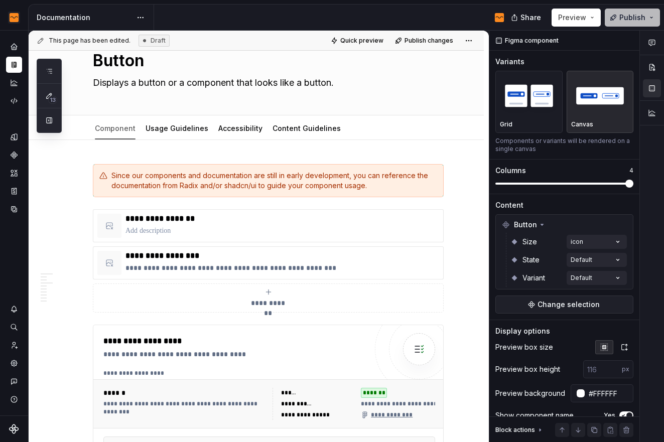
click at [641, 16] on span "Publish" at bounding box center [633, 18] width 26 height 10
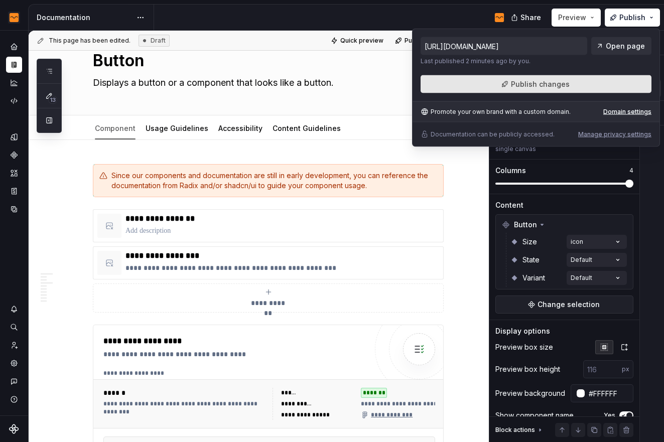
click at [549, 88] on span "Publish changes" at bounding box center [540, 84] width 59 height 10
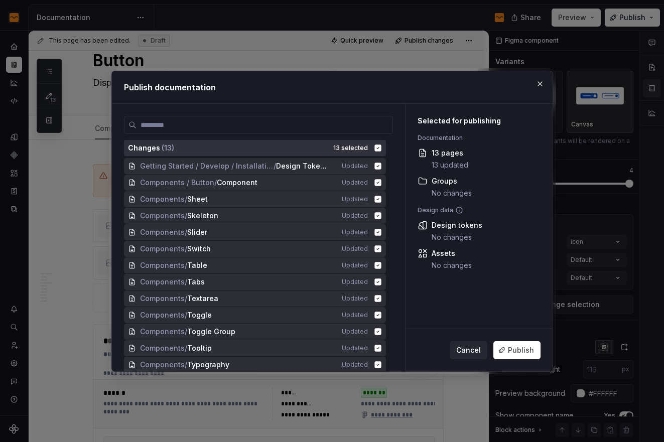
click at [379, 145] on icon at bounding box center [378, 148] width 7 height 7
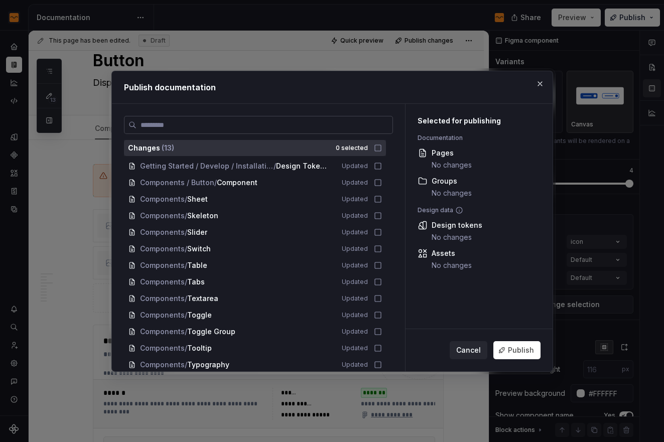
click at [373, 131] on label at bounding box center [258, 125] width 269 height 18
click at [373, 130] on input "search" at bounding box center [265, 125] width 256 height 10
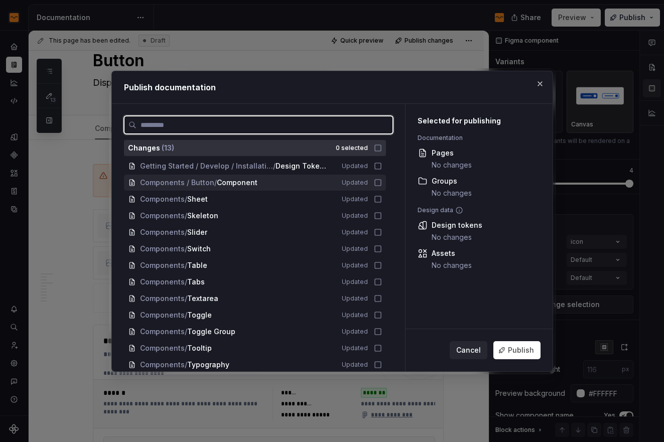
click at [375, 181] on icon at bounding box center [378, 183] width 8 height 8
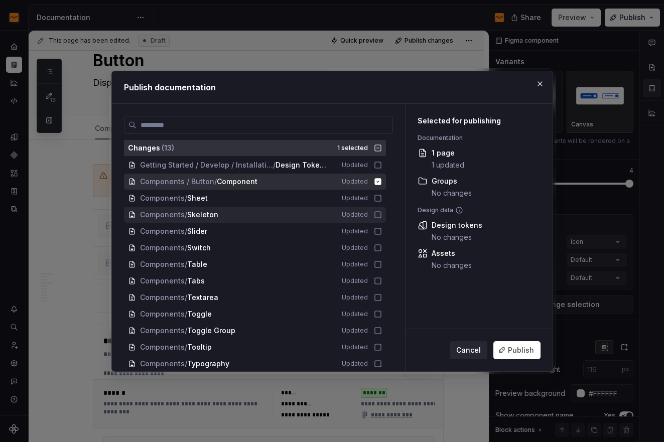
scroll to position [2, 0]
click at [513, 351] on span "Publish" at bounding box center [521, 351] width 26 height 10
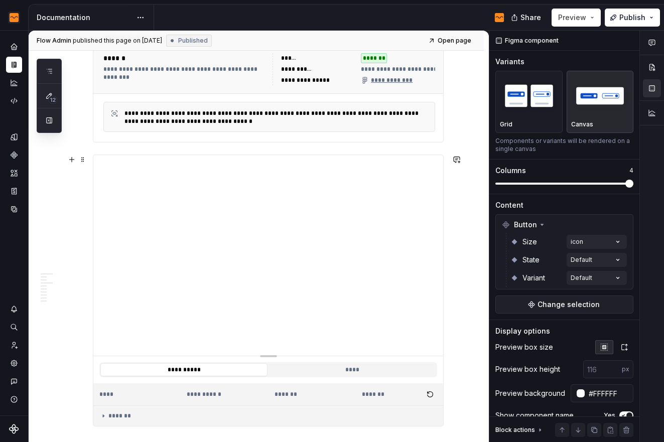
scroll to position [704, 0]
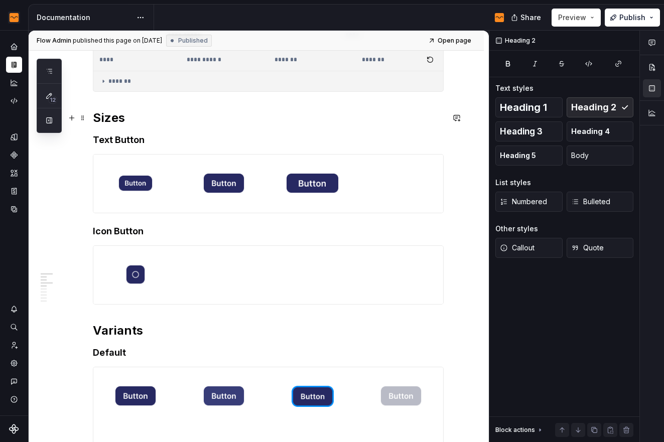
click at [119, 114] on h2 "Sizes" at bounding box center [268, 118] width 351 height 16
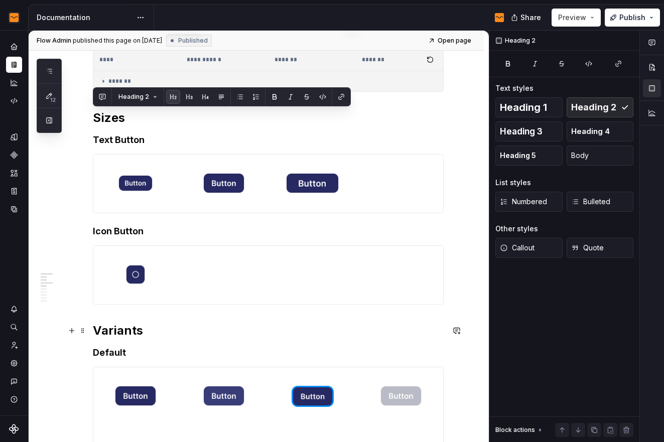
click at [128, 326] on h2 "Variants" at bounding box center [268, 331] width 351 height 16
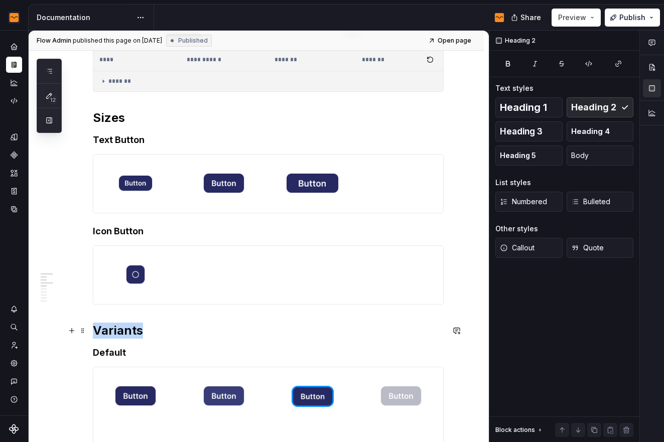
click at [128, 326] on h2 "Variants" at bounding box center [268, 331] width 351 height 16
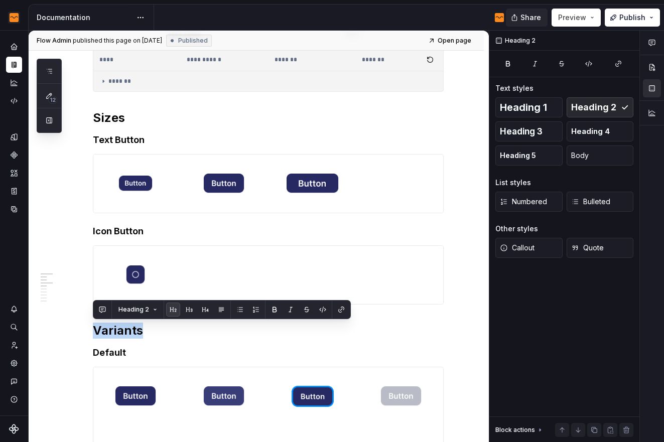
click at [537, 15] on span "Share" at bounding box center [531, 18] width 21 height 10
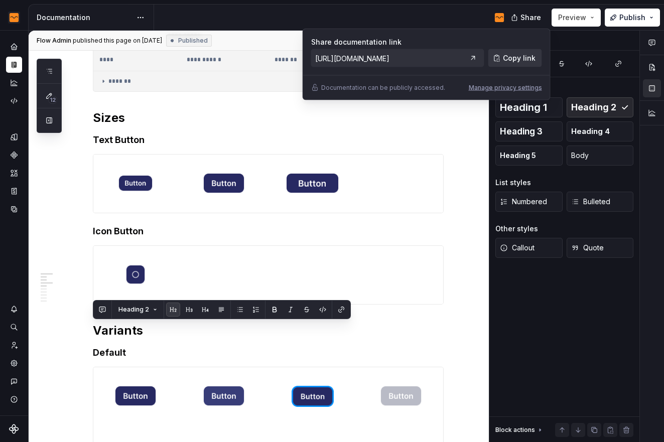
click at [513, 54] on span "Copy link" at bounding box center [519, 58] width 33 height 10
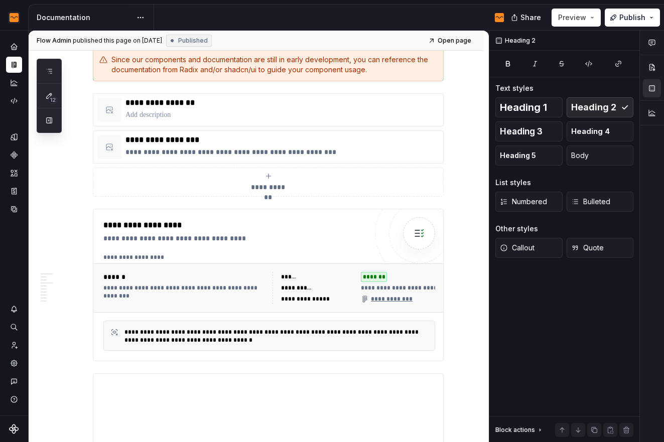
scroll to position [0, 0]
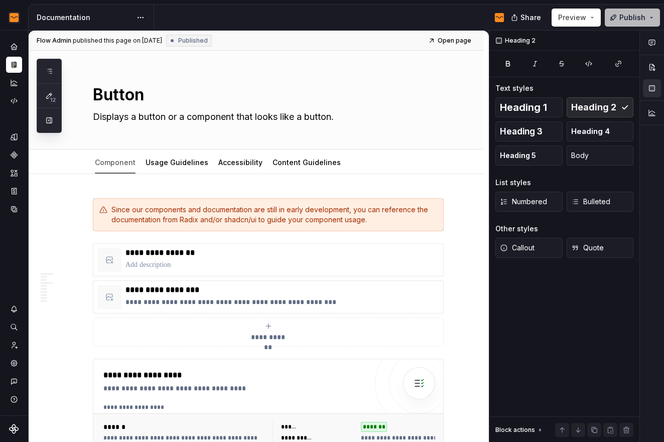
click at [624, 17] on span "Publish" at bounding box center [633, 18] width 26 height 10
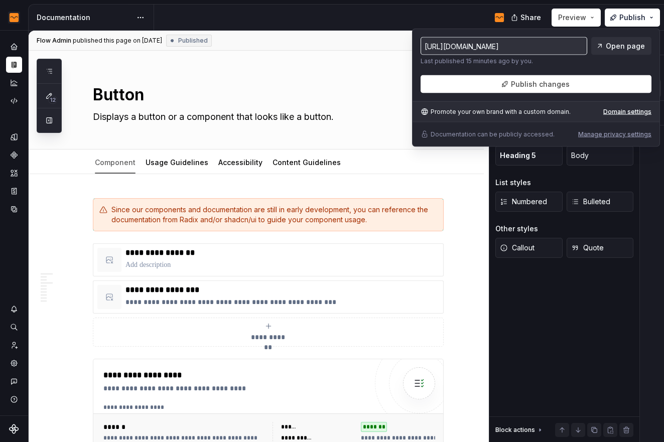
type textarea "*"
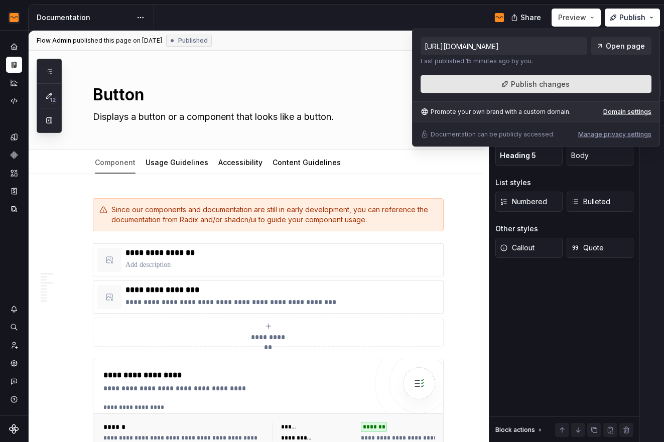
click at [534, 86] on span "Publish changes" at bounding box center [540, 84] width 59 height 10
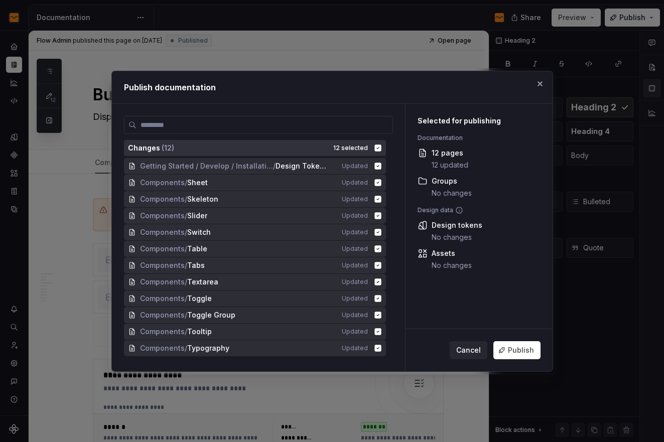
click at [372, 149] on div "Changes ( 12 ) 12 selected" at bounding box center [255, 148] width 262 height 16
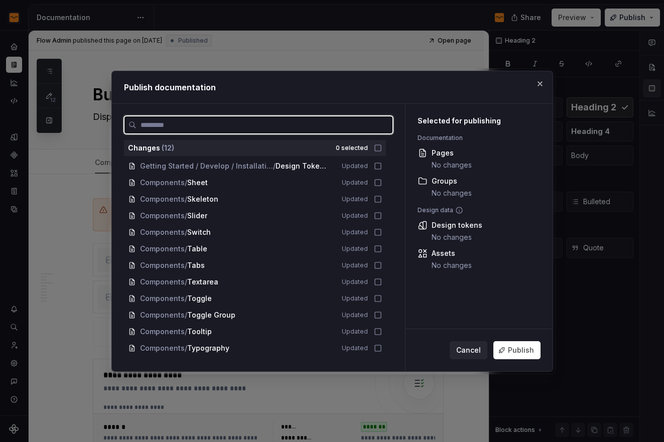
click at [335, 120] on input "search" at bounding box center [265, 125] width 256 height 10
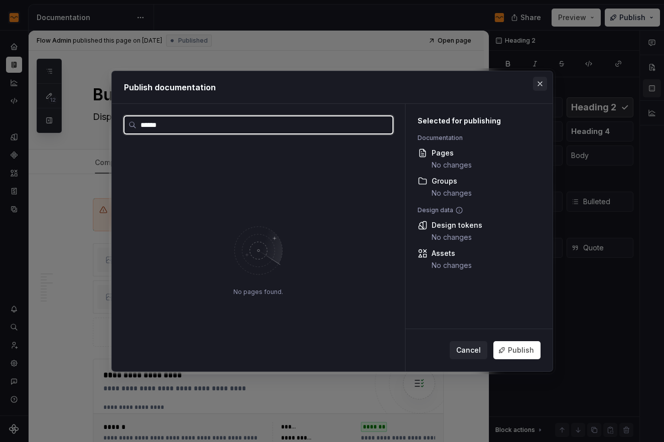
type input "******"
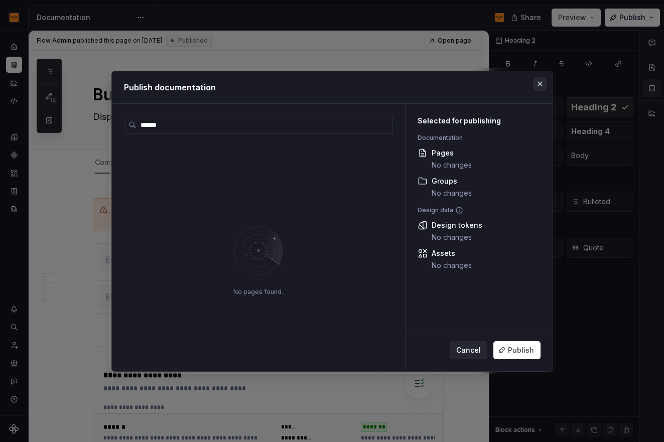
click at [544, 79] on button "button" at bounding box center [540, 84] width 14 height 14
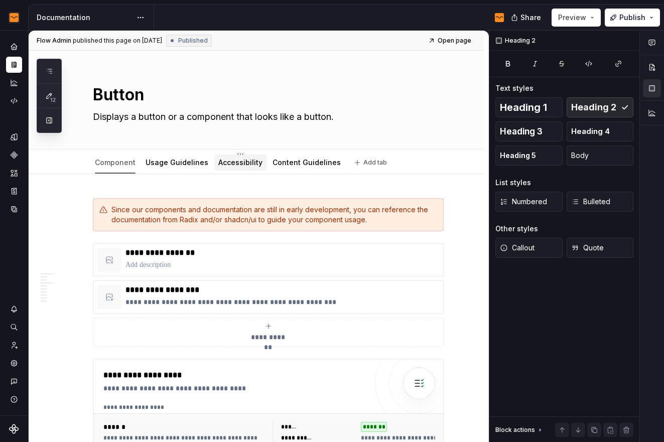
click at [229, 165] on link "Accessibility" at bounding box center [240, 162] width 44 height 9
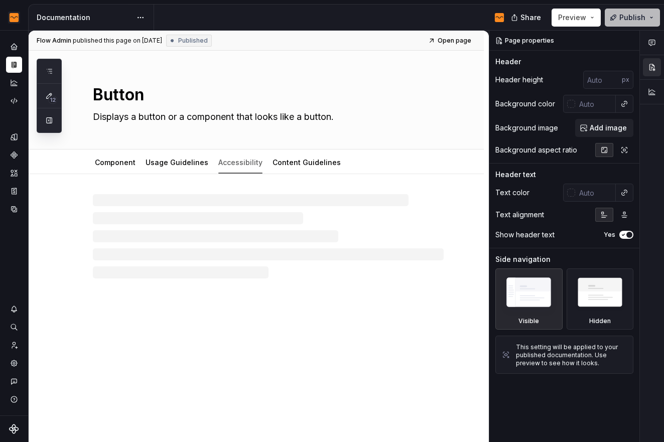
click at [612, 20] on button "Publish" at bounding box center [632, 18] width 55 height 18
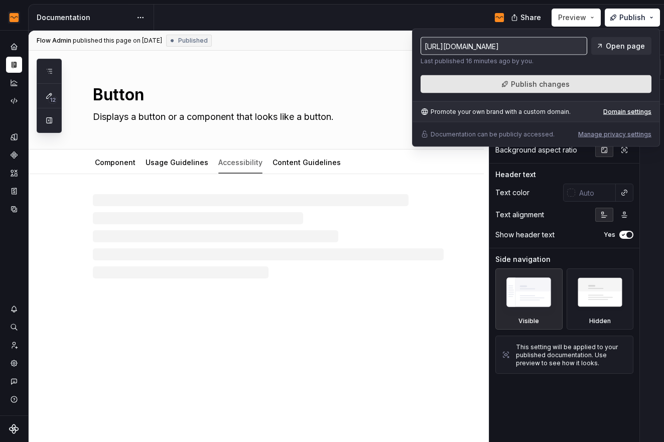
click at [534, 79] on span "Publish changes" at bounding box center [540, 84] width 59 height 10
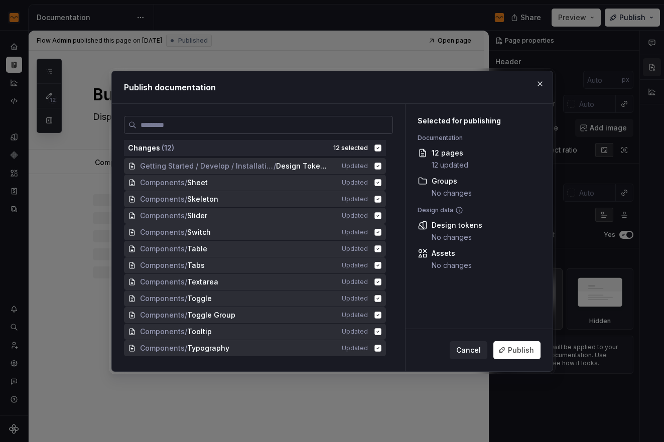
type textarea "*"
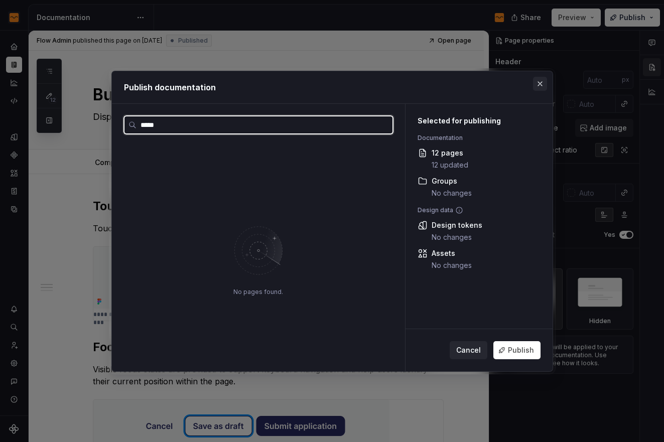
type input "*****"
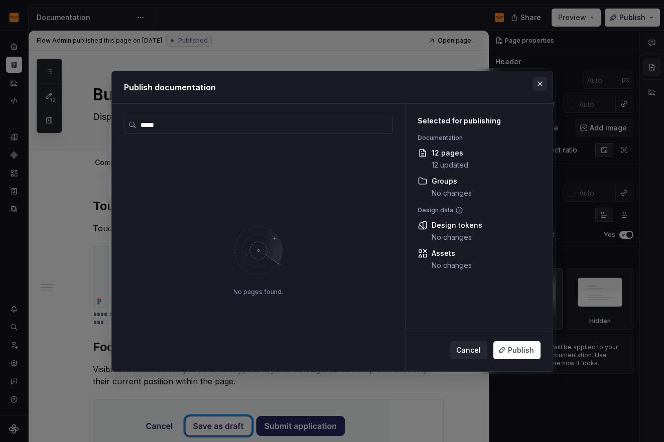
click at [541, 84] on button "button" at bounding box center [540, 84] width 14 height 14
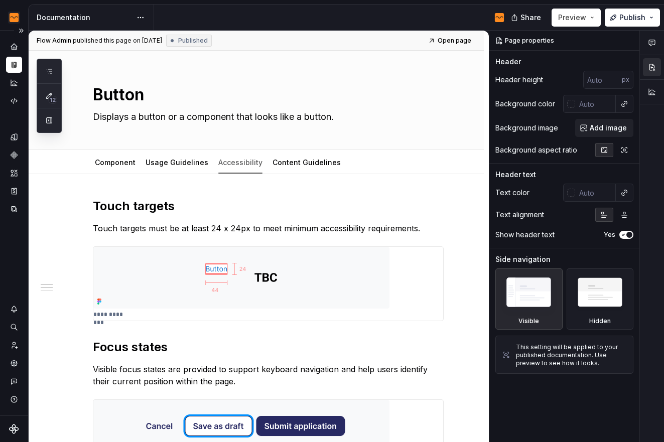
type textarea "*"
